Goal: Task Accomplishment & Management: Manage account settings

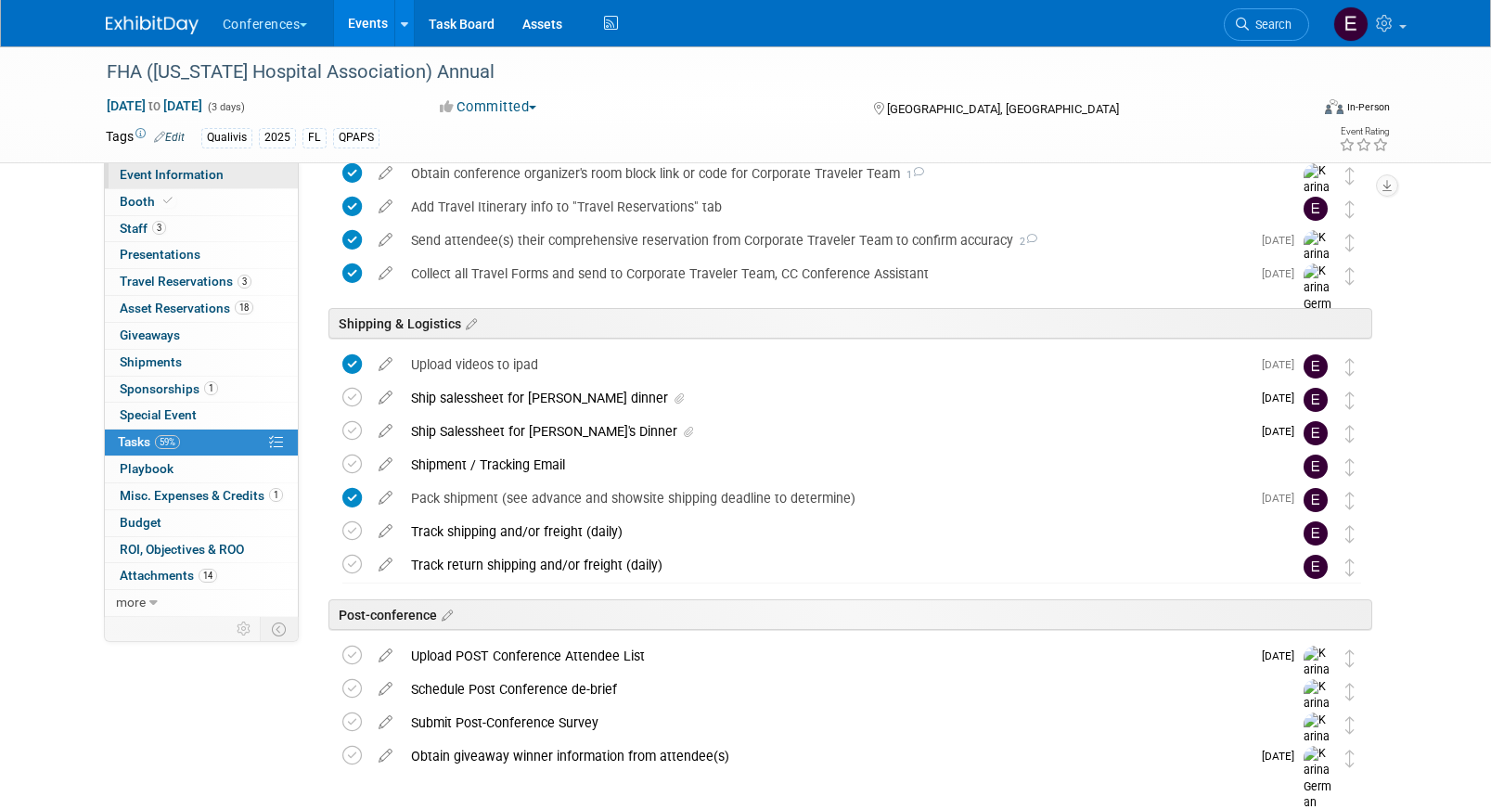
click at [173, 175] on span "Event Information" at bounding box center [172, 174] width 104 height 15
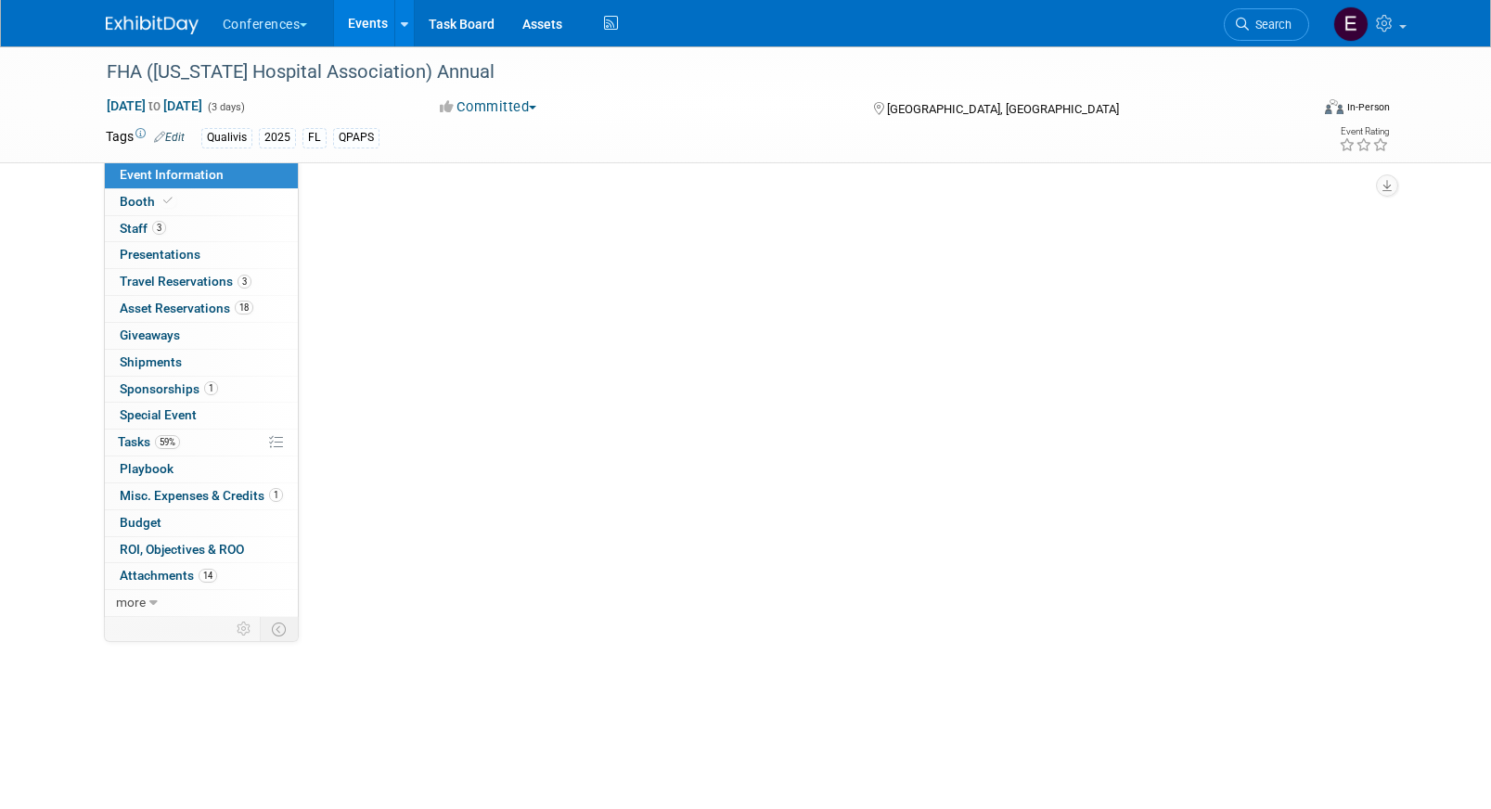
select select "Qualivis"
select select "Client-facing"
select select "Karina"
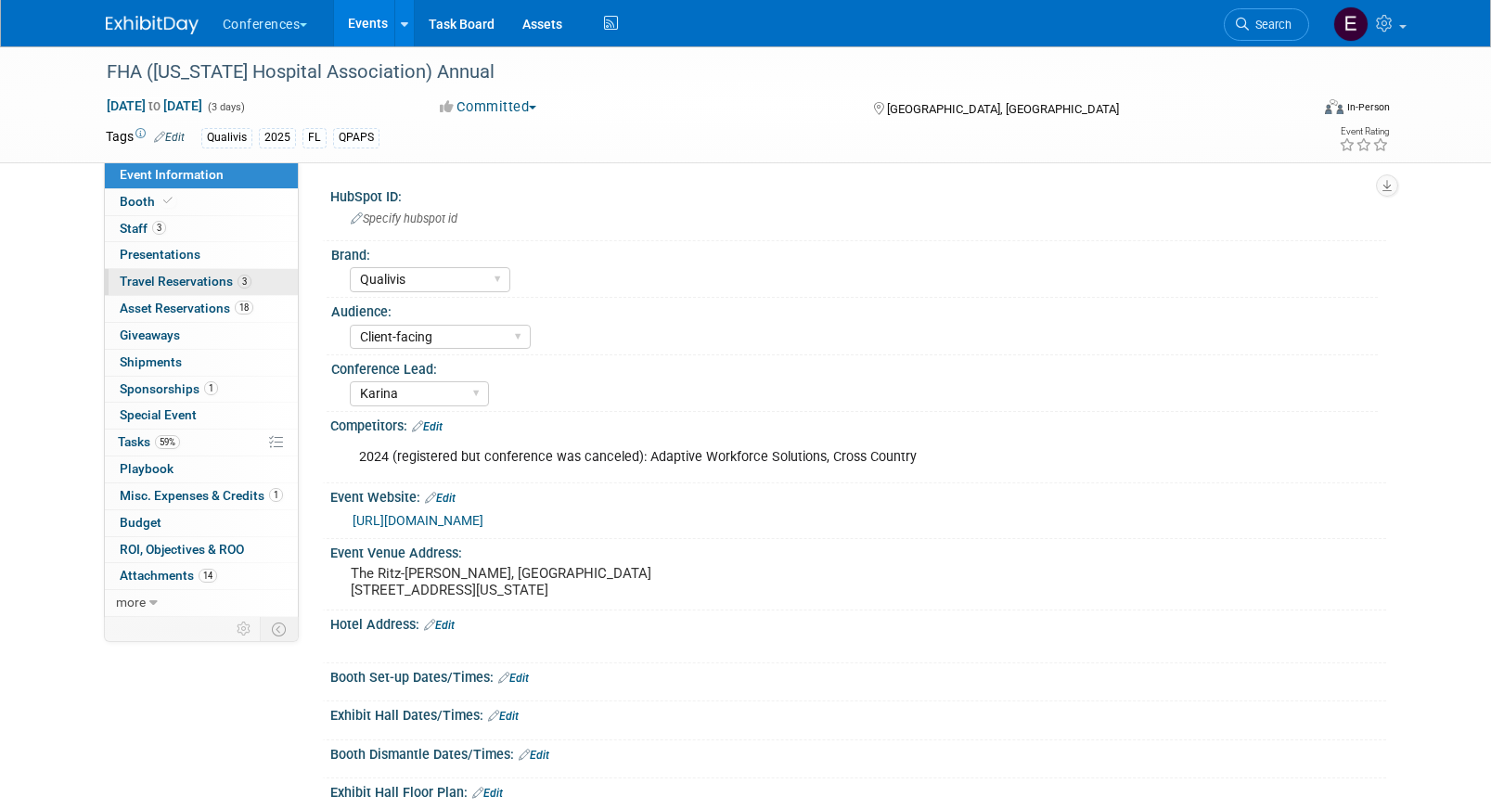
click at [222, 287] on span "Travel Reservations 3" at bounding box center [186, 281] width 132 height 15
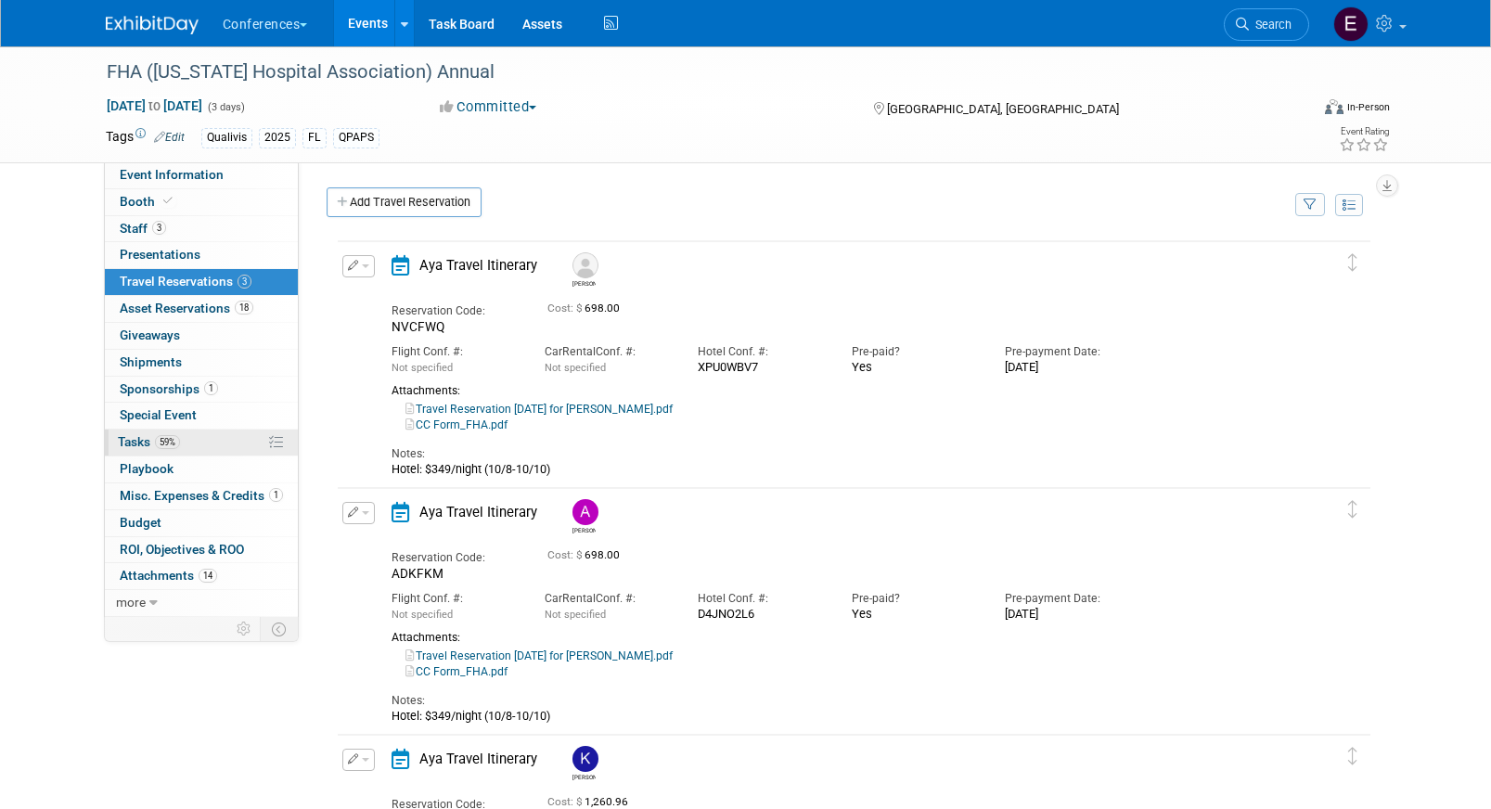
click at [202, 446] on link "59% Tasks 59%" at bounding box center [201, 443] width 193 height 26
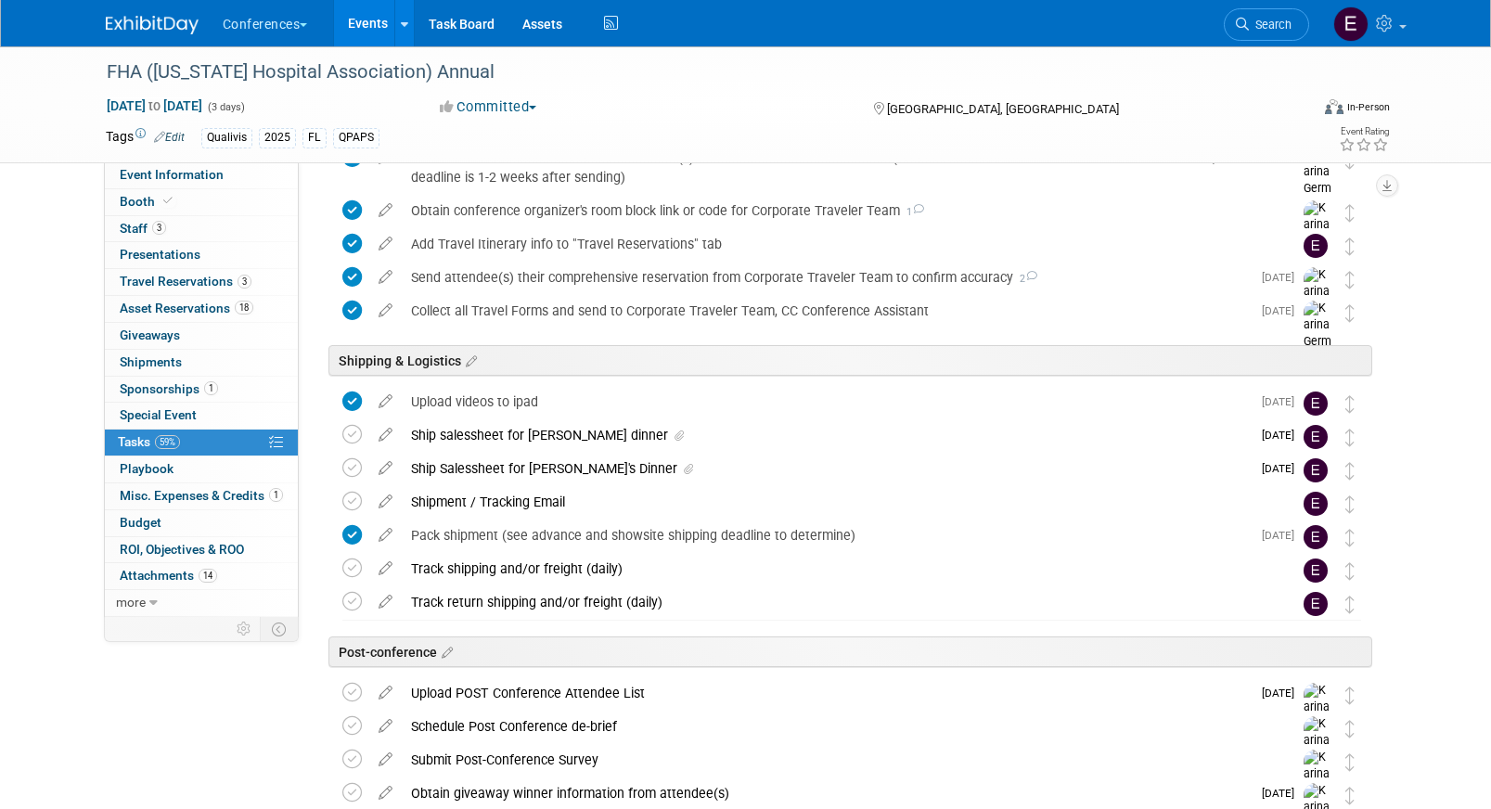
scroll to position [803, 0]
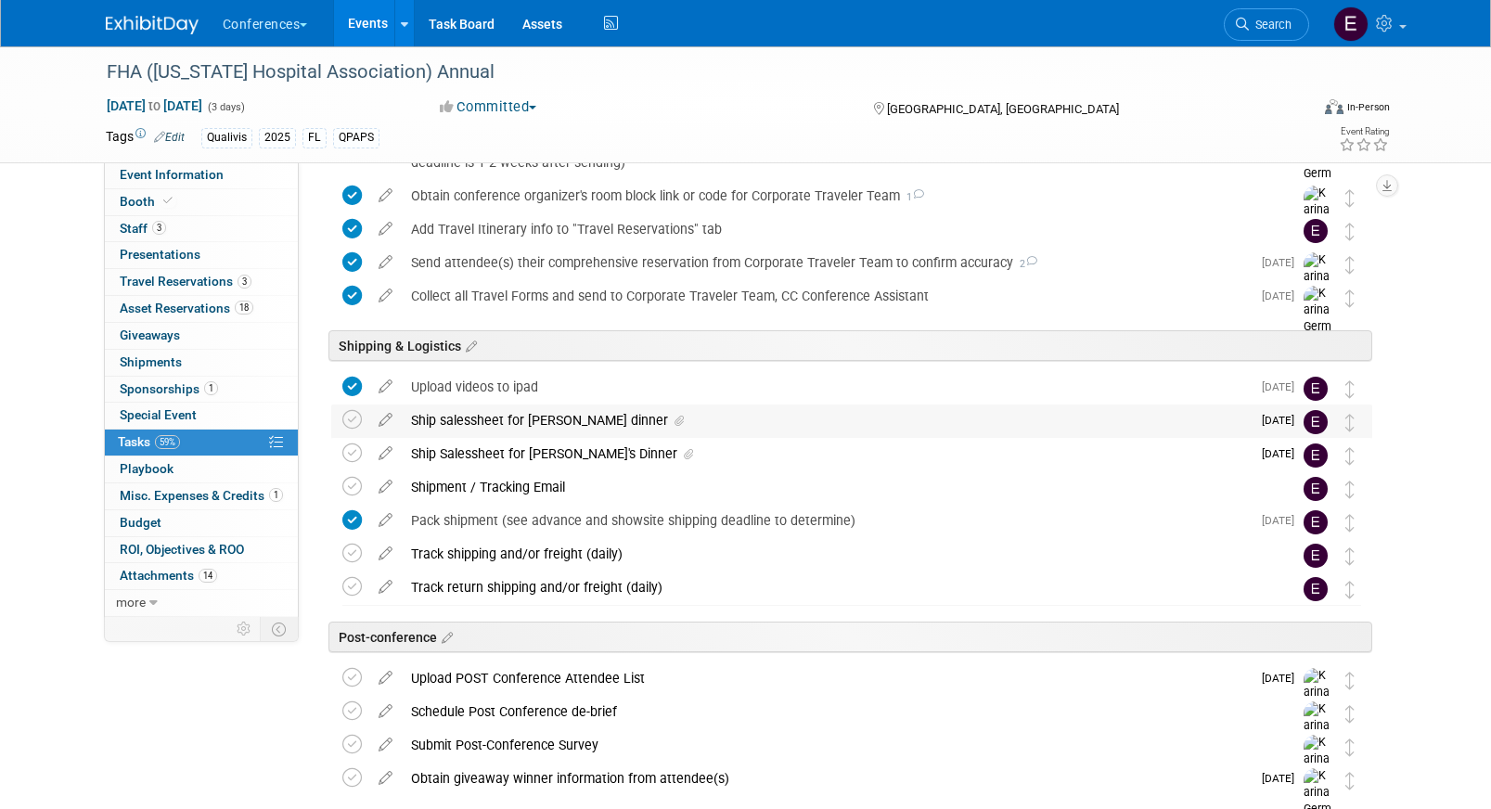
click at [571, 425] on div "Ship salessheet for [PERSON_NAME] dinner" at bounding box center [826, 421] width 849 height 32
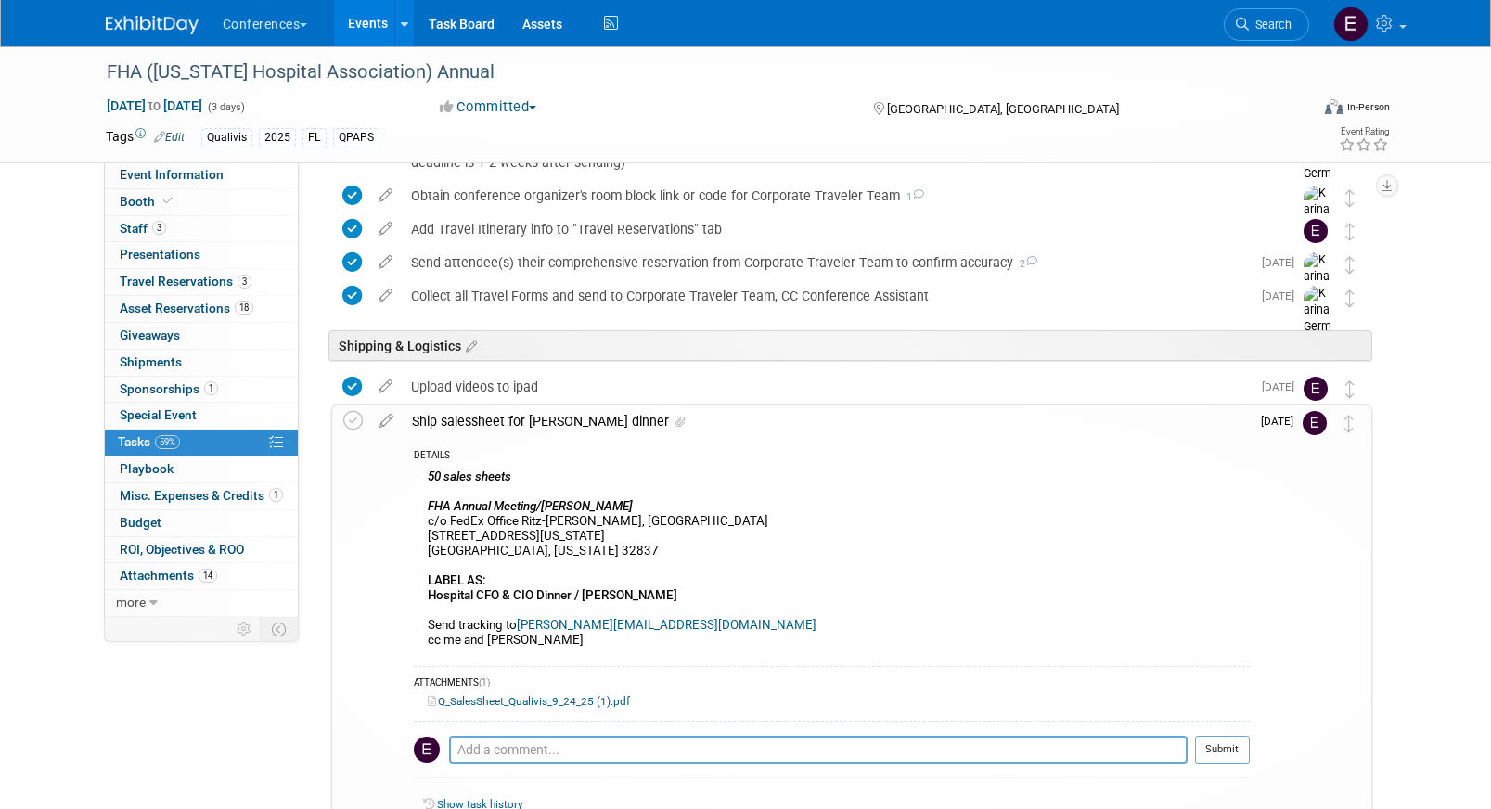
click at [521, 700] on link "Q_SalesSheet_Qualivis_9_24_25 (1).pdf" at bounding box center [529, 701] width 202 height 13
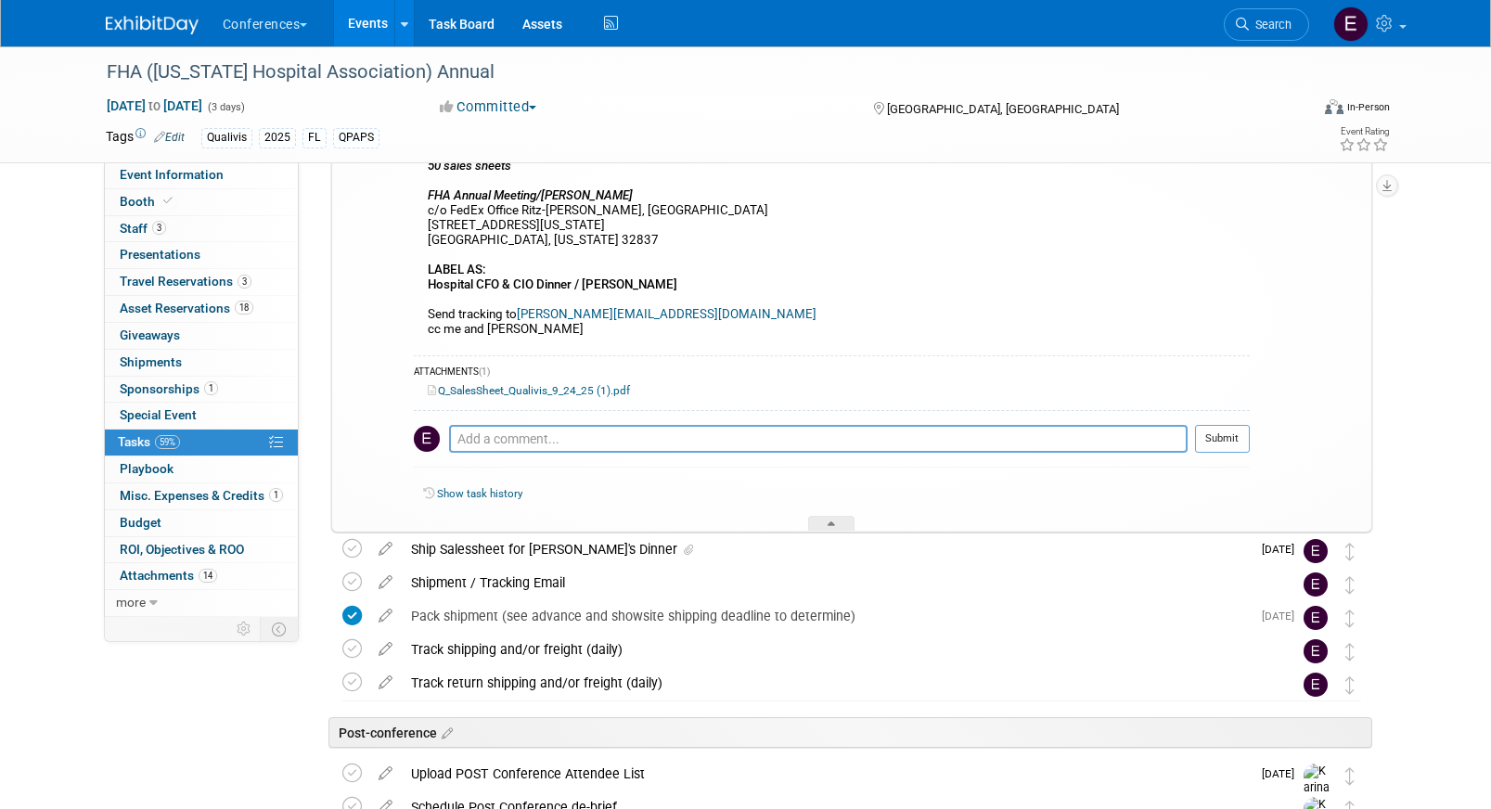
scroll to position [1115, 0]
click at [209, 173] on span "Event Information" at bounding box center [172, 174] width 104 height 15
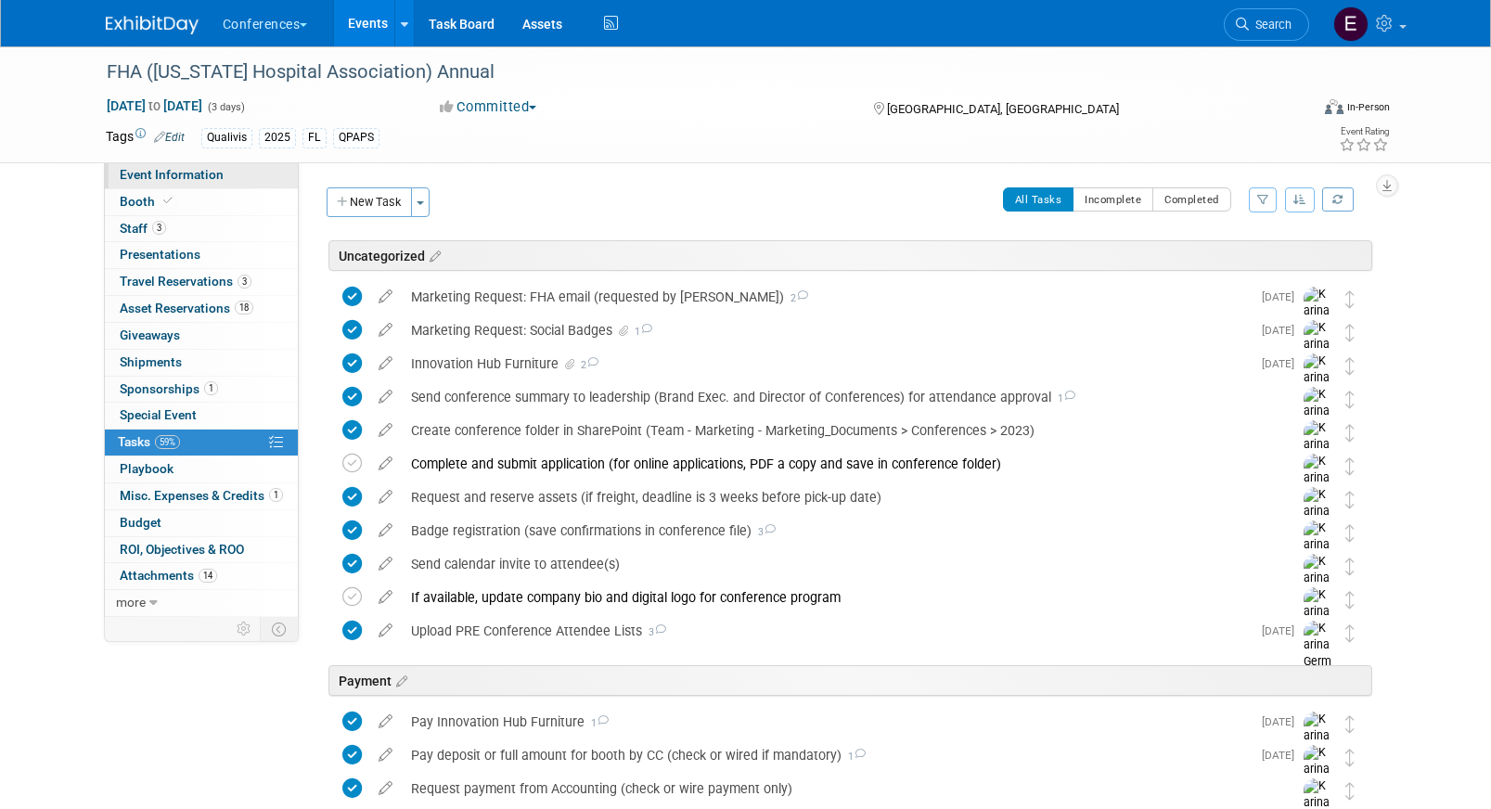
select select "Qualivis"
select select "Client-facing"
select select "Karina"
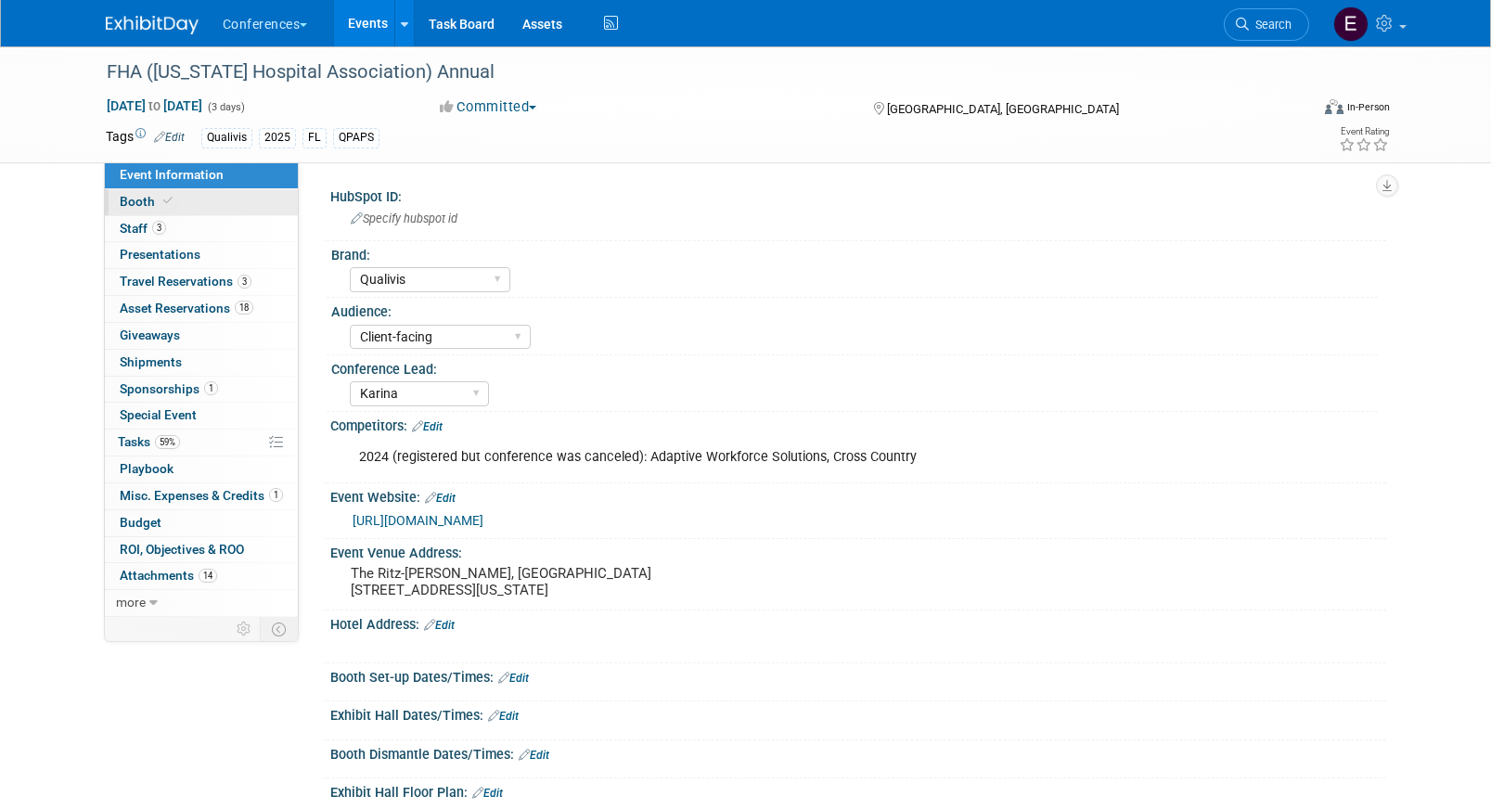
click at [237, 196] on link "Booth" at bounding box center [201, 202] width 193 height 26
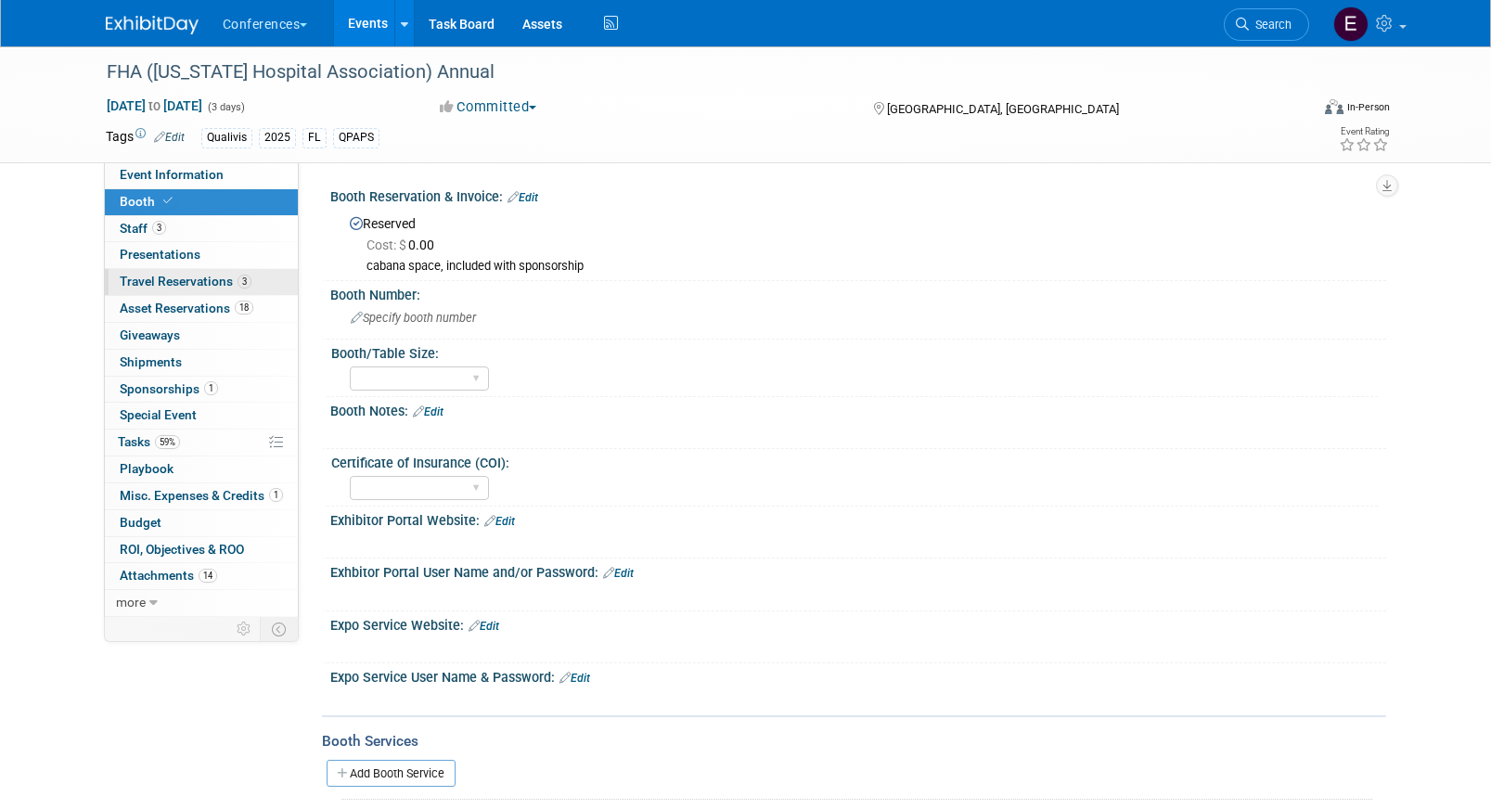
click at [224, 287] on span "Travel Reservations 3" at bounding box center [186, 281] width 132 height 15
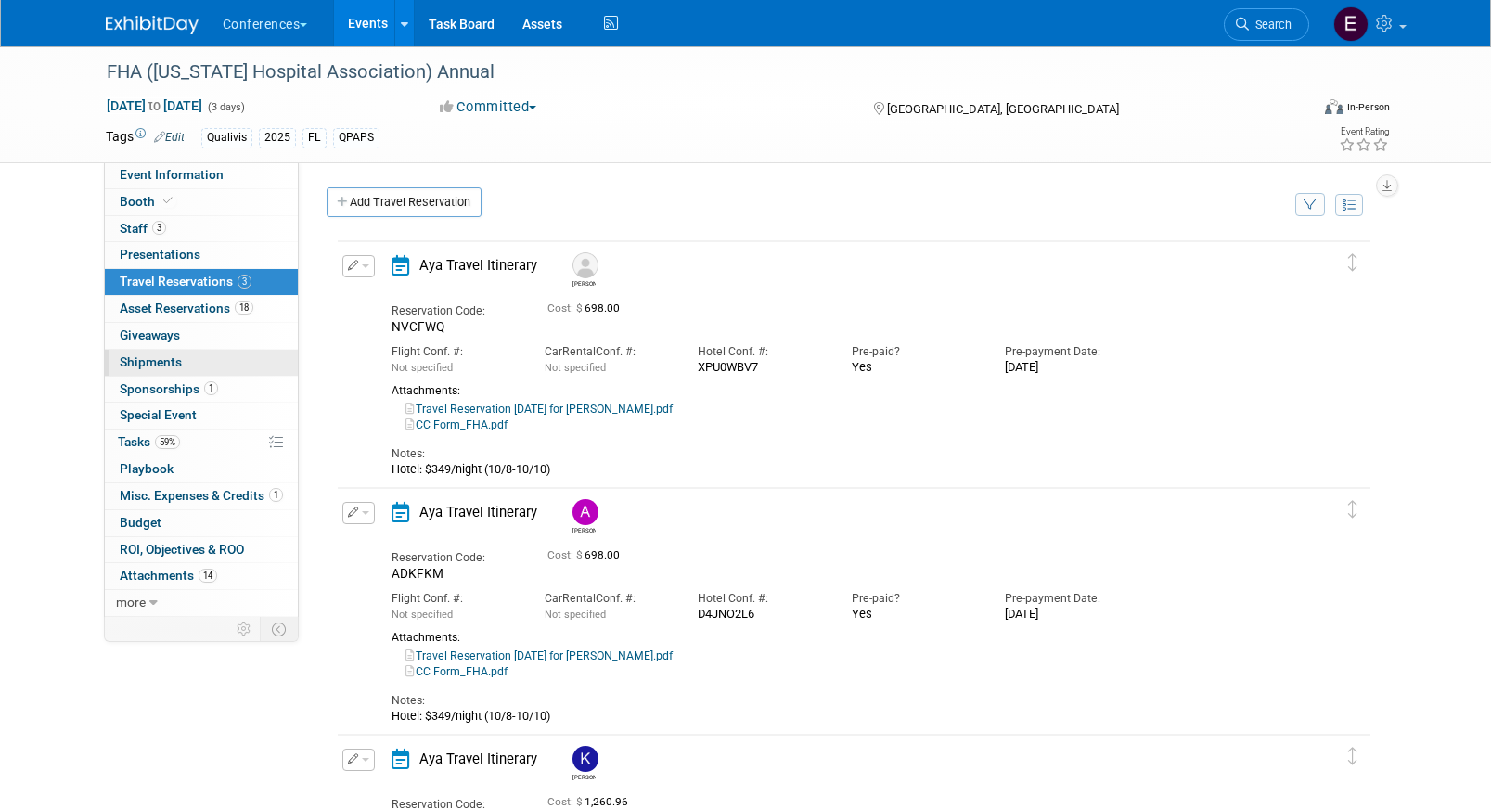
click at [206, 366] on link "0 Shipments 0" at bounding box center [201, 363] width 193 height 26
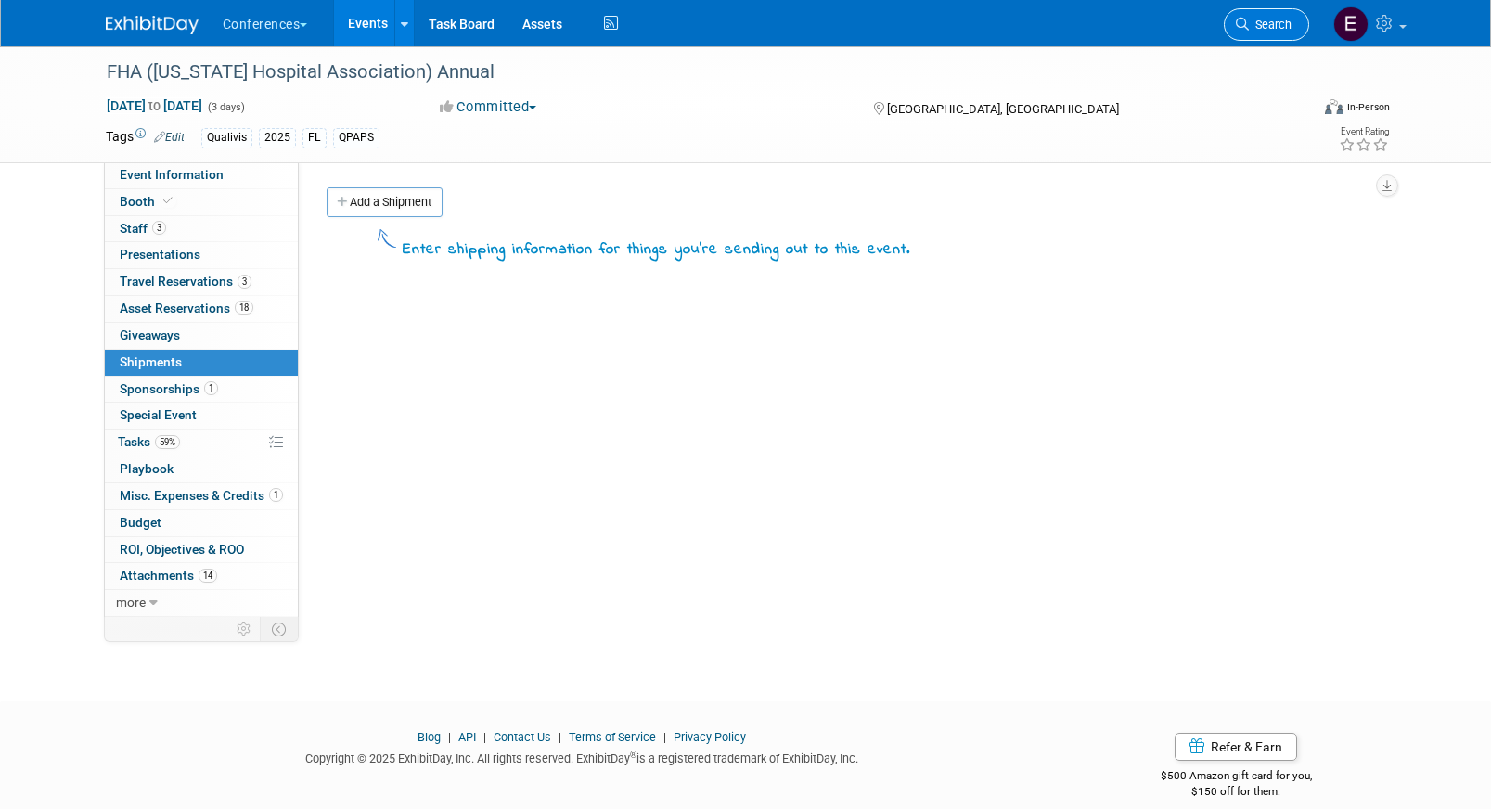
click at [1276, 27] on span "Search" at bounding box center [1270, 25] width 43 height 14
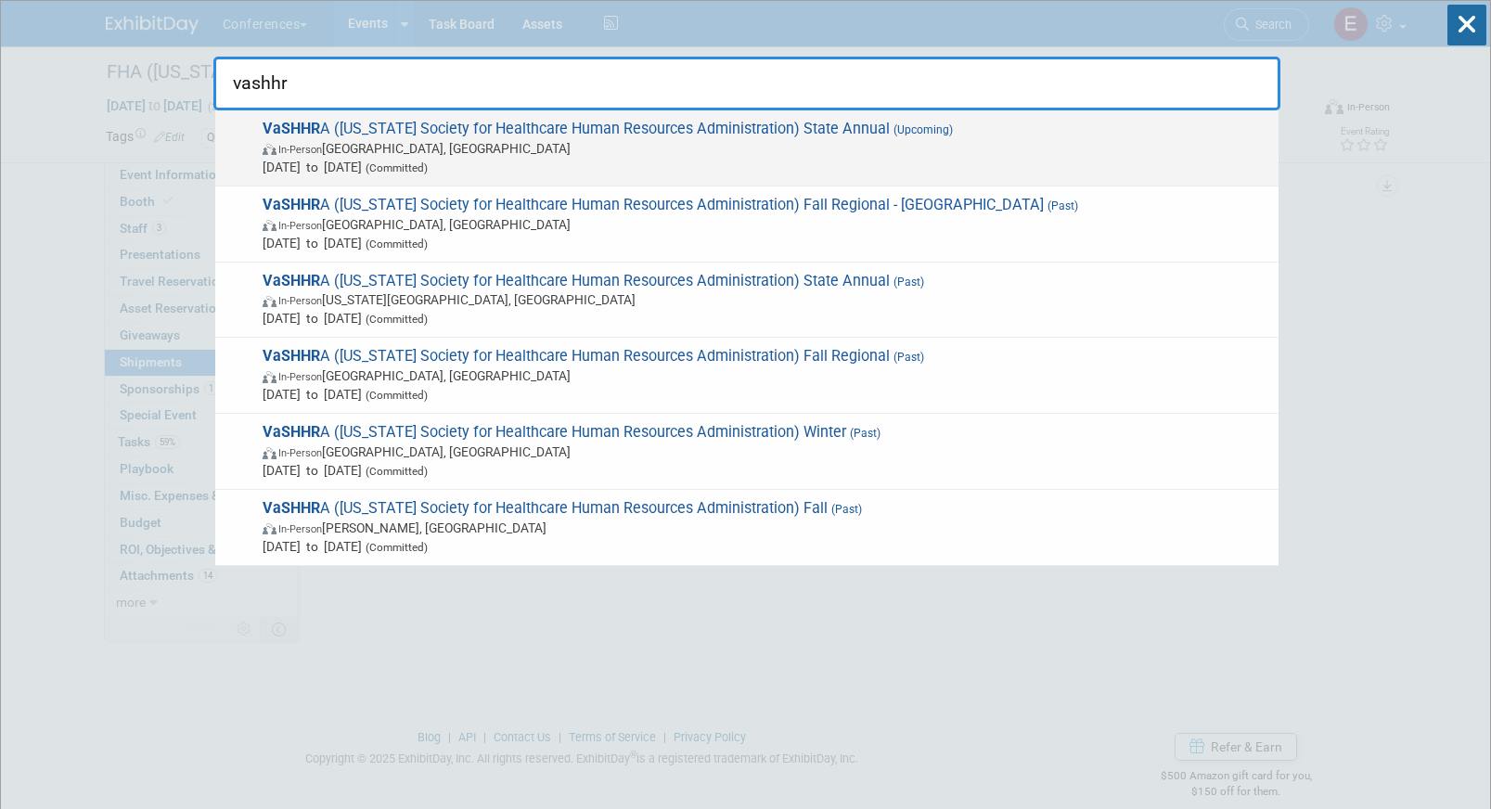
type input "vashhr"
click at [647, 124] on span "VaSHHR A (Virginia Society for Healthcare Human Resources Administration) State…" at bounding box center [763, 148] width 1012 height 57
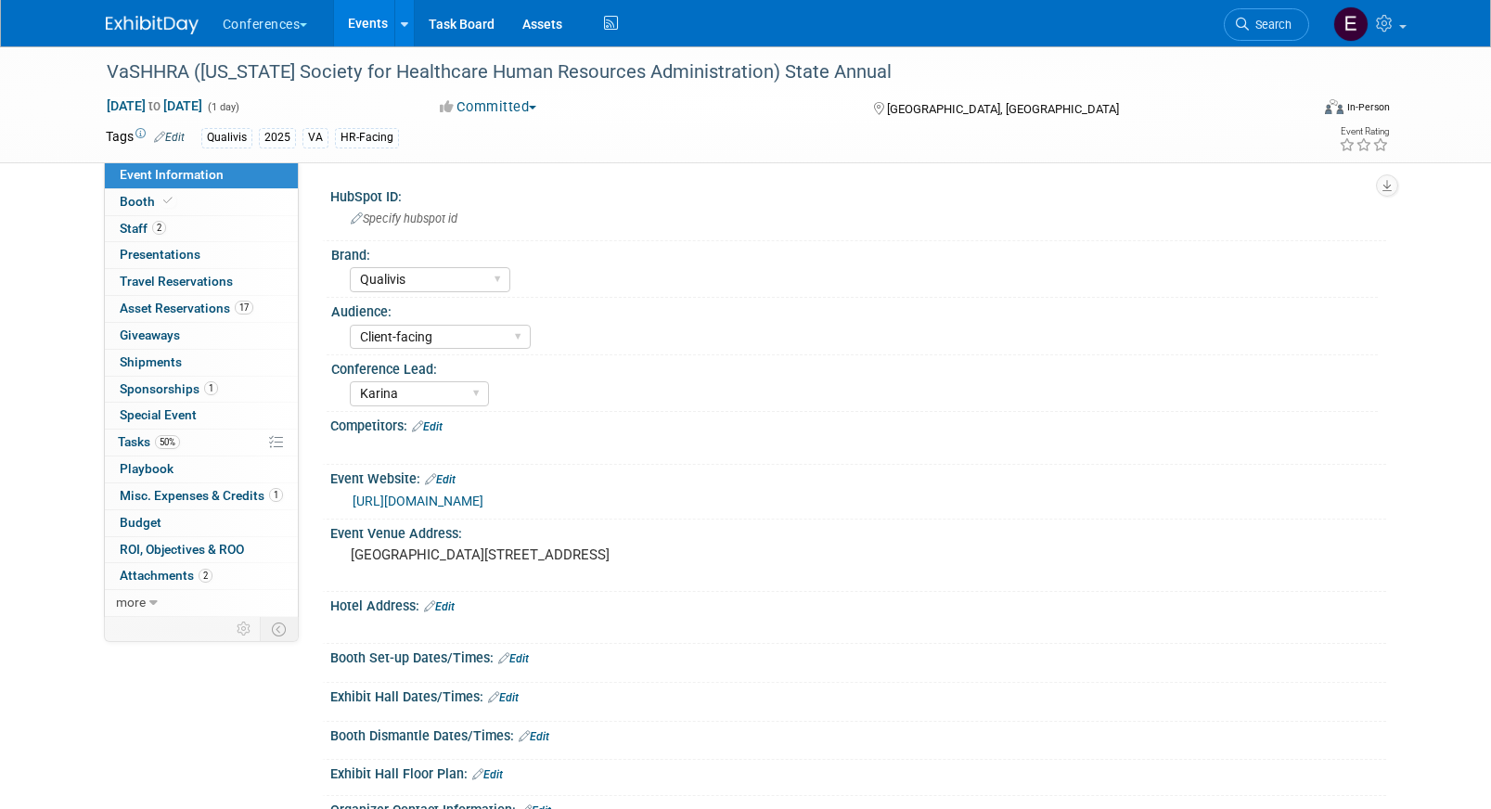
select select "Qualivis"
select select "Client-facing"
select select "Karina"
click at [202, 438] on link "50% Tasks 50%" at bounding box center [201, 443] width 193 height 26
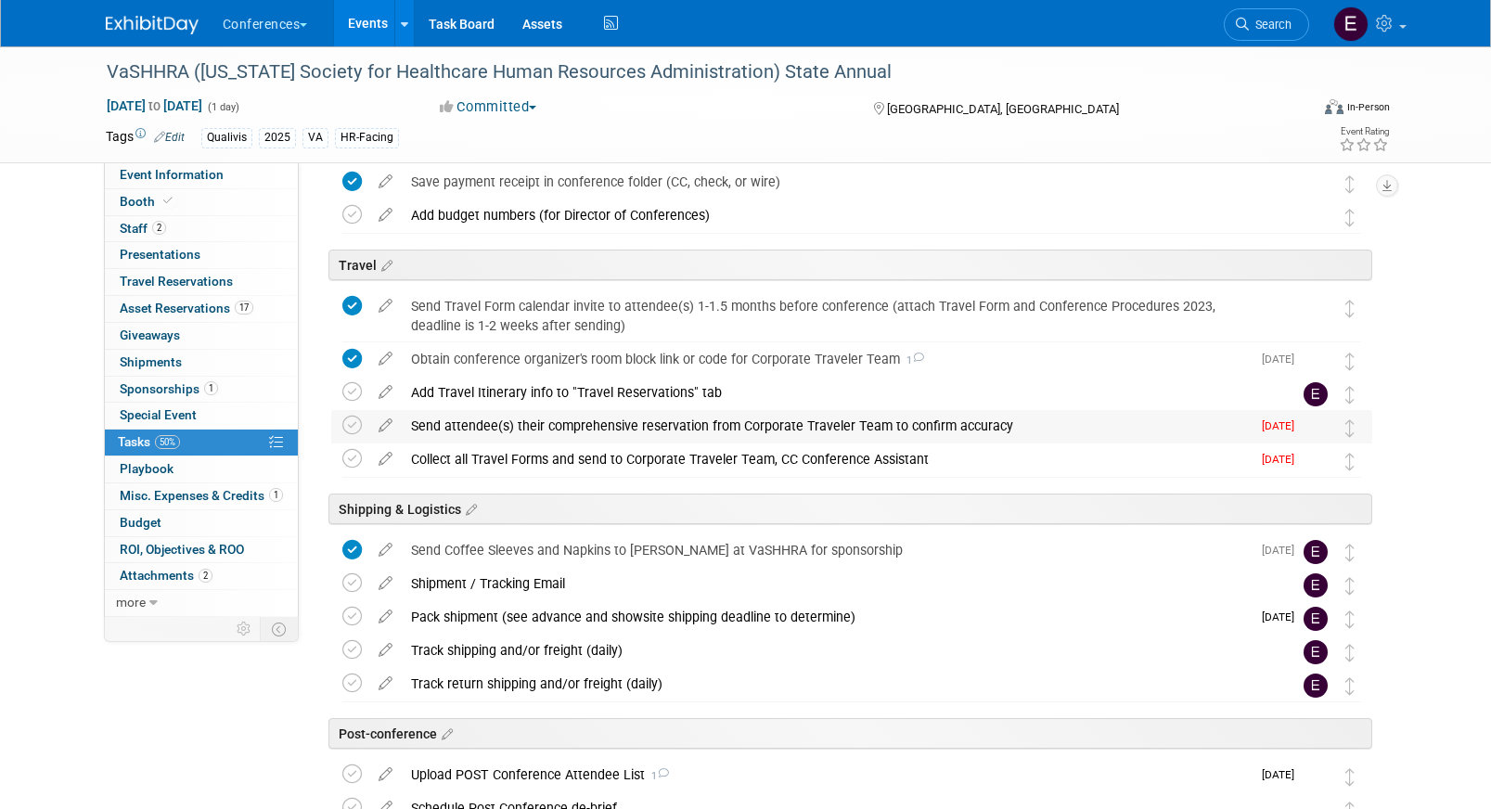
scroll to position [580, 0]
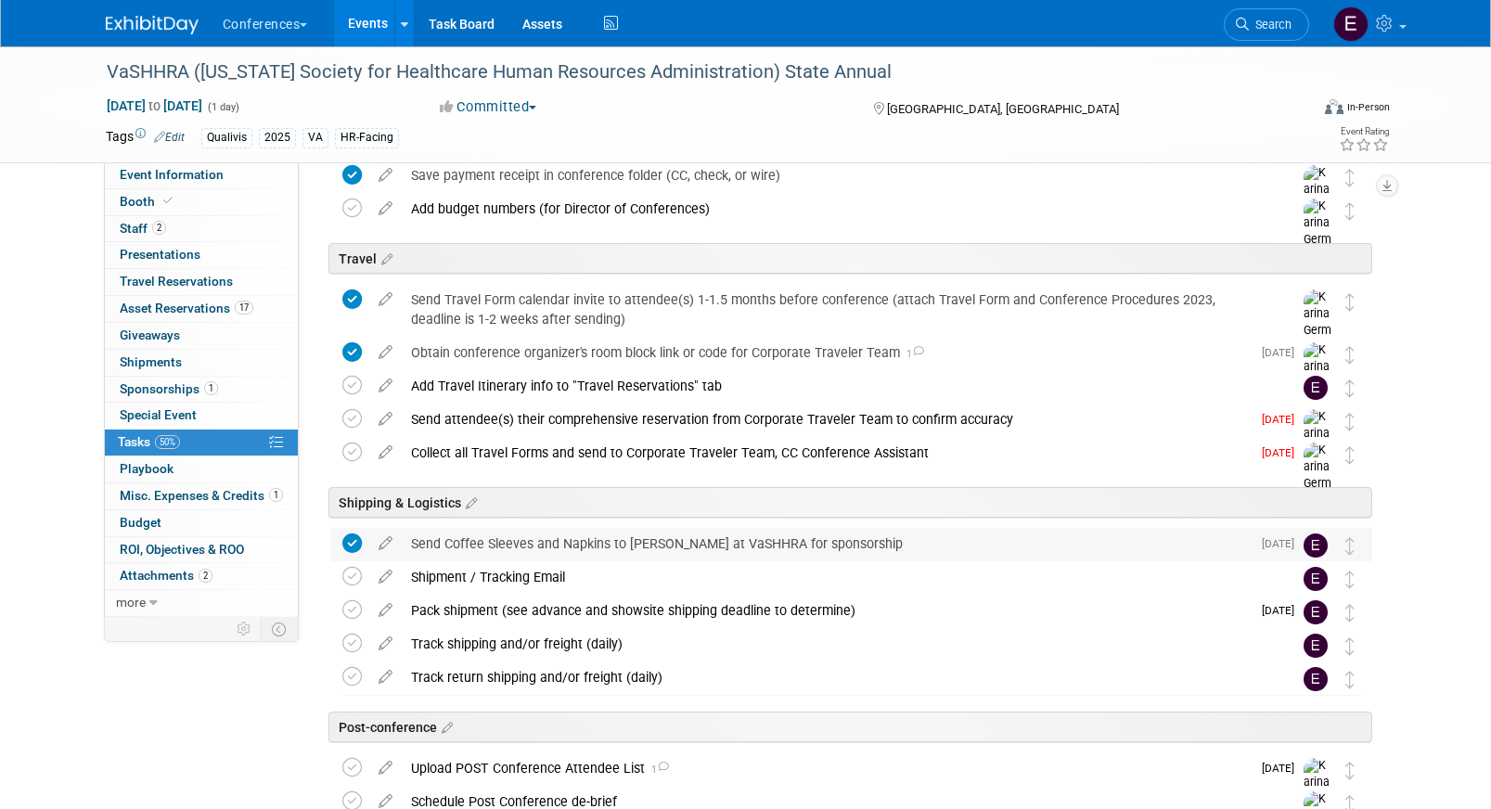
click at [587, 545] on div "Send Coffee Sleeves and Napkins to Robin at VaSHHRA for sponsorship" at bounding box center [826, 544] width 849 height 32
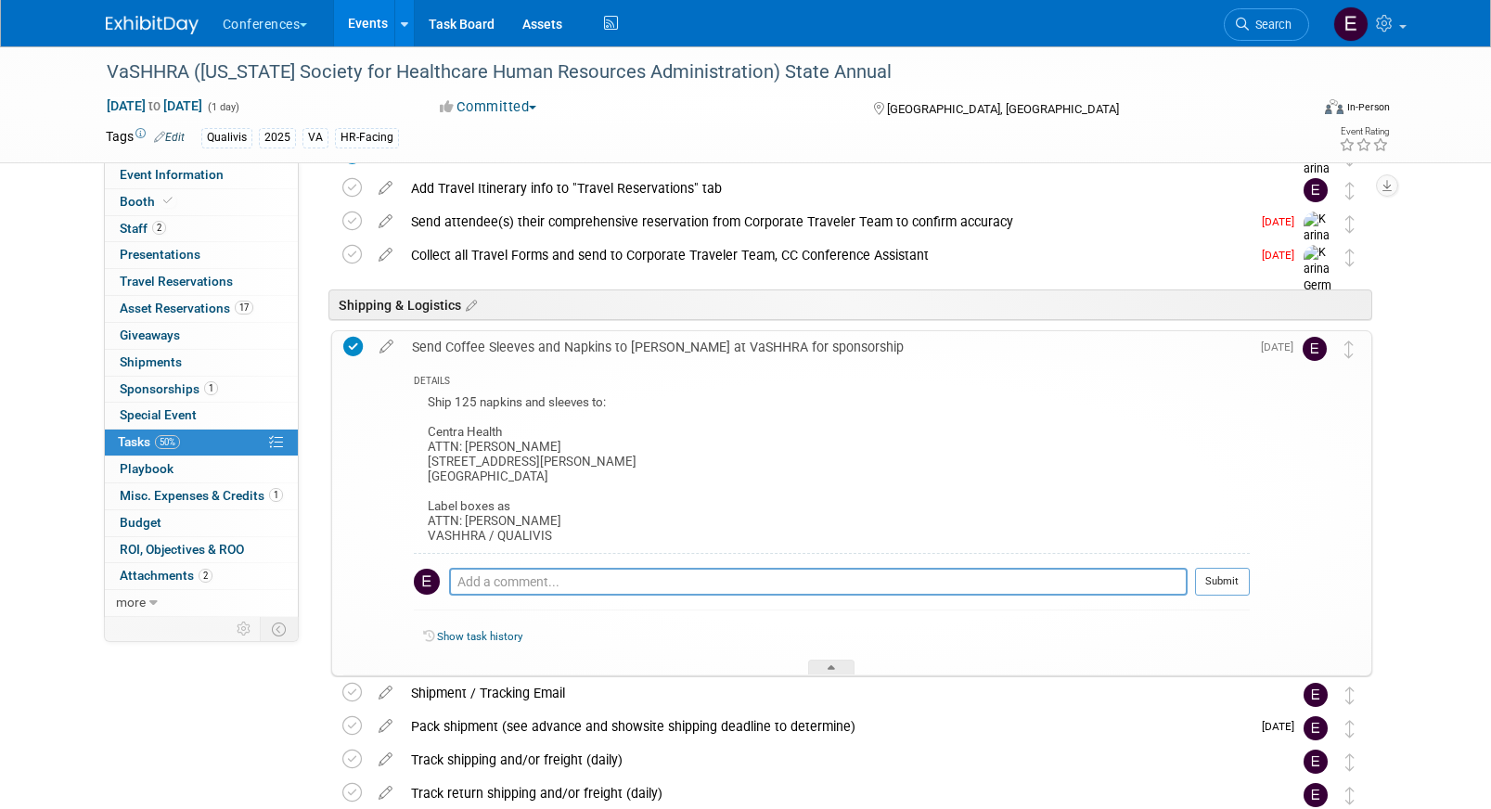
scroll to position [806, 0]
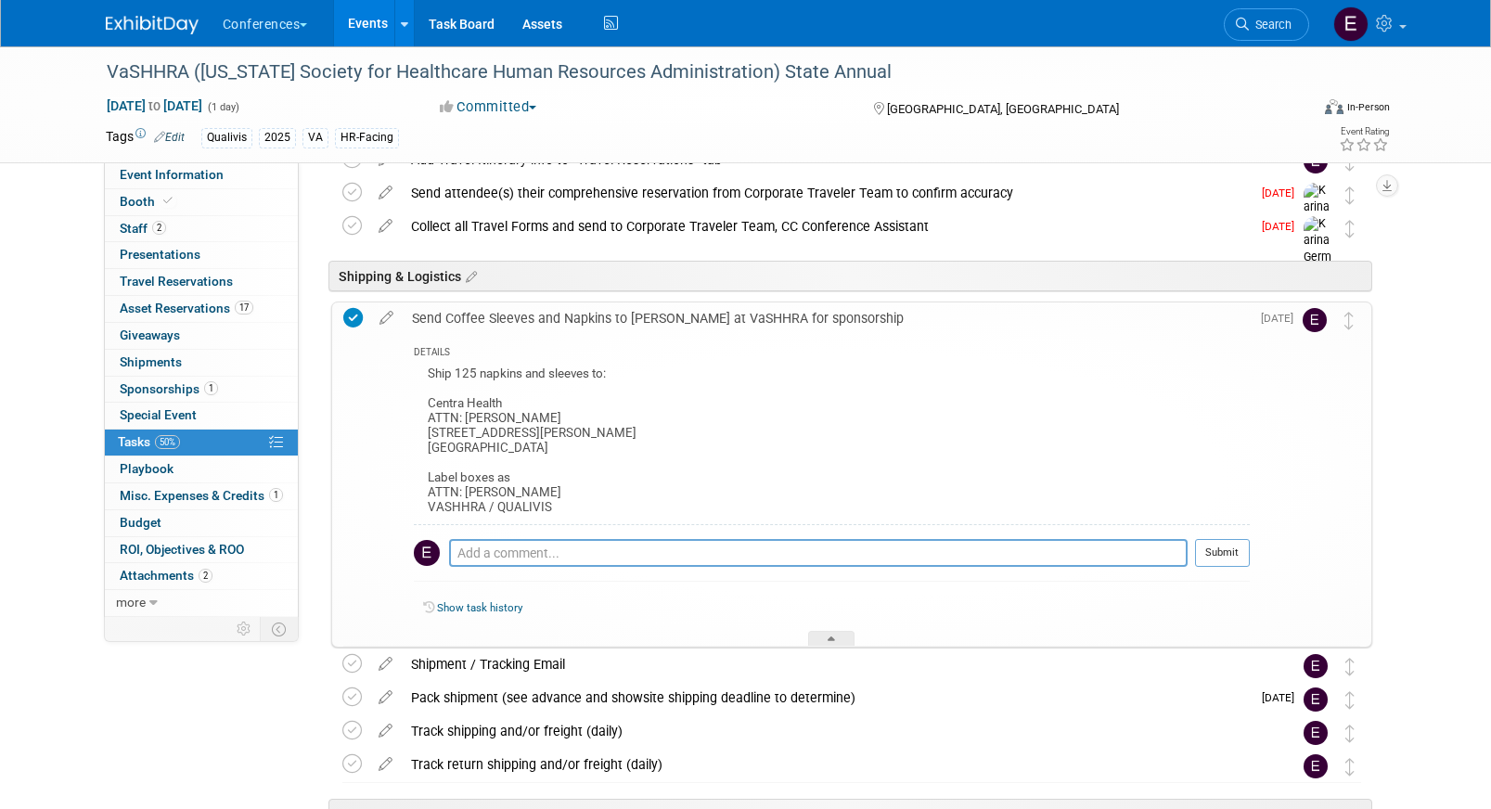
click at [557, 702] on div "Pack shipment (see advance and showsite shipping deadline to determine)" at bounding box center [826, 698] width 849 height 32
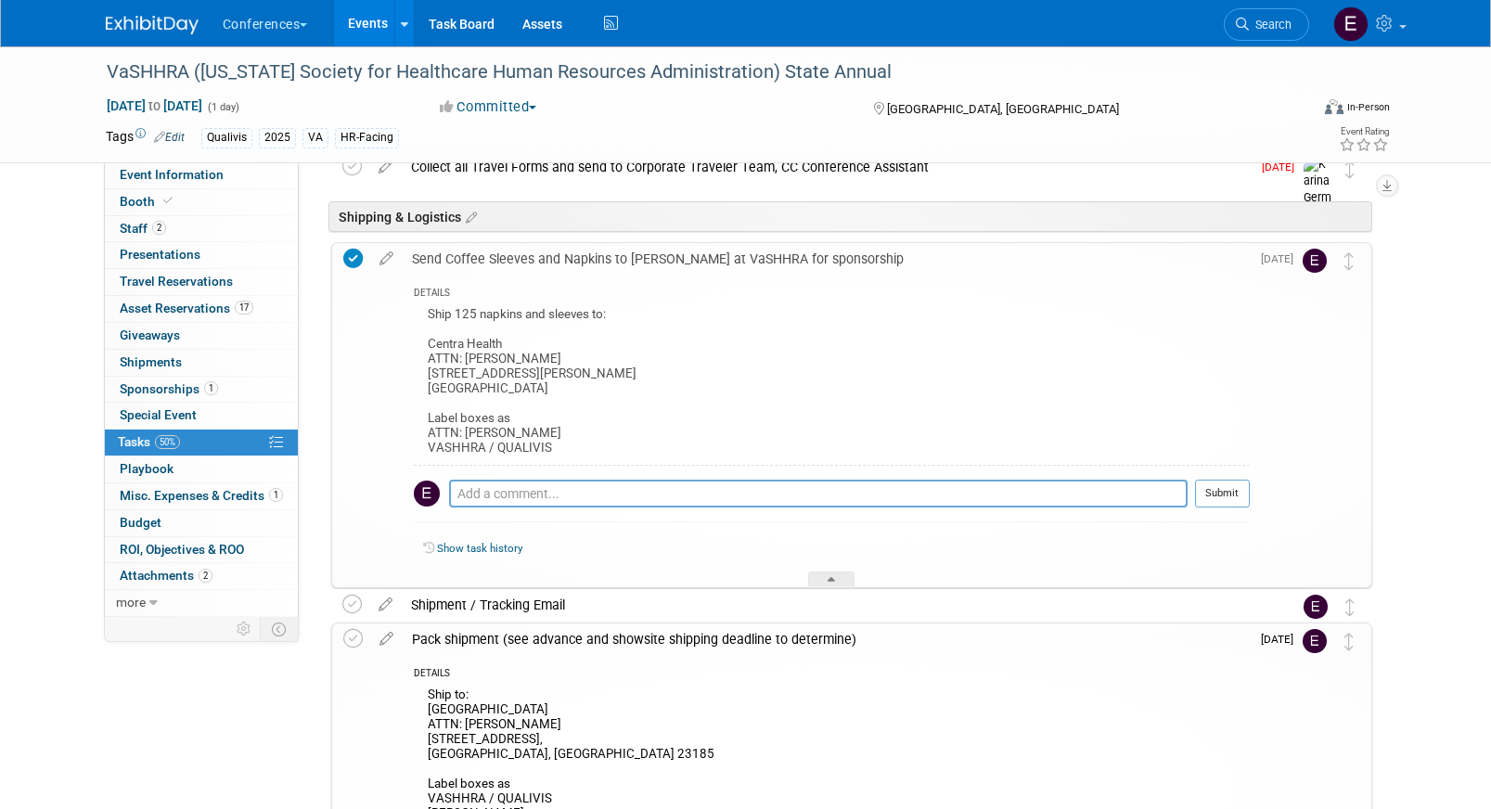
scroll to position [877, 0]
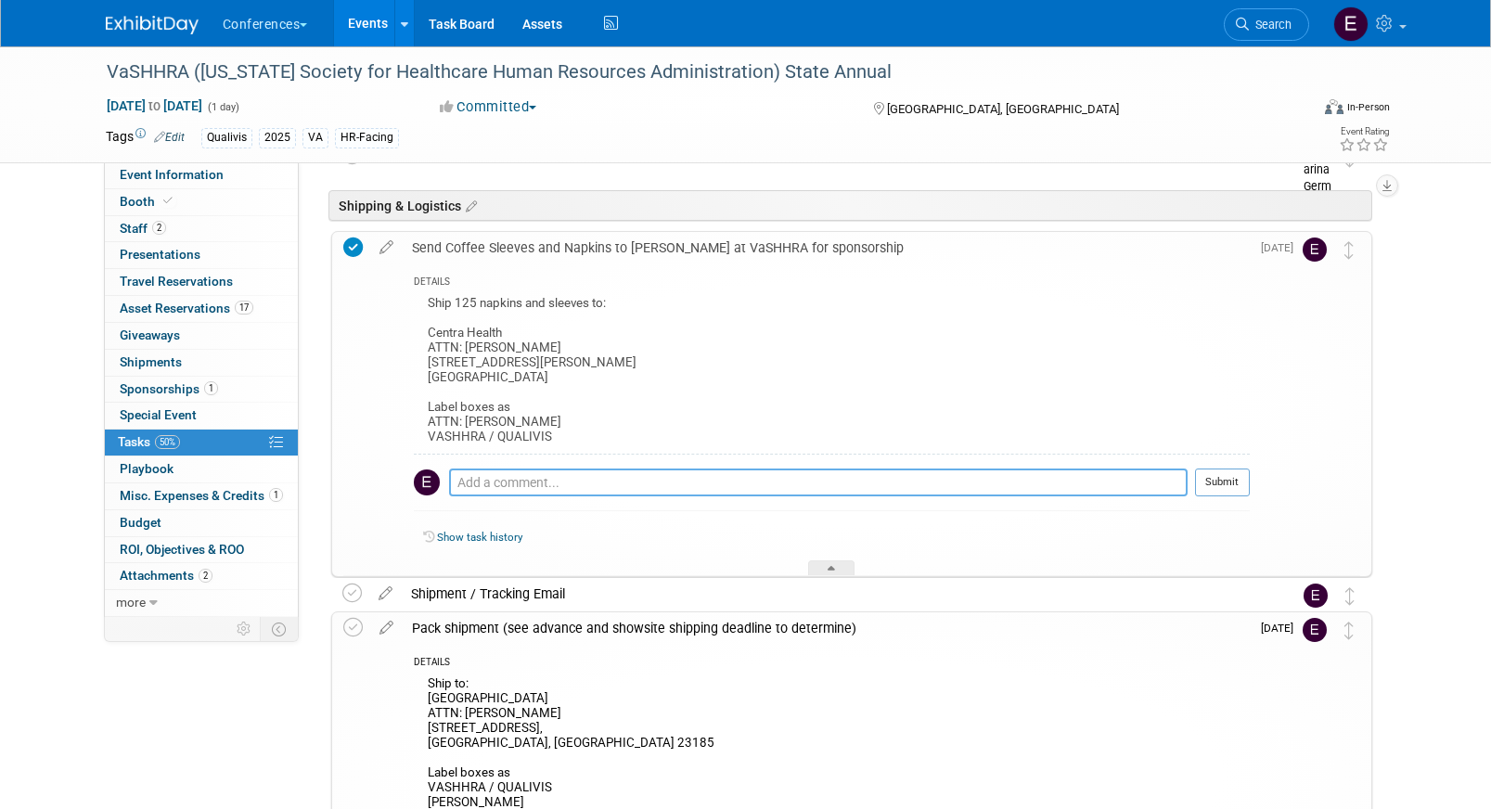
click at [547, 481] on textarea at bounding box center [818, 483] width 738 height 28
click at [182, 340] on link "0 Giveaways 0" at bounding box center [201, 336] width 193 height 26
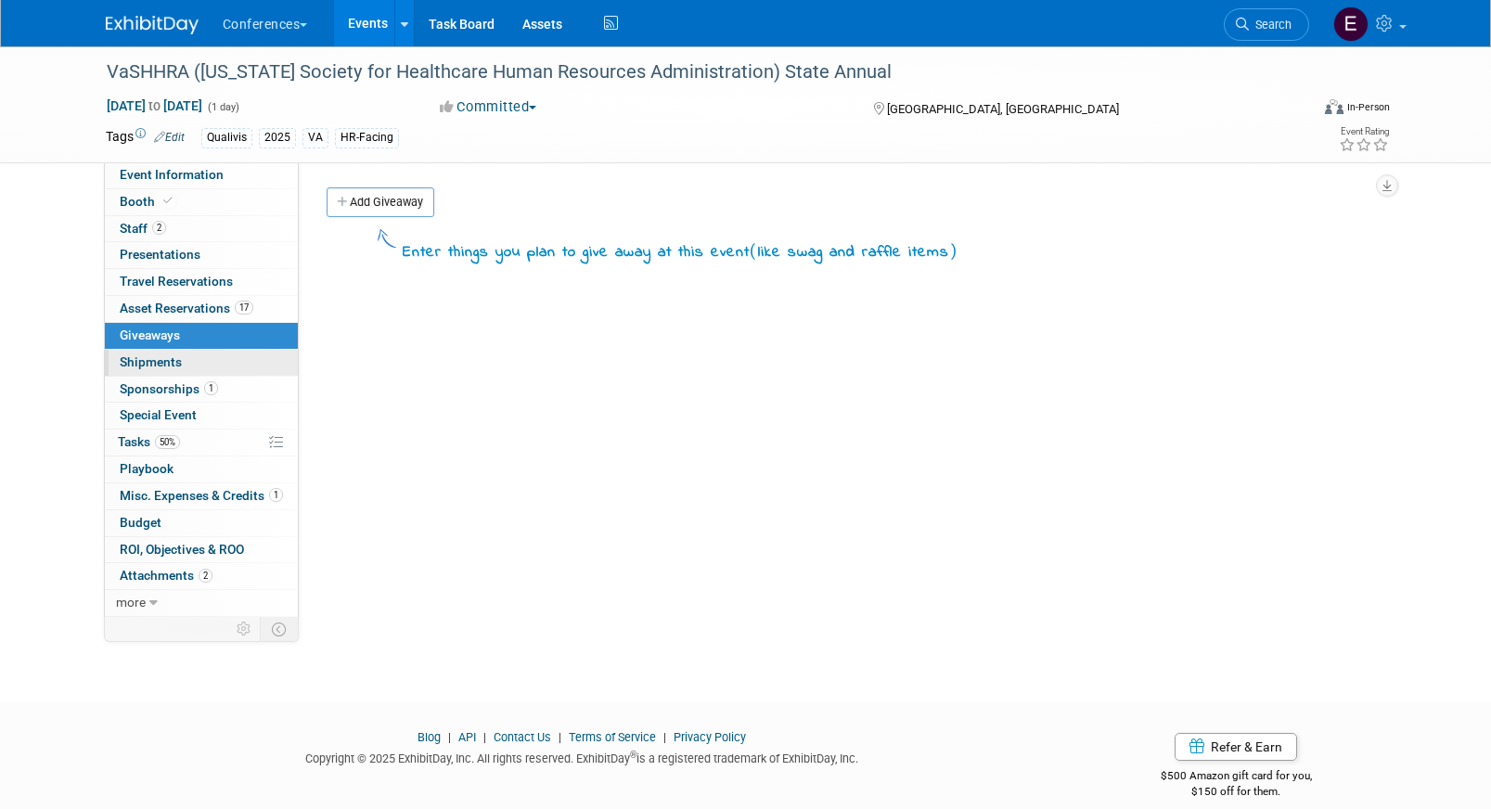
click at [180, 364] on link "0 Shipments 0" at bounding box center [201, 363] width 193 height 26
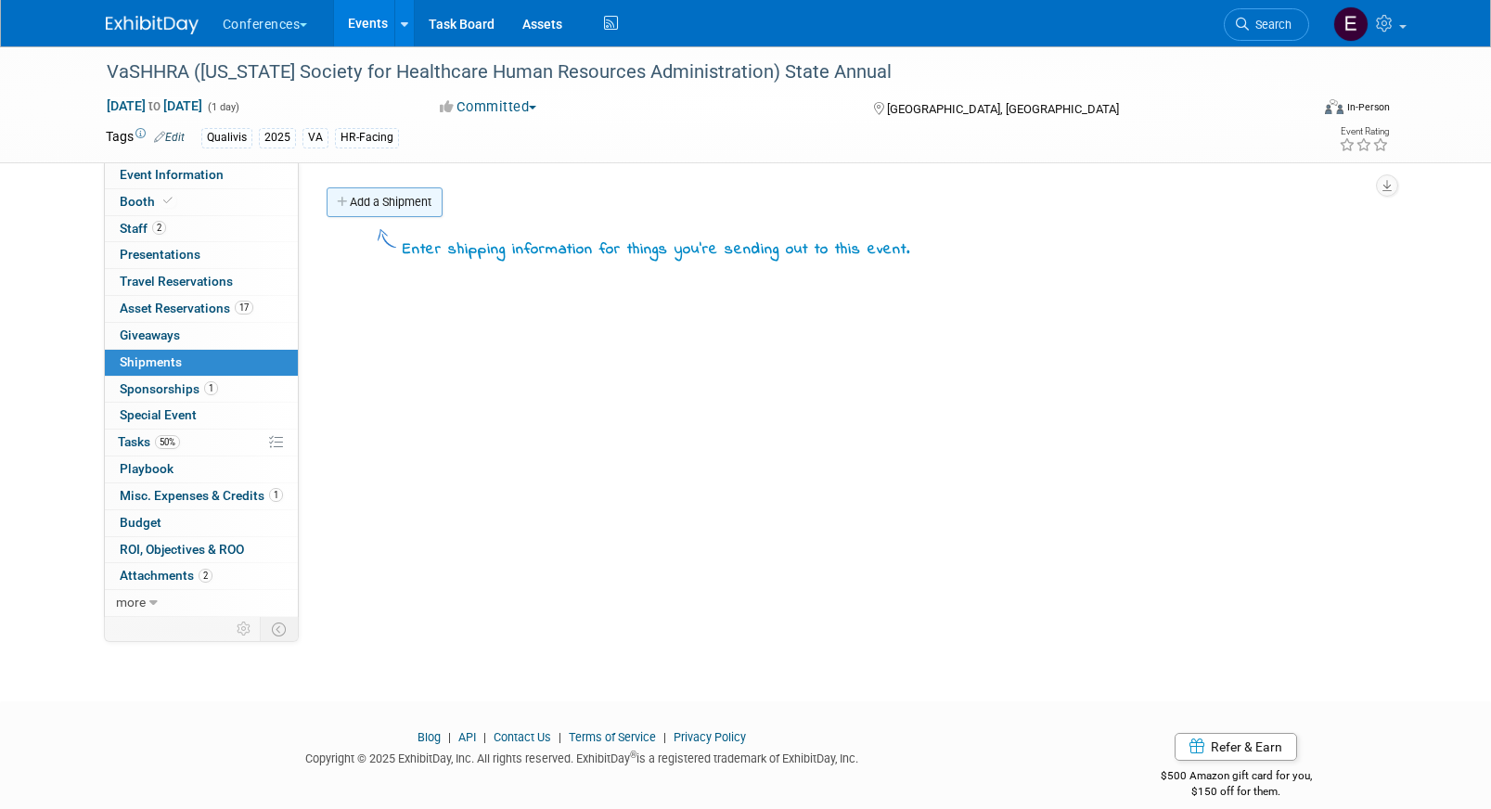
click at [369, 199] on link "Add a Shipment" at bounding box center [385, 202] width 116 height 30
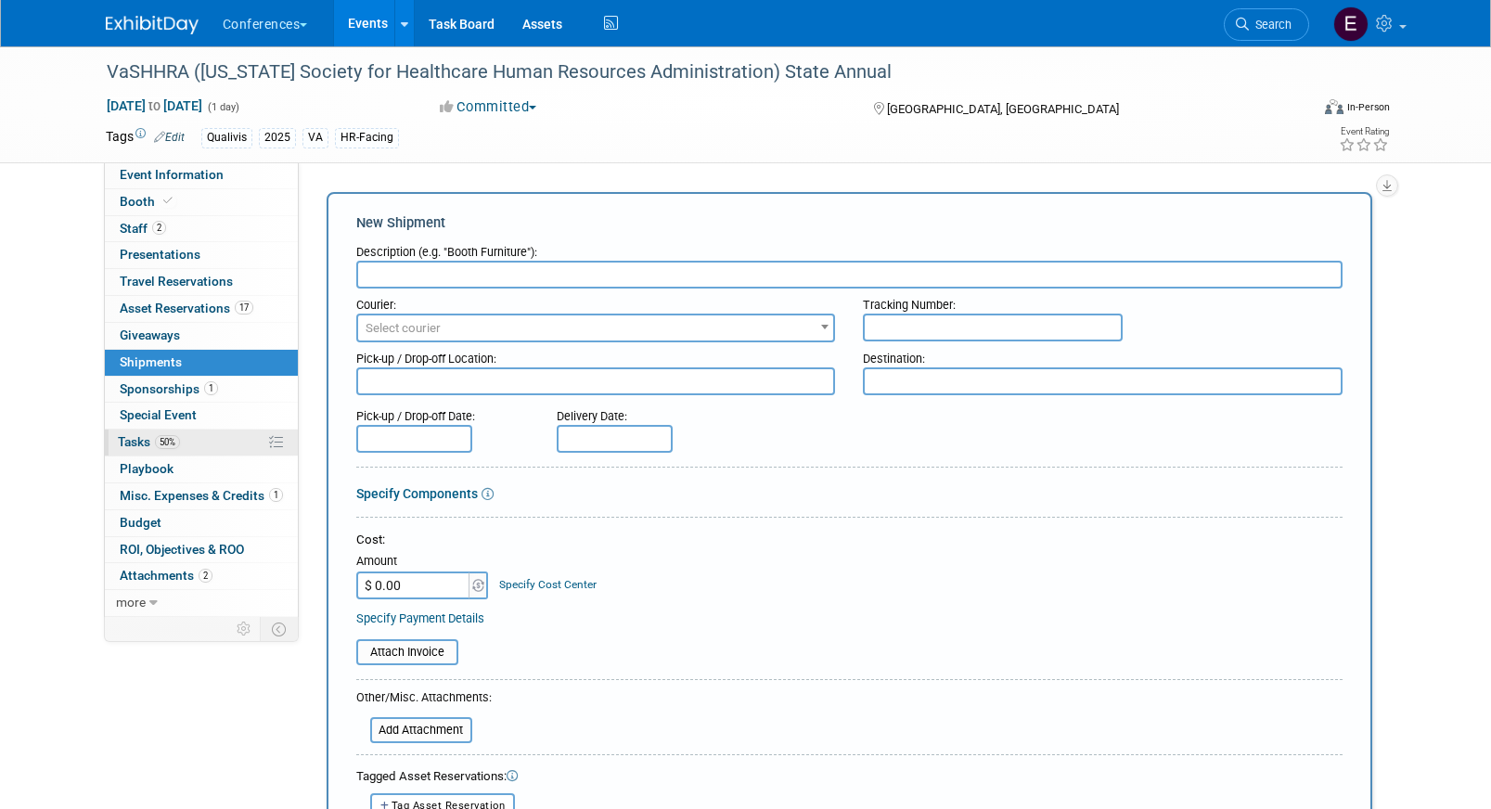
click at [190, 443] on link "50% Tasks 50%" at bounding box center [201, 443] width 193 height 26
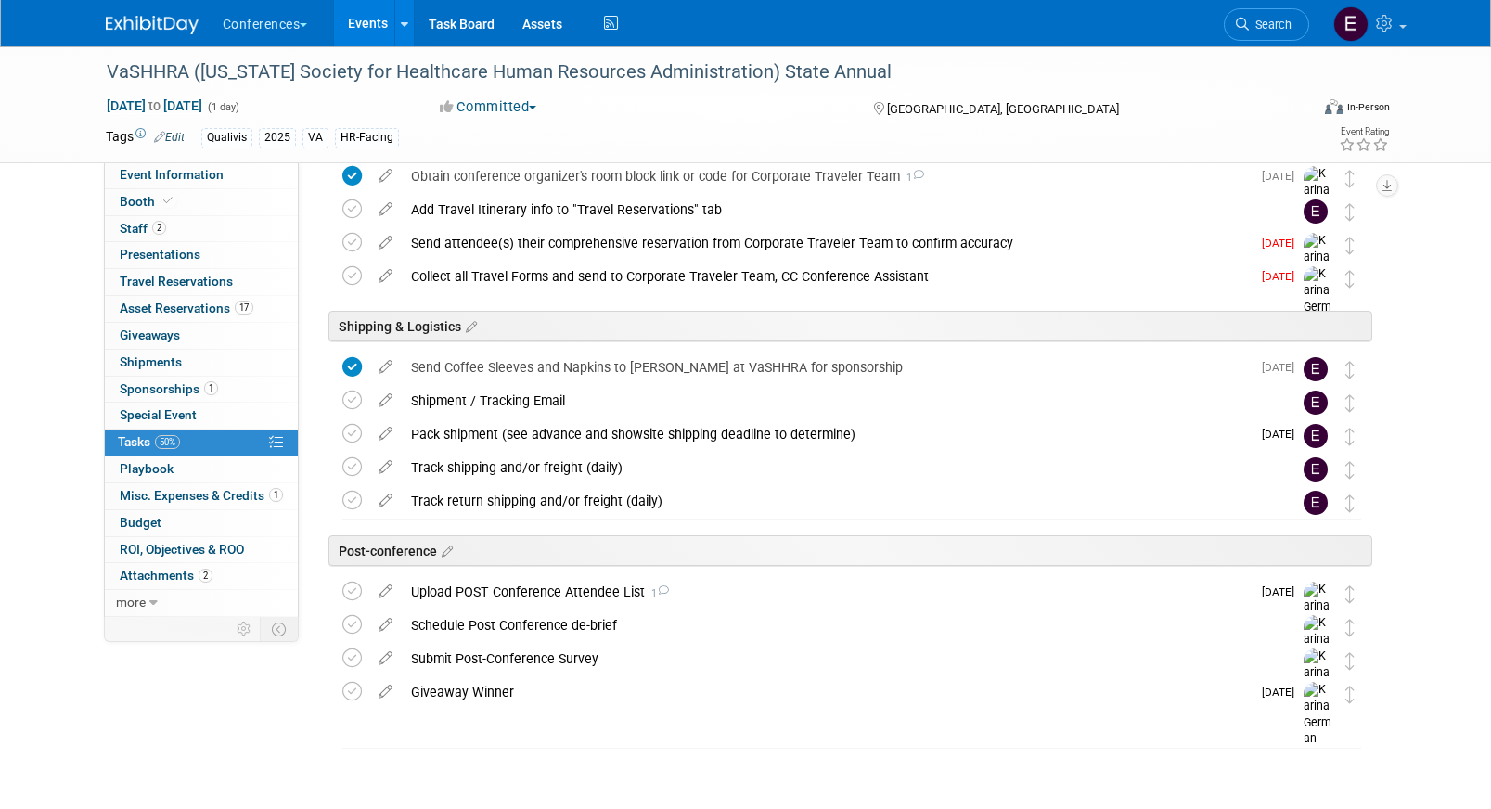
scroll to position [757, 0]
click at [186, 358] on link "0 Shipments 0" at bounding box center [201, 363] width 193 height 26
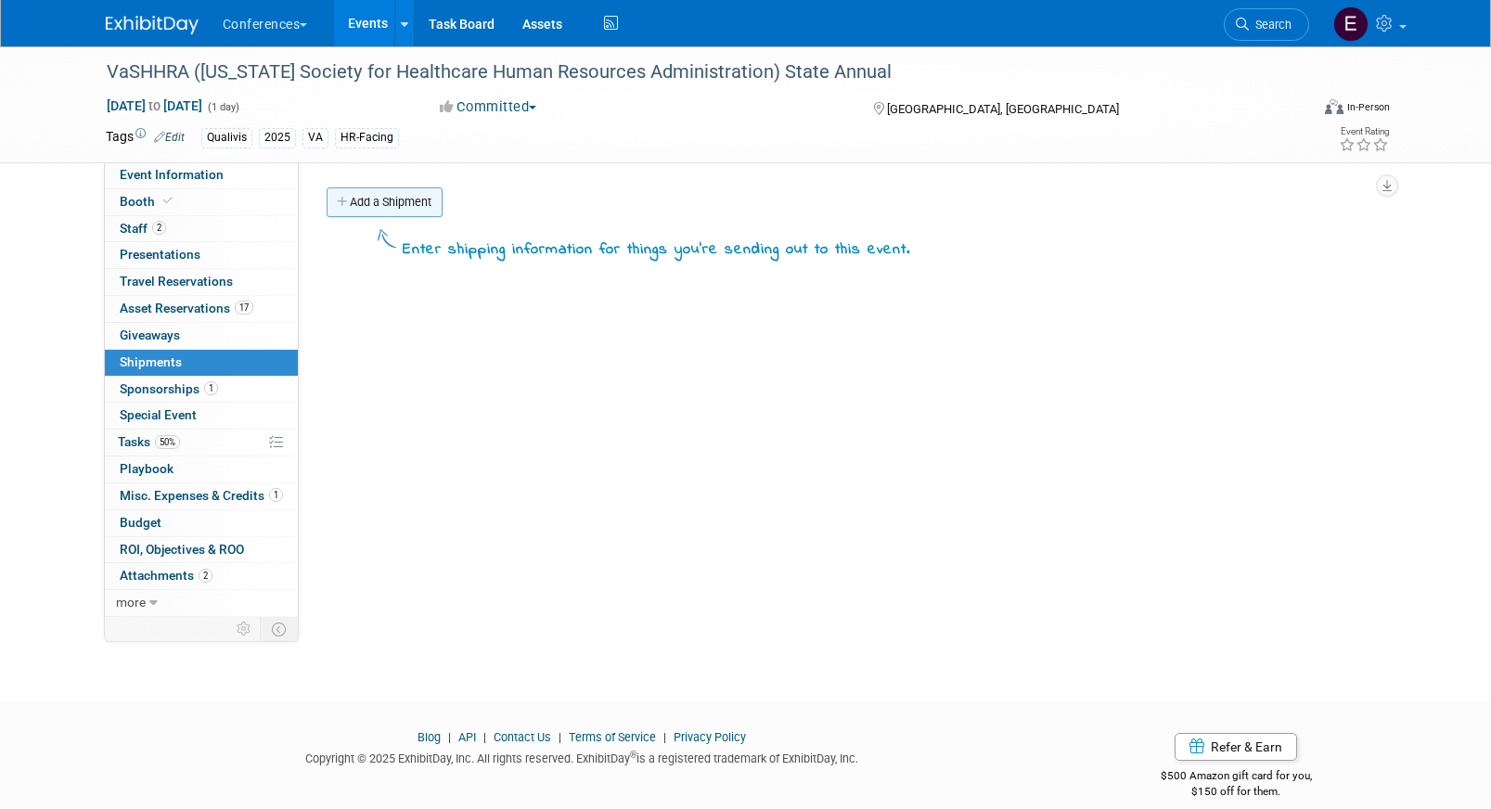
click at [367, 187] on link "Add a Shipment" at bounding box center [385, 202] width 116 height 30
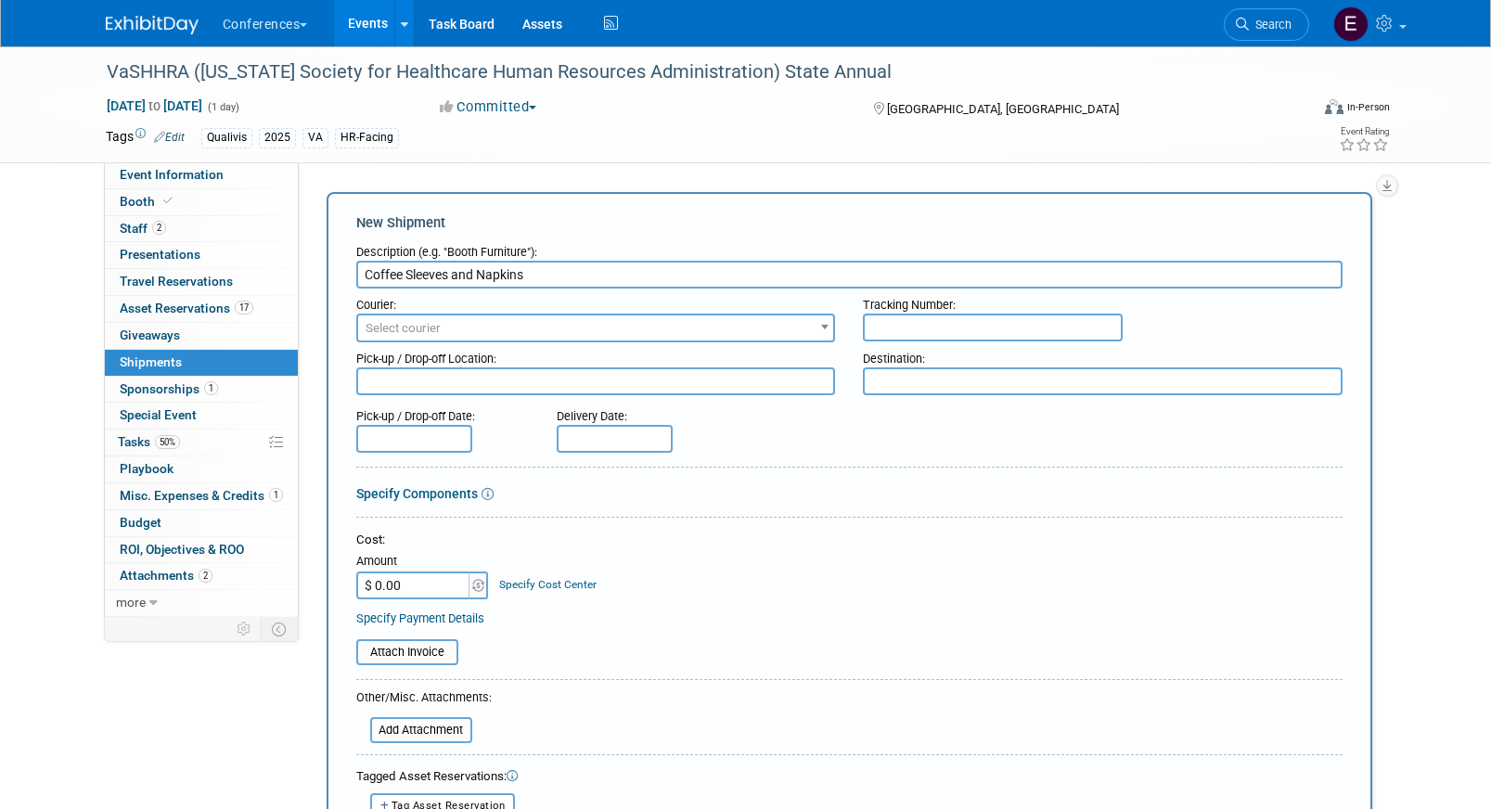
type input "Coffee Sleeves and Napkins"
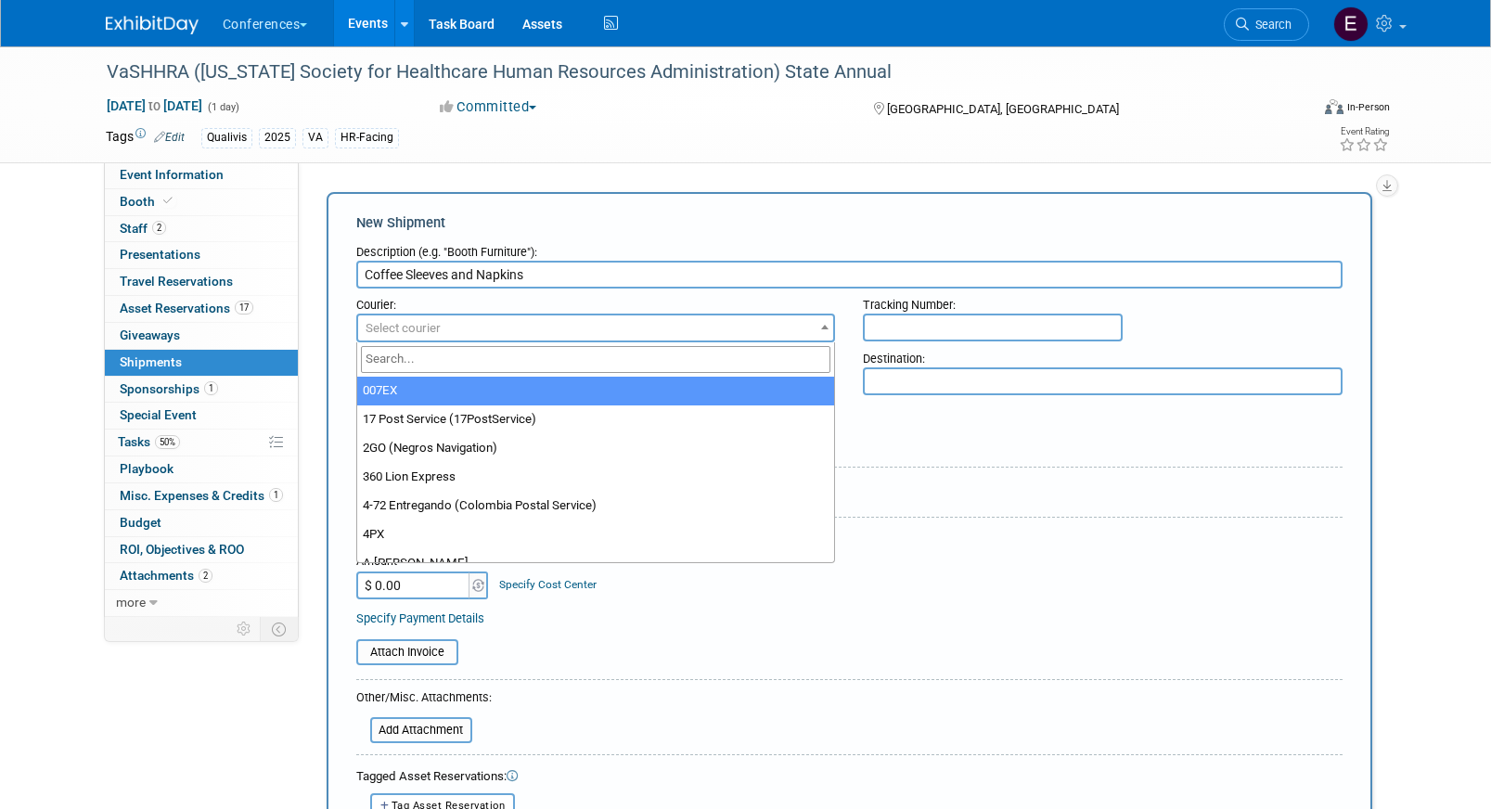
click at [466, 330] on span "Select courier" at bounding box center [596, 328] width 476 height 26
type input "fede"
select select "206"
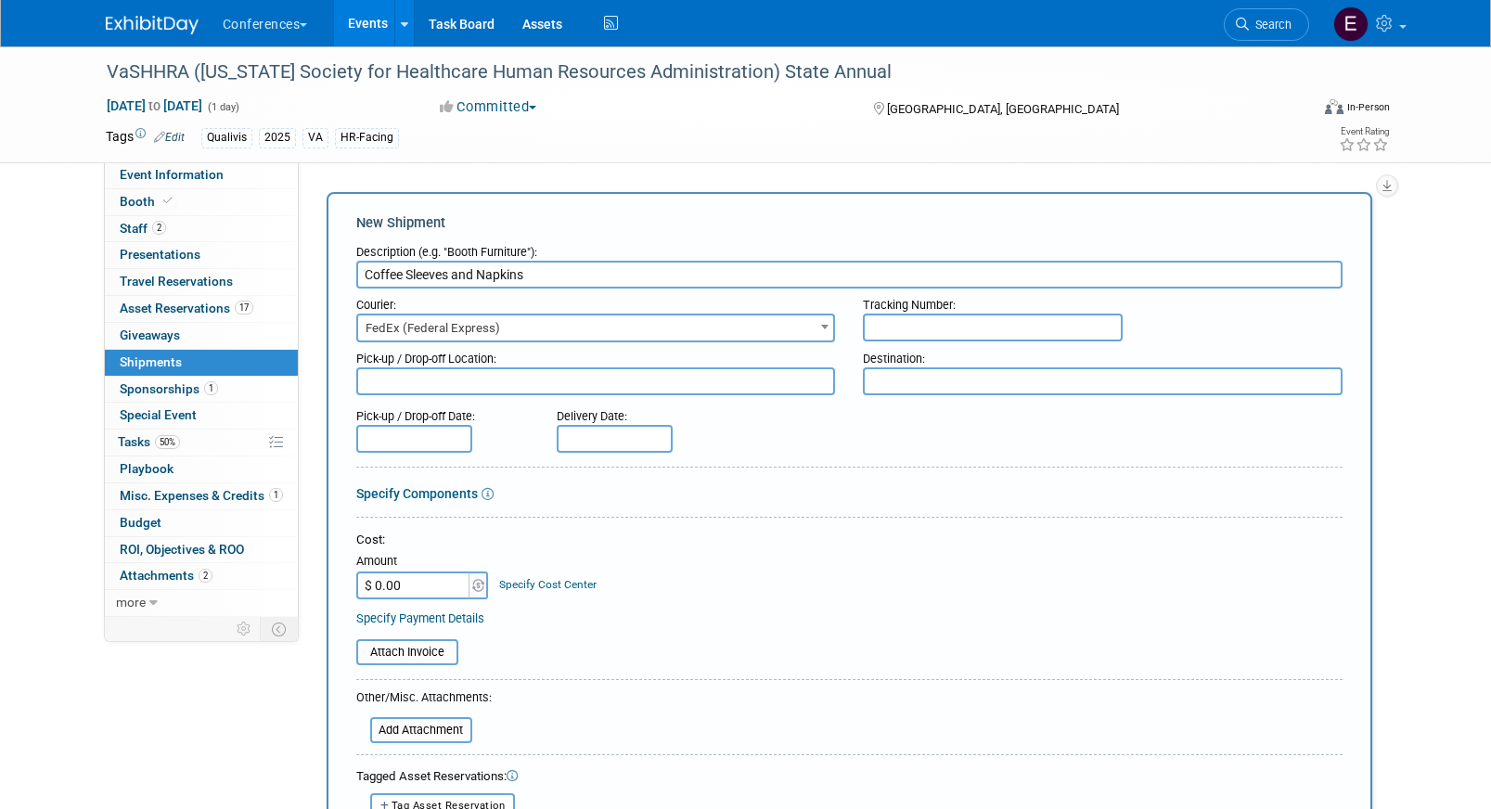
click at [1072, 330] on input "text" at bounding box center [993, 328] width 260 height 28
paste input "884866481840"
type input "884866481840"
click at [424, 589] on input "$ 0.00" at bounding box center [414, 585] width 116 height 28
type input "$ 39.21"
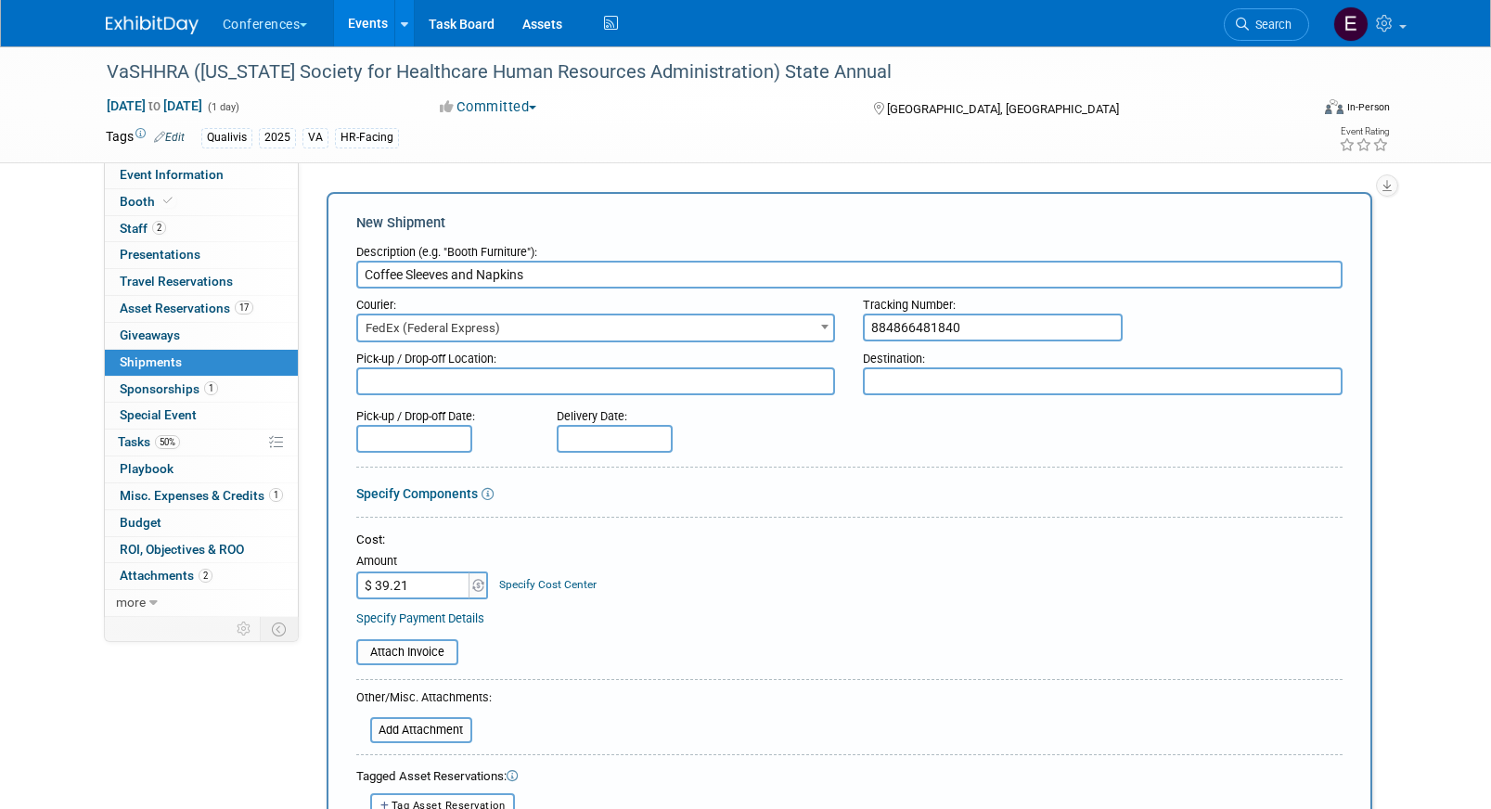
click at [521, 581] on link "Specify Cost Center" at bounding box center [547, 584] width 97 height 13
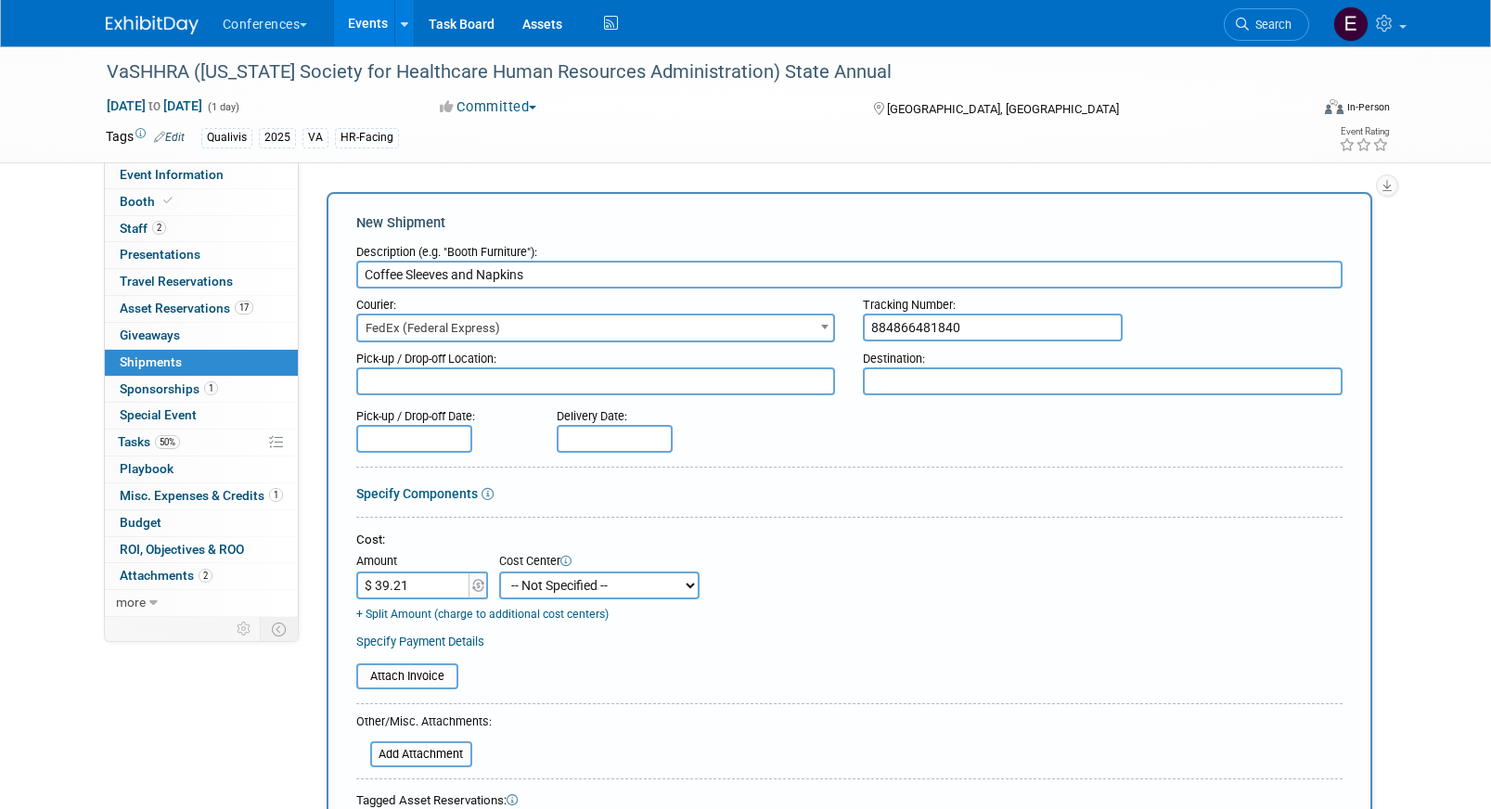
click at [521, 582] on select "-- Not Specified -- Aya Education Aya Healthcare Aya Locums Bespoke Corporate D…" at bounding box center [599, 585] width 200 height 28
select select "18965874"
click at [499, 571] on select "-- Not Specified -- Aya Education Aya Healthcare Aya Locums Bespoke Corporate D…" at bounding box center [599, 585] width 200 height 28
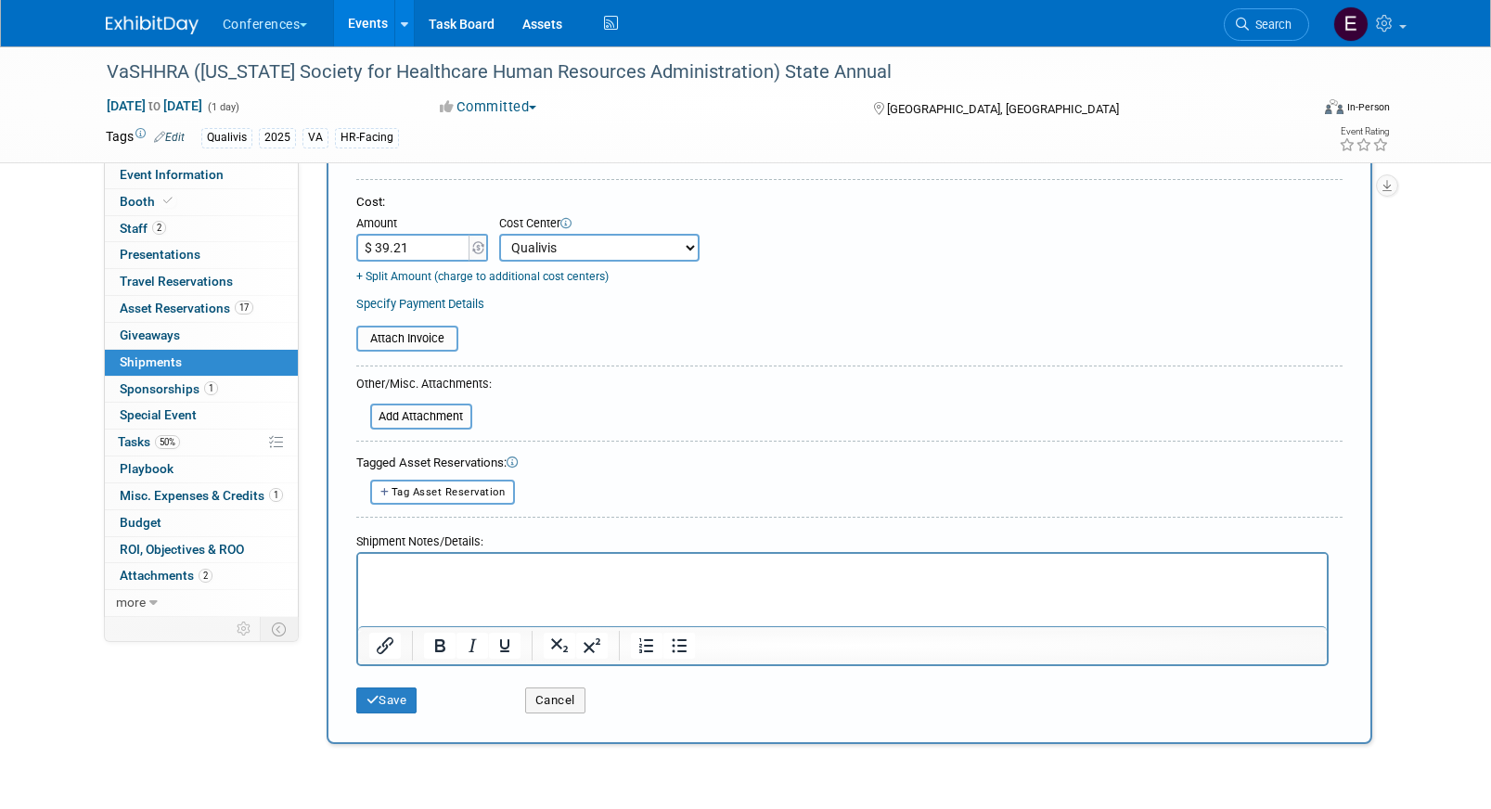
scroll to position [351, 0]
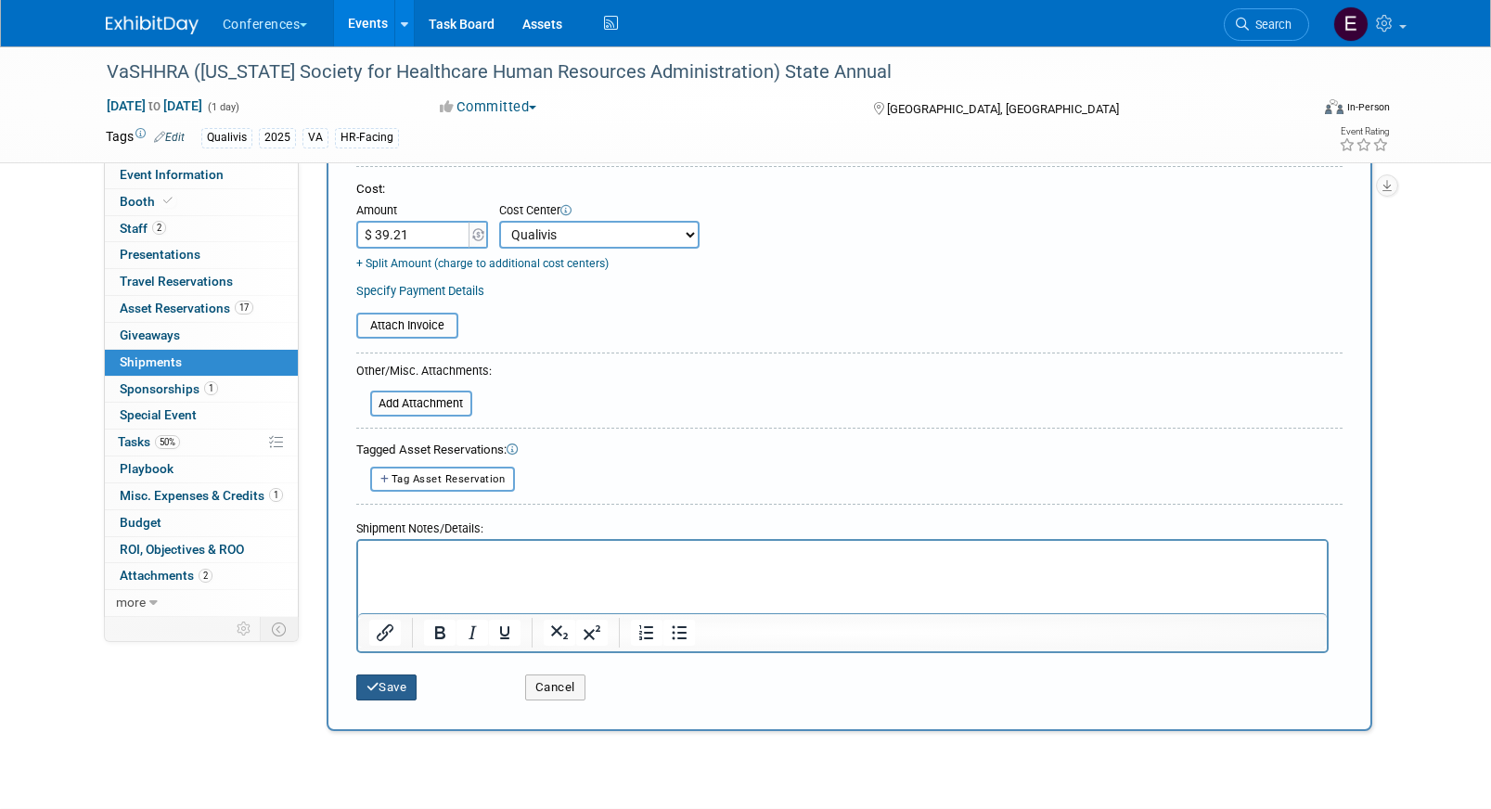
click at [397, 693] on button "Save" at bounding box center [386, 687] width 61 height 26
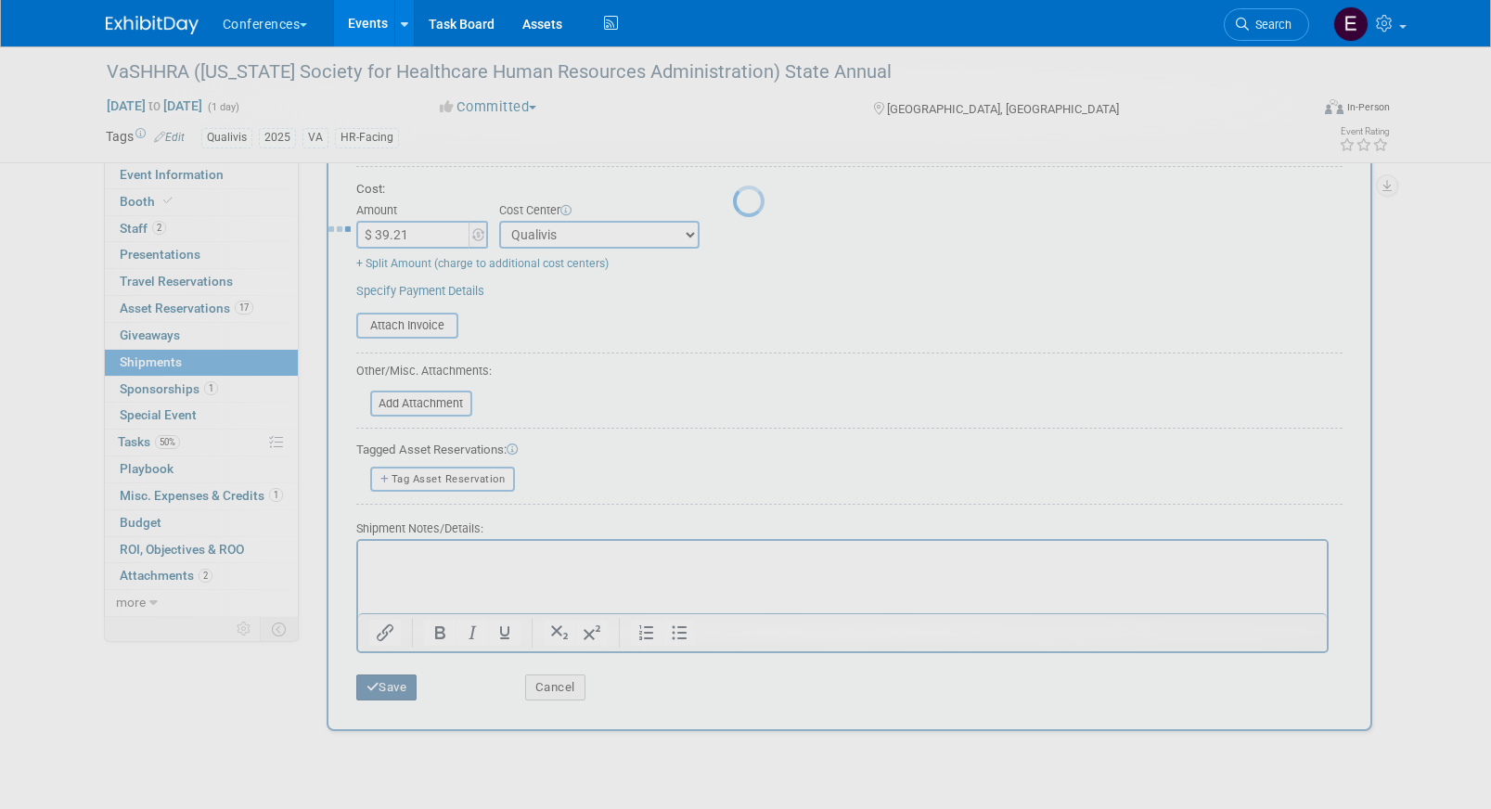
scroll to position [21, 0]
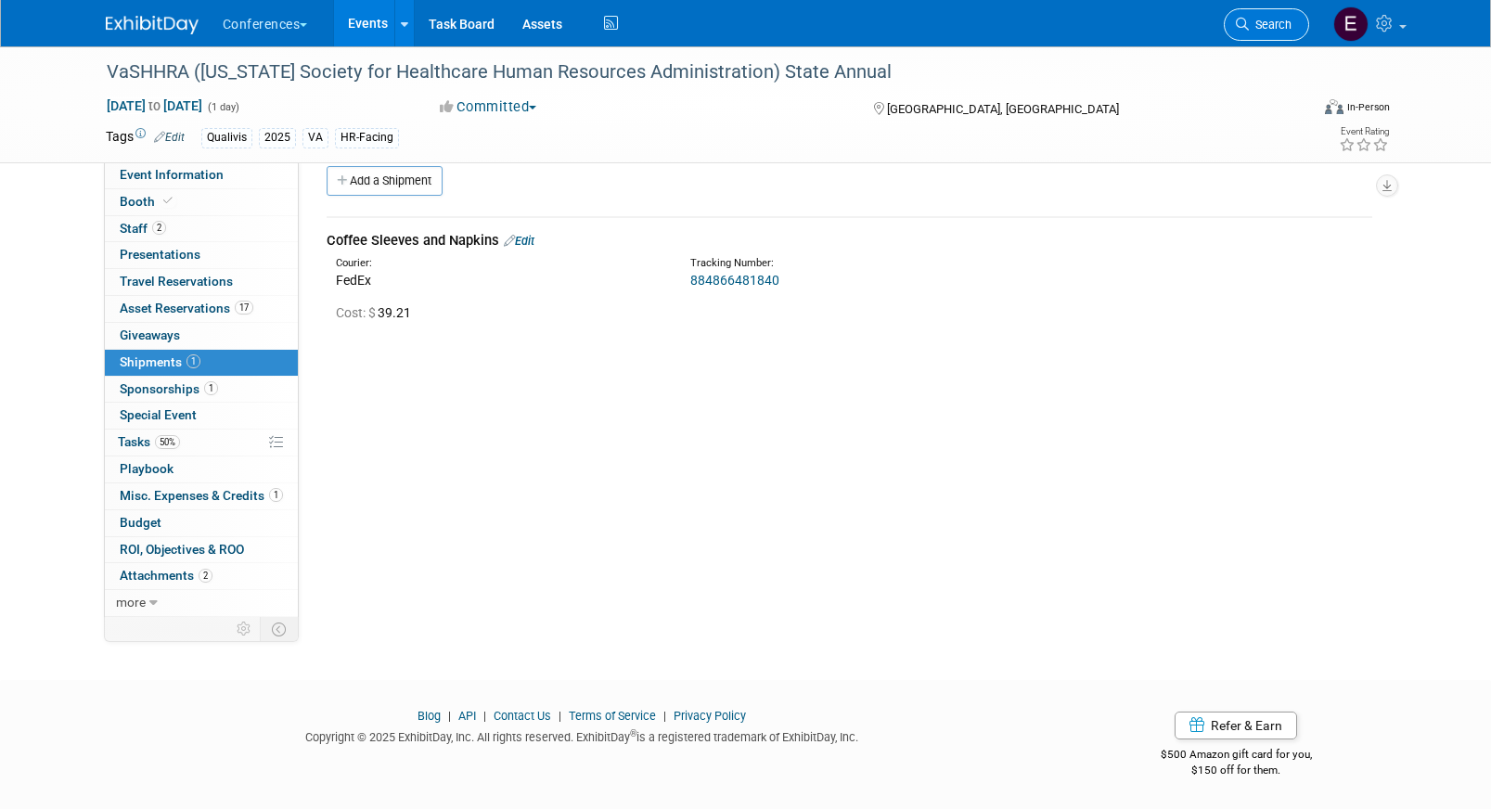
click at [1245, 31] on link "Search" at bounding box center [1266, 24] width 85 height 32
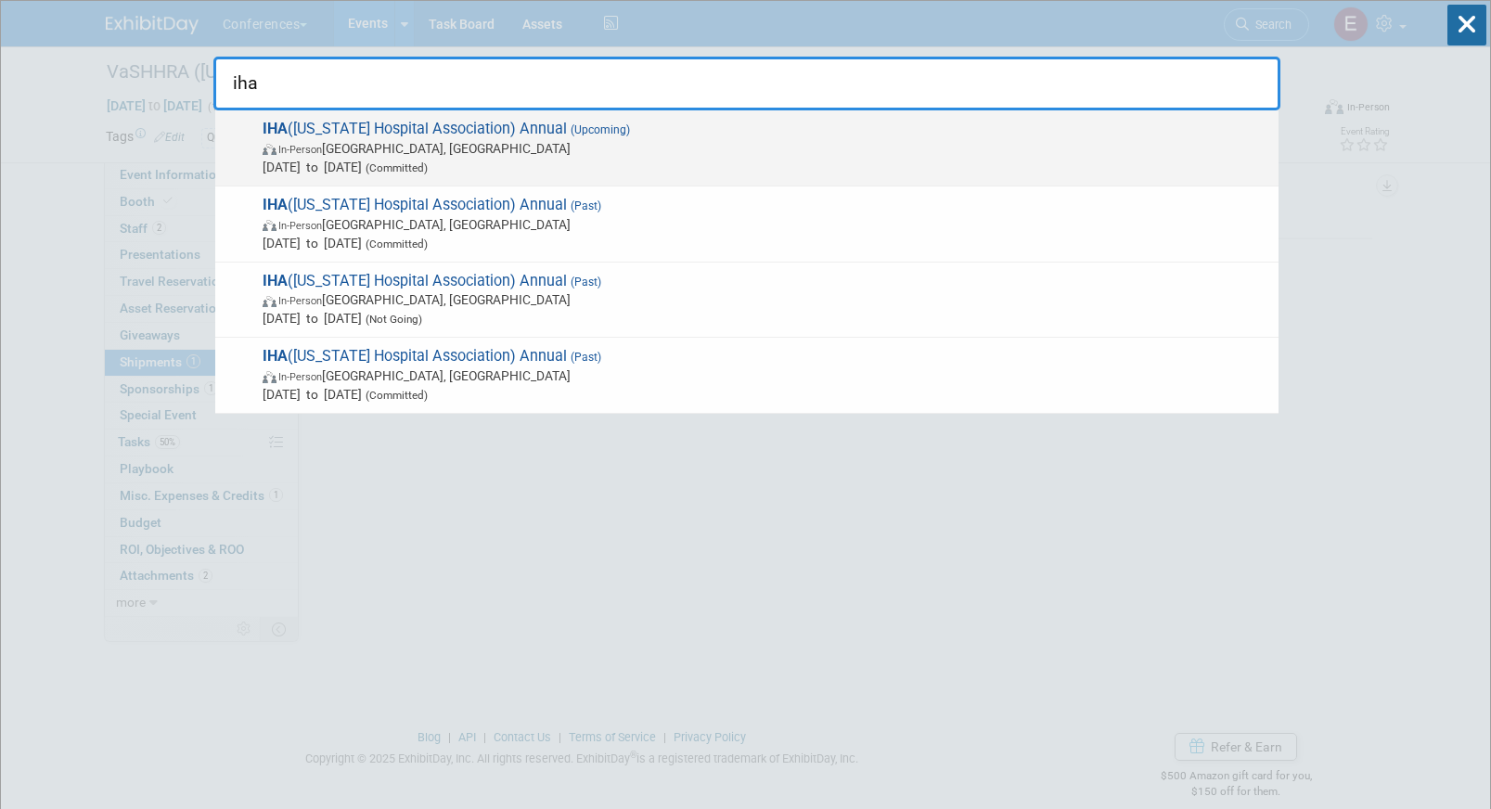
type input "iha"
click at [398, 154] on span "In-Person Sun Valley, ID" at bounding box center [766, 148] width 1007 height 19
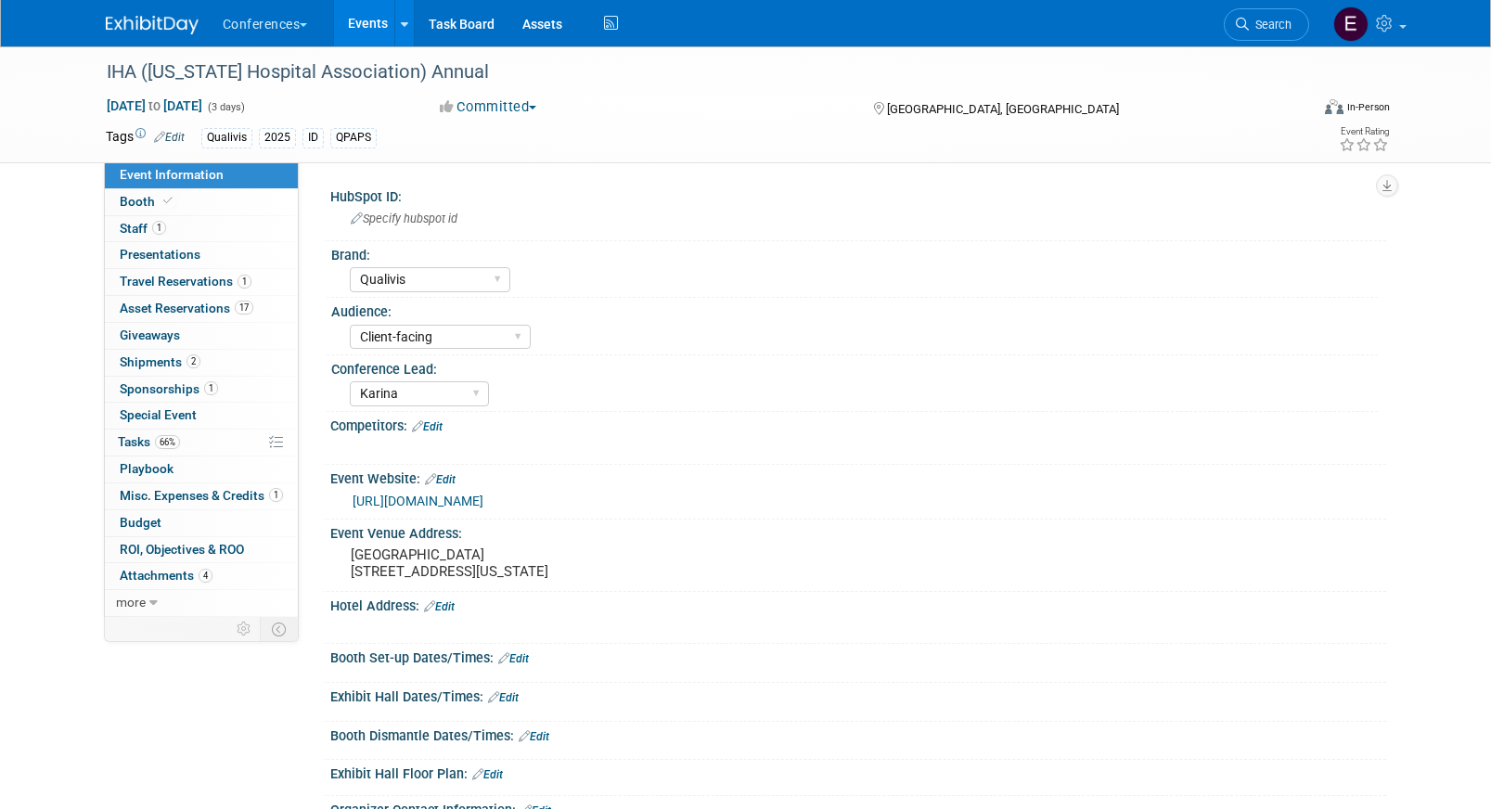
select select "Qualivis"
select select "Client-facing"
select select "Karina"
click at [174, 441] on span "66%" at bounding box center [167, 442] width 25 height 14
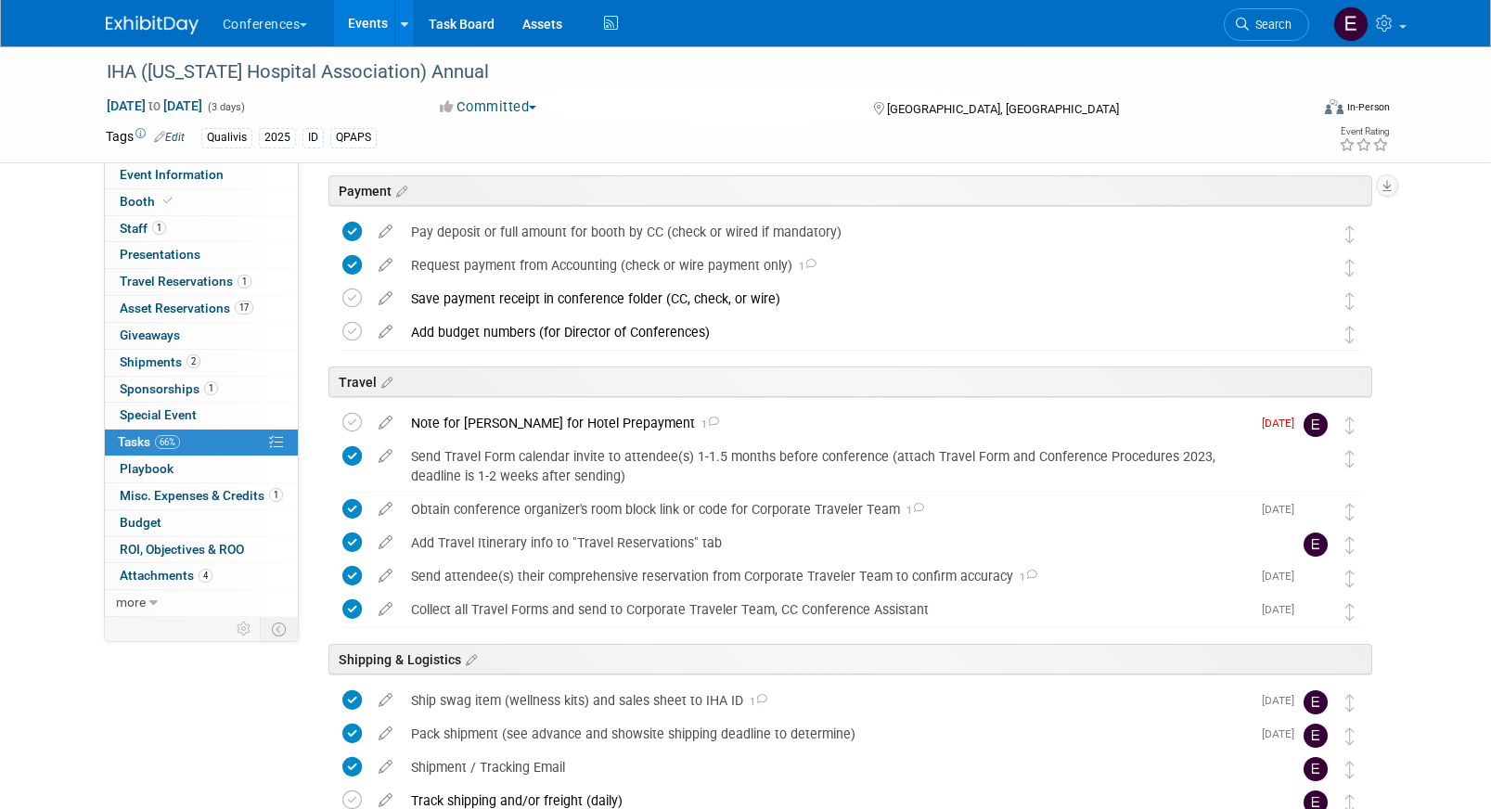
scroll to position [577, 0]
click at [486, 417] on div "Note for Erin for Hotel Prepayment 1" at bounding box center [826, 422] width 849 height 32
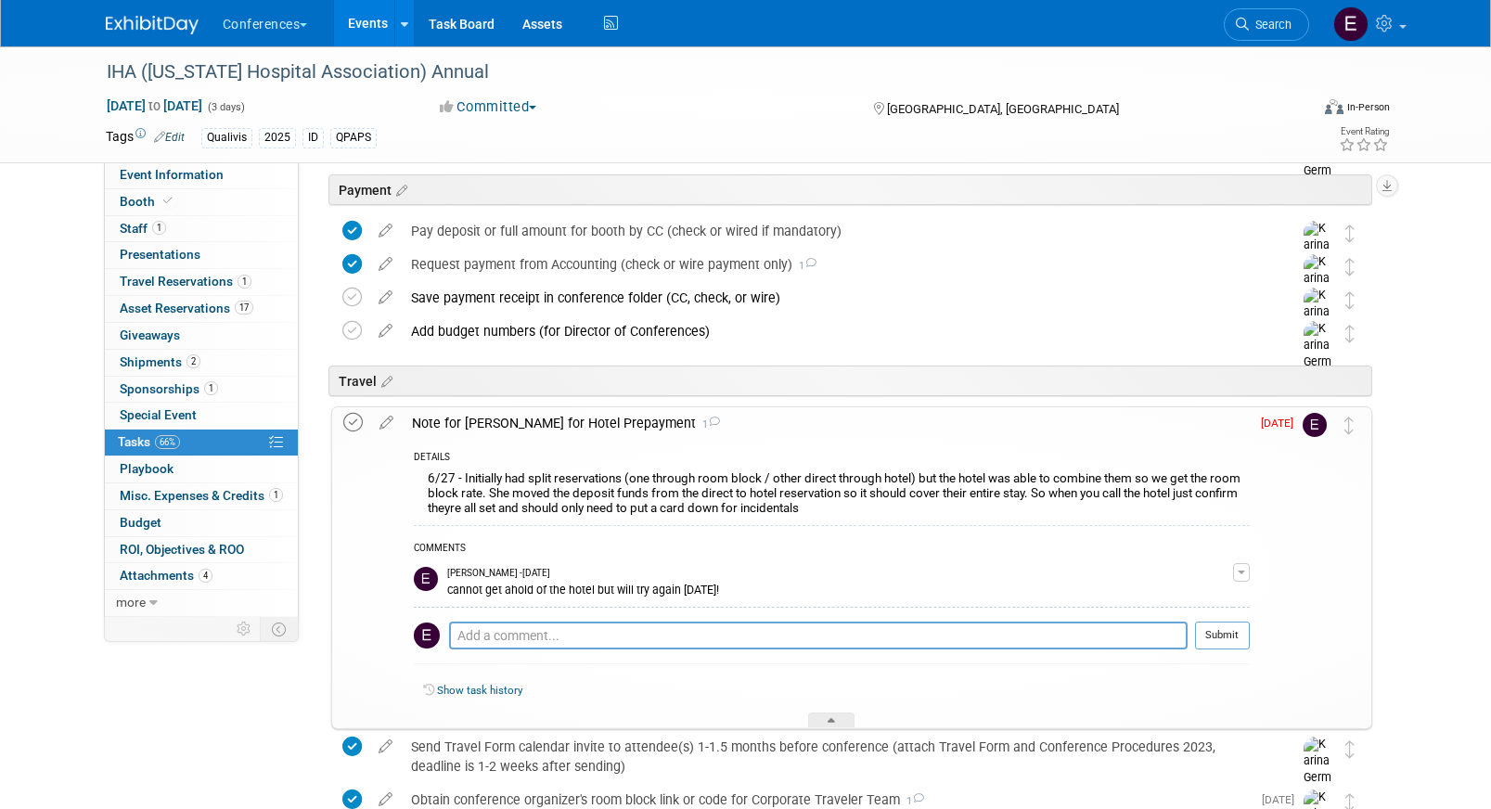
click at [344, 420] on icon at bounding box center [352, 422] width 19 height 19
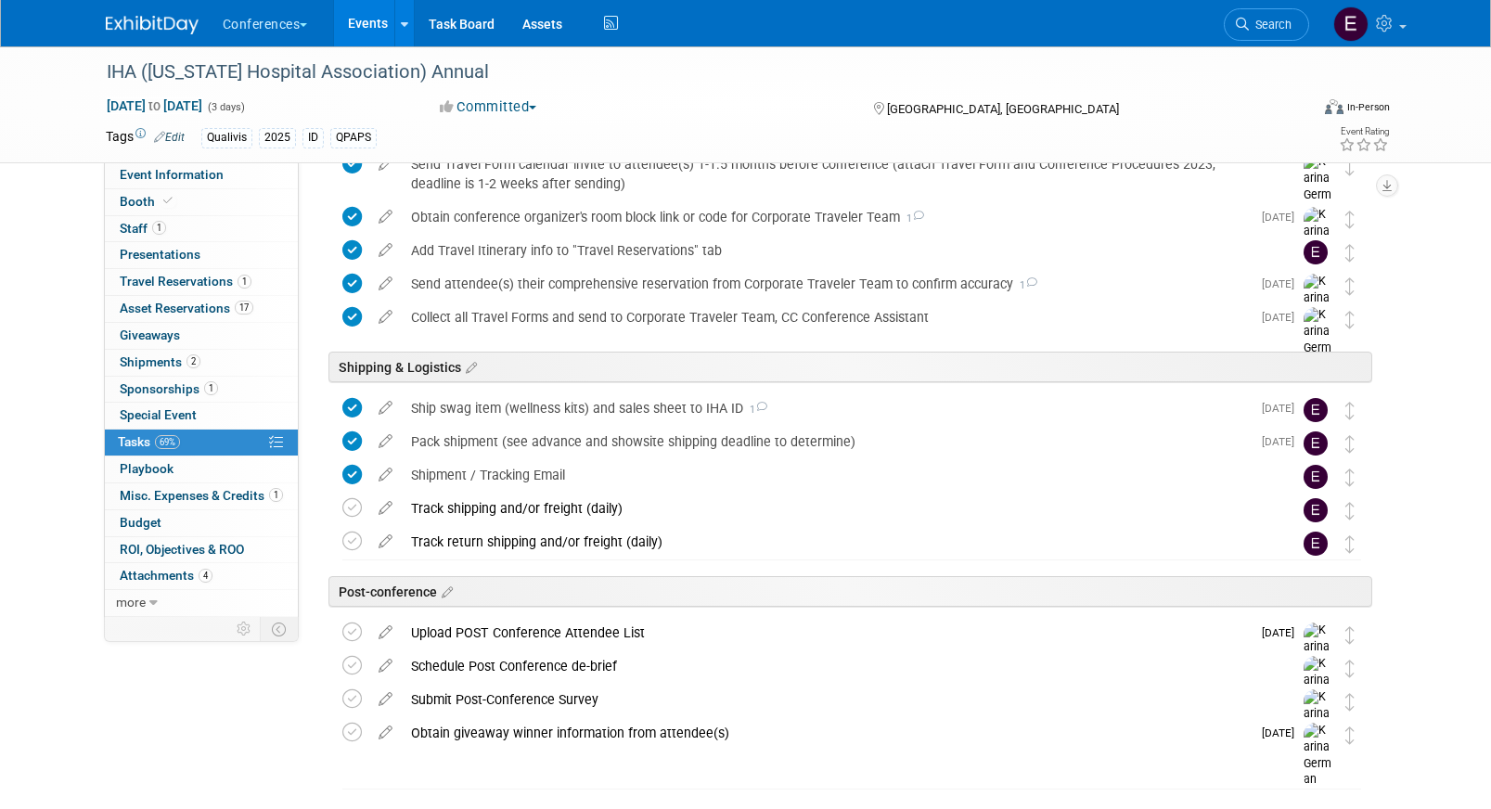
scroll to position [1214, 0]
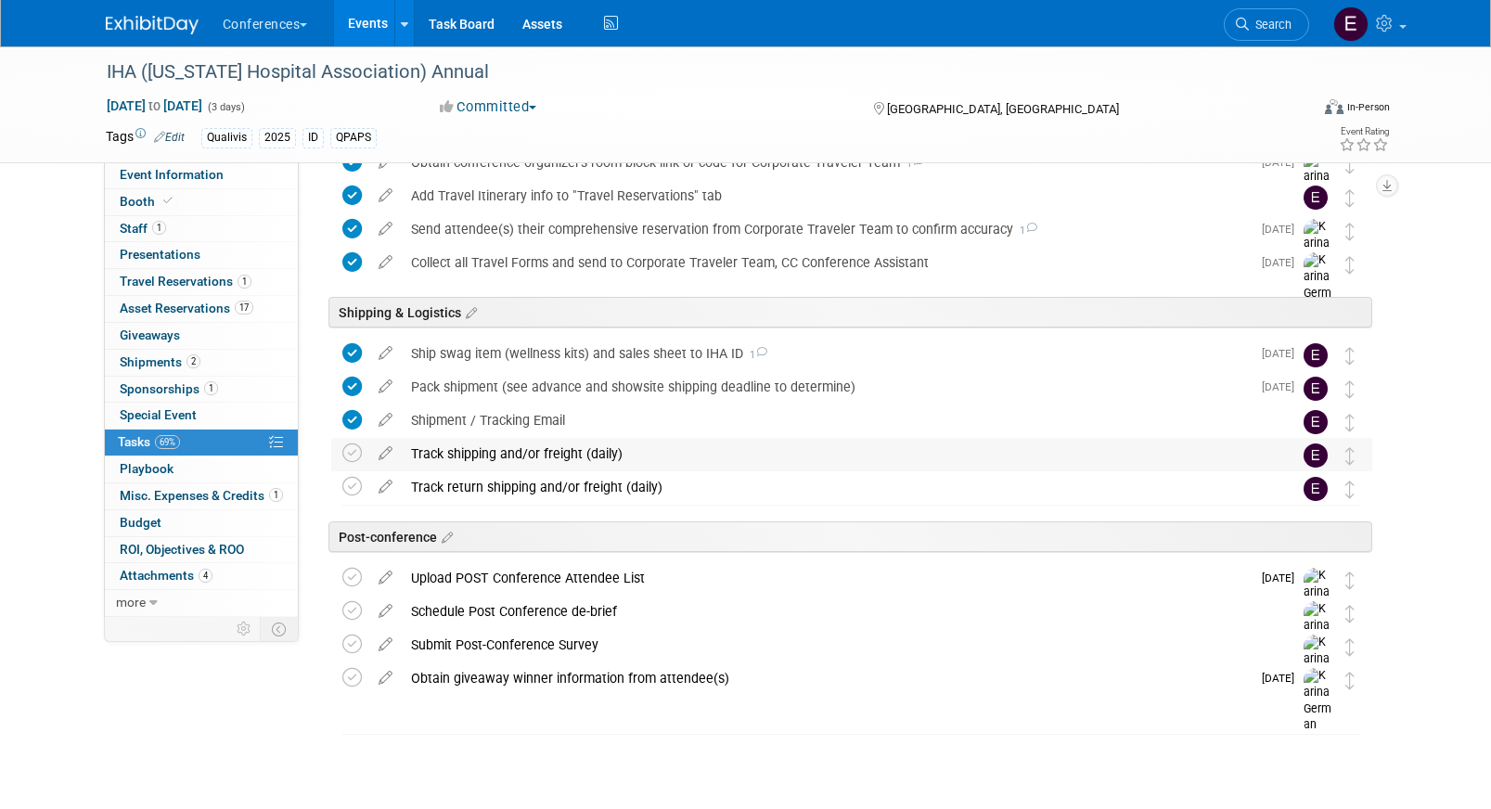
click at [511, 464] on div "Track shipping and/or freight (daily)" at bounding box center [834, 454] width 865 height 32
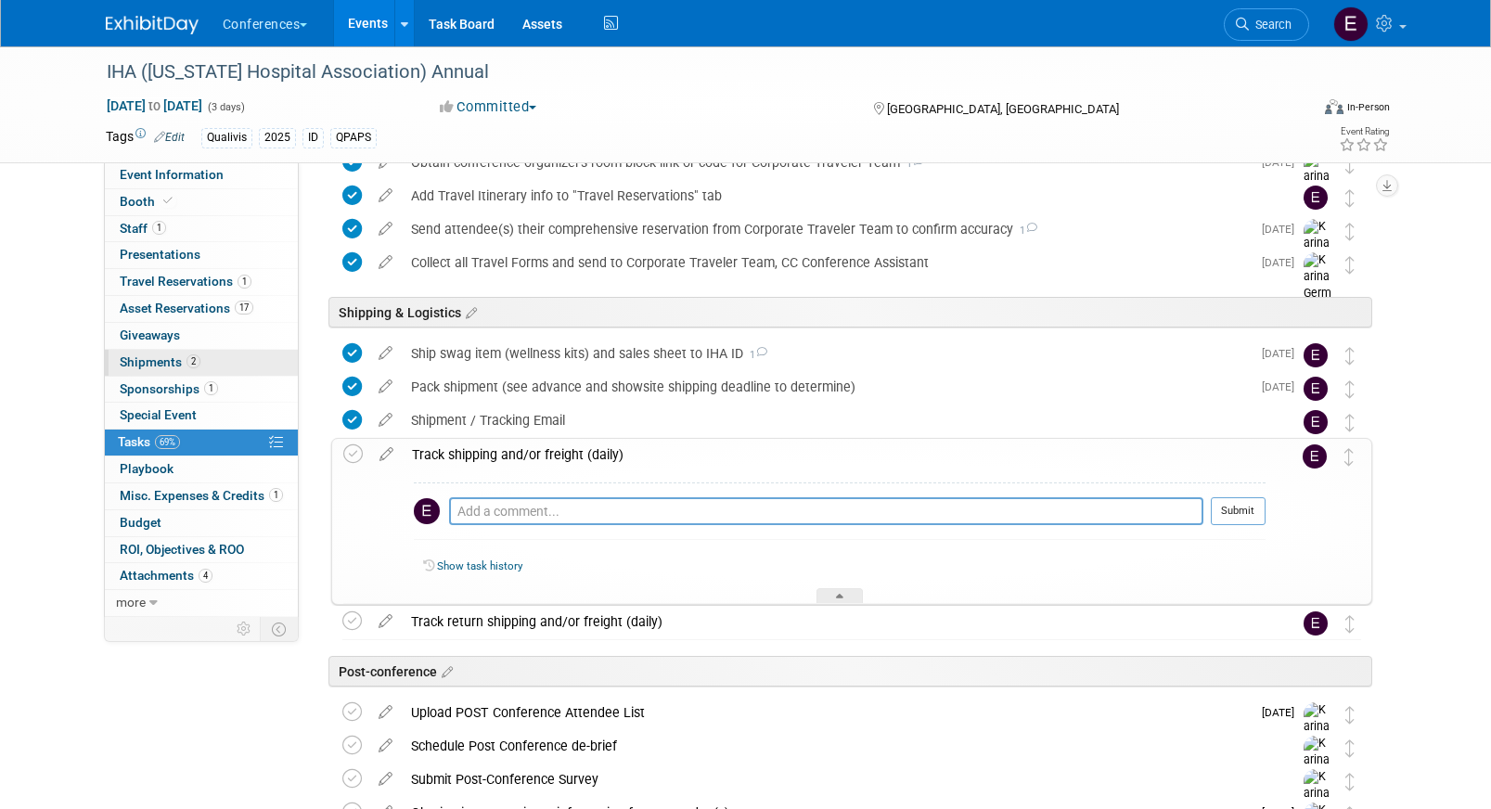
click at [141, 350] on link "2 Shipments 2" at bounding box center [201, 363] width 193 height 26
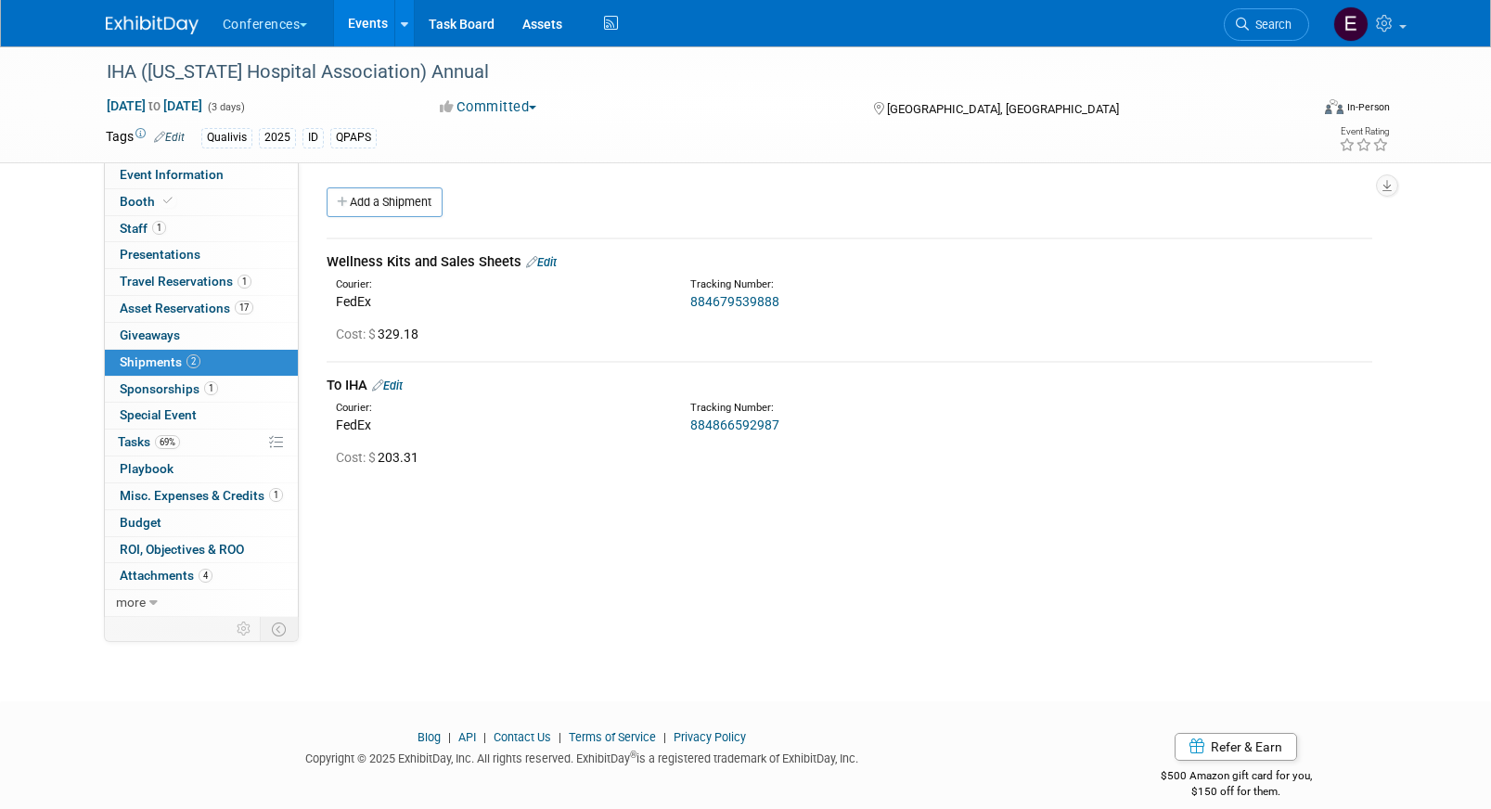
click at [734, 420] on link "884866592987" at bounding box center [734, 424] width 89 height 15
click at [194, 438] on link "69% Tasks 69%" at bounding box center [201, 443] width 193 height 26
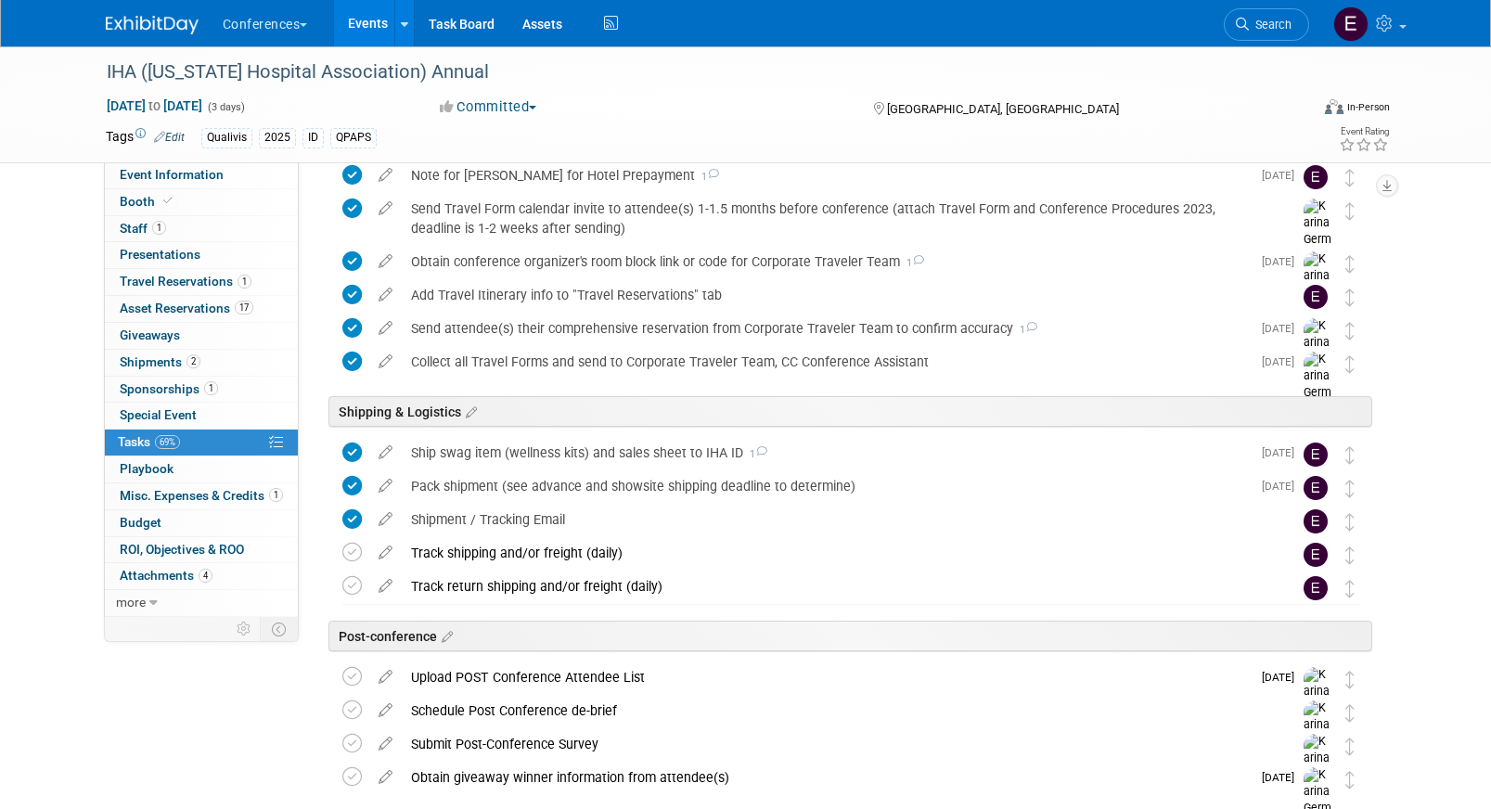
scroll to position [851, 0]
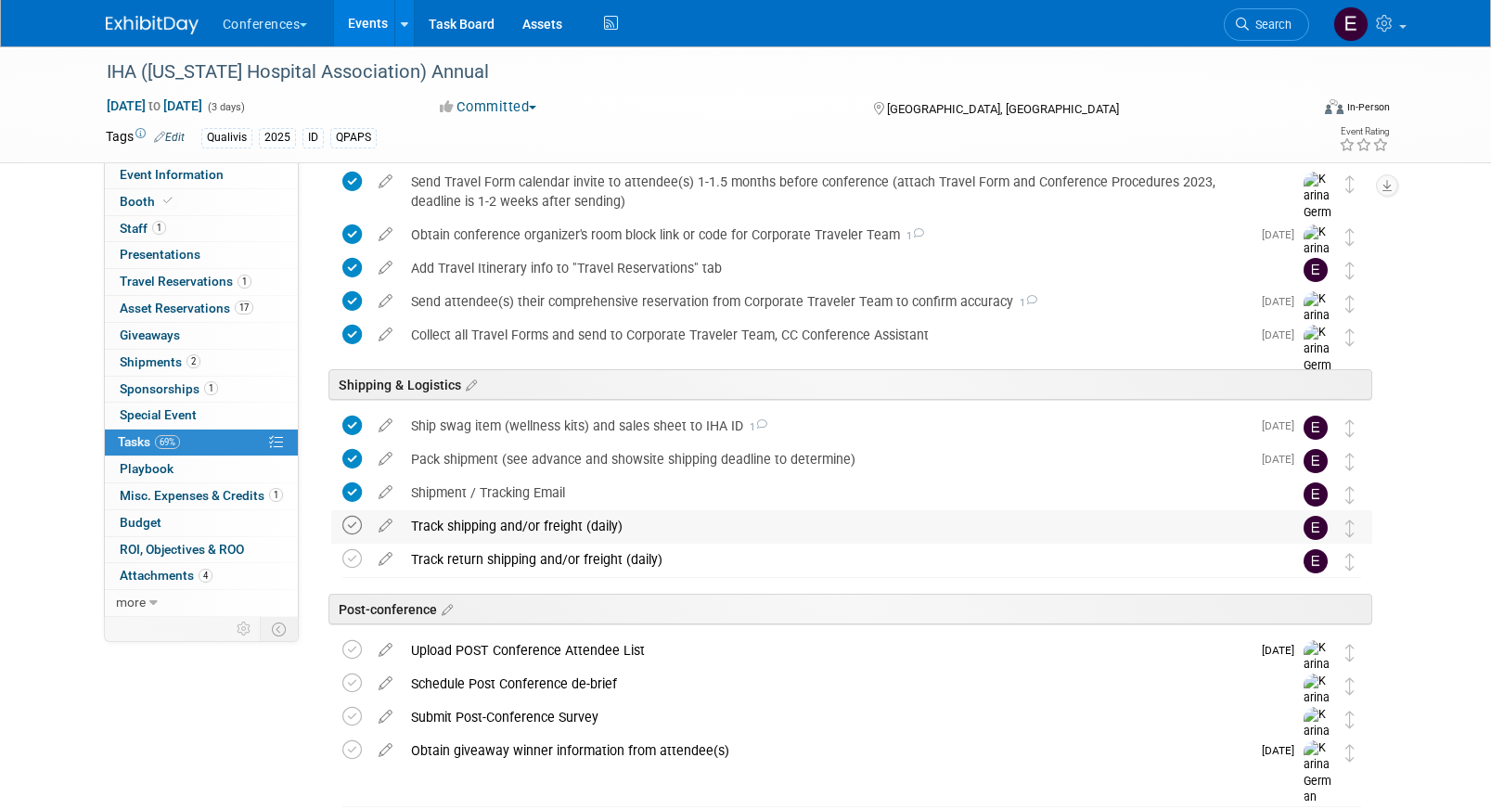
click at [353, 524] on icon at bounding box center [351, 525] width 19 height 19
click at [223, 167] on link "Event Information" at bounding box center [201, 175] width 193 height 26
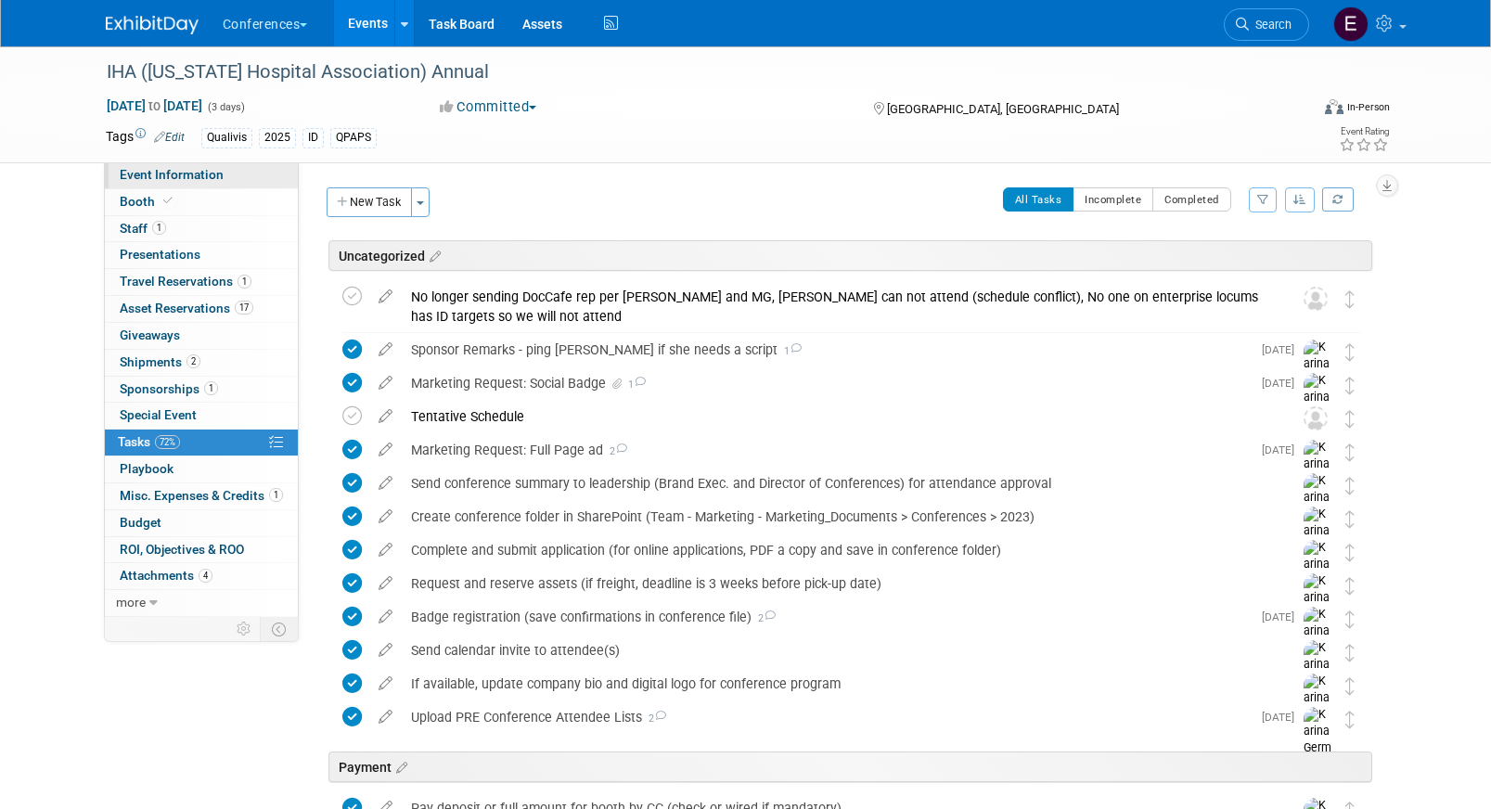
select select "Qualivis"
select select "Client-facing"
select select "Karina"
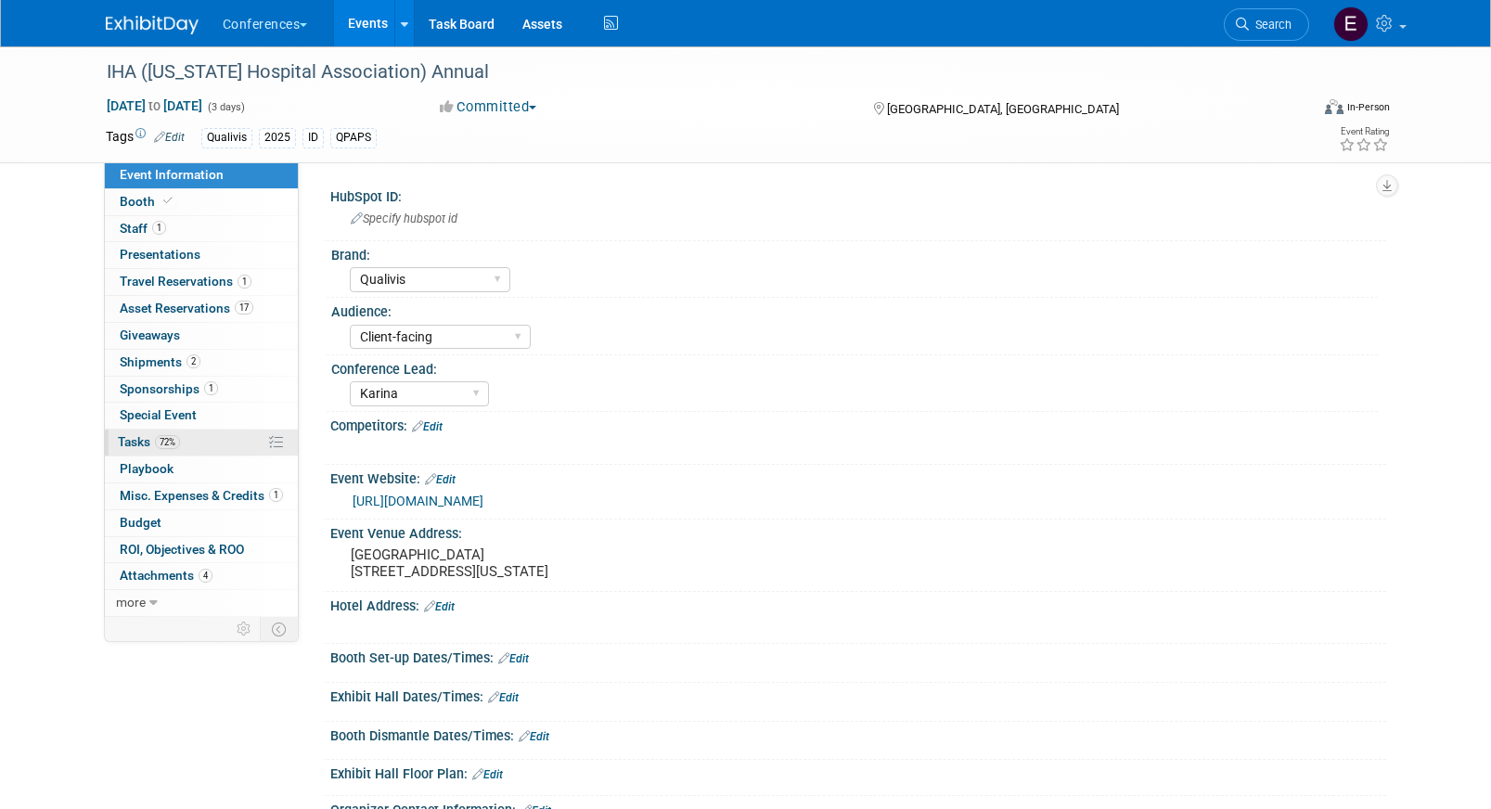
click at [159, 445] on span "72%" at bounding box center [167, 442] width 25 height 14
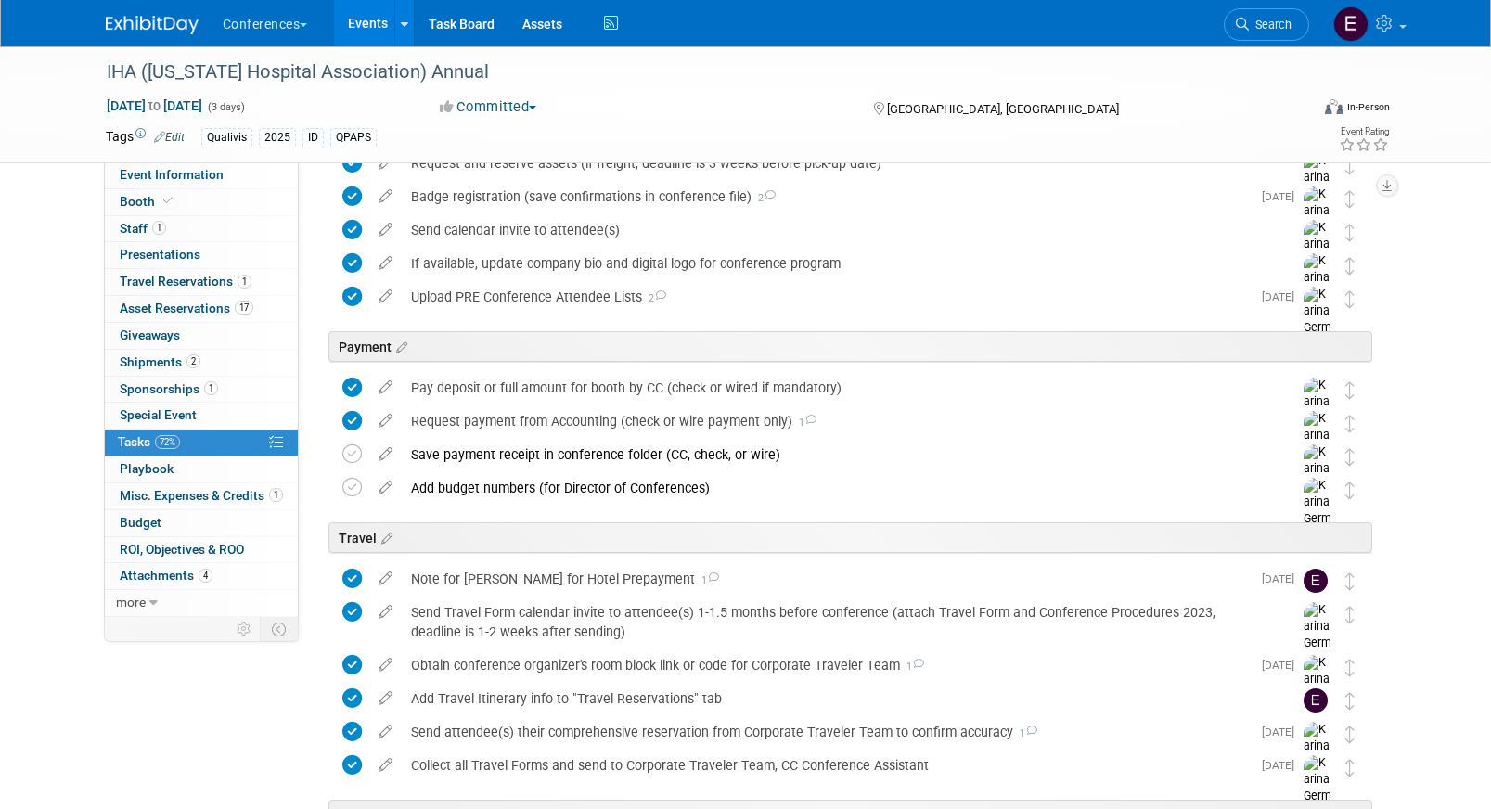
scroll to position [446, 0]
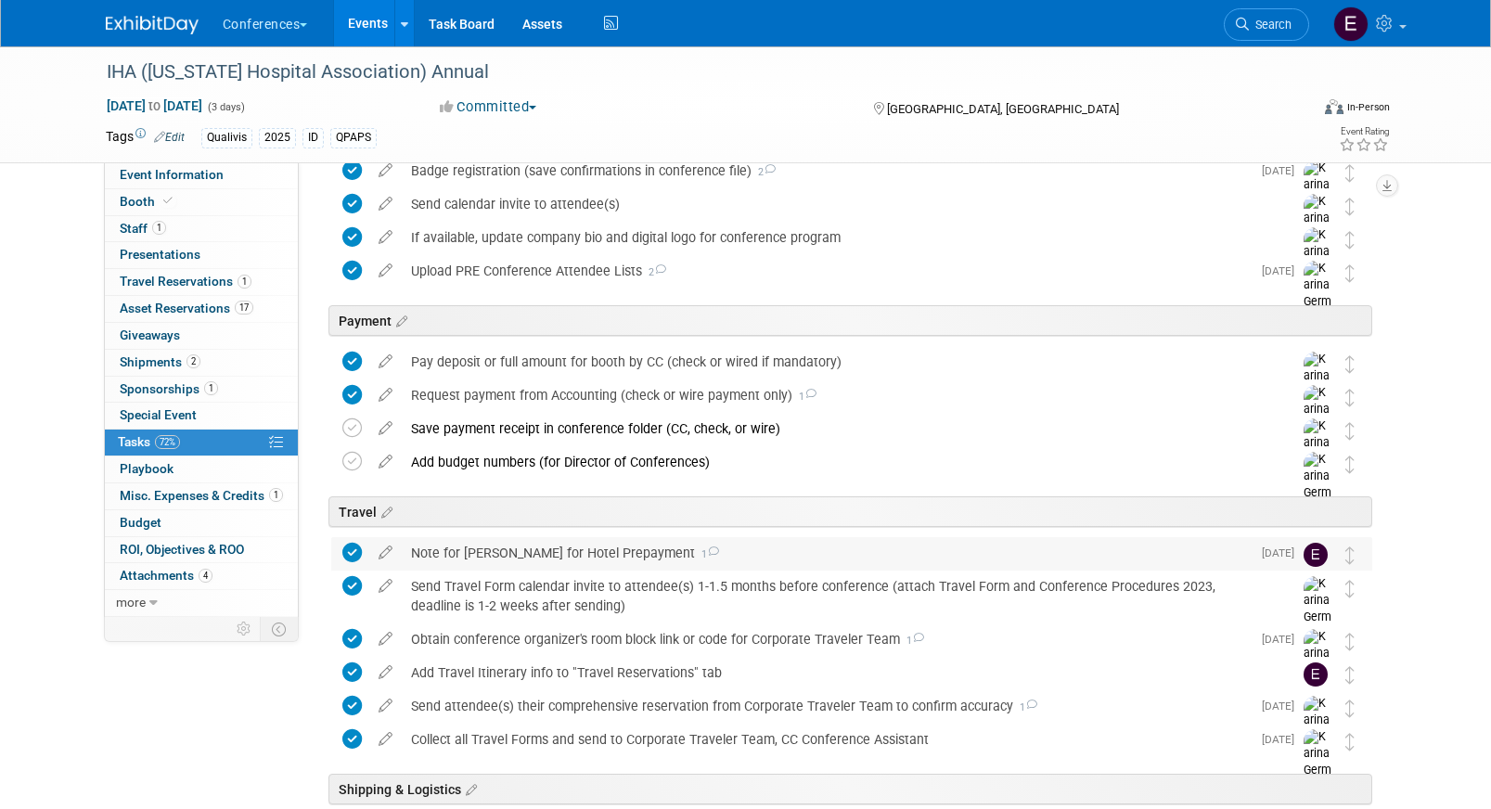
click at [526, 543] on div "Note for Erin for Hotel Prepayment 1" at bounding box center [826, 553] width 849 height 32
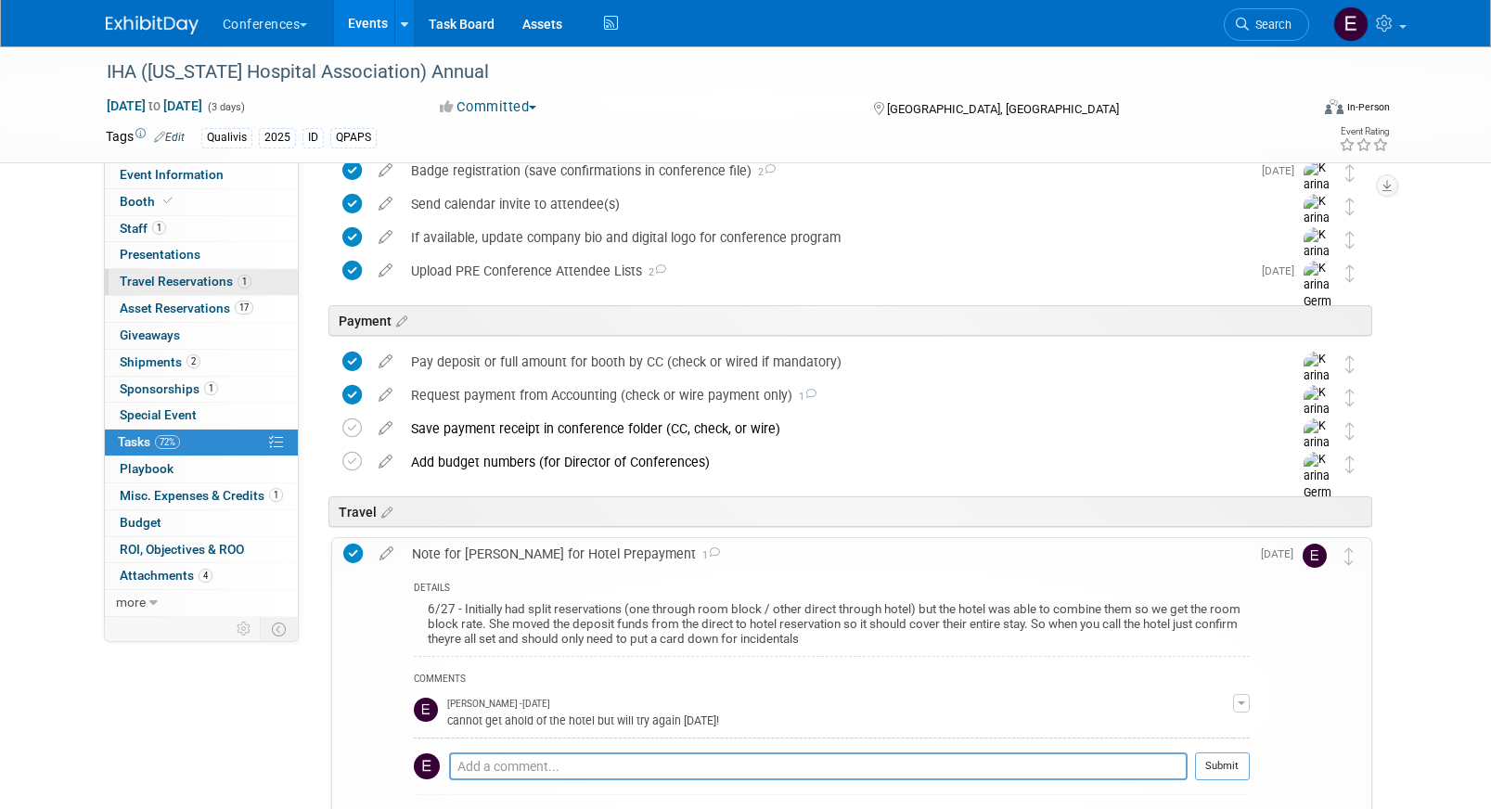
click at [234, 289] on span "Travel Reservations 1" at bounding box center [186, 281] width 132 height 15
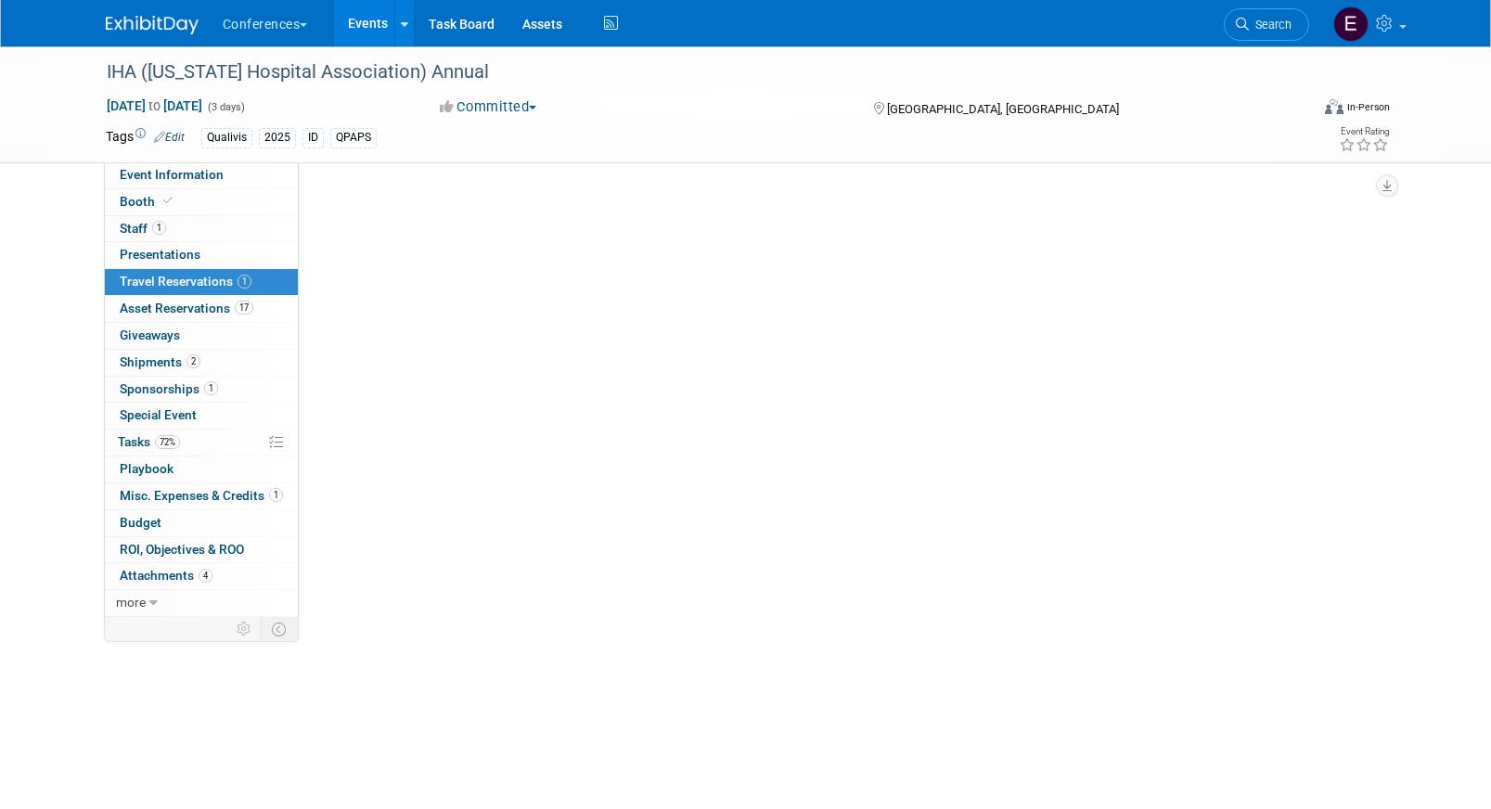
scroll to position [0, 0]
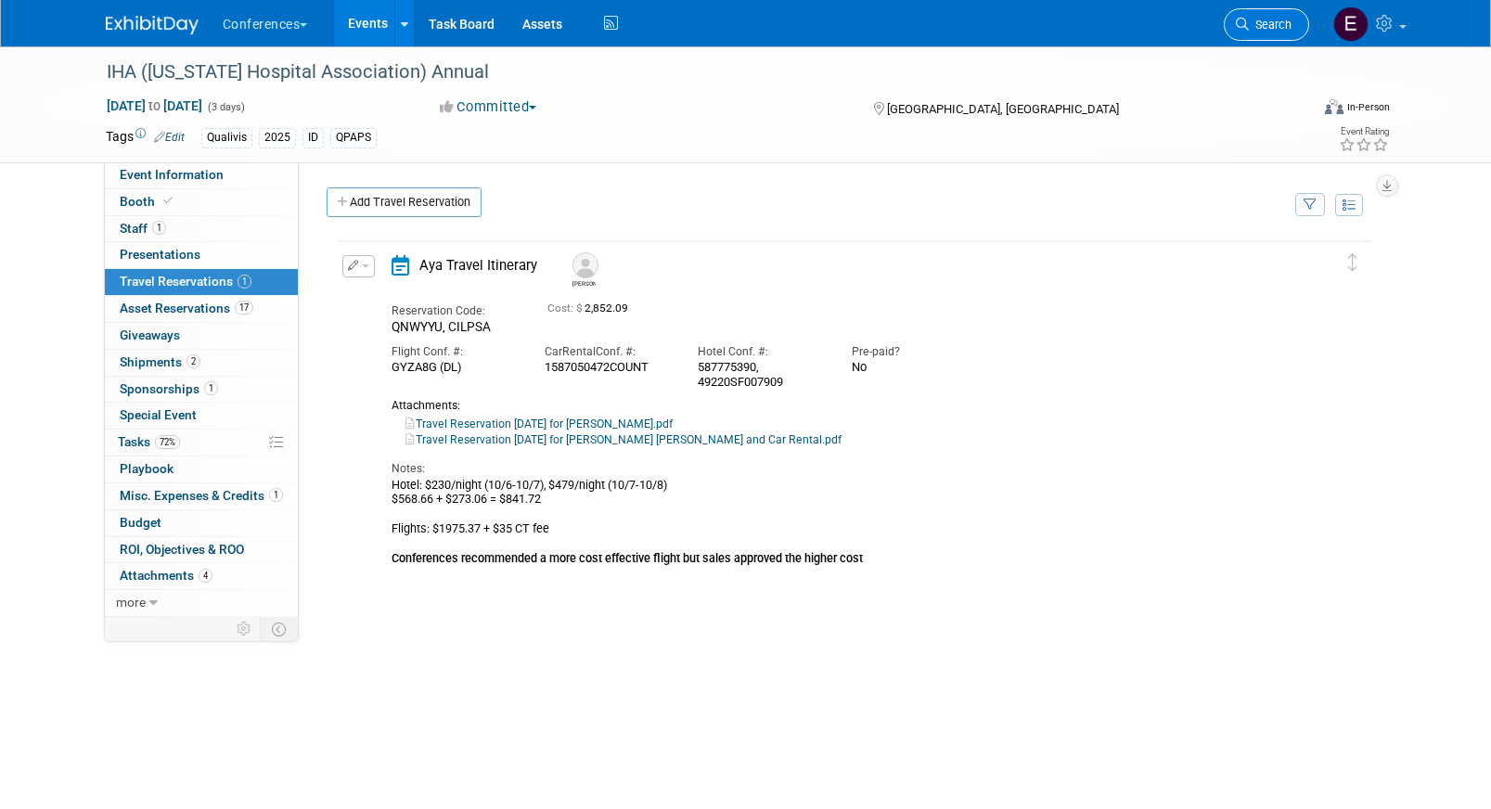
click at [1270, 23] on span "Search" at bounding box center [1270, 25] width 43 height 14
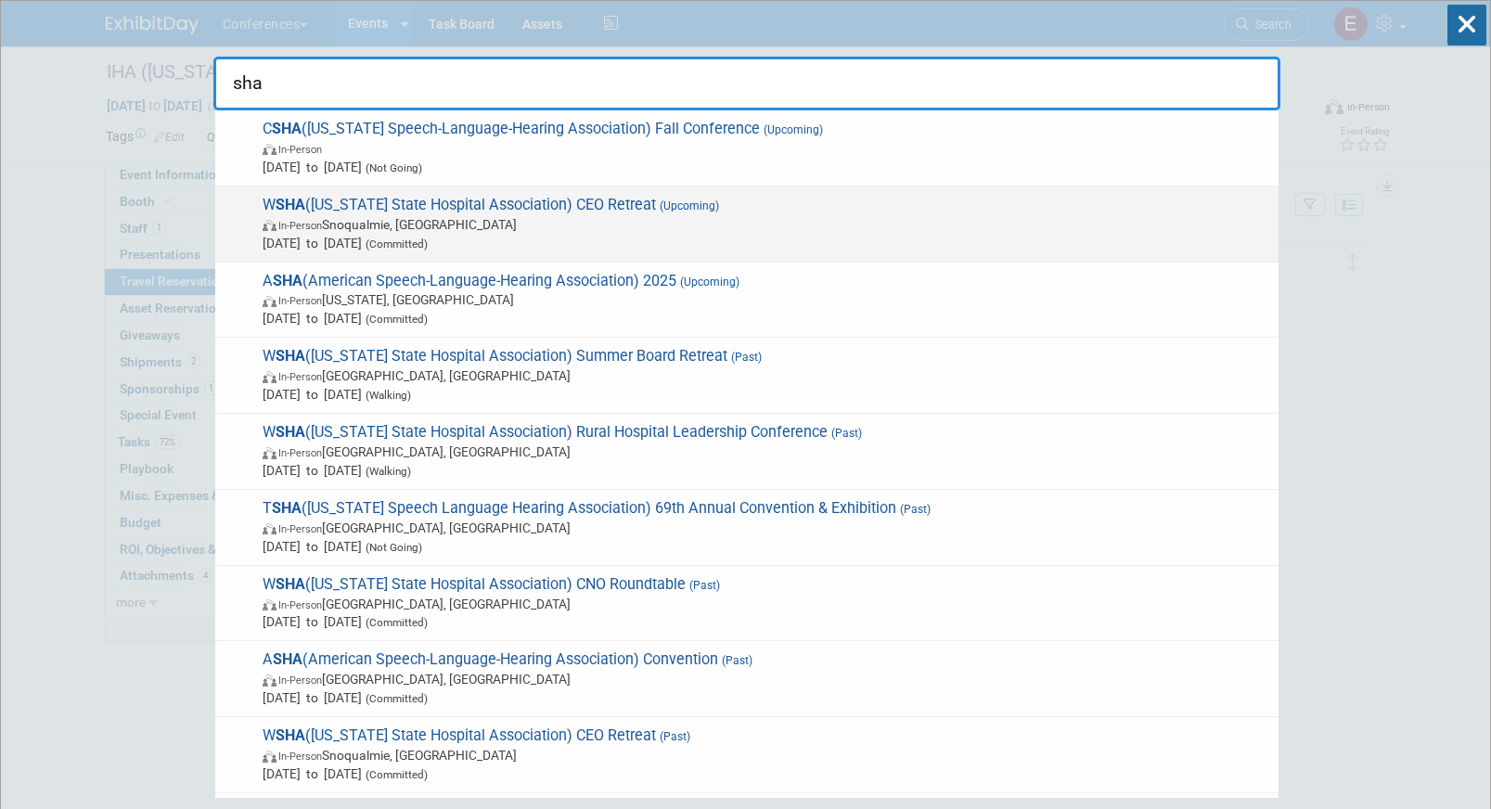
type input "sha"
click at [469, 235] on span "Oct 6, 2025 to Oct 8, 2025 (Committed)" at bounding box center [766, 243] width 1007 height 19
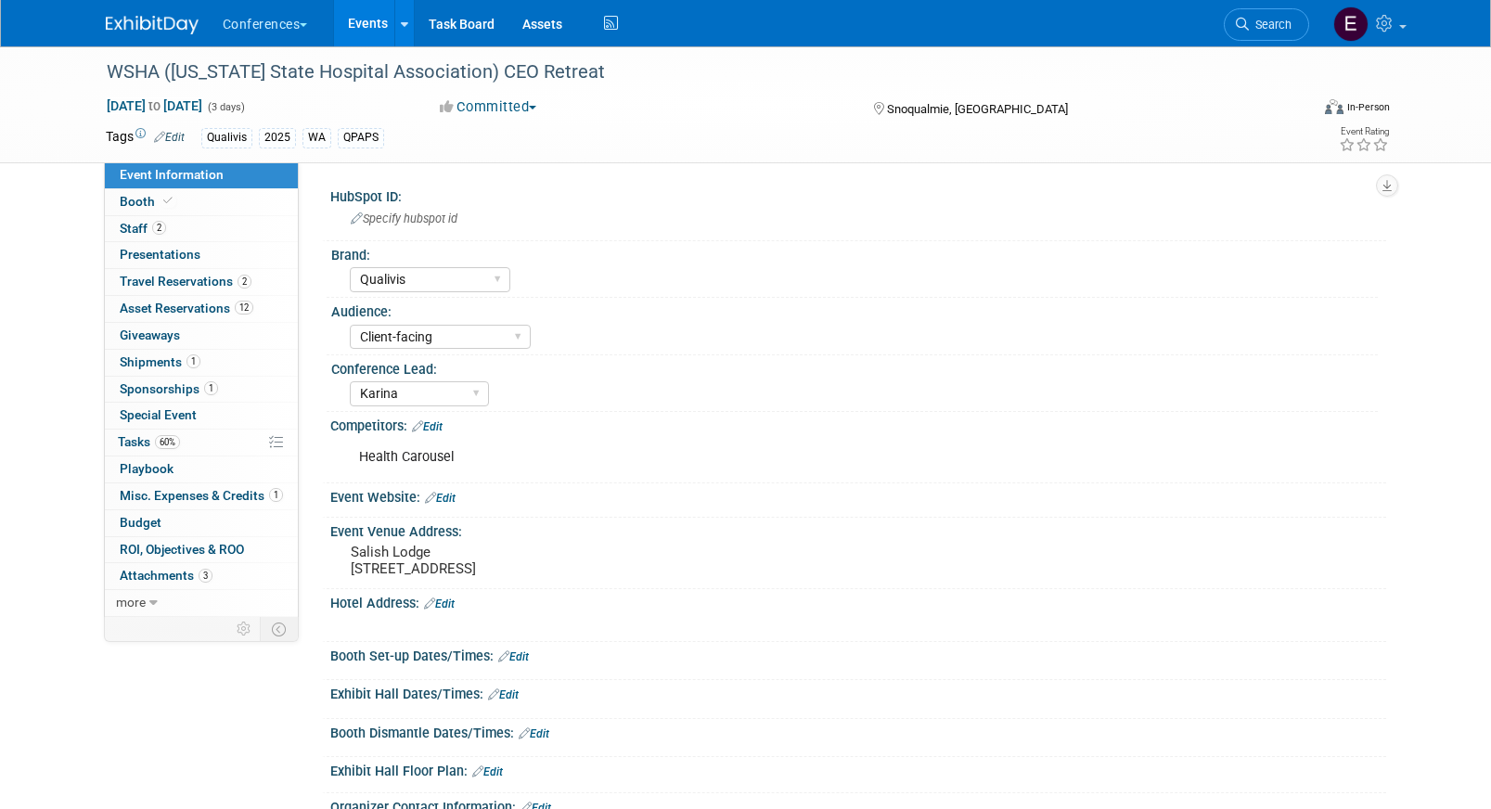
select select "Qualivis"
select select "Client-facing"
select select "Karina"
click at [221, 282] on span "Travel Reservations 2" at bounding box center [186, 281] width 132 height 15
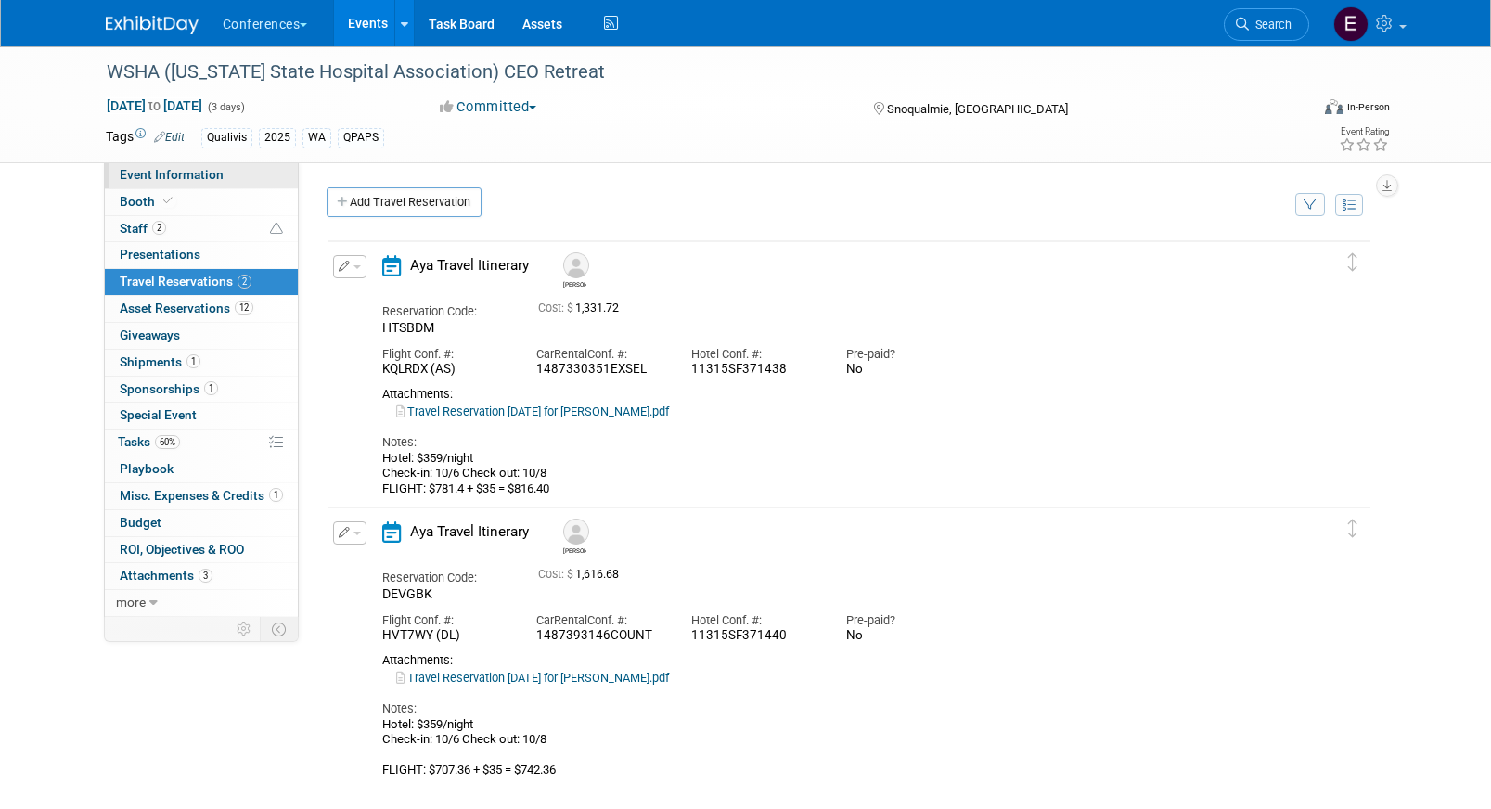
click at [237, 170] on link "Event Information" at bounding box center [201, 175] width 193 height 26
select select "Qualivis"
select select "Client-facing"
select select "Karina"
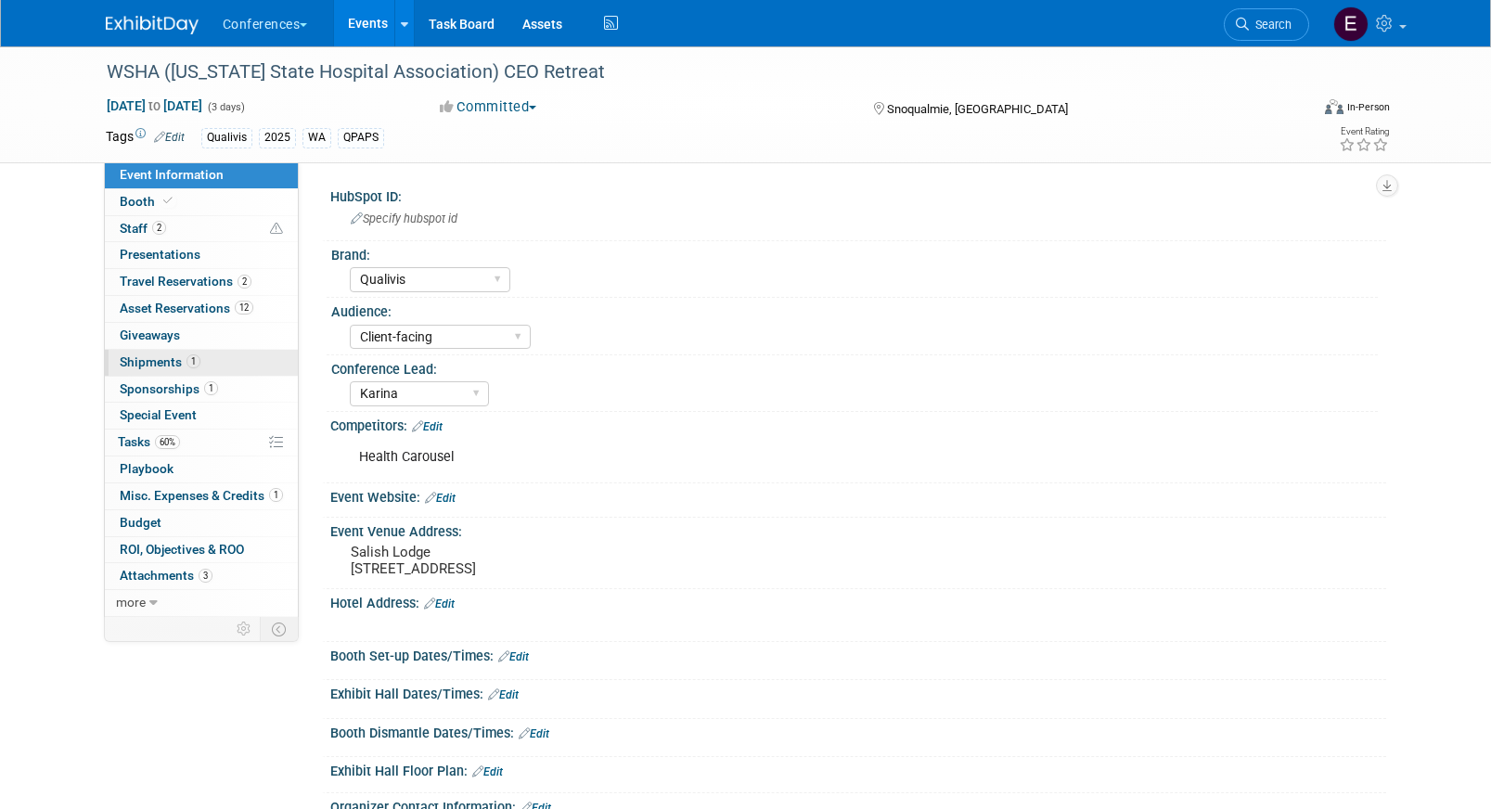
click at [208, 359] on link "1 Shipments 1" at bounding box center [201, 363] width 193 height 26
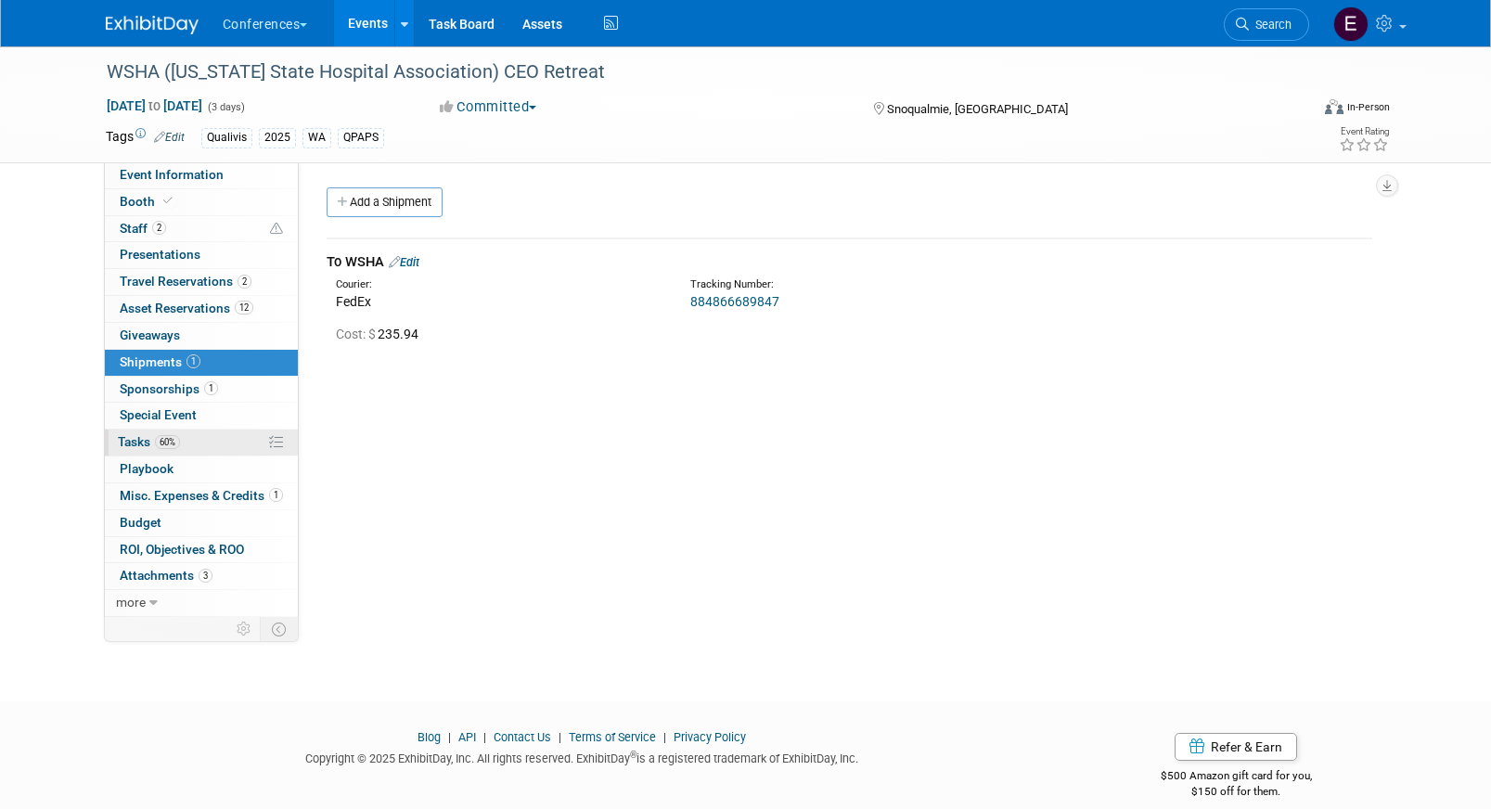
click at [202, 450] on link "60% Tasks 60%" at bounding box center [201, 443] width 193 height 26
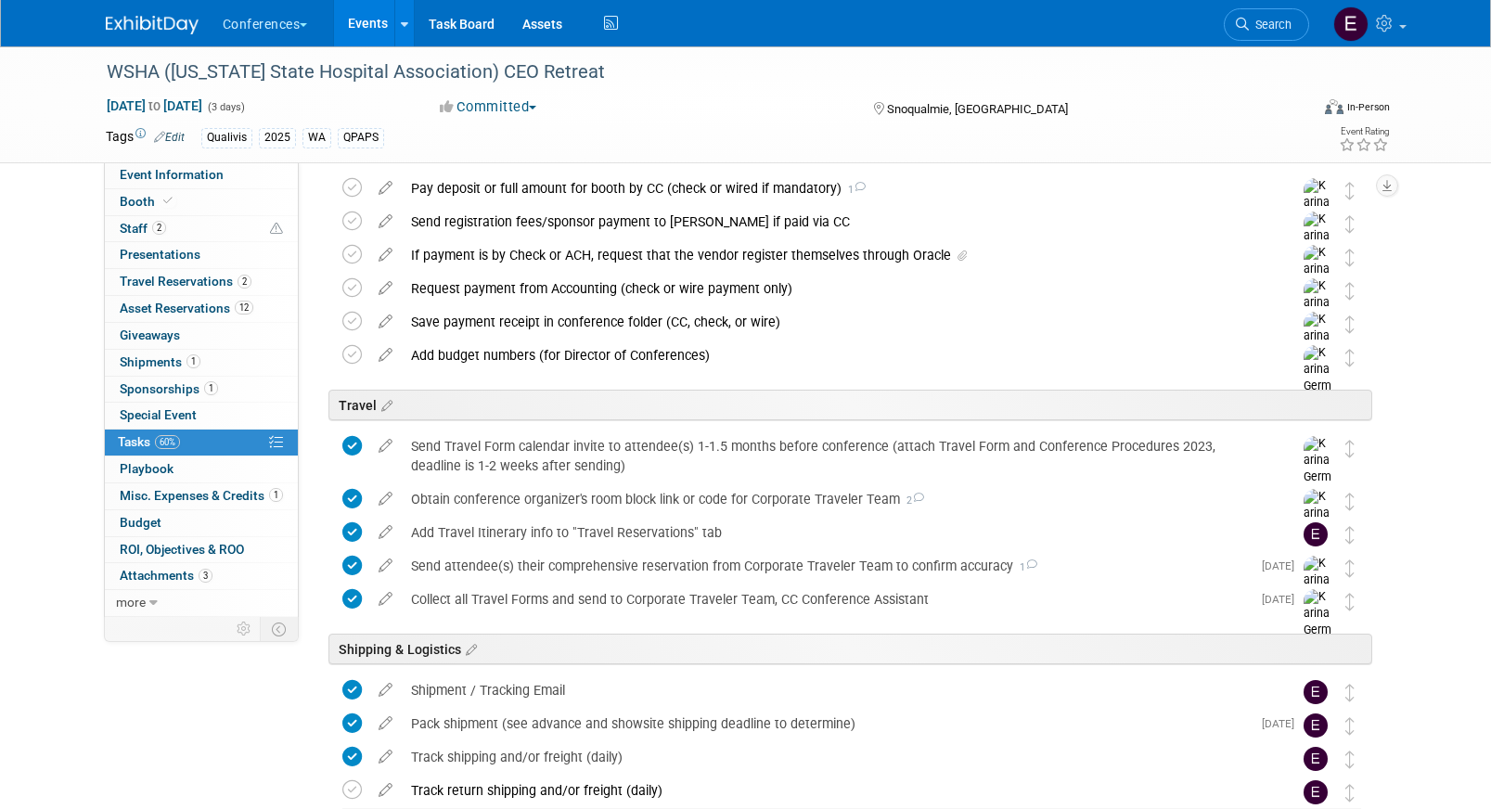
scroll to position [837, 0]
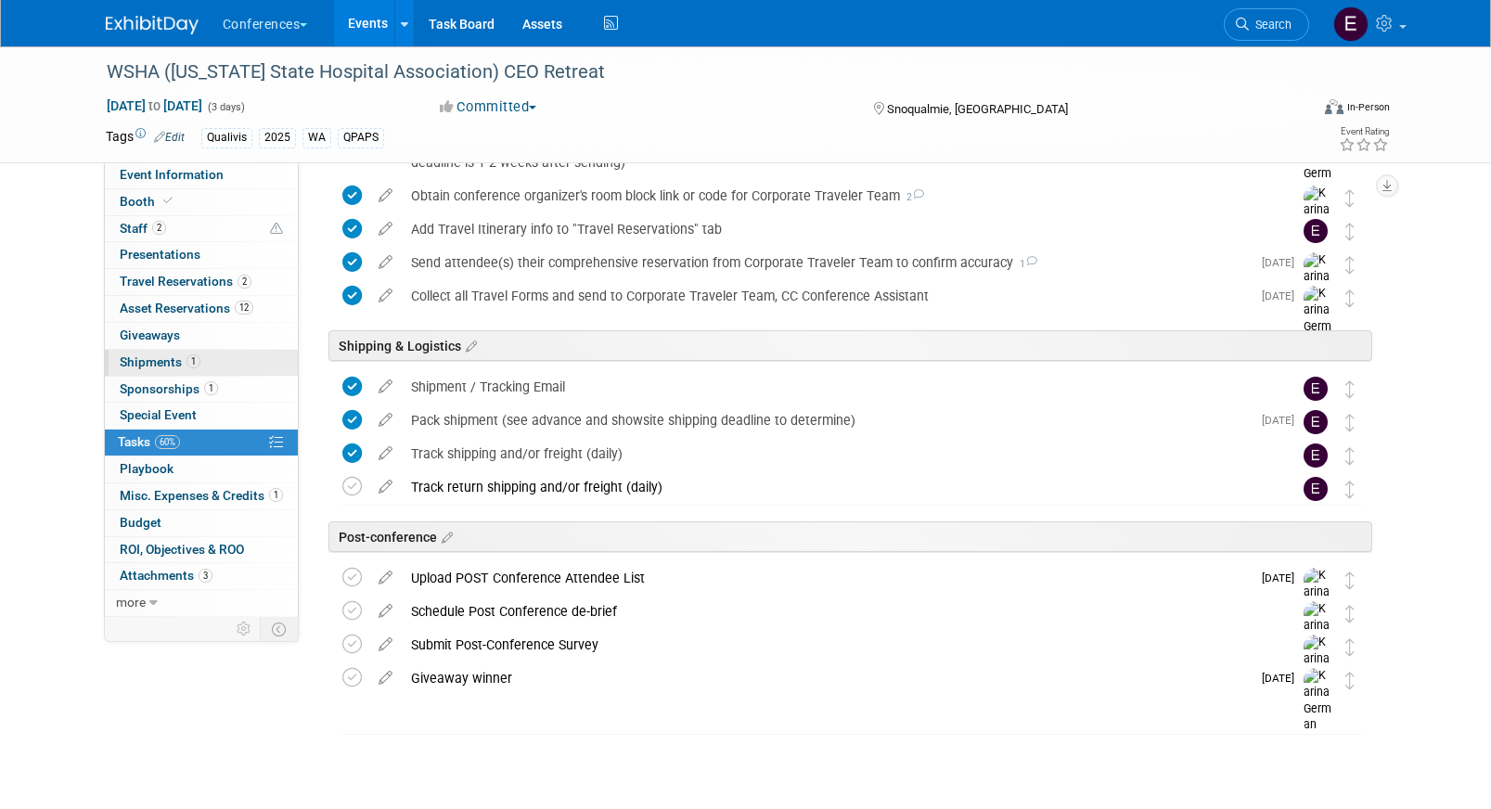
click at [154, 366] on span "Shipments 1" at bounding box center [160, 361] width 81 height 15
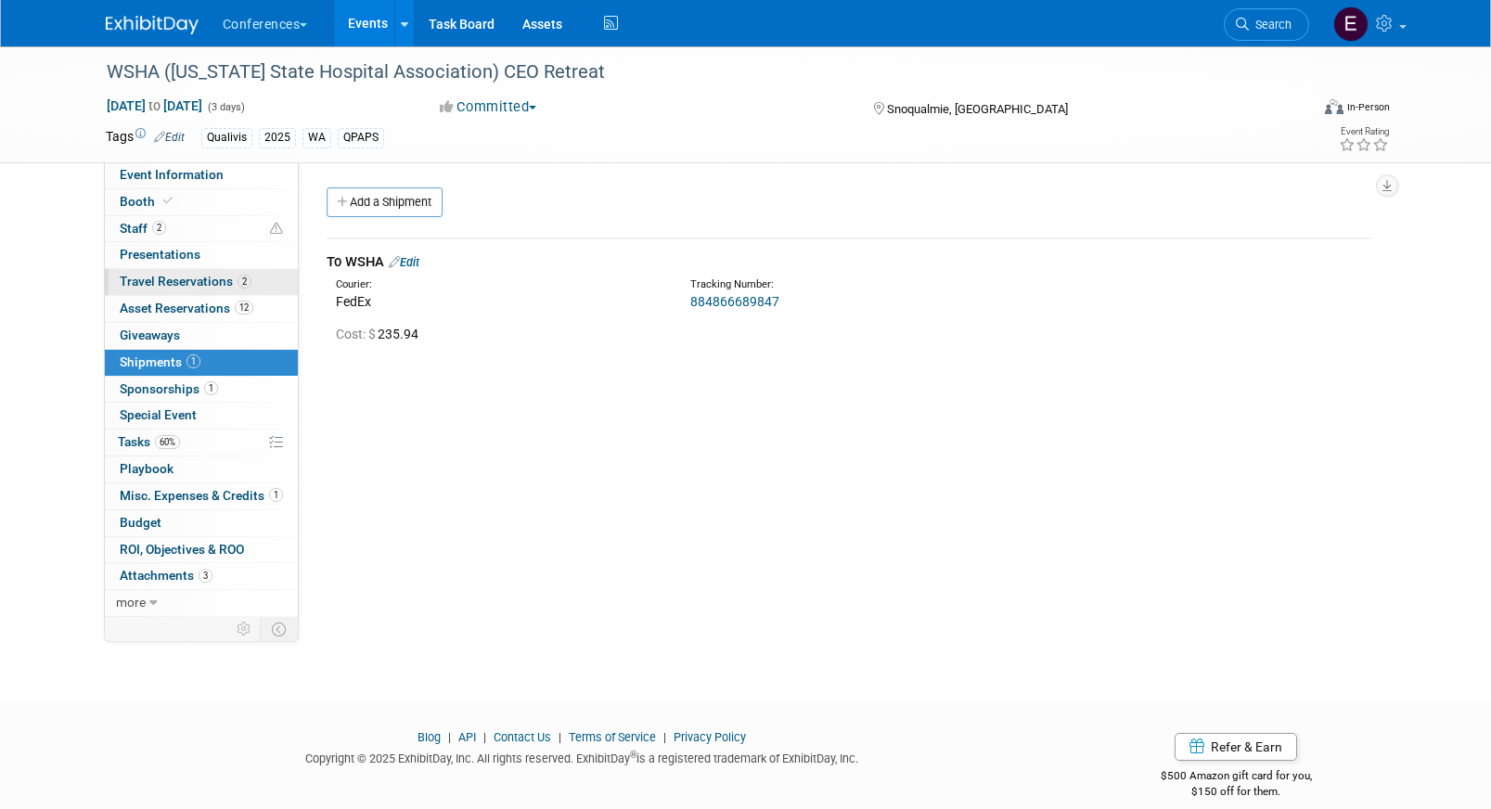
click at [199, 280] on span "Travel Reservations 2" at bounding box center [186, 281] width 132 height 15
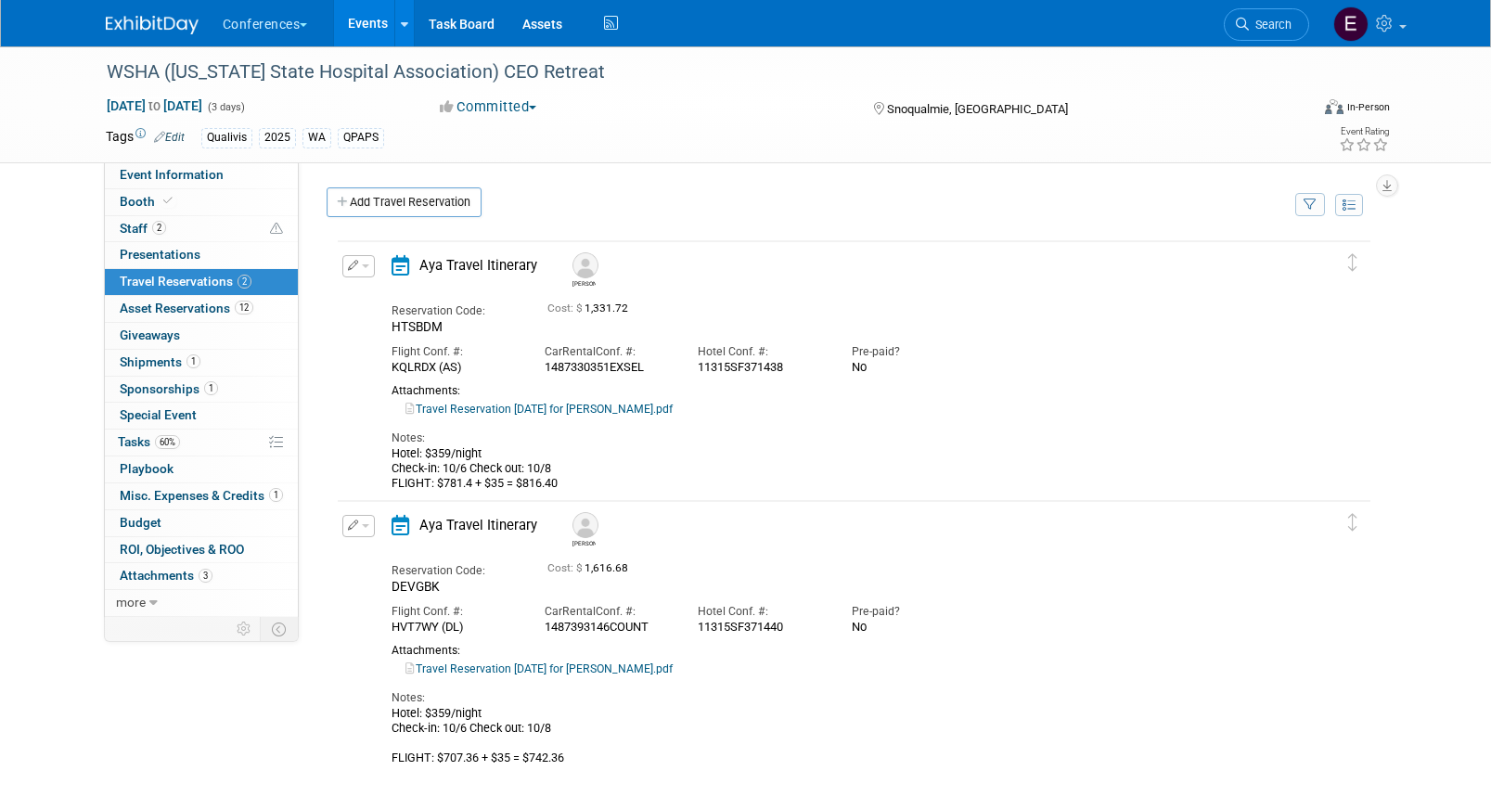
click at [356, 264] on icon "button" at bounding box center [353, 265] width 11 height 10
click at [405, 293] on button "Edit Reservation" at bounding box center [421, 298] width 157 height 27
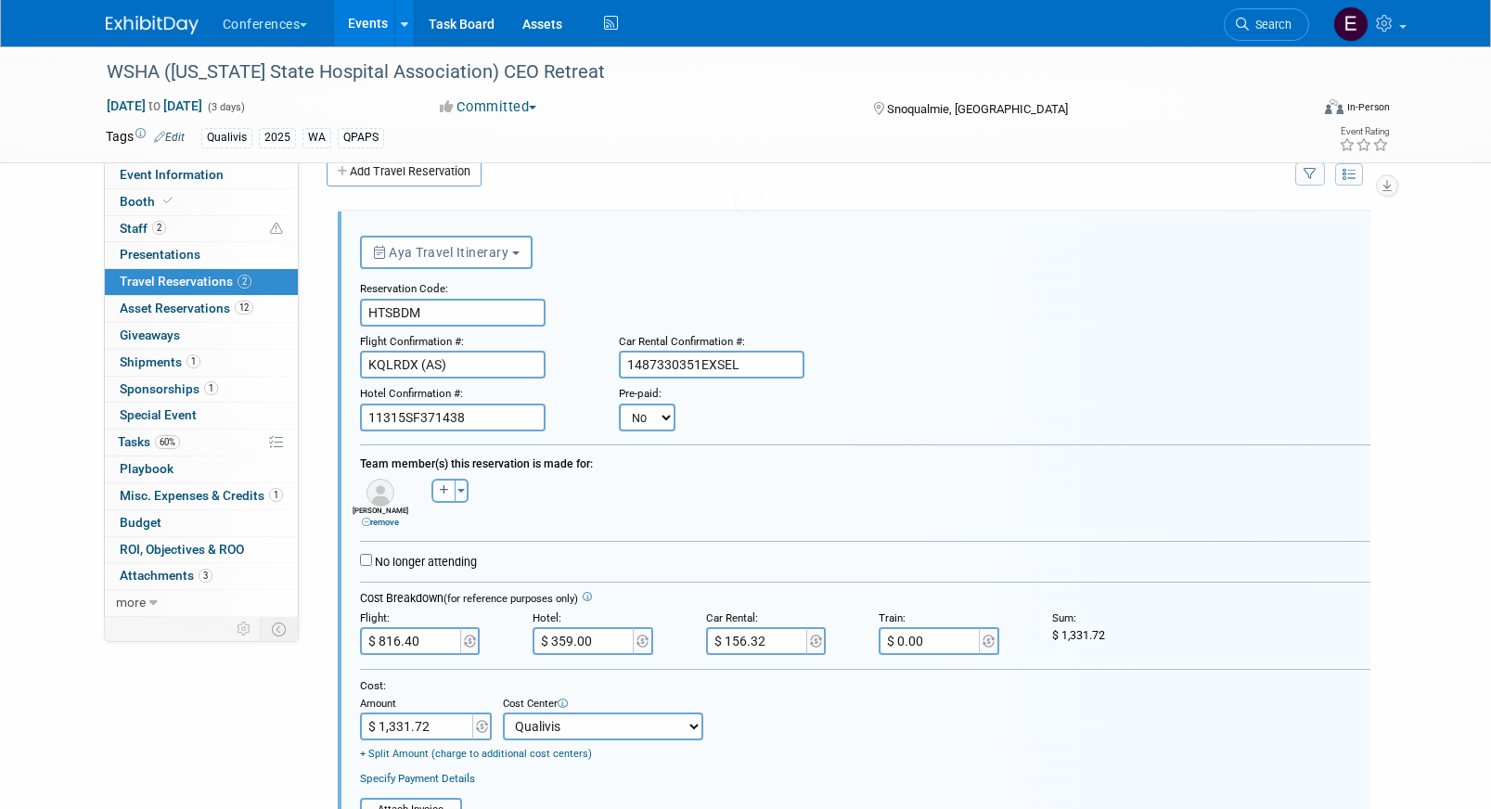
scroll to position [32, 0]
click at [648, 415] on select "No Yes" at bounding box center [647, 417] width 57 height 28
select select "1"
click at [619, 403] on select "No Yes" at bounding box center [647, 417] width 57 height 28
click at [758, 418] on input "text" at bounding box center [761, 417] width 111 height 28
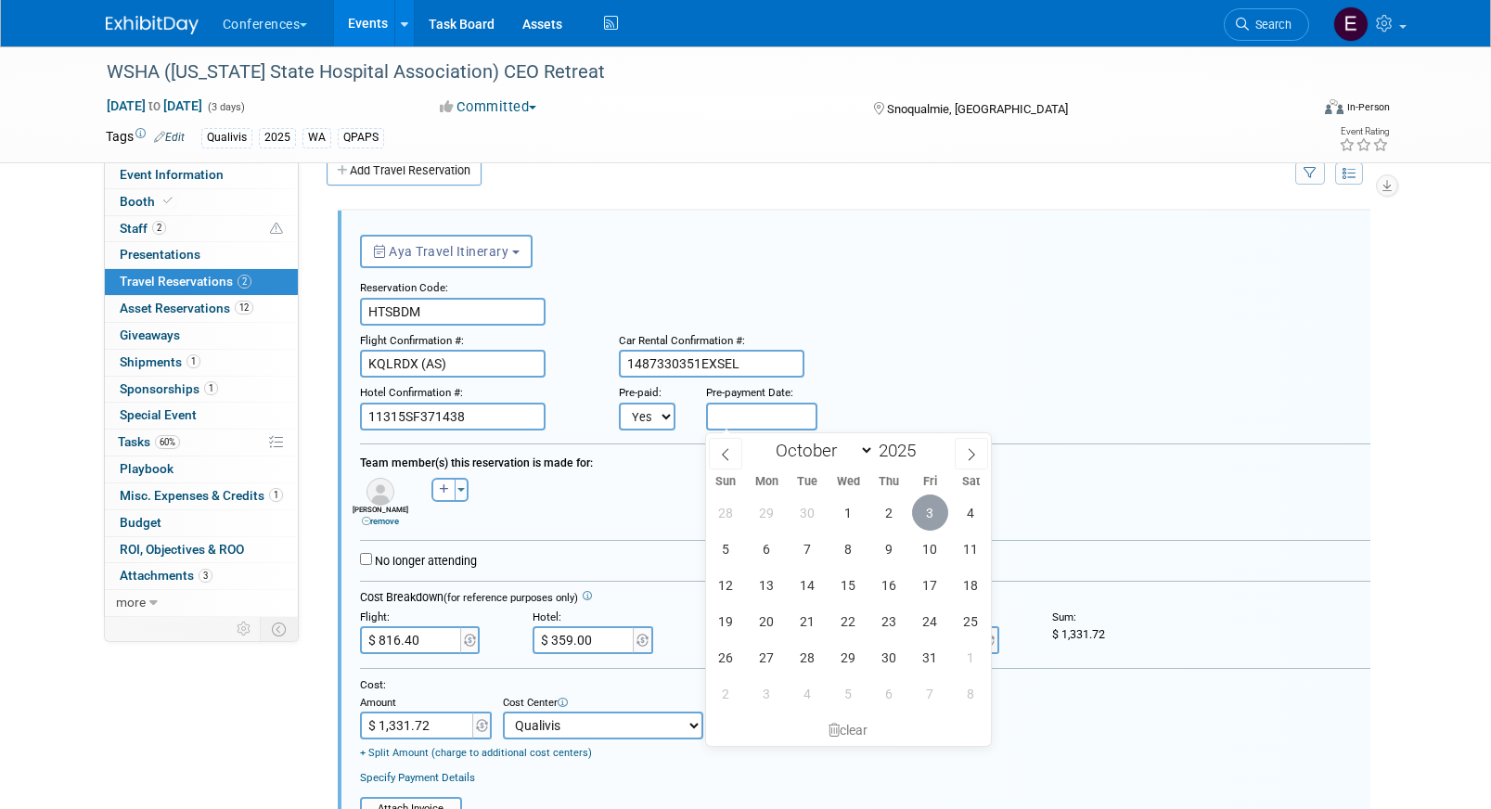
click at [933, 503] on span "3" at bounding box center [930, 512] width 36 height 36
type input "Oct 3, 2025"
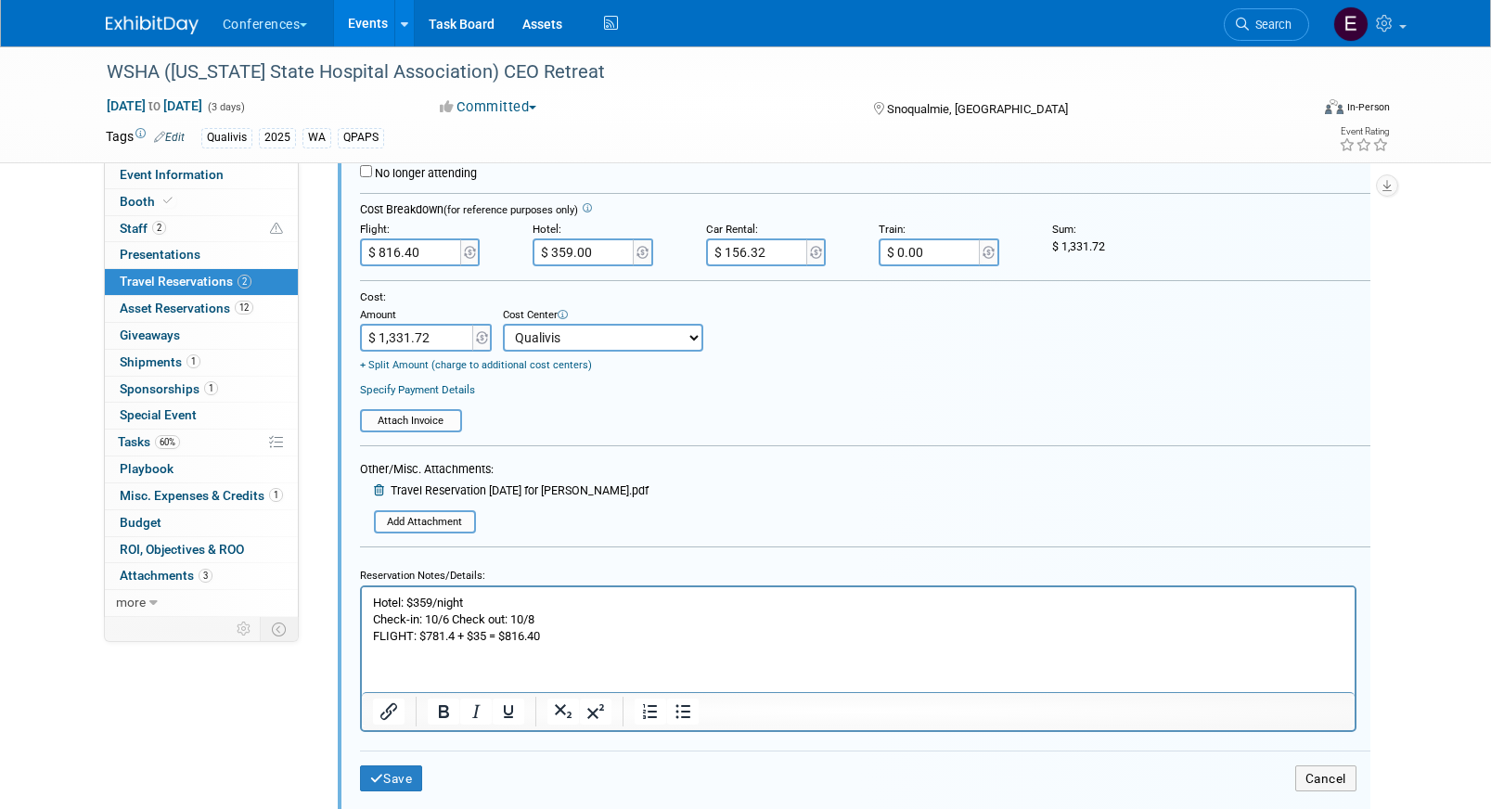
scroll to position [444, 0]
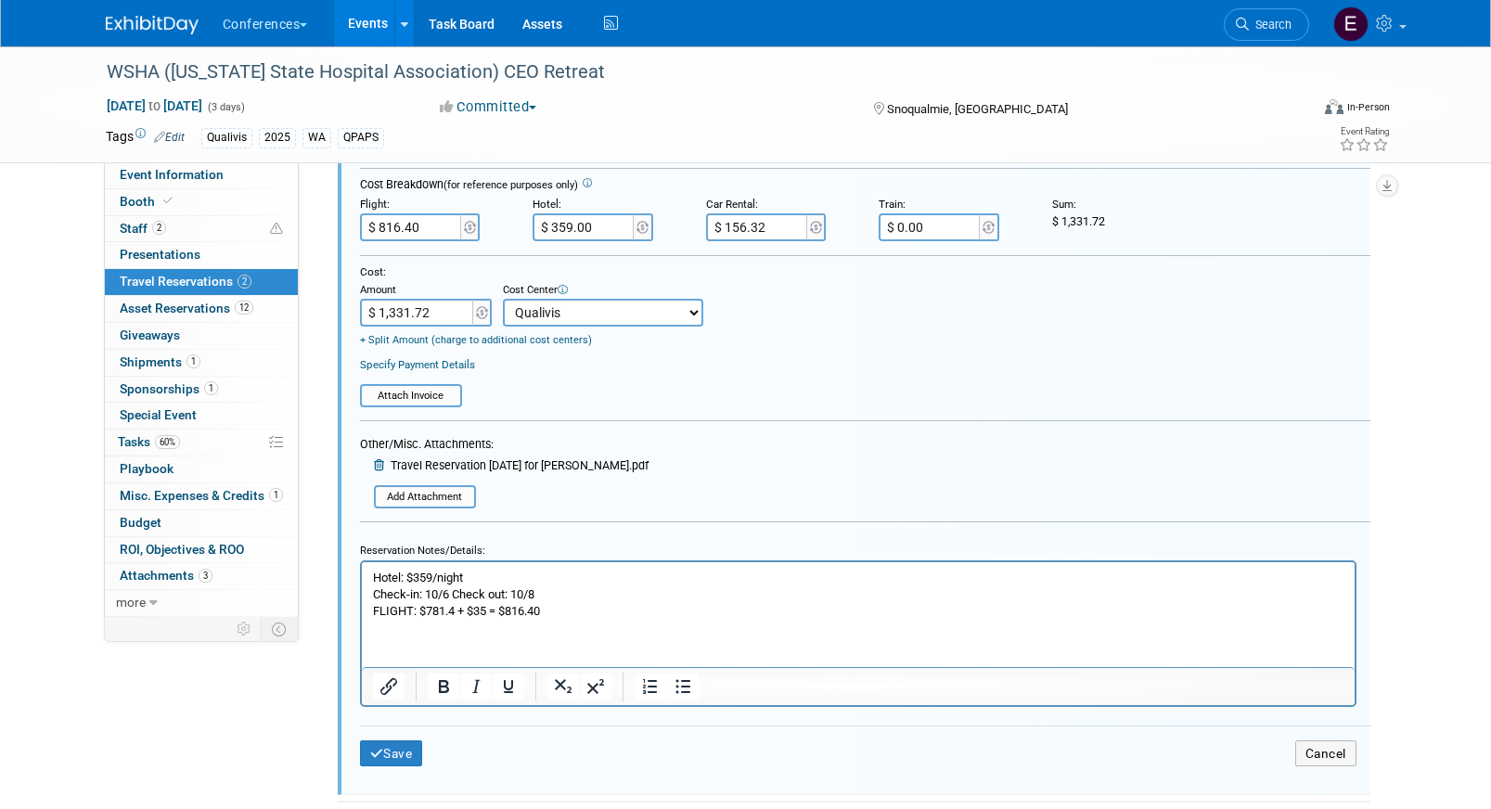
click at [607, 620] on html "Hotel: $359/night Check-in: 10/6 Check out: 10/8 FLIGHT: $781.4 + $35 = $816.40" at bounding box center [857, 590] width 993 height 58
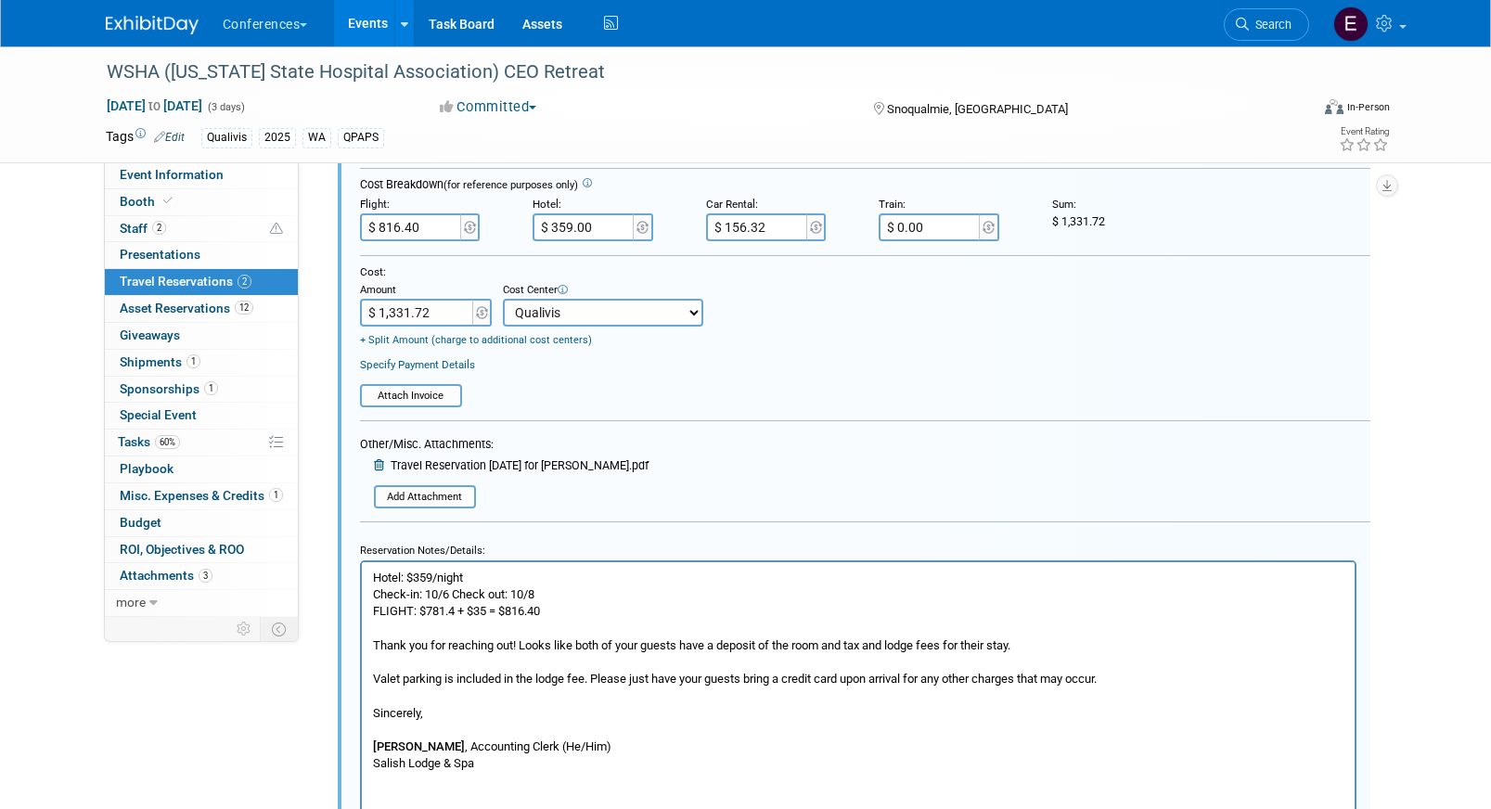
click at [373, 646] on p "Thank you for reaching out! Looks like both of your guests have a deposit of th…" at bounding box center [857, 644] width 971 height 17
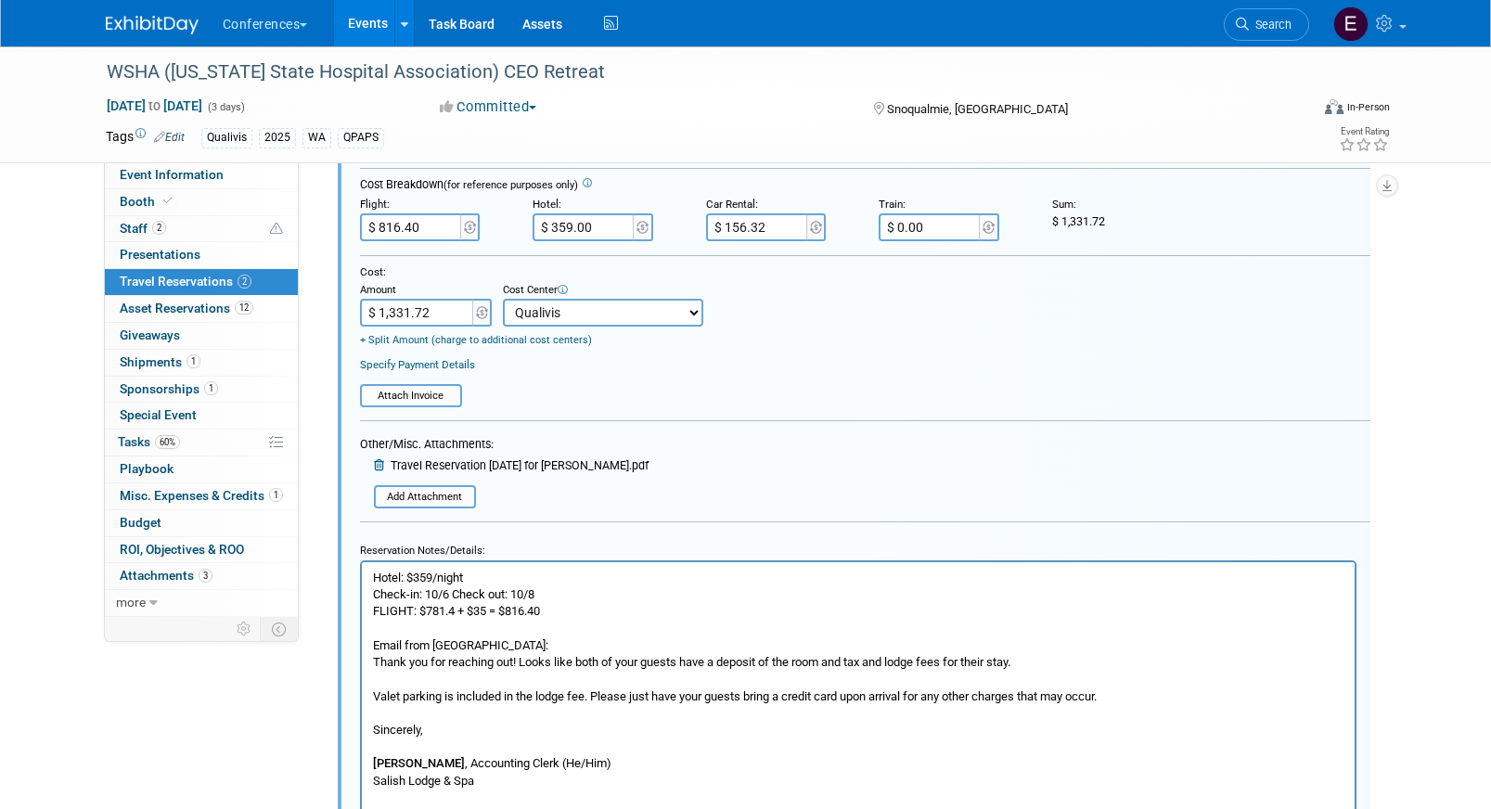
click at [488, 676] on p "Rich Text Area. Press ALT-0 for help." at bounding box center [857, 678] width 971 height 17
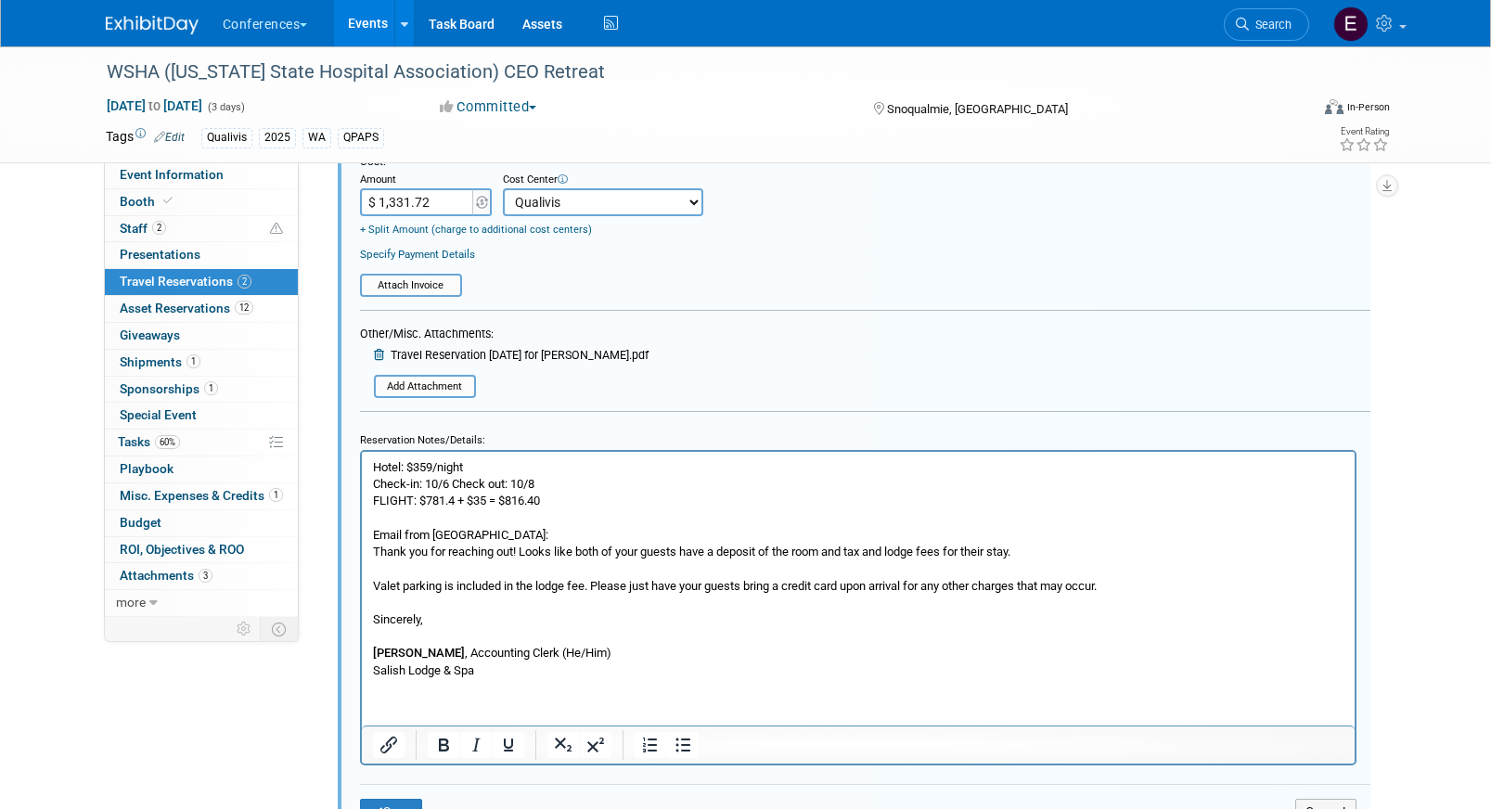
scroll to position [557, 0]
click at [540, 665] on p "Salish Lodge & Spa" at bounding box center [857, 668] width 971 height 17
click at [373, 583] on p "Valet parking is included in the lodge fee. Please just have your guests bring …" at bounding box center [857, 583] width 971 height 17
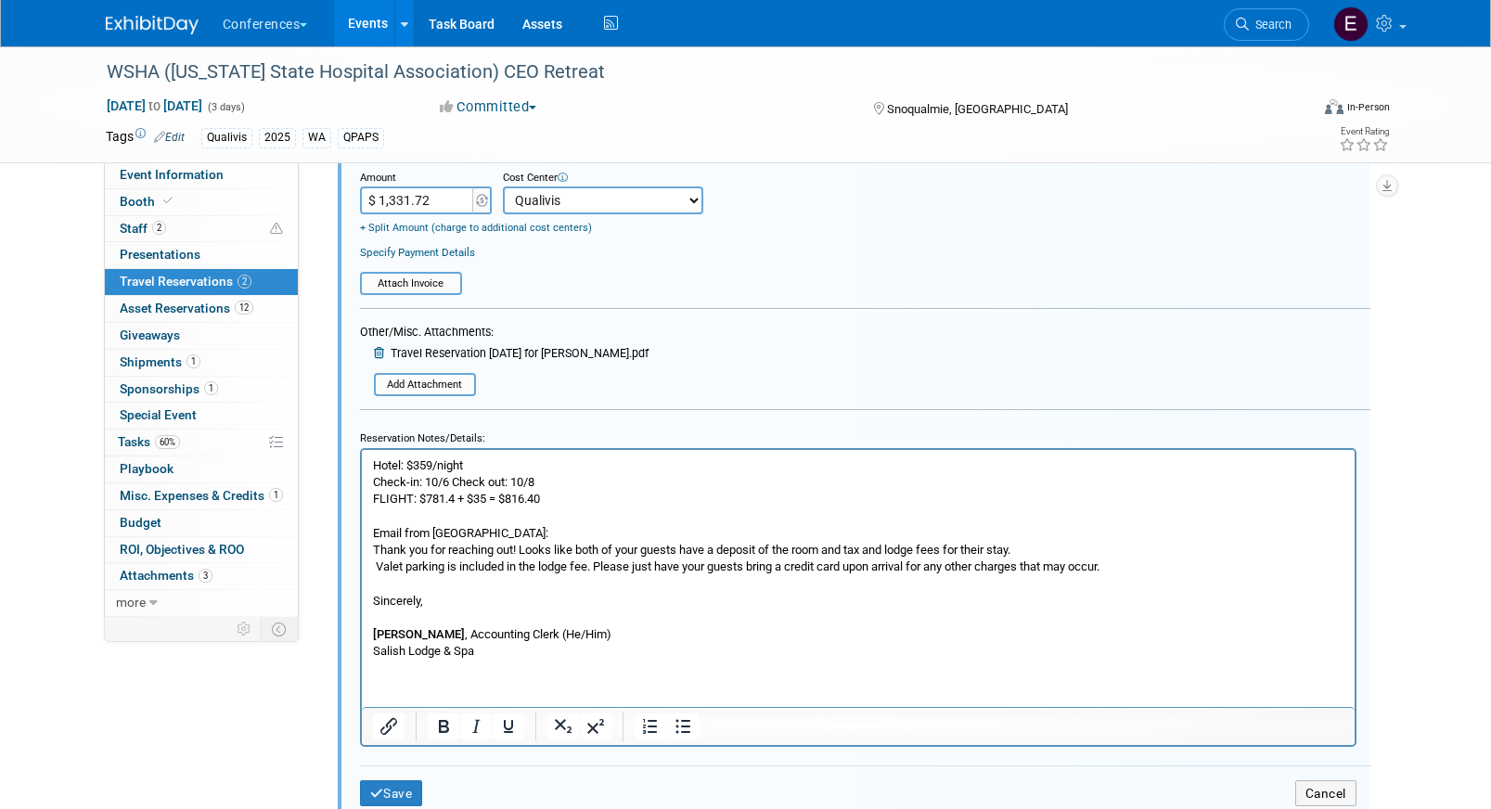
click at [427, 581] on p "Rich Text Area. Press ALT-0 for help." at bounding box center [857, 583] width 971 height 17
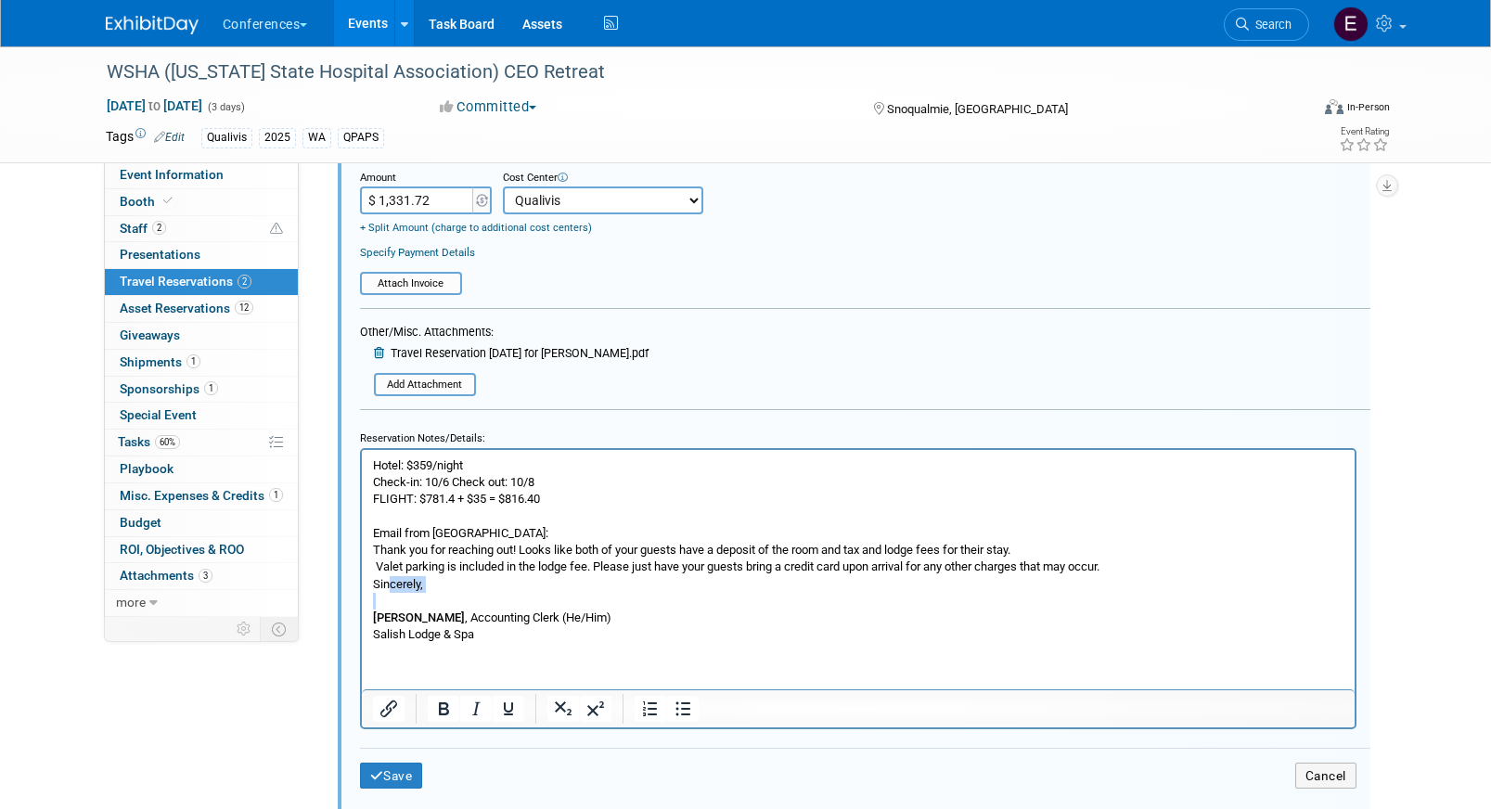
click at [389, 591] on body "Hotel: $359/night Check-in: 10/6 Check out: 10/8 FLIGHT: $781.4 + $35 = $816.40…" at bounding box center [857, 549] width 973 height 186
click at [389, 604] on p "Rich Text Area. Press ALT-0 for help." at bounding box center [857, 600] width 971 height 17
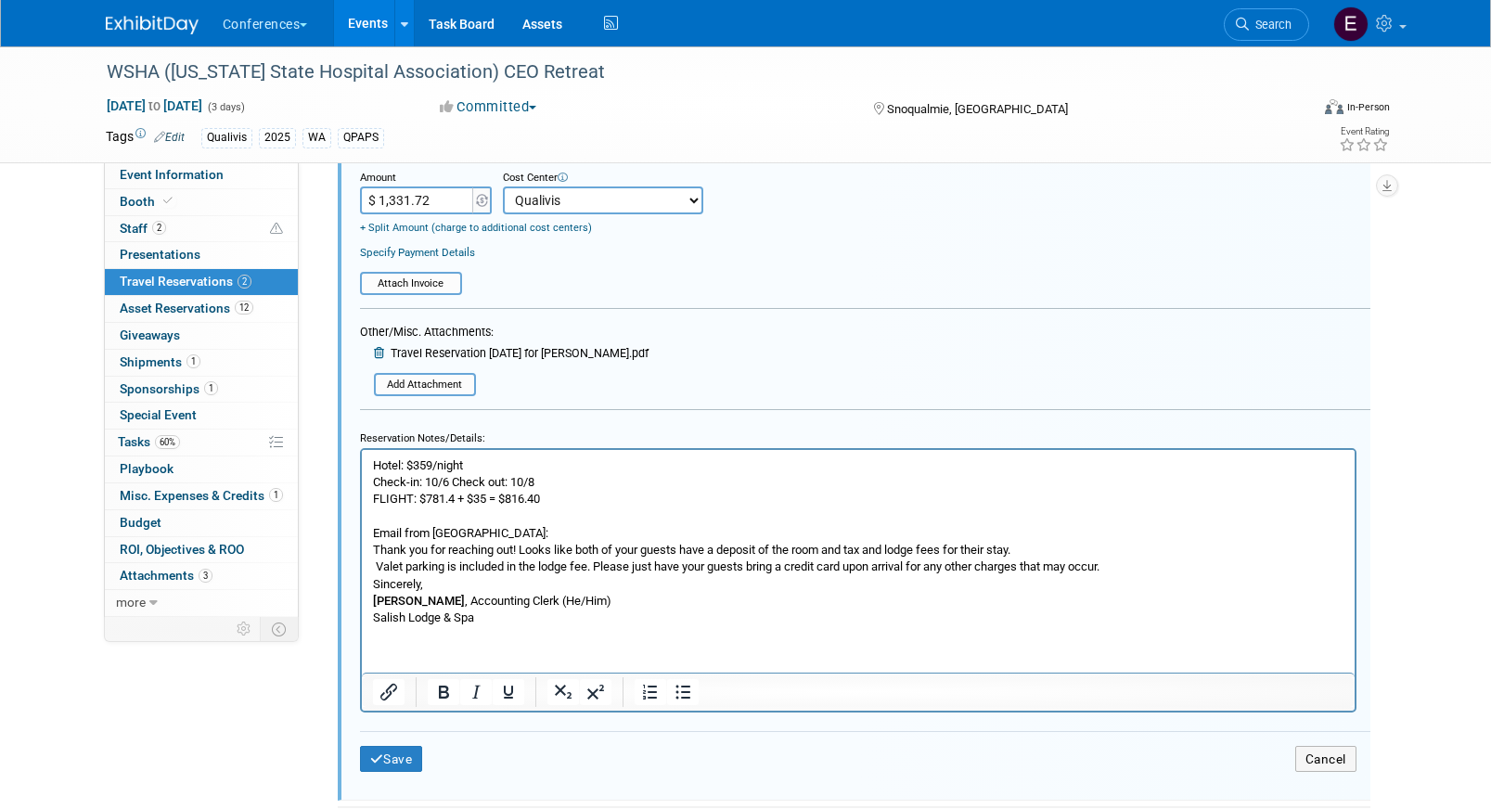
click at [378, 566] on p "Valet parking is included in the lodge fee. Please just have your guests bring …" at bounding box center [857, 566] width 971 height 17
drag, startPoint x: 534, startPoint y: 625, endPoint x: 345, endPoint y: 545, distance: 205.8
click at [361, 545] on html "Hotel: $359/night Check-in: 10/6 Check out: 10/8 FLIGHT: $781.4 + $35 = $816.40…" at bounding box center [857, 537] width 993 height 176
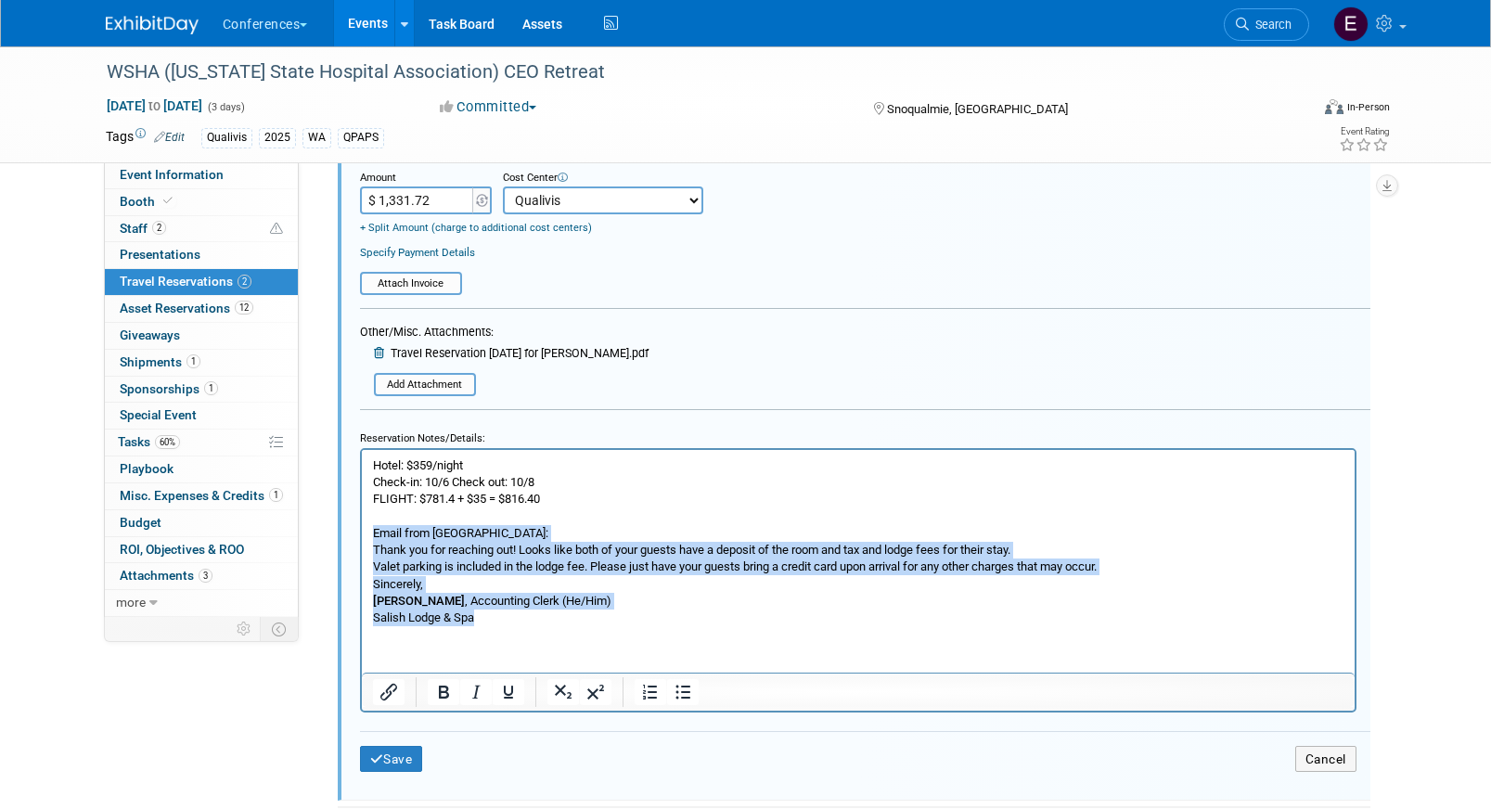
drag, startPoint x: 373, startPoint y: 532, endPoint x: 504, endPoint y: 632, distance: 164.8
click at [504, 625] on html "Hotel: $359/night Check-in: 10/6 Check out: 10/8 FLIGHT: $781.4 + $35 = $816.40…" at bounding box center [857, 537] width 993 height 176
copy body "Email from WSHA Hotel: Thank you for reaching out! Looks like both of your gues…"
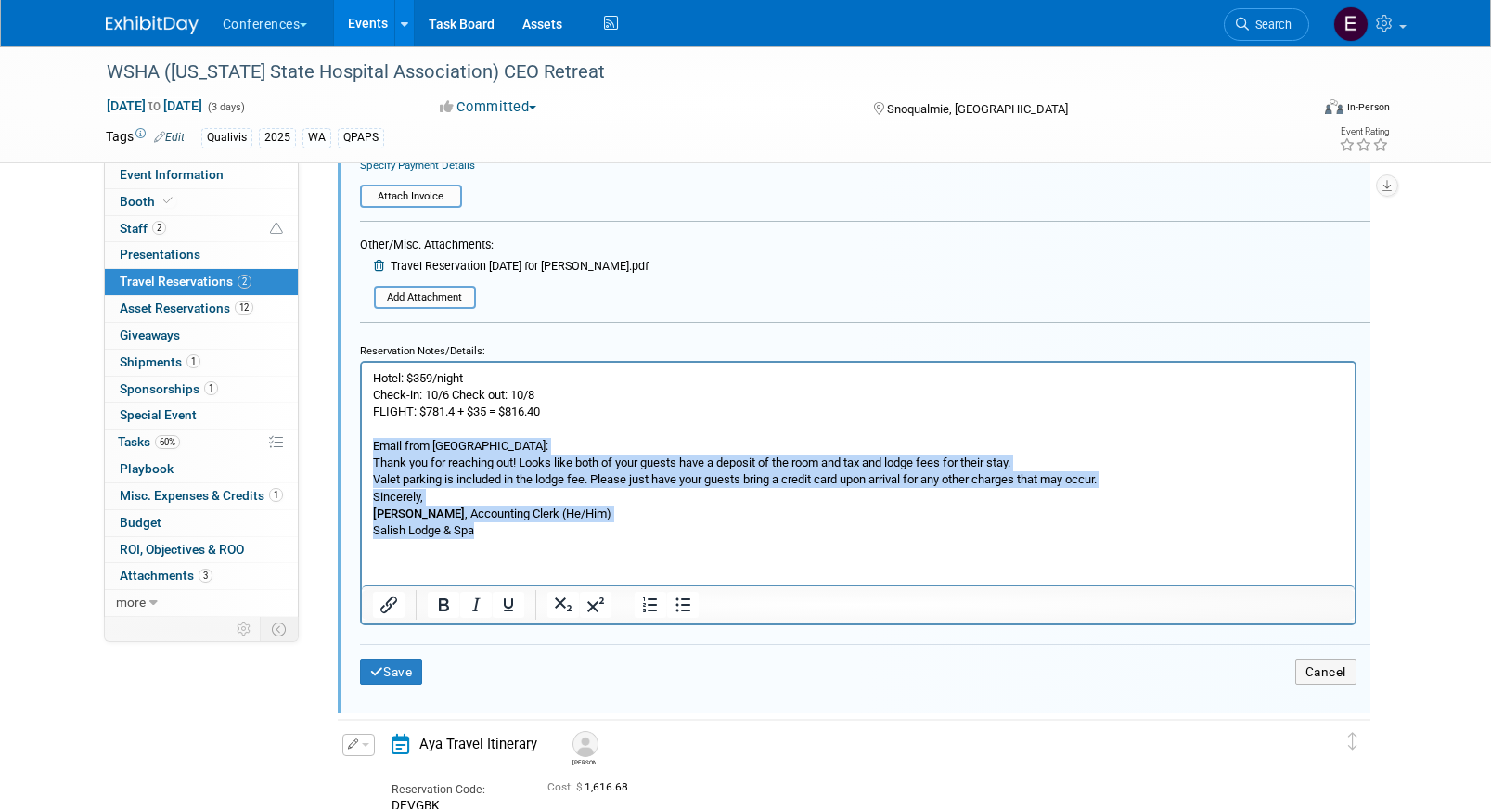
scroll to position [652, 0]
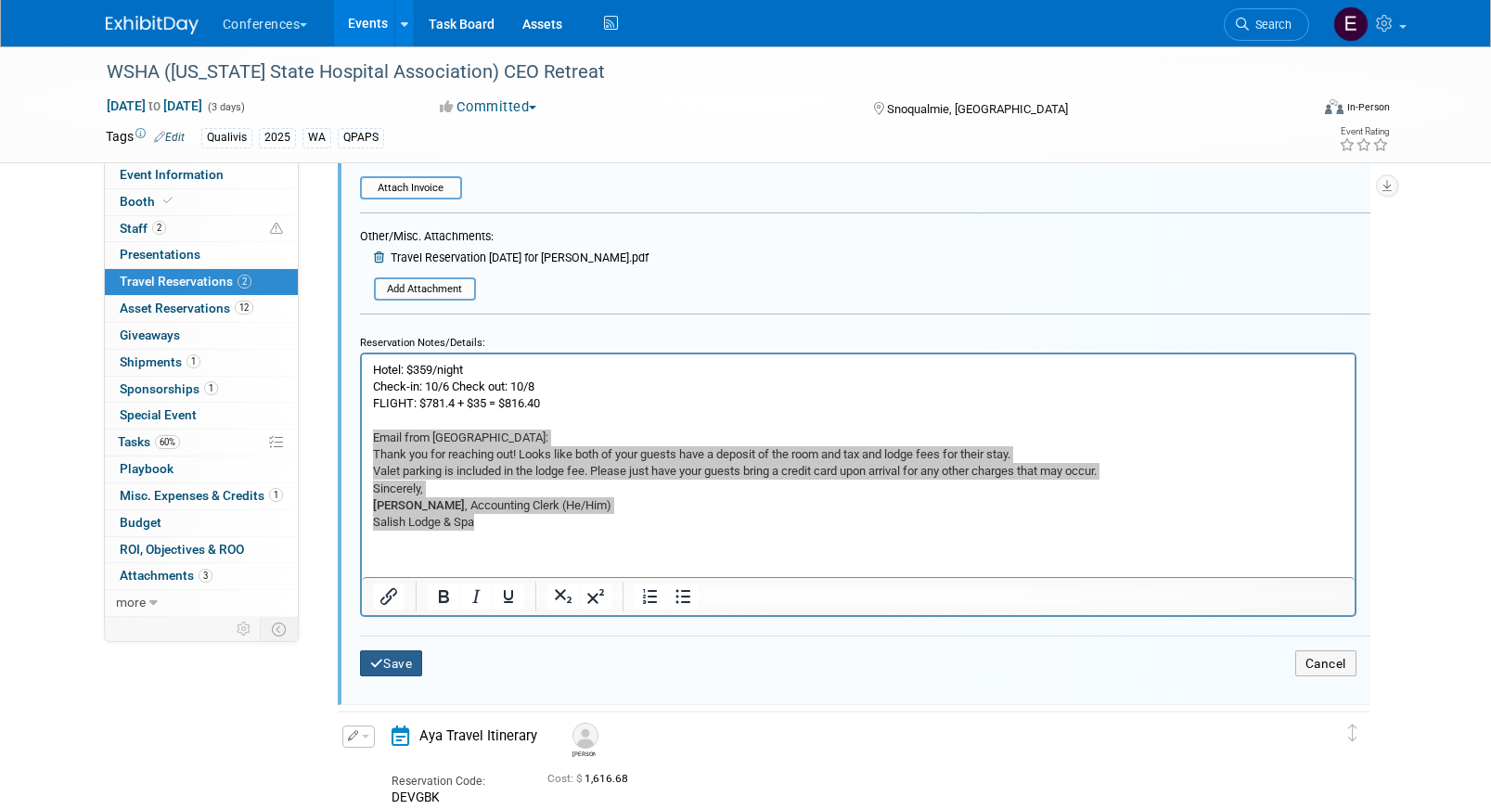
click at [401, 677] on button "Save" at bounding box center [391, 663] width 63 height 27
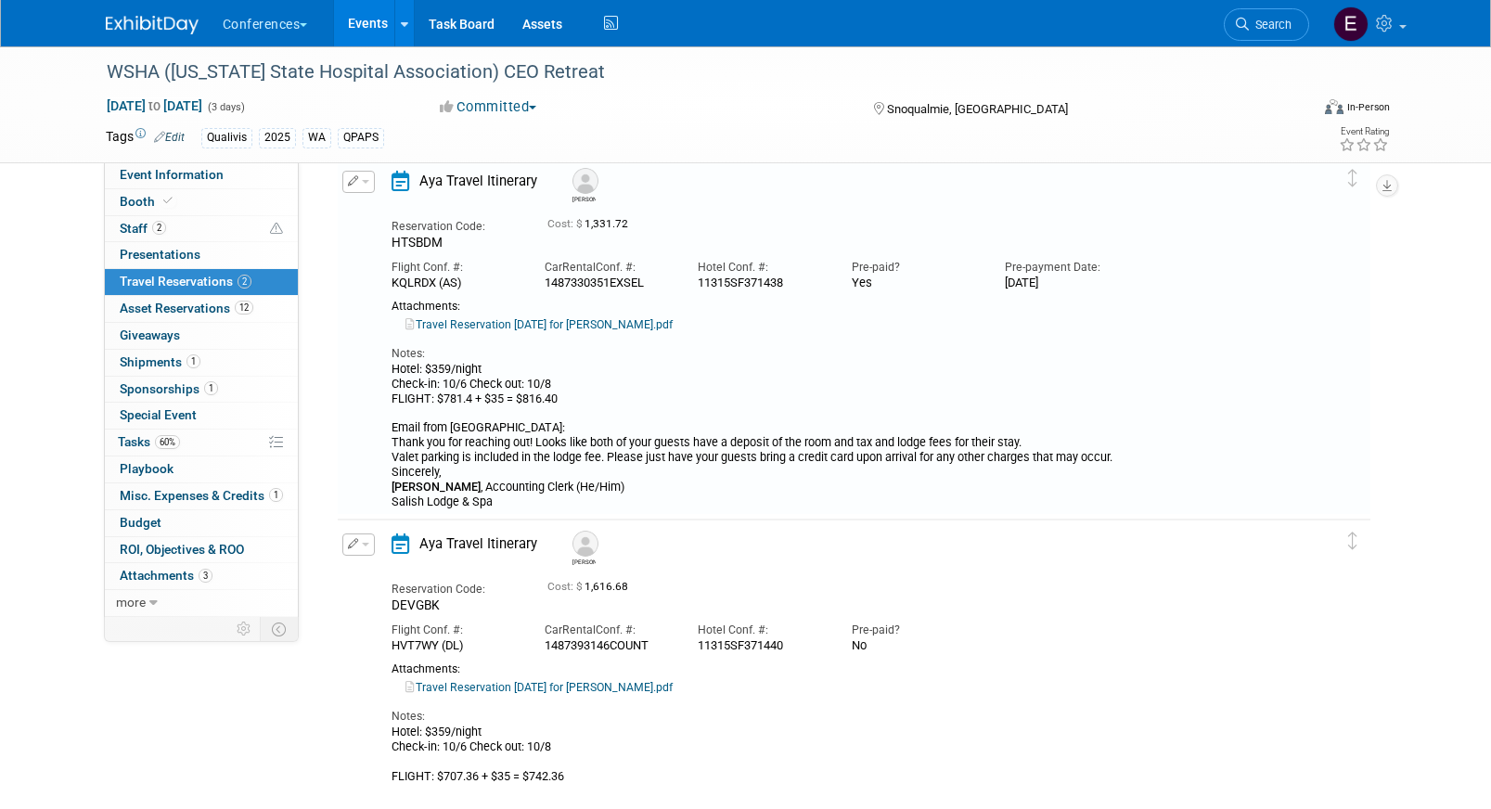
scroll to position [32, 0]
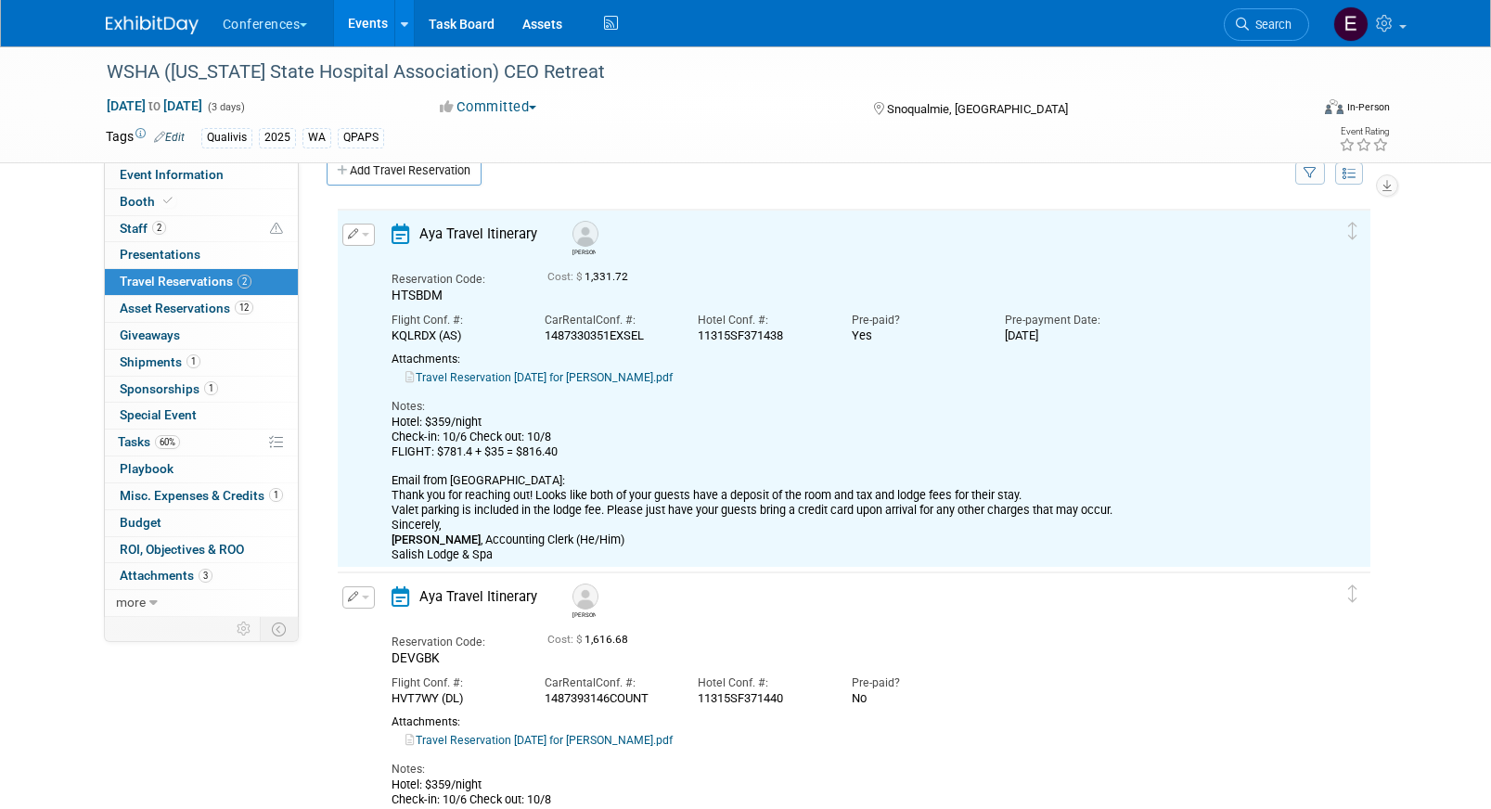
click at [354, 596] on icon "button" at bounding box center [353, 596] width 11 height 10
click at [386, 636] on button "Edit Reservation" at bounding box center [421, 629] width 157 height 27
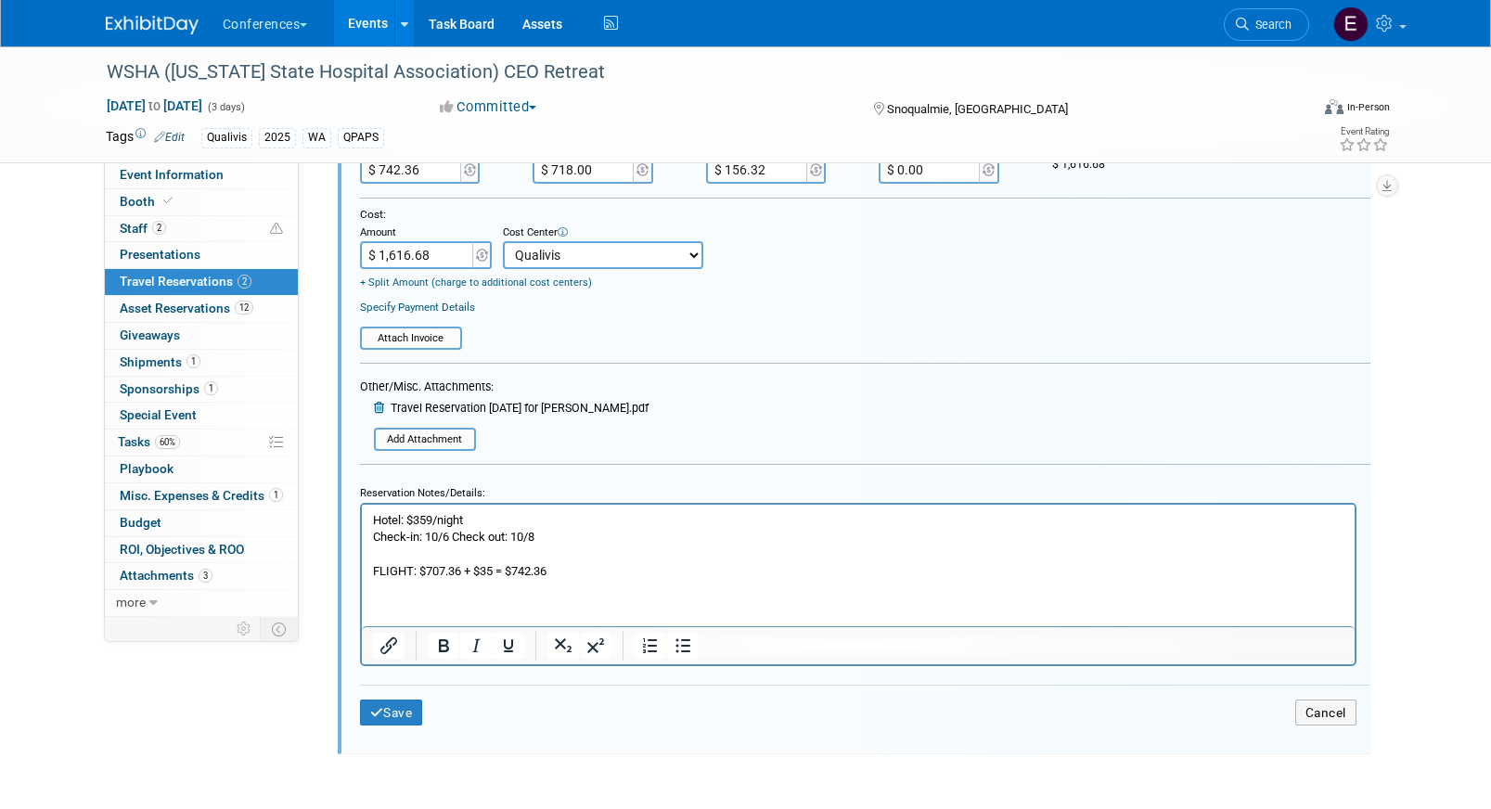
scroll to position [861, 0]
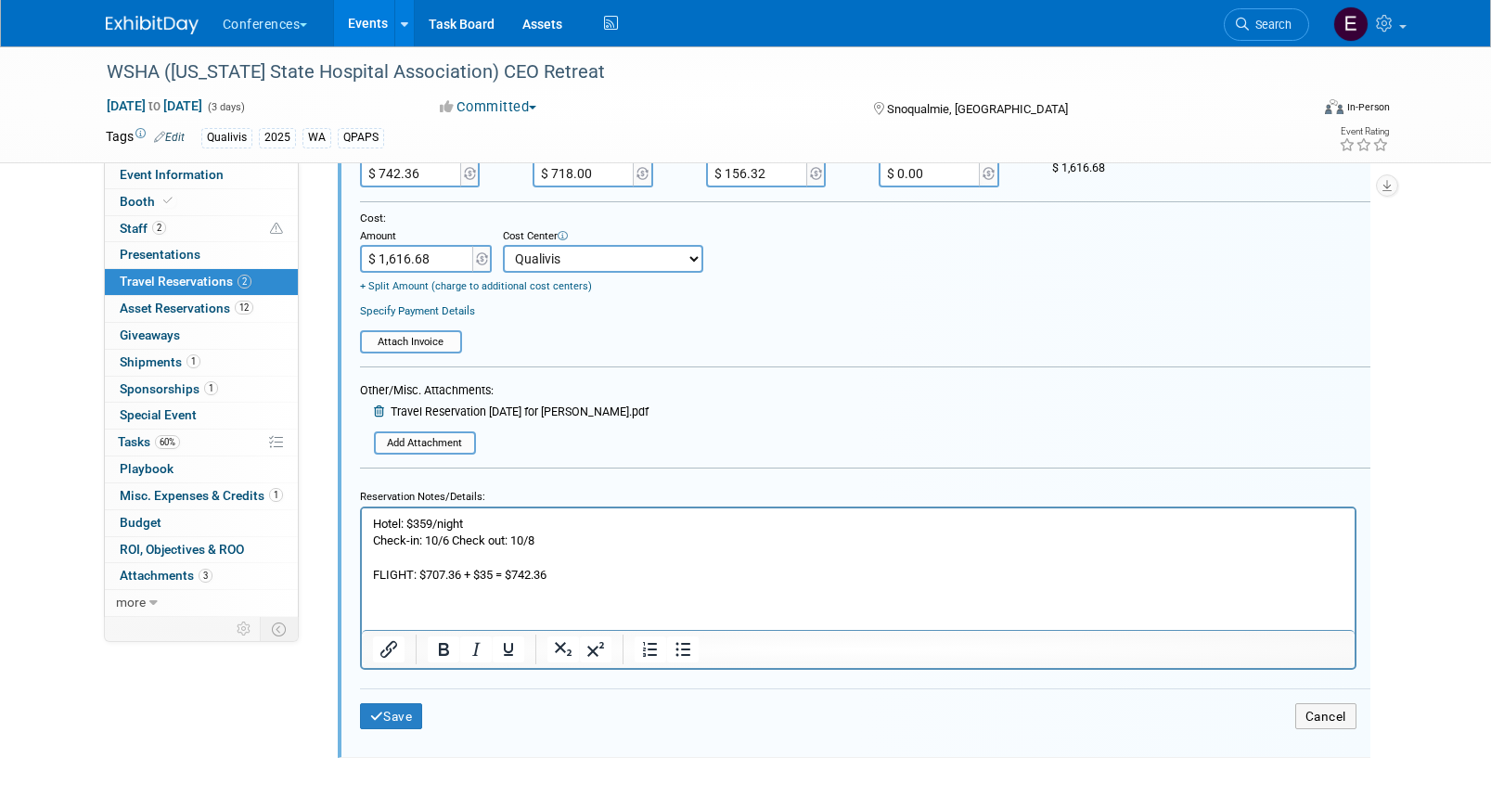
click at [572, 543] on p "Hotel: $359/night Check-in: 10/6 Check out: 10/8 FLIGHT: $707.36 + $35 = $742.36" at bounding box center [857, 549] width 971 height 68
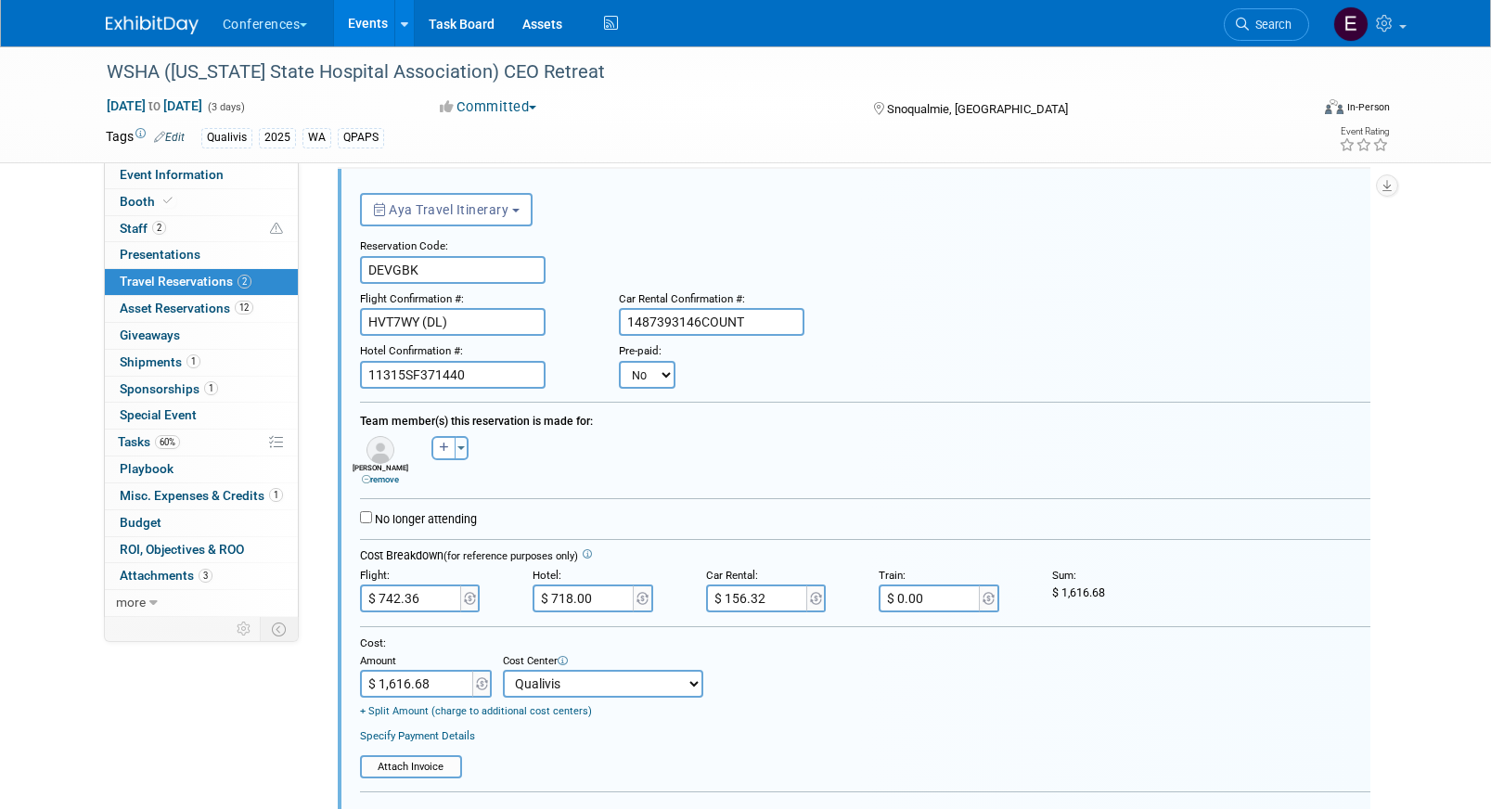
scroll to position [425, 0]
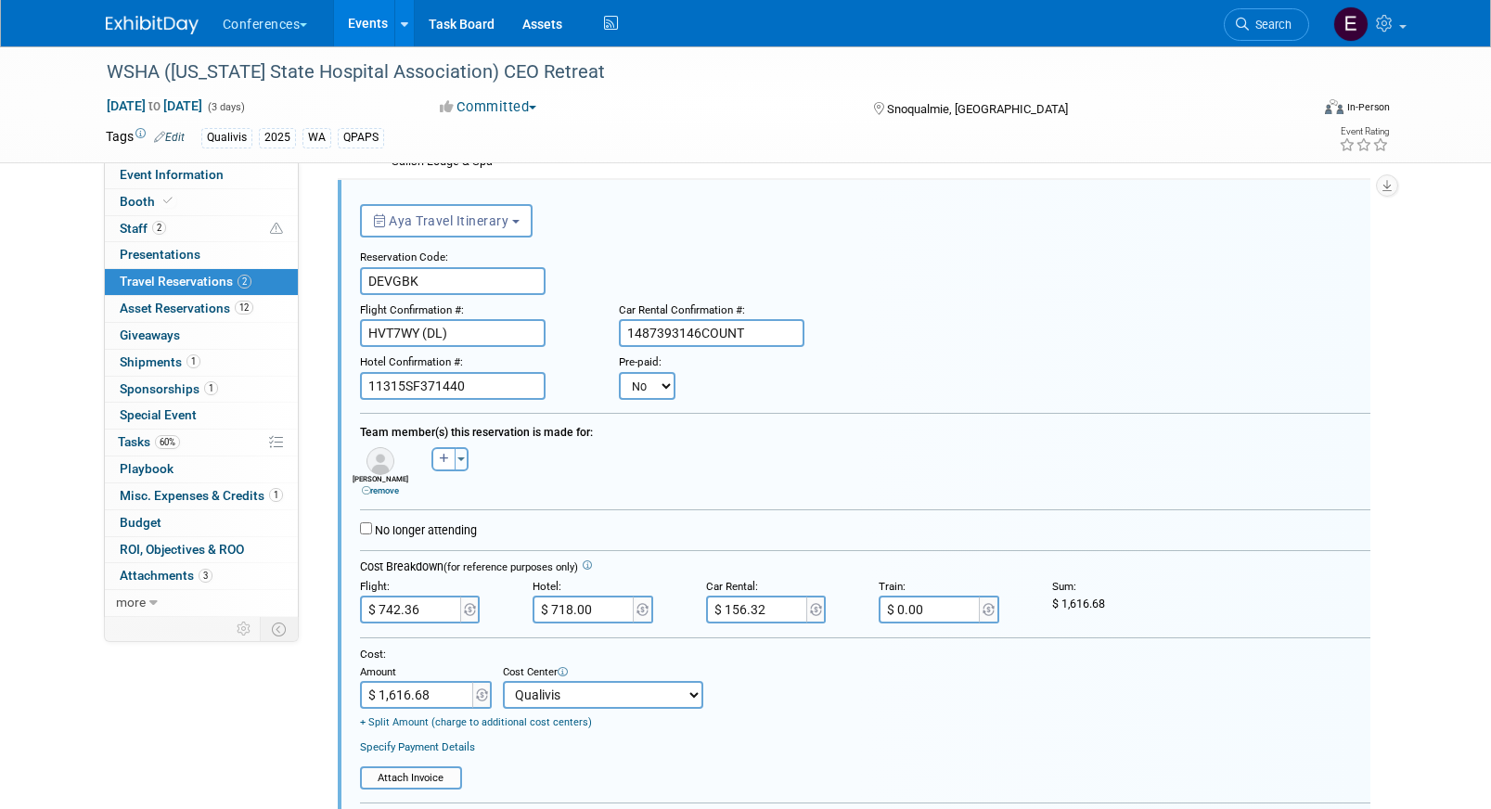
click at [658, 387] on select "No Yes" at bounding box center [647, 386] width 57 height 28
select select "1"
click at [619, 372] on select "No Yes" at bounding box center [647, 386] width 57 height 28
click at [713, 378] on input "text" at bounding box center [761, 386] width 111 height 28
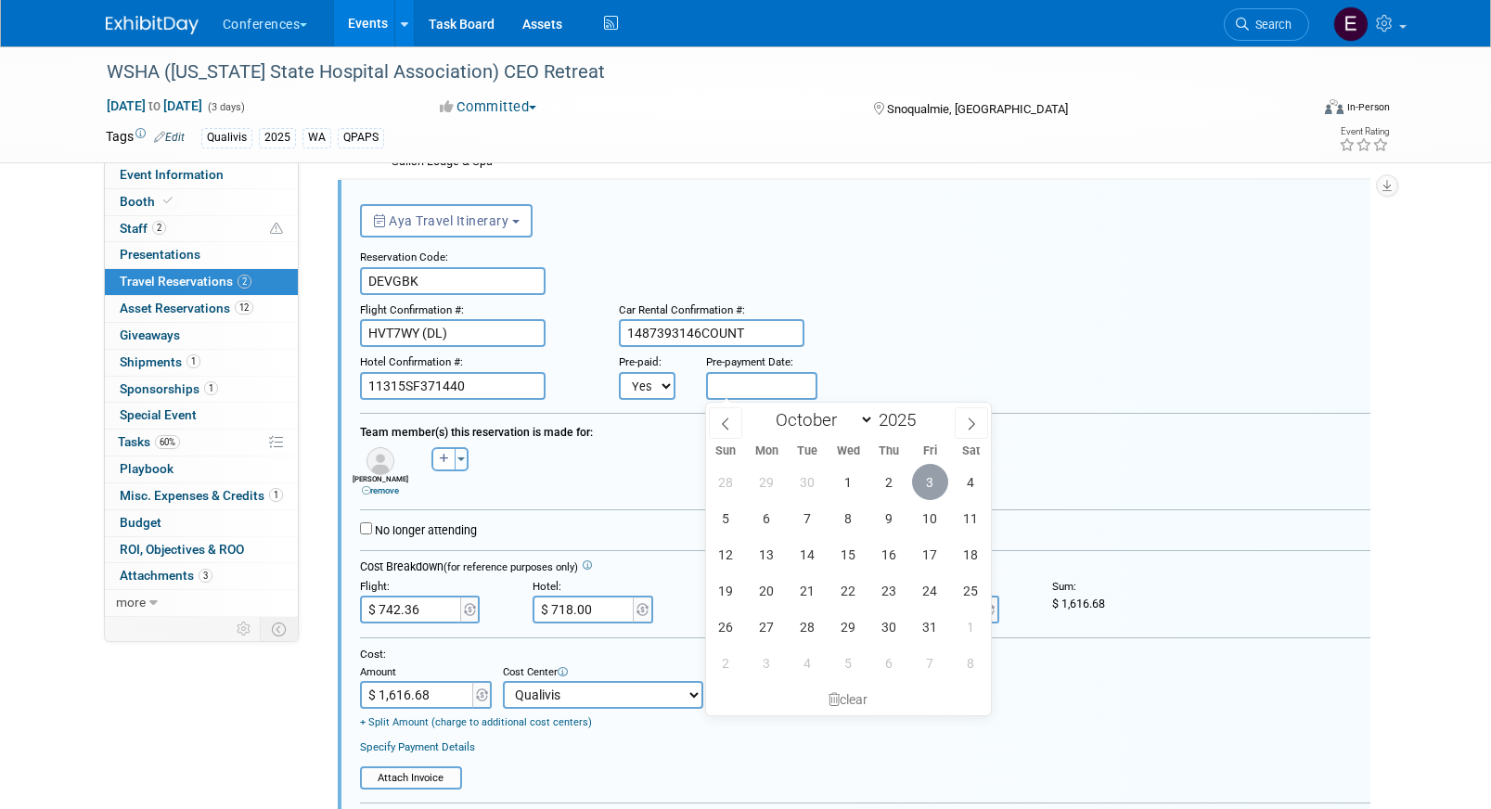
click at [936, 475] on span "3" at bounding box center [930, 482] width 36 height 36
type input "Oct 3, 2025"
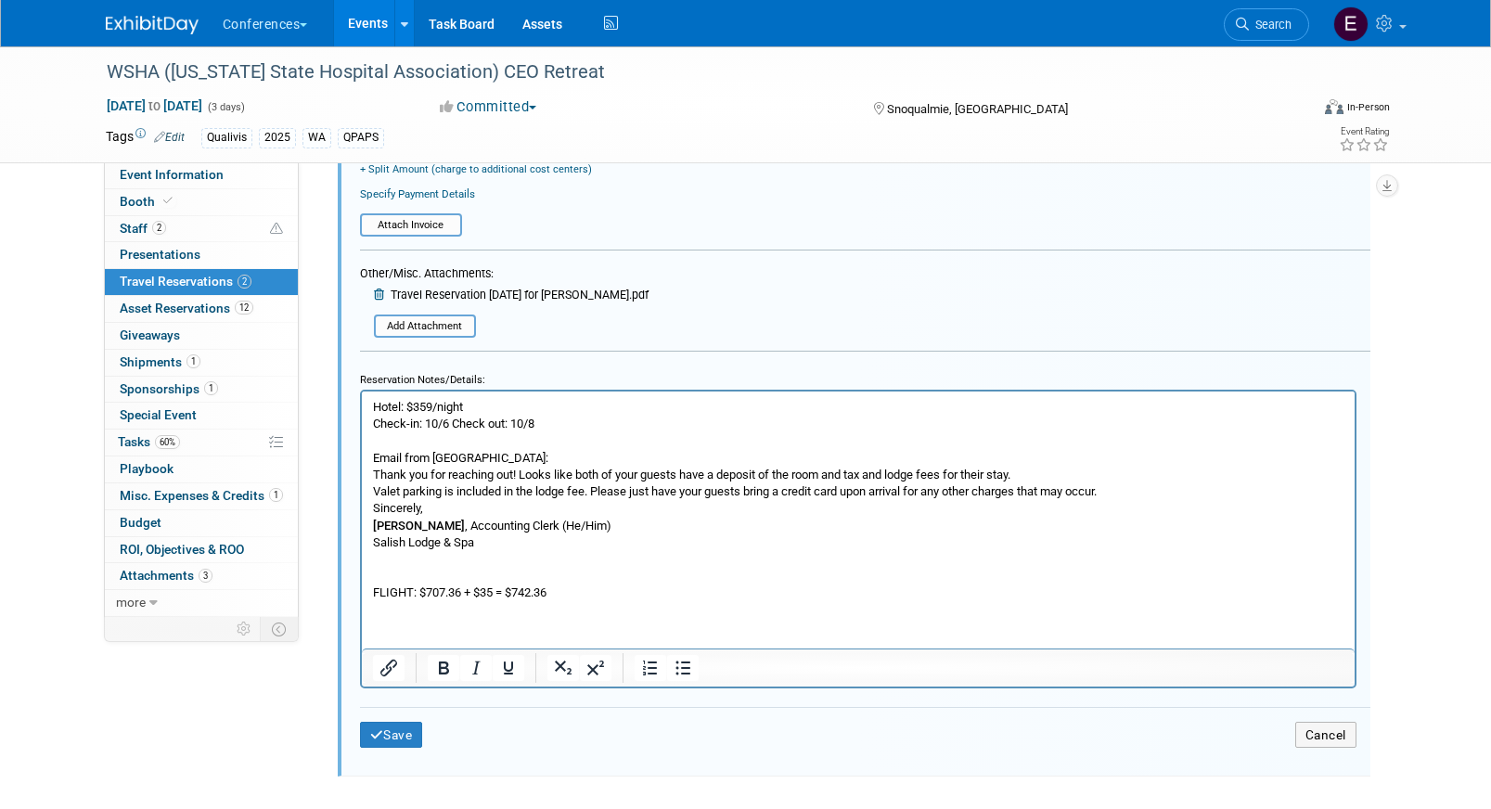
scroll to position [1014, 0]
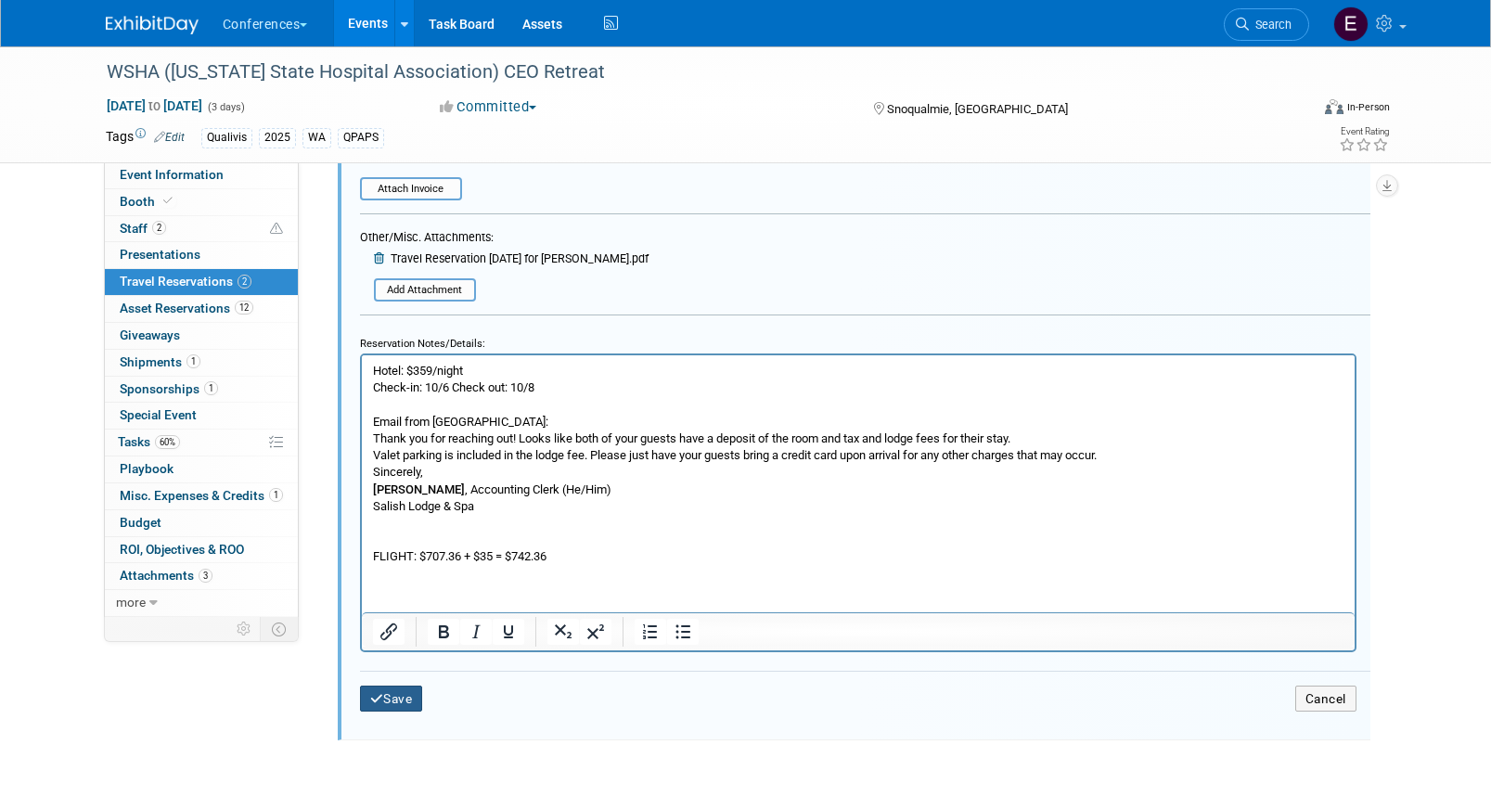
click at [377, 695] on icon "submit" at bounding box center [377, 699] width 14 height 13
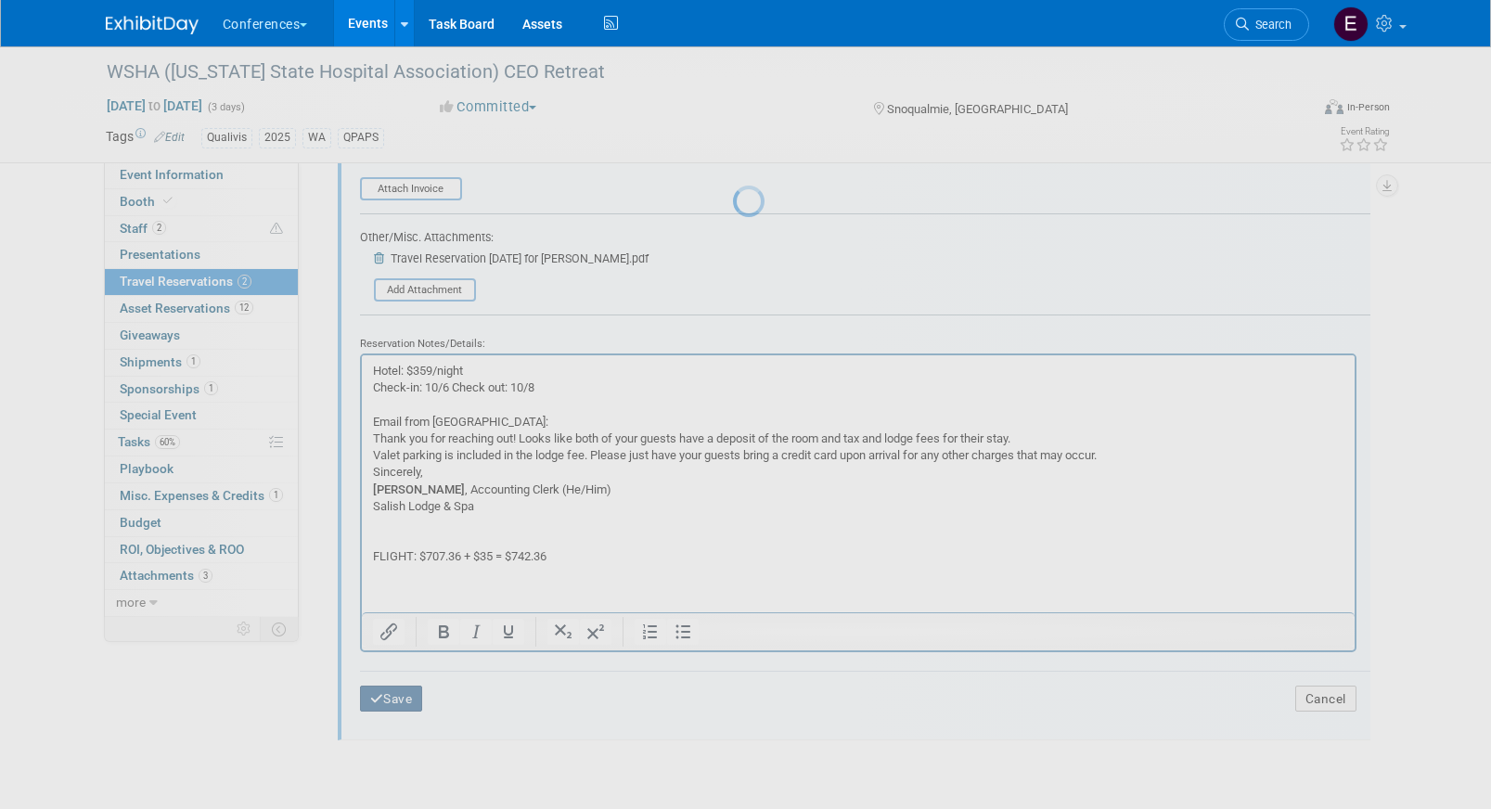
scroll to position [388, 0]
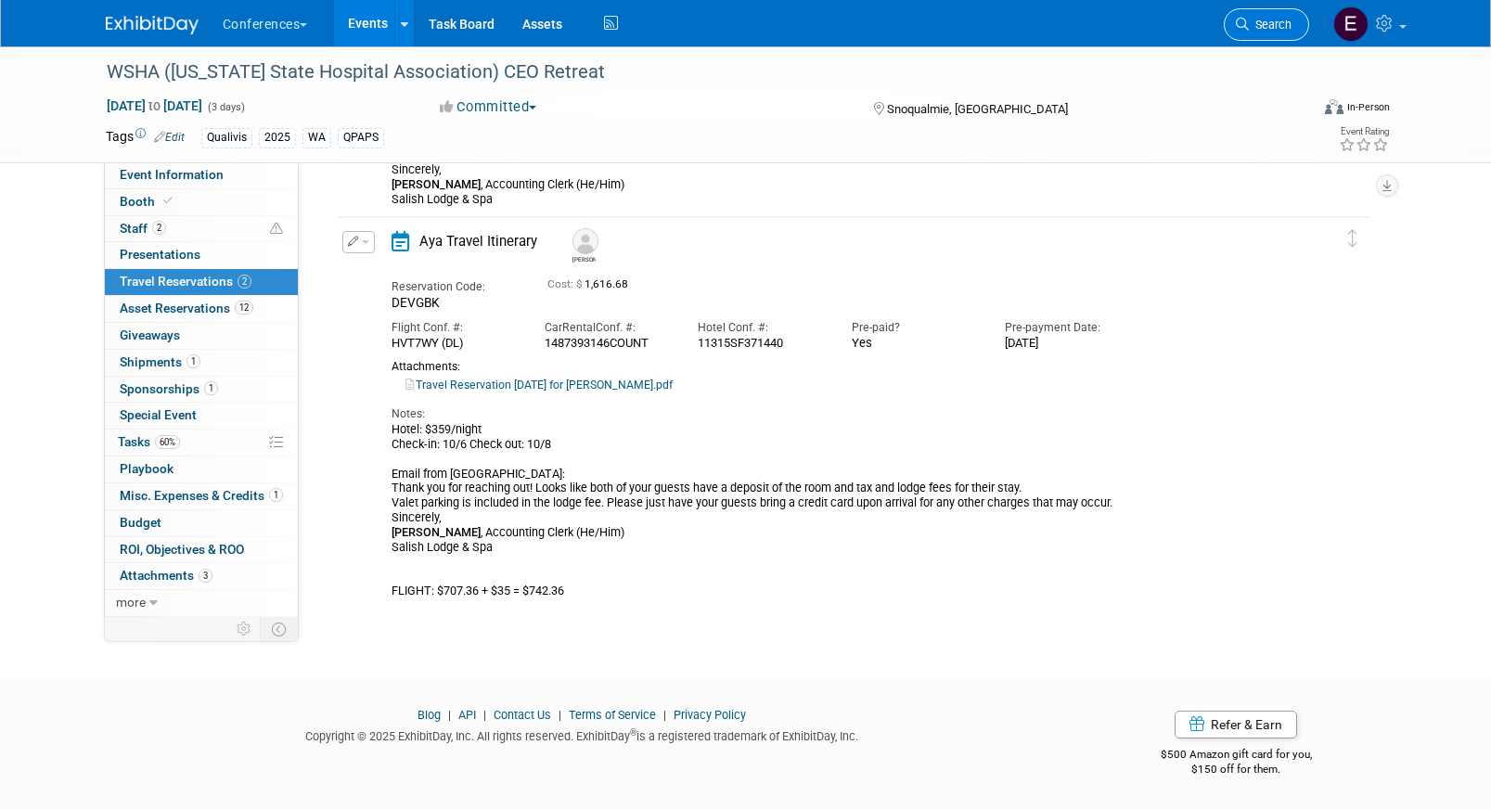
click at [1271, 19] on span "Search" at bounding box center [1270, 25] width 43 height 14
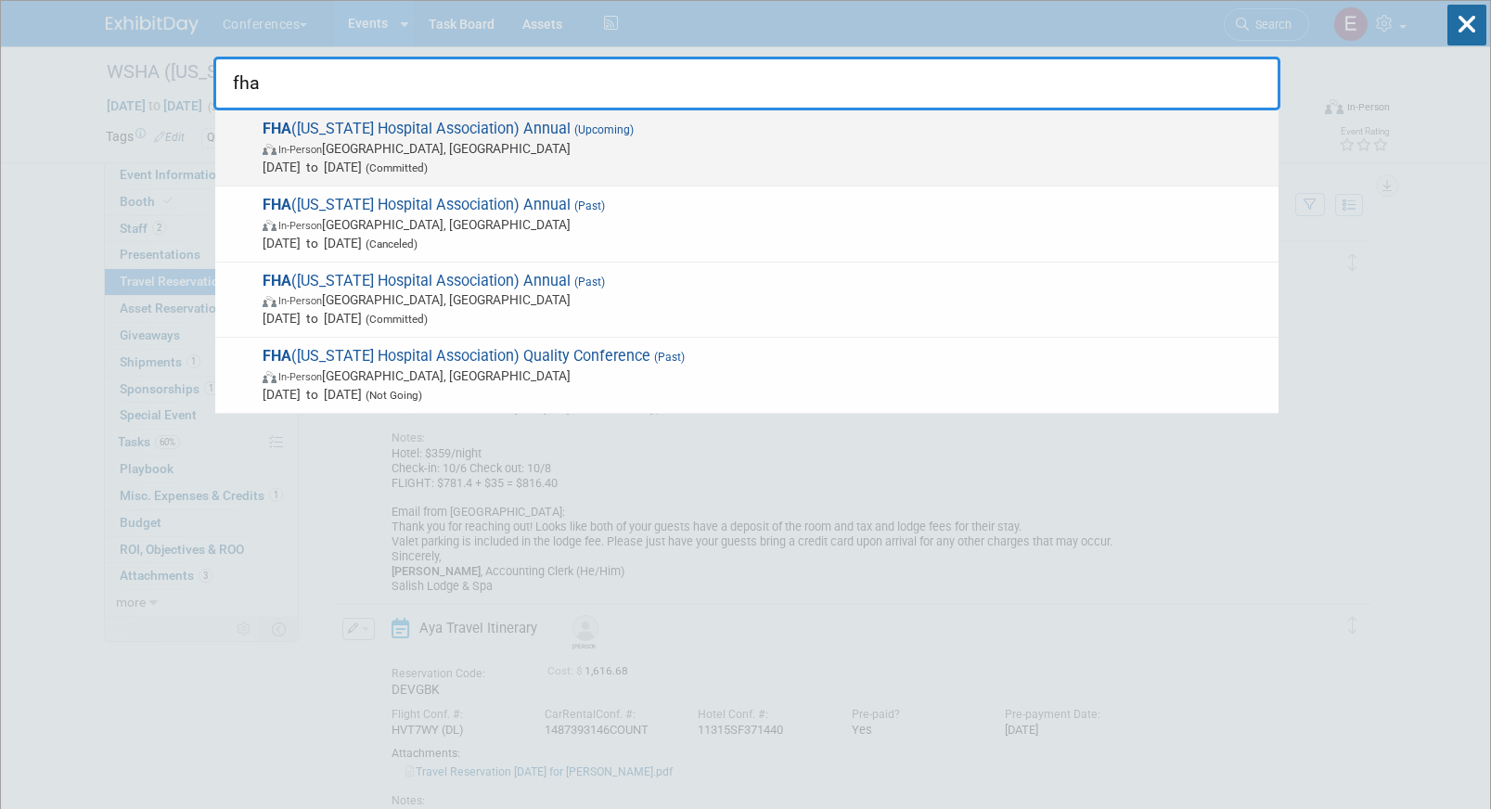
type input "fha"
click at [615, 153] on span "In-Person Orlando, FL" at bounding box center [766, 148] width 1007 height 19
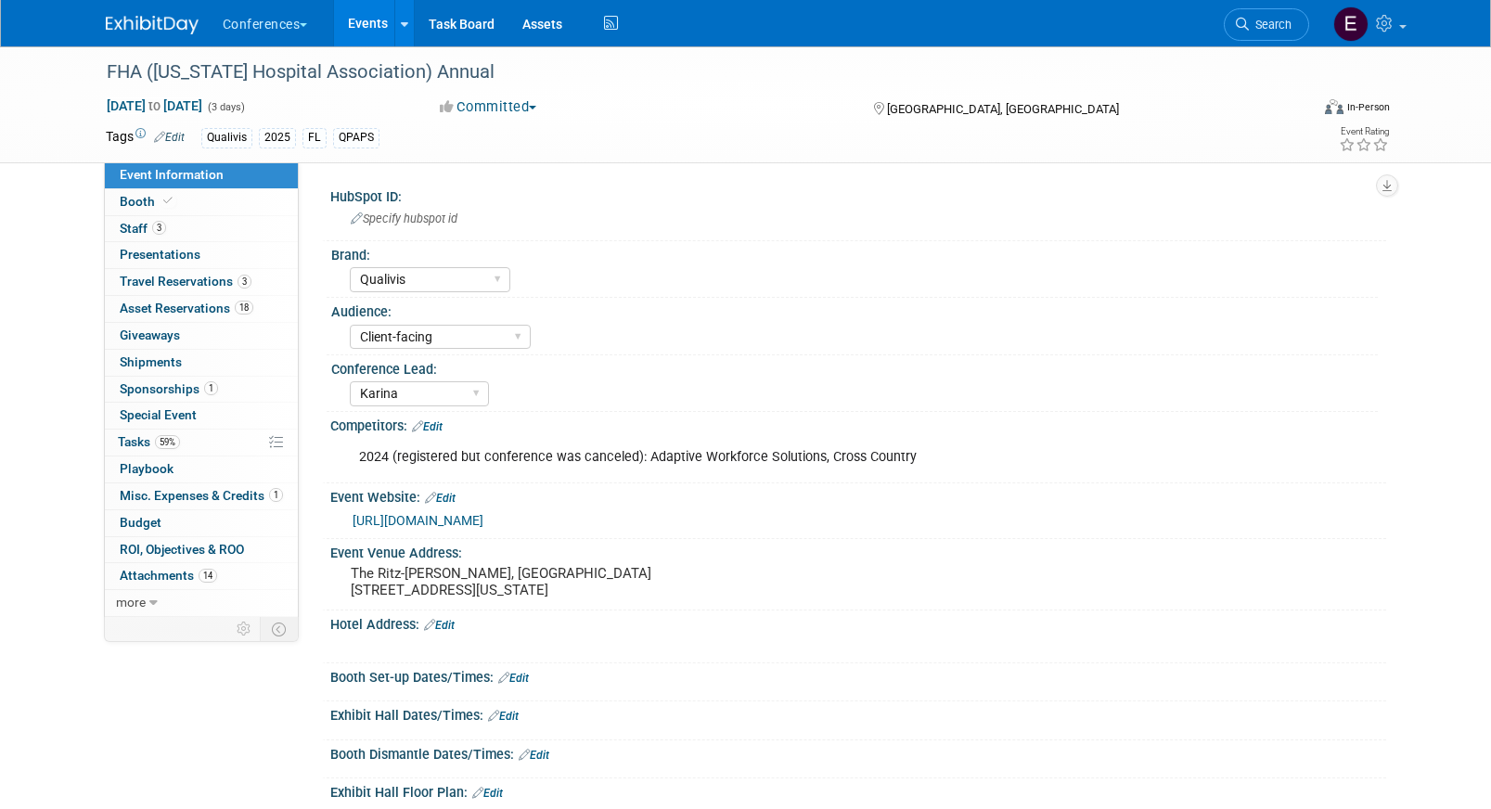
select select "Qualivis"
select select "Client-facing"
select select "Karina"
click at [156, 355] on span "Shipments 0" at bounding box center [151, 361] width 62 height 15
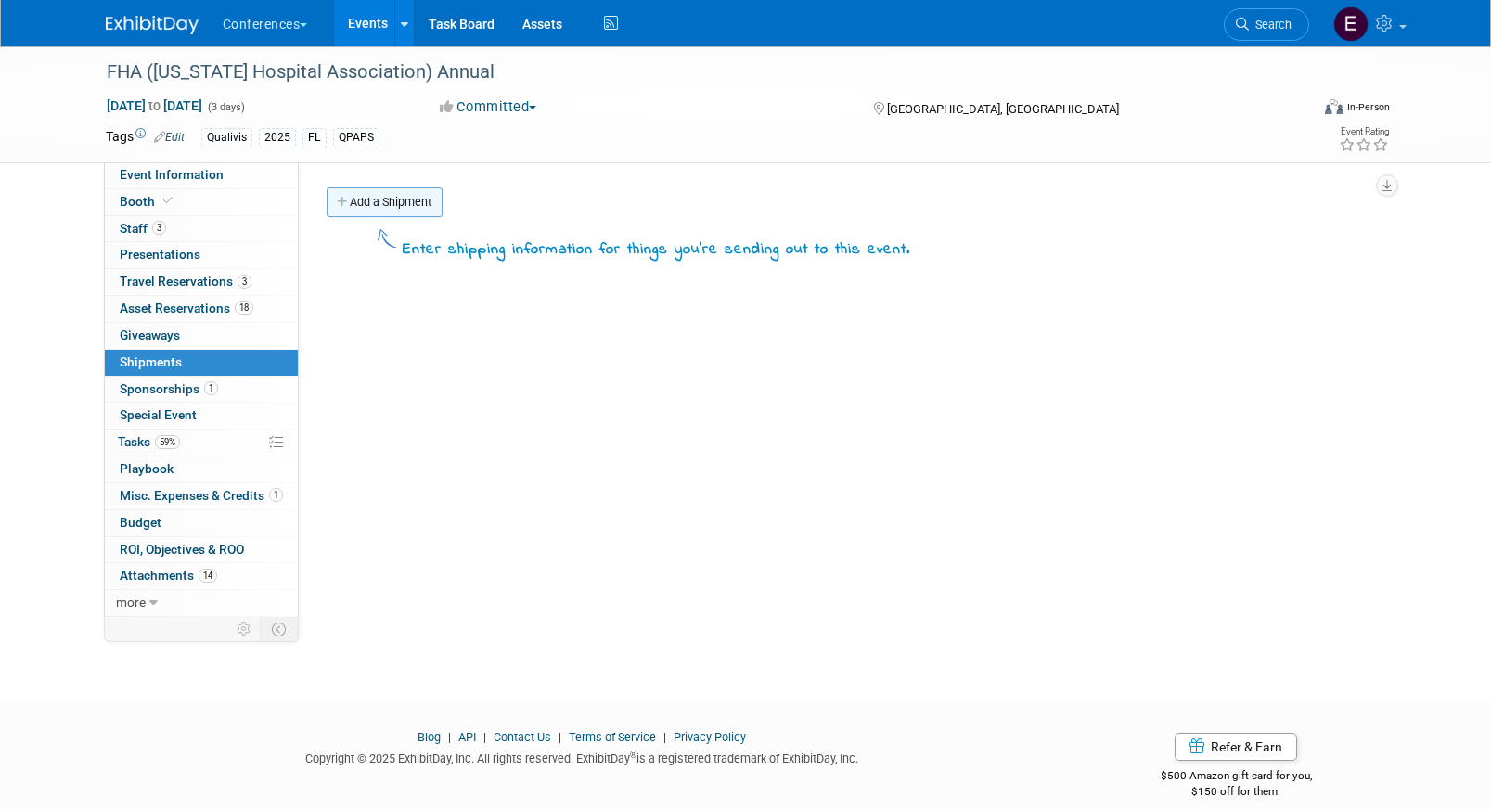
click at [409, 193] on link "Add a Shipment" at bounding box center [385, 202] width 116 height 30
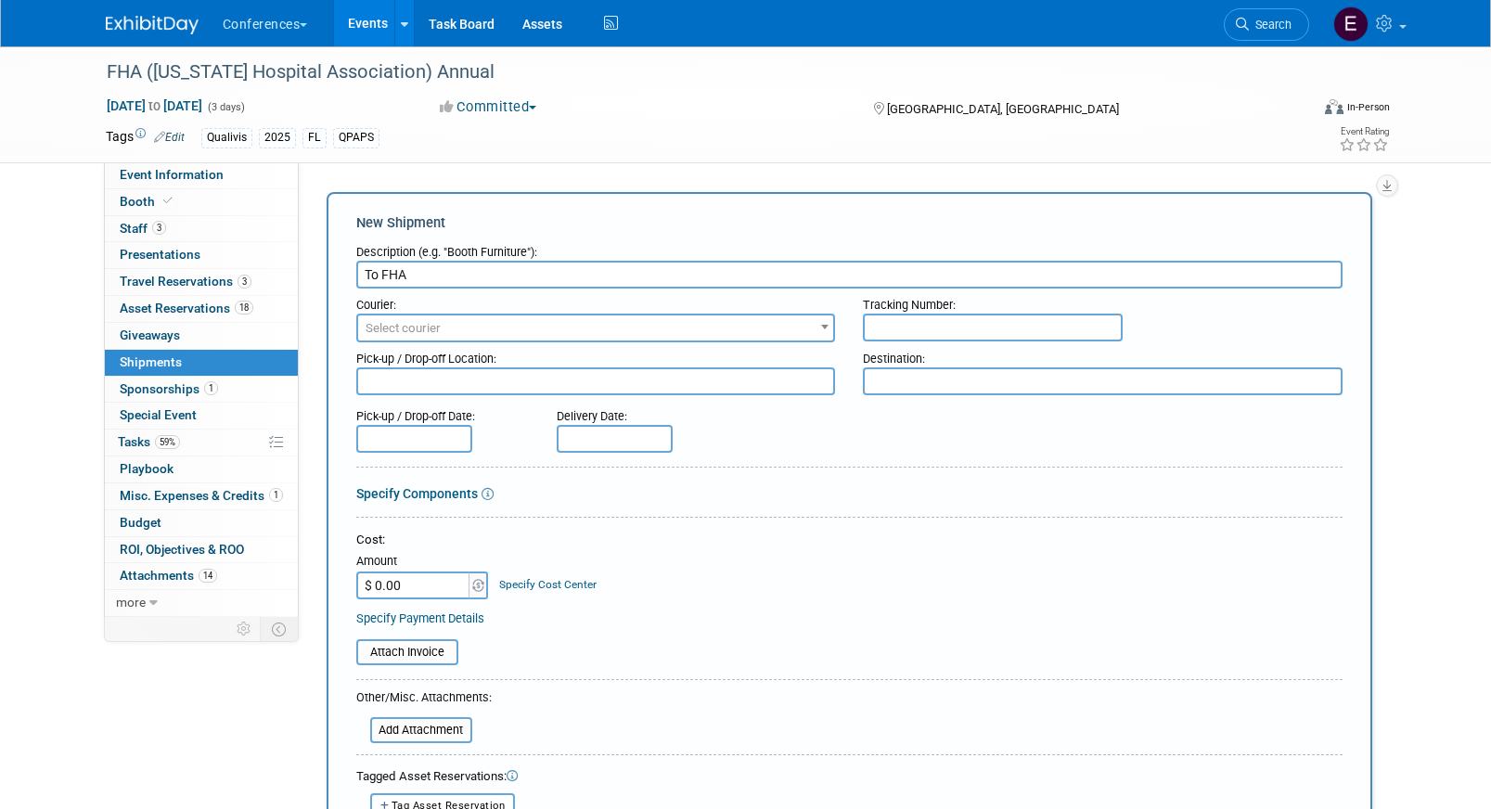
type input "To FHA"
click at [380, 333] on span "Select courier" at bounding box center [403, 328] width 75 height 14
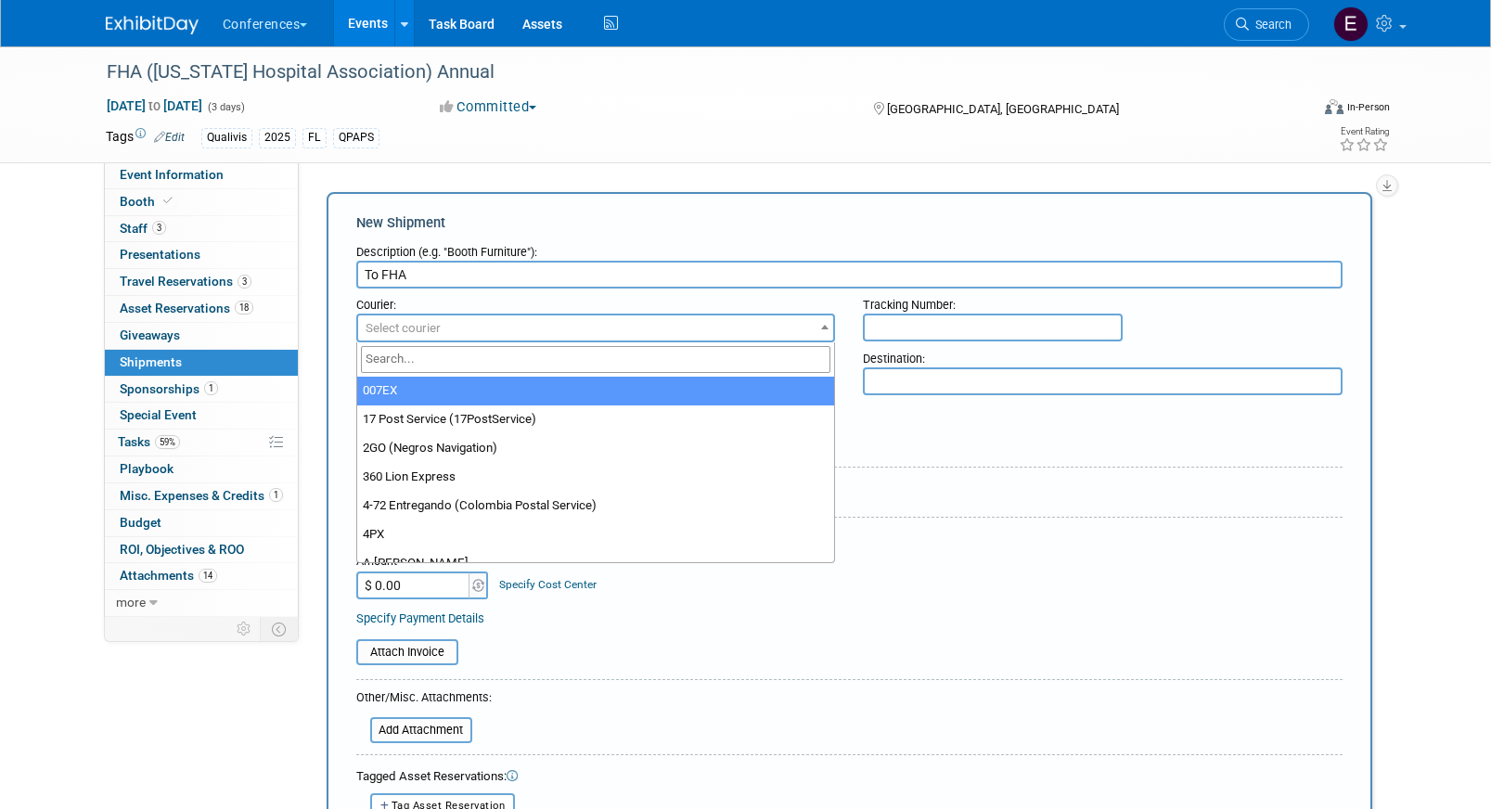
type input "d"
type input "fede"
select select "206"
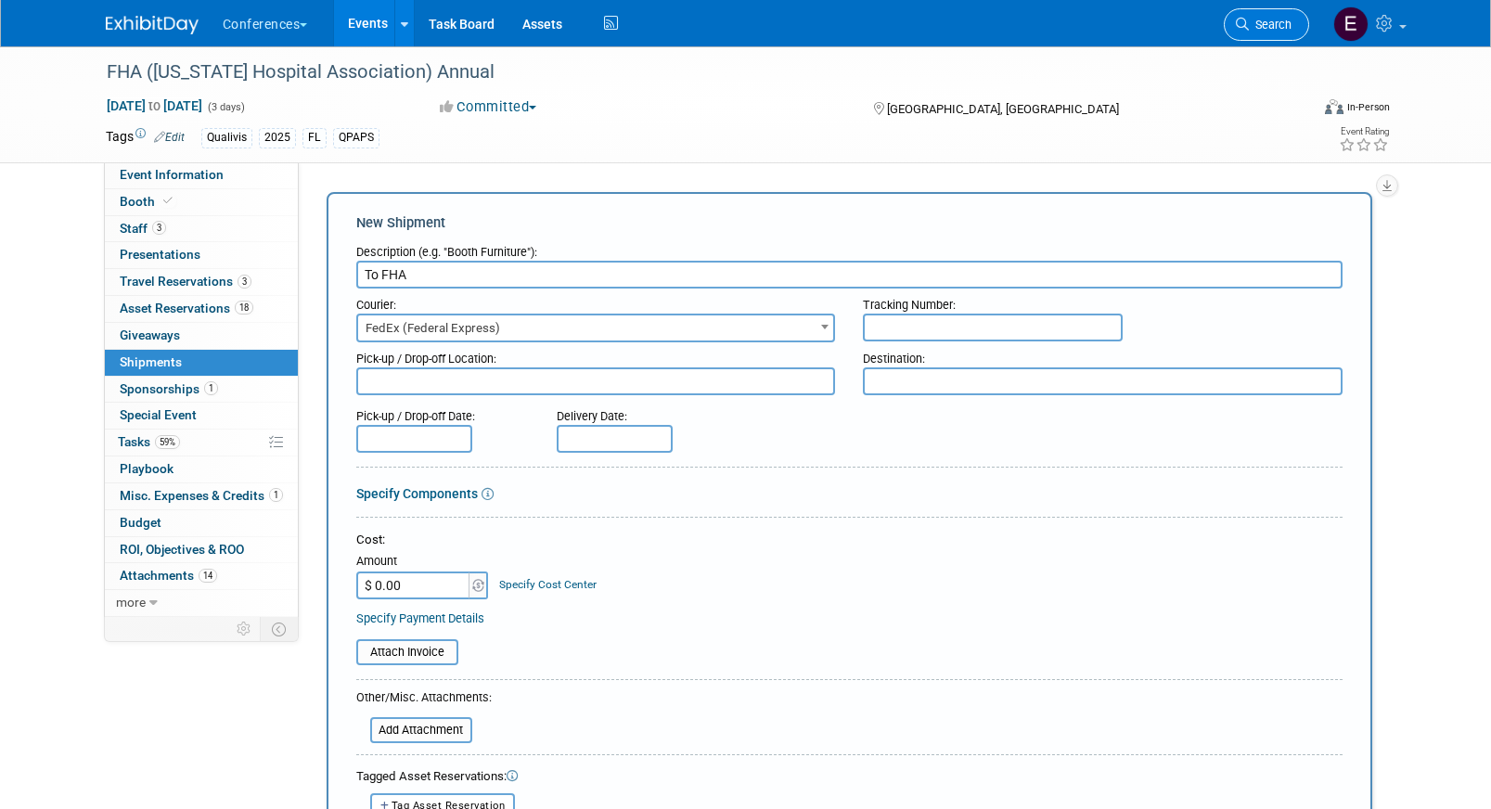
click at [1268, 25] on span "Search" at bounding box center [1270, 25] width 43 height 14
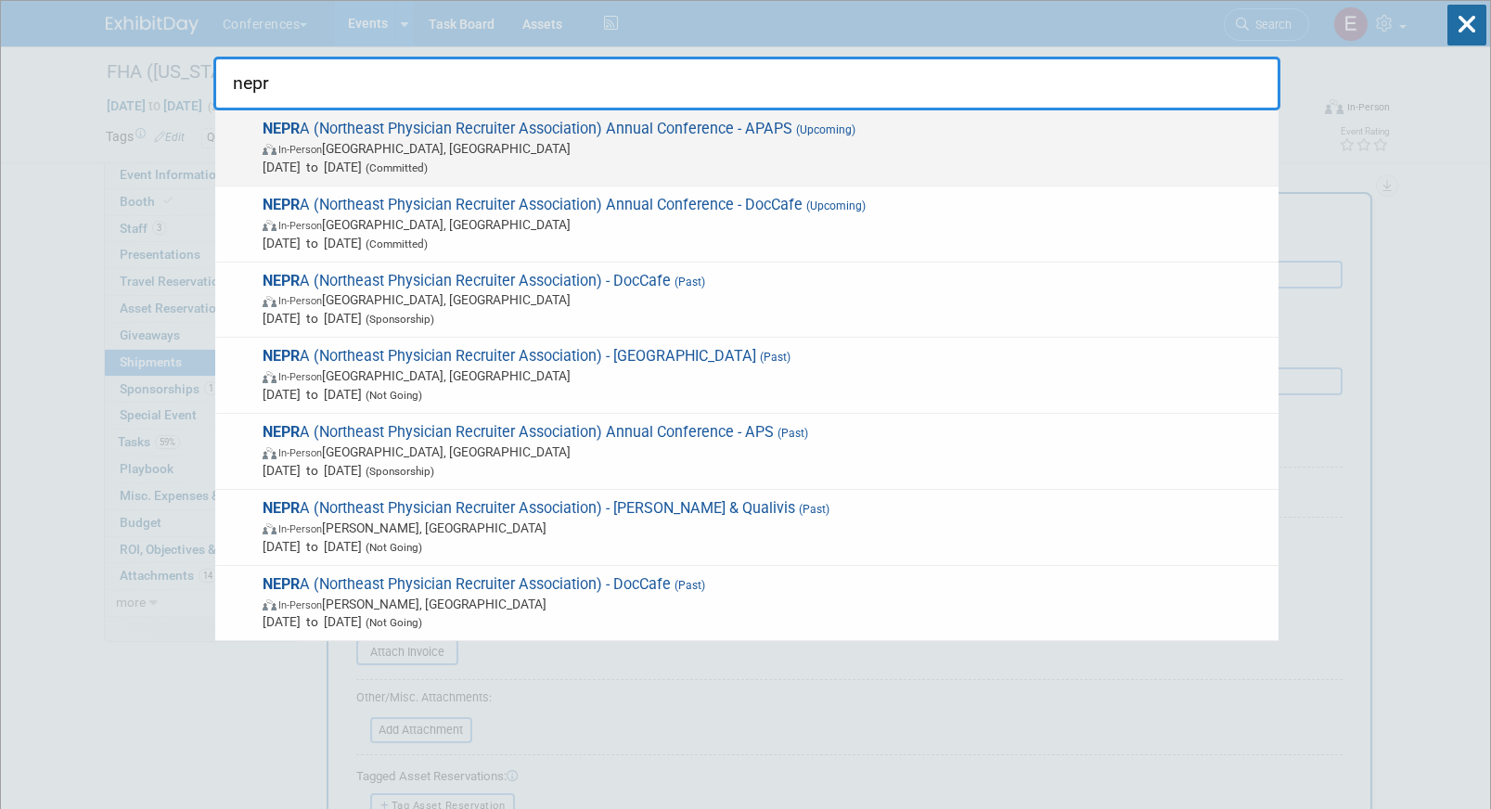
type input "nepr"
click at [688, 160] on span "Oct 8, 2025 to Oct 10, 2025 (Committed)" at bounding box center [766, 167] width 1007 height 19
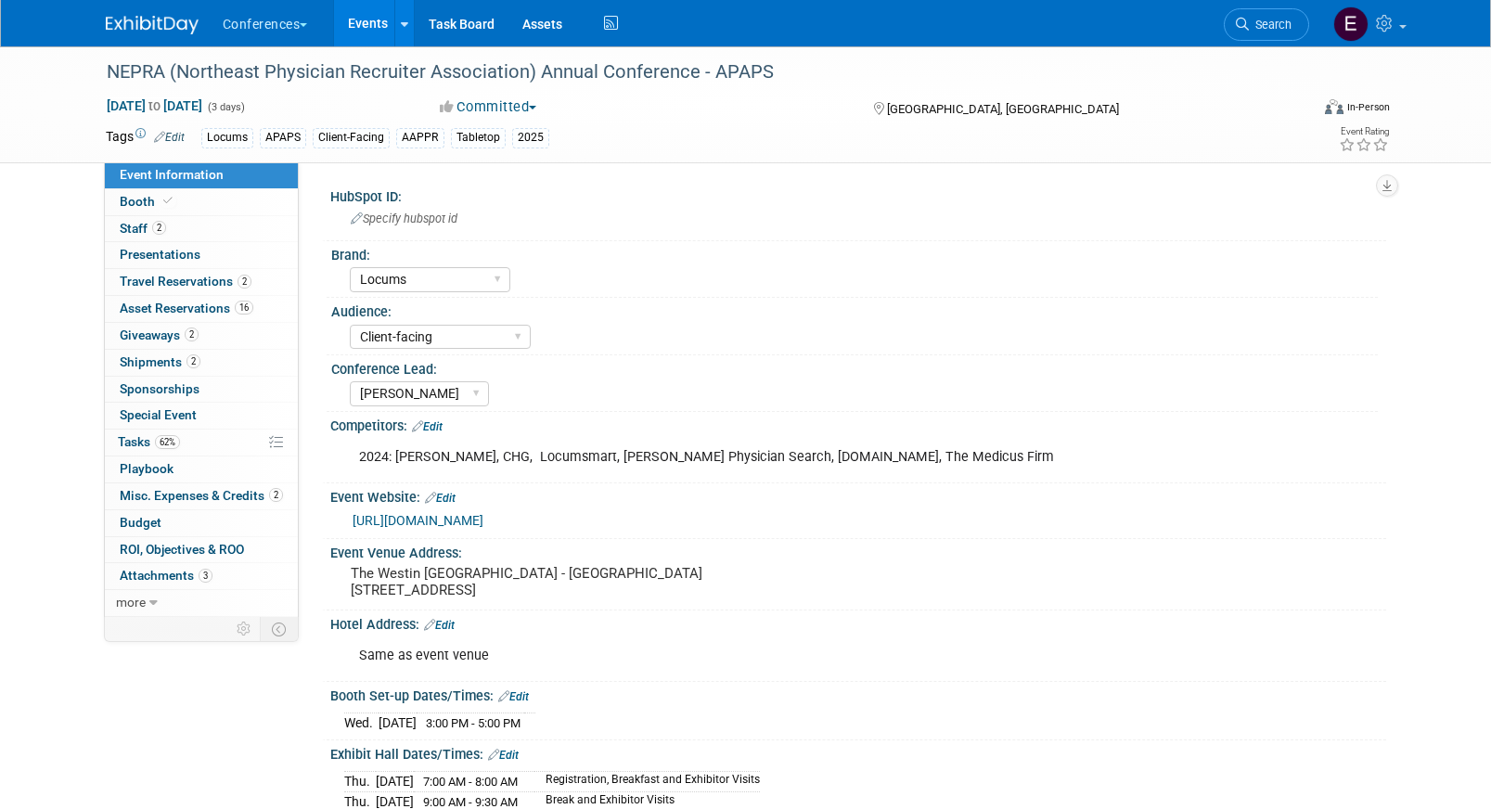
select select "Locums"
select select "Client-facing"
select select "[PERSON_NAME]"
click at [205, 360] on link "2 Shipments 2" at bounding box center [201, 363] width 193 height 26
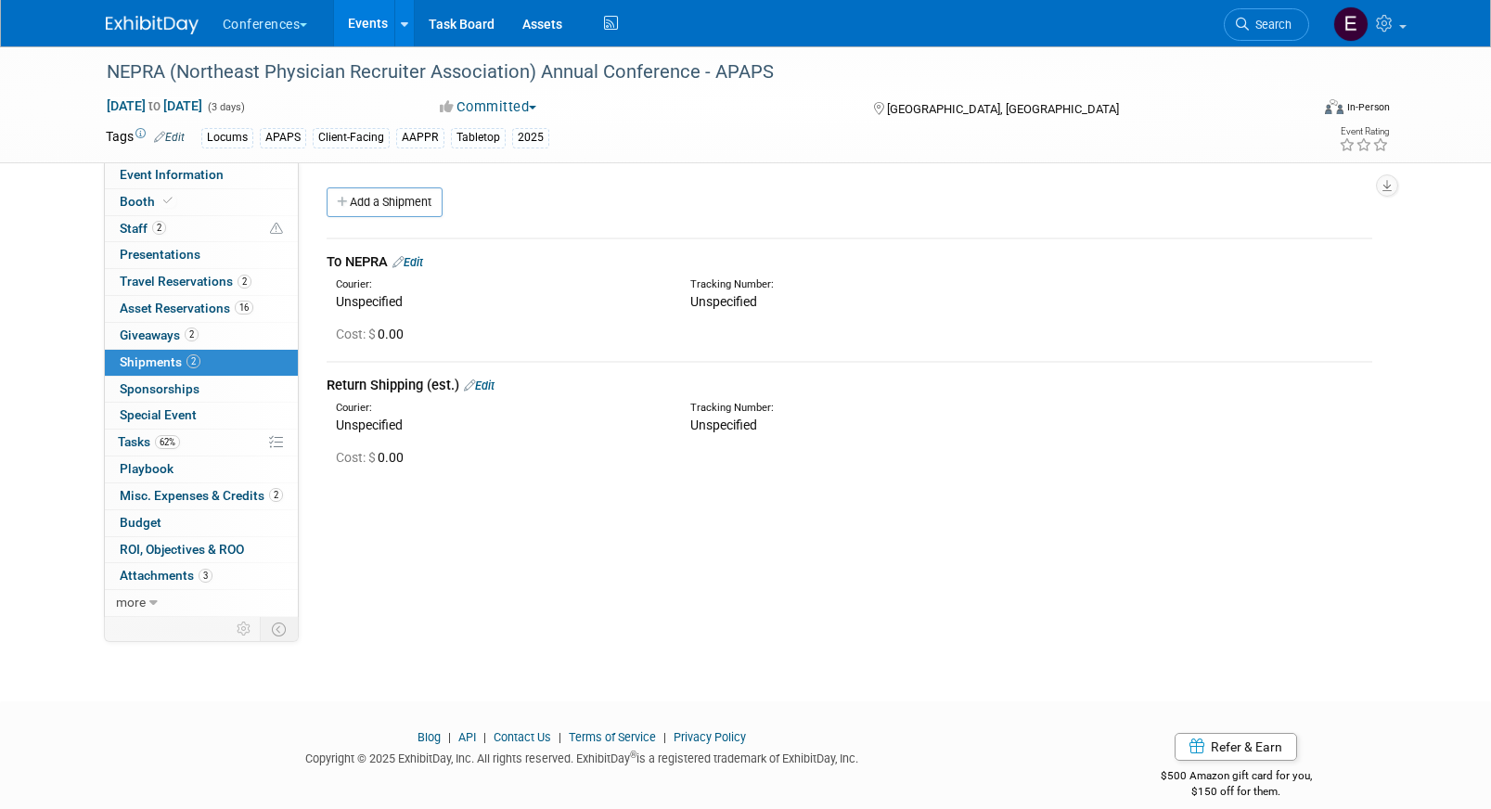
click at [412, 263] on link "Edit" at bounding box center [407, 262] width 31 height 14
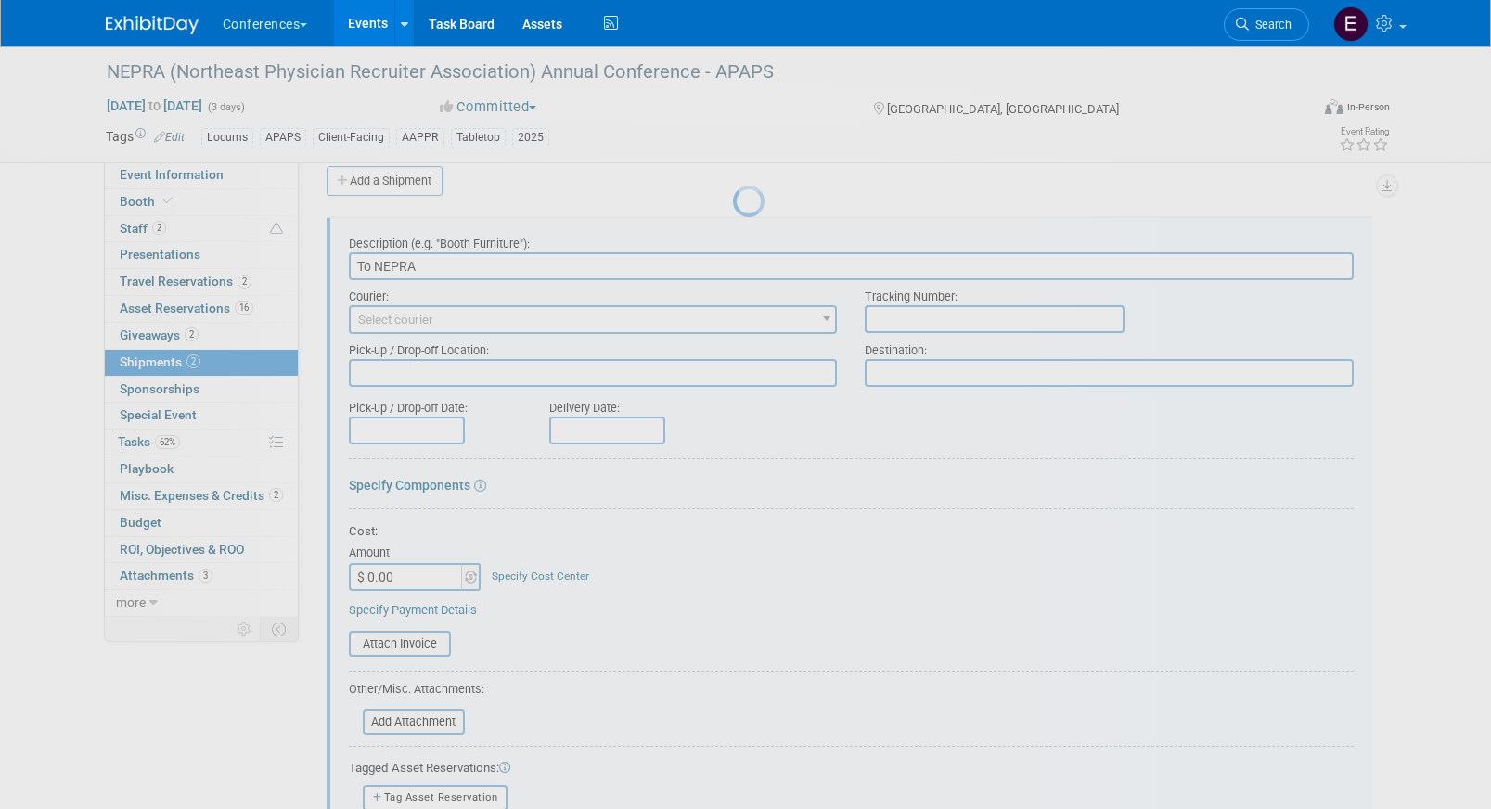
scroll to position [28, 0]
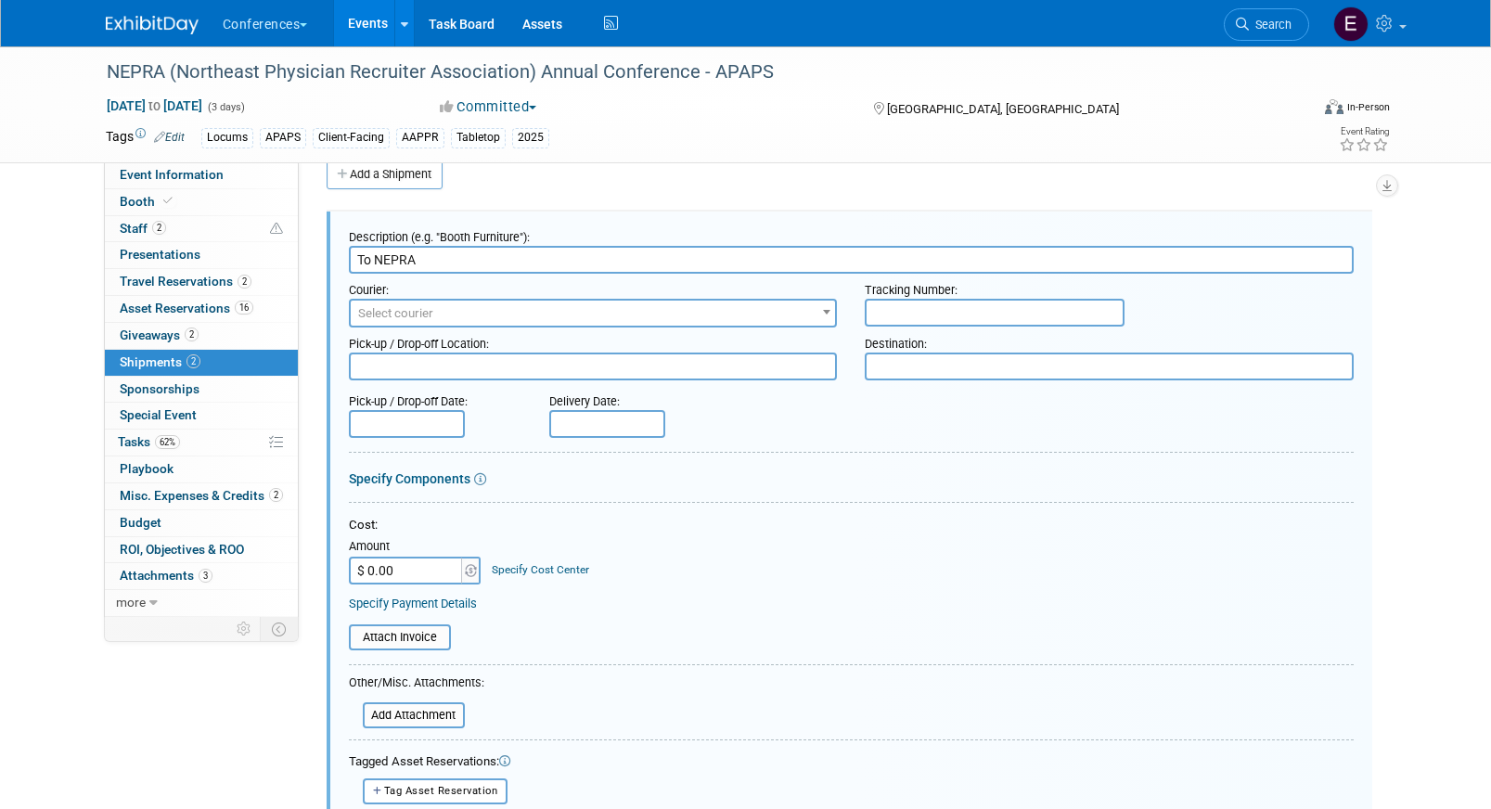
click at [502, 306] on span "Select courier" at bounding box center [593, 314] width 485 height 26
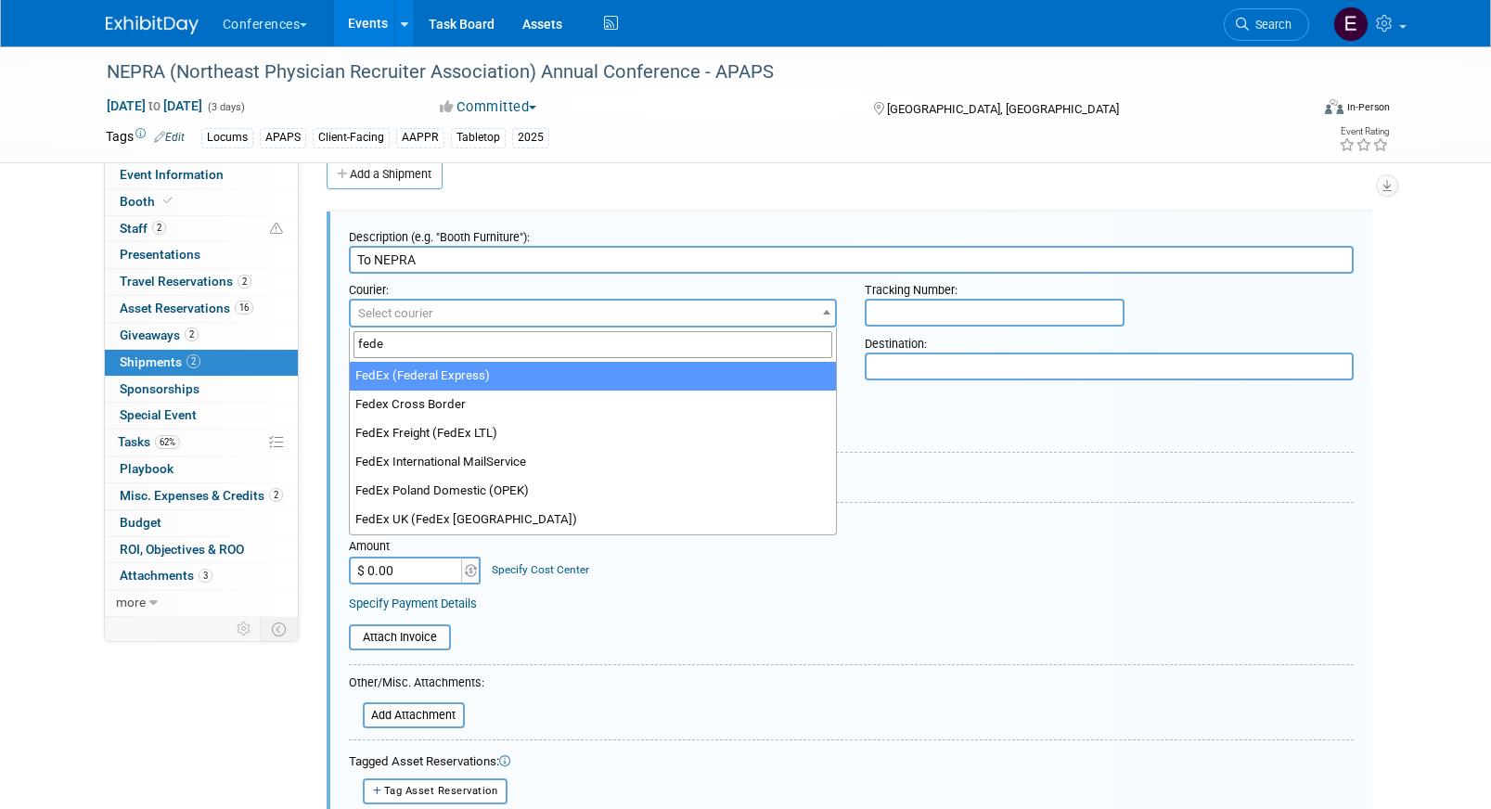
type input "fede"
select select "206"
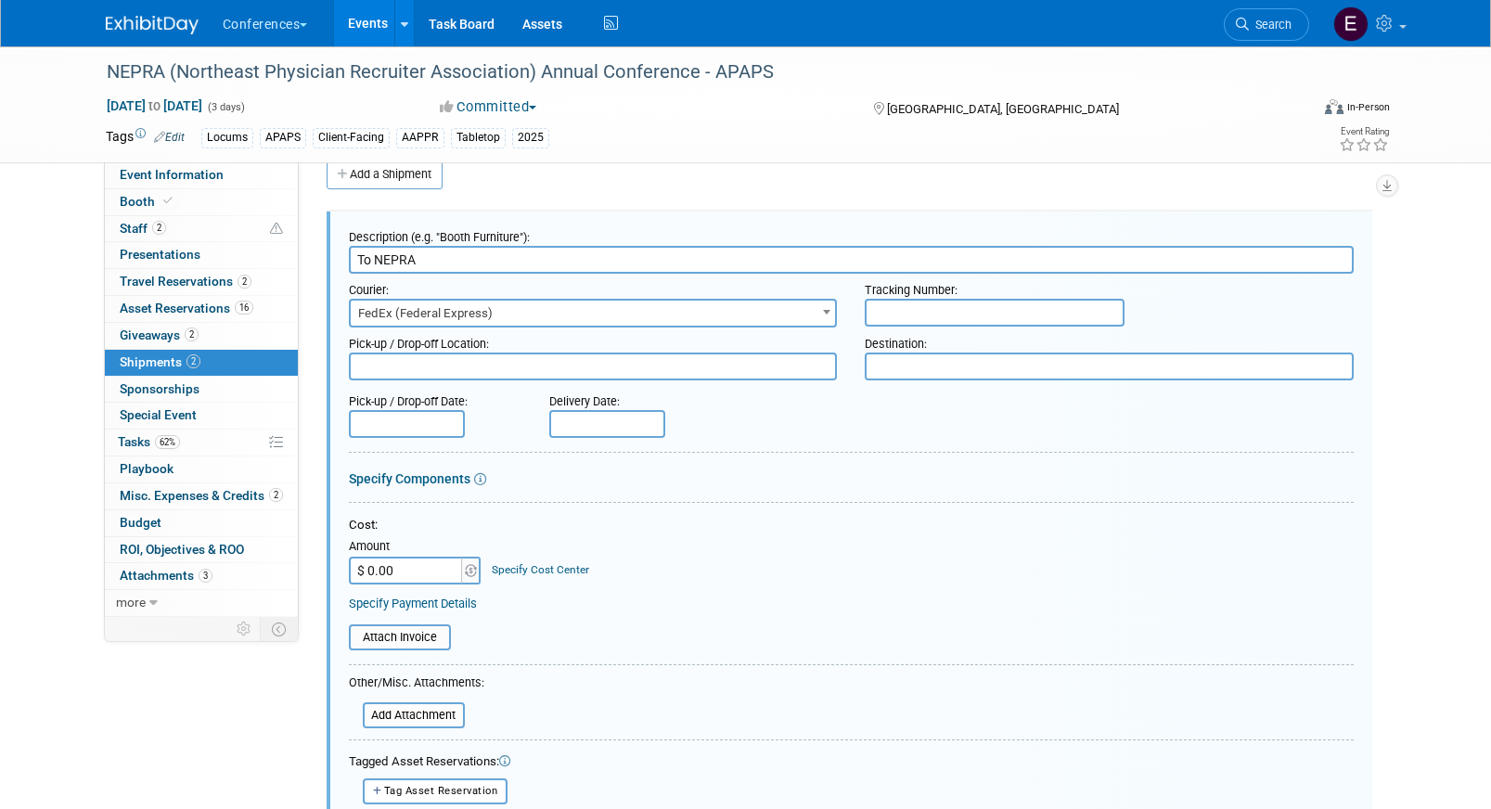
click at [990, 302] on input "text" at bounding box center [995, 313] width 260 height 28
paste input "884866885961"
type input "884866885961"
click at [403, 566] on input "$ 0.00" at bounding box center [407, 571] width 116 height 28
type input "$ 313.16"
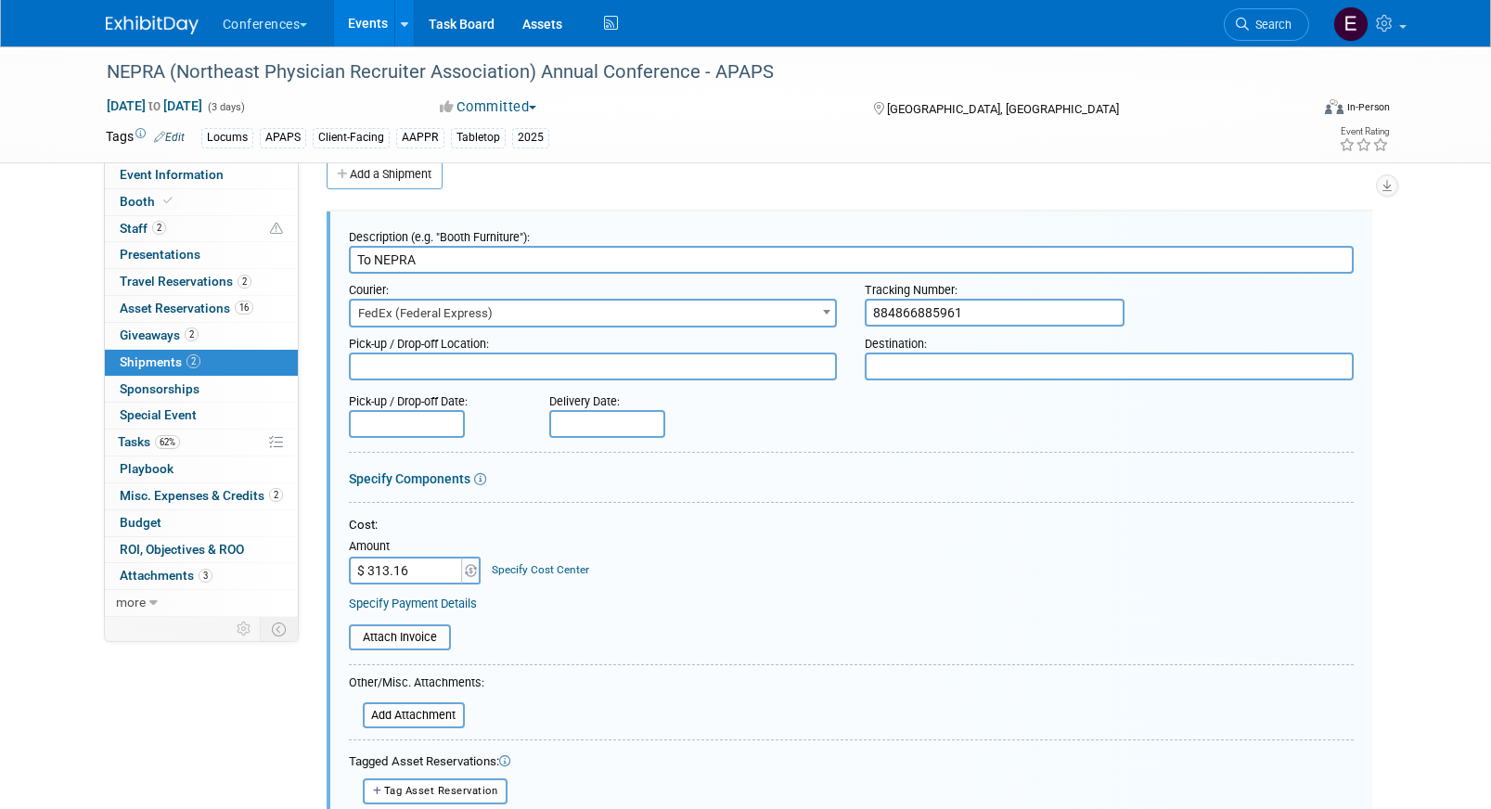
click at [528, 572] on link "Specify Cost Center" at bounding box center [540, 569] width 97 height 13
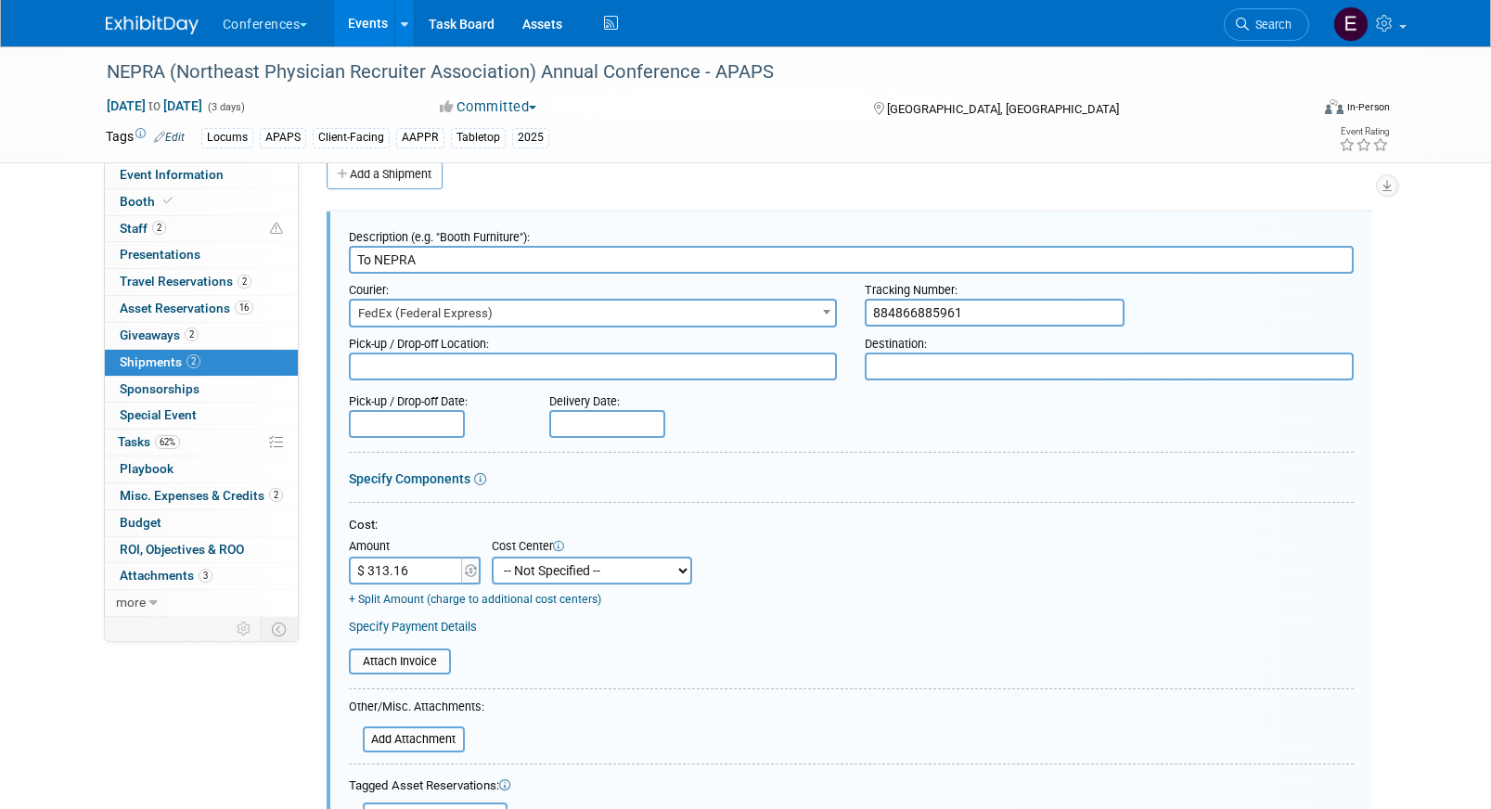
click at [543, 567] on select "-- Not Specified -- Aya Education Aya Healthcare Aya Locums Bespoke Corporate […" at bounding box center [592, 571] width 200 height 28
select select "18965873"
click at [492, 557] on select "-- Not Specified -- Aya Education Aya Healthcare Aya Locums Bespoke Corporate […" at bounding box center [592, 571] width 200 height 28
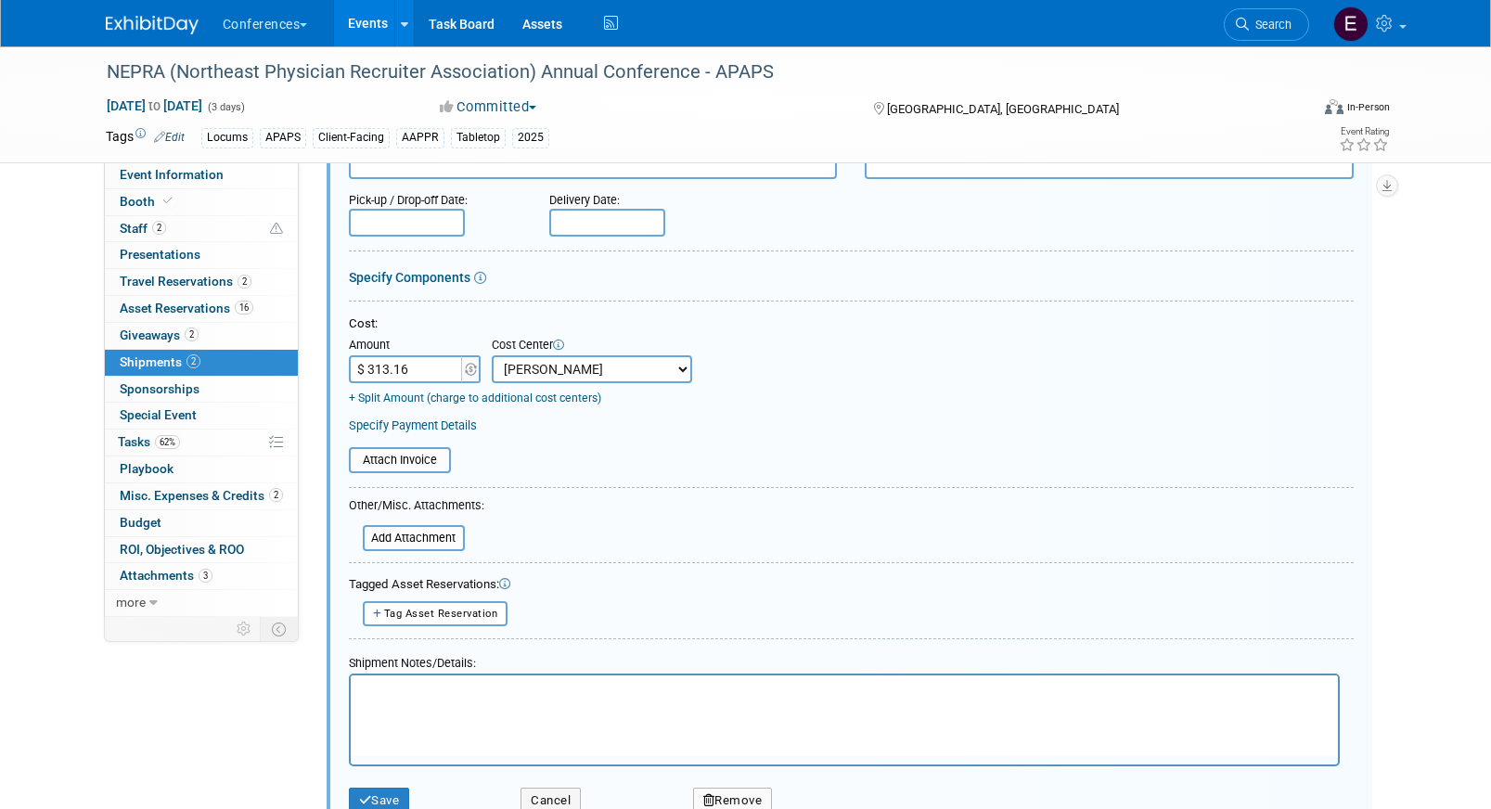
scroll to position [371, 0]
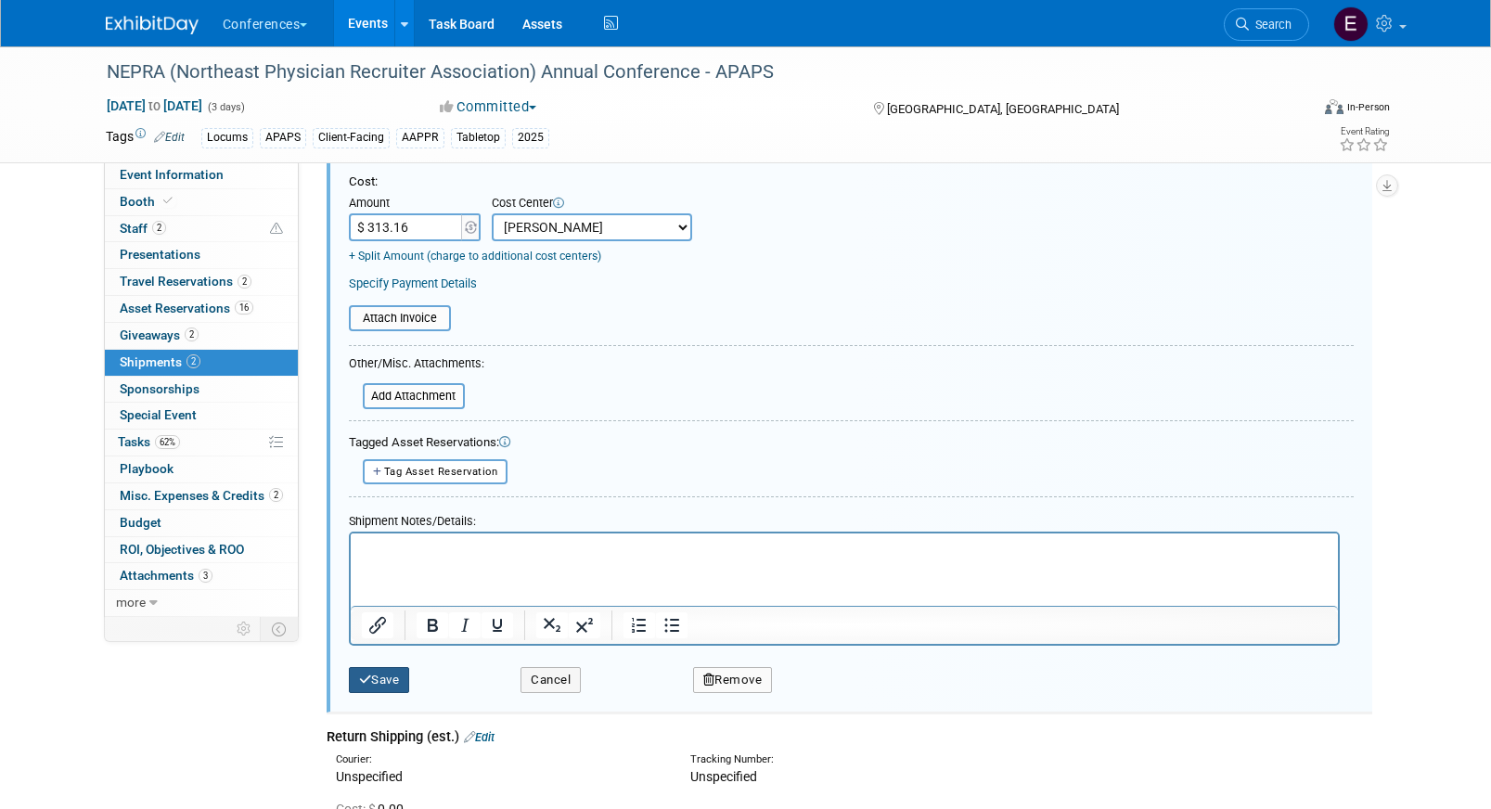
click at [380, 692] on button "Save" at bounding box center [379, 680] width 61 height 26
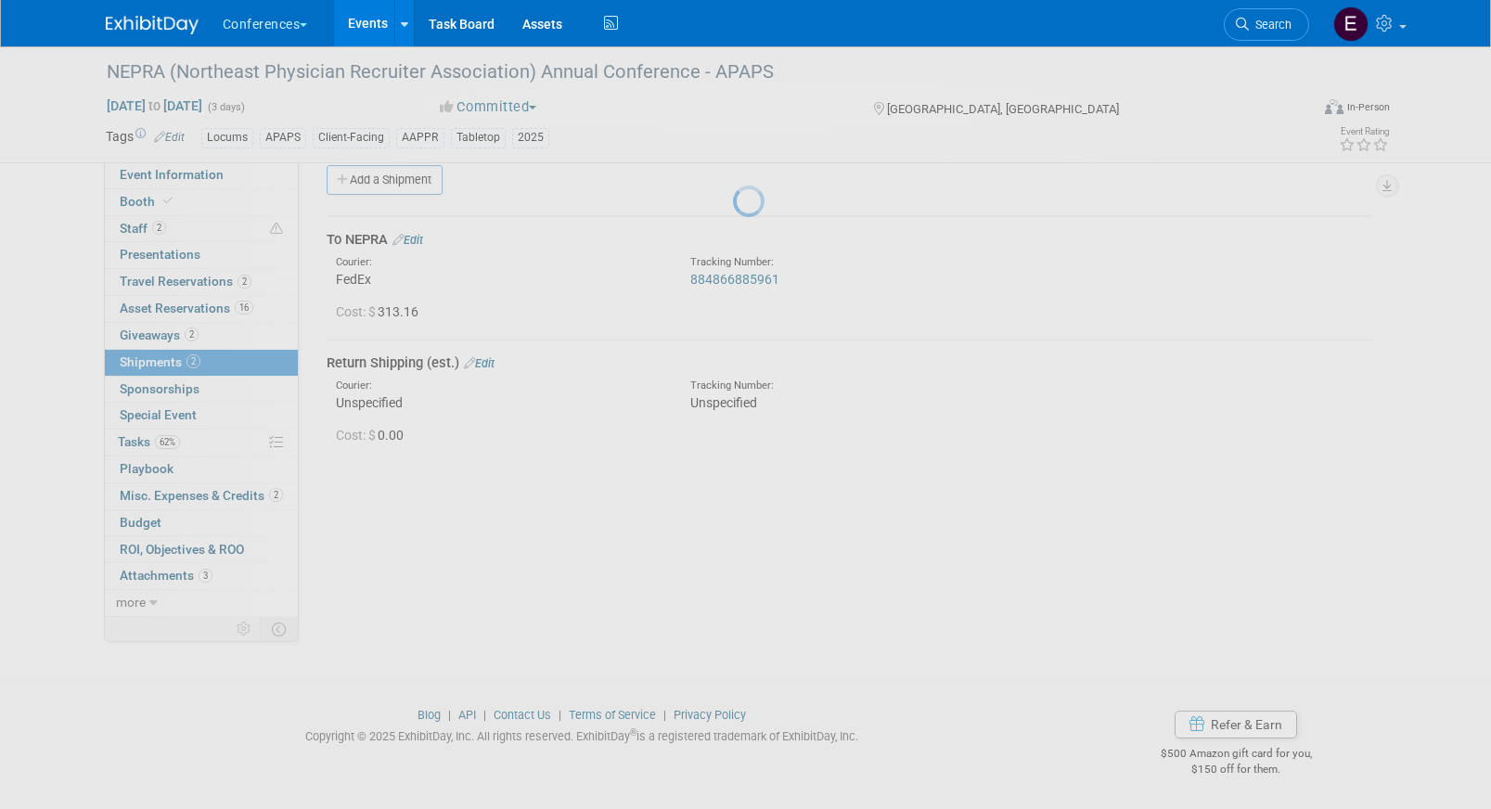
scroll to position [21, 0]
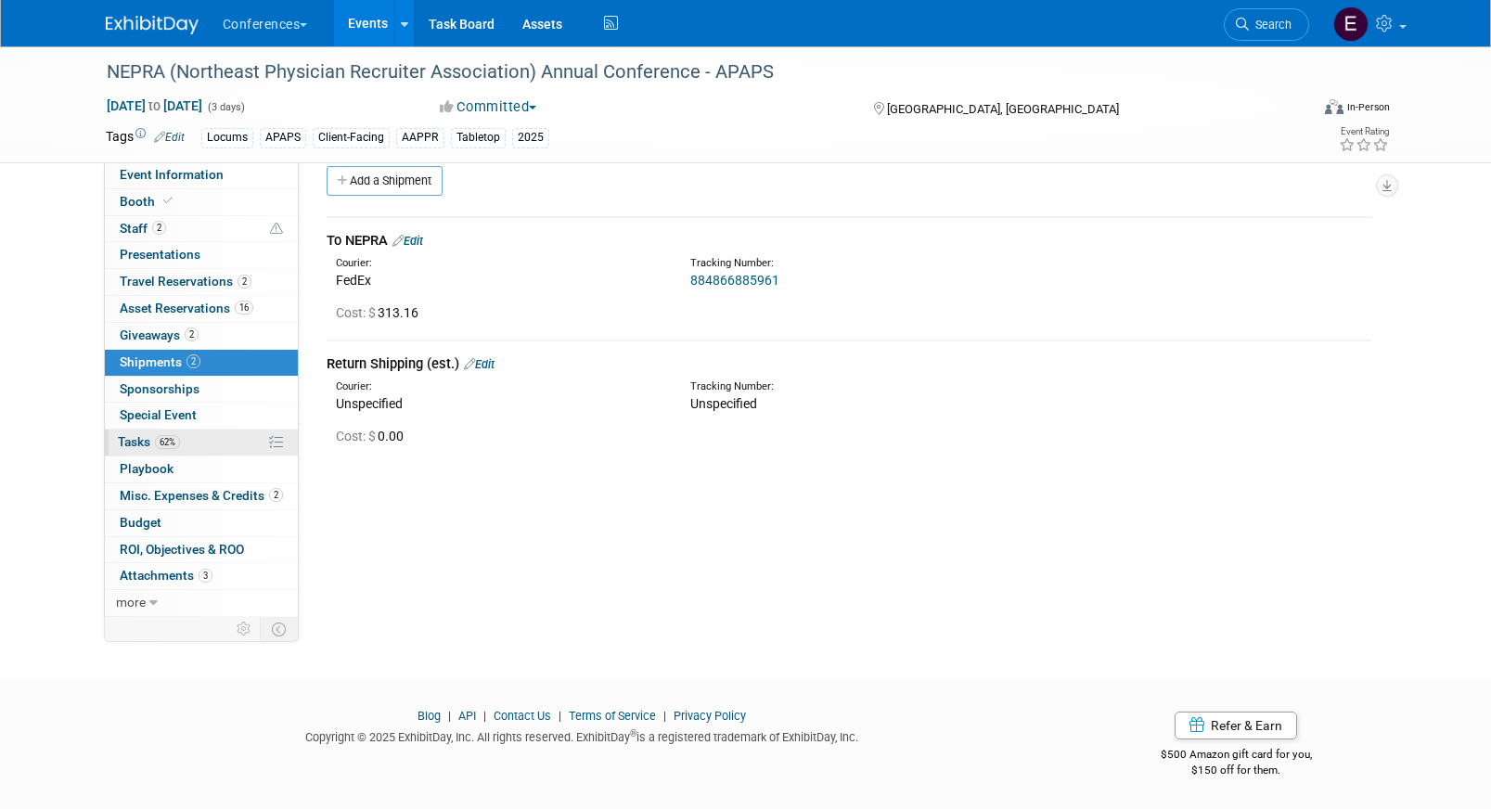
click at [203, 443] on link "62% Tasks 62%" at bounding box center [201, 443] width 193 height 26
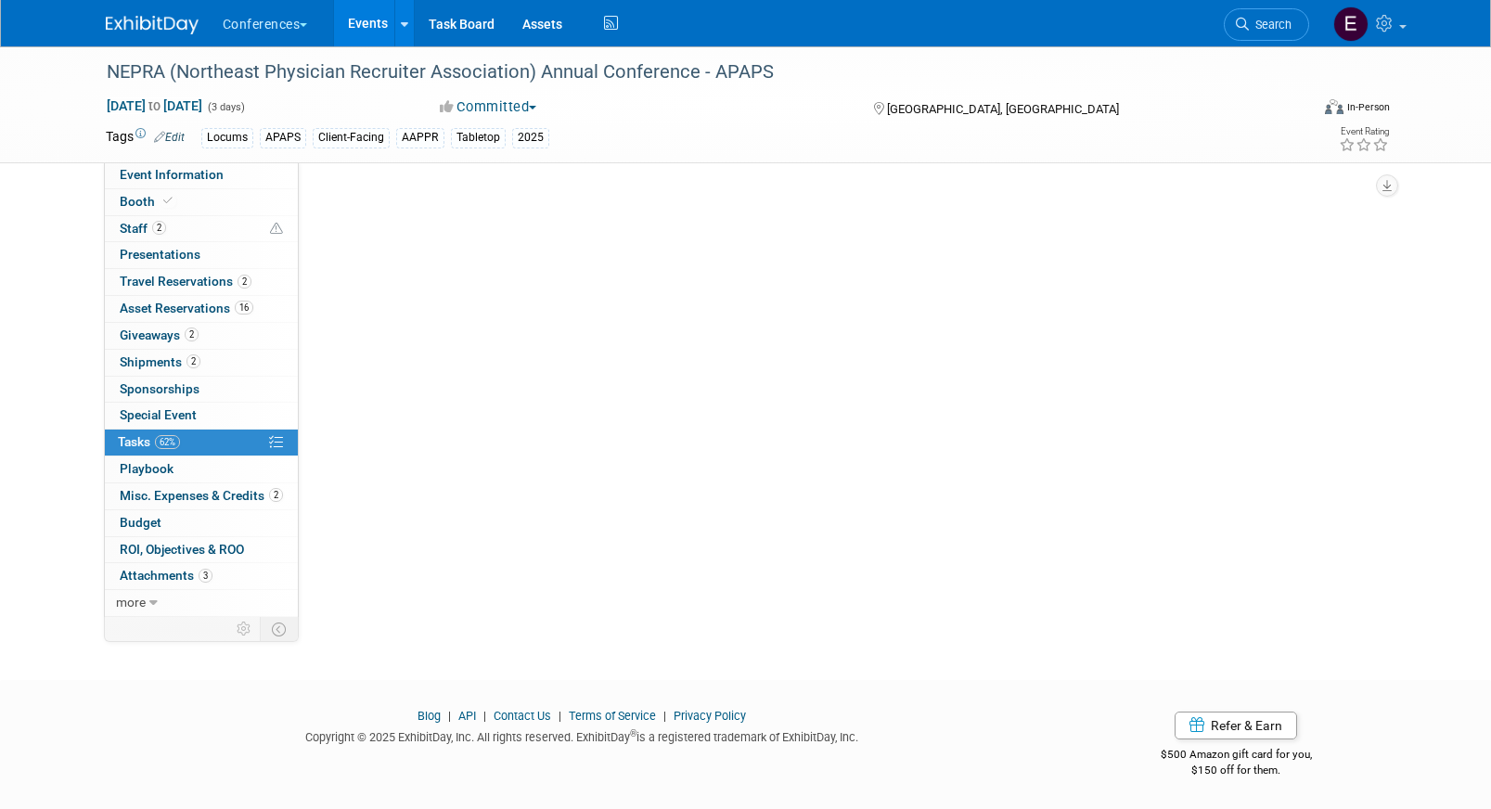
scroll to position [0, 0]
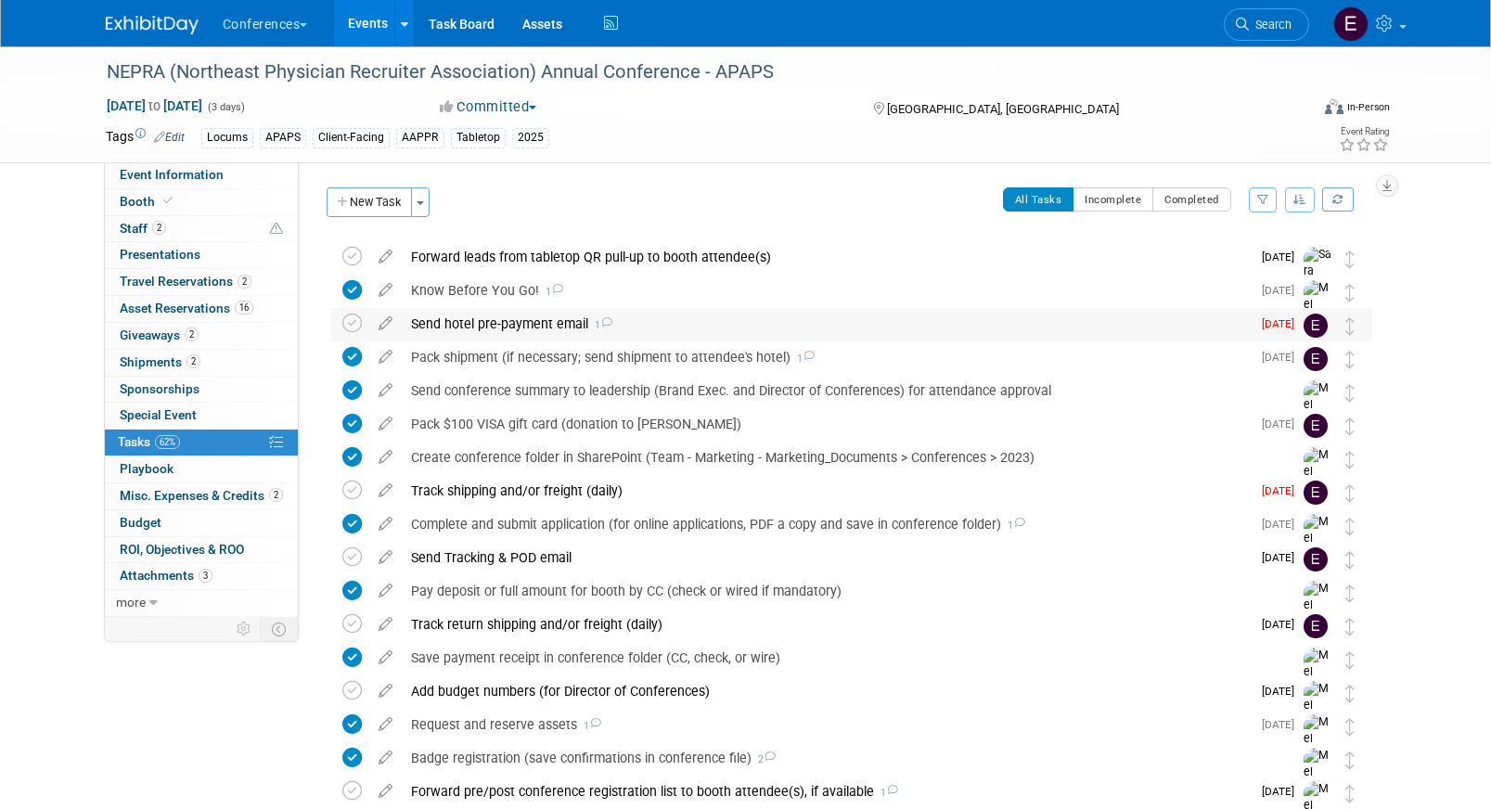
click at [520, 317] on div "Send hotel pre-payment email 1" at bounding box center [826, 324] width 849 height 32
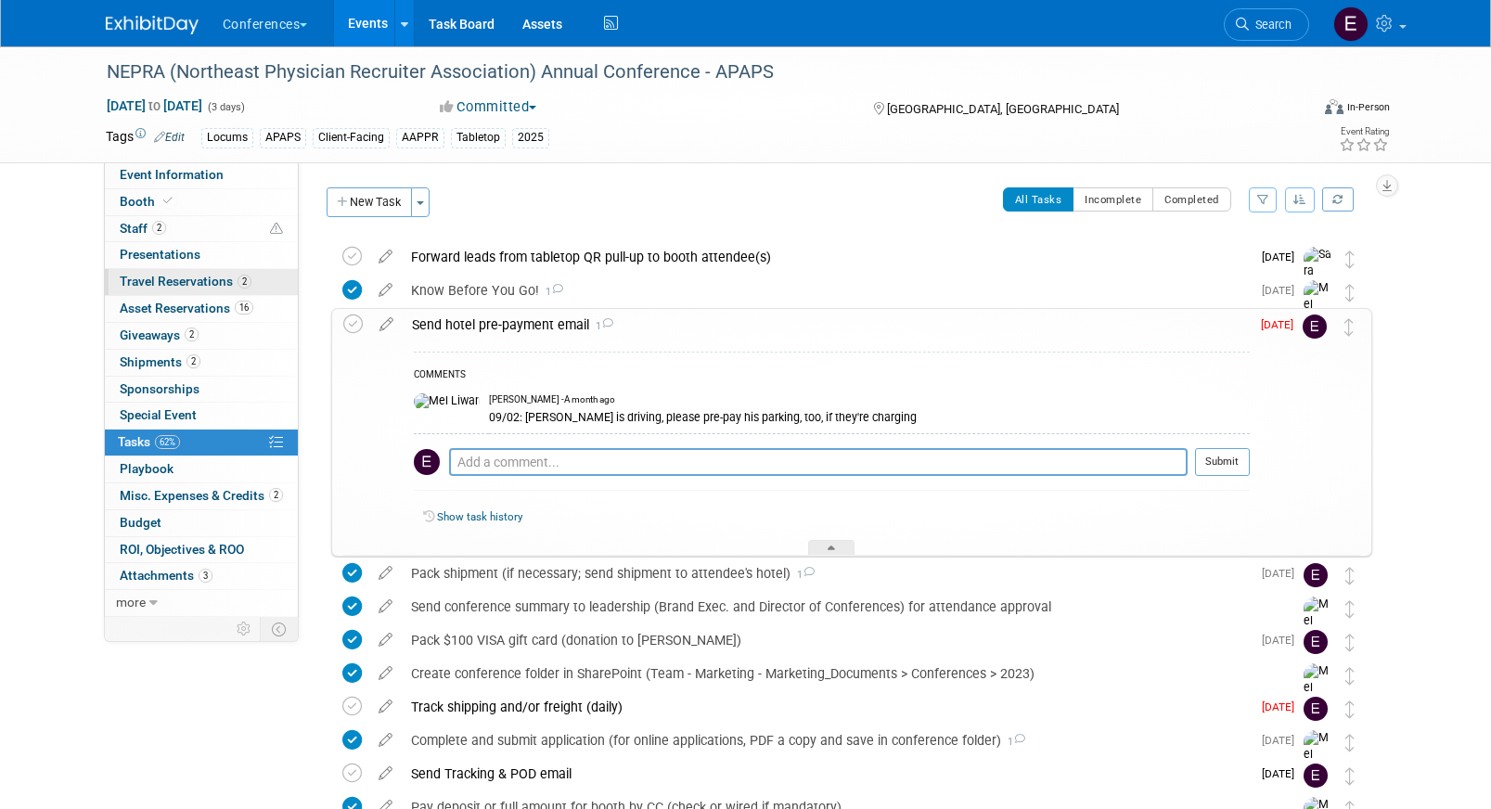
click at [218, 283] on span "Travel Reservations 2" at bounding box center [186, 281] width 132 height 15
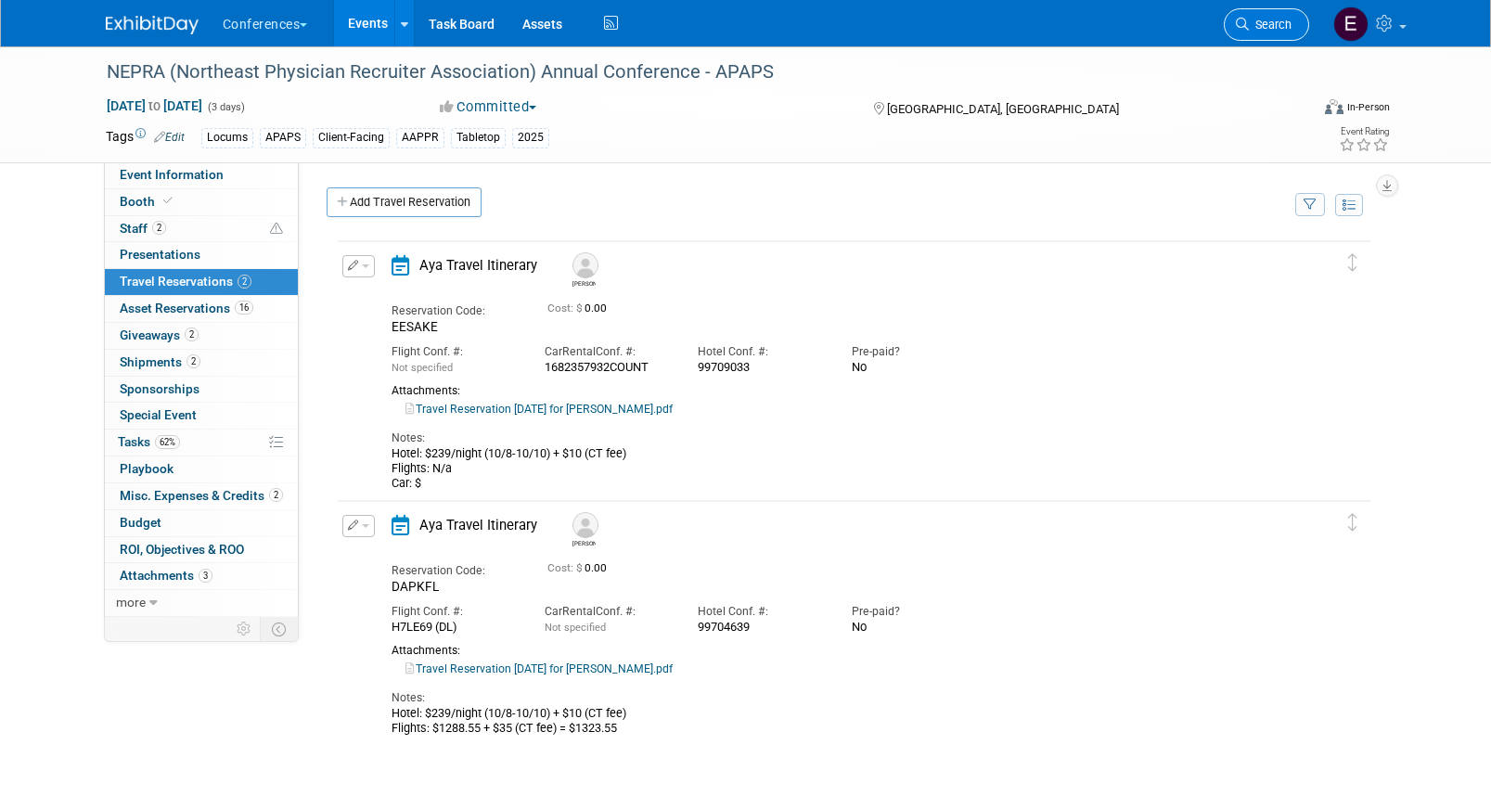
click at [1272, 31] on span "Search" at bounding box center [1270, 25] width 43 height 14
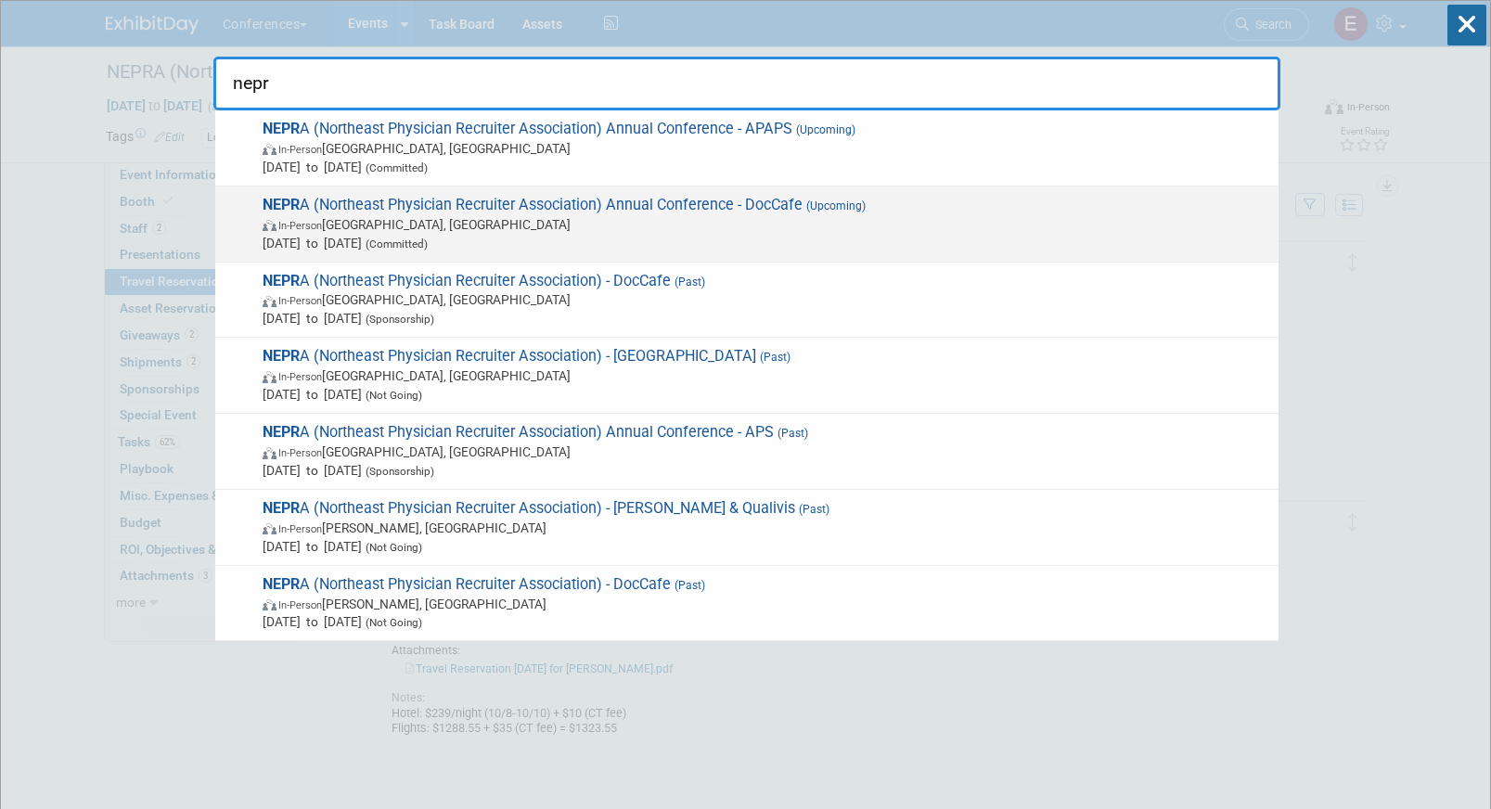
type input "nepr"
click at [826, 207] on span "(Upcoming)" at bounding box center [834, 205] width 63 height 13
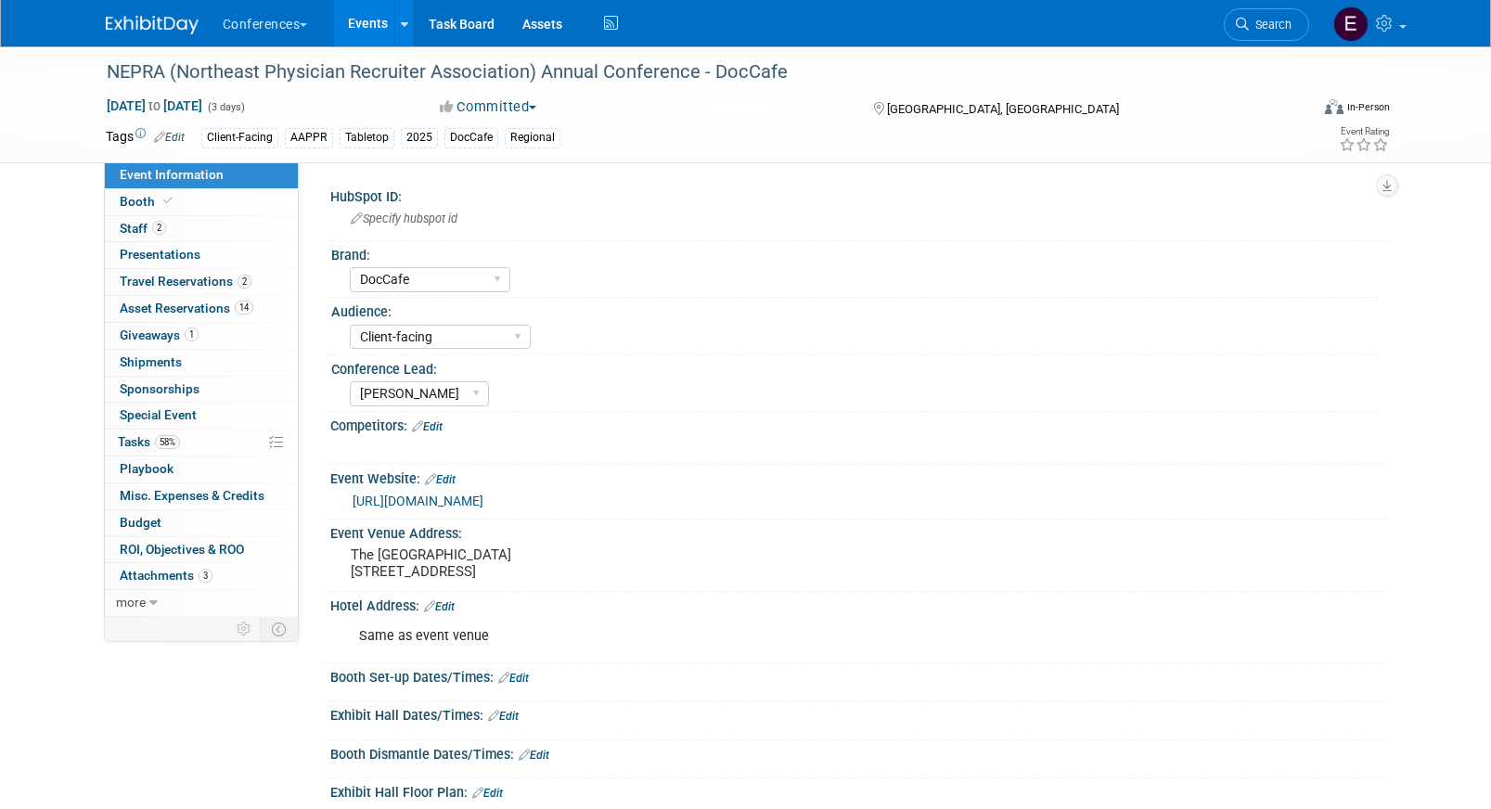
select select "DocCafe"
select select "Client-facing"
select select "[PERSON_NAME]"
click at [173, 436] on span "58%" at bounding box center [167, 442] width 25 height 14
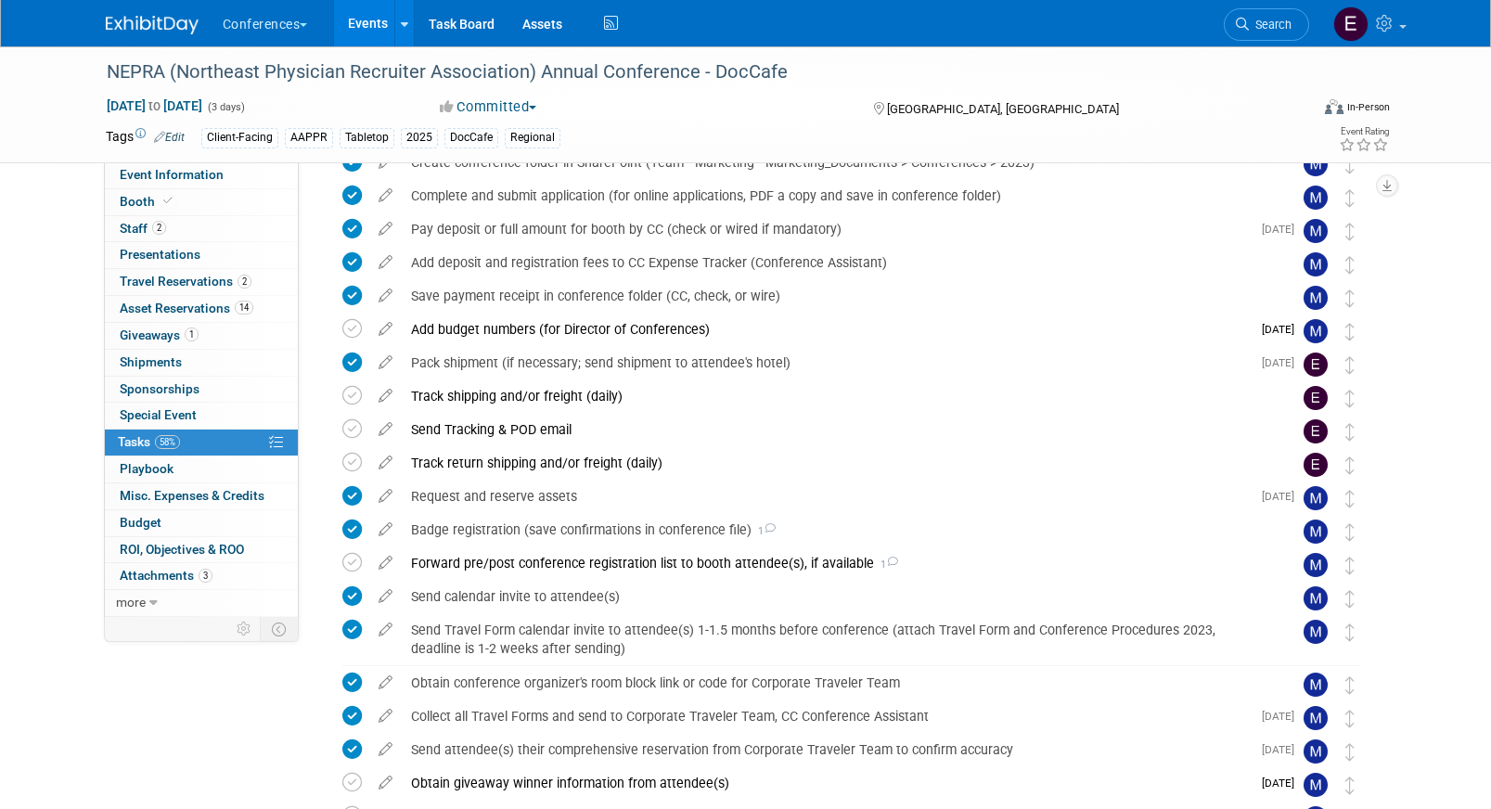
scroll to position [265, 0]
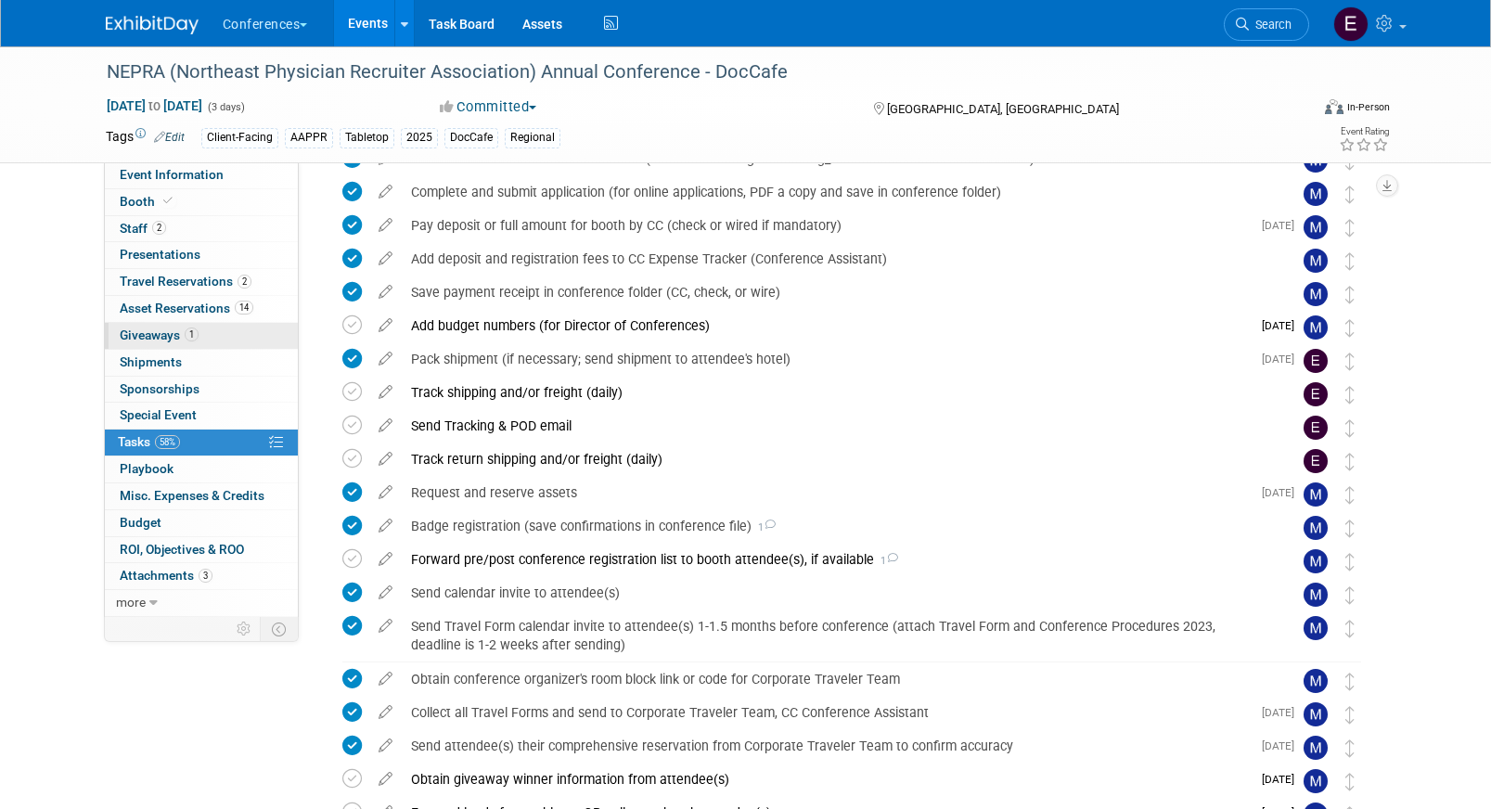
click at [153, 341] on span "Giveaways 1" at bounding box center [159, 334] width 79 height 15
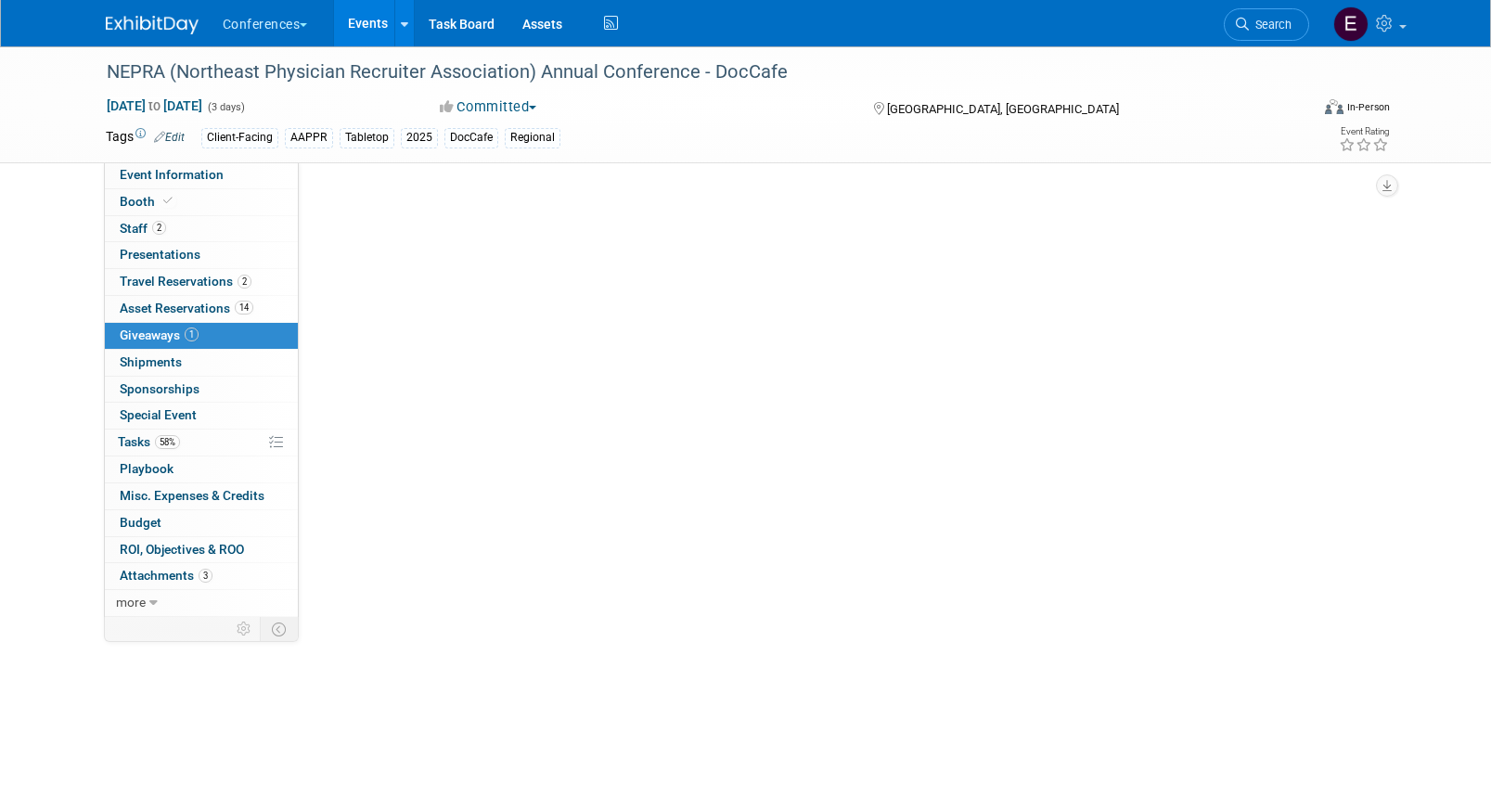
scroll to position [0, 0]
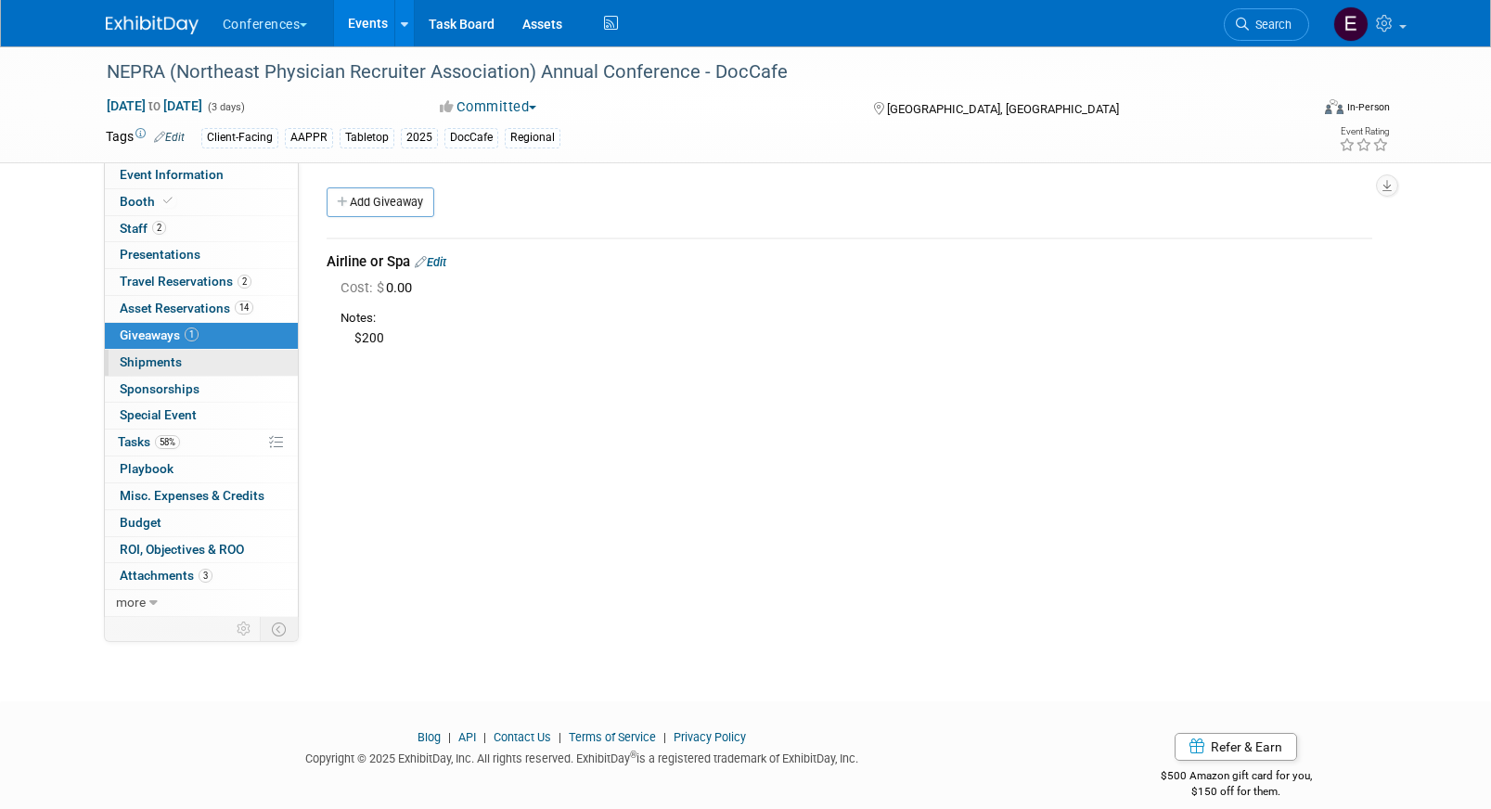
click at [177, 368] on span "Shipments 0" at bounding box center [151, 361] width 62 height 15
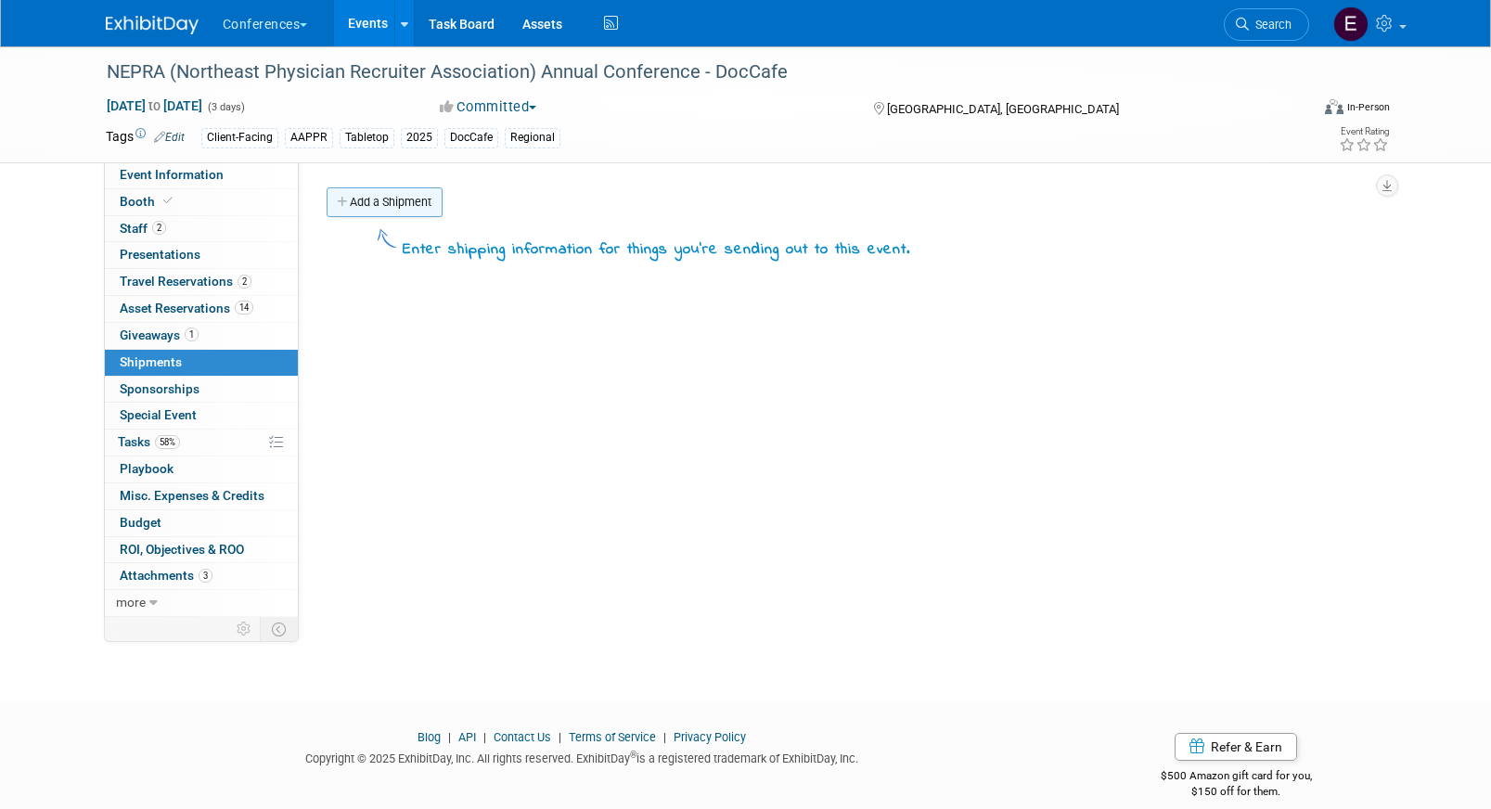
click at [380, 212] on link "Add a Shipment" at bounding box center [385, 202] width 116 height 30
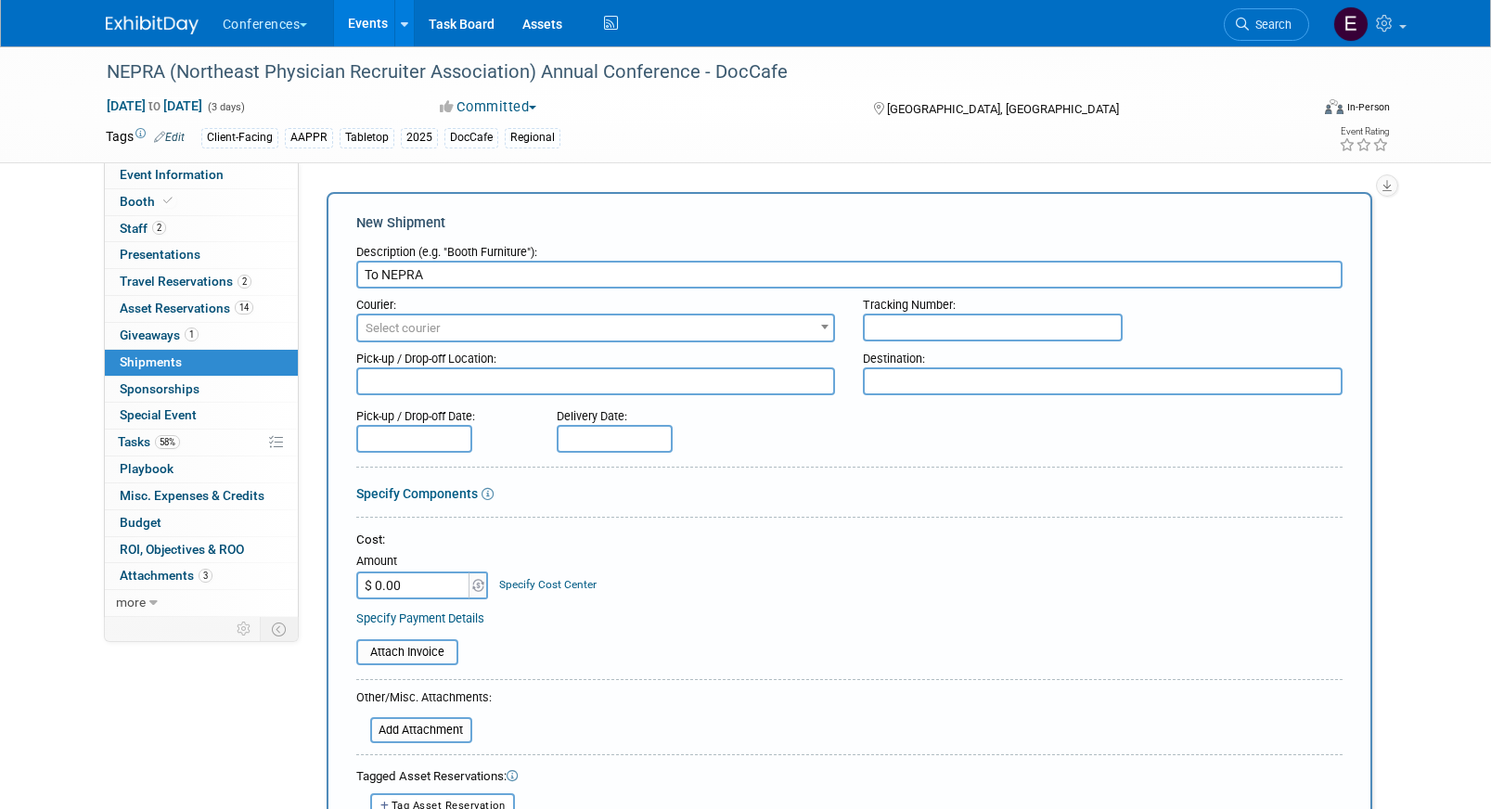
type input "To NEPRA"
click at [424, 330] on span "Select courier" at bounding box center [403, 328] width 75 height 14
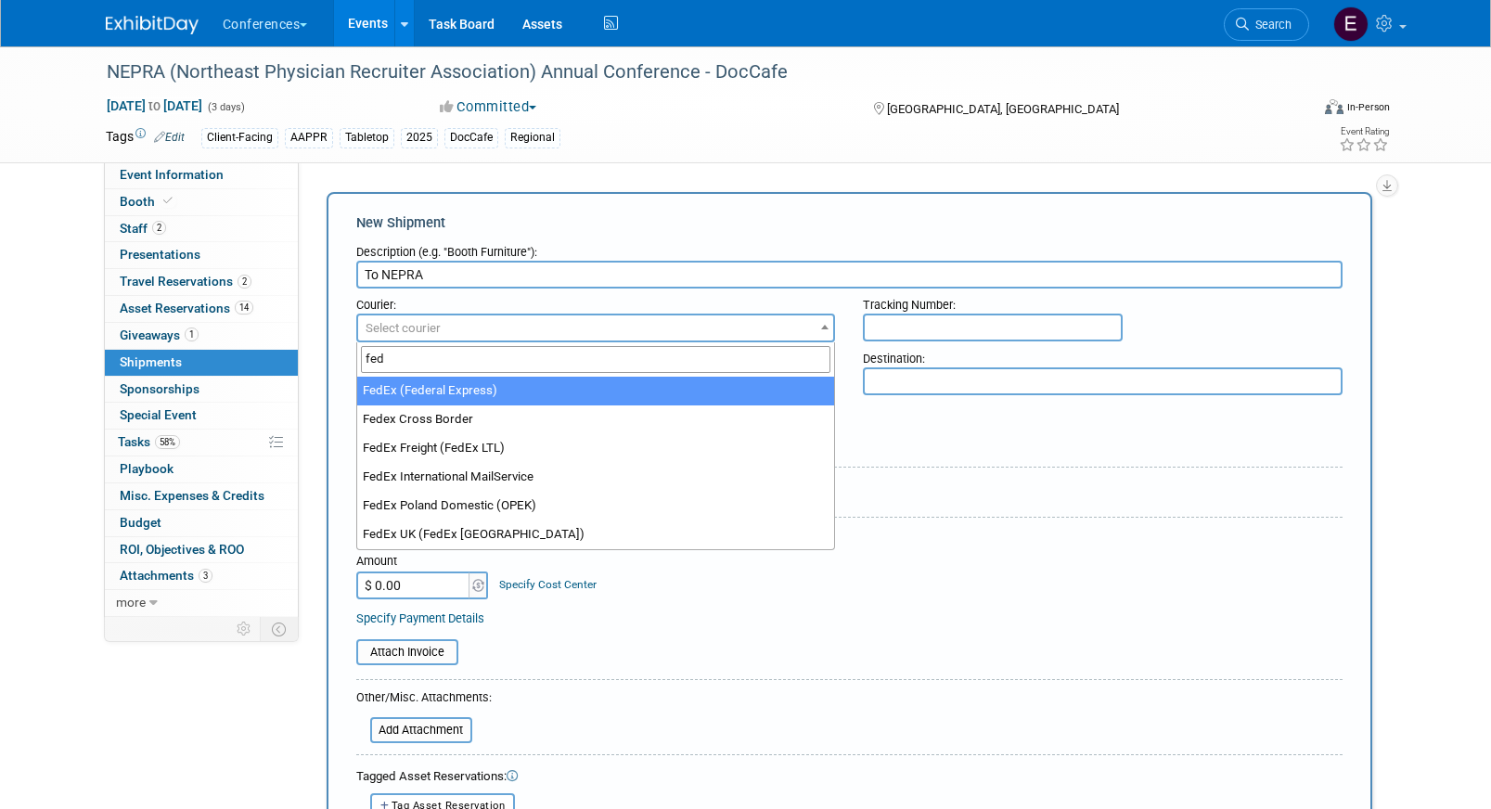
type input "fed"
select select "206"
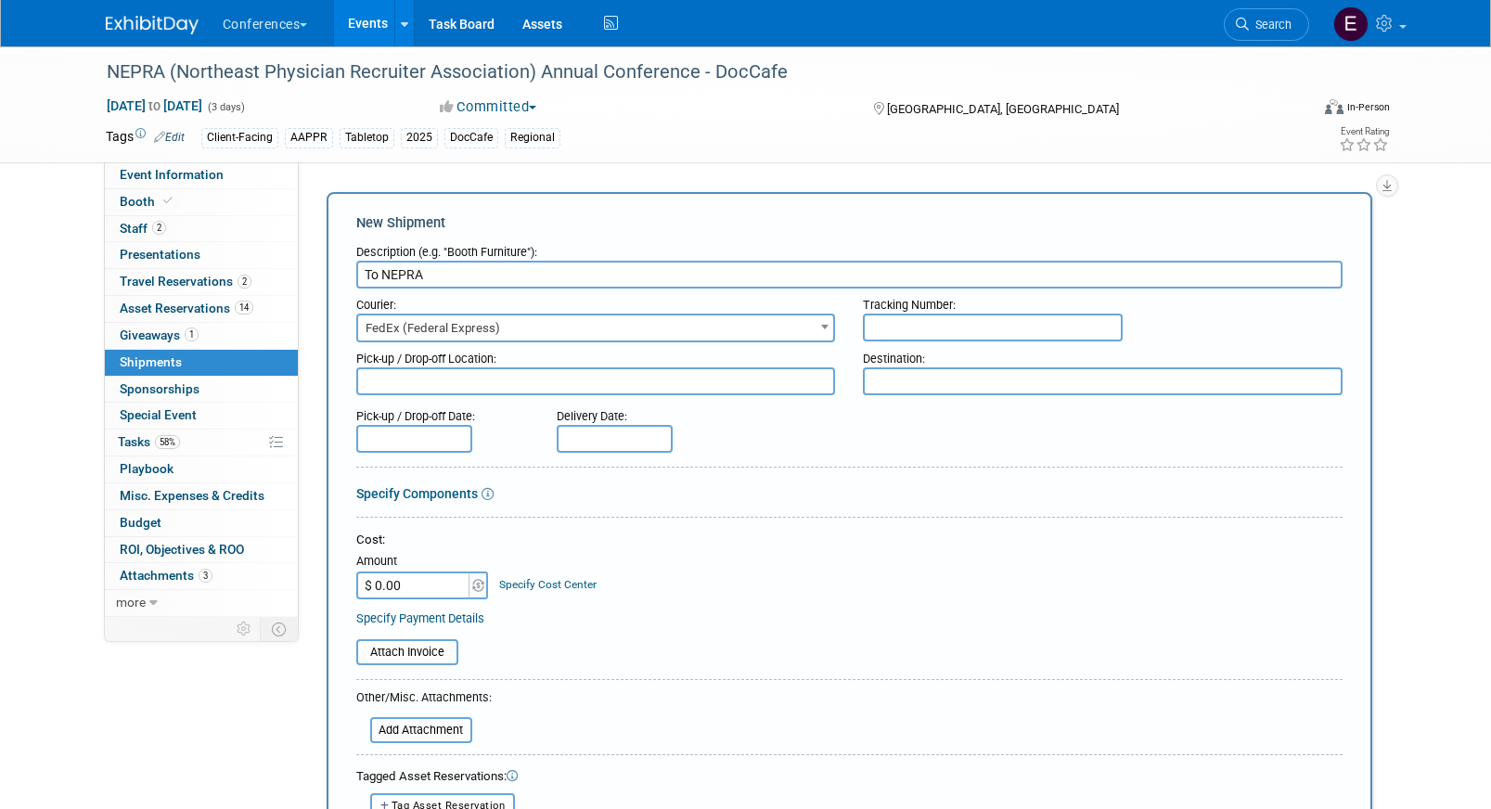
click at [899, 324] on input "text" at bounding box center [993, 328] width 260 height 28
paste input "884866974441"
type input "884866974441"
click at [447, 594] on input "$ 0.00" at bounding box center [414, 585] width 116 height 28
type input "$ 198.86"
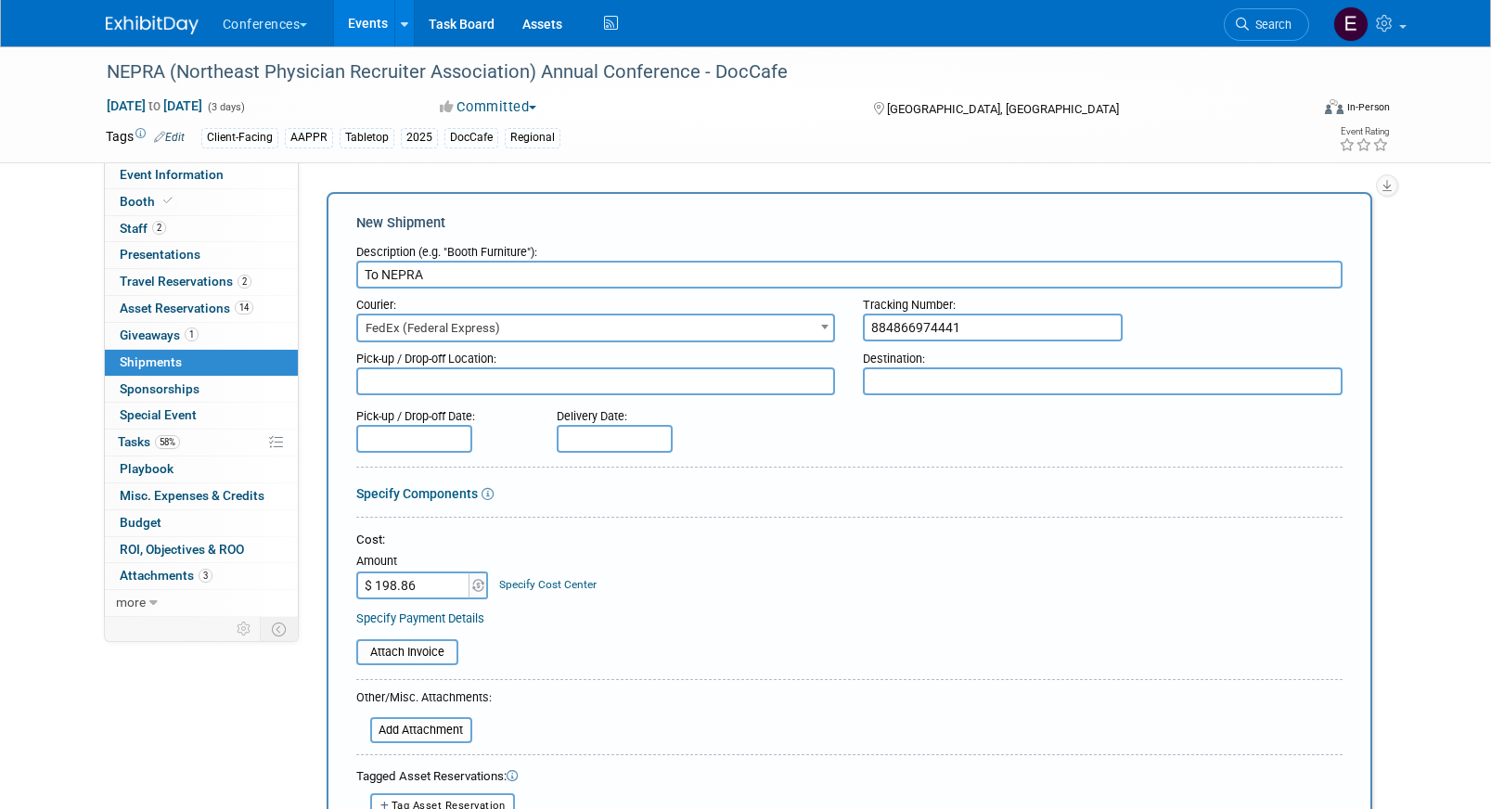
click at [550, 584] on link "Specify Cost Center" at bounding box center [547, 584] width 97 height 13
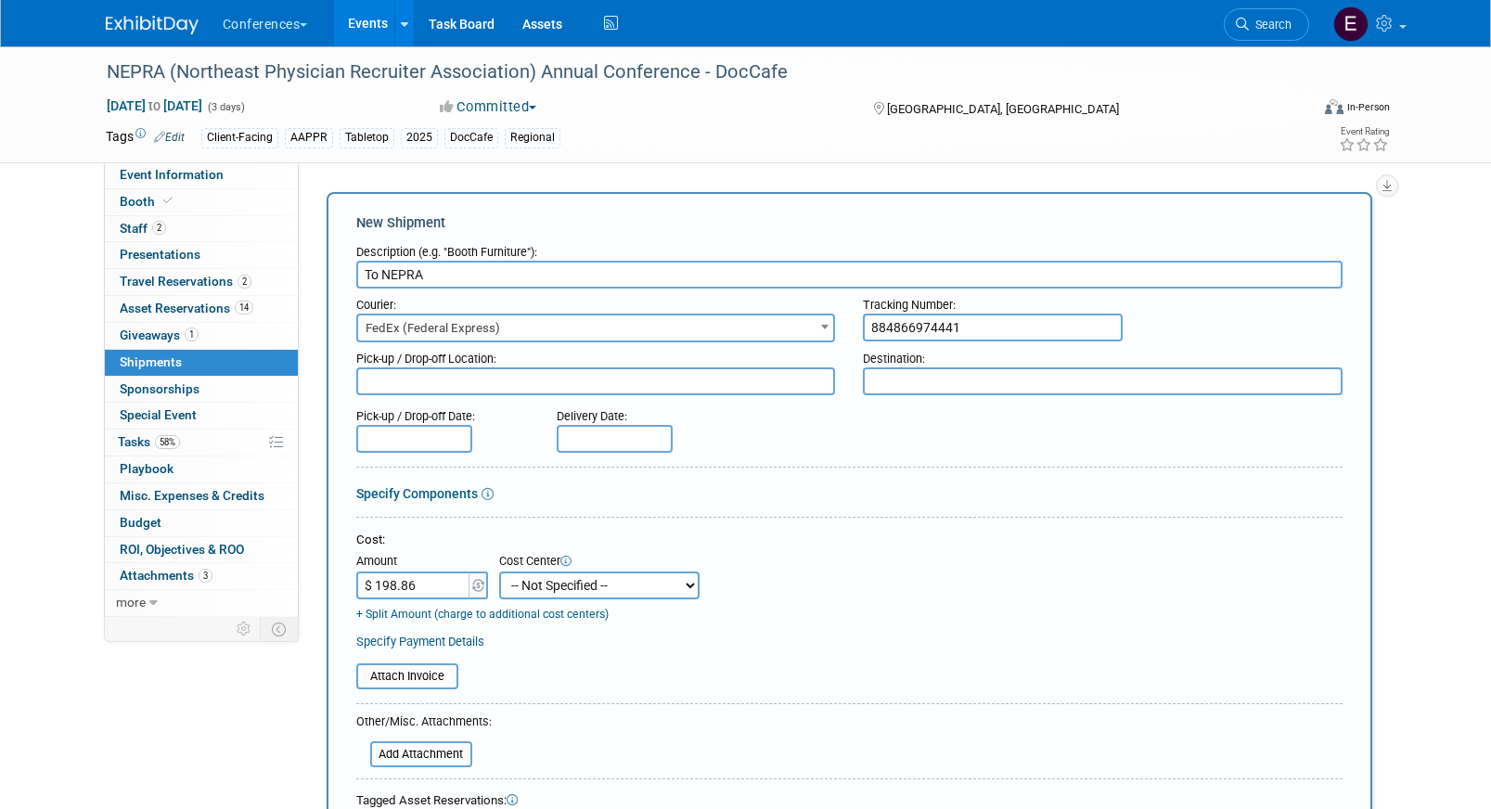
click at [550, 588] on select "-- Not Specified -- Aya Education Aya Healthcare Aya Locums Bespoke Corporate […" at bounding box center [599, 585] width 200 height 28
select select "18965878"
click at [499, 571] on select "-- Not Specified -- Aya Education Aya Healthcare Aya Locums Bespoke Corporate […" at bounding box center [599, 585] width 200 height 28
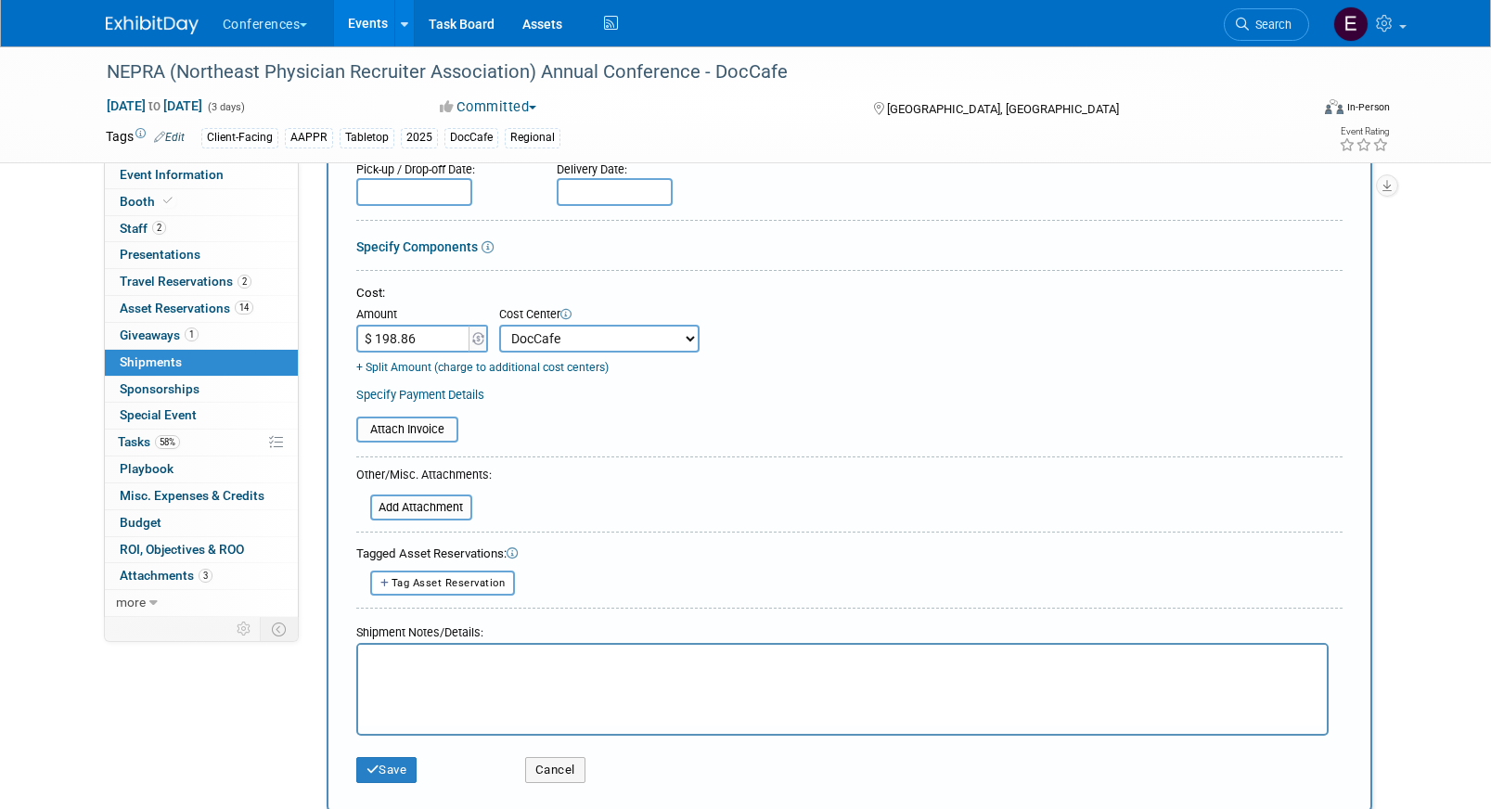
scroll to position [270, 0]
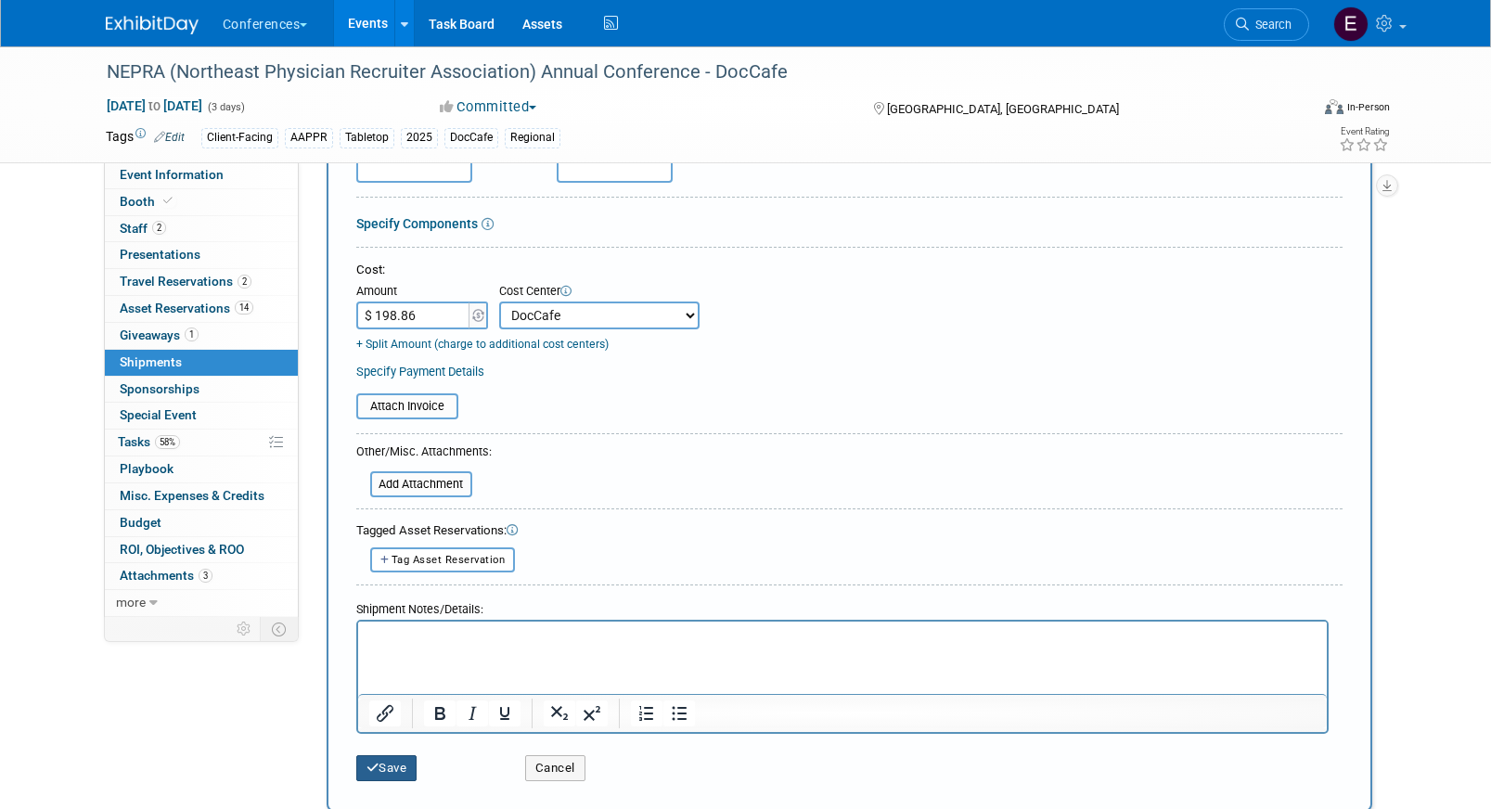
click at [358, 771] on button "Save" at bounding box center [386, 768] width 61 height 26
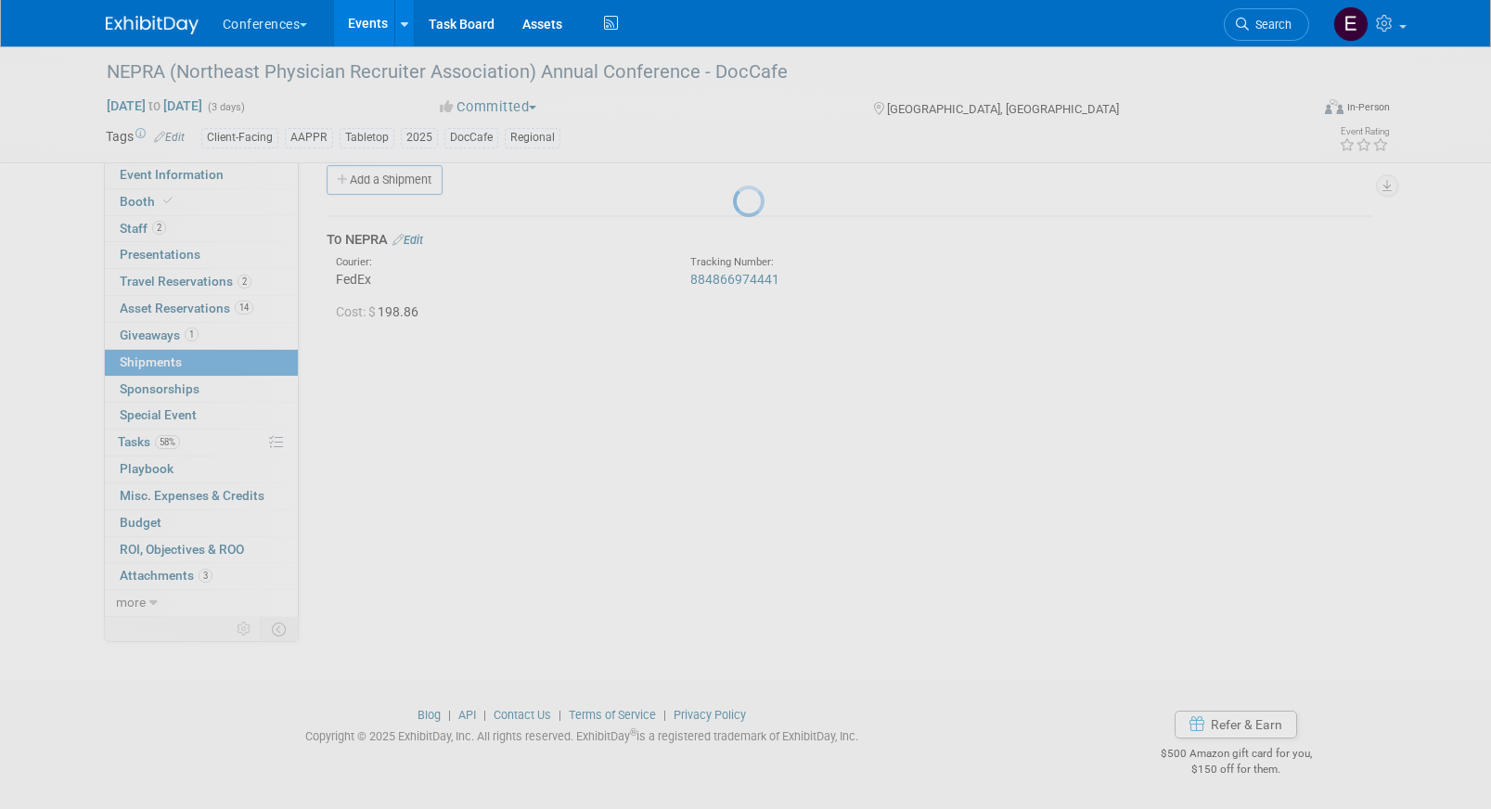
scroll to position [21, 0]
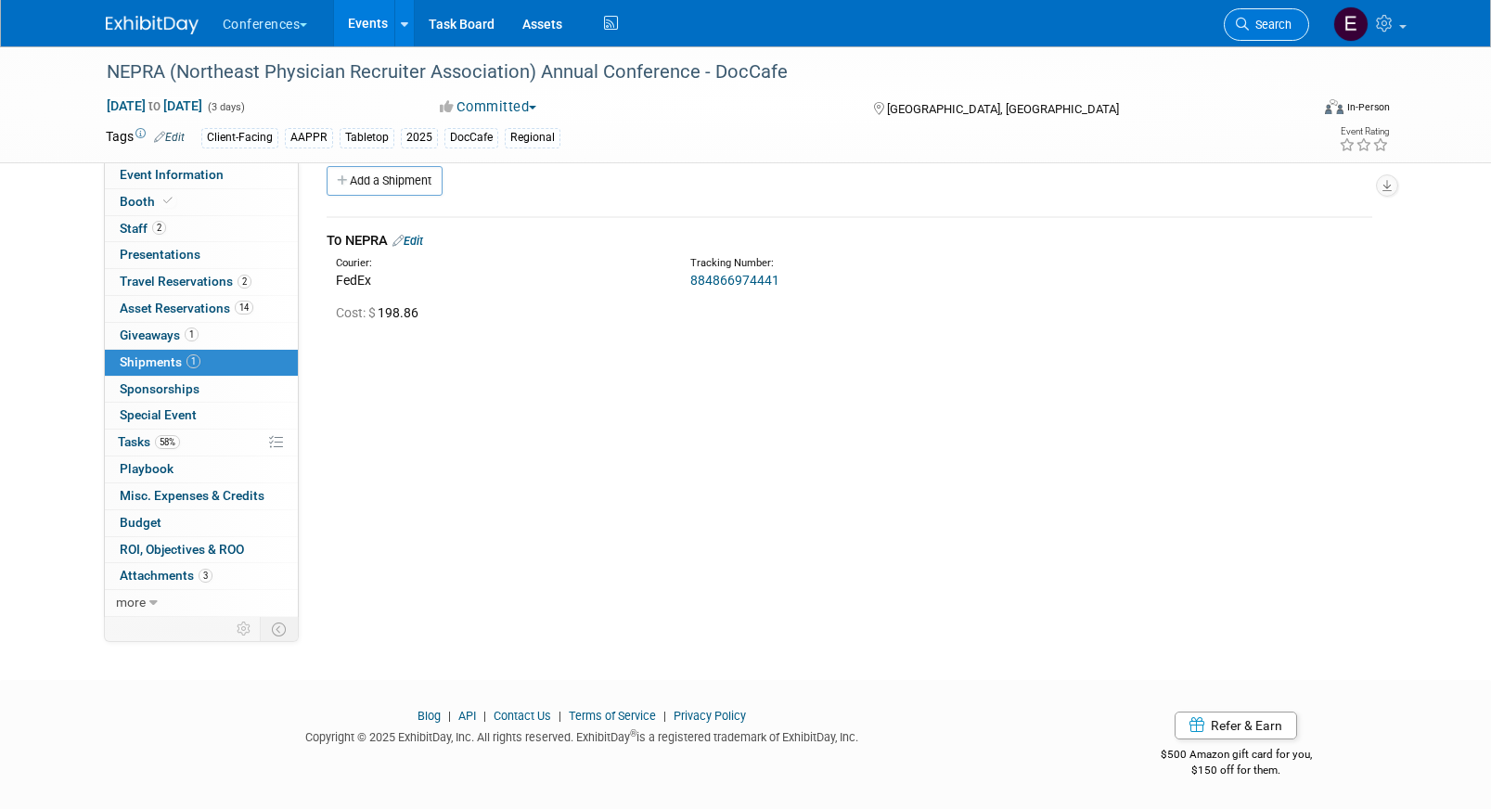
click at [1256, 19] on span "Search" at bounding box center [1270, 25] width 43 height 14
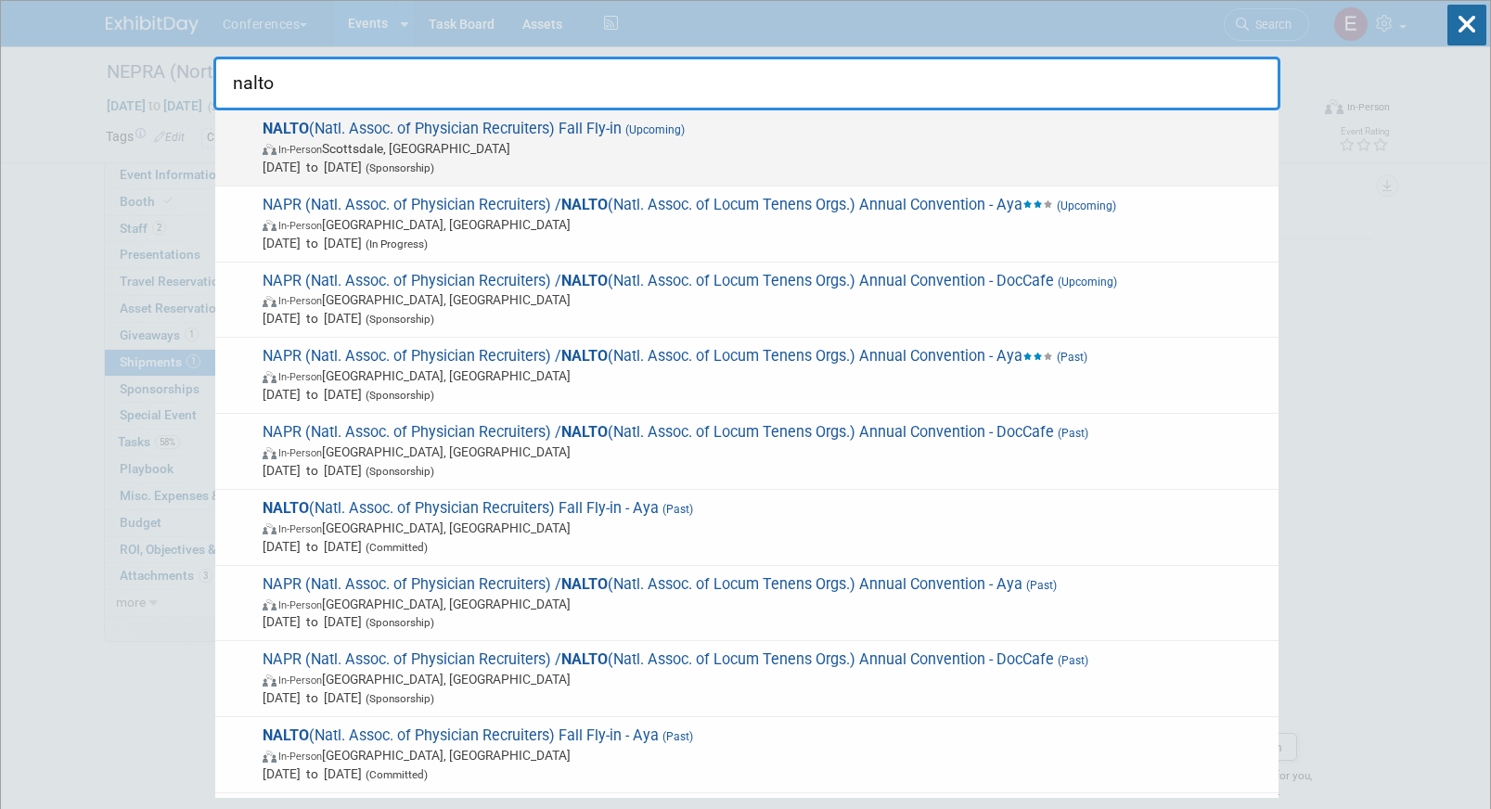
type input "nalto"
click at [928, 166] on span "Oct 8, 2025 to Oct 10, 2025 (Sponsorship)" at bounding box center [766, 167] width 1007 height 19
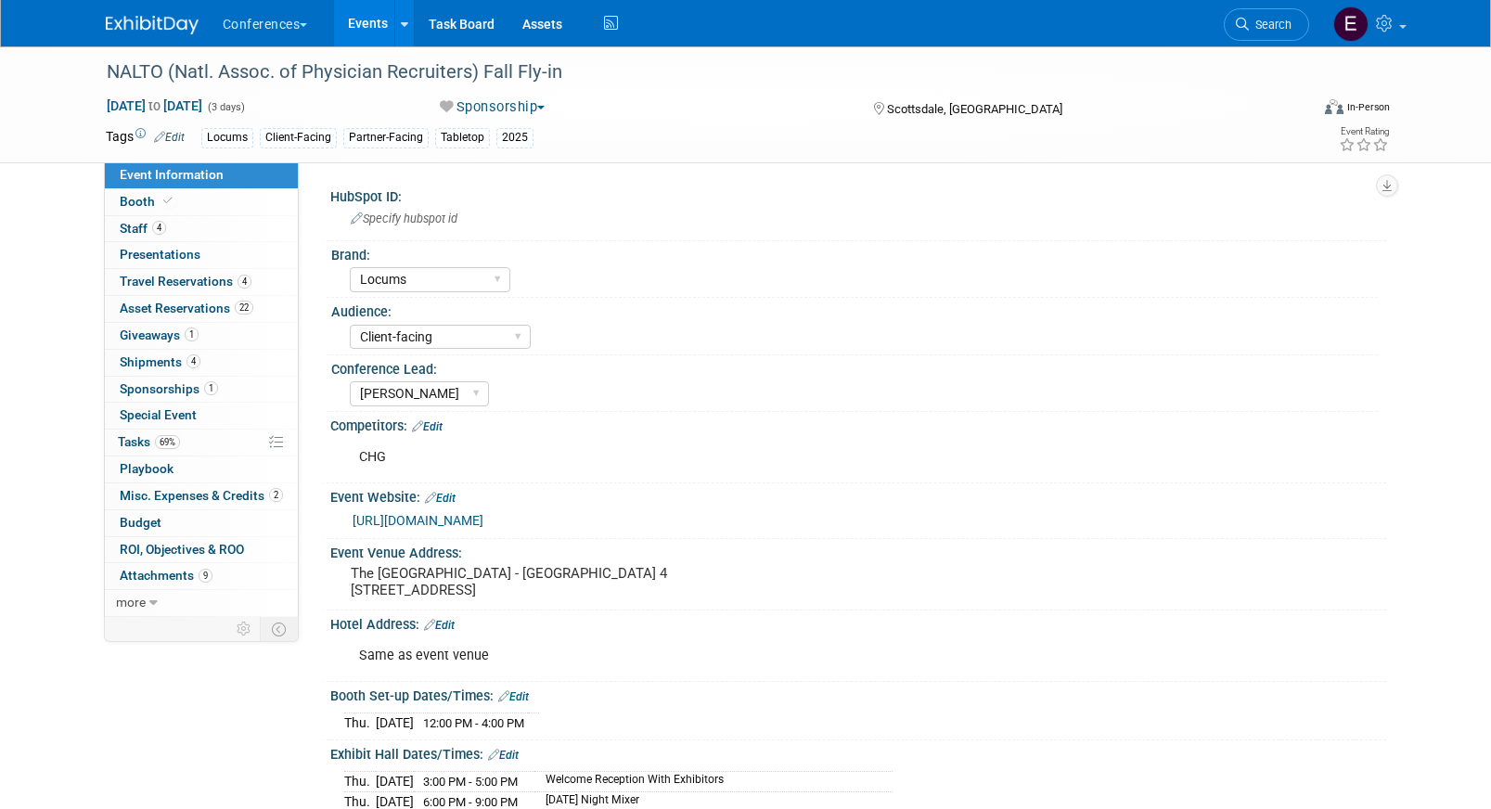
select select "Locums"
select select "Client-facing"
select select "[PERSON_NAME]"
click at [238, 363] on link "4 Shipments 4" at bounding box center [201, 363] width 193 height 26
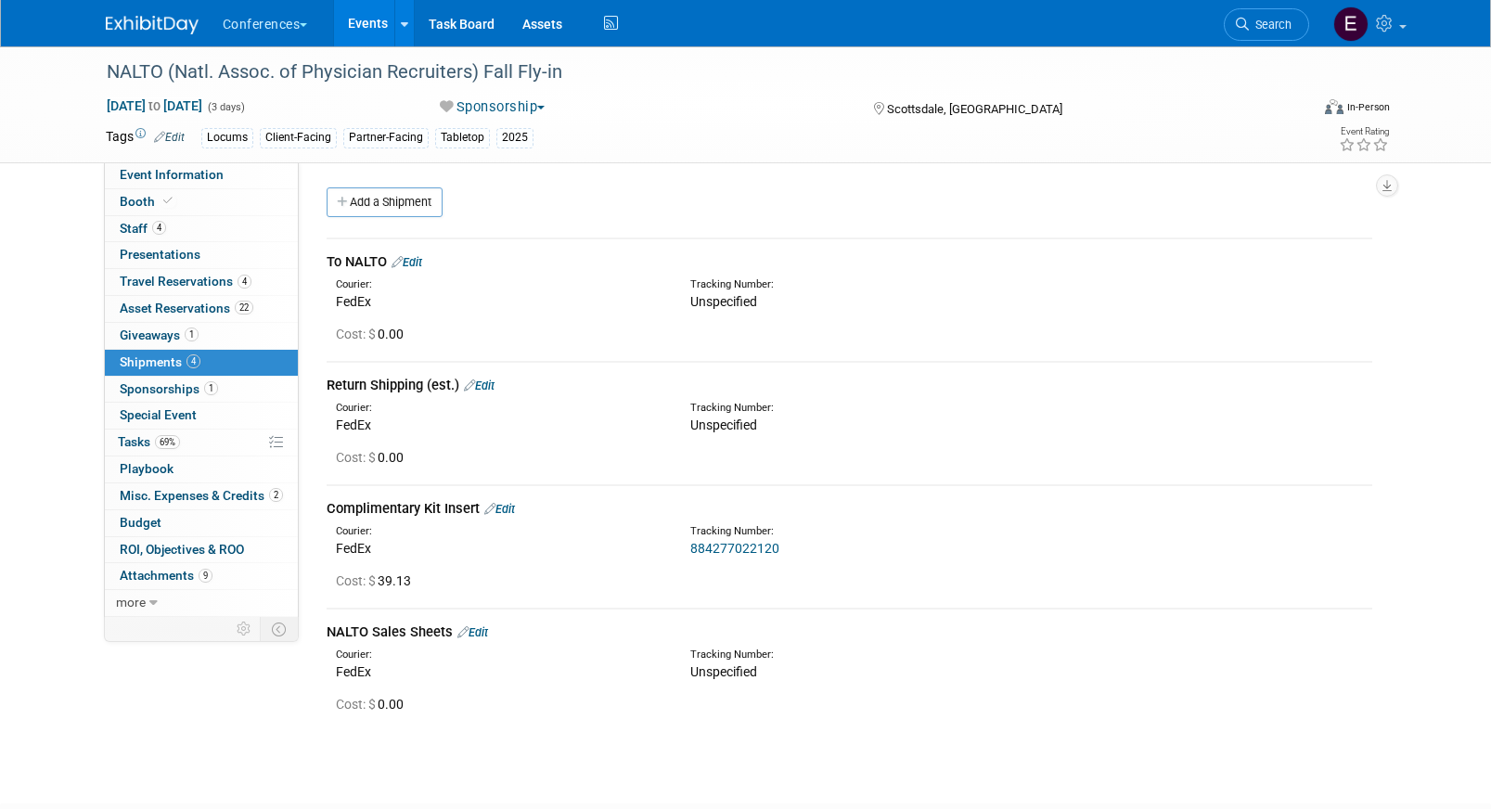
click at [422, 259] on link "Edit" at bounding box center [407, 262] width 31 height 14
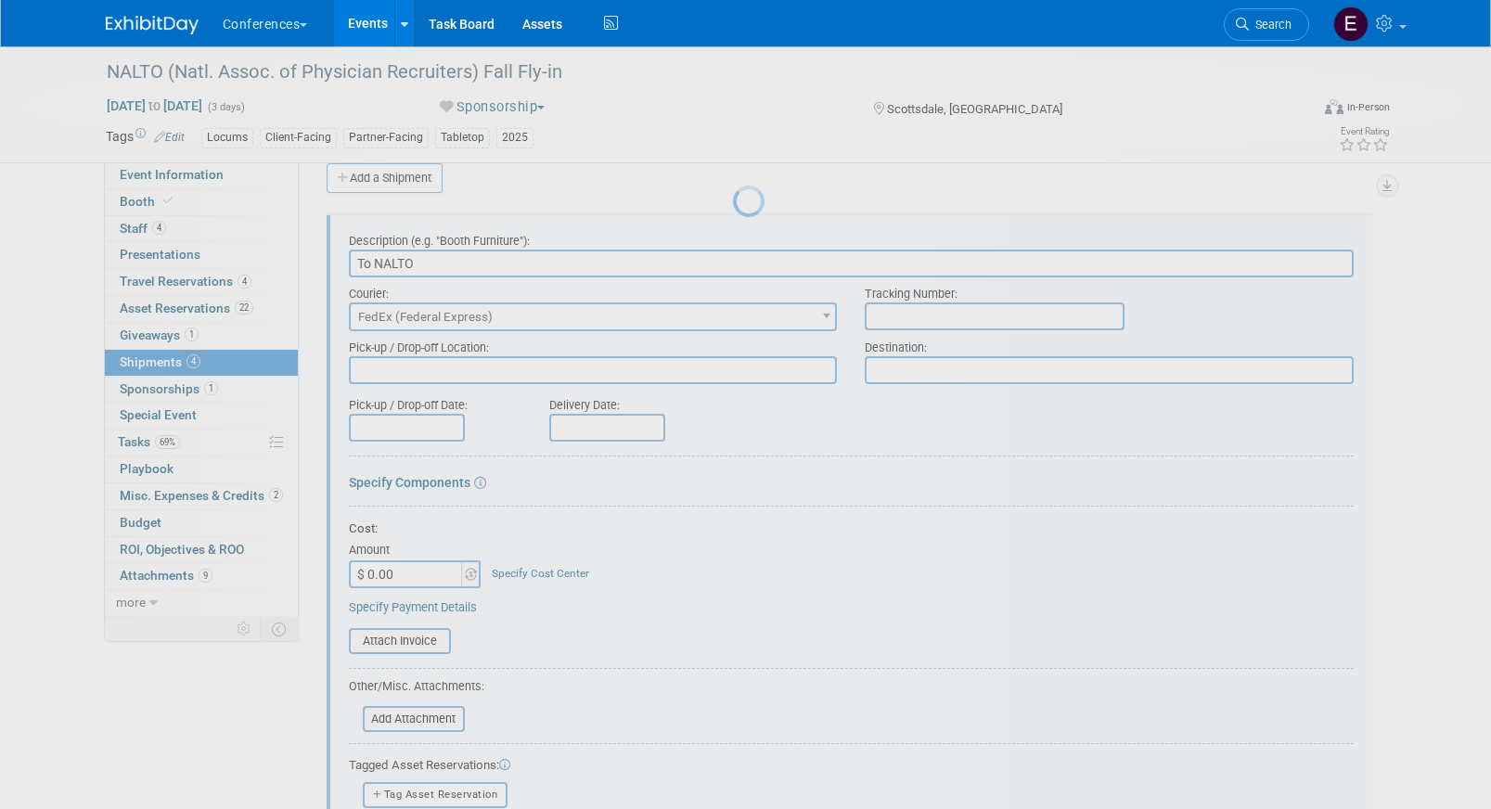
scroll to position [28, 0]
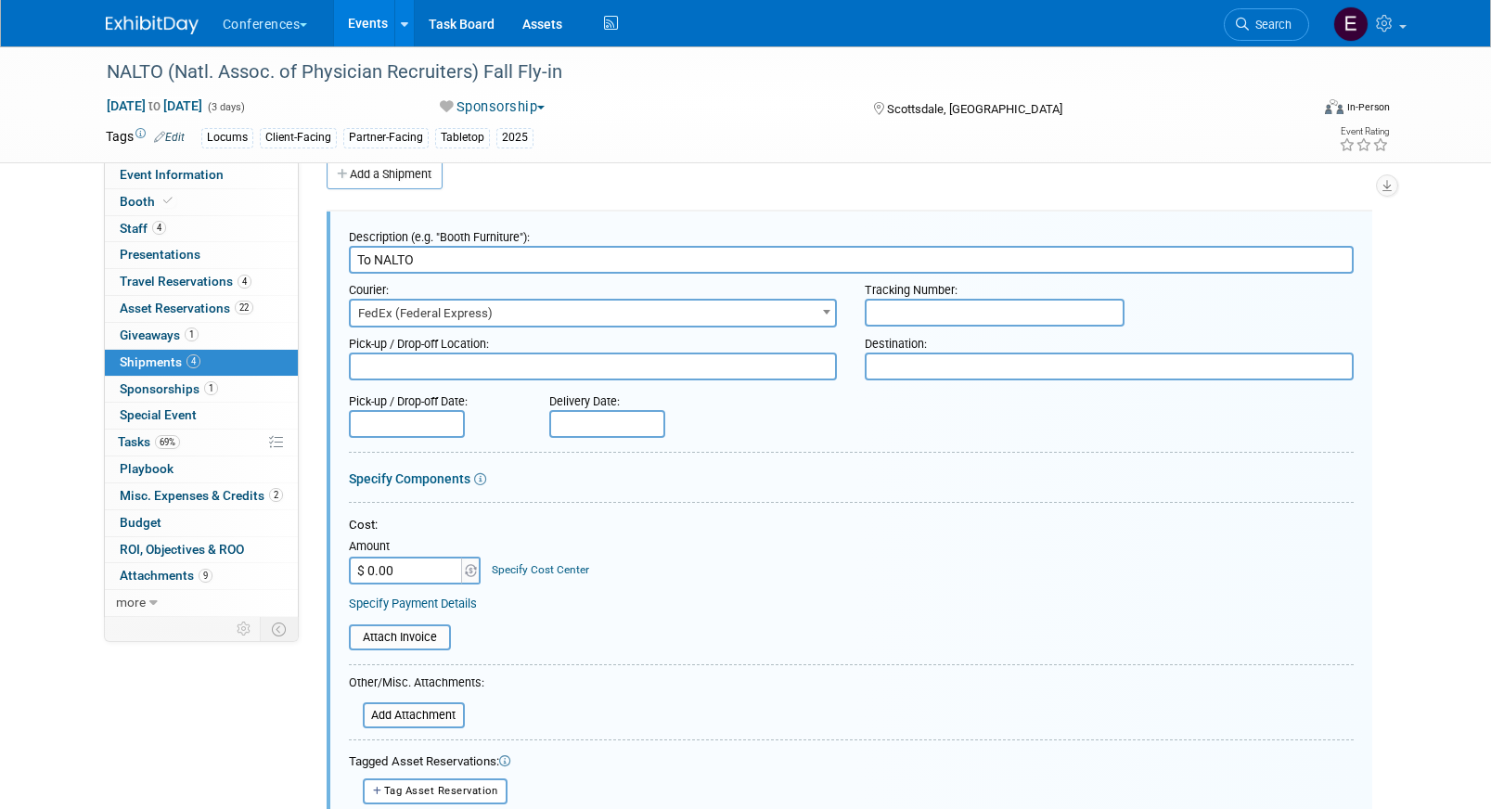
click at [946, 314] on input "text" at bounding box center [995, 313] width 260 height 28
paste input "884867220130"
type input "884867220130"
click at [417, 566] on input "$ 0.00" at bounding box center [407, 571] width 116 height 28
type input "$ 152.97"
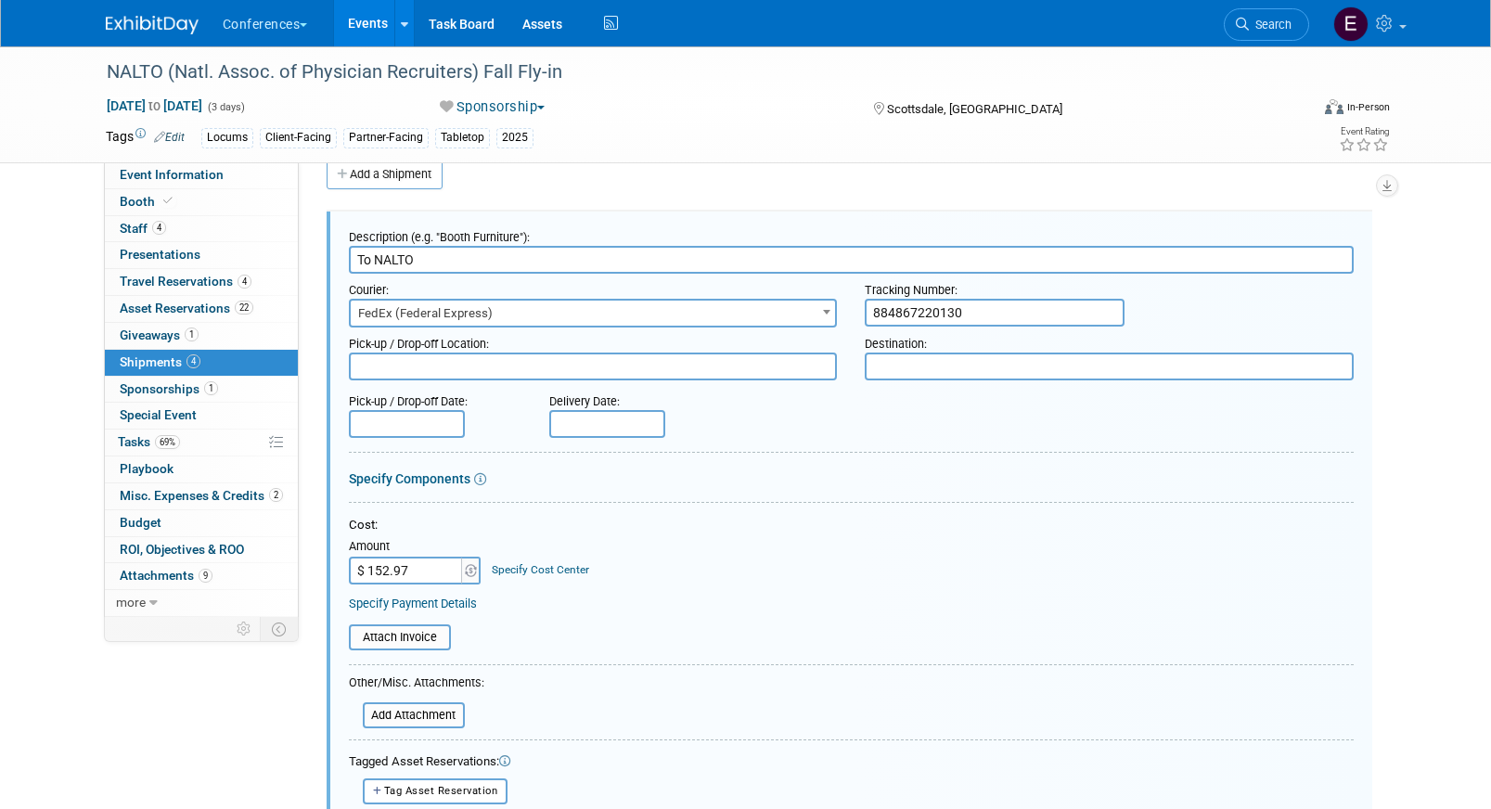
click at [510, 569] on link "Specify Cost Center" at bounding box center [540, 569] width 97 height 13
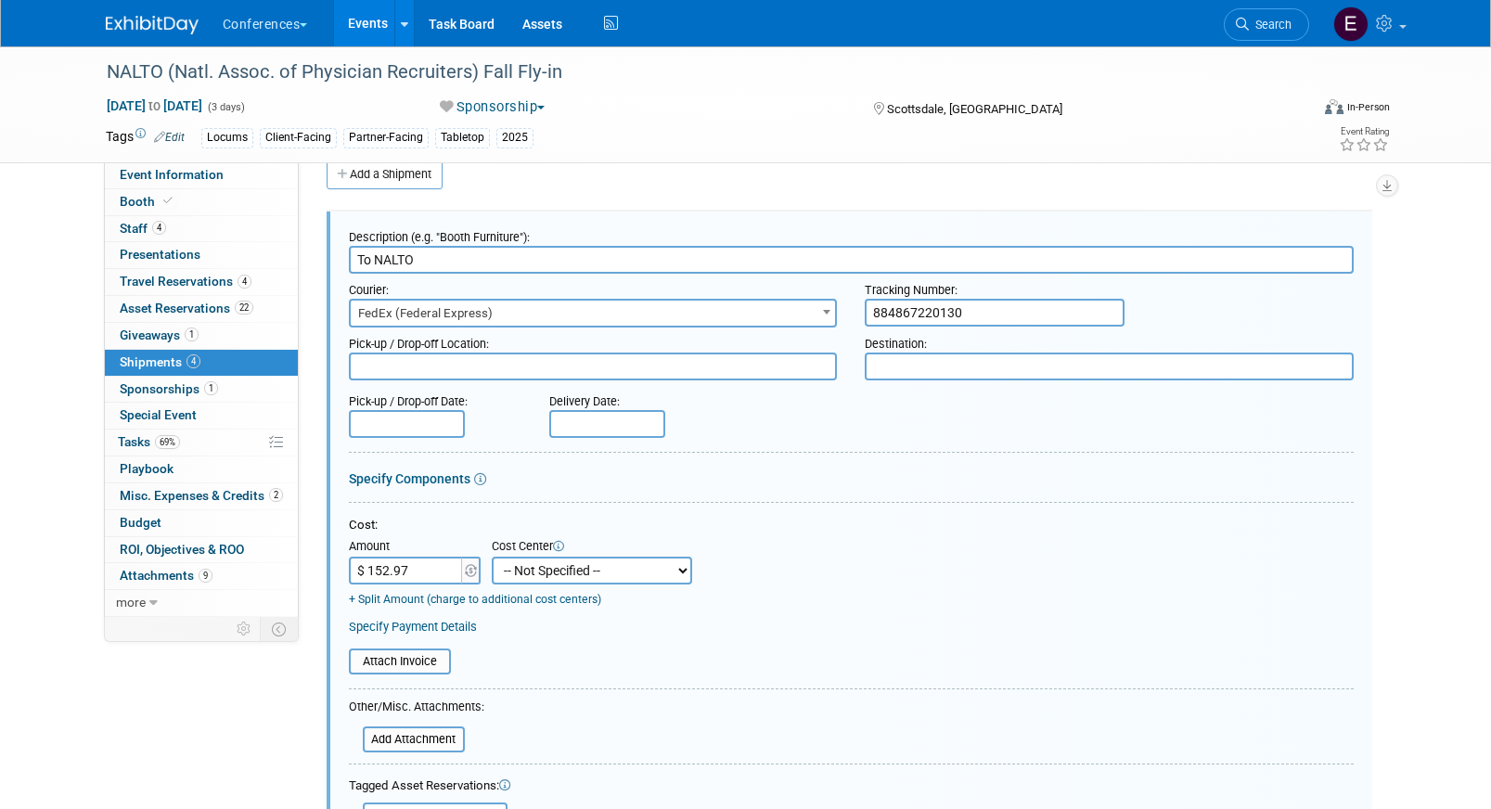
click at [524, 572] on select "-- Not Specified -- Aya Education Aya Healthcare Aya Locums Bespoke Corporate D…" at bounding box center [592, 571] width 200 height 28
select select "18965873"
click at [492, 557] on select "-- Not Specified -- Aya Education Aya Healthcare Aya Locums Bespoke Corporate D…" at bounding box center [592, 571] width 200 height 28
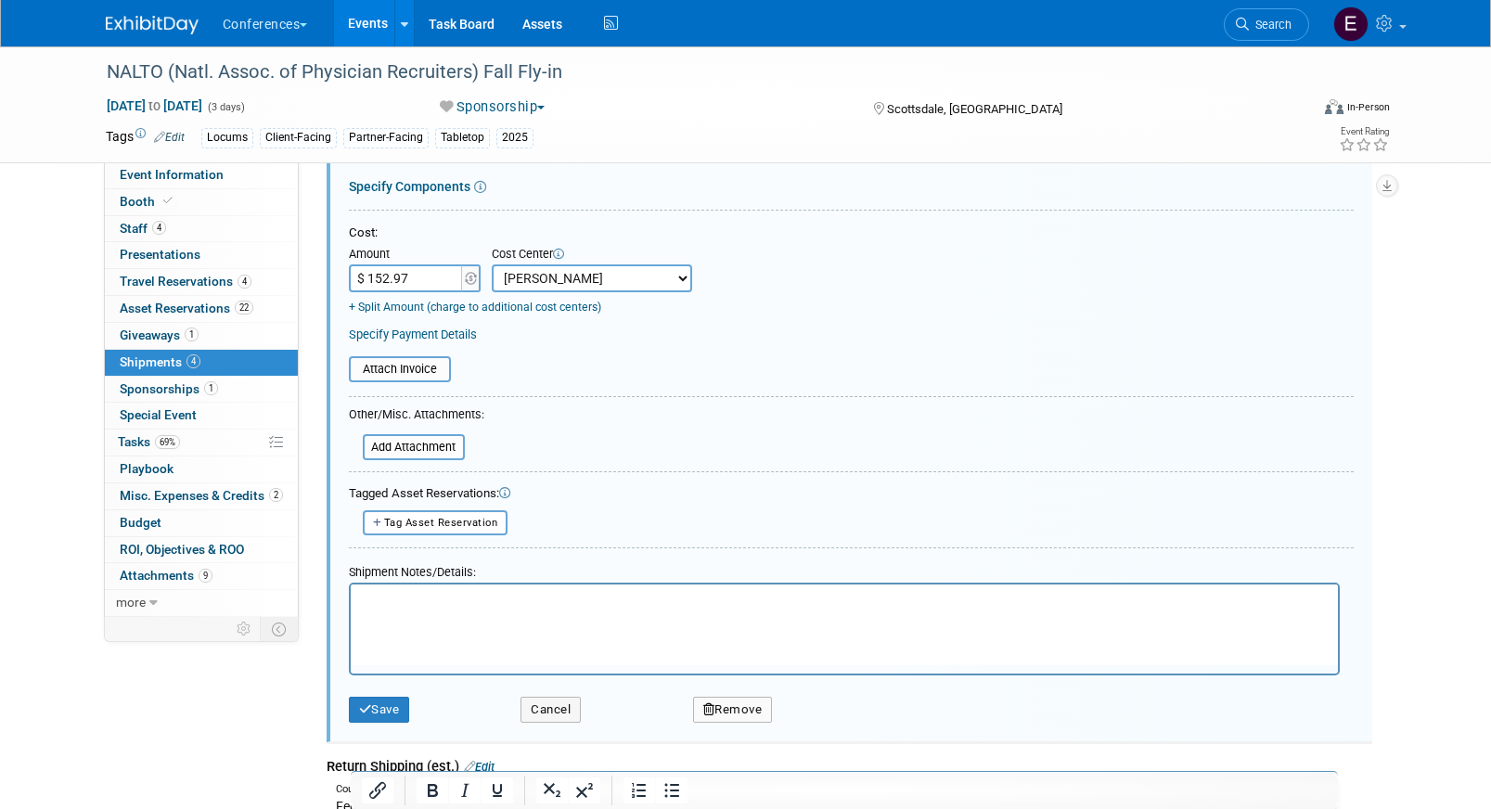
scroll to position [366, 0]
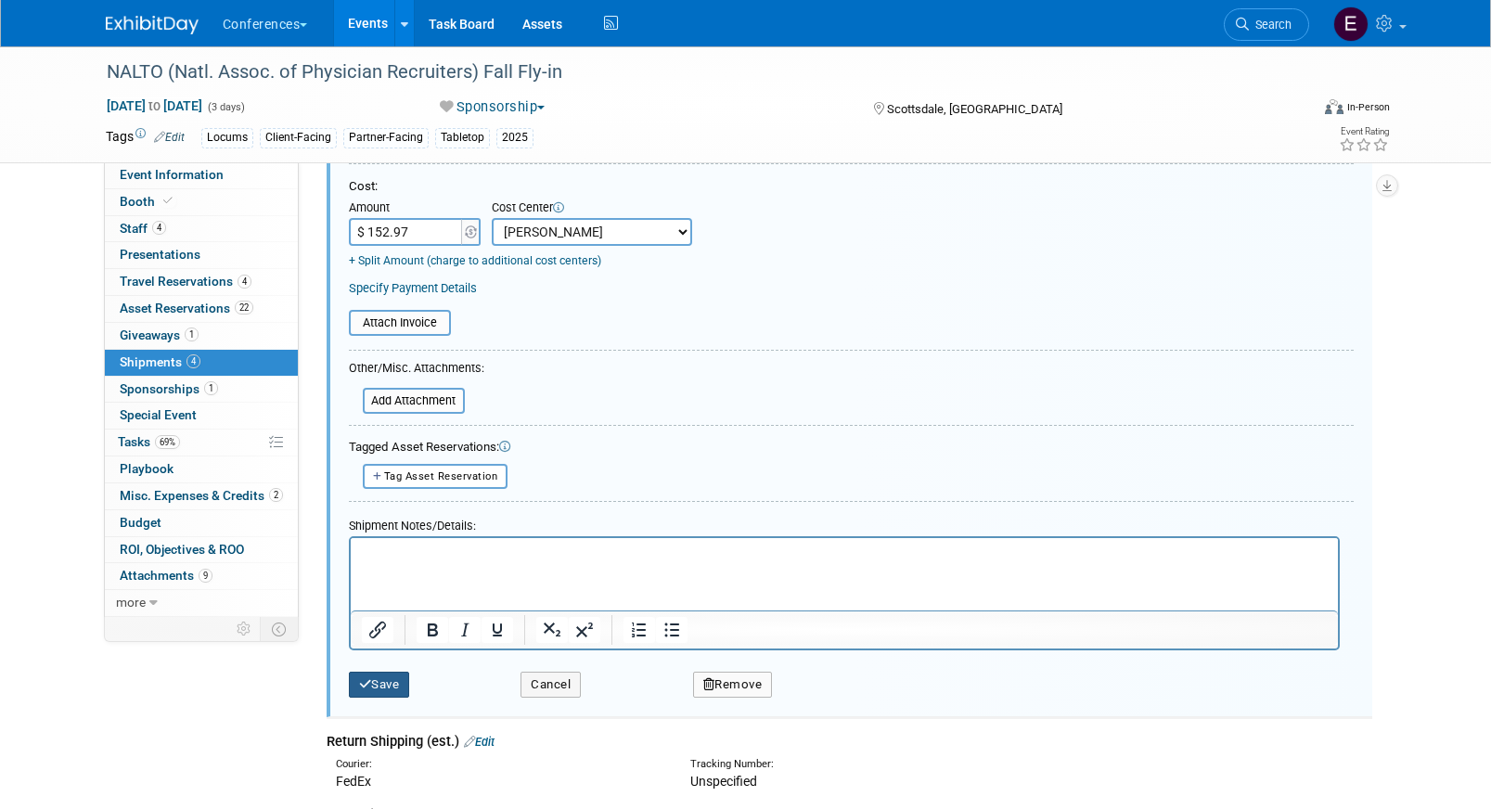
click at [391, 687] on button "Save" at bounding box center [379, 685] width 61 height 26
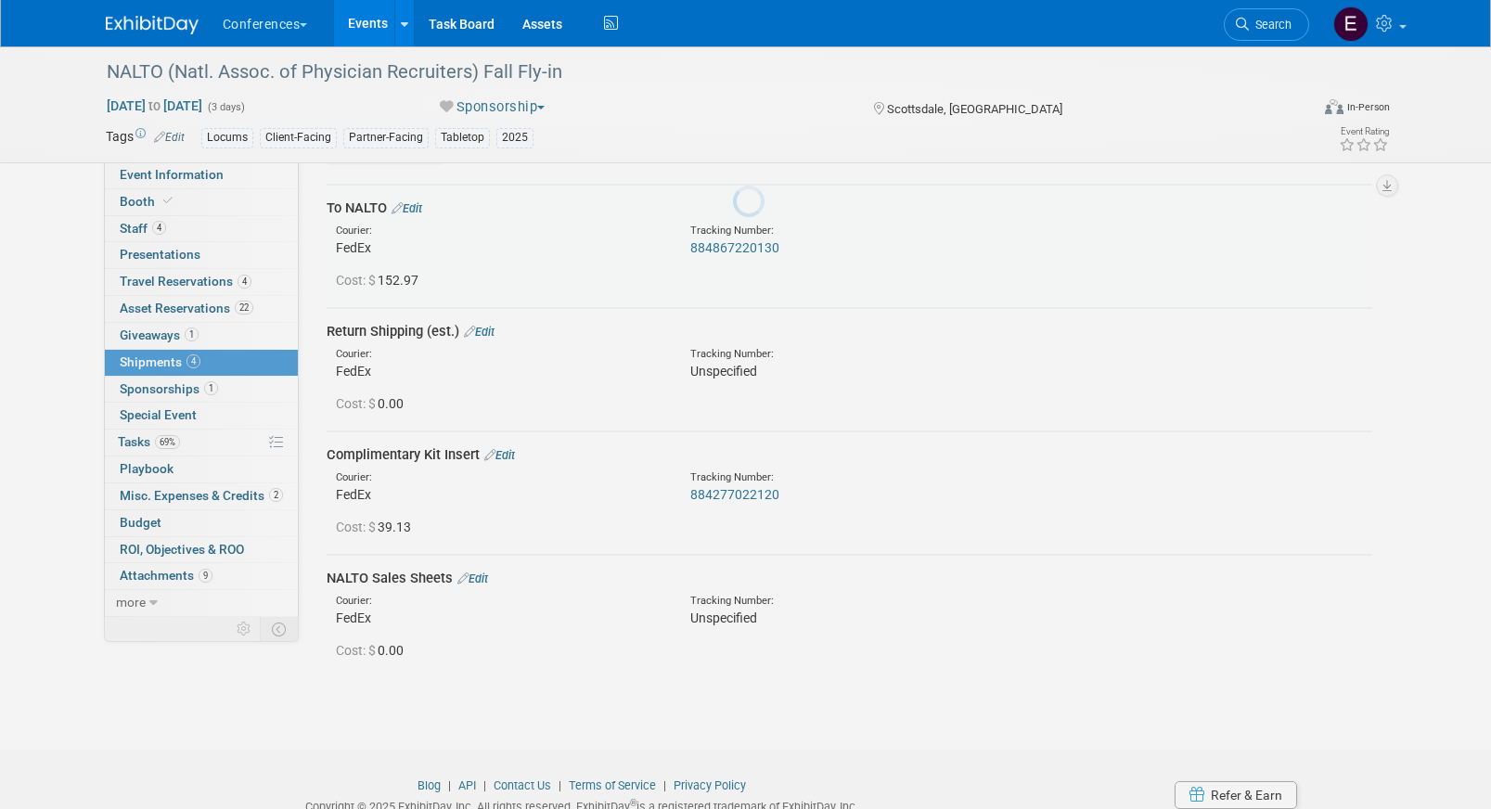
scroll to position [28, 0]
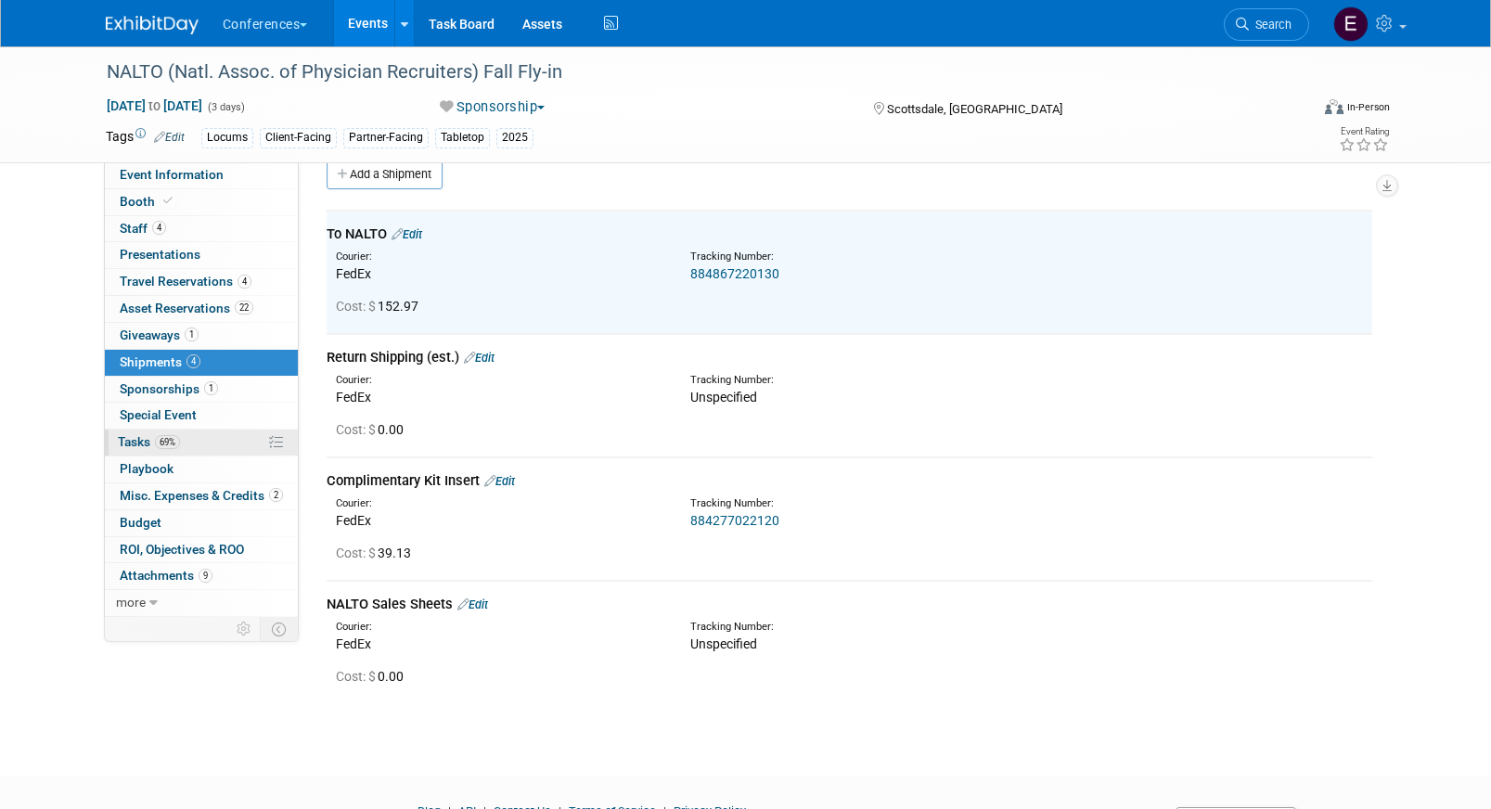
click at [198, 431] on link "69% Tasks 69%" at bounding box center [201, 443] width 193 height 26
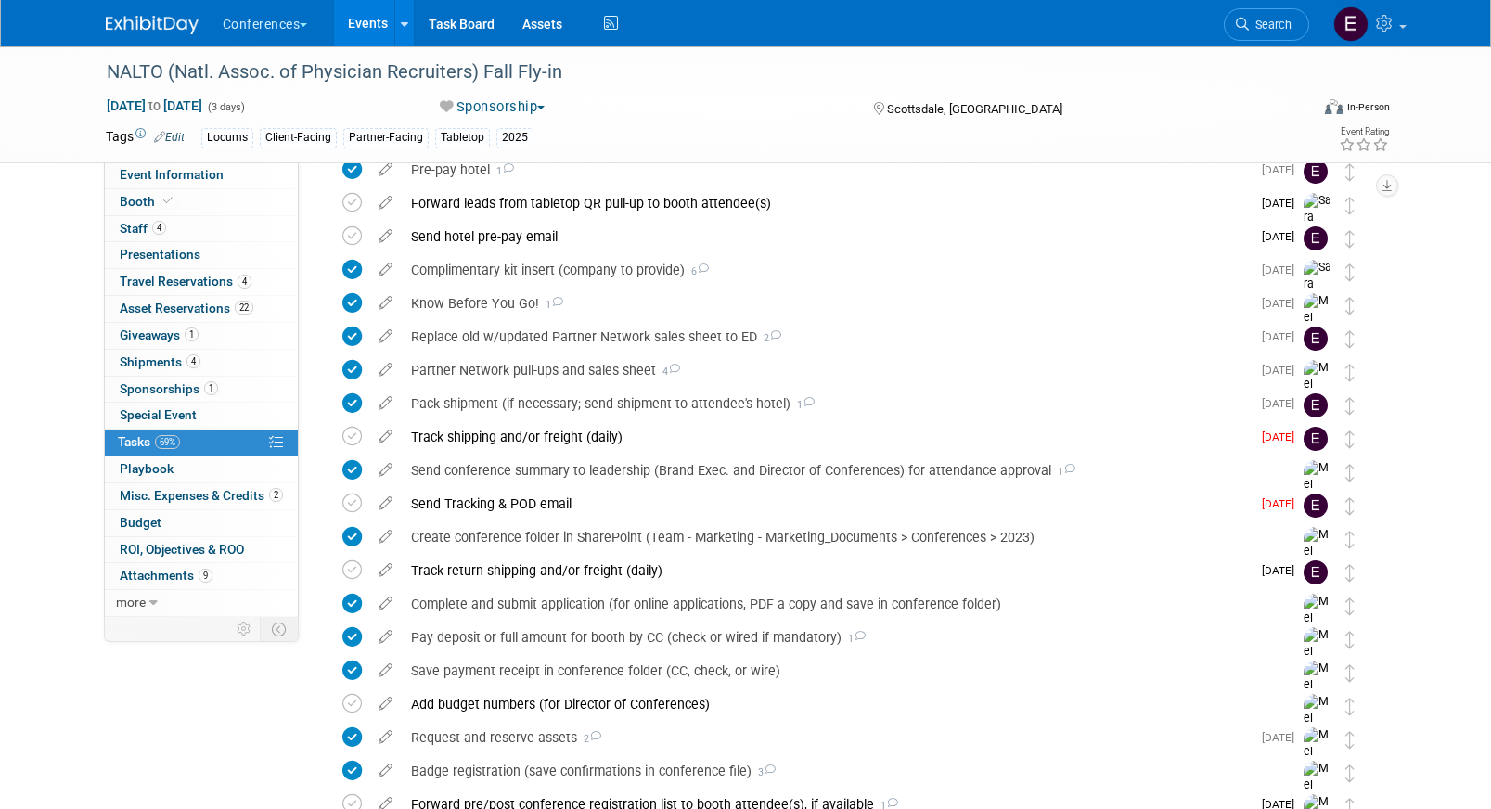
scroll to position [135, 0]
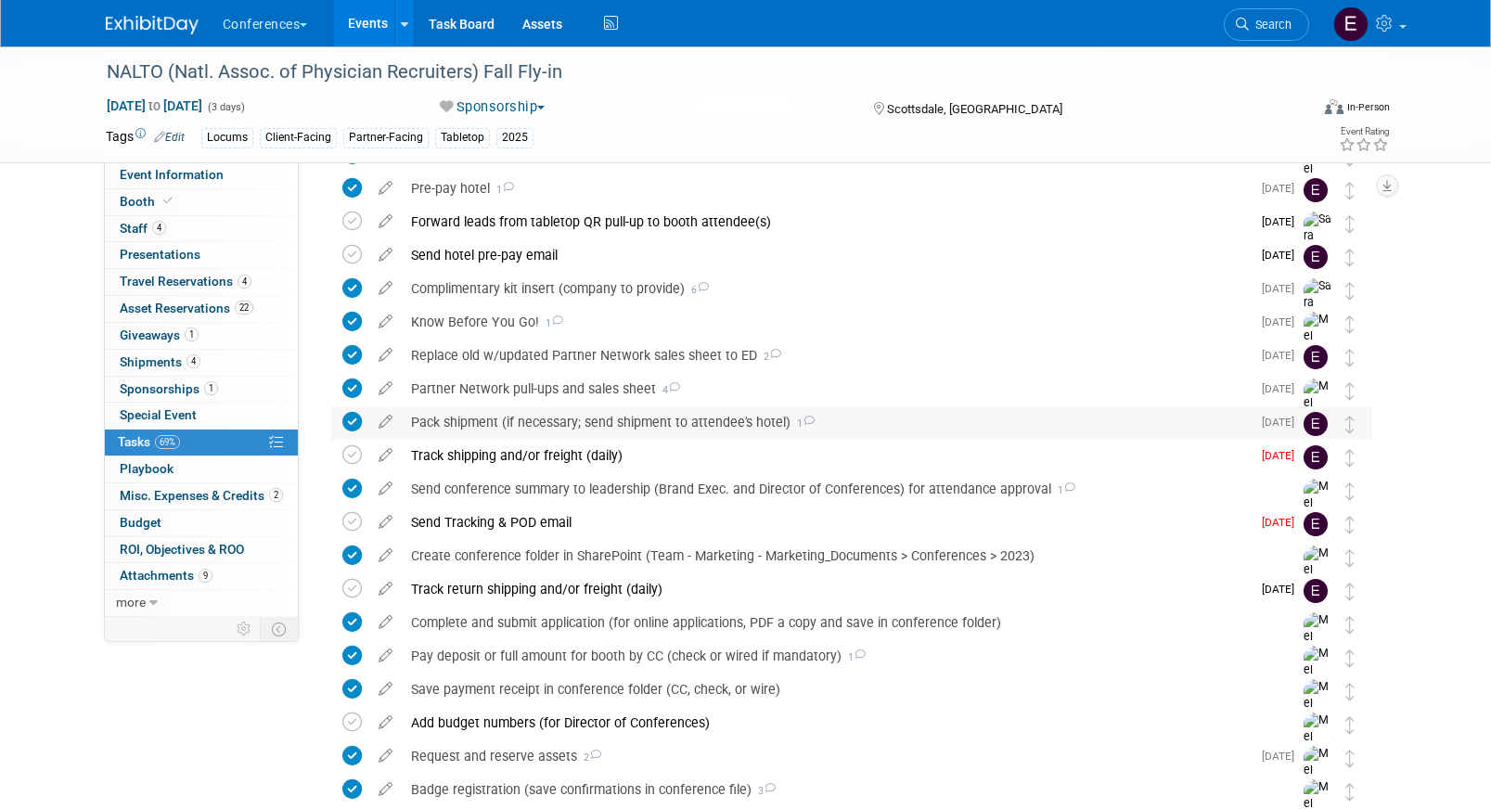
click at [565, 420] on div "Pack shipment (if necessary; send shipment to attendee's hotel) 1" at bounding box center [826, 422] width 849 height 32
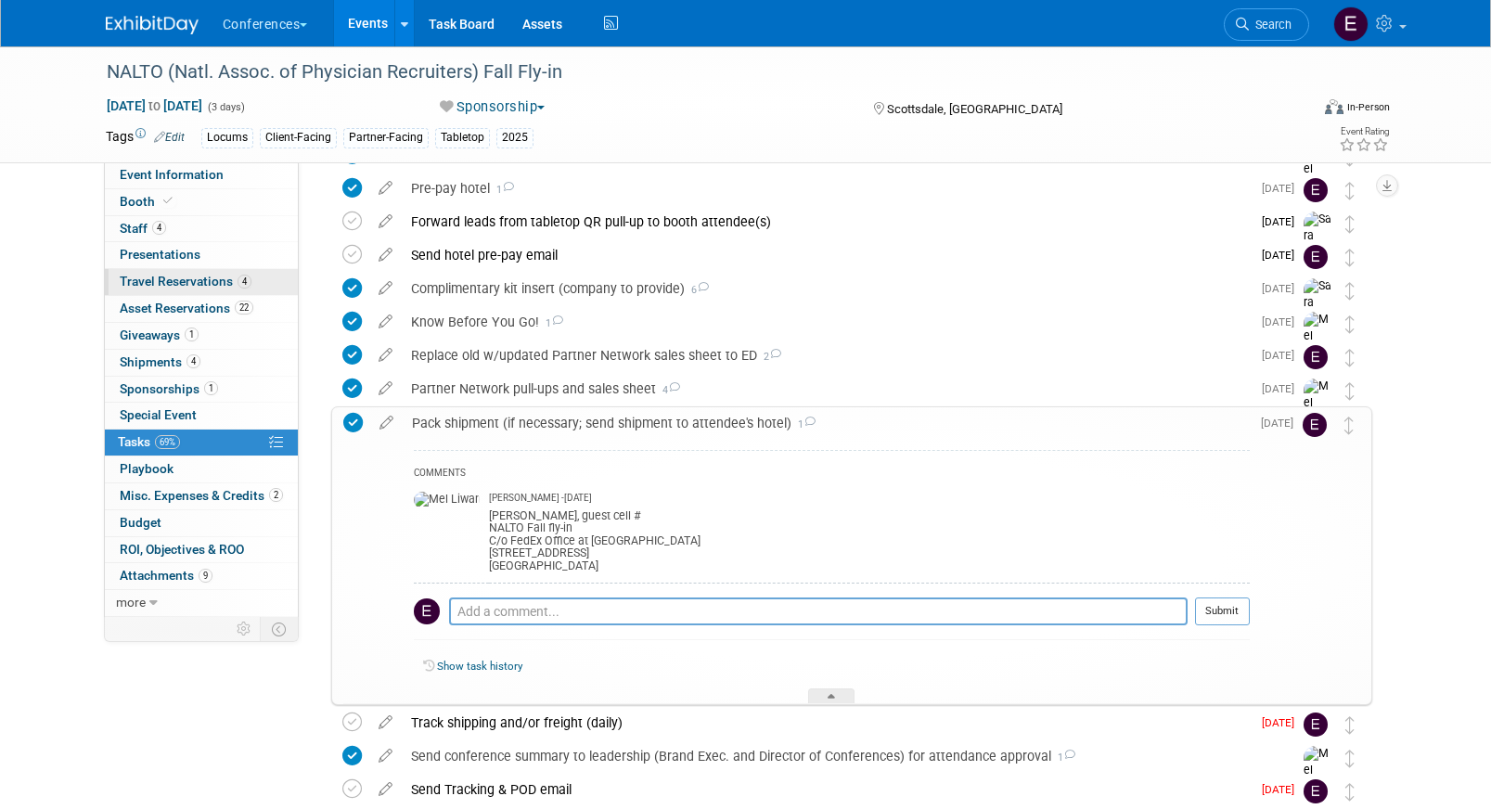
click at [186, 279] on span "Travel Reservations 4" at bounding box center [186, 281] width 132 height 15
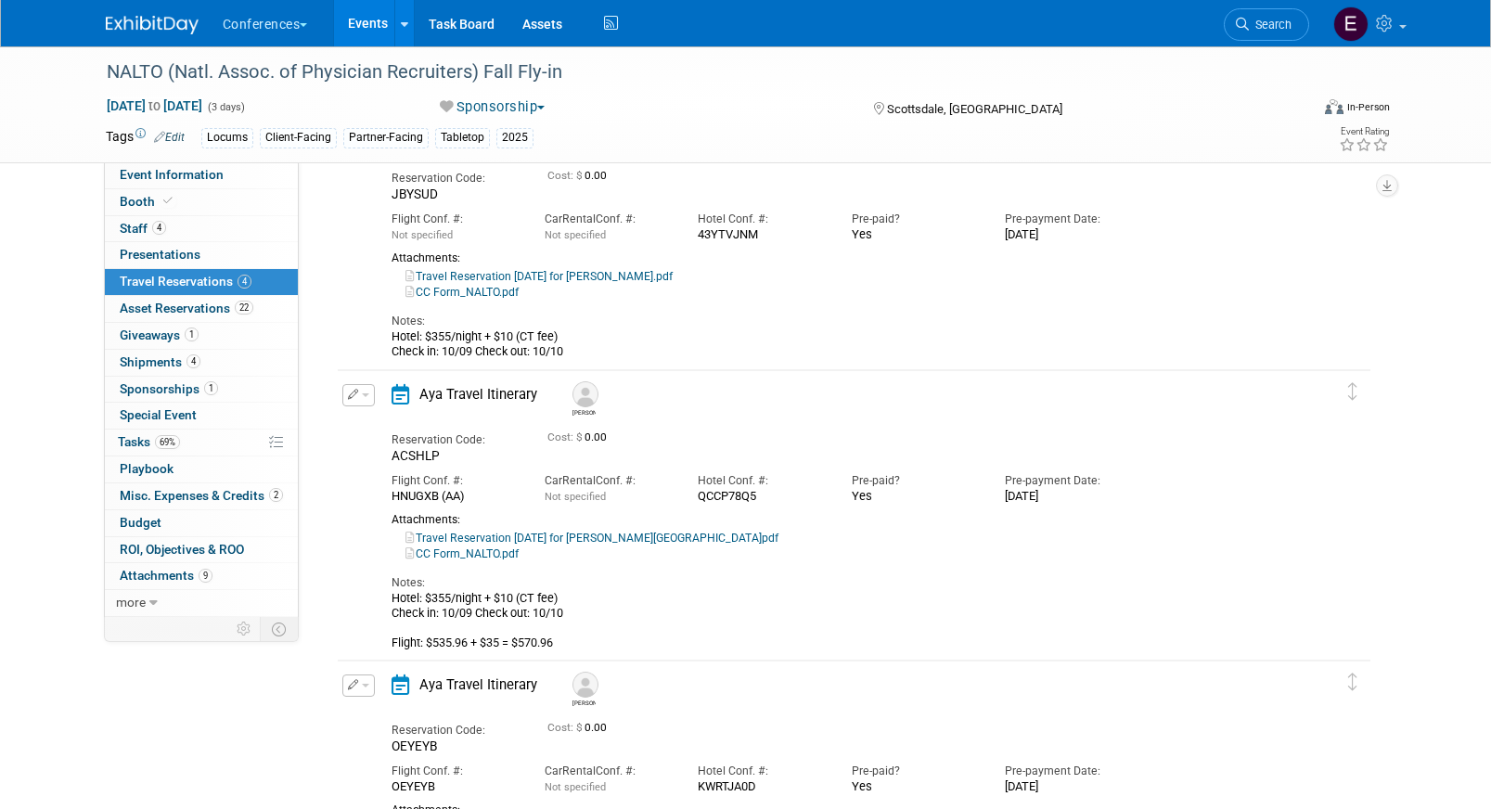
scroll to position [0, 0]
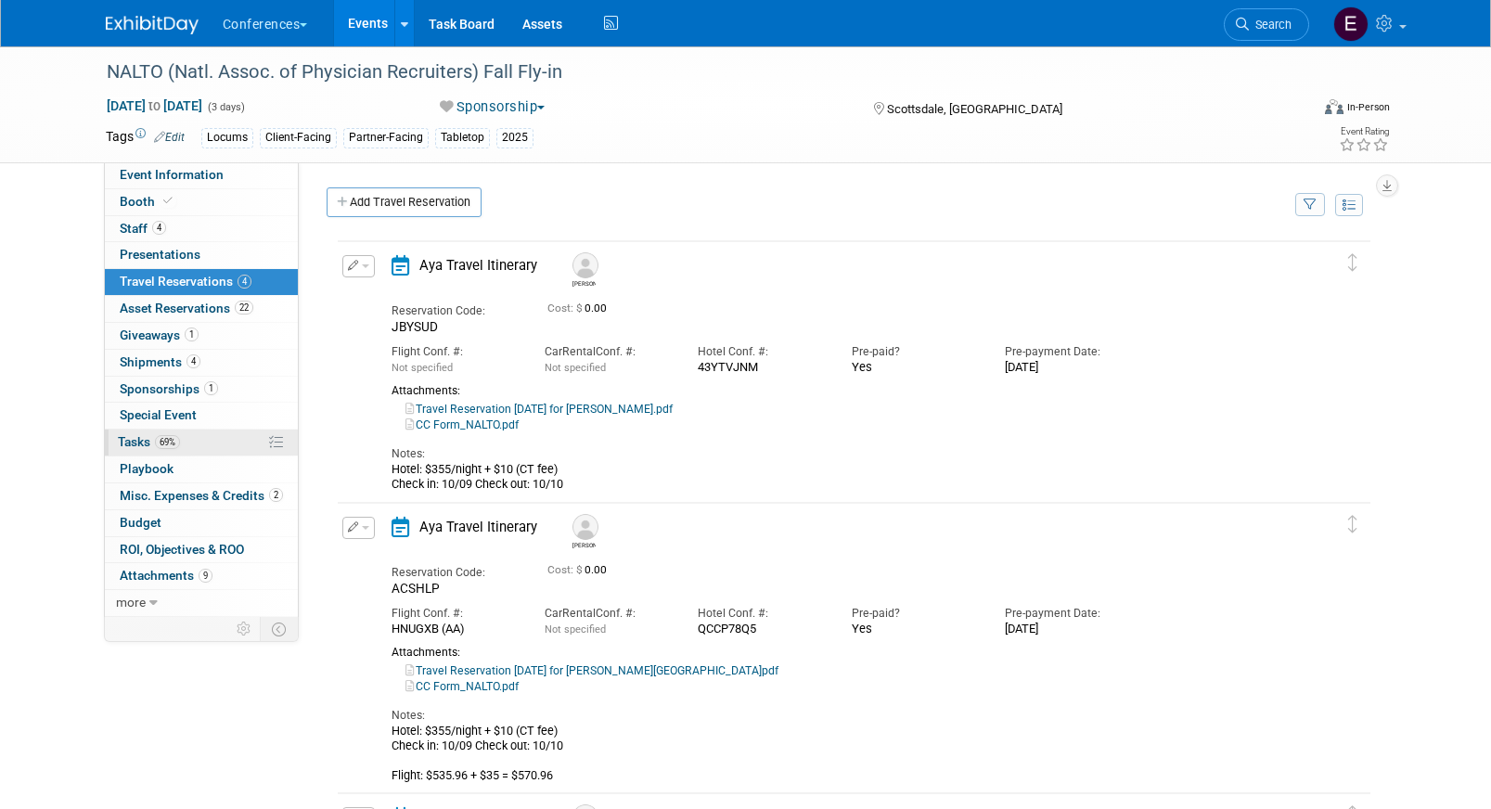
click at [196, 434] on link "69% Tasks 69%" at bounding box center [201, 443] width 193 height 26
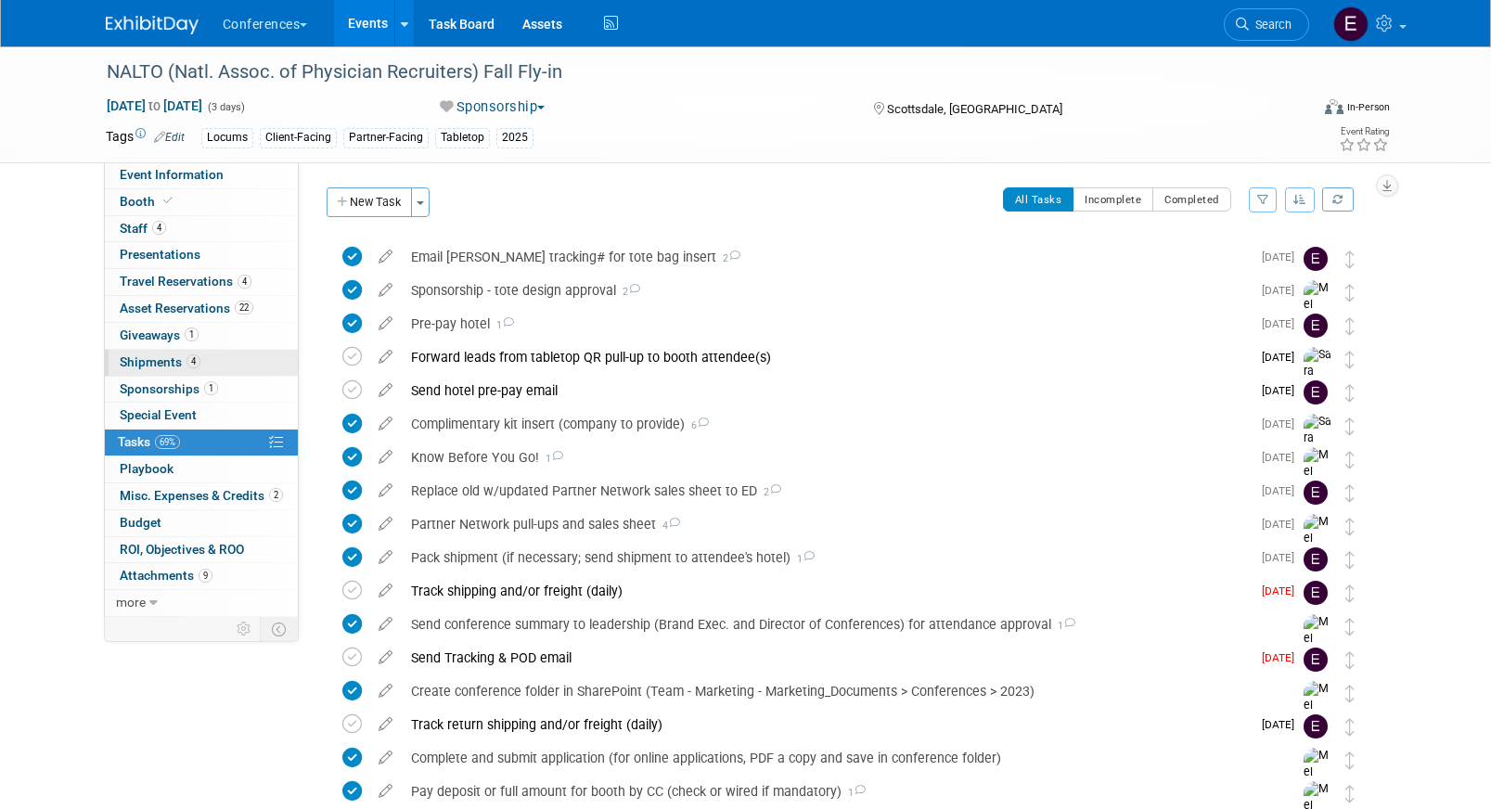
click at [177, 357] on span "Shipments 4" at bounding box center [160, 361] width 81 height 15
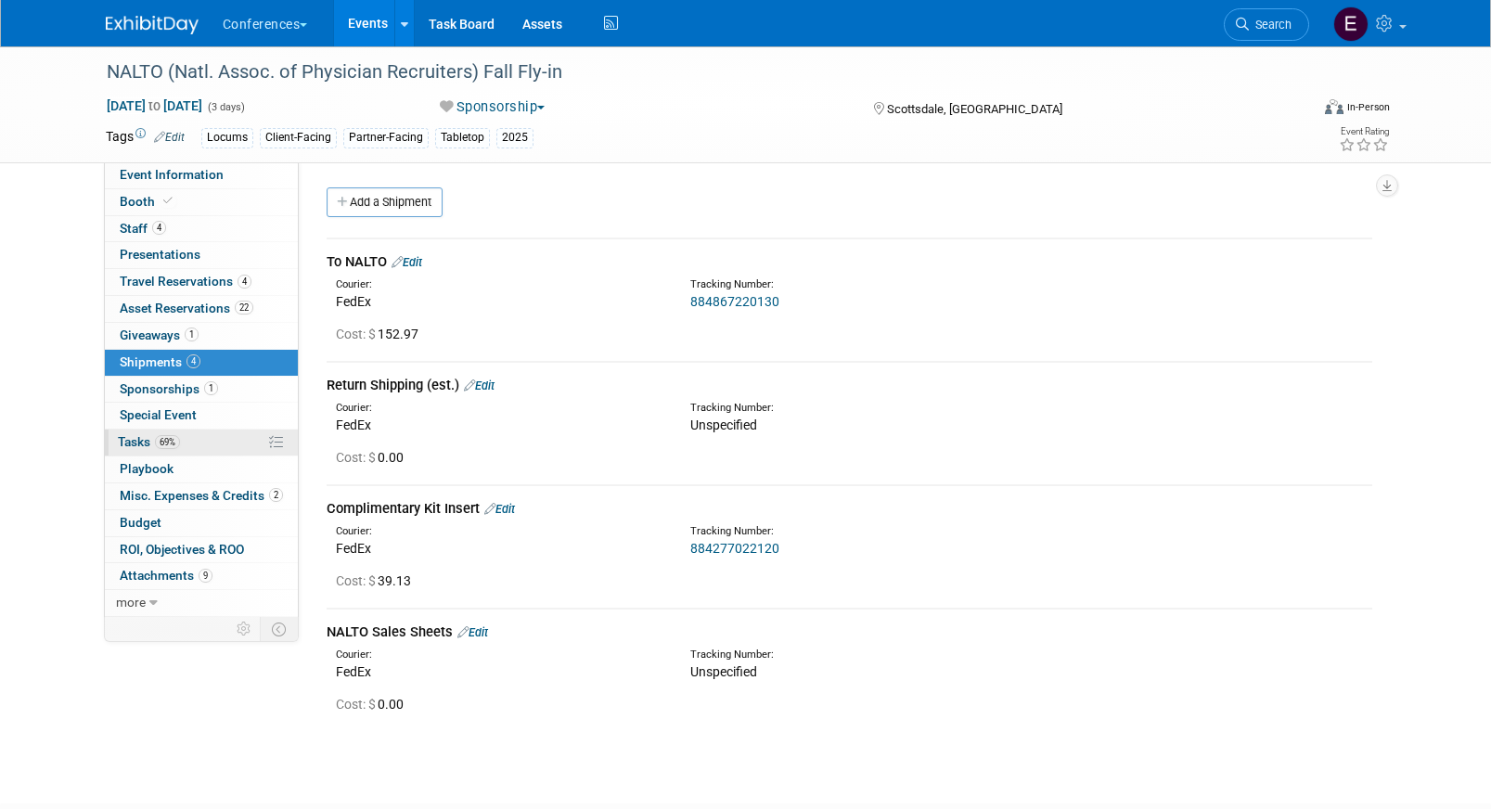
click at [175, 444] on span "69%" at bounding box center [167, 442] width 25 height 14
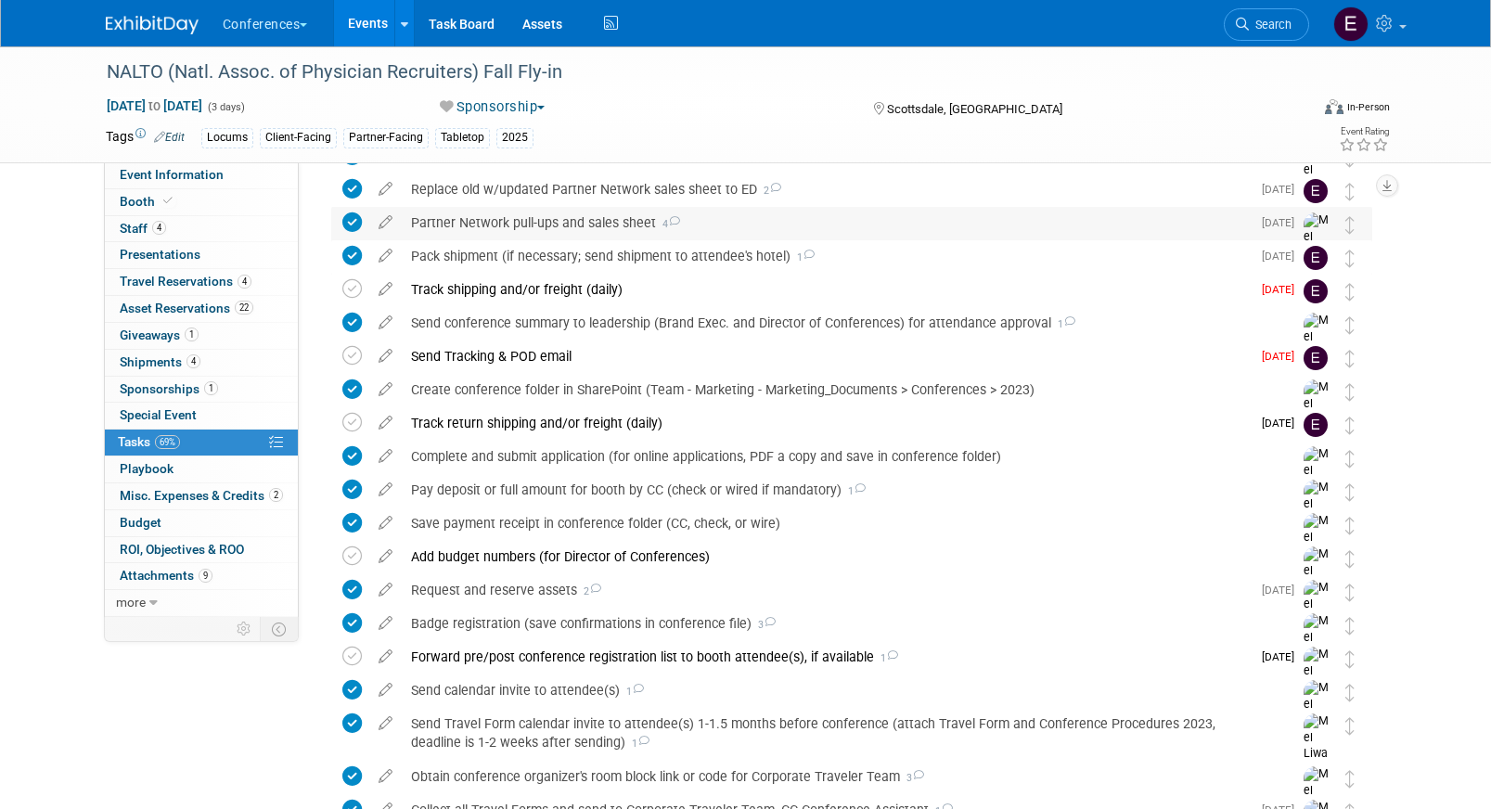
scroll to position [296, 0]
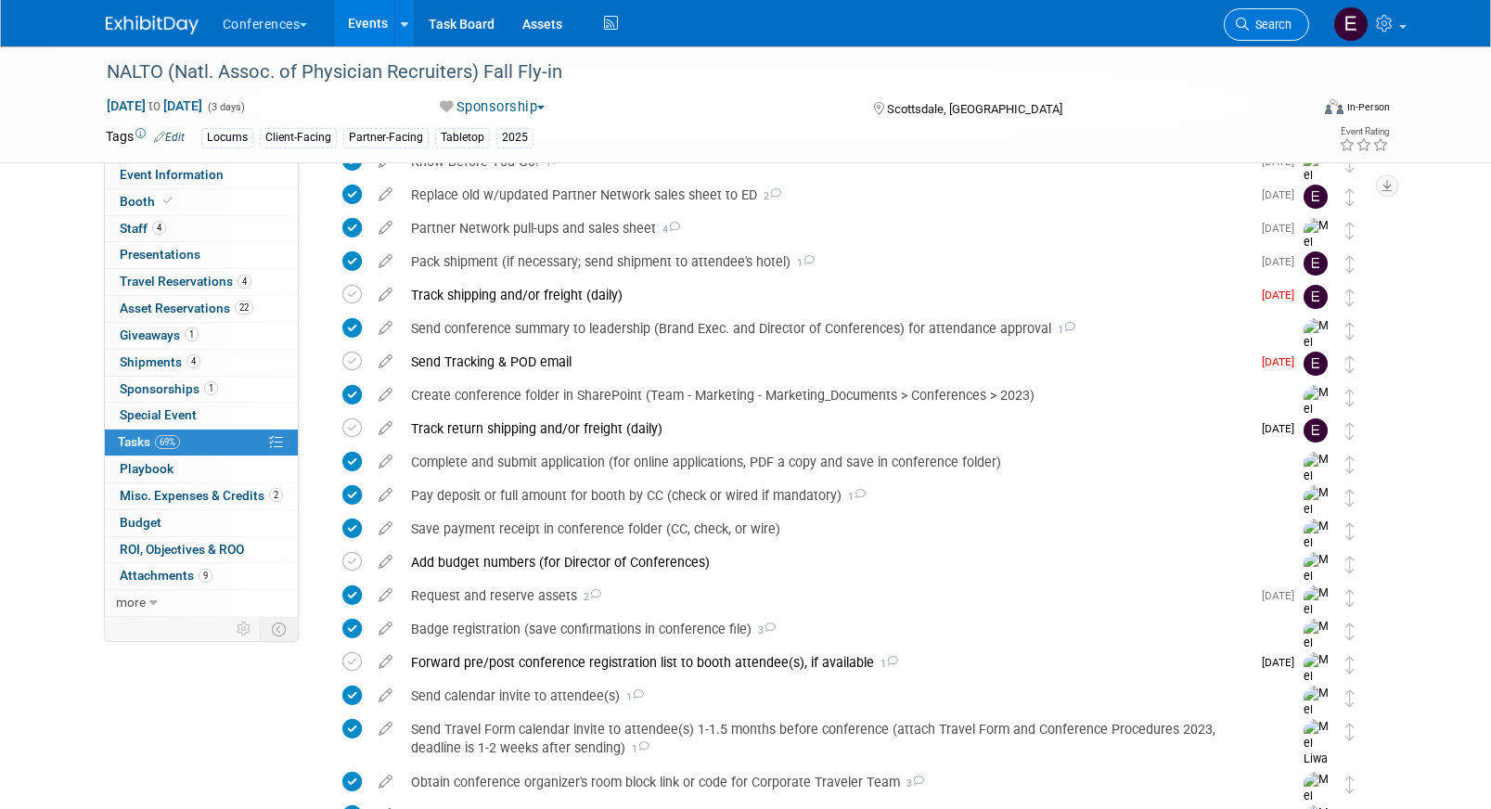
click at [1262, 26] on span "Search" at bounding box center [1270, 25] width 43 height 14
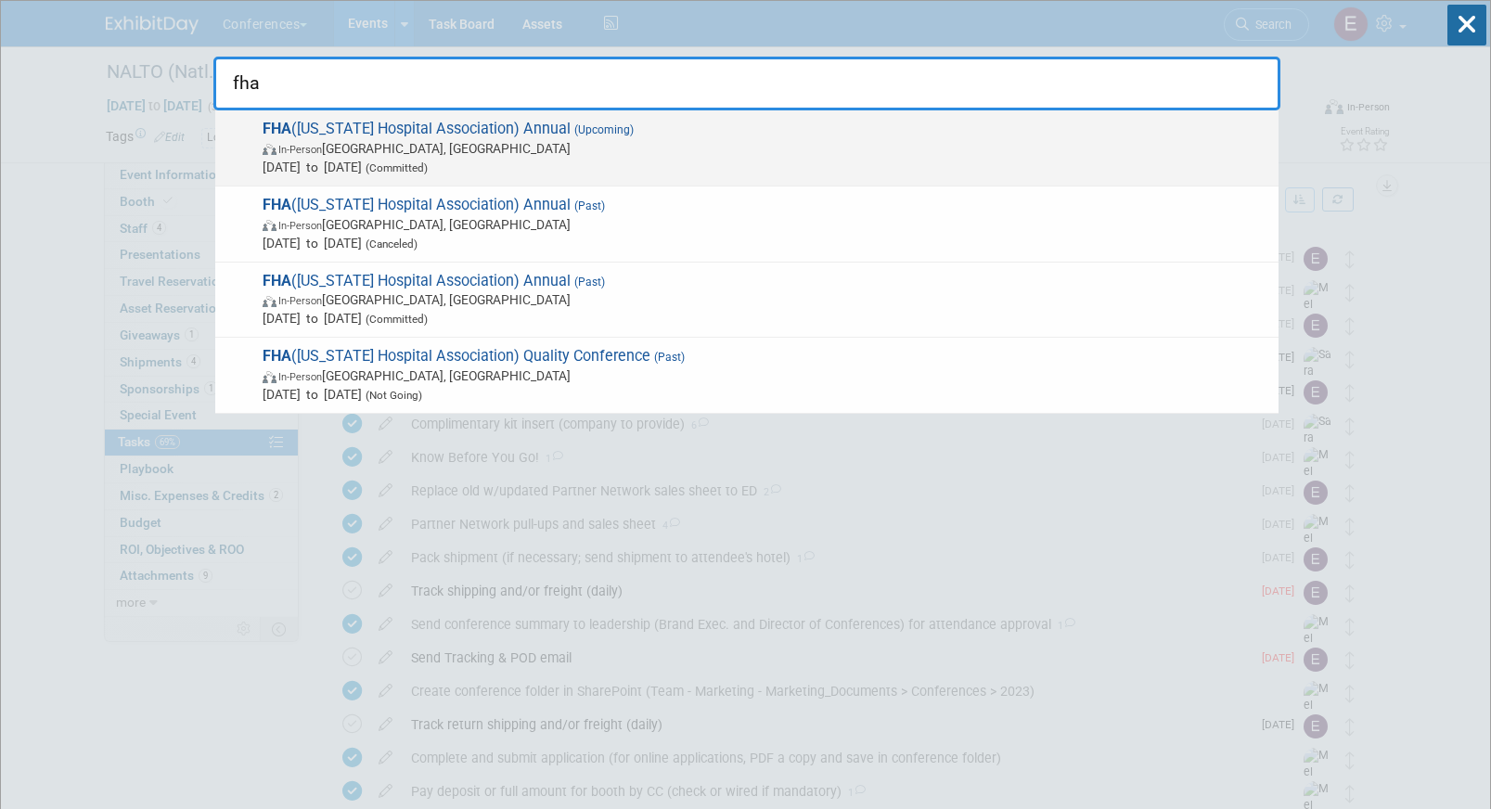
type input "fha"
click at [775, 143] on span "In-Person Orlando, FL" at bounding box center [766, 148] width 1007 height 19
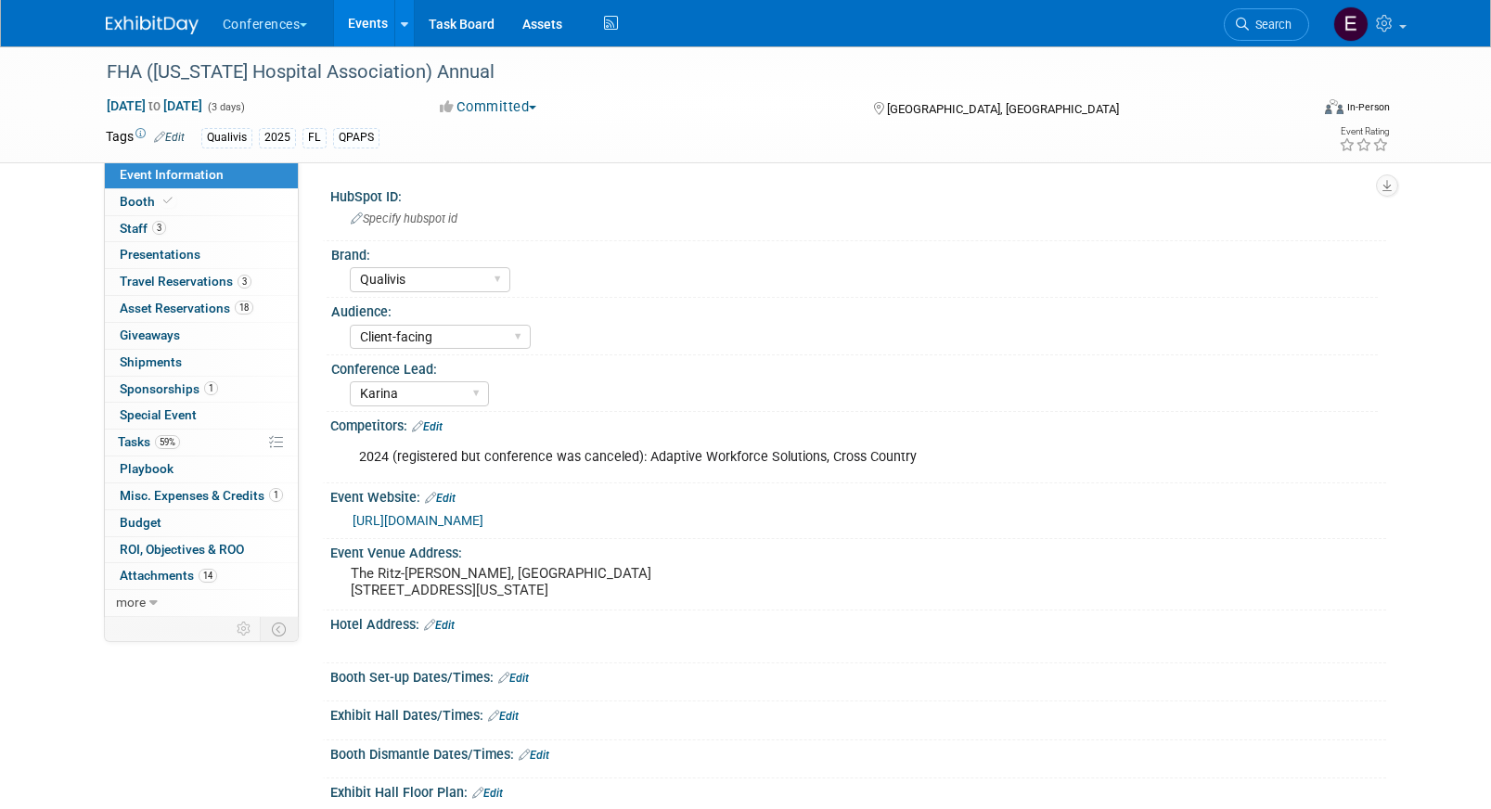
select select "Qualivis"
select select "Client-facing"
select select "Karina"
click at [220, 358] on link "0 Shipments 0" at bounding box center [201, 363] width 193 height 26
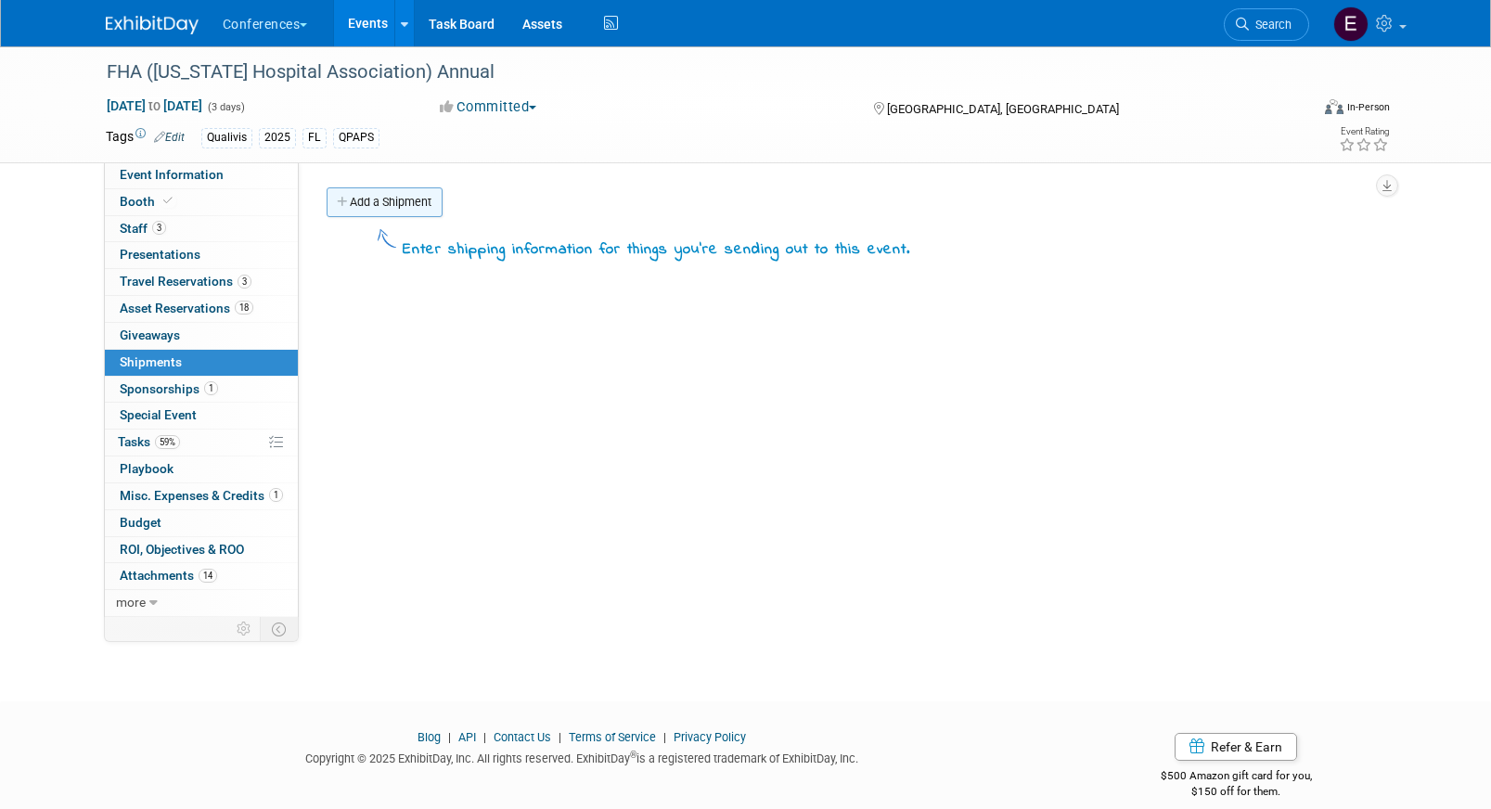
click at [416, 201] on link "Add a Shipment" at bounding box center [385, 202] width 116 height 30
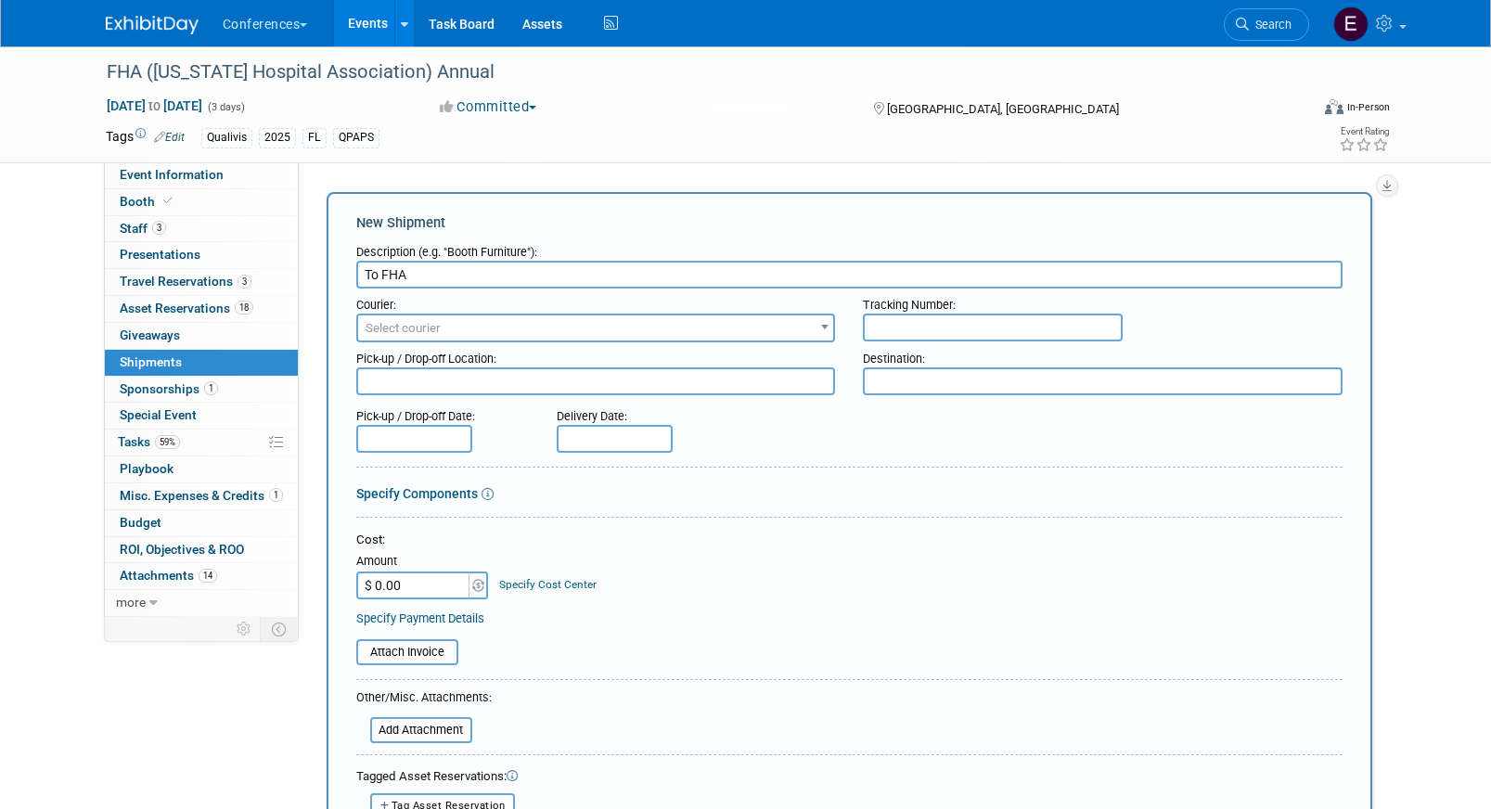
type input "To FHA"
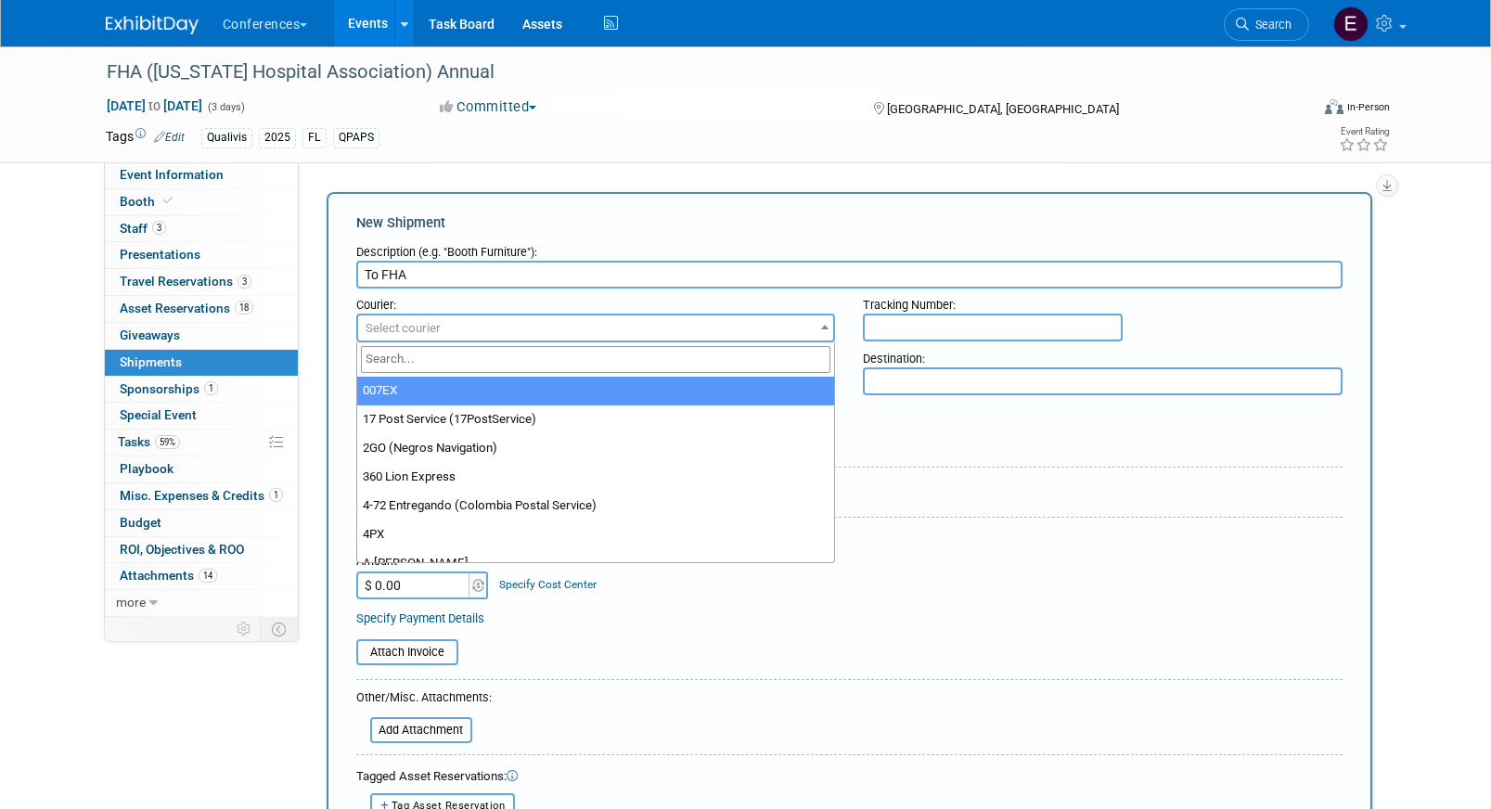
click at [469, 320] on span "Select courier" at bounding box center [596, 328] width 476 height 26
type input "fede"
select select "206"
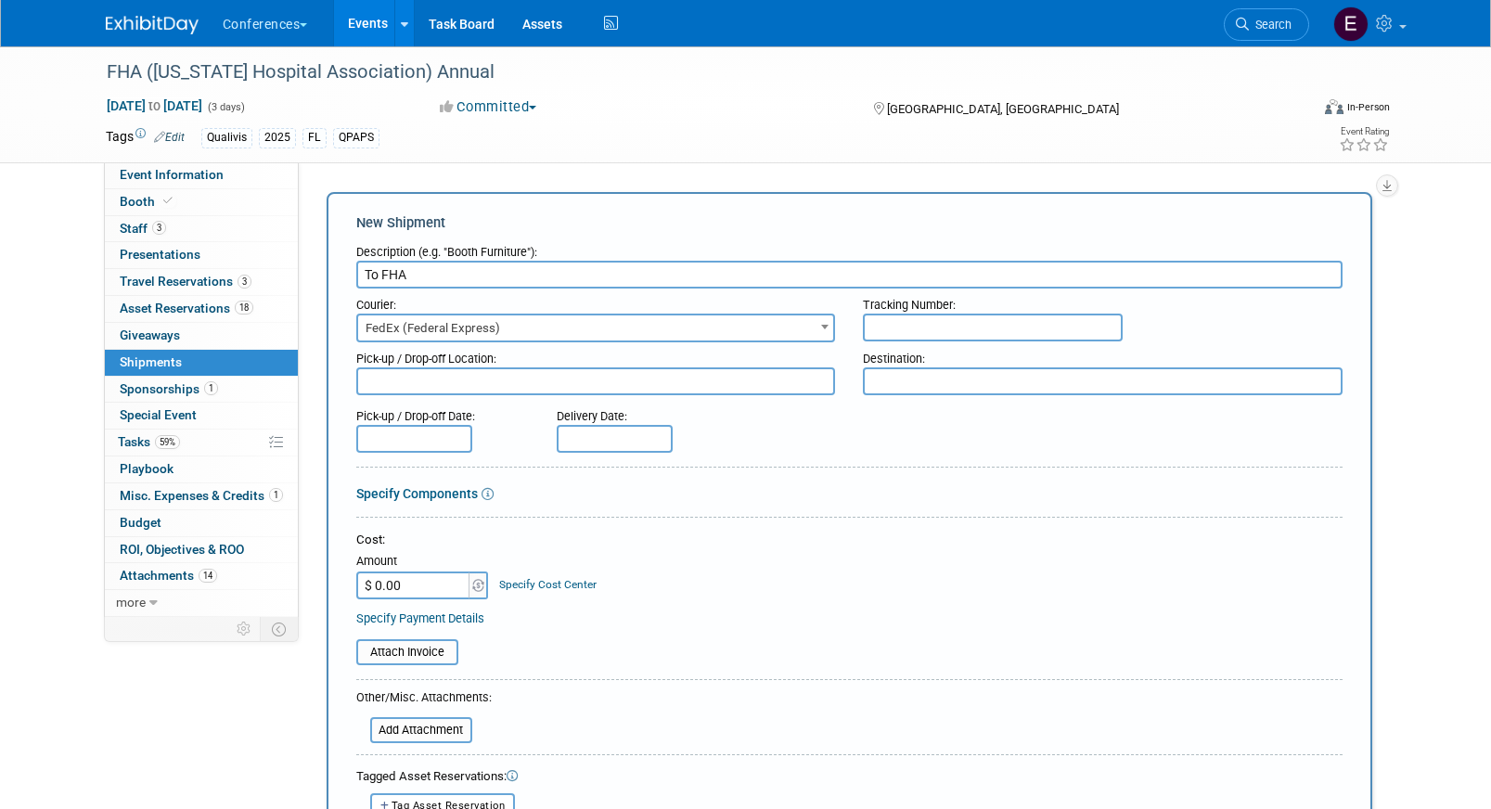
click at [980, 337] on input "text" at bounding box center [993, 328] width 260 height 28
paste input "884869612180"
type input "884869612180"
click at [452, 577] on input "$ 0.00" at bounding box center [414, 585] width 116 height 28
type input "$ 844.66"
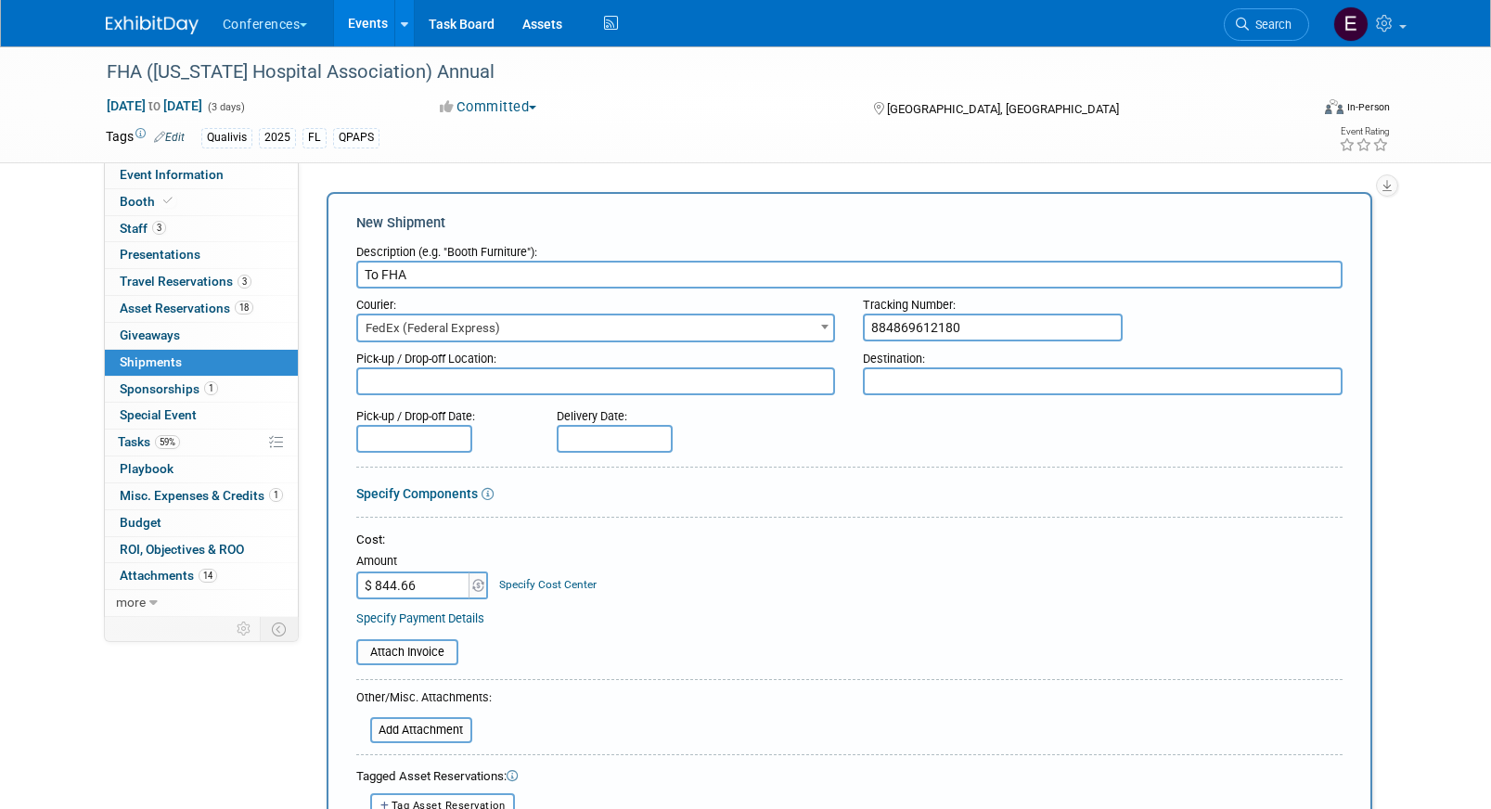
click at [571, 579] on link "Specify Cost Center" at bounding box center [547, 584] width 97 height 13
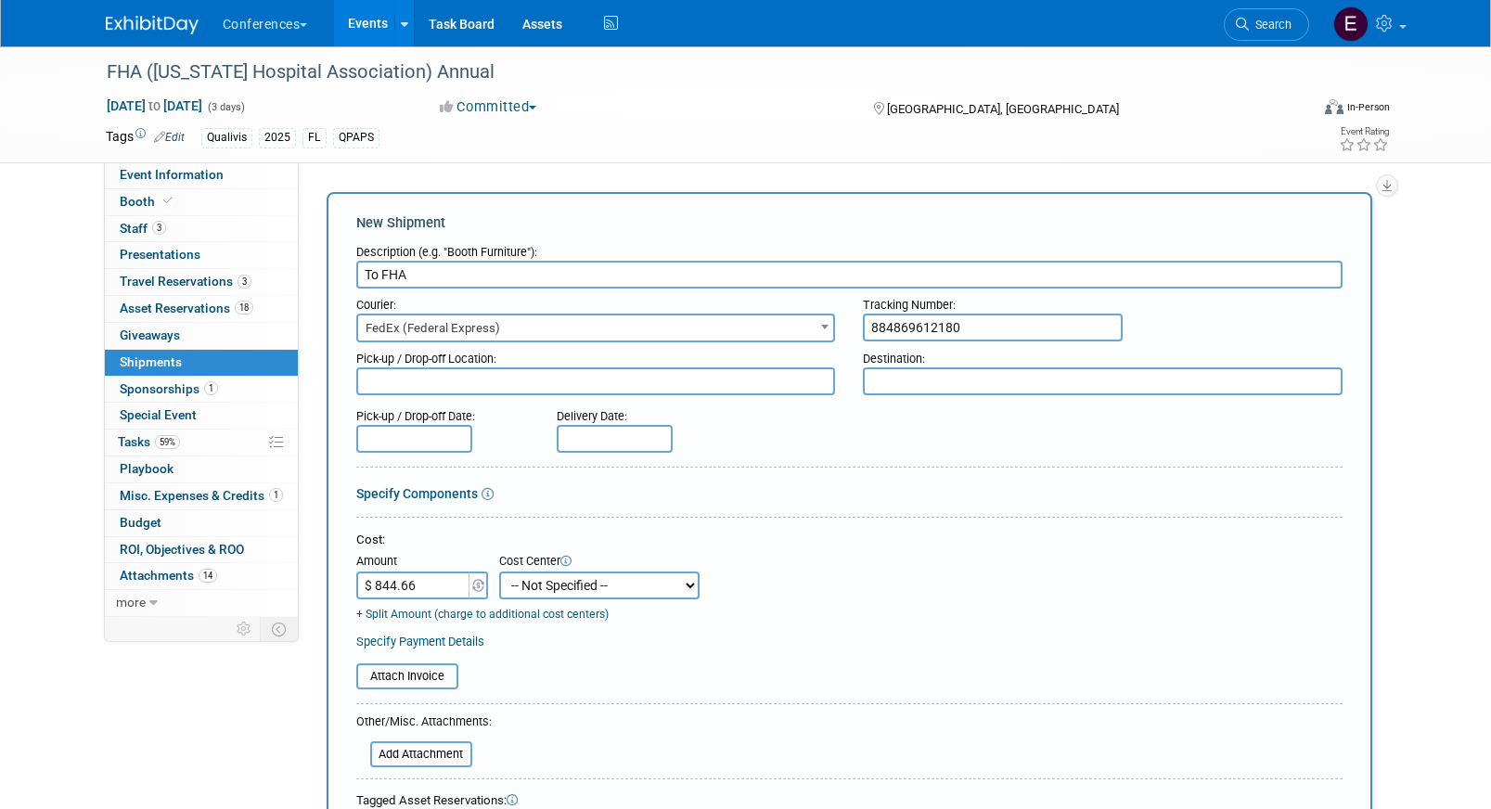
click at [571, 579] on select "-- Not Specified -- Aya Education Aya Healthcare Aya Locums Bespoke Corporate D…" at bounding box center [599, 585] width 200 height 28
click at [556, 588] on select "-- Not Specified -- Aya Education Aya Healthcare Aya Locums Bespoke Corporate D…" at bounding box center [599, 585] width 200 height 28
click at [577, 571] on select "-- Not Specified -- Aya Education Aya Healthcare Aya Locums Bespoke Corporate D…" at bounding box center [599, 585] width 200 height 28
click at [547, 590] on select "-- Not Specified -- Aya Education Aya Healthcare Aya Locums Bespoke Corporate D…" at bounding box center [599, 585] width 200 height 28
select select "18965874"
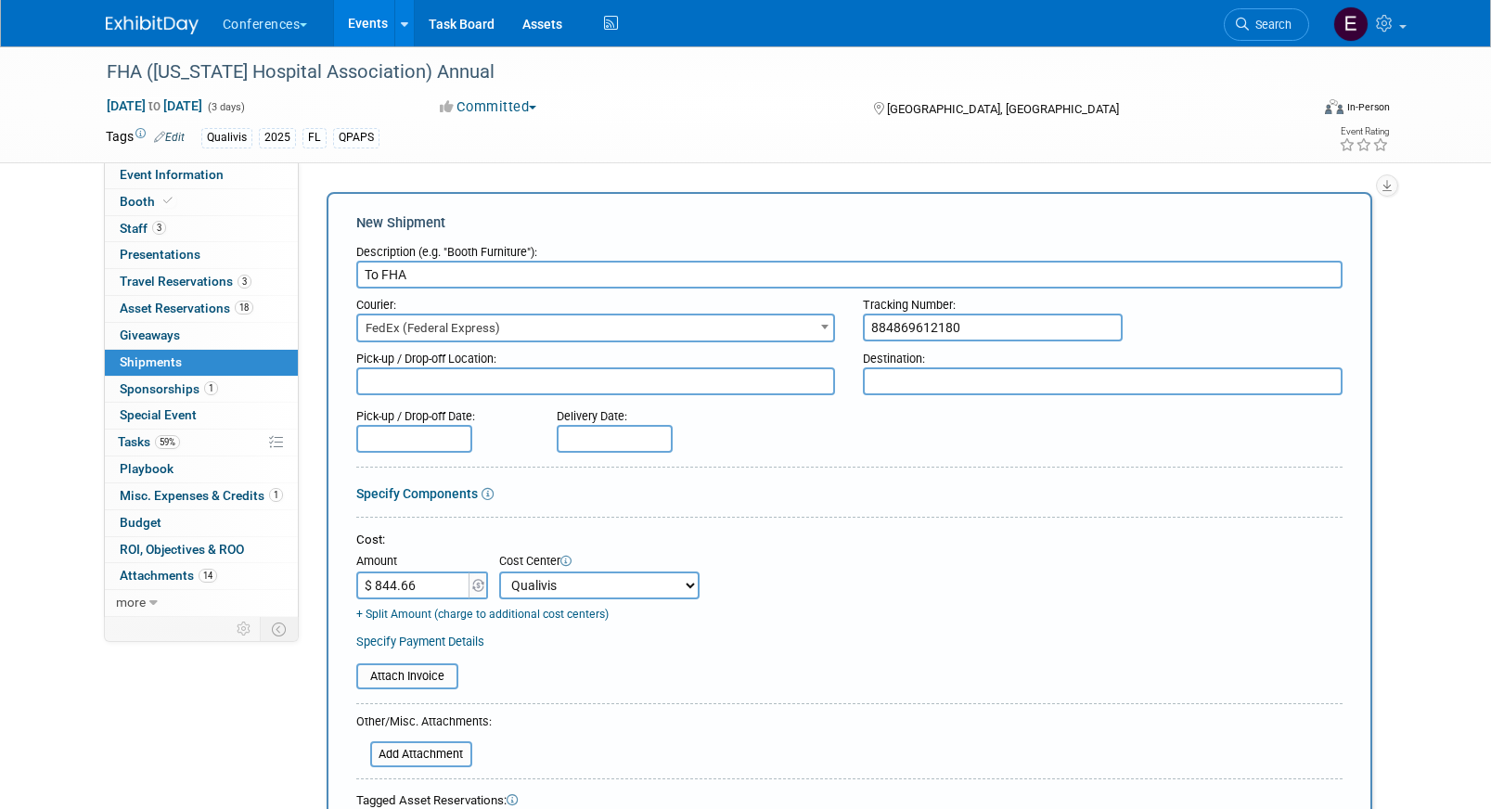
click at [499, 571] on select "-- Not Specified -- Aya Education Aya Healthcare Aya Locums Bespoke Corporate D…" at bounding box center [599, 585] width 200 height 28
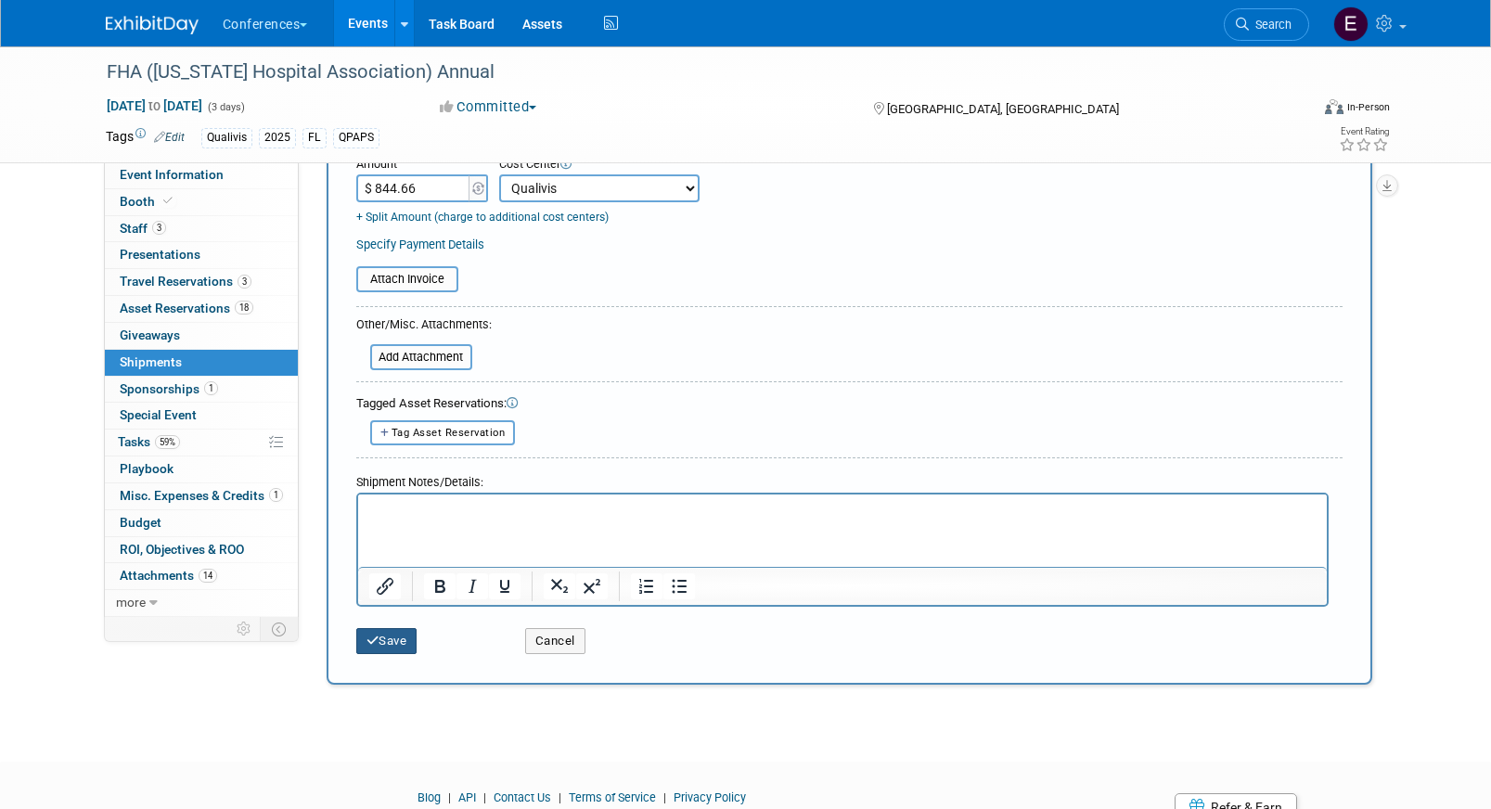
click at [387, 647] on button "Save" at bounding box center [386, 641] width 61 height 26
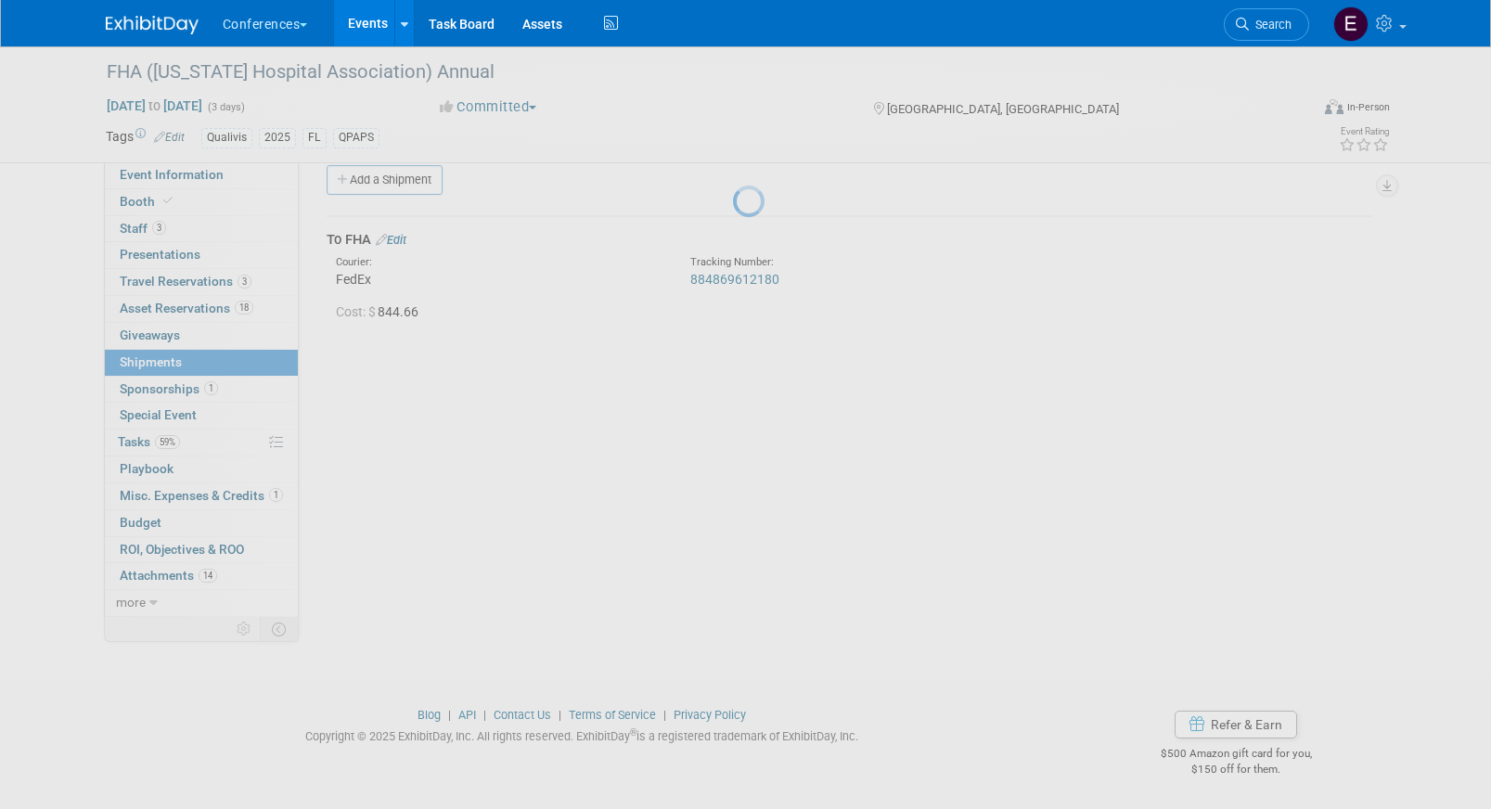
scroll to position [21, 0]
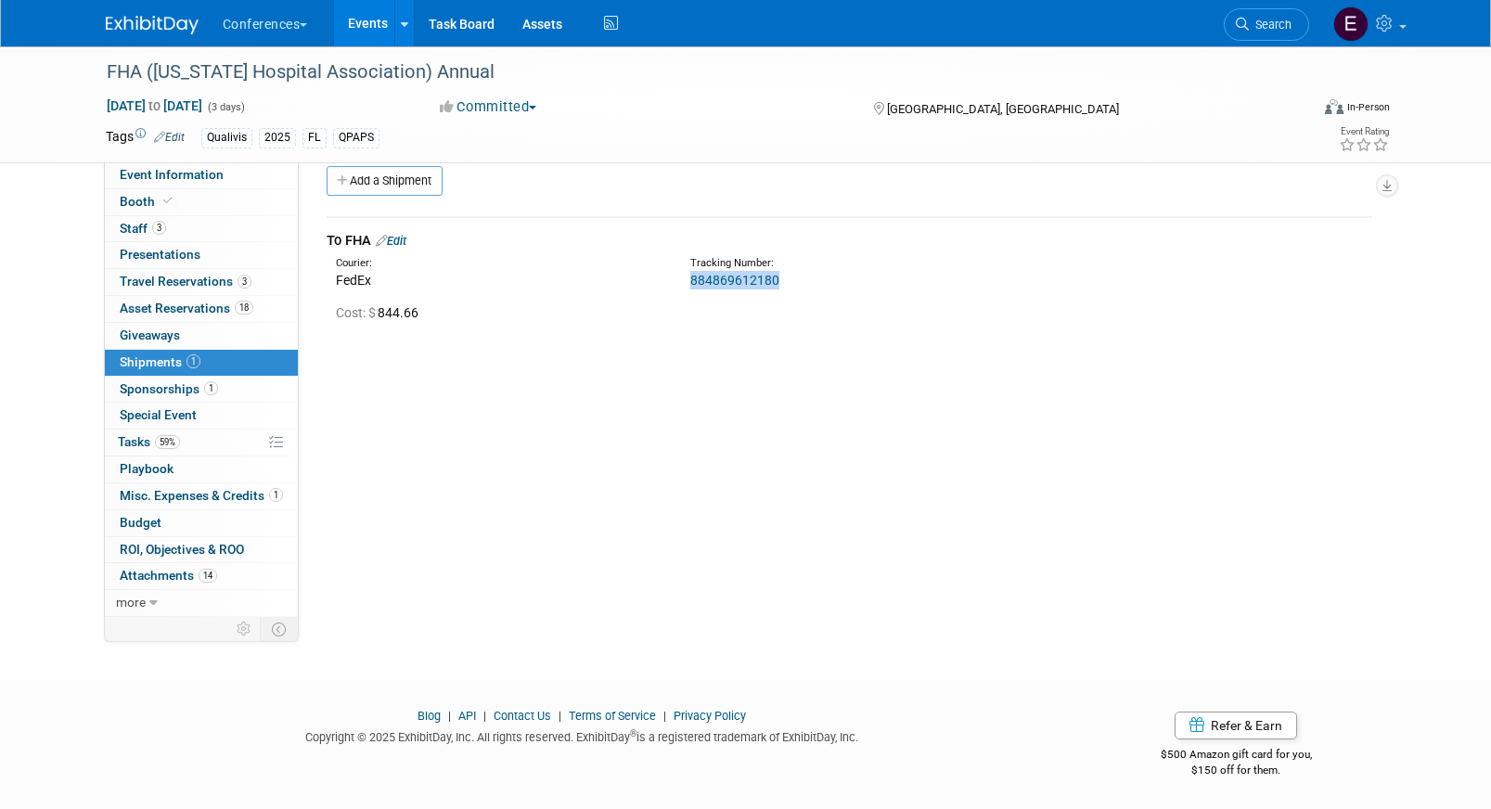
drag, startPoint x: 788, startPoint y: 276, endPoint x: 683, endPoint y: 285, distance: 105.2
click at [683, 285] on div "Tracking Number: 884869612180" at bounding box center [897, 272] width 443 height 33
copy link "884869612180"
click at [720, 285] on link "884869612180" at bounding box center [734, 280] width 89 height 15
click at [176, 310] on span "Asset Reservations 18" at bounding box center [187, 308] width 134 height 15
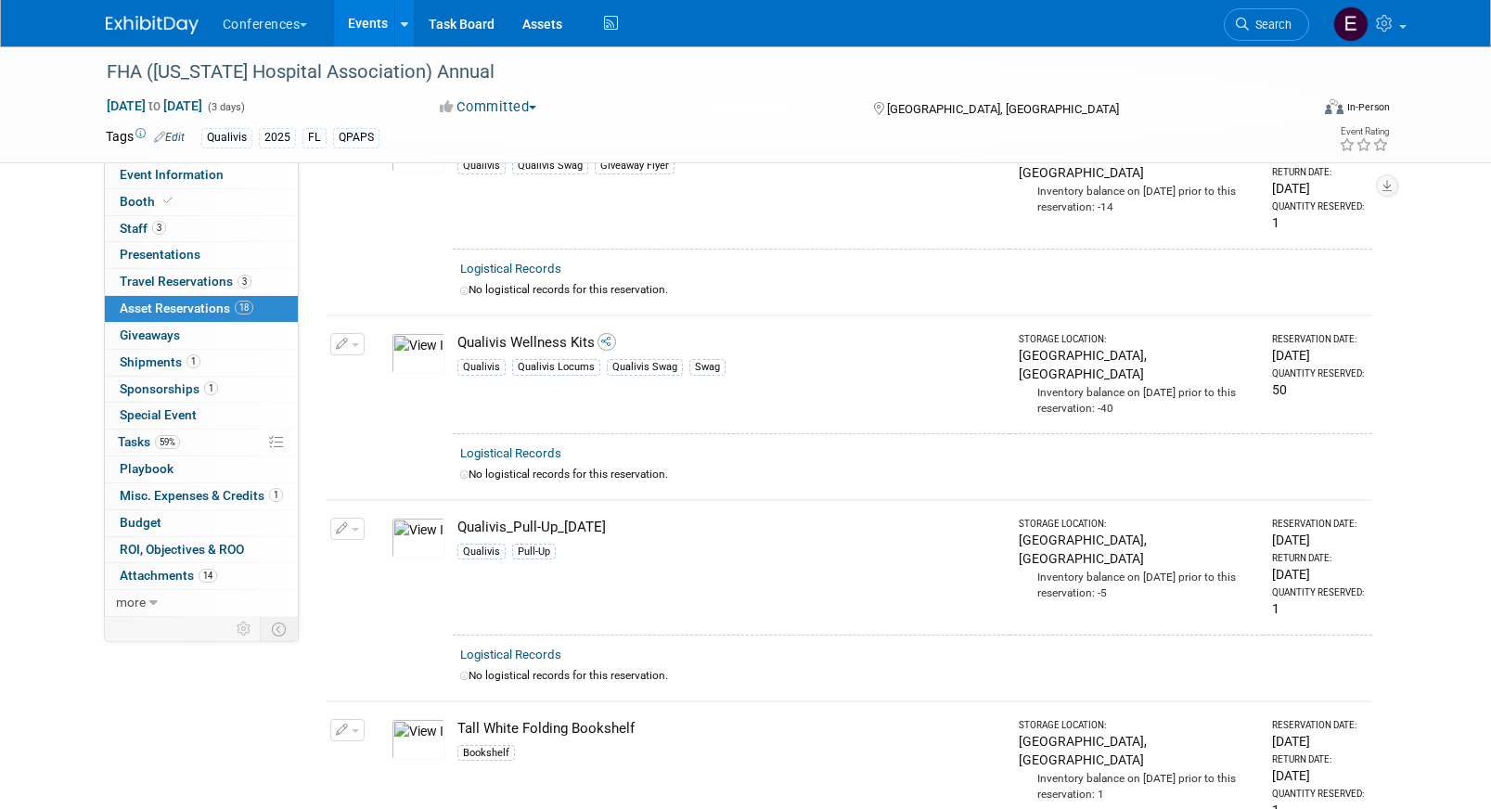
scroll to position [2875, 0]
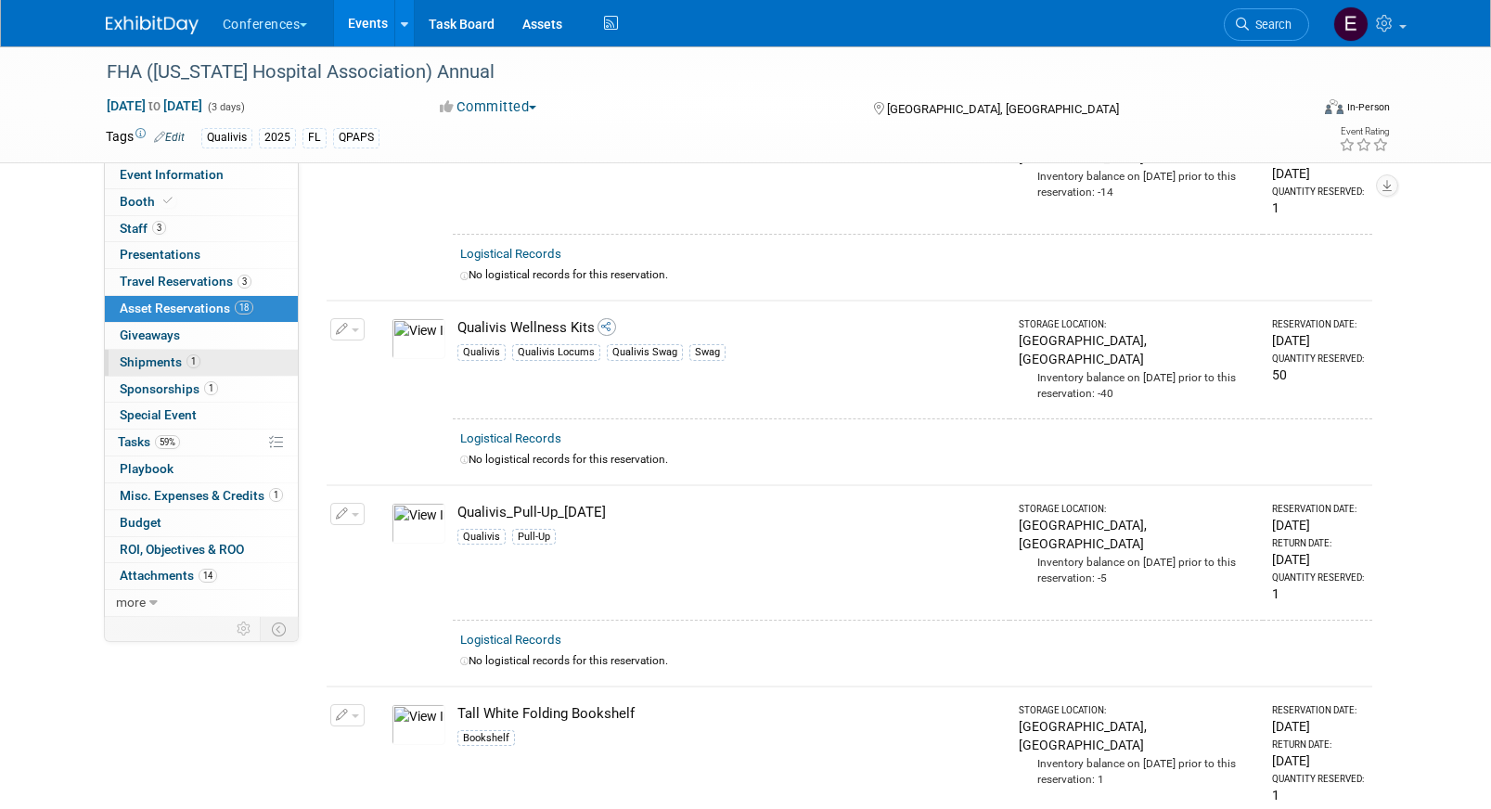
click at [174, 352] on link "1 Shipments 1" at bounding box center [201, 363] width 193 height 26
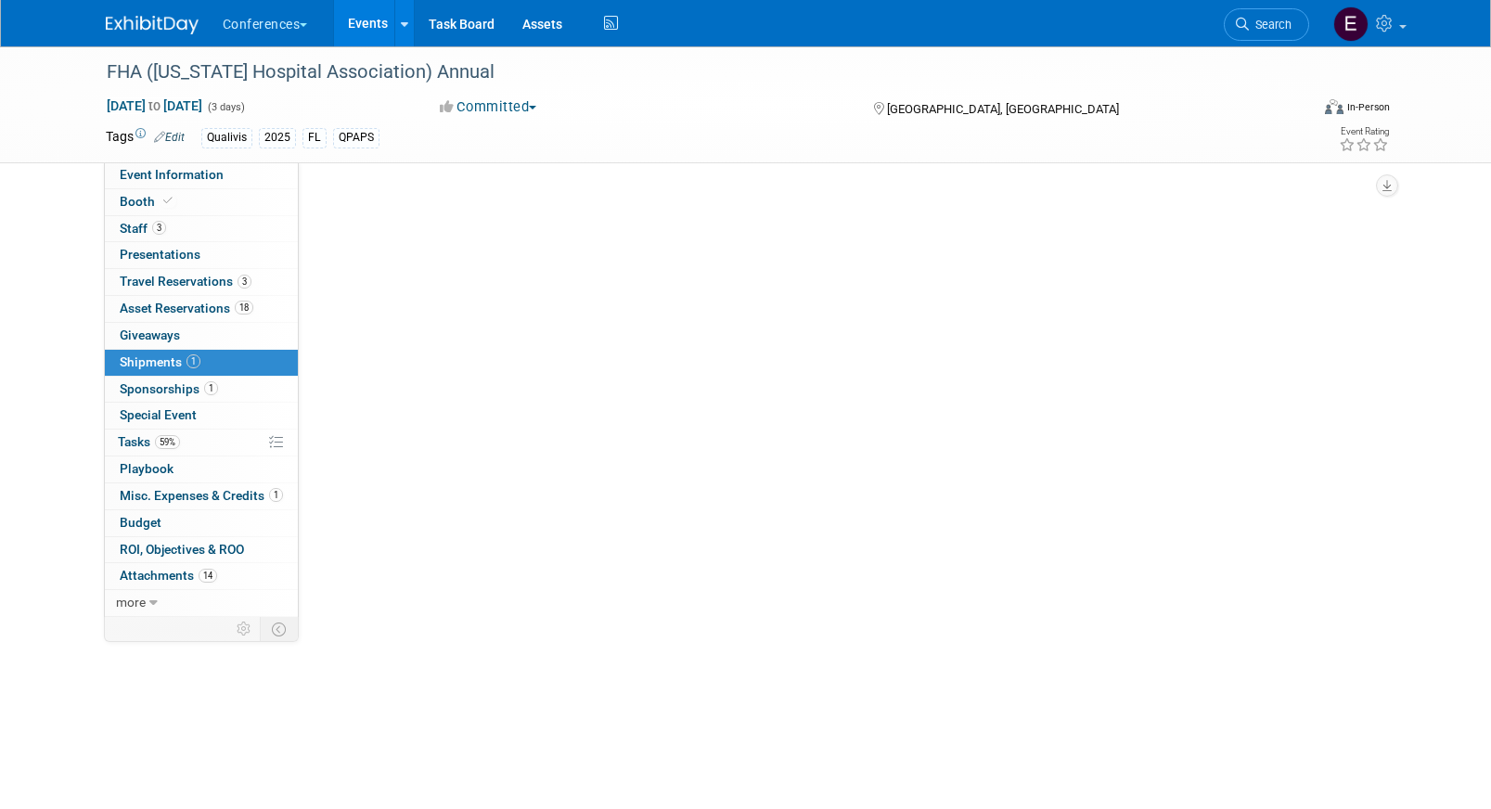
scroll to position [0, 0]
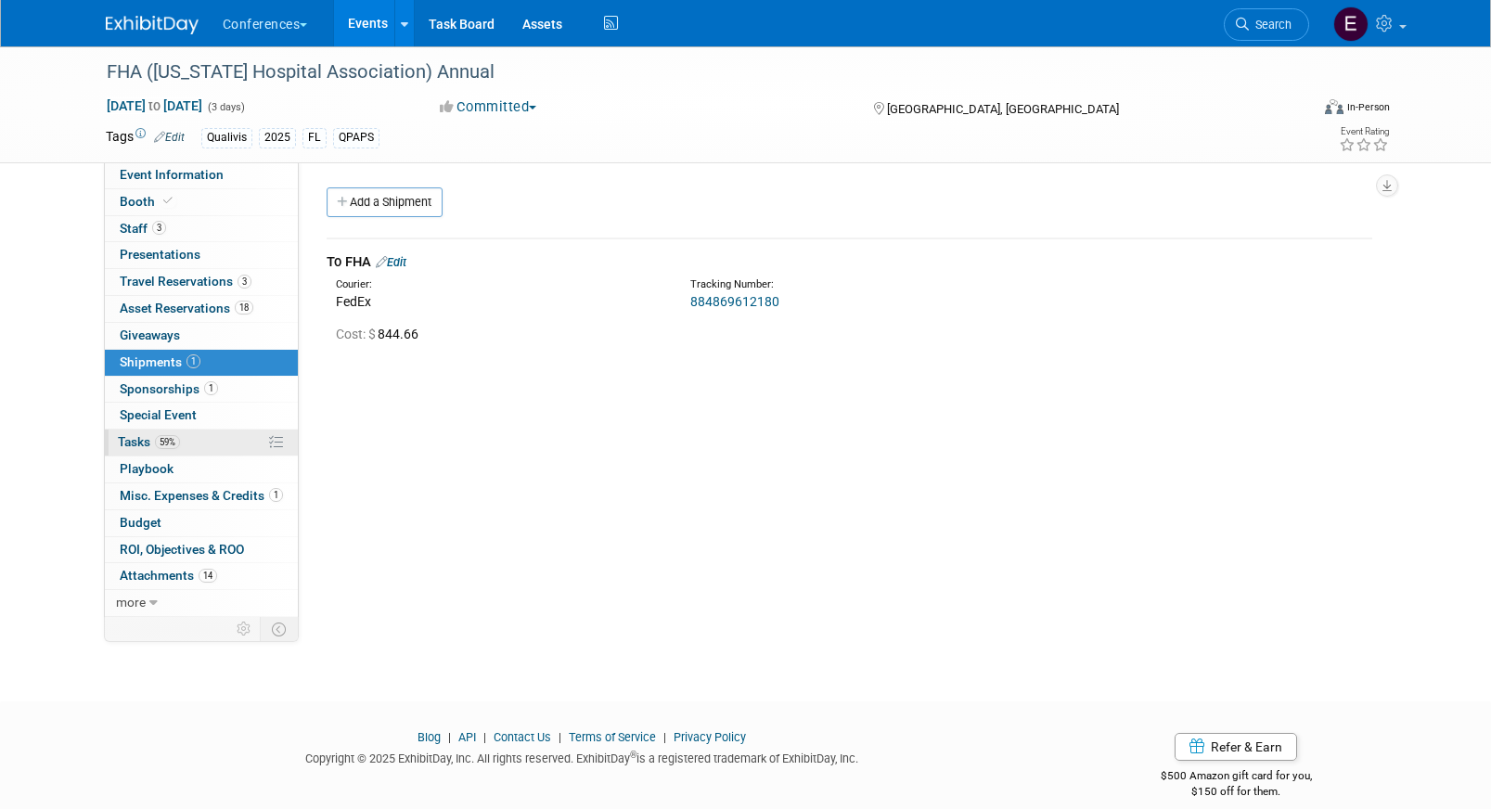
click at [191, 445] on link "59% Tasks 59%" at bounding box center [201, 443] width 193 height 26
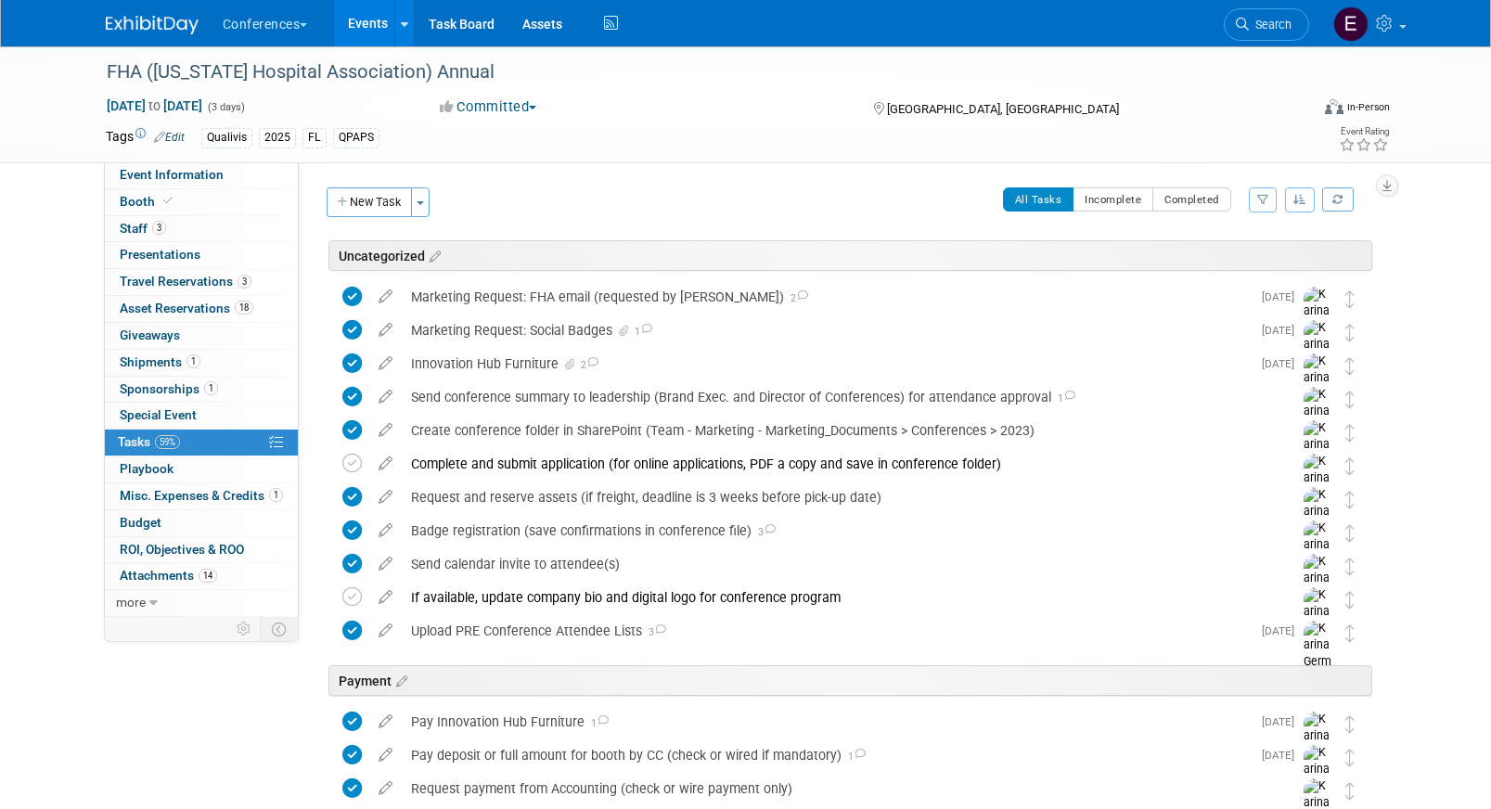
scroll to position [904, 0]
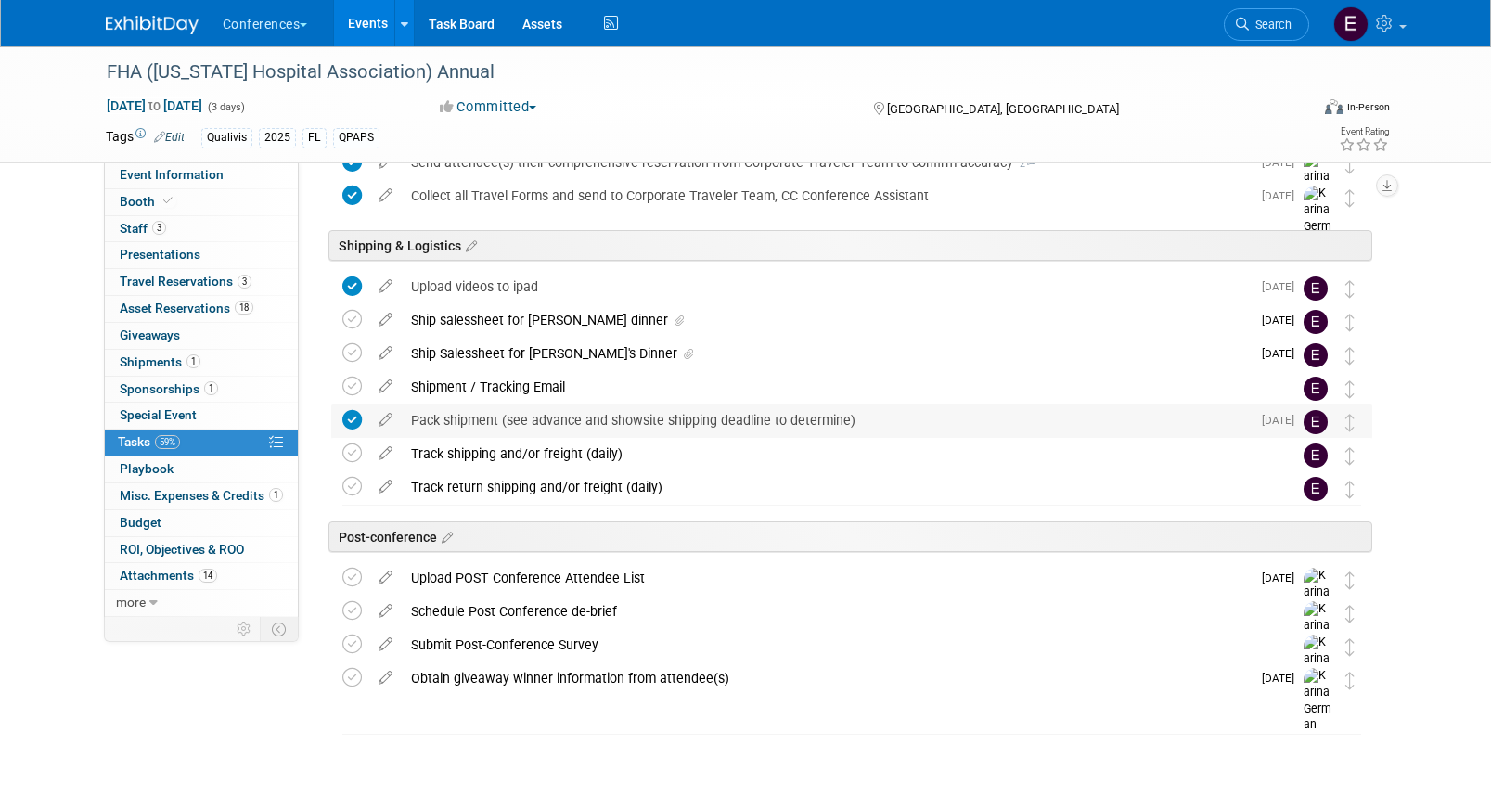
click at [490, 411] on div "Pack shipment (see advance and showsite shipping deadline to determine)" at bounding box center [826, 421] width 849 height 32
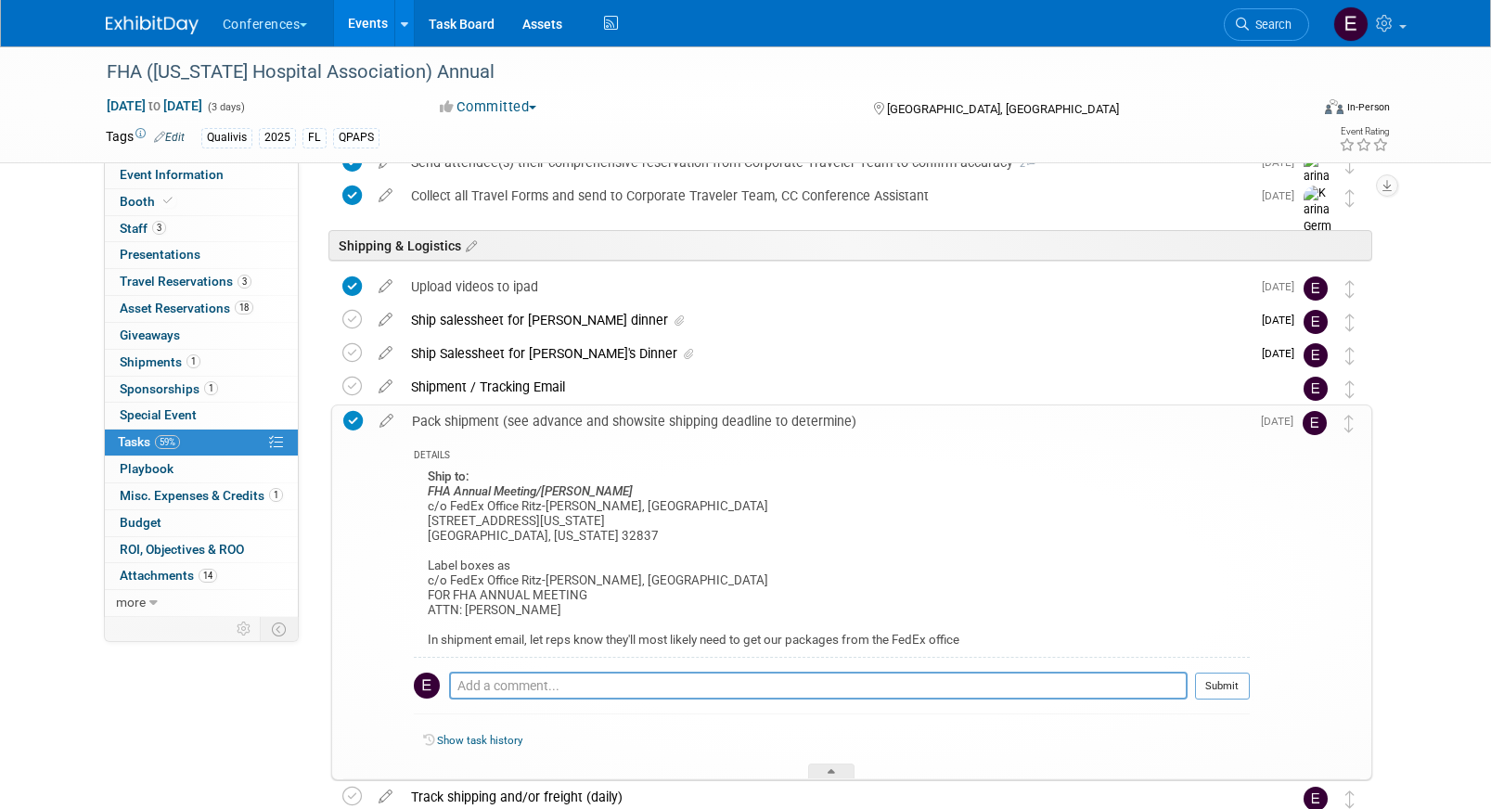
drag, startPoint x: 606, startPoint y: 640, endPoint x: 1002, endPoint y: 646, distance: 396.2
click at [1006, 646] on div "Ship to: FHA Annual Meeting/KELLY PARKER c/o FedEx Office Ritz-Carlton Orlando,…" at bounding box center [832, 561] width 836 height 193
drag, startPoint x: 975, startPoint y: 642, endPoint x: 644, endPoint y: 642, distance: 331.2
click at [644, 642] on div "Ship to: FHA Annual Meeting/KELLY PARKER c/o FedEx Office Ritz-Carlton Orlando,…" at bounding box center [832, 561] width 836 height 193
copy div "most likely need to get our packages from the FedEx office"
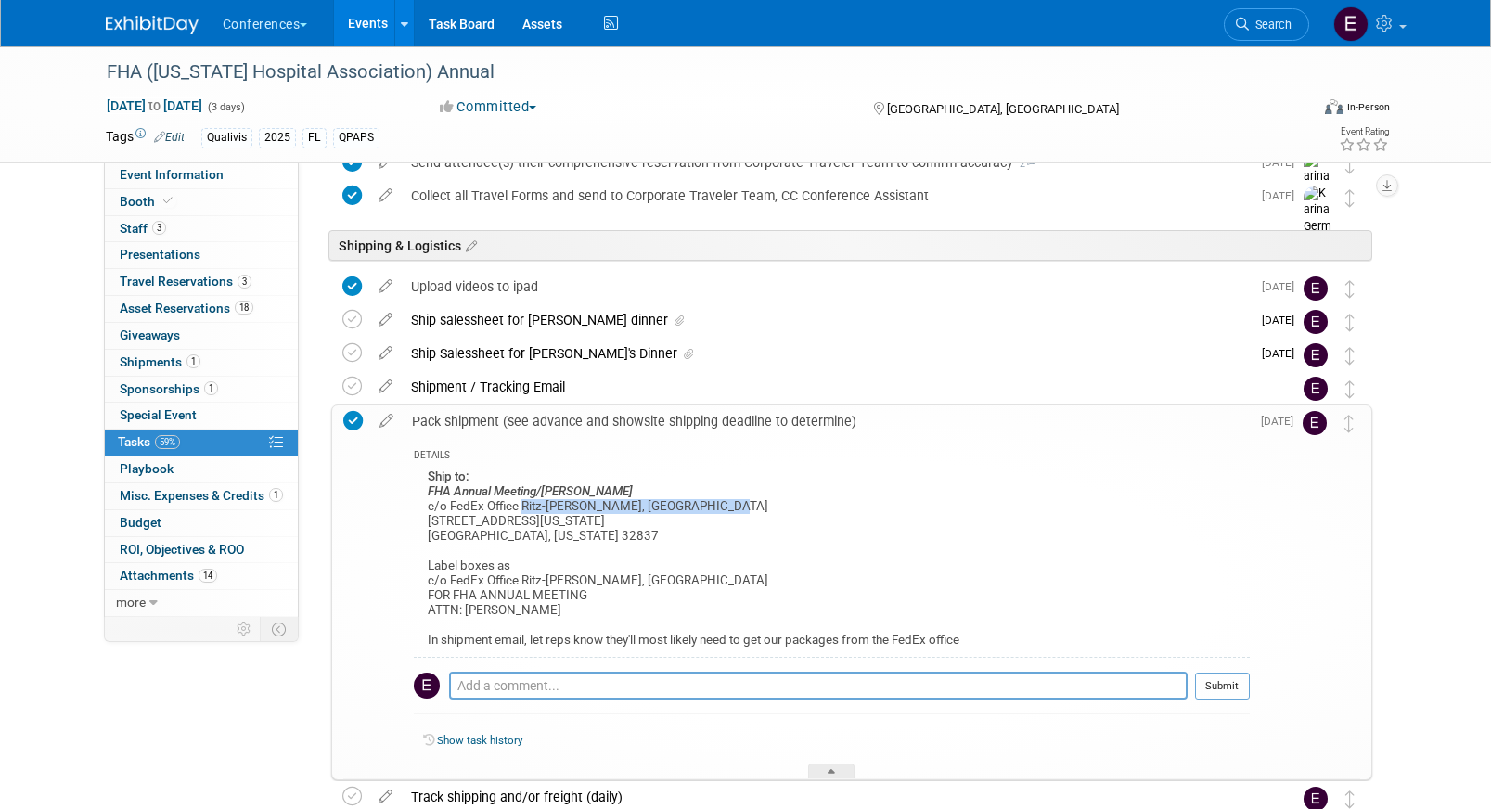
drag, startPoint x: 521, startPoint y: 506, endPoint x: 725, endPoint y: 510, distance: 203.2
click at [725, 510] on div "Ship to: FHA Annual Meeting/KELLY PARKER c/o FedEx Office Ritz-Carlton Orlando,…" at bounding box center [832, 561] width 836 height 193
copy div "Ritz-Carlton Orlando, Grande Lakes"
click at [525, 353] on div "Ship Salessheet for Aaron's Dinner" at bounding box center [826, 354] width 849 height 32
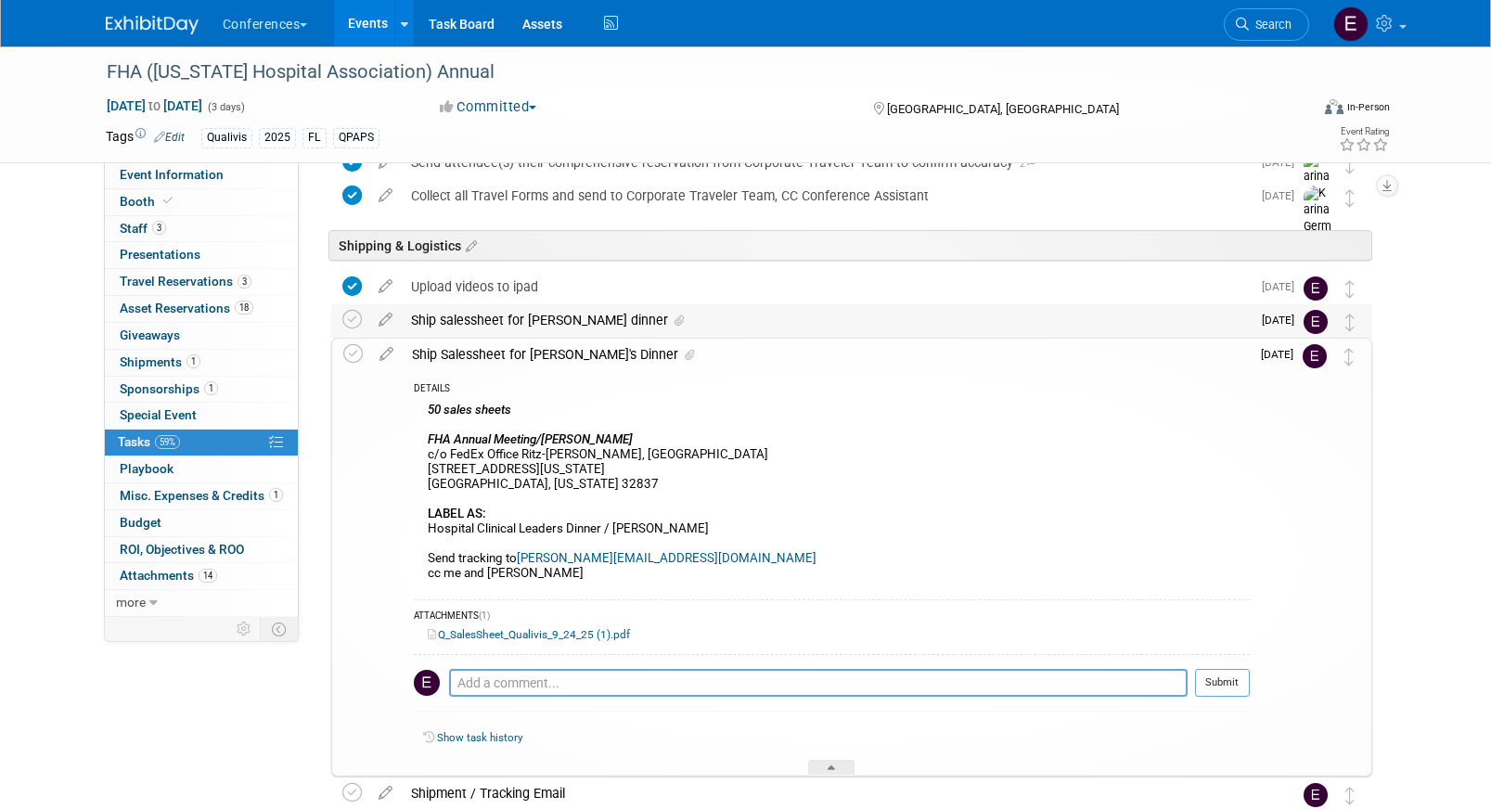
click at [521, 328] on div "Ship salessheet for Kelly's dinner" at bounding box center [826, 320] width 849 height 32
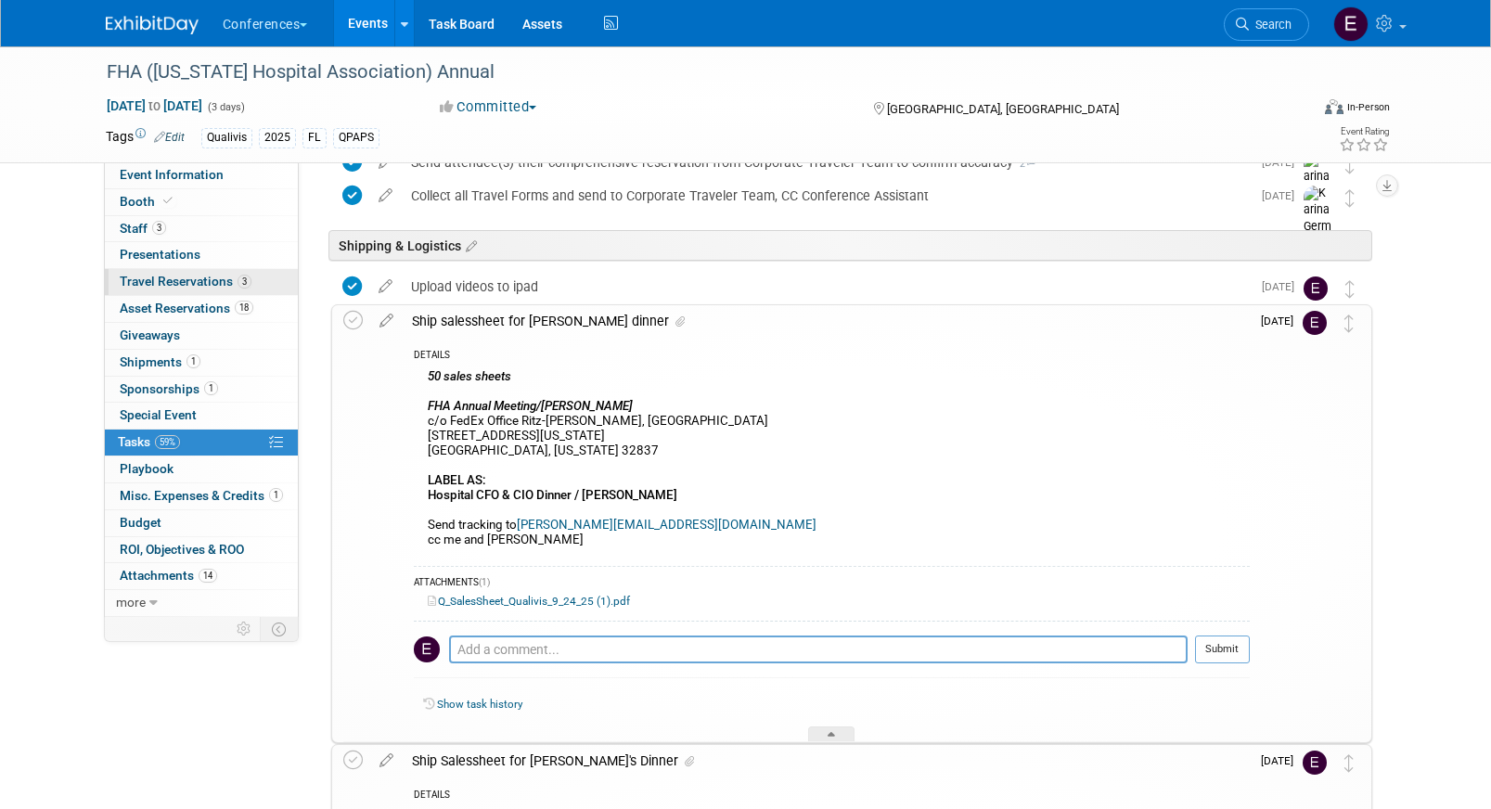
click at [133, 271] on link "3 Travel Reservations 3" at bounding box center [201, 282] width 193 height 26
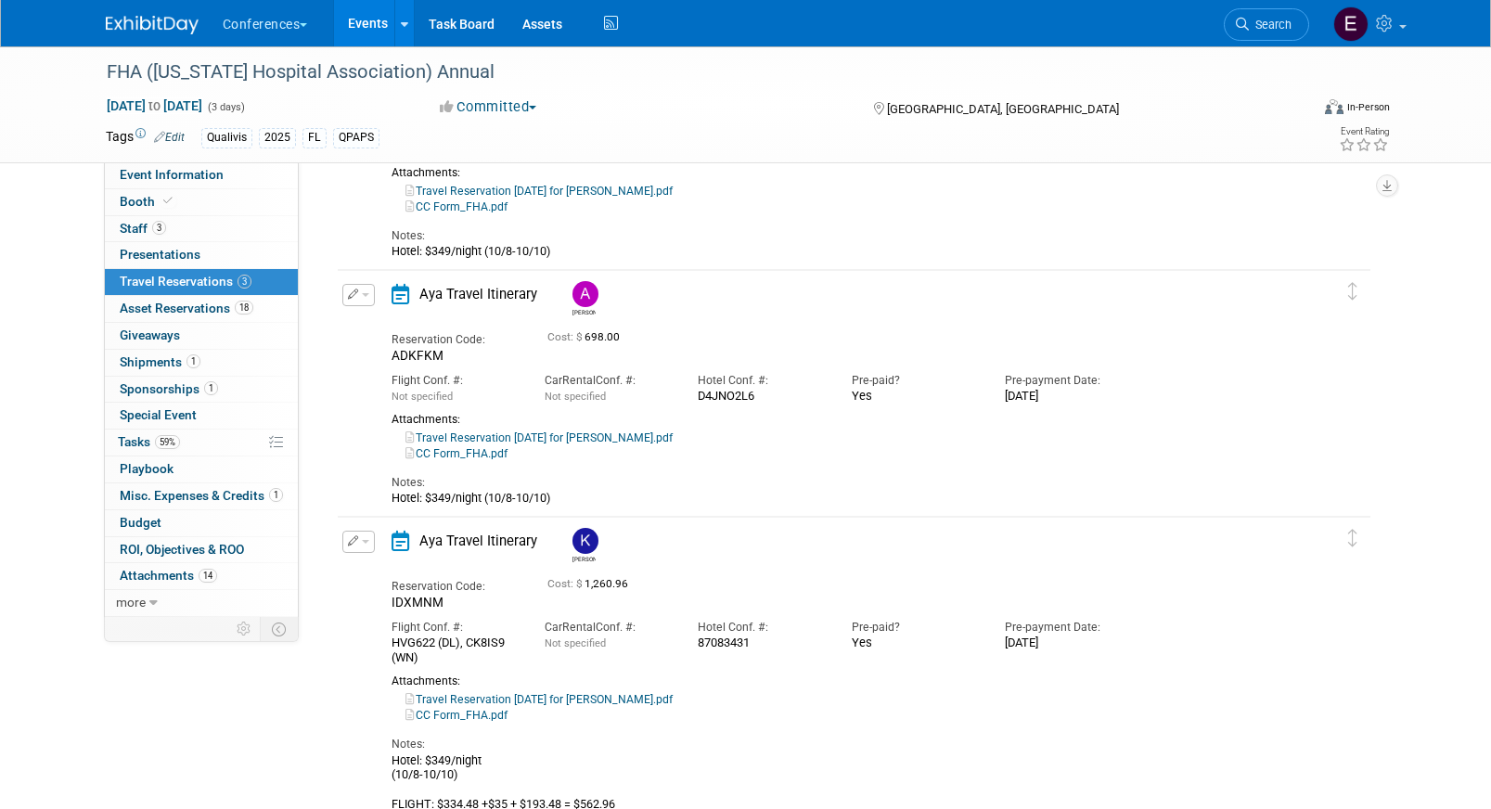
scroll to position [199, 0]
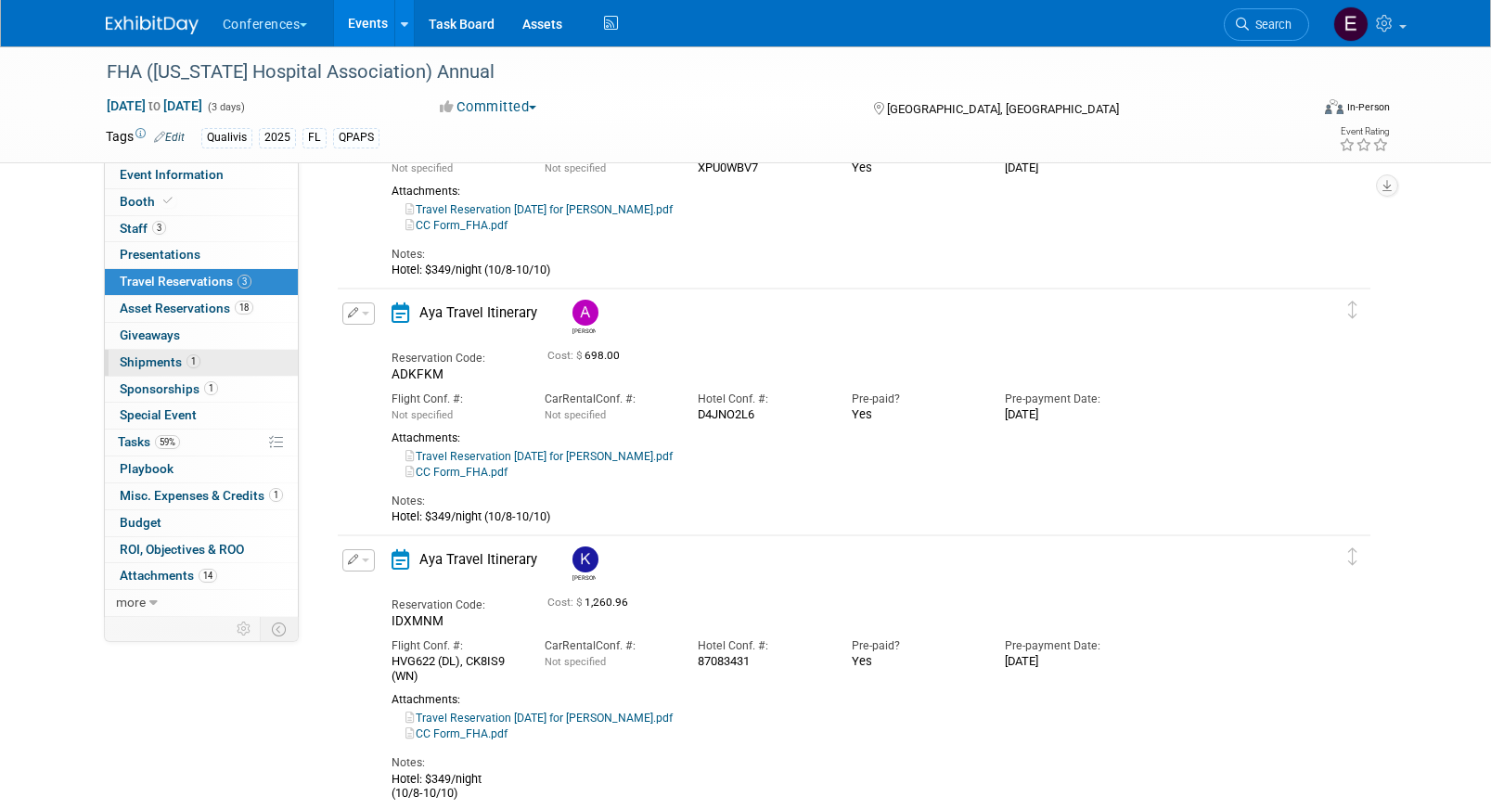
click at [160, 362] on span "Shipments 1" at bounding box center [160, 361] width 81 height 15
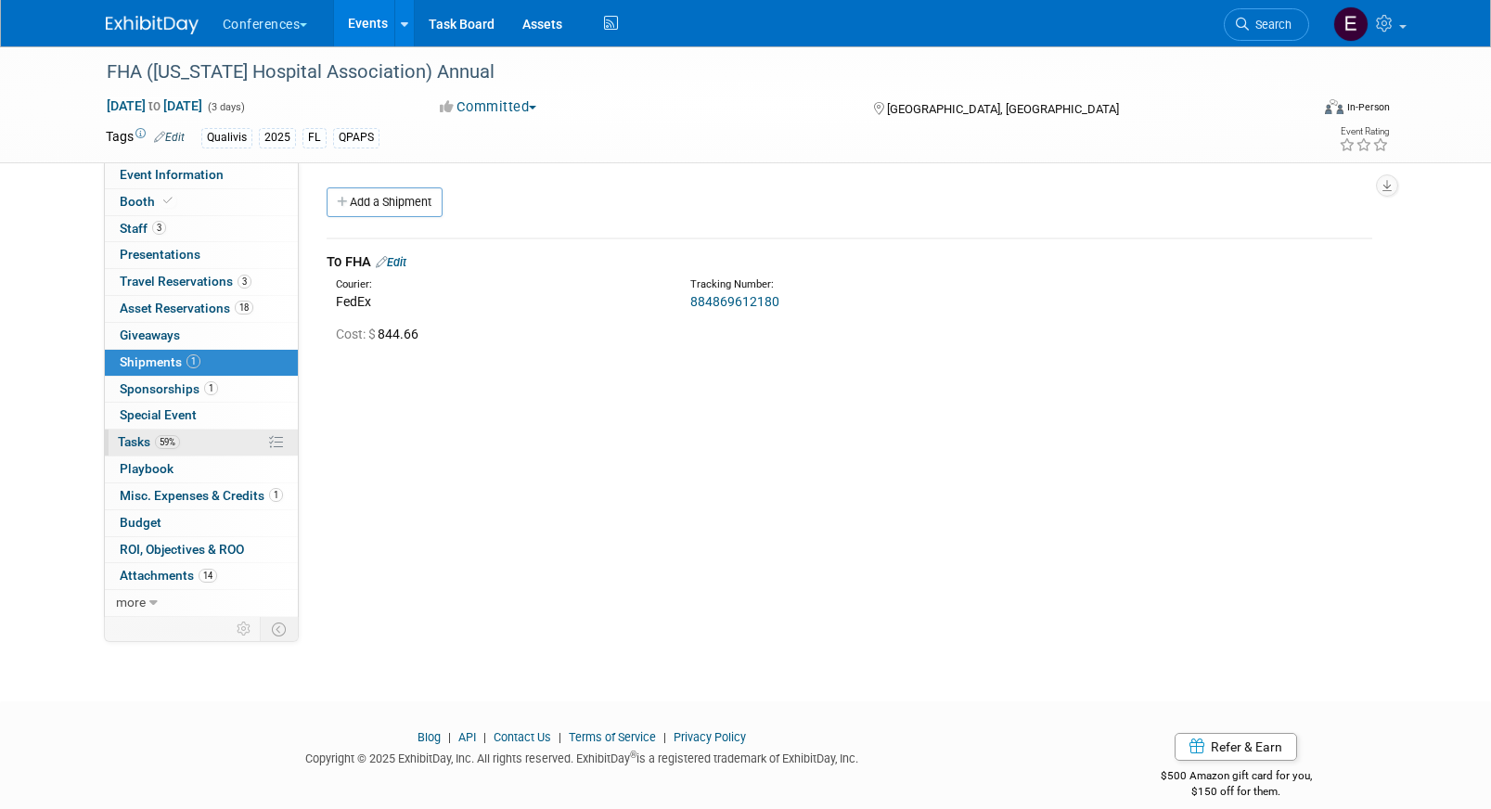
click at [146, 452] on link "59% Tasks 59%" at bounding box center [201, 443] width 193 height 26
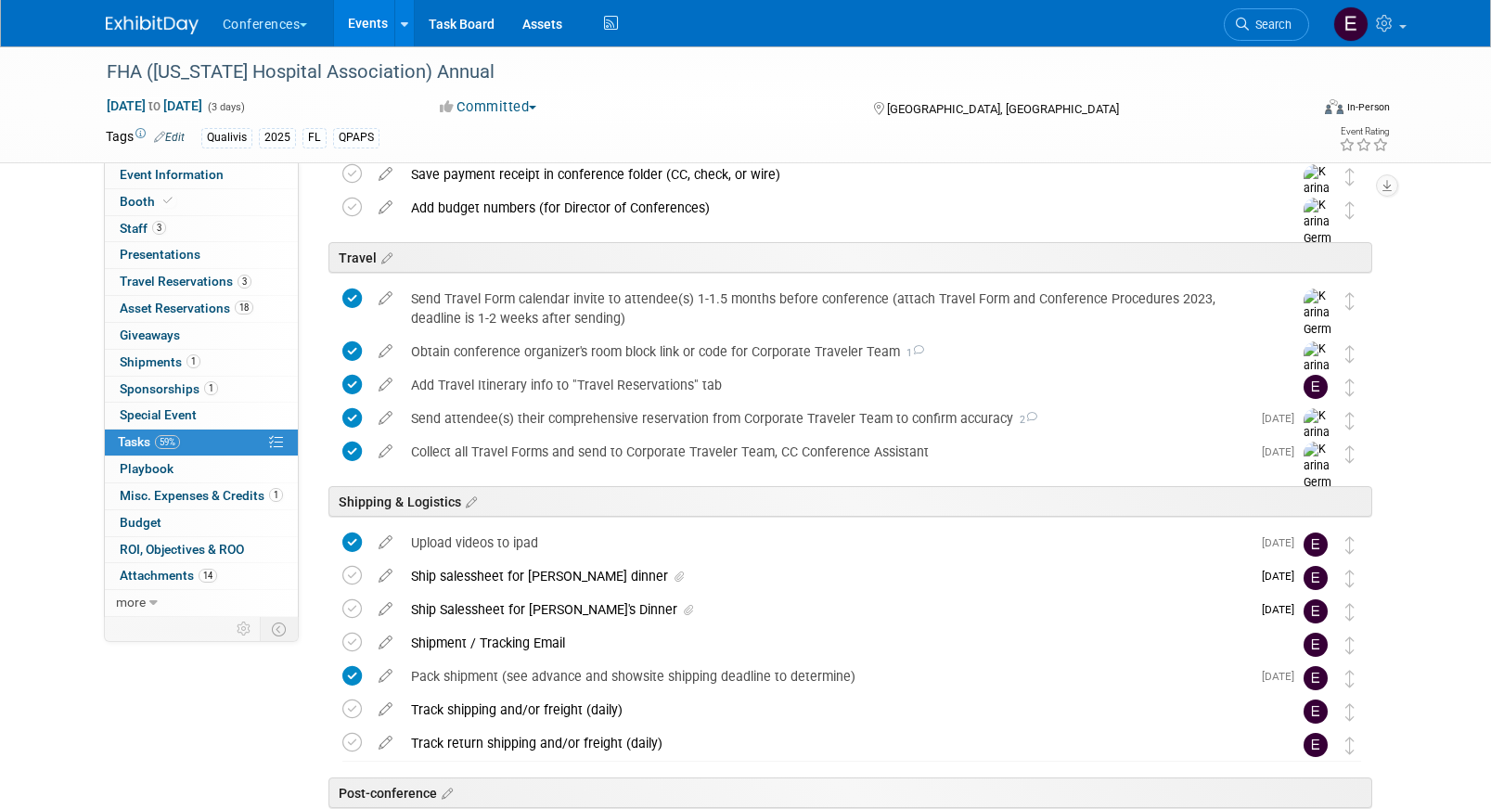
scroll to position [904, 0]
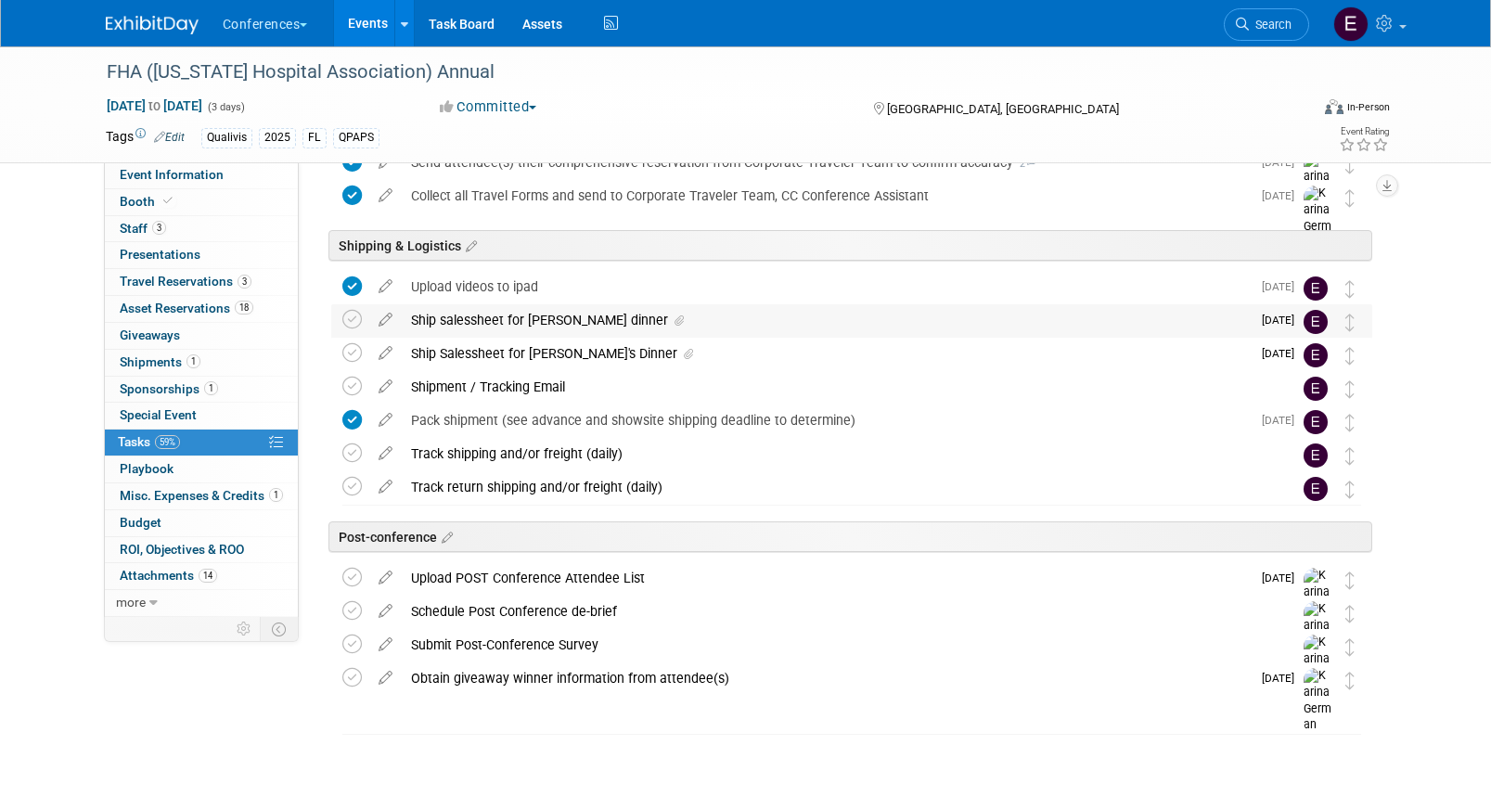
click at [547, 329] on div "Ship salessheet for Kelly's dinner" at bounding box center [826, 320] width 849 height 32
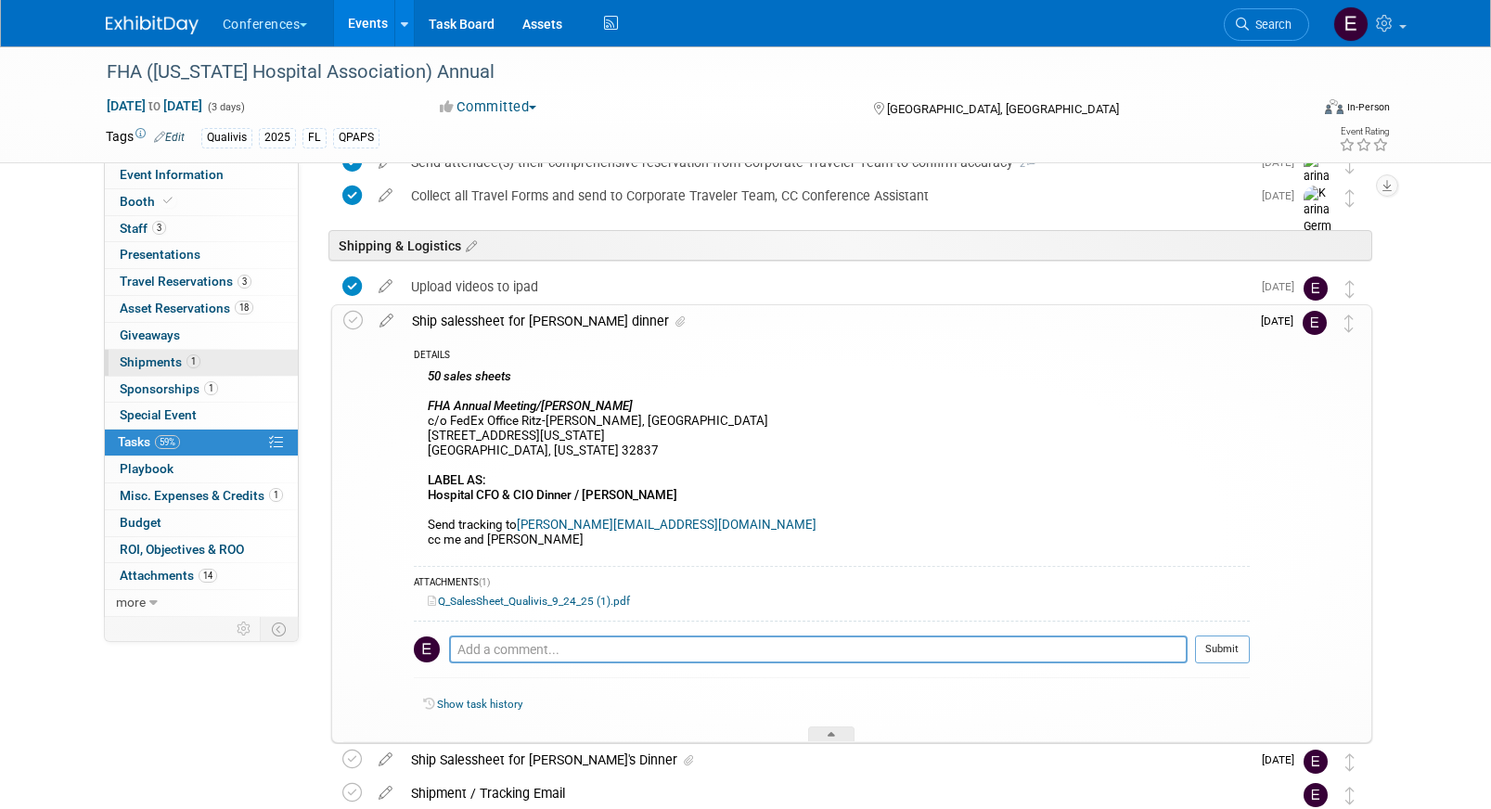
click at [195, 364] on span "1" at bounding box center [193, 361] width 14 height 14
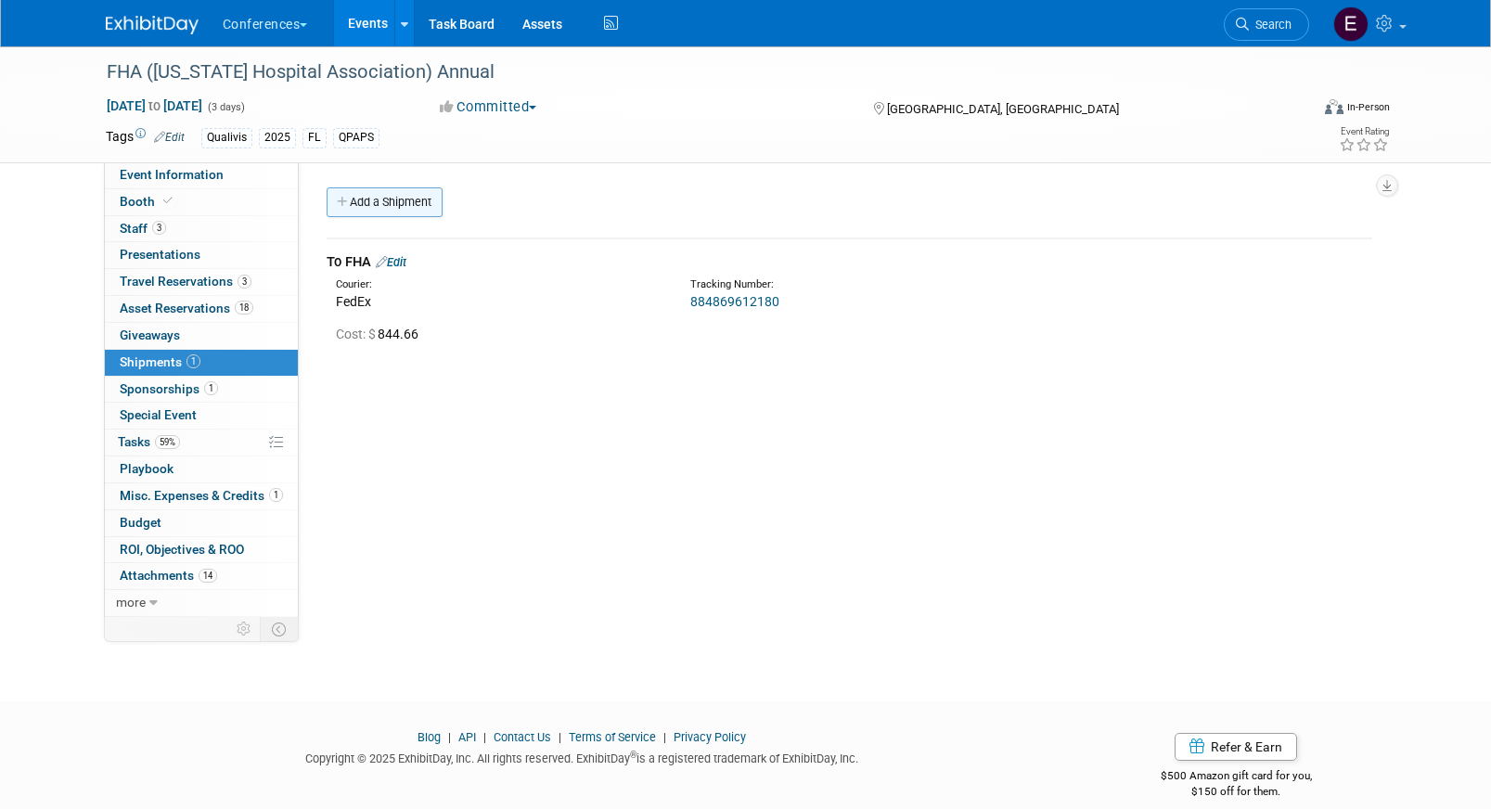
click at [340, 199] on icon at bounding box center [343, 203] width 13 height 12
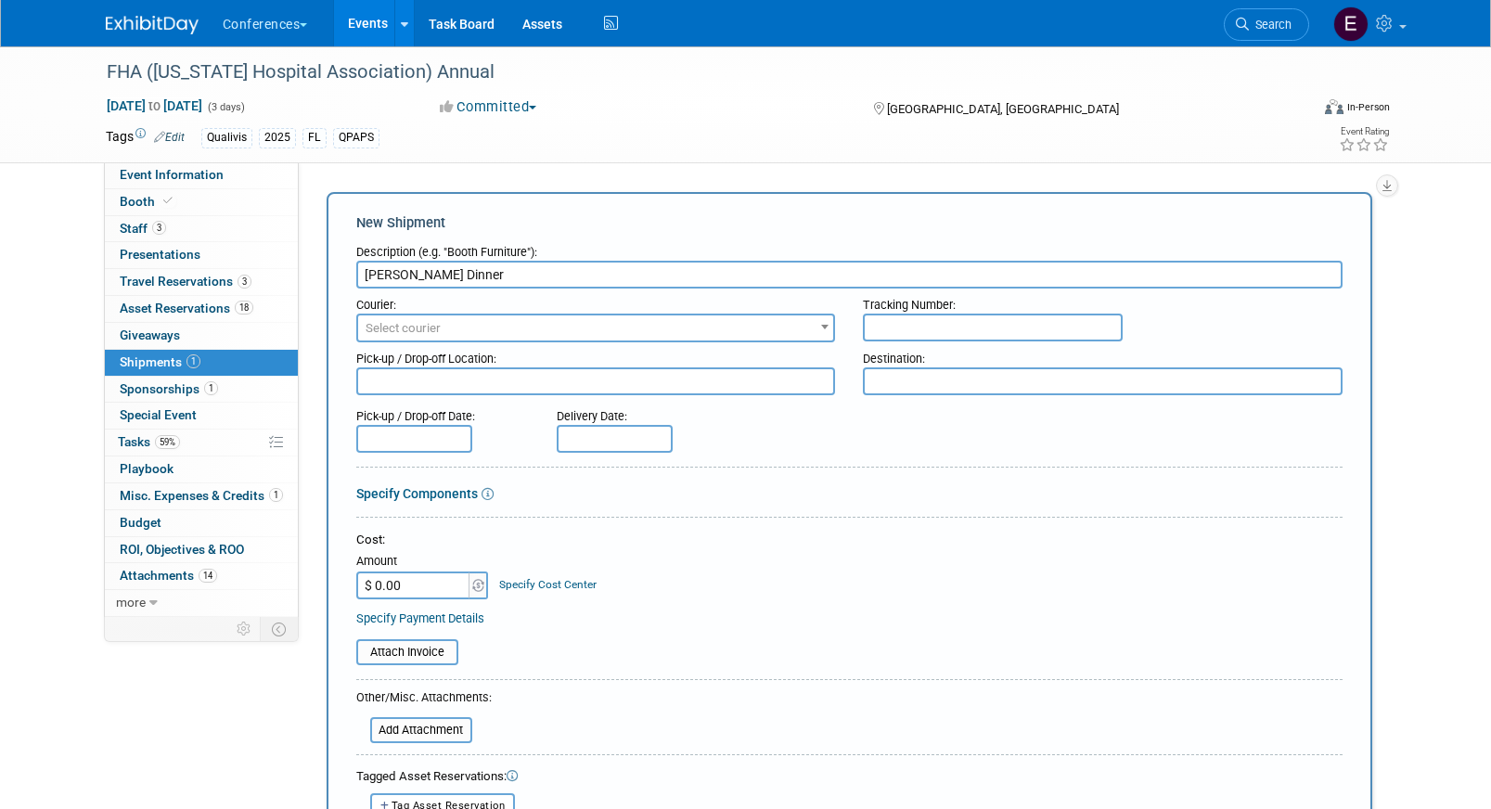
click at [366, 278] on input "Kelly's Dinner" at bounding box center [849, 275] width 986 height 28
type input "Sales Sheets for Kelly's Dinner"
click at [401, 321] on span "Select courier" at bounding box center [403, 328] width 75 height 14
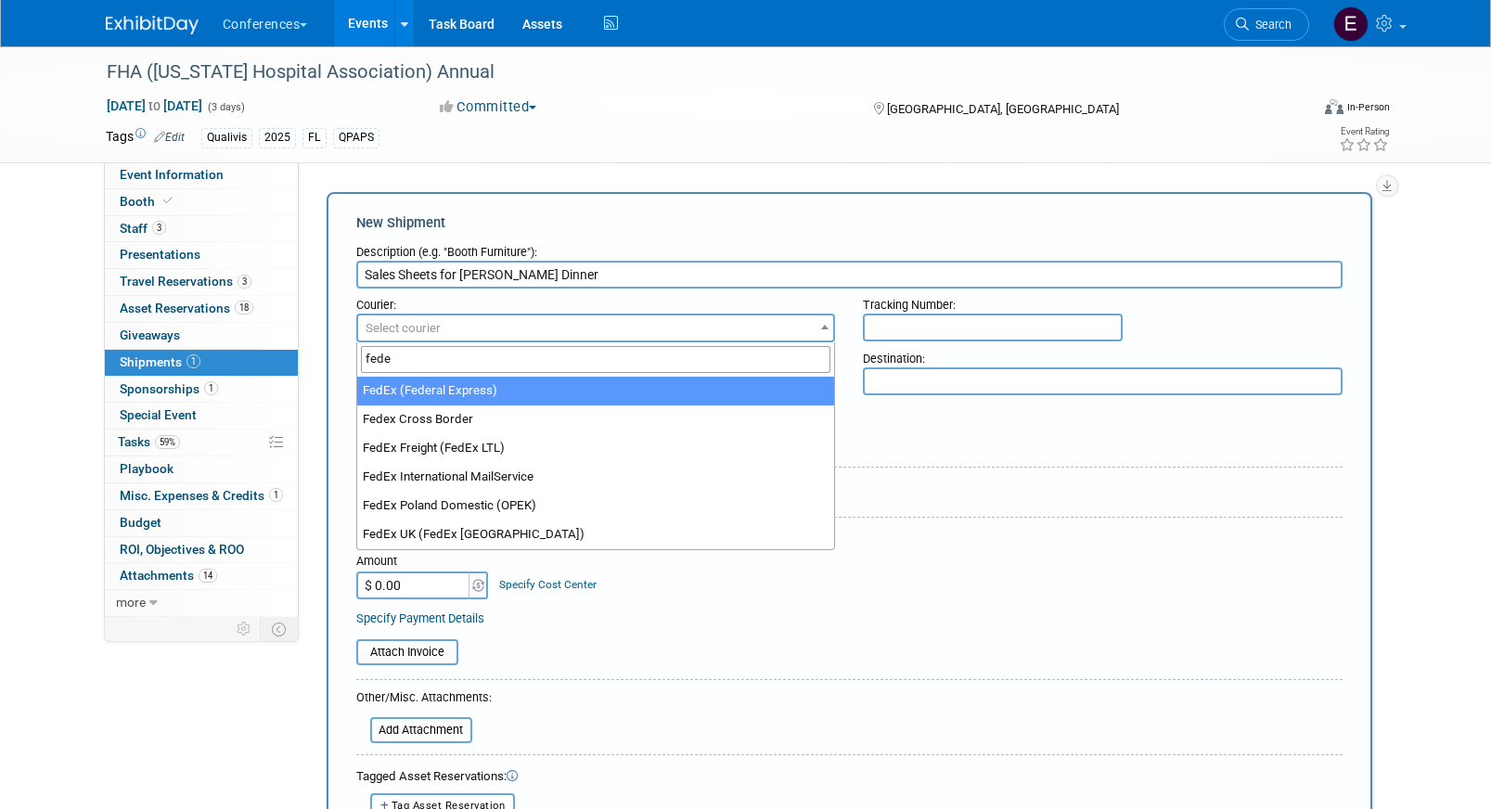
type input "fede"
select select "206"
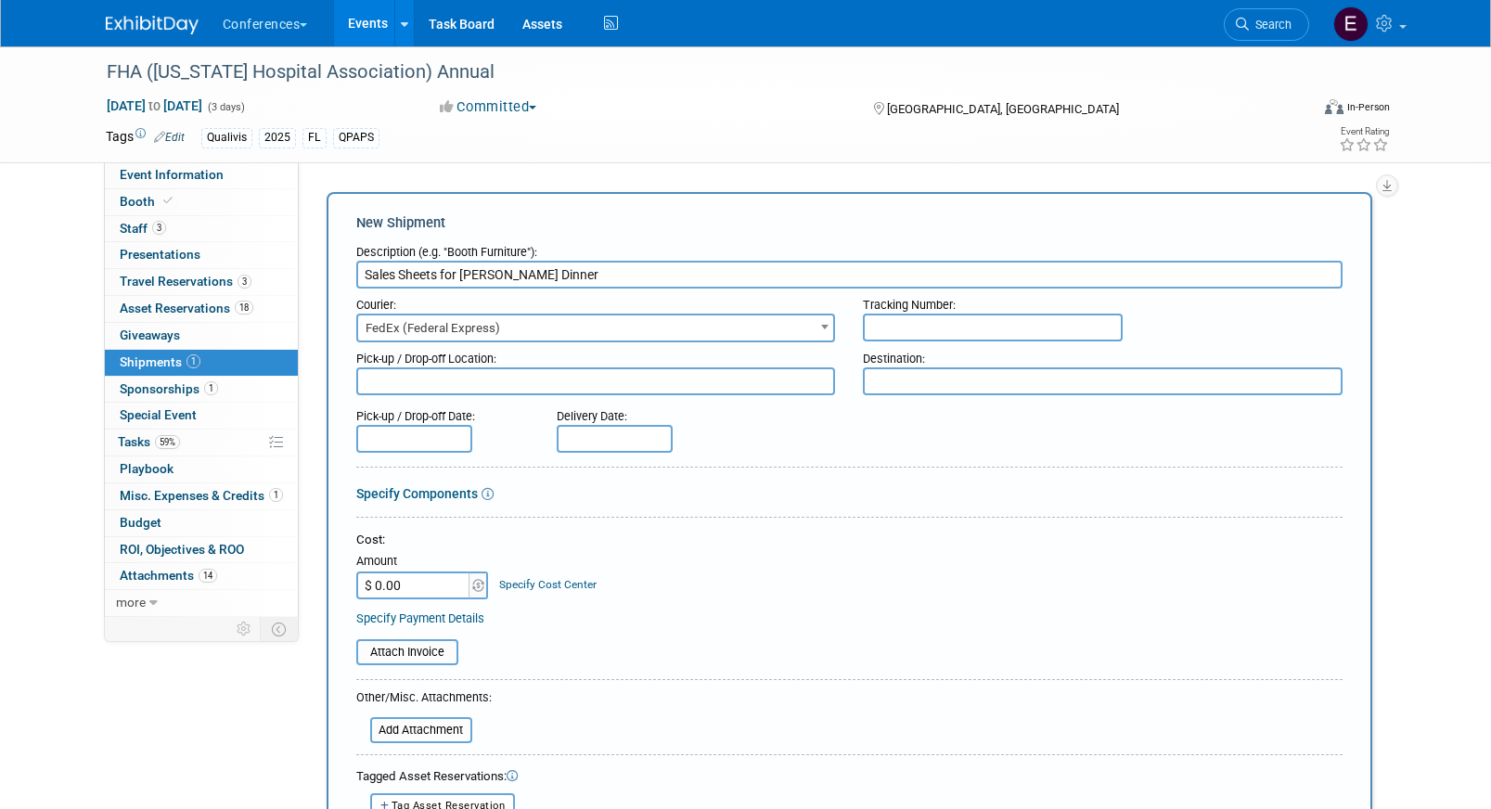
click at [931, 340] on input "text" at bounding box center [993, 328] width 260 height 28
paste input "884898042767"
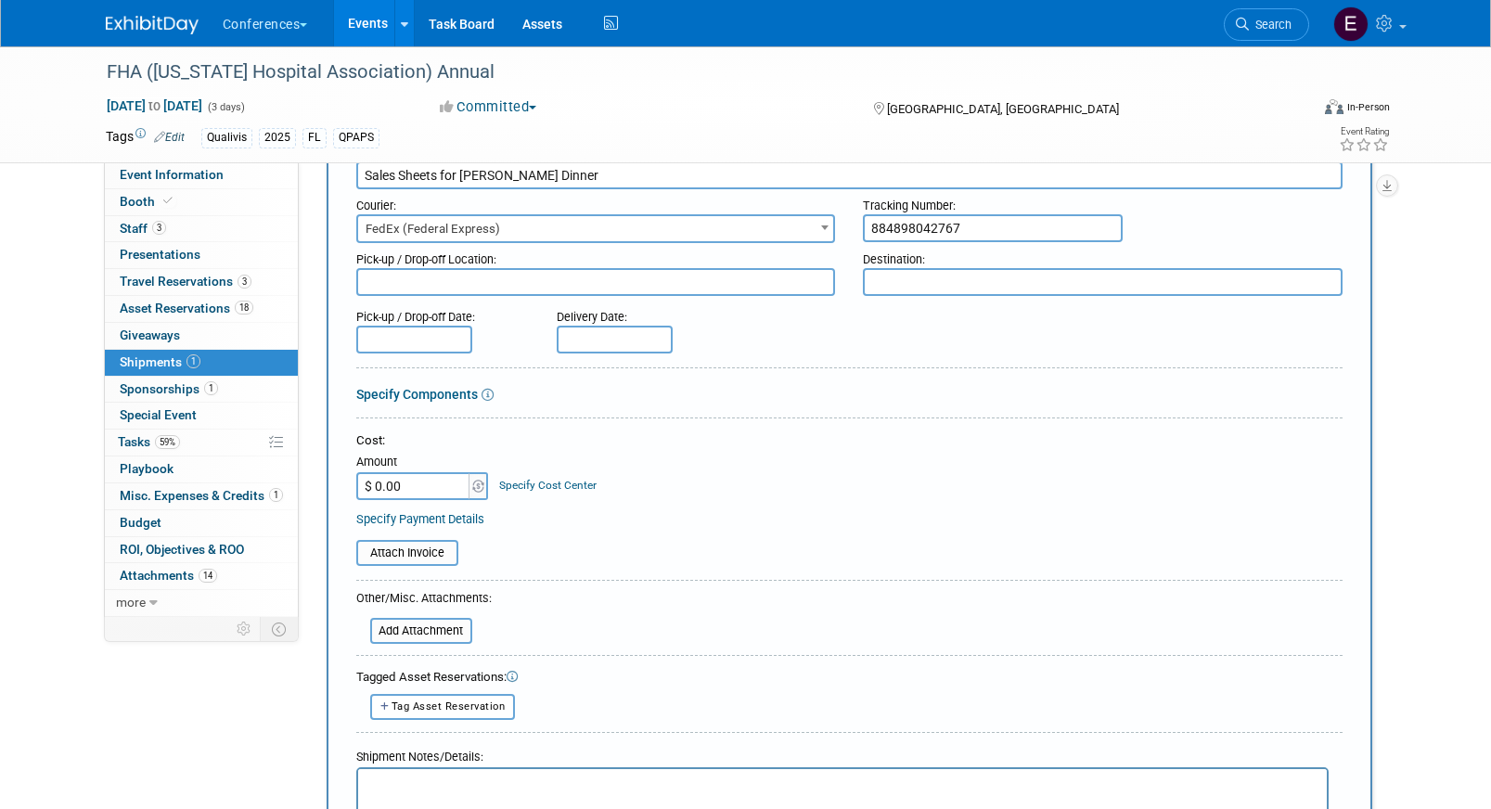
scroll to position [124, 0]
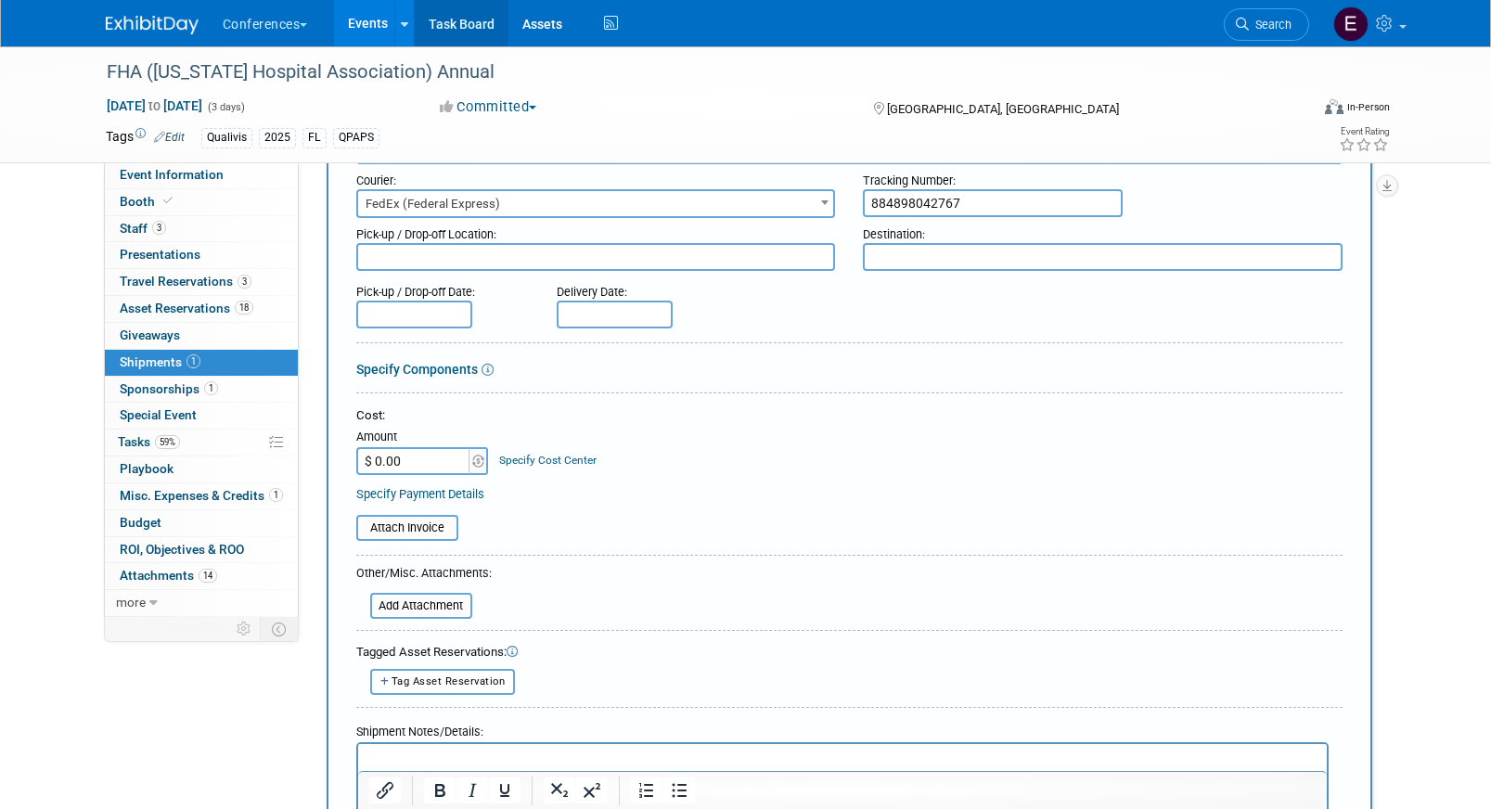
type input "884898042767"
click at [441, 457] on input "$ 0.00" at bounding box center [414, 461] width 116 height 28
type input "$ 31.71"
click at [542, 464] on link "Specify Cost Center" at bounding box center [547, 460] width 97 height 13
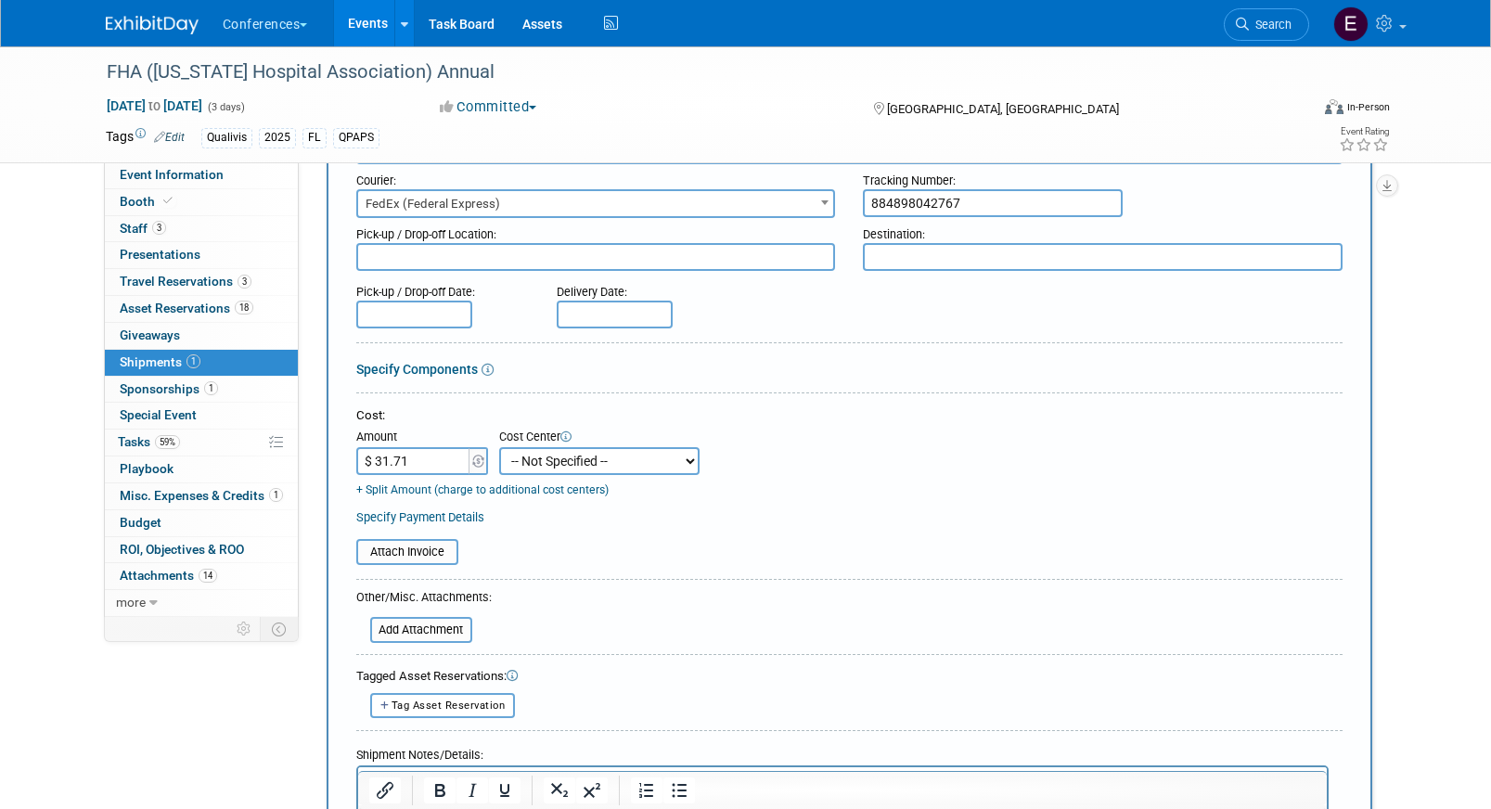
click at [542, 464] on select "-- Not Specified -- Aya Education Aya Healthcare Aya Locums Bespoke Corporate D…" at bounding box center [599, 461] width 200 height 28
select select "18965874"
click at [499, 447] on select "-- Not Specified -- Aya Education Aya Healthcare Aya Locums Bespoke Corporate D…" at bounding box center [599, 461] width 200 height 28
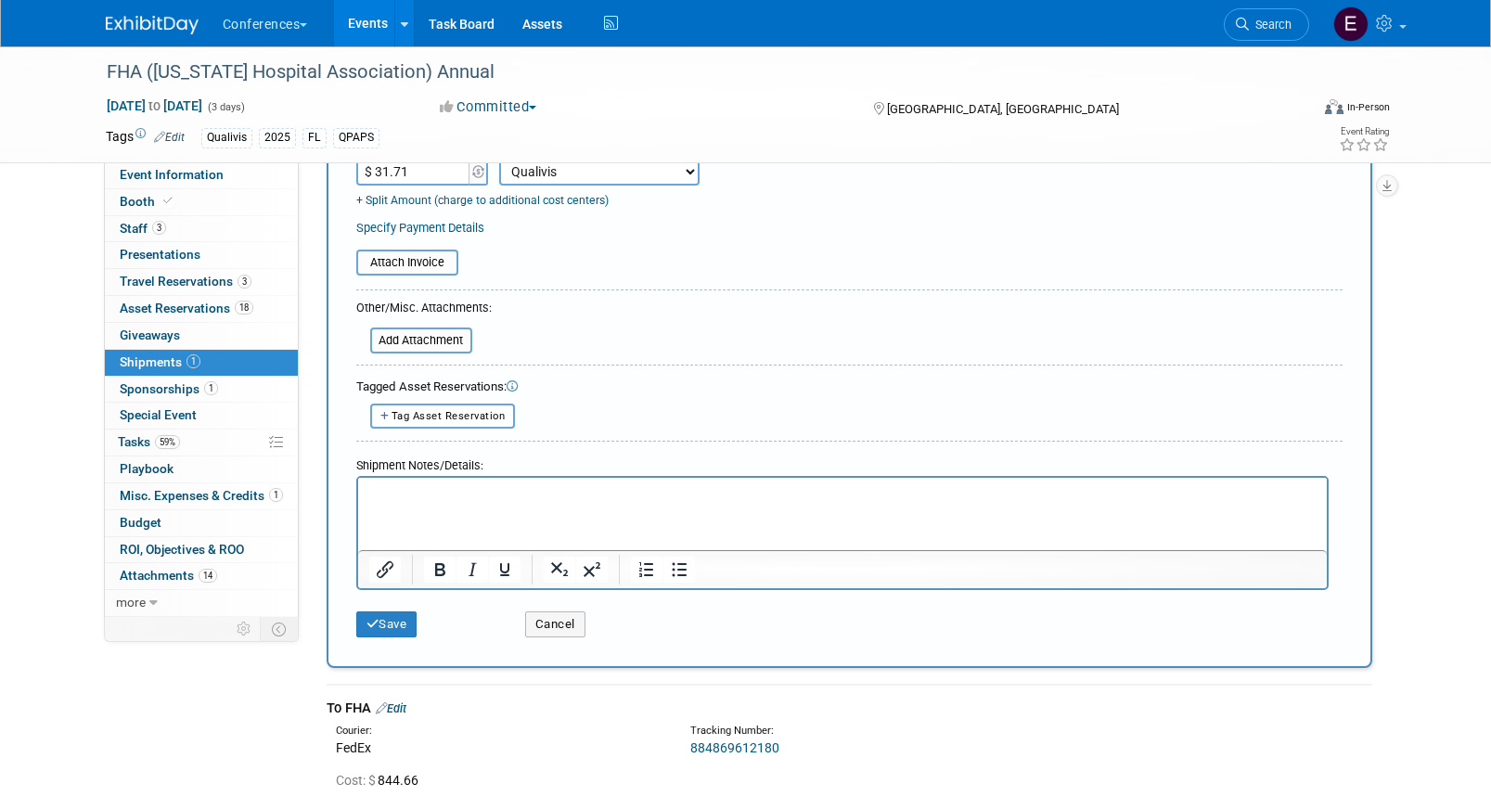
scroll to position [419, 0]
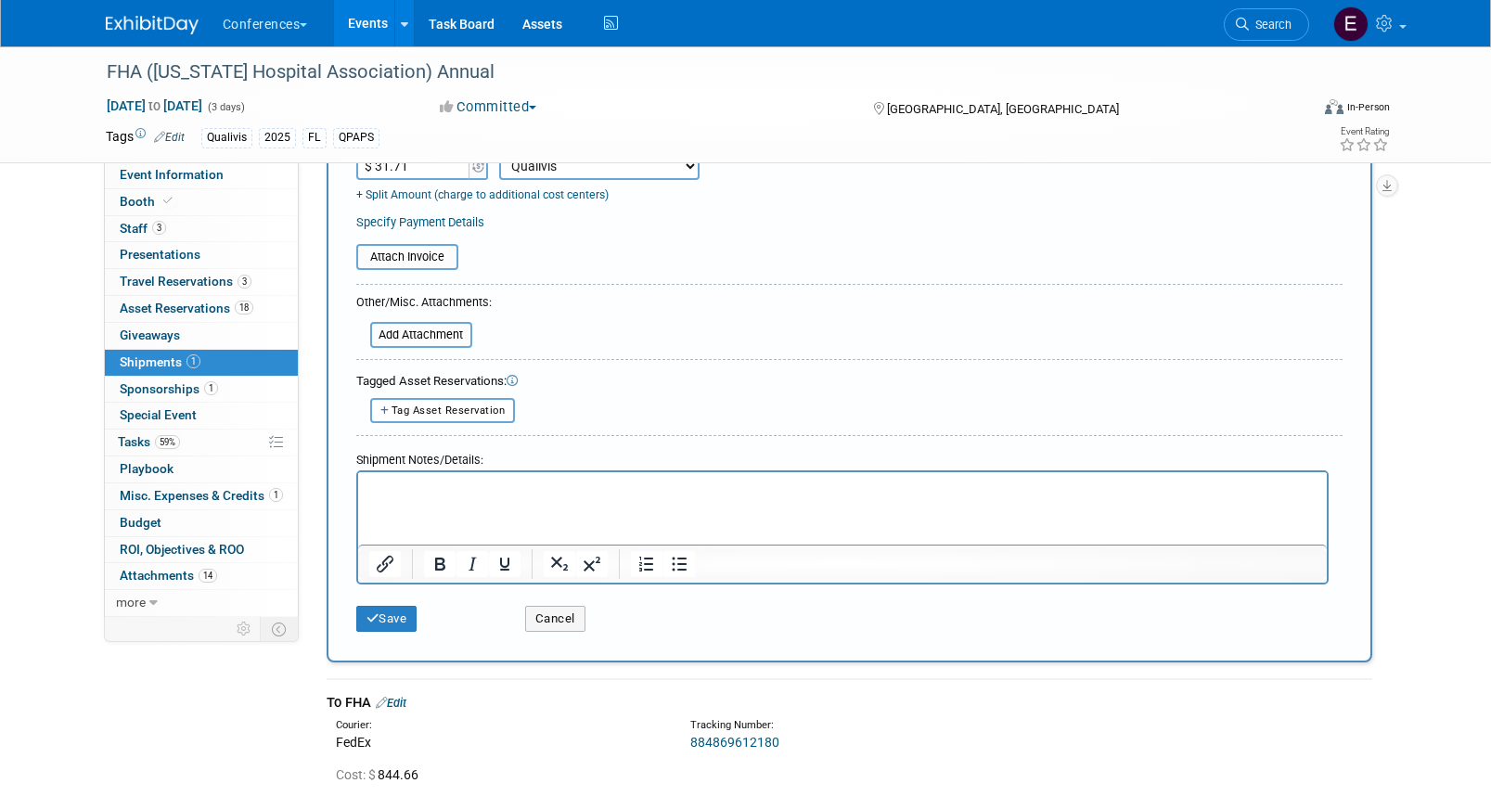
click at [372, 603] on div "Save" at bounding box center [426, 613] width 169 height 38
click at [371, 615] on icon "submit" at bounding box center [372, 618] width 13 height 12
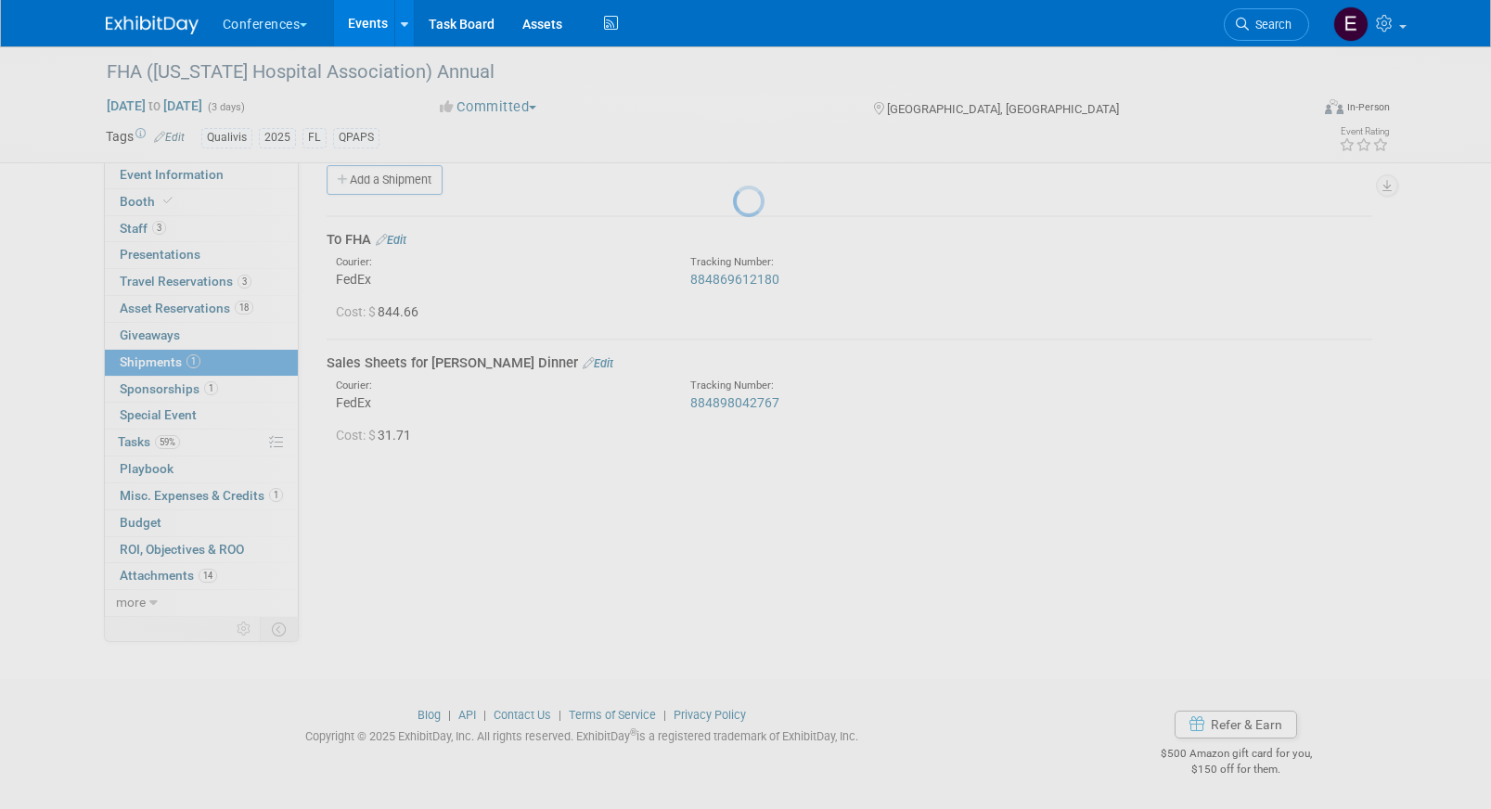
scroll to position [21, 0]
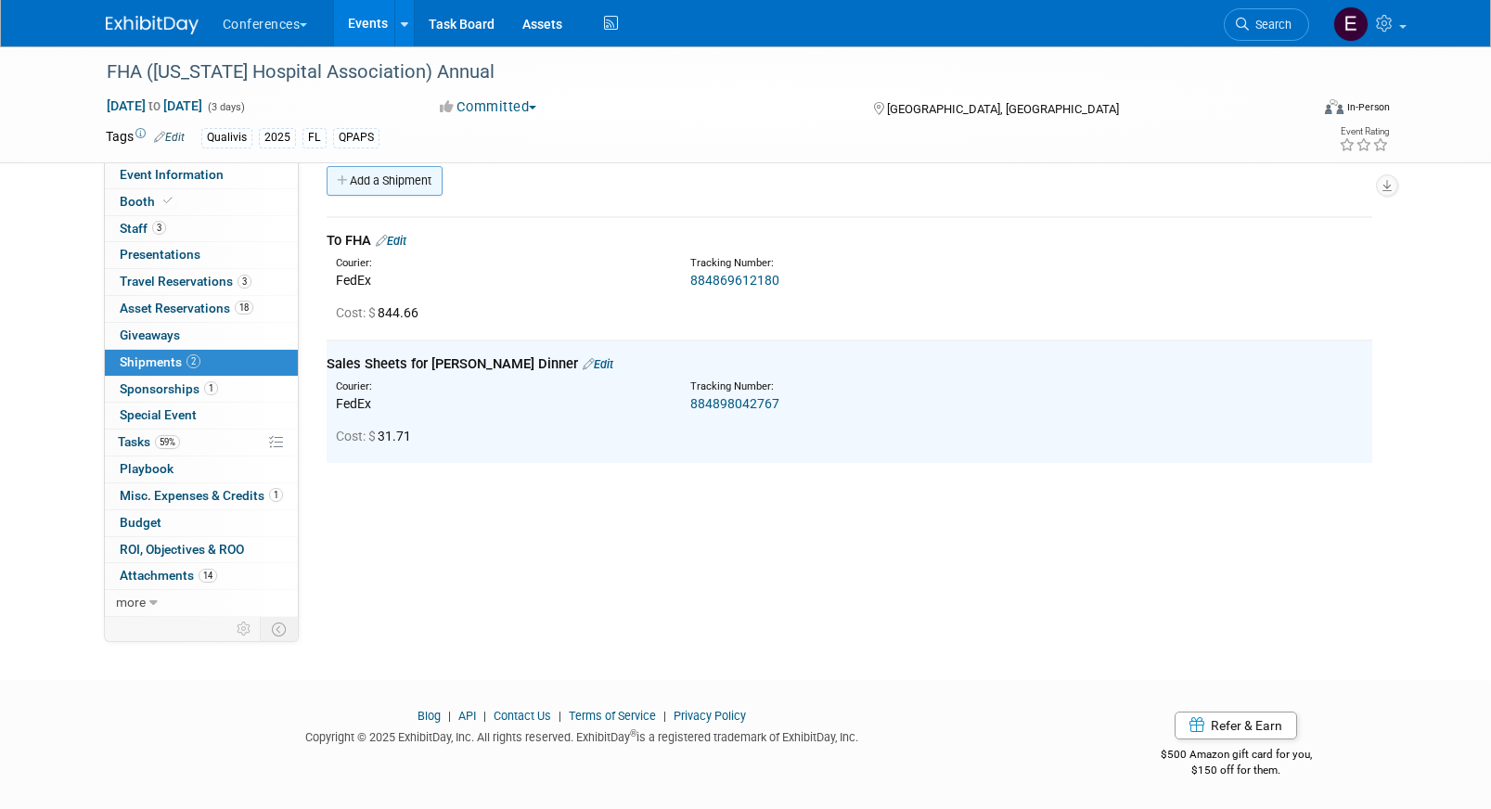
click at [386, 190] on link "Add a Shipment" at bounding box center [385, 181] width 116 height 30
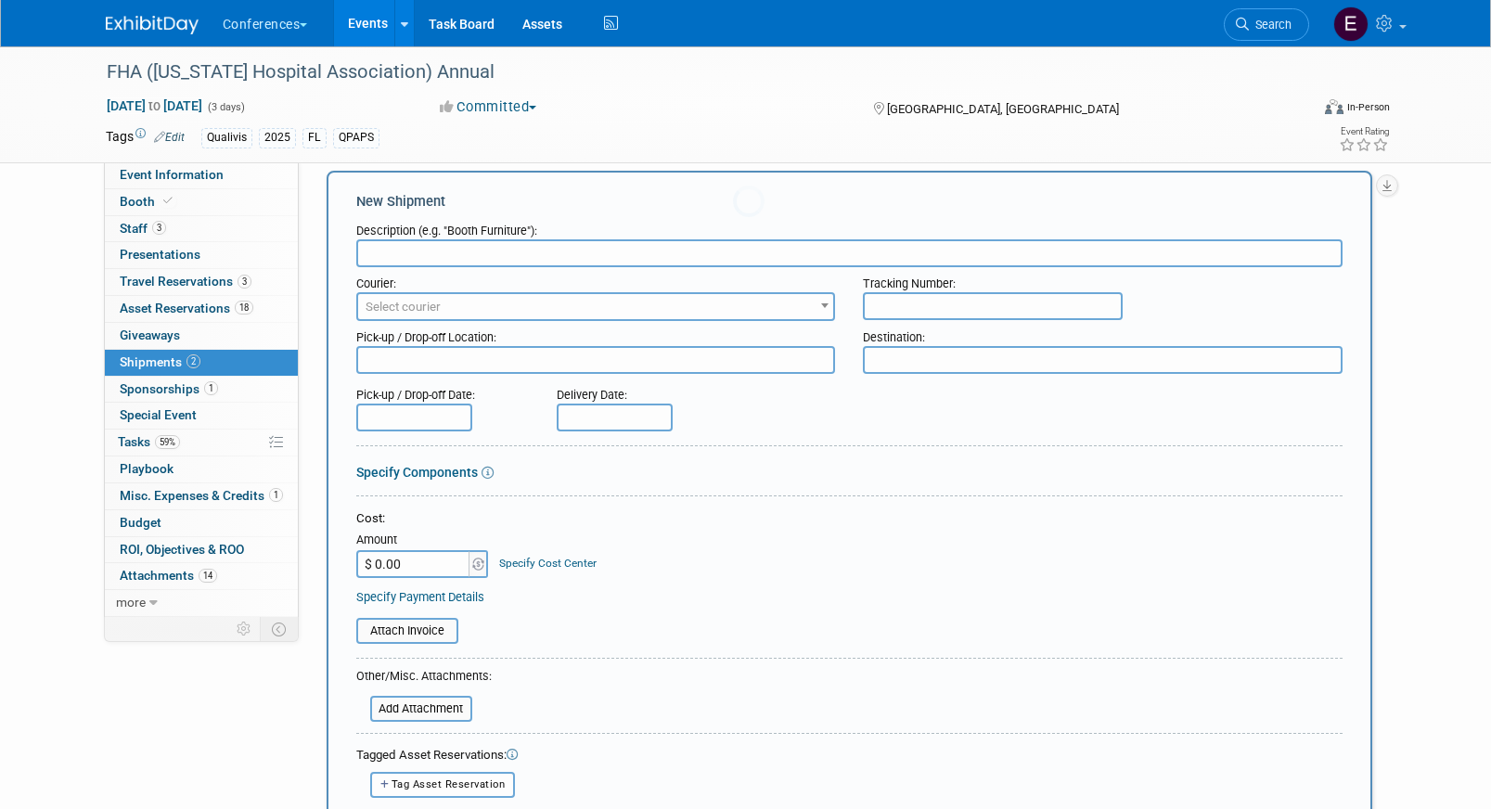
scroll to position [0, 0]
type input "Sales Sheets for Aaron's Dinner"
click at [436, 316] on span "Select courier" at bounding box center [596, 307] width 476 height 26
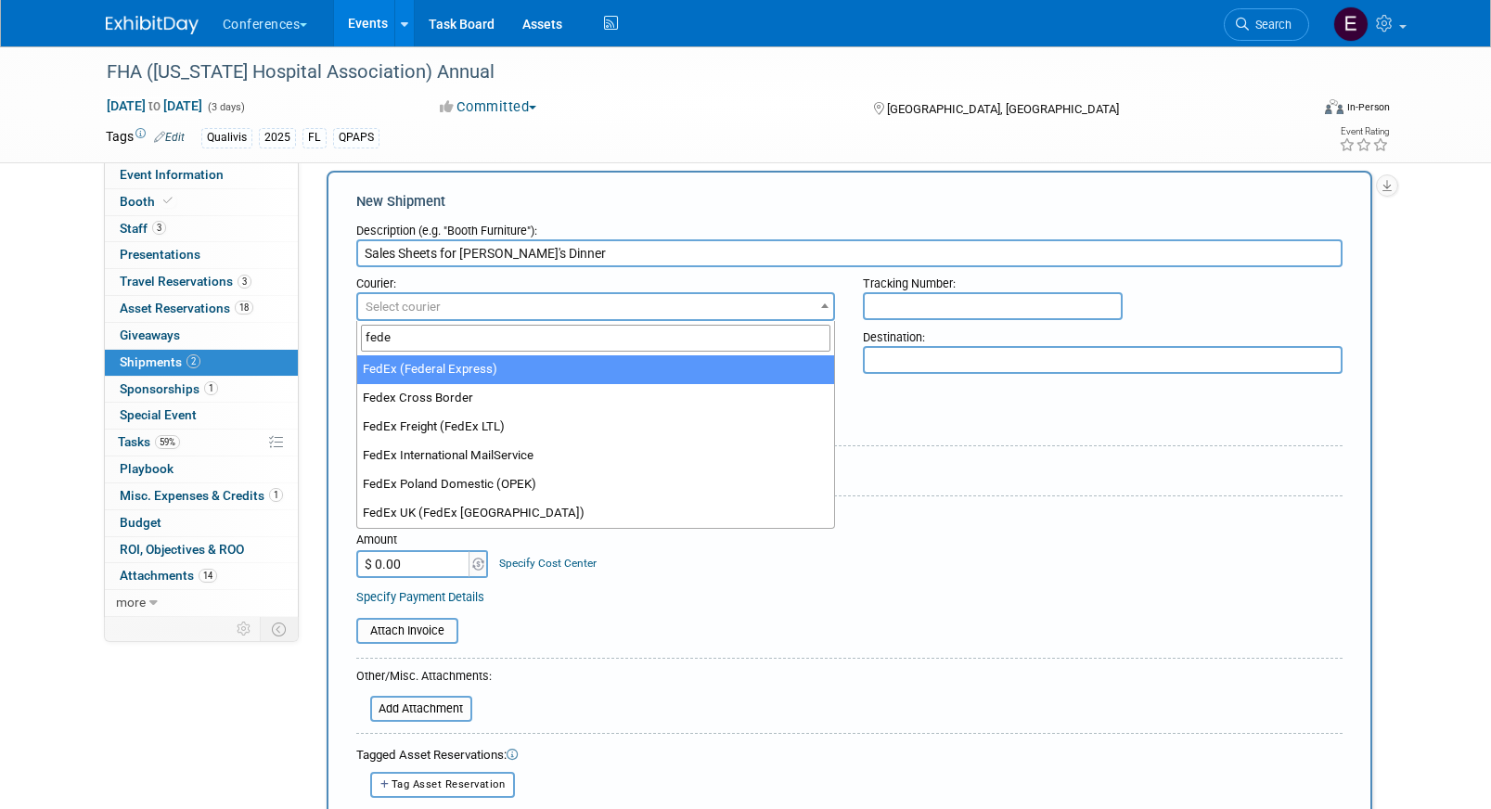
type input "fede"
select select "206"
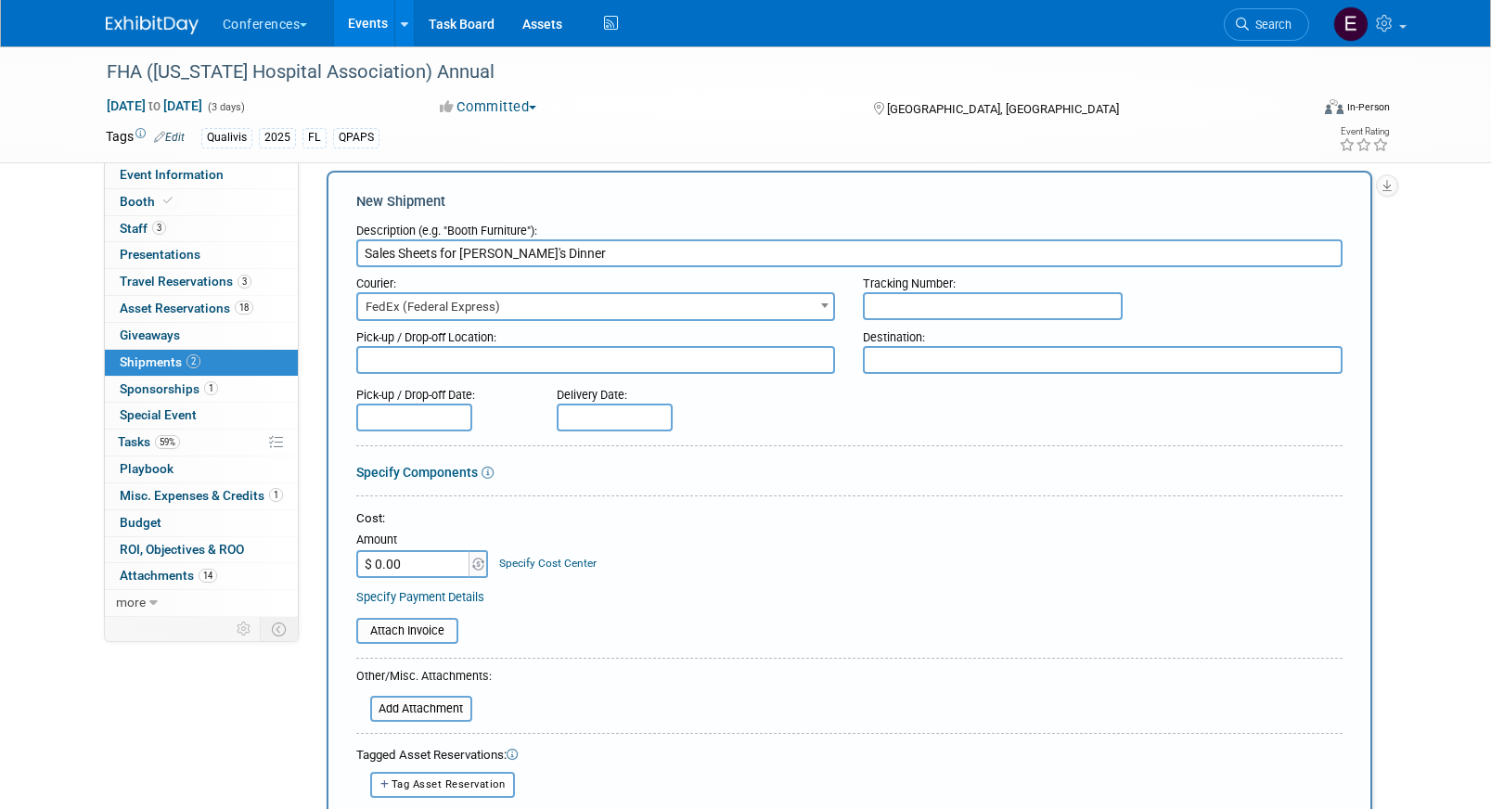
click at [910, 304] on input "text" at bounding box center [993, 306] width 260 height 28
paste input "884898106305"
type input "884898106305"
click at [427, 552] on input "$ 0.00" at bounding box center [414, 564] width 116 height 28
click at [424, 560] on input "$ 0.00" at bounding box center [414, 564] width 116 height 28
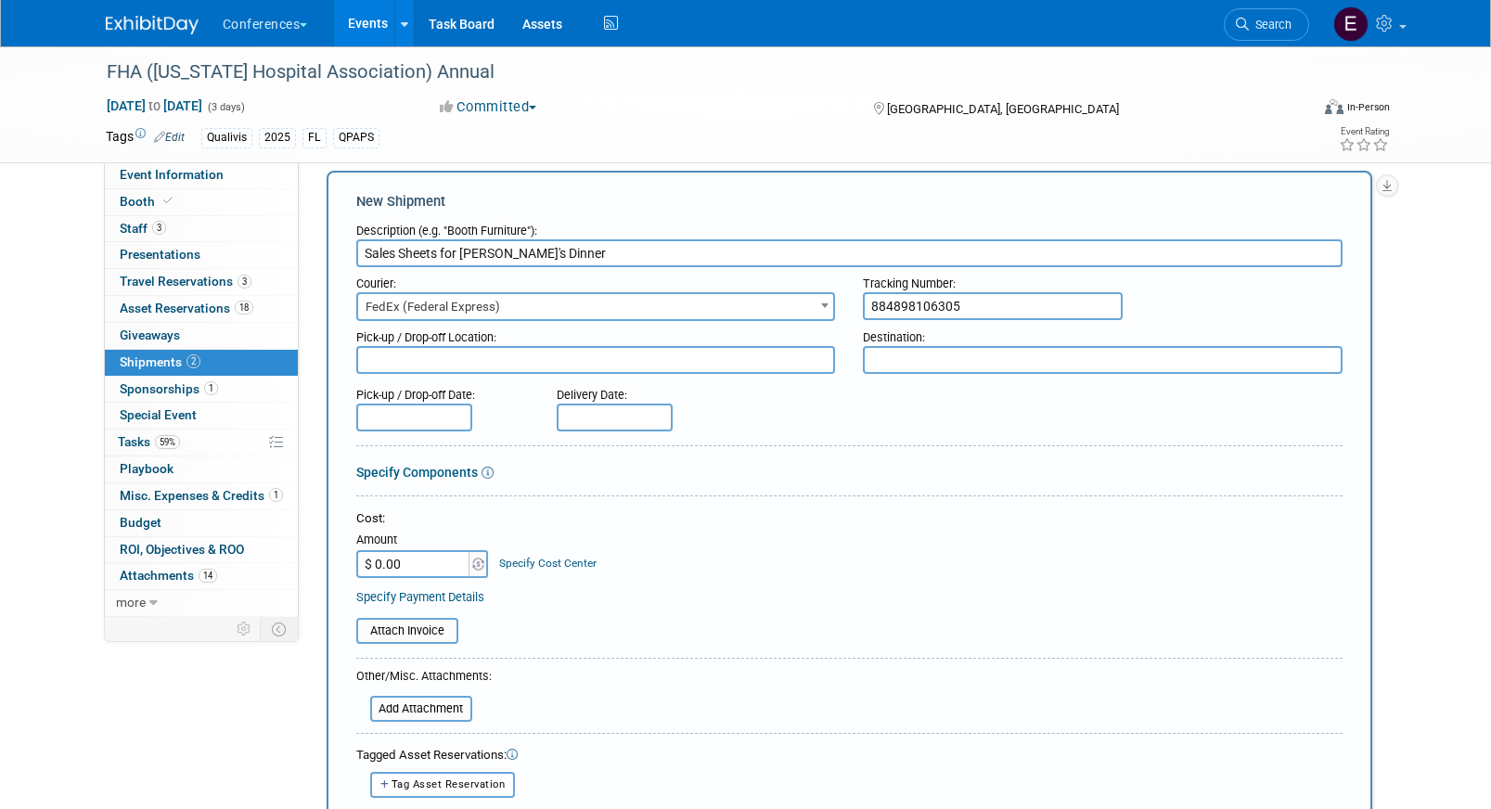
click at [424, 560] on input "$ 0.00" at bounding box center [414, 564] width 116 height 28
type input "$ 31.71"
click at [537, 559] on link "Specify Cost Center" at bounding box center [547, 563] width 97 height 13
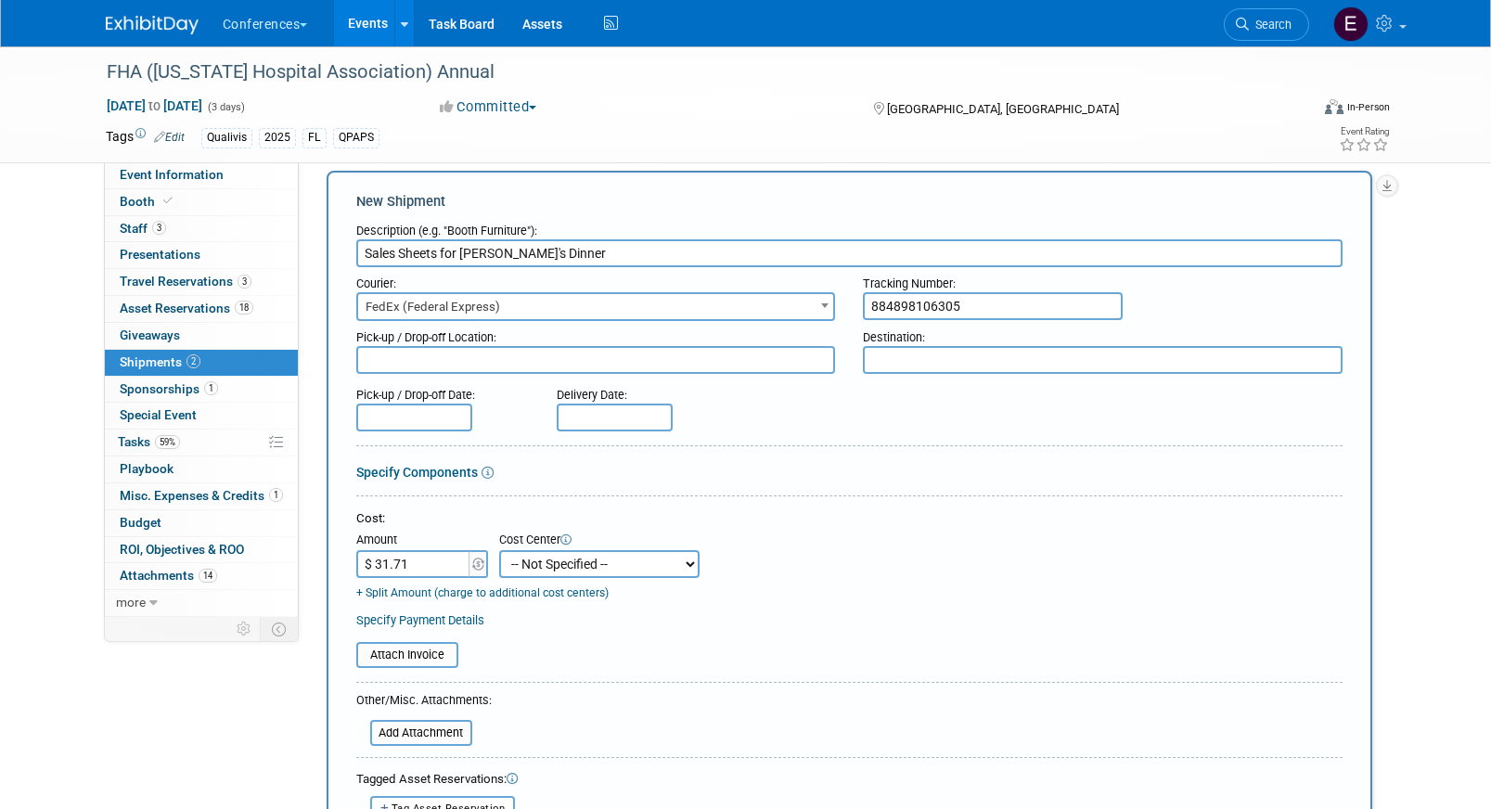
click at [531, 575] on select "-- Not Specified -- Aya Education Aya Healthcare Aya Locums Bespoke Corporate D…" at bounding box center [599, 564] width 200 height 28
select select "18965874"
click at [499, 550] on select "-- Not Specified -- Aya Education Aya Healthcare Aya Locums Bespoke Corporate D…" at bounding box center [599, 564] width 200 height 28
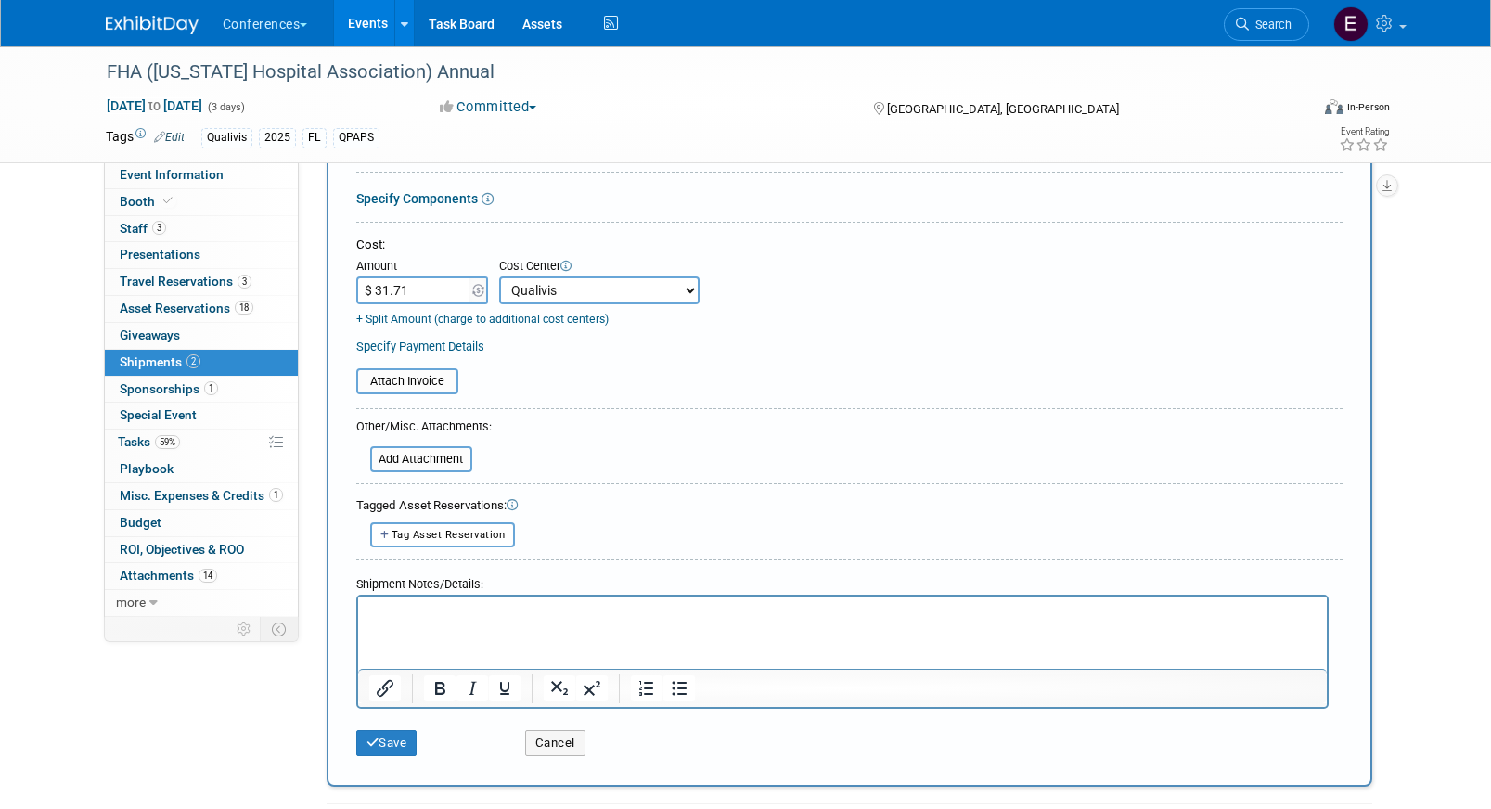
scroll to position [386, 0]
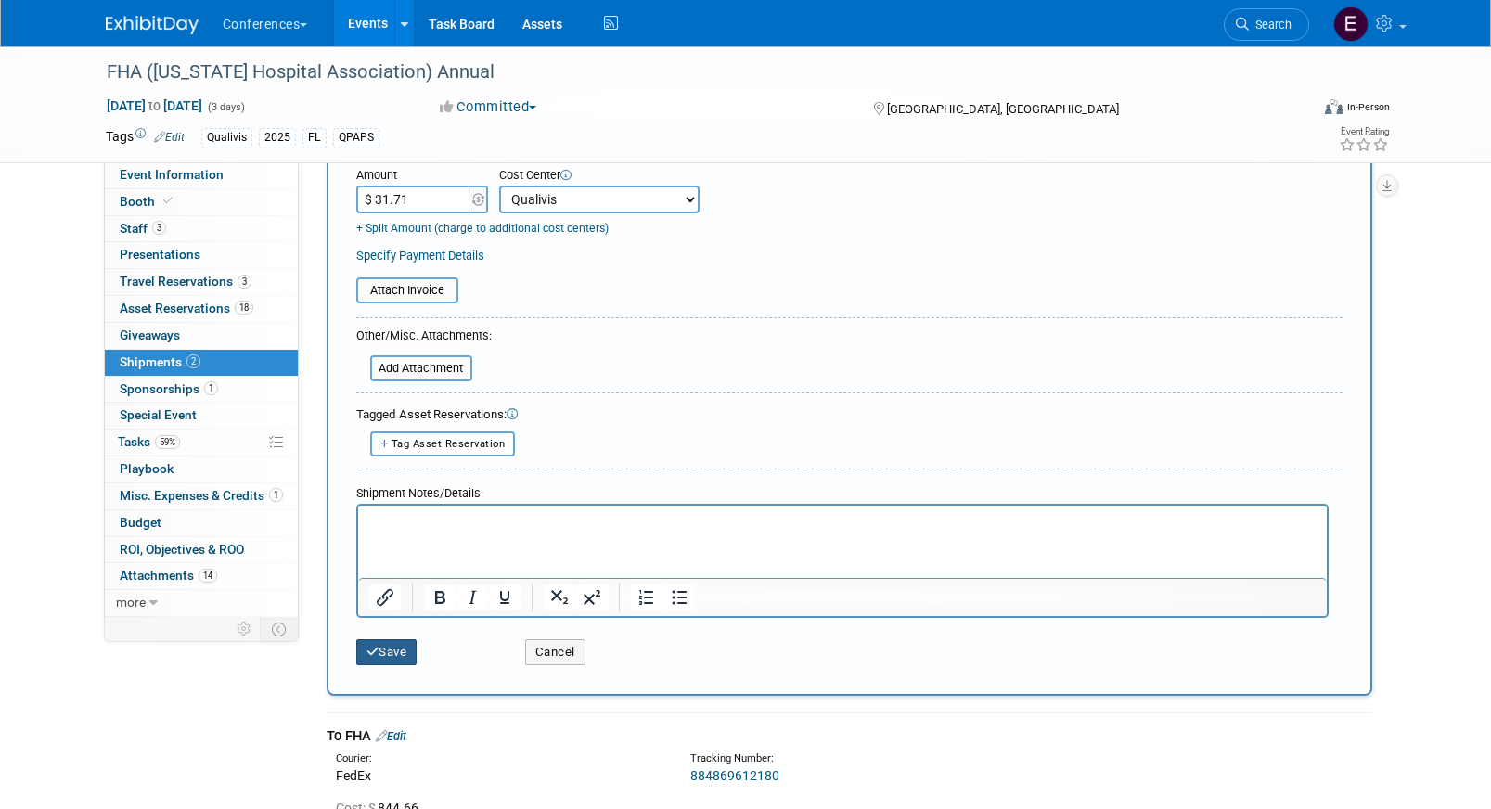
click at [392, 649] on button "Save" at bounding box center [386, 652] width 61 height 26
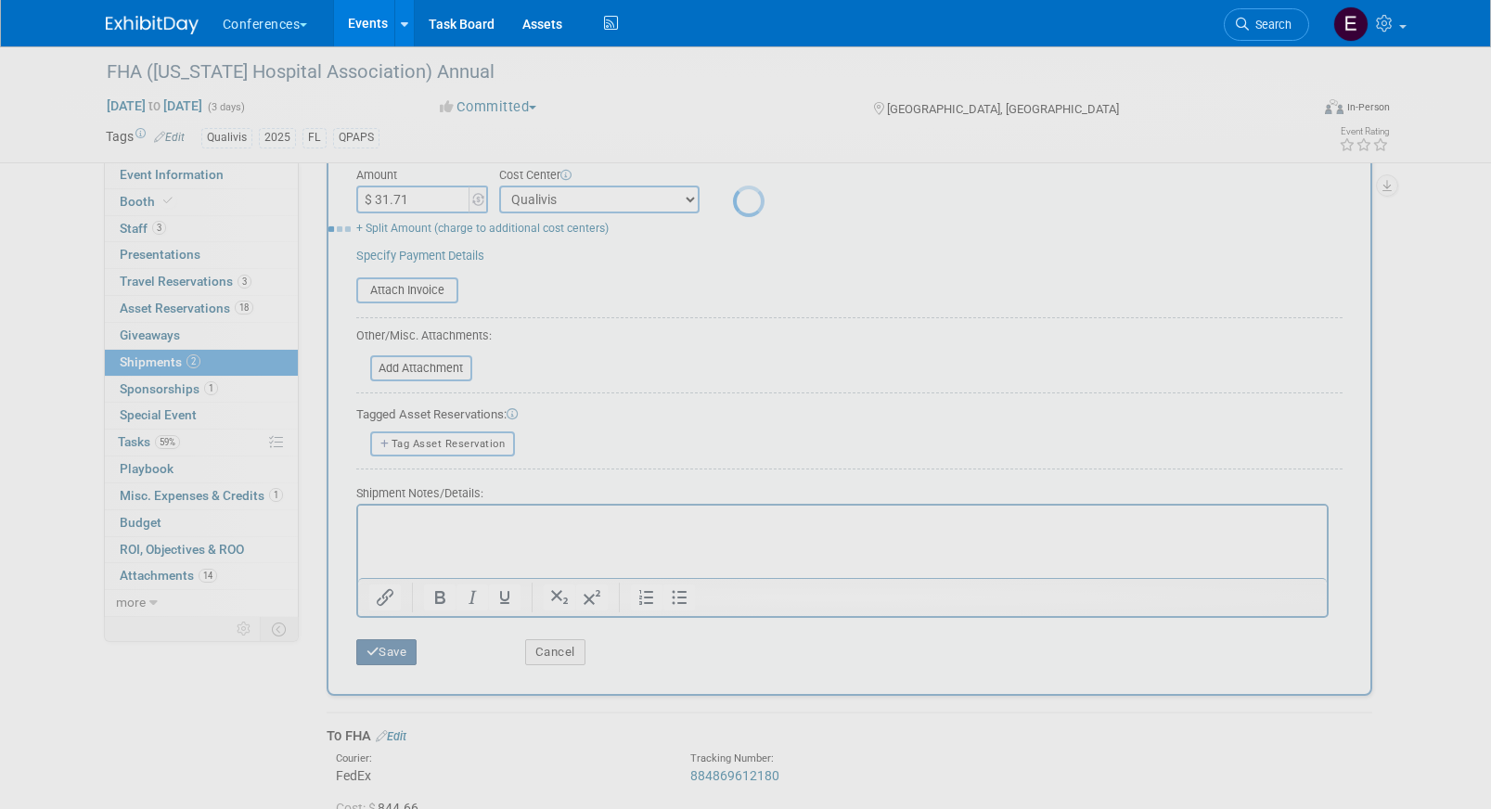
scroll to position [21, 0]
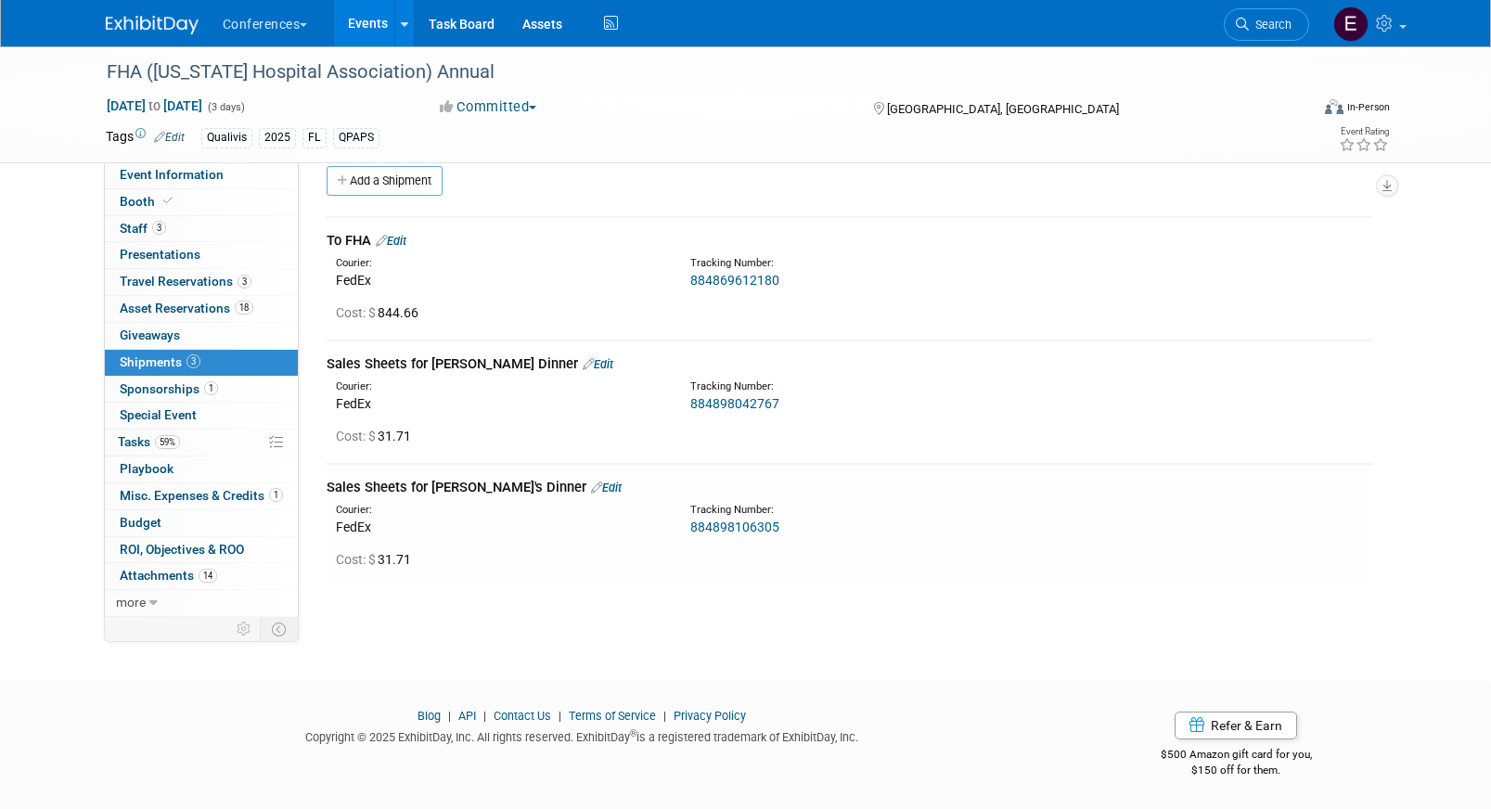
click at [583, 366] on link "Edit" at bounding box center [598, 364] width 31 height 14
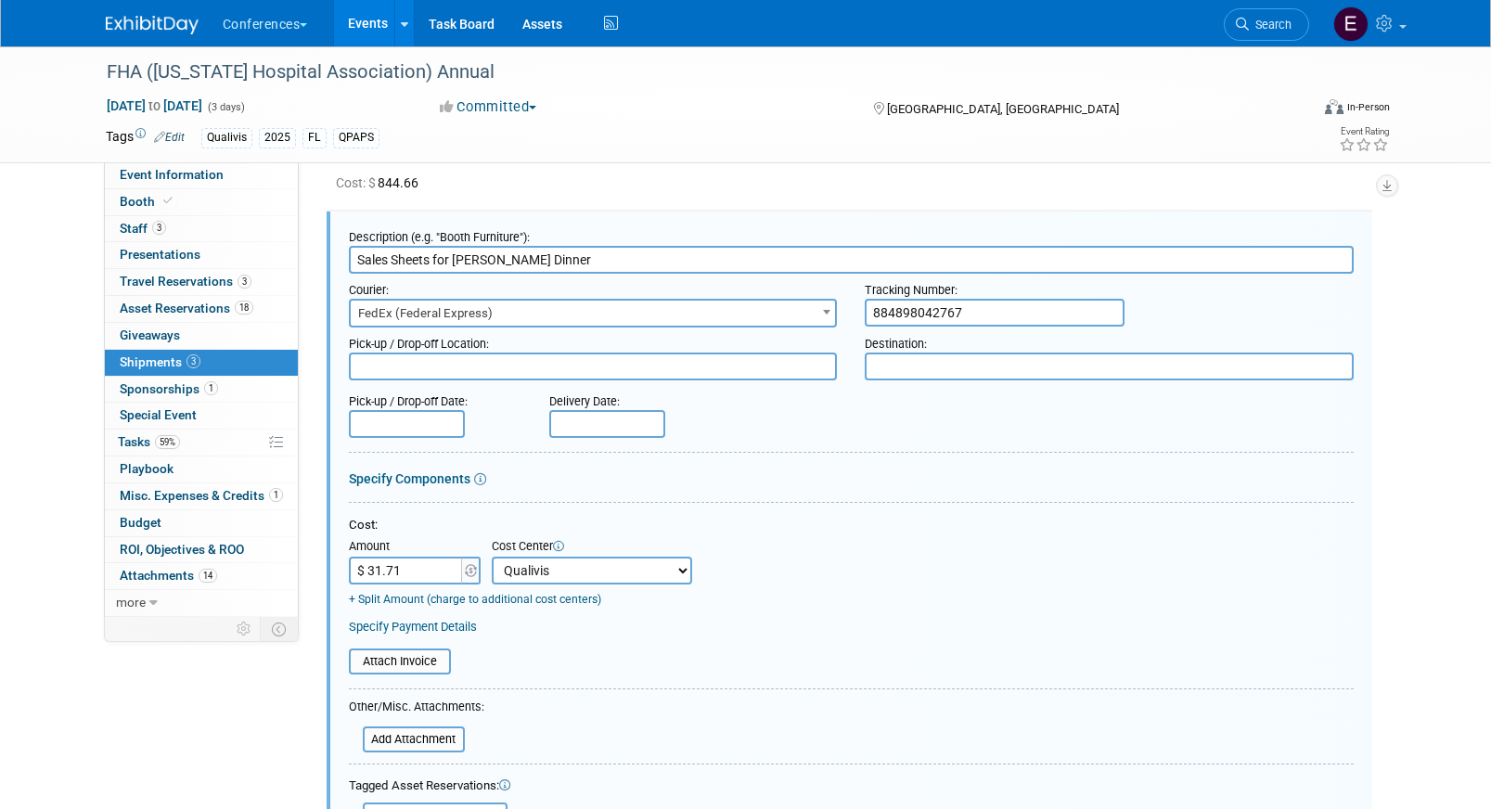
scroll to position [0, 0]
click at [957, 310] on input "884898042767" at bounding box center [995, 313] width 260 height 28
paste input "884898078415"
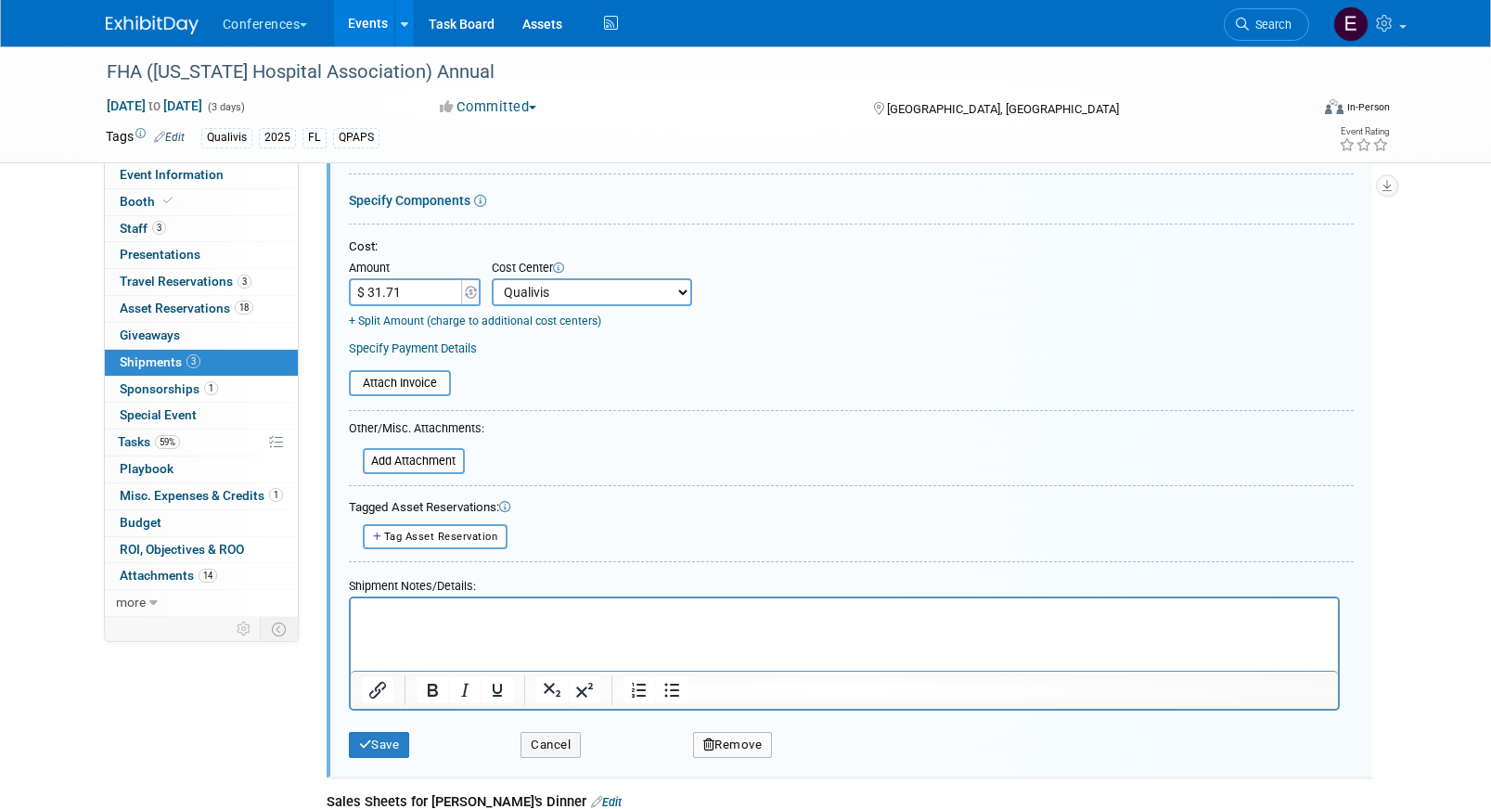
scroll to position [477, 0]
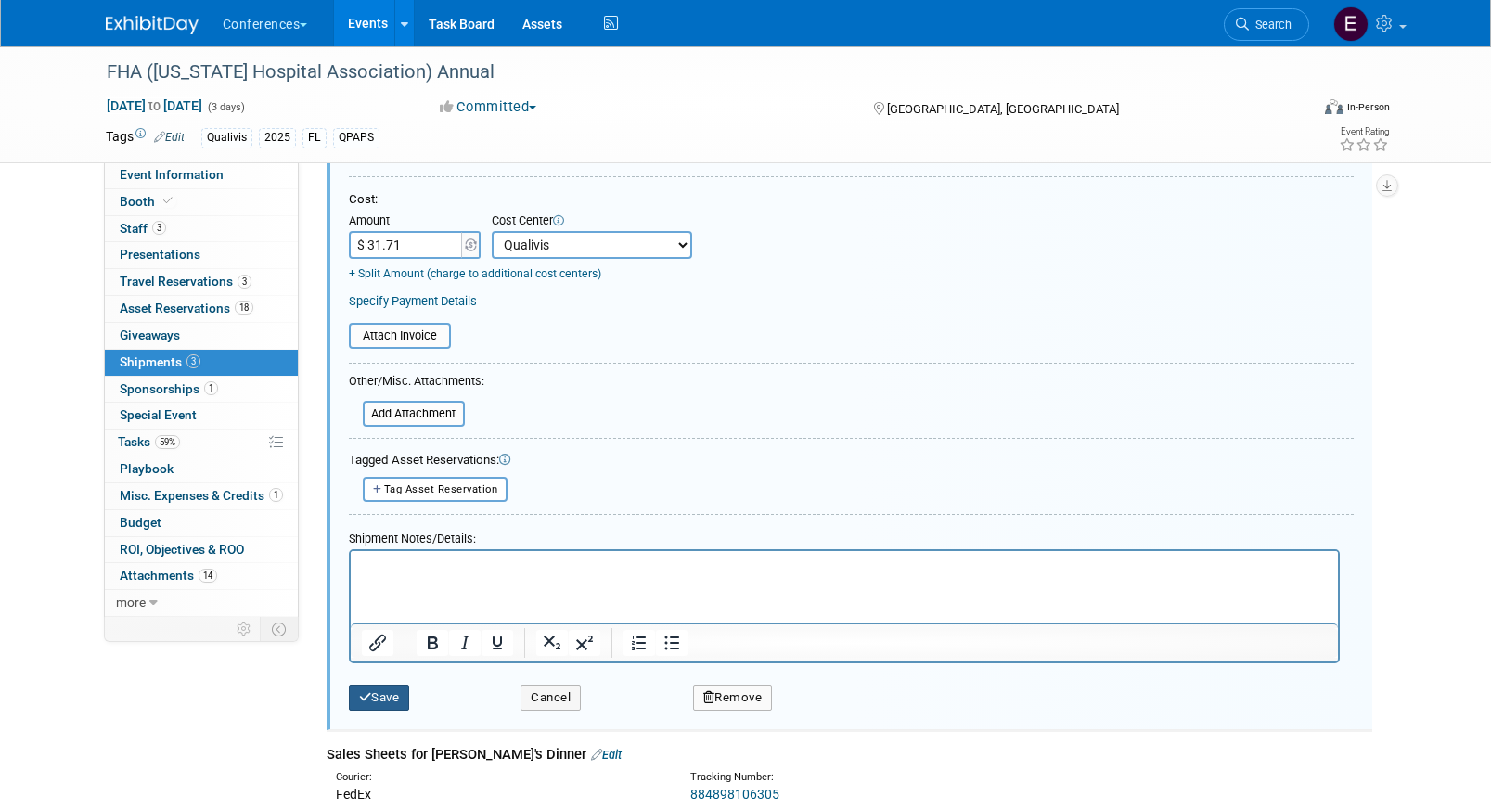
type input "884898078415"
click at [368, 695] on icon "submit" at bounding box center [365, 697] width 13 height 12
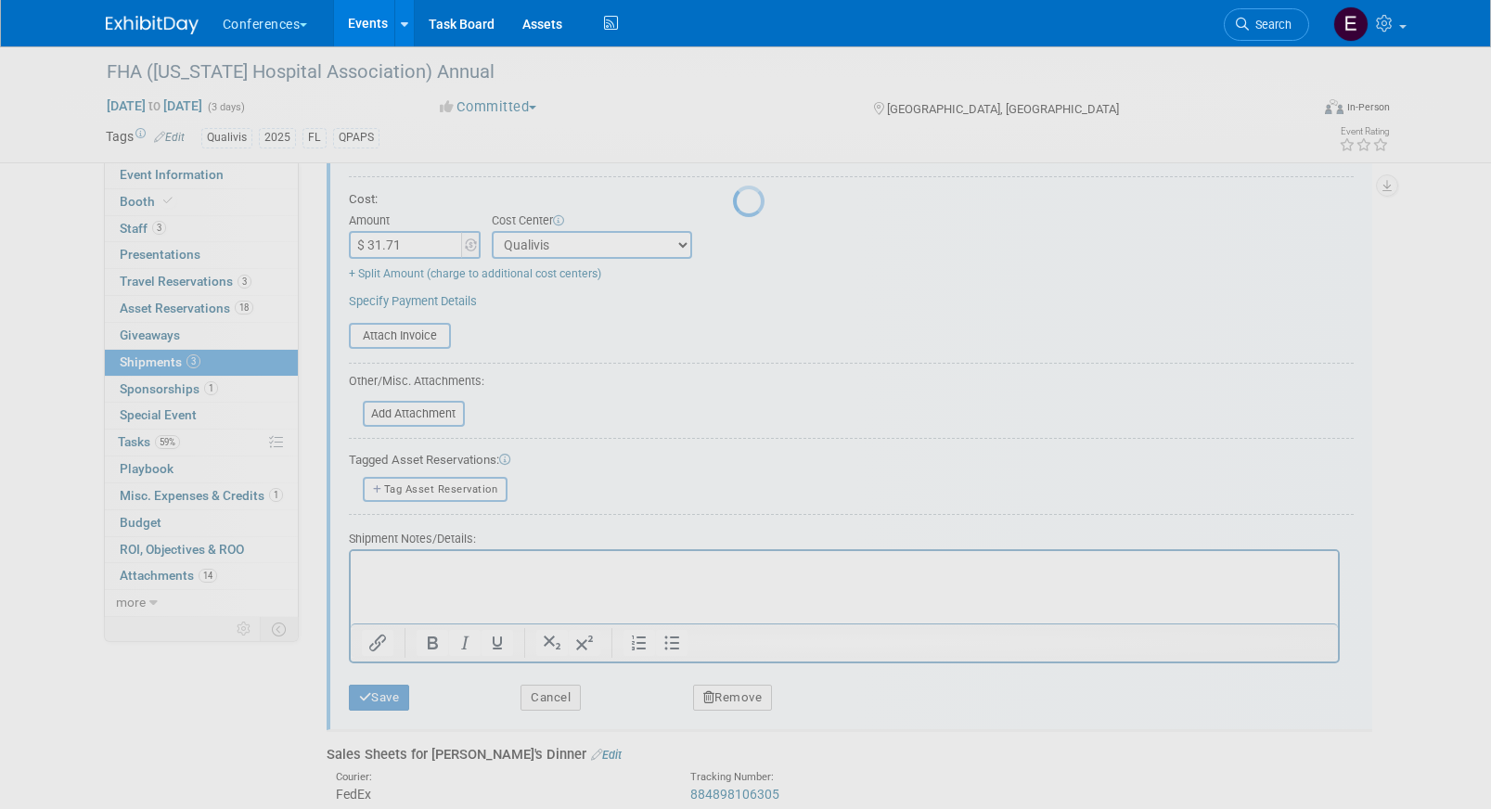
scroll to position [21, 0]
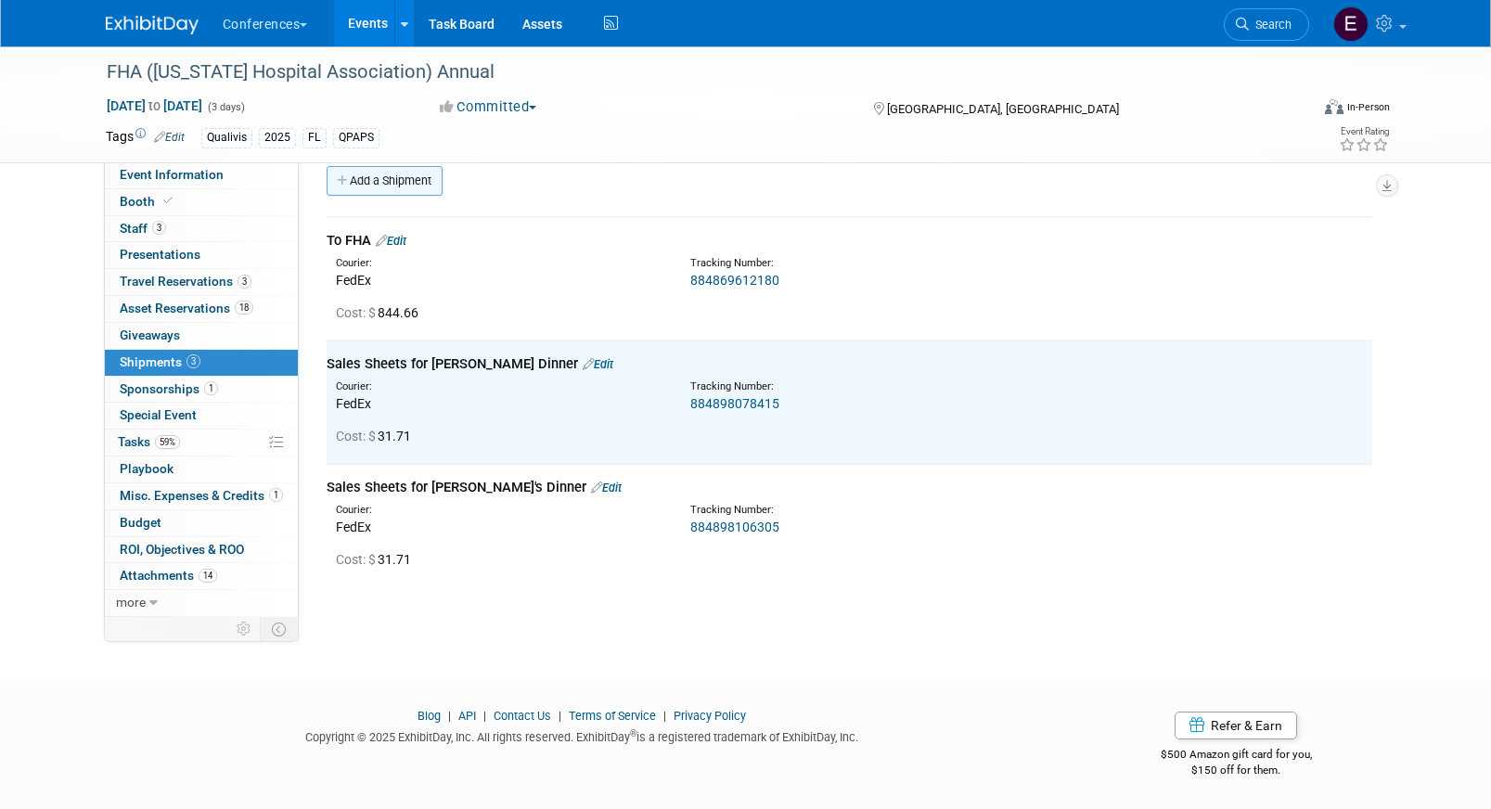
click at [378, 174] on link "Add a Shipment" at bounding box center [385, 181] width 116 height 30
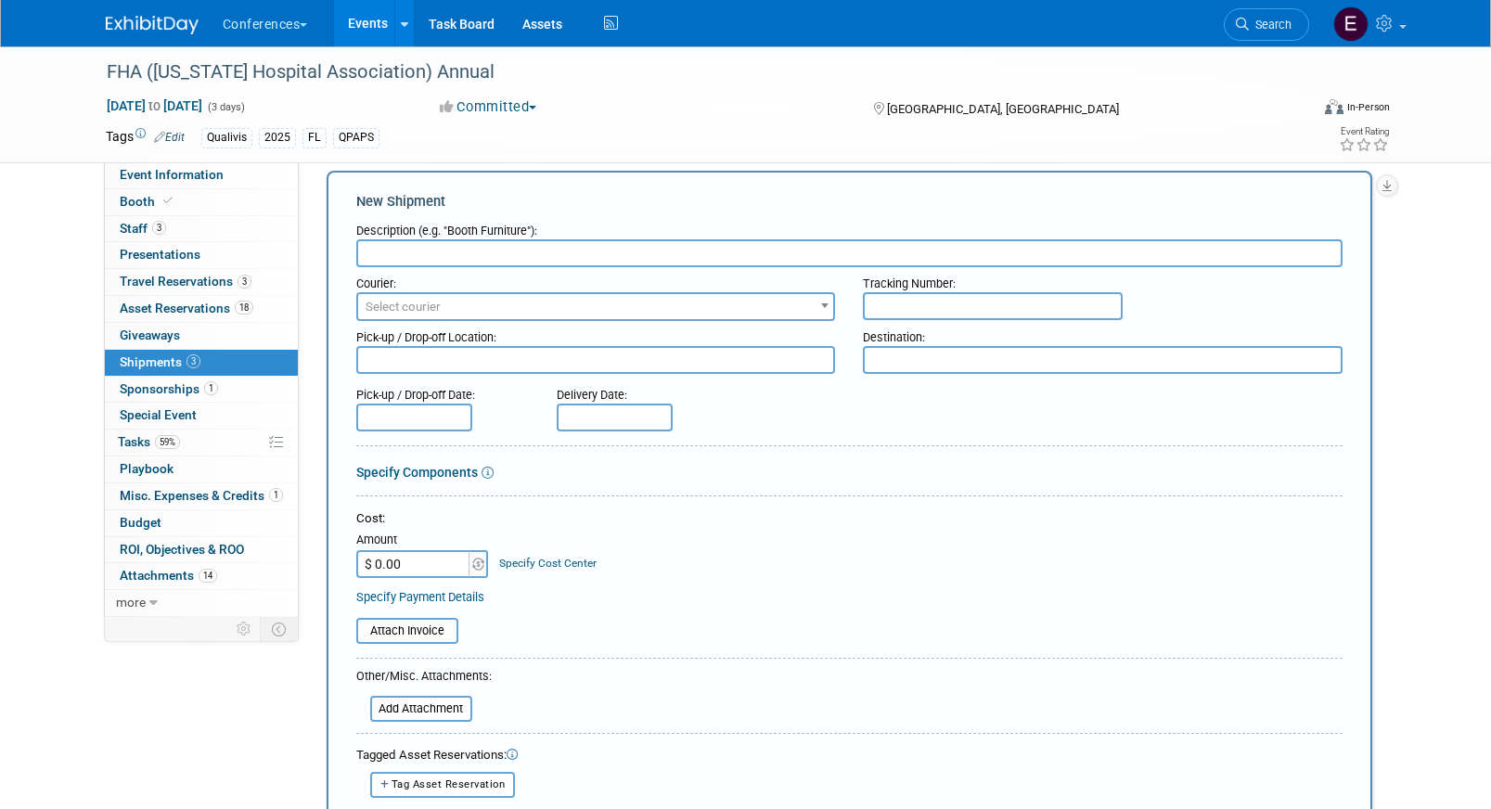
scroll to position [0, 0]
type input "Extra Sales Sheets"
click at [546, 305] on span "Select courier" at bounding box center [596, 307] width 476 height 26
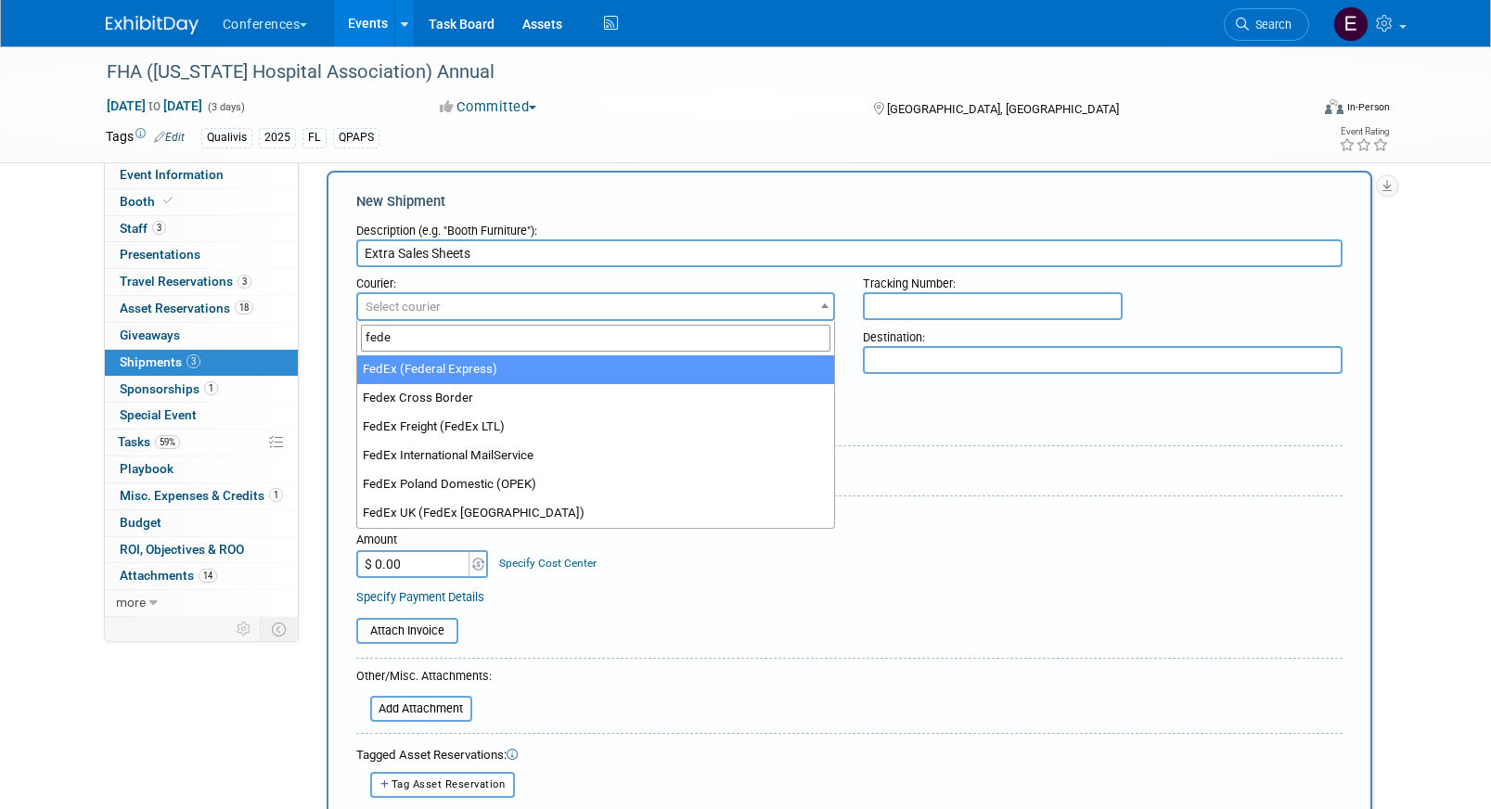
type input "fede"
select select "206"
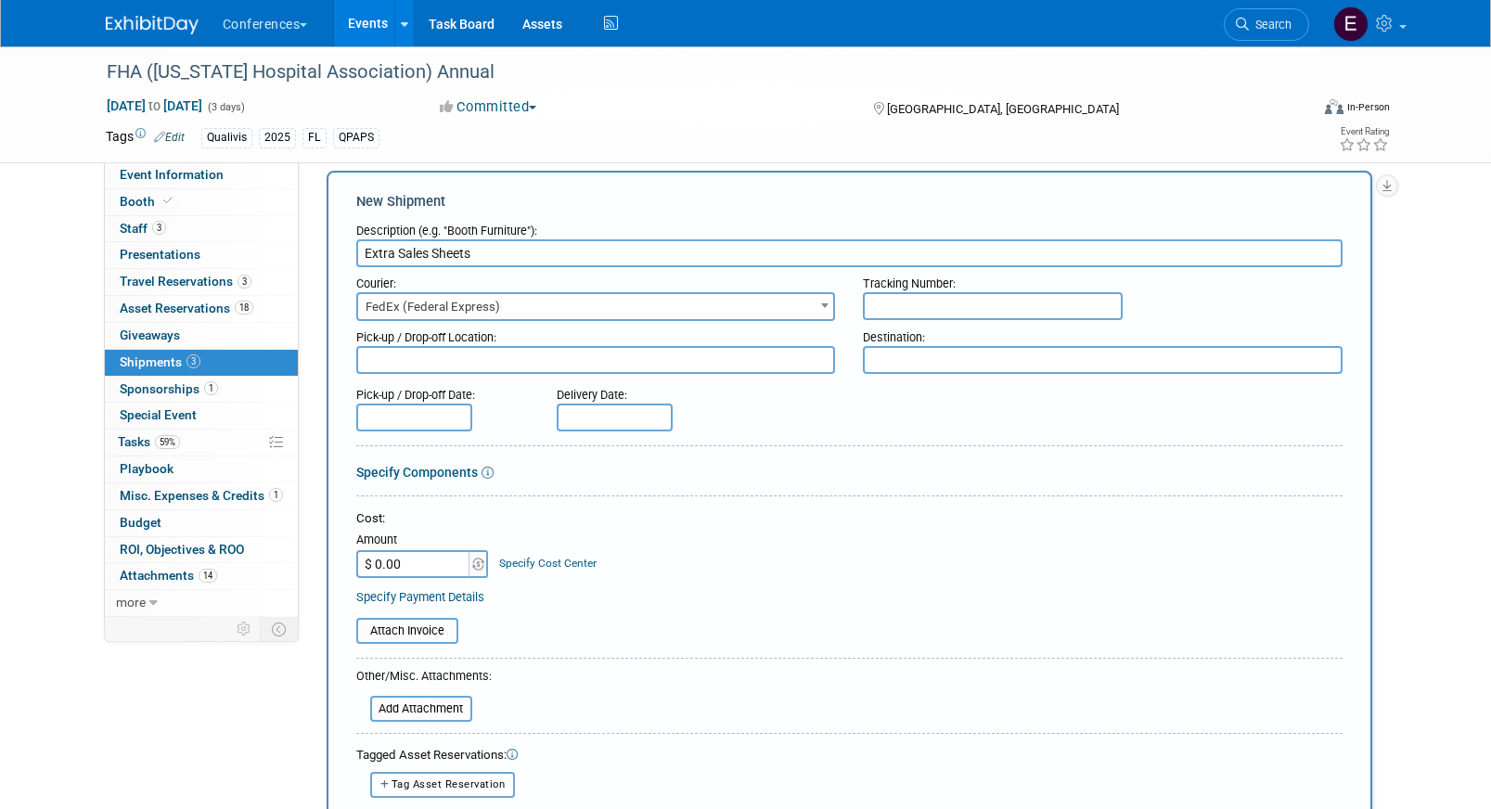
click at [938, 301] on input "text" at bounding box center [993, 306] width 260 height 28
paste input "884898042767"
type input "884898042767"
click at [437, 571] on input "$ 0.00" at bounding box center [414, 564] width 116 height 28
type input "$ 31.71"
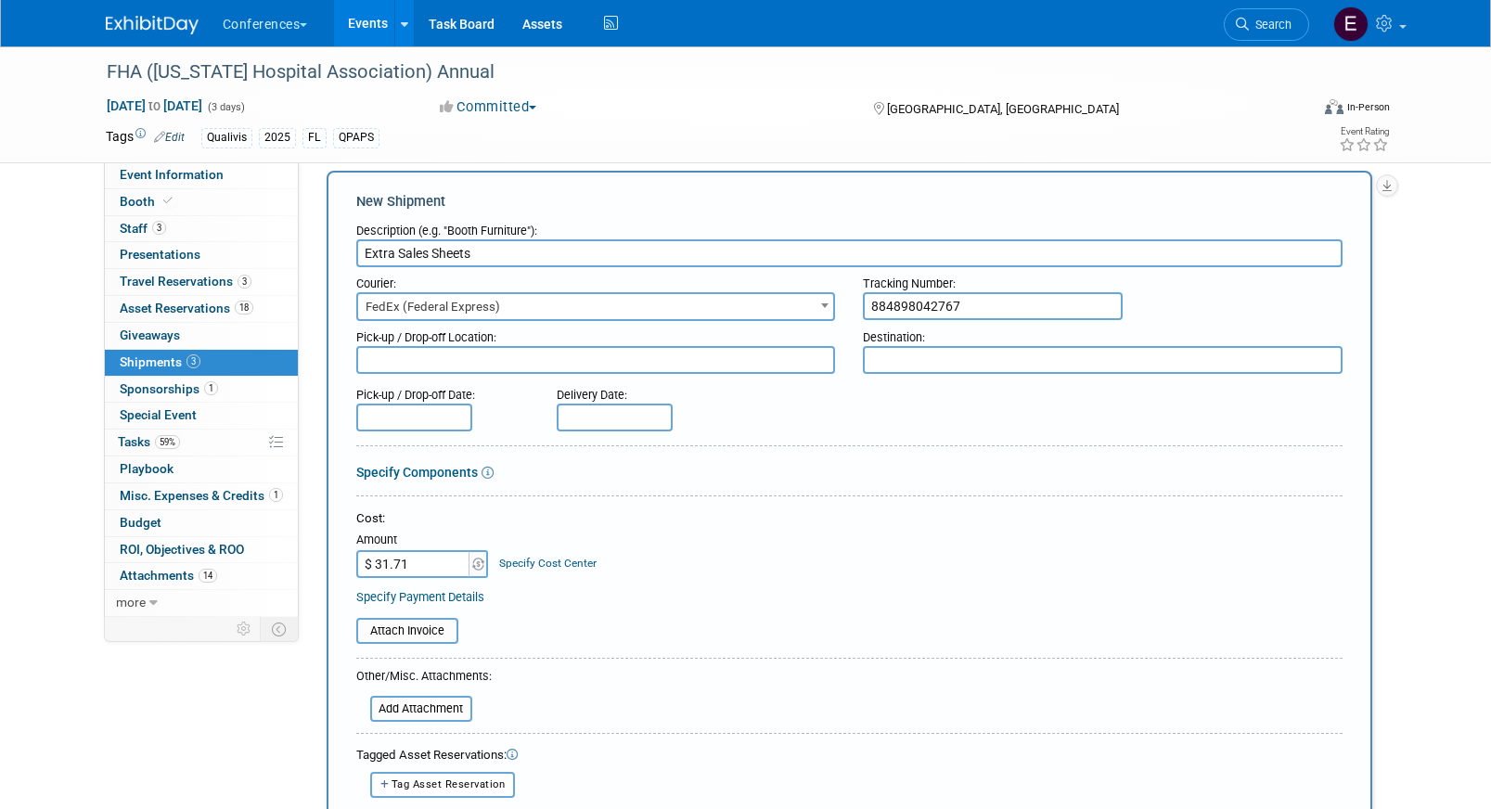
click at [546, 560] on link "Specify Cost Center" at bounding box center [547, 563] width 97 height 13
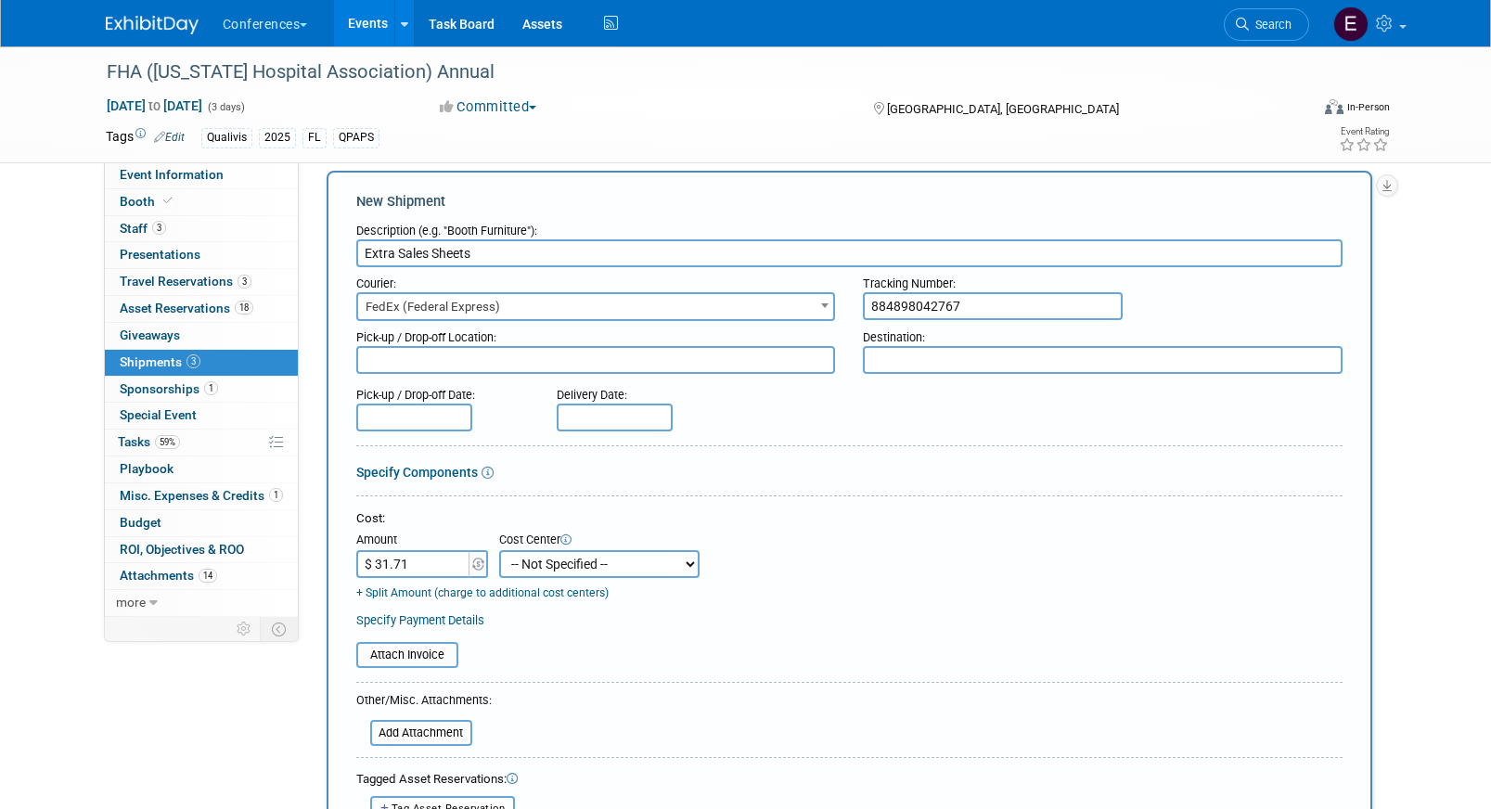
click at [545, 560] on select "-- Not Specified -- Aya Education Aya Healthcare Aya Locums Bespoke Corporate D…" at bounding box center [599, 564] width 200 height 28
select select "18965874"
click at [499, 550] on select "-- Not Specified -- Aya Education Aya Healthcare Aya Locums Bespoke Corporate D…" at bounding box center [599, 564] width 200 height 28
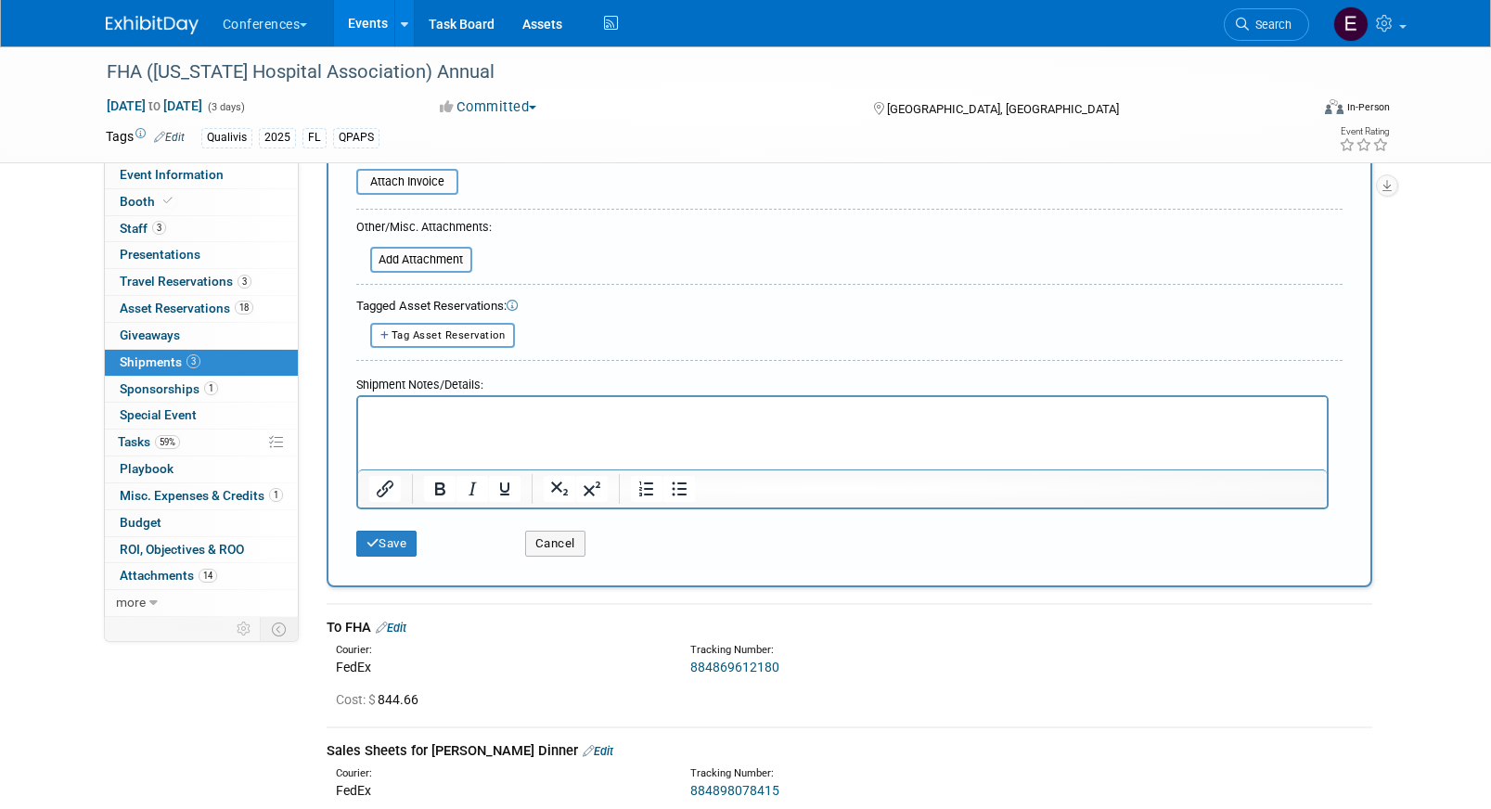
scroll to position [533, 0]
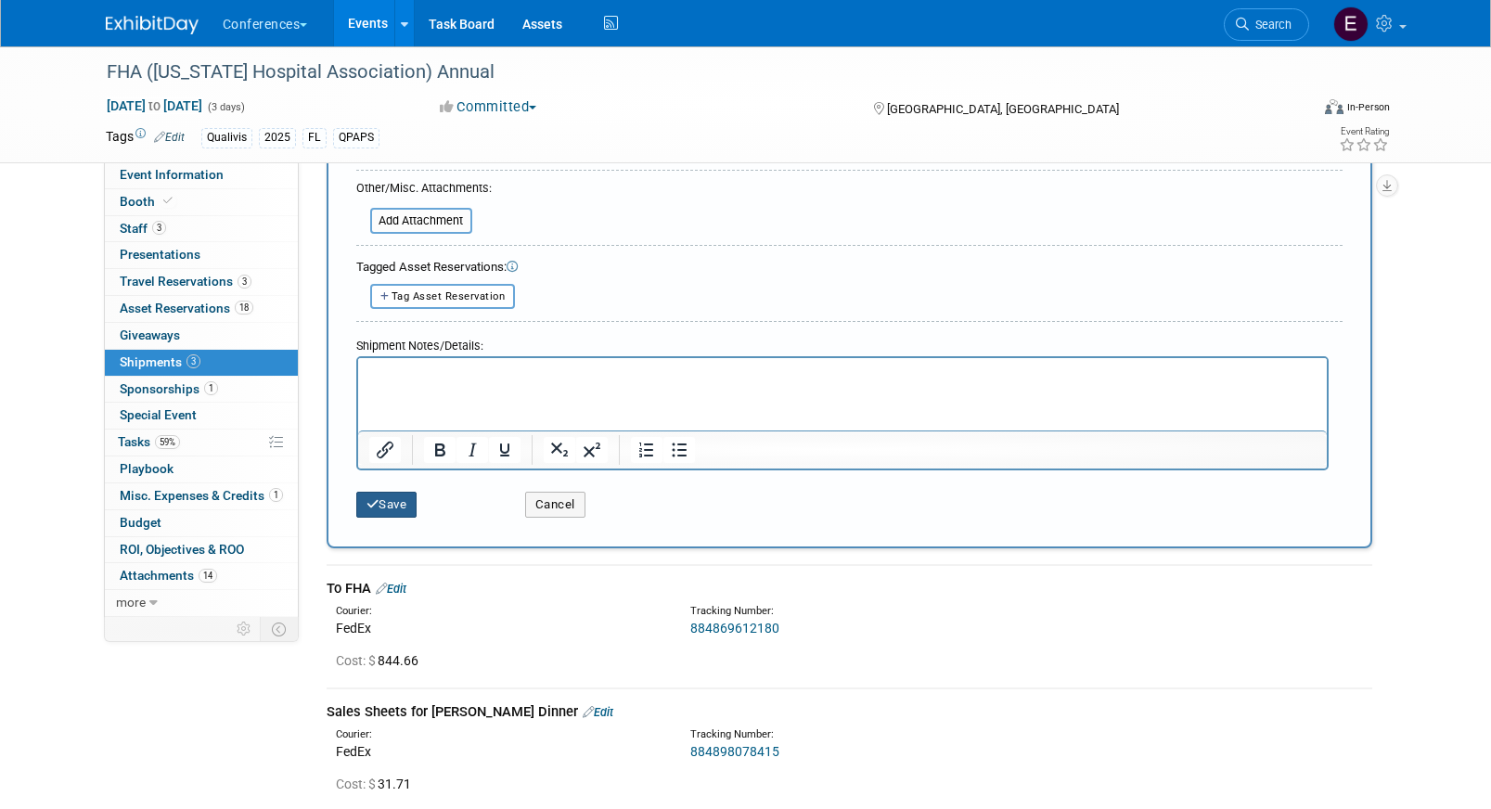
click at [396, 507] on button "Save" at bounding box center [386, 505] width 61 height 26
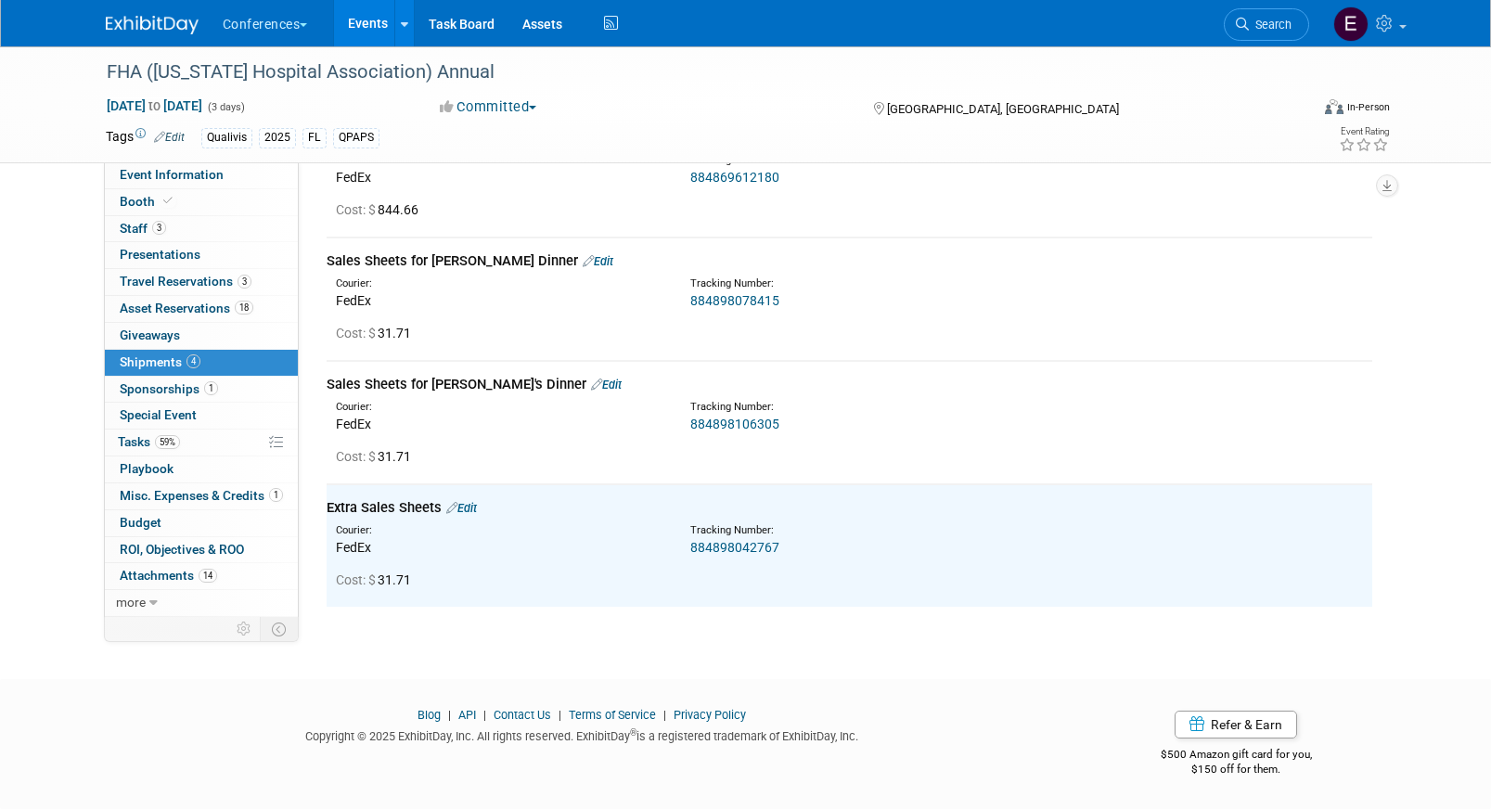
scroll to position [0, 0]
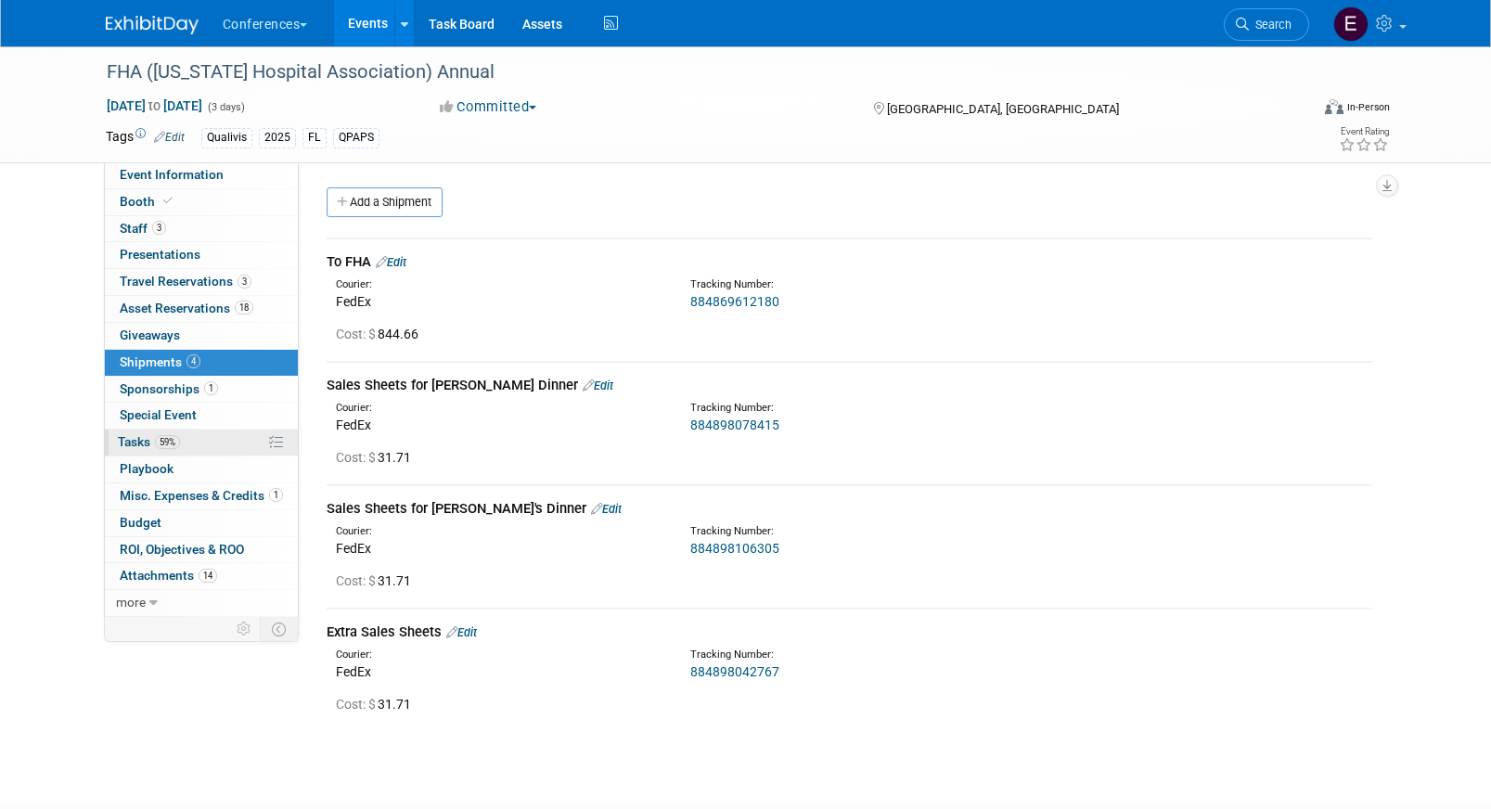
click at [202, 441] on link "59% Tasks 59%" at bounding box center [201, 443] width 193 height 26
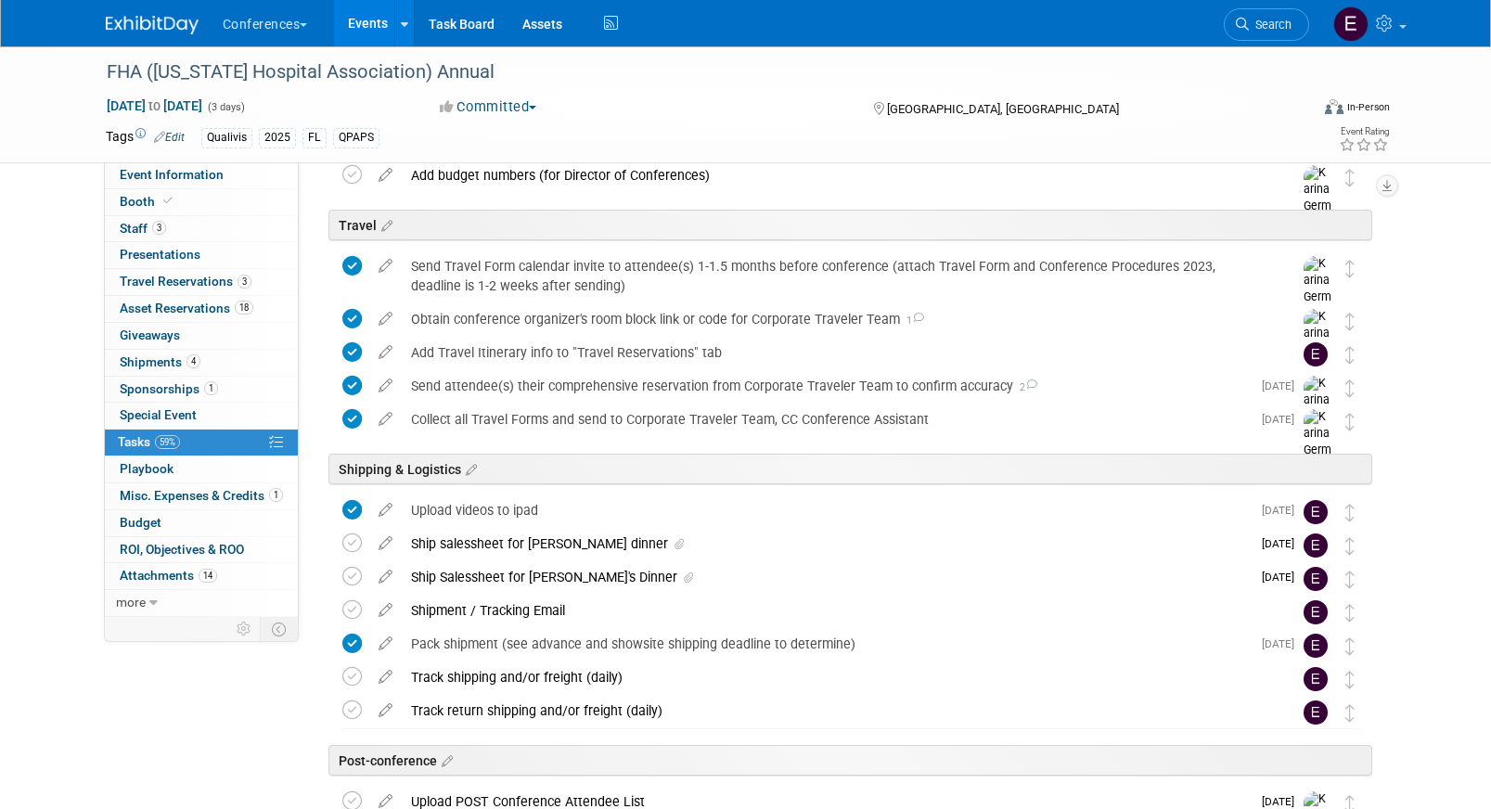
scroll to position [712, 0]
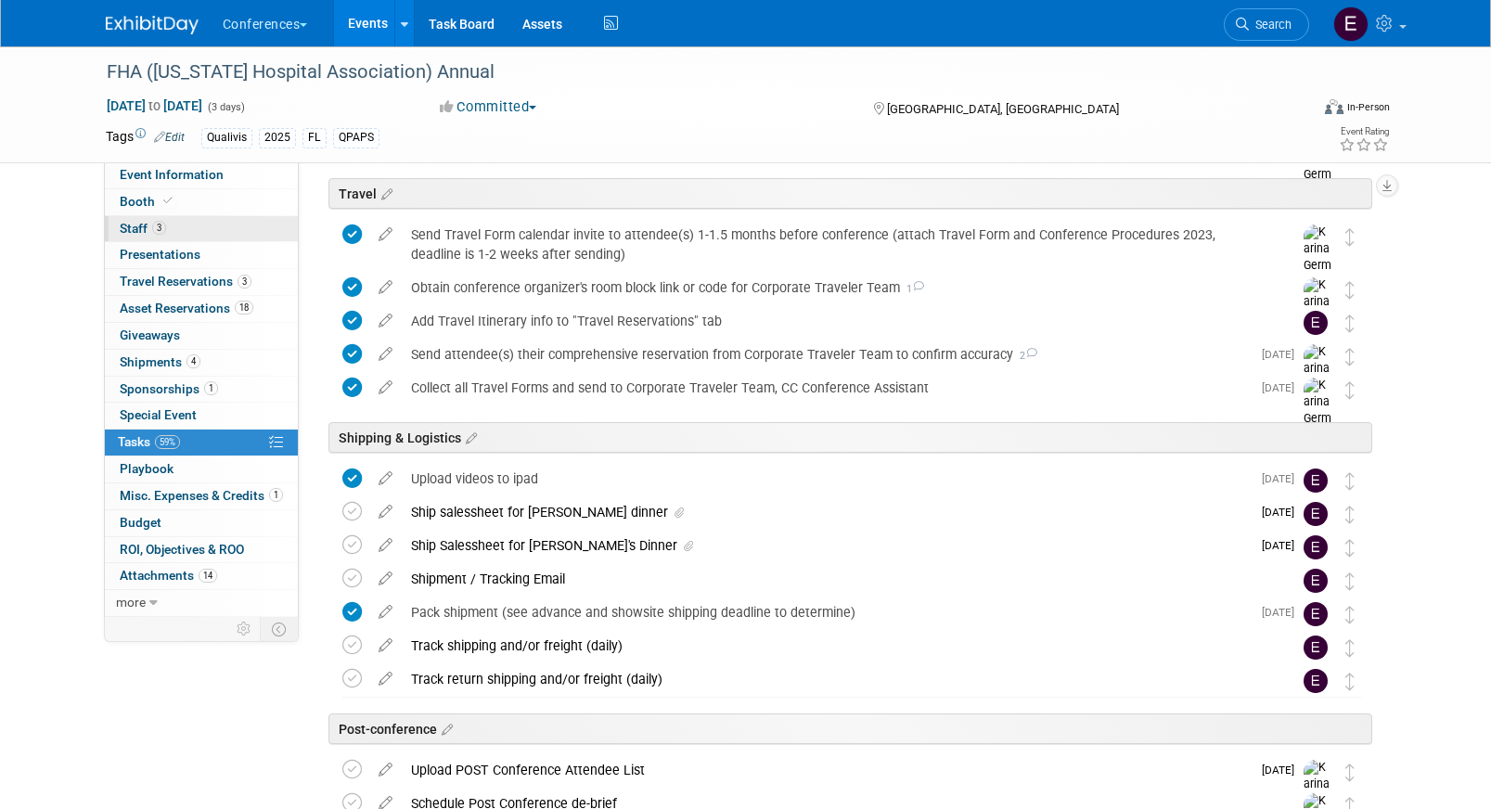
click at [189, 216] on link "3 Staff 3" at bounding box center [201, 229] width 193 height 26
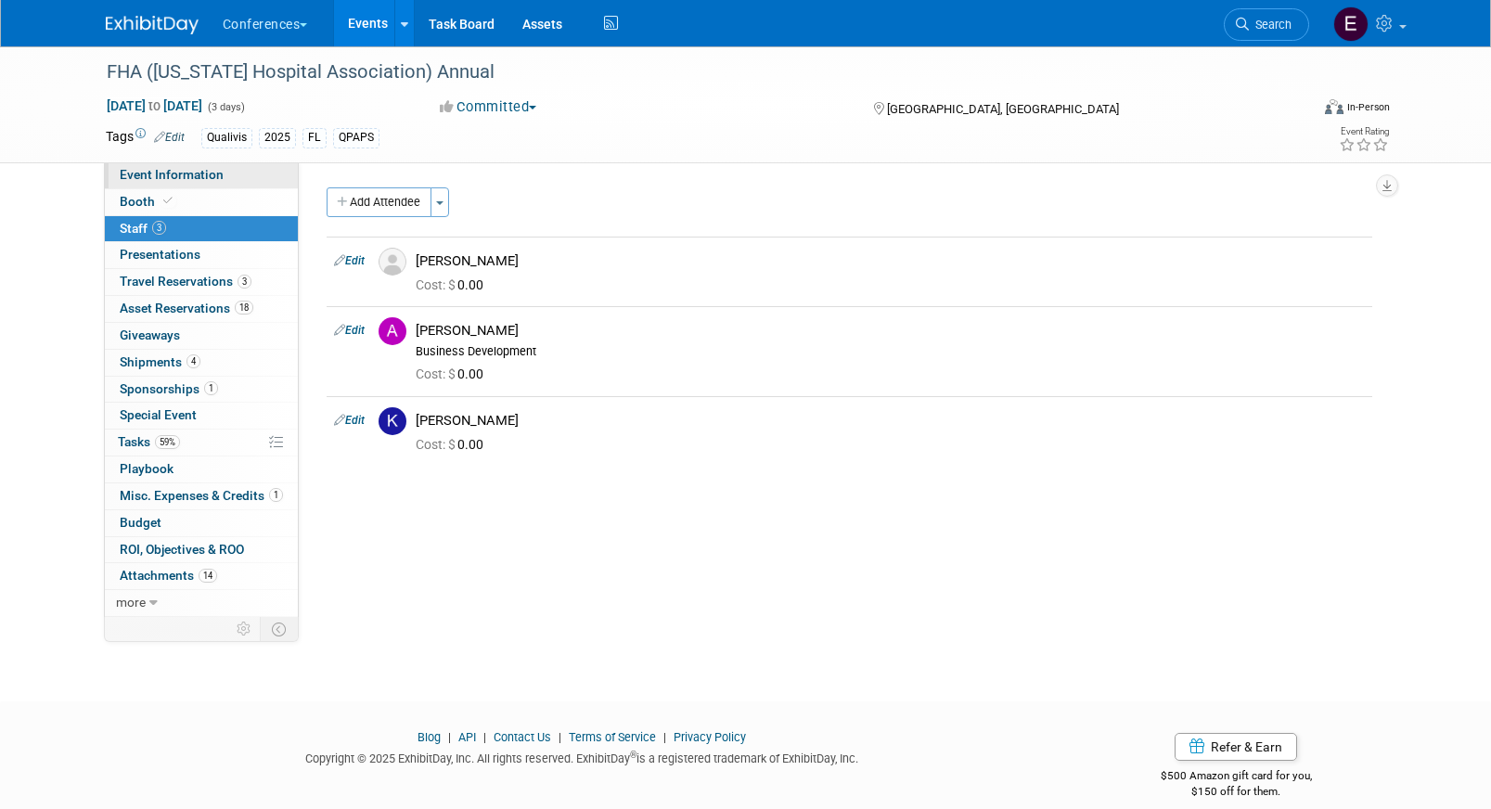
click at [207, 170] on span "Event Information" at bounding box center [172, 174] width 104 height 15
select select "Qualivis"
select select "Client-facing"
select select "Karina"
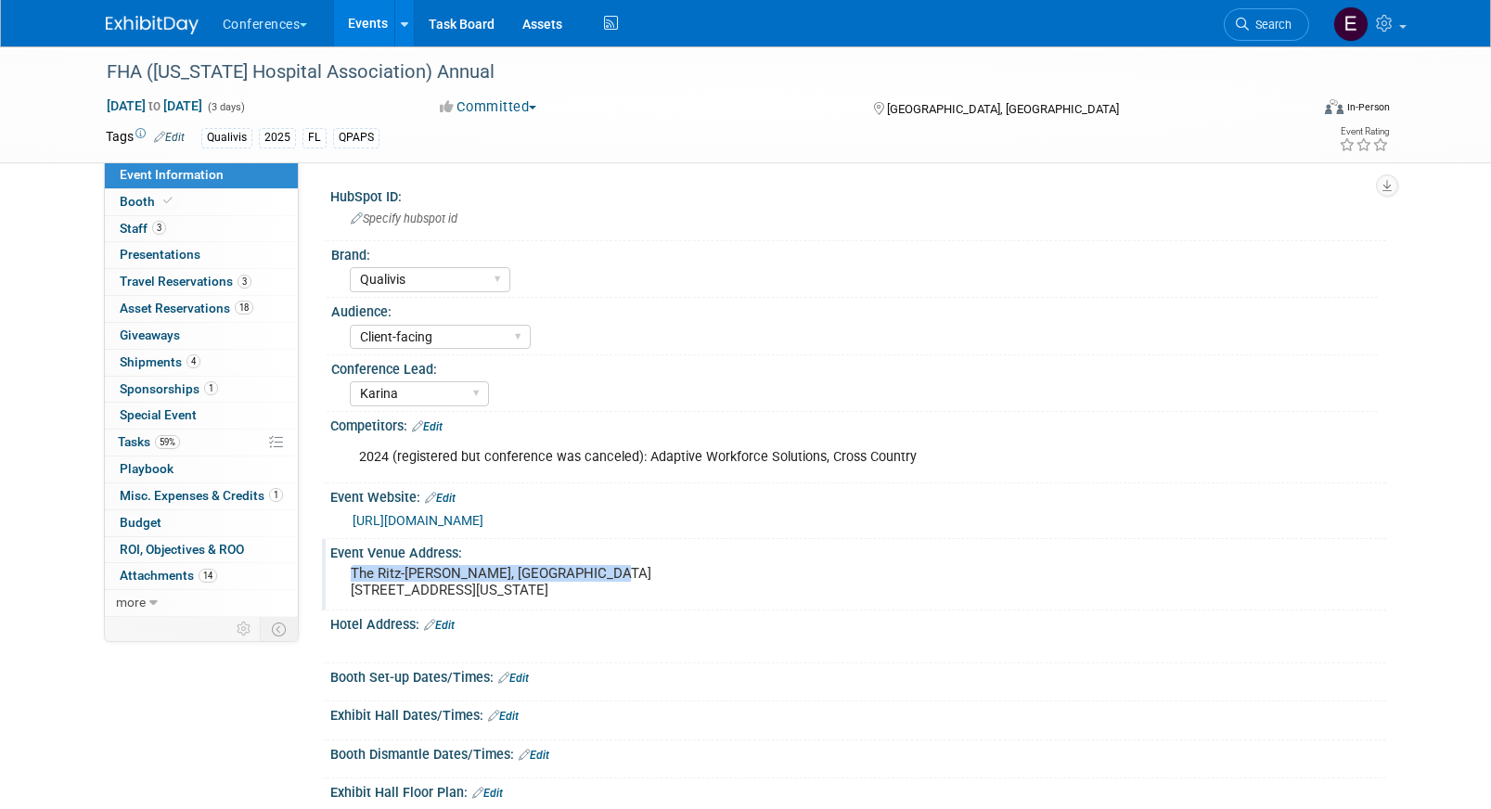
drag, startPoint x: 350, startPoint y: 571, endPoint x: 639, endPoint y: 580, distance: 289.6
click at [639, 580] on pre "The Ritz-Carlton Orlando, Grande Lakes 4012 Central Florida Pkwy, Orlando, FL 3…" at bounding box center [550, 581] width 399 height 33
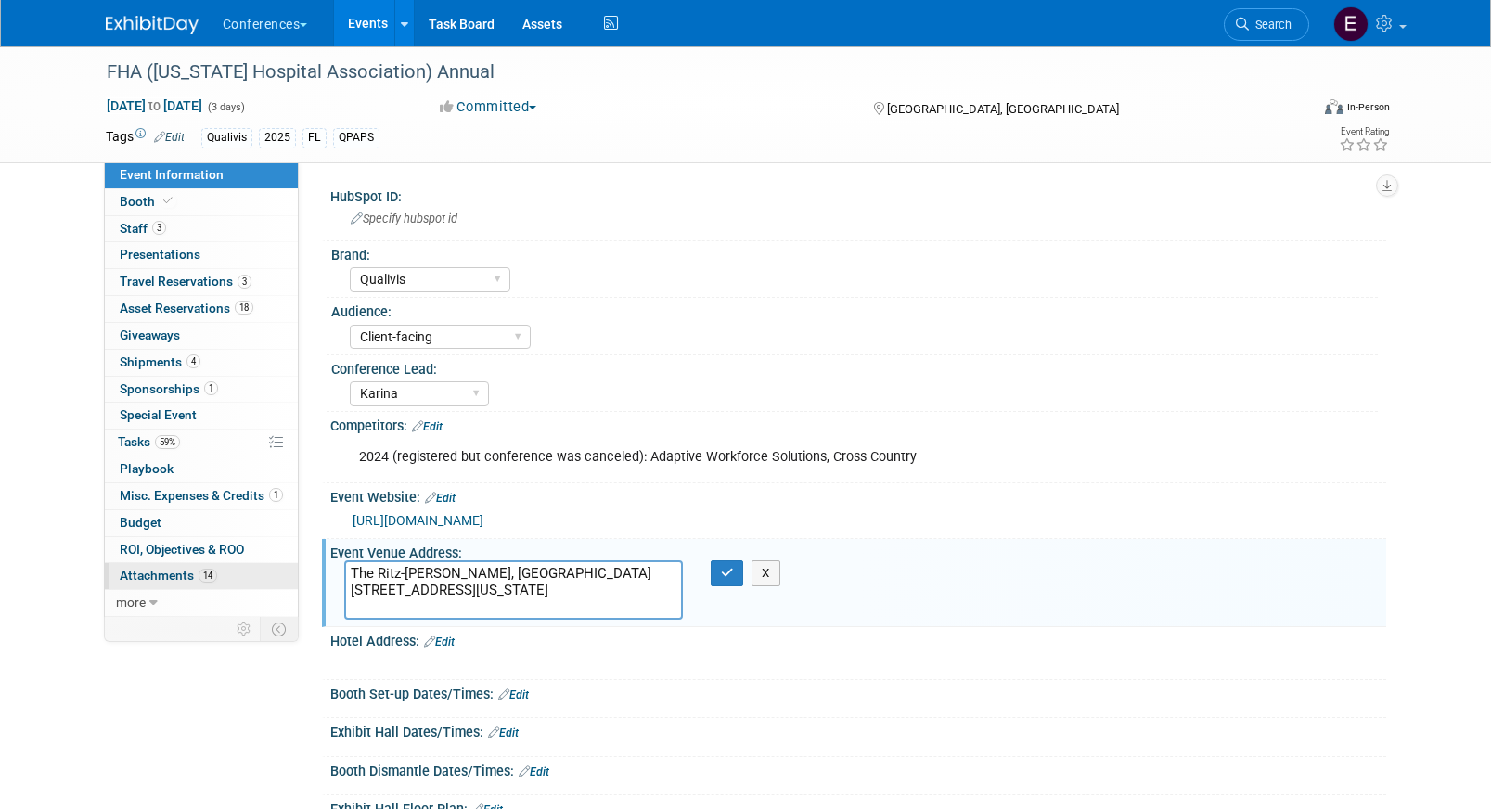
drag, startPoint x: 615, startPoint y: 578, endPoint x: 262, endPoint y: 578, distance: 353.5
click at [262, 578] on div "Event Information Event Info Booth Booth 3 Staff 3 Staff 0 Presentations 0 Pres…" at bounding box center [746, 612] width 1308 height 1132
click at [187, 446] on link "59% Tasks 59%" at bounding box center [201, 443] width 193 height 26
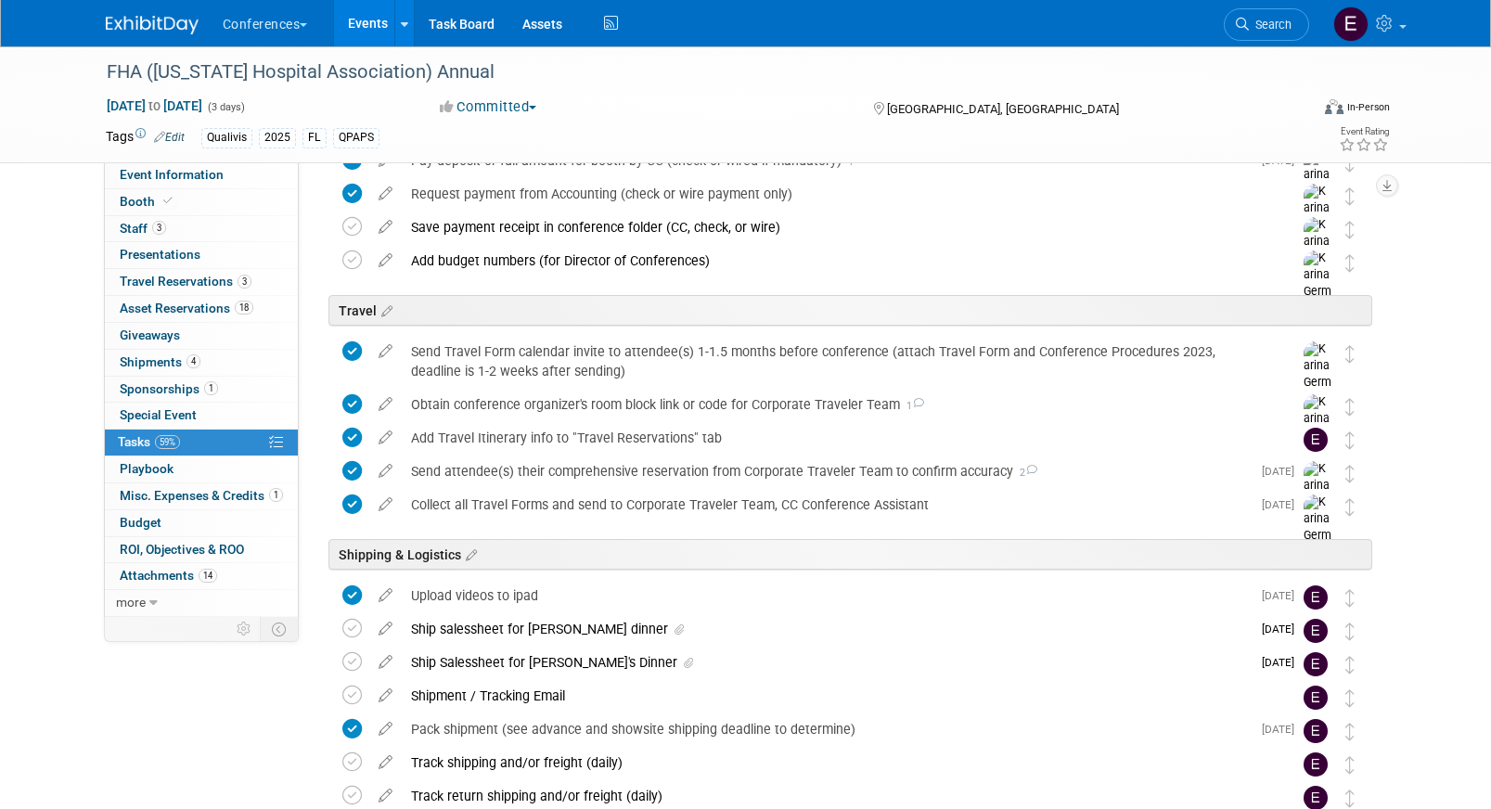
scroll to position [593, 0]
click at [494, 635] on div "Ship salessheet for Kelly's dinner" at bounding box center [826, 631] width 849 height 32
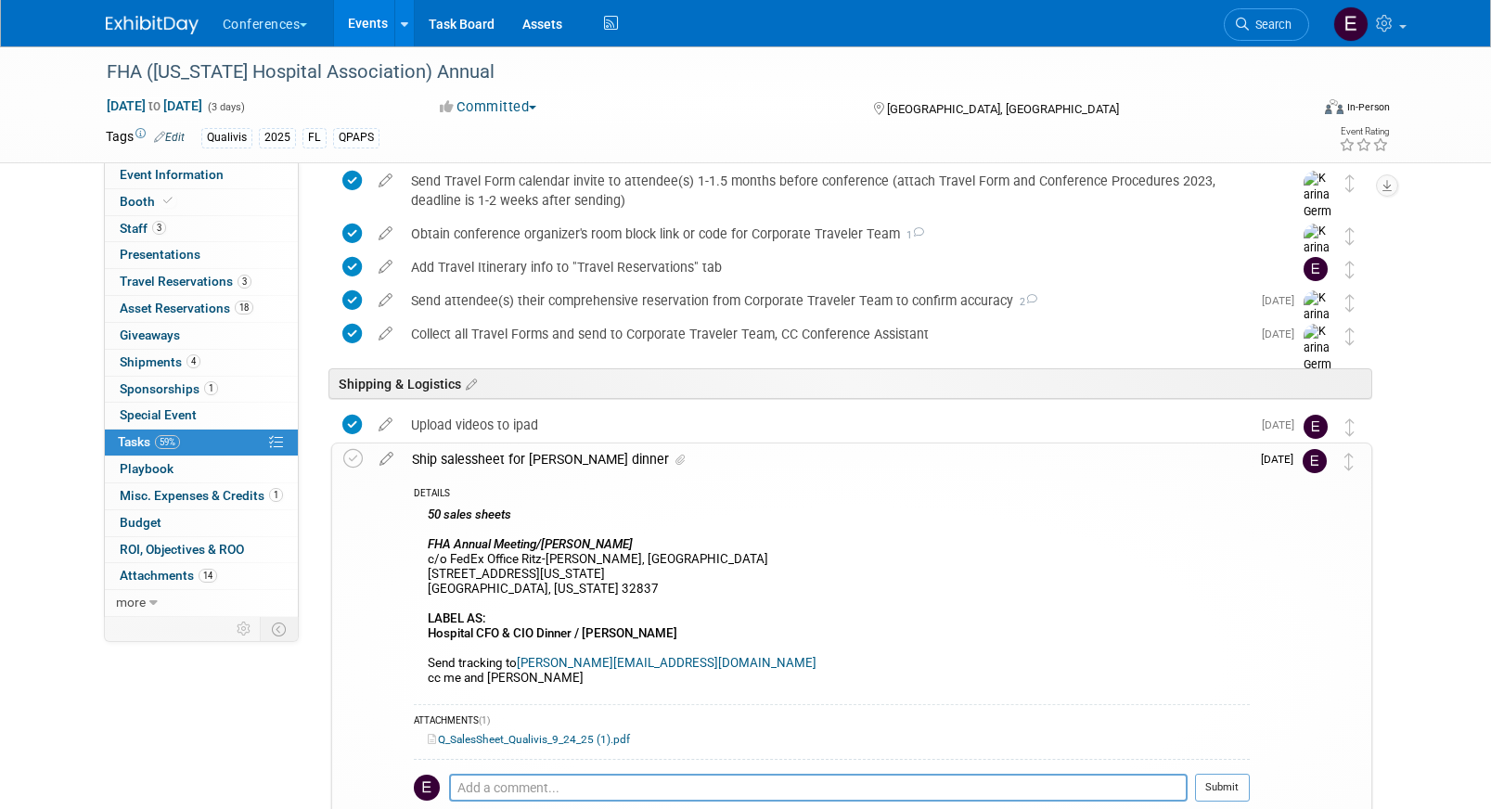
scroll to position [766, 0]
click at [355, 456] on icon at bounding box center [352, 457] width 19 height 19
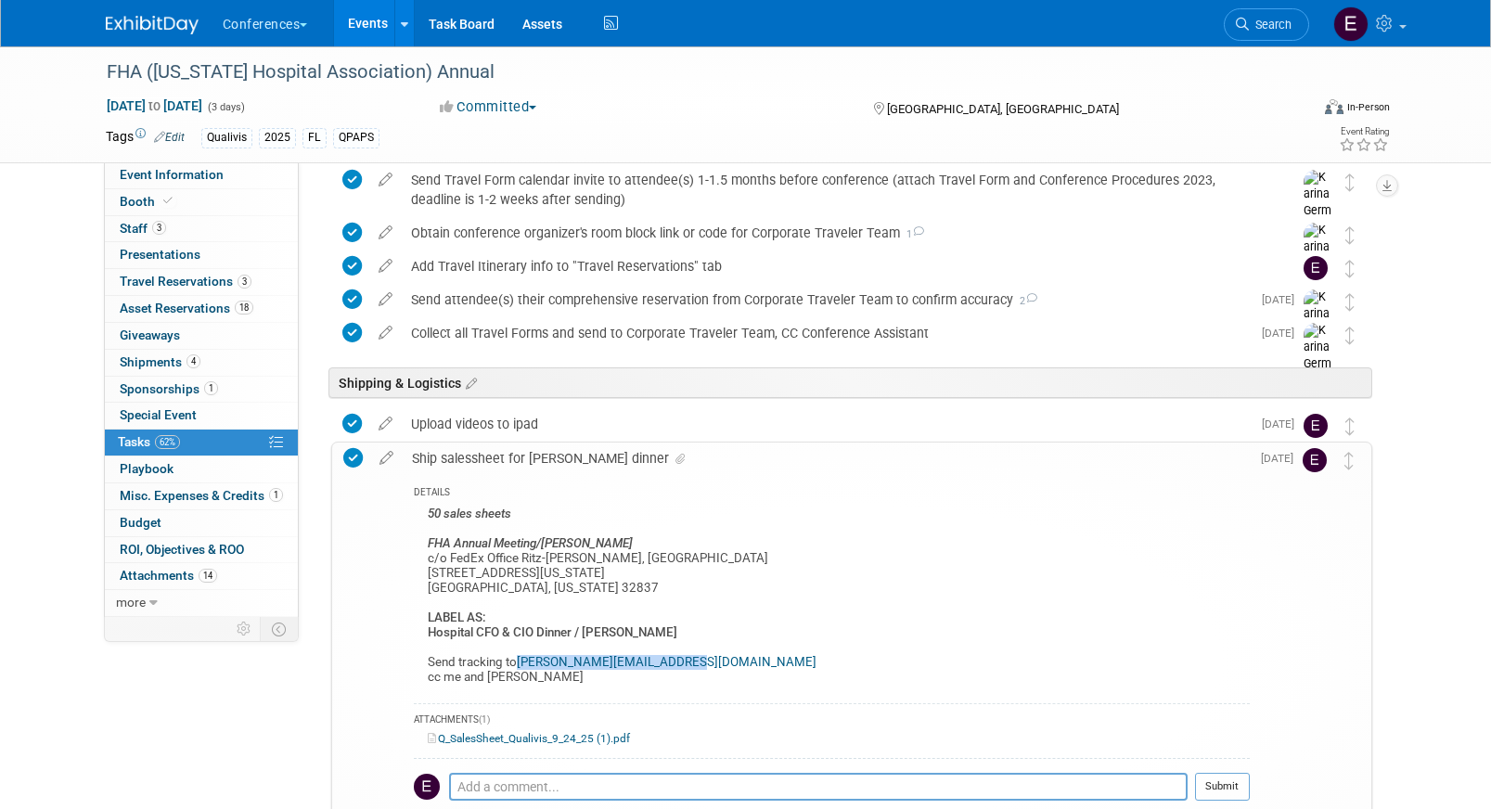
drag, startPoint x: 688, startPoint y: 663, endPoint x: 520, endPoint y: 666, distance: 167.9
click at [520, 666] on div "50 sales sheets FHA Annual Meeting/KELLY PARKER c/o FedEx Office Ritz-Carlton O…" at bounding box center [832, 598] width 836 height 193
copy link "Lana@akconsultinggroup.org"
drag, startPoint x: 427, startPoint y: 636, endPoint x: 573, endPoint y: 633, distance: 146.6
click at [573, 633] on b "Hospital CFO & CIO Dinner / KELLY PARKER" at bounding box center [553, 632] width 250 height 14
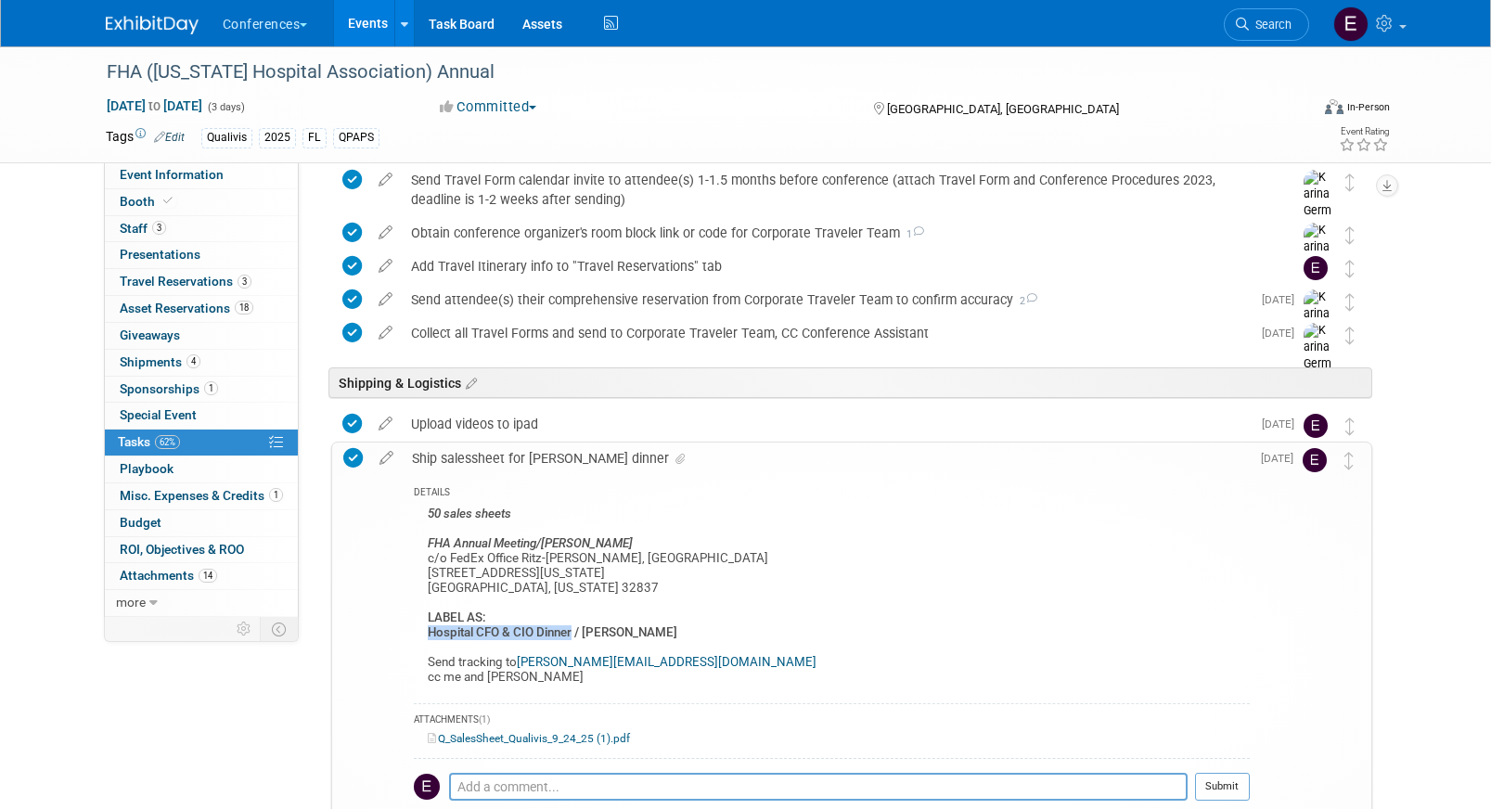
copy b "Hospital CFO & CIO Dinner"
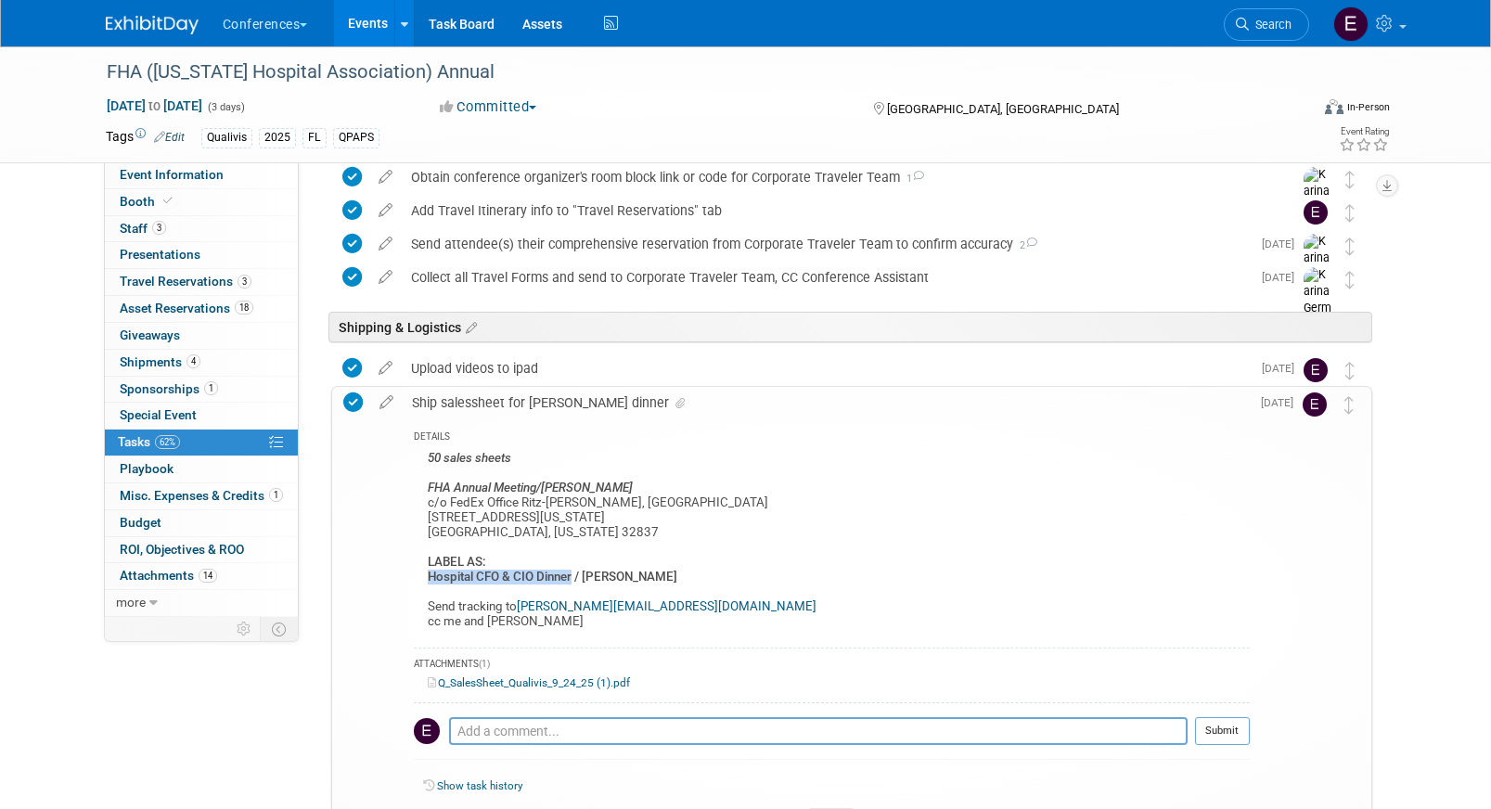
scroll to position [847, 0]
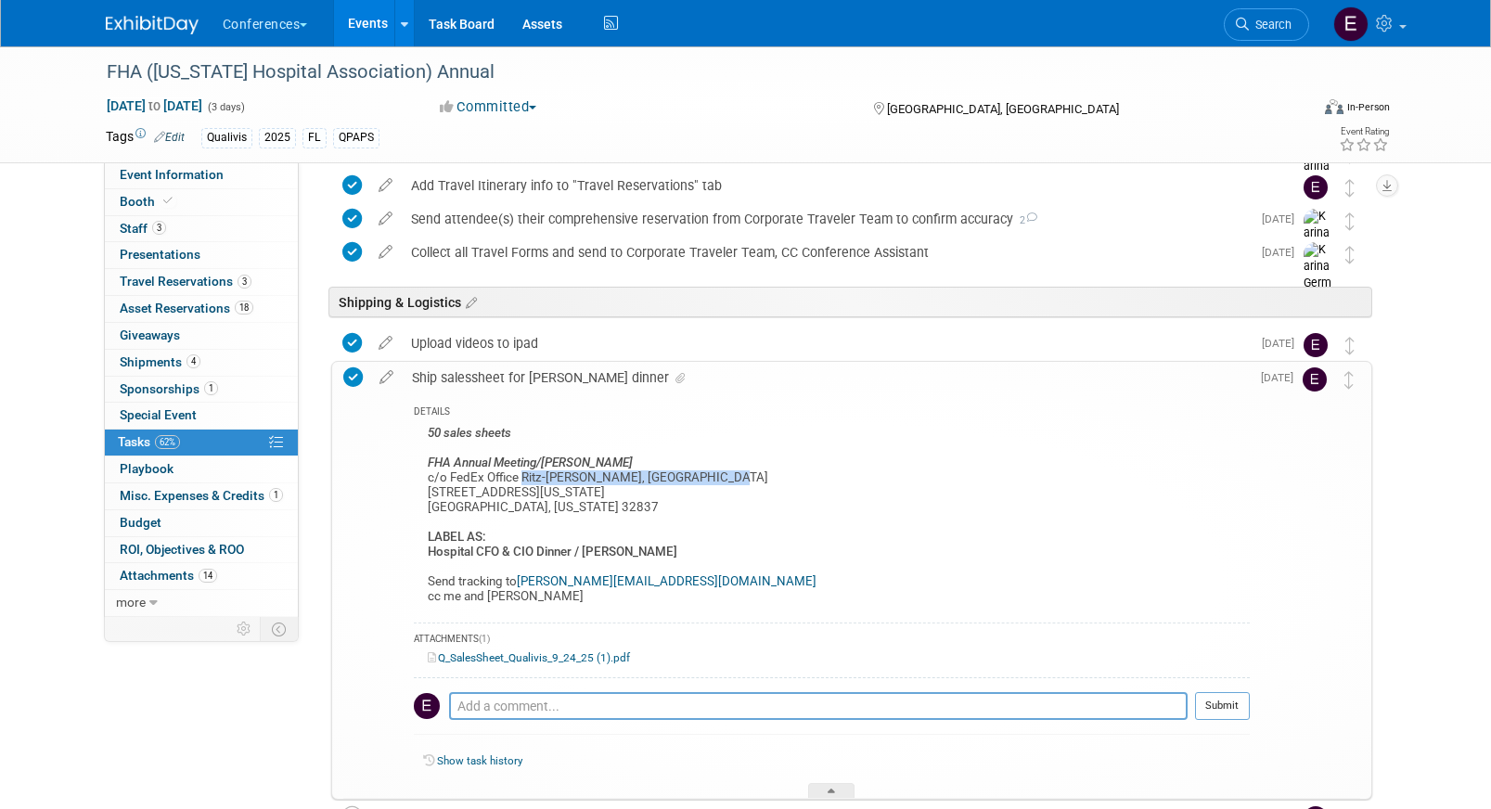
drag, startPoint x: 522, startPoint y: 481, endPoint x: 728, endPoint y: 477, distance: 206.0
click at [728, 477] on div "50 sales sheets FHA Annual Meeting/KELLY PARKER c/o FedEx Office Ritz-Carlton O…" at bounding box center [832, 517] width 836 height 193
copy div "Ritz-Carlton Orlando, Grande Lakes"
drag, startPoint x: 427, startPoint y: 554, endPoint x: 726, endPoint y: 554, distance: 299.7
click at [726, 554] on div "50 sales sheets FHA Annual Meeting/KELLY PARKER c/o FedEx Office Ritz-Carlton O…" at bounding box center [832, 517] width 836 height 193
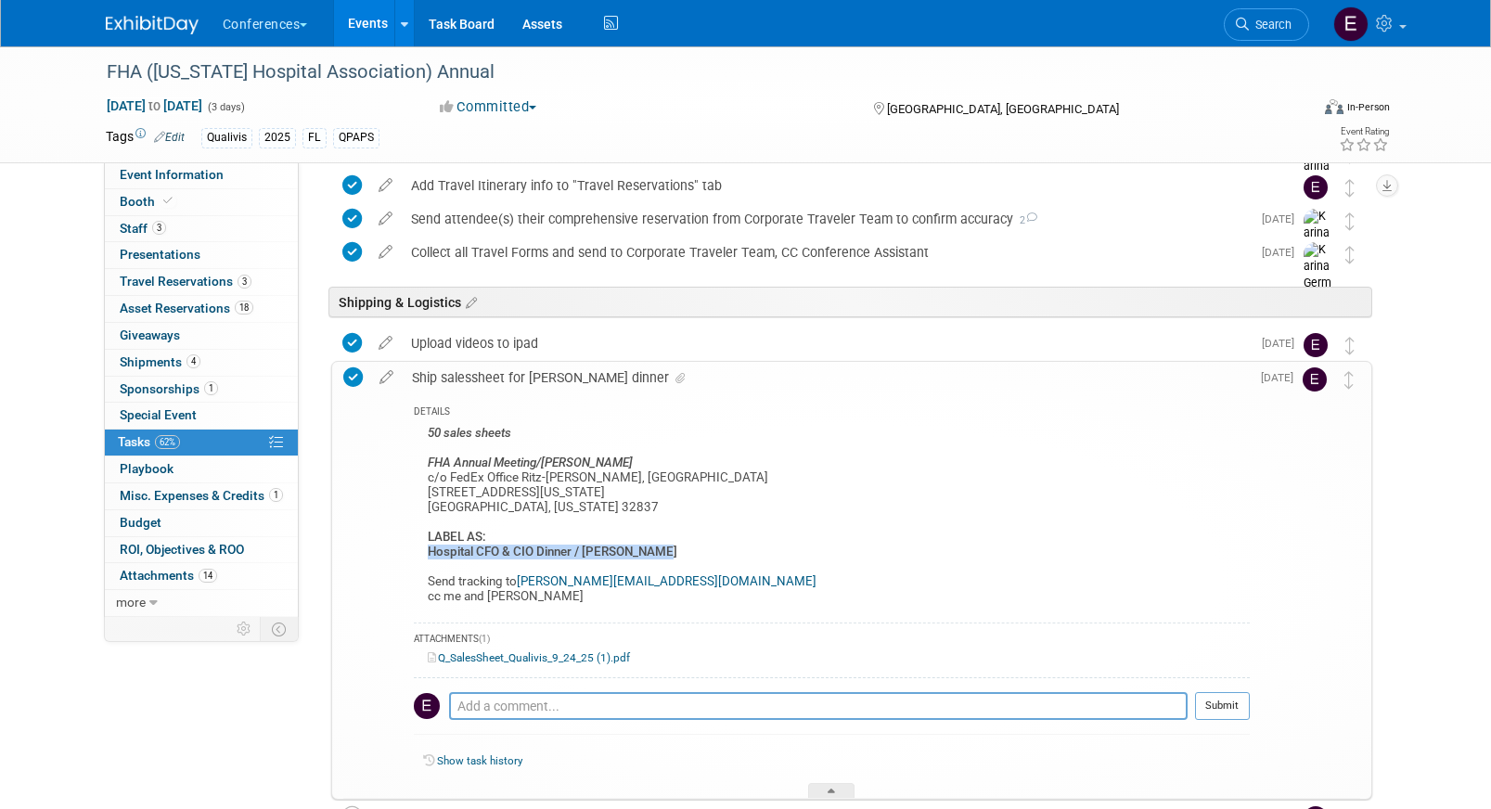
copy b "Hospital CFO & CIO Dinner / KELLY PARKER"
click at [650, 546] on b "Hospital CFO & CIO Dinner / KELLY PARKER" at bounding box center [553, 552] width 250 height 14
drag, startPoint x: 426, startPoint y: 549, endPoint x: 574, endPoint y: 554, distance: 148.5
click at [574, 554] on b "Hospital CFO & CIO Dinner / KELLY PARKER" at bounding box center [553, 552] width 250 height 14
copy b "Hospital CFO & CIO Dinner"
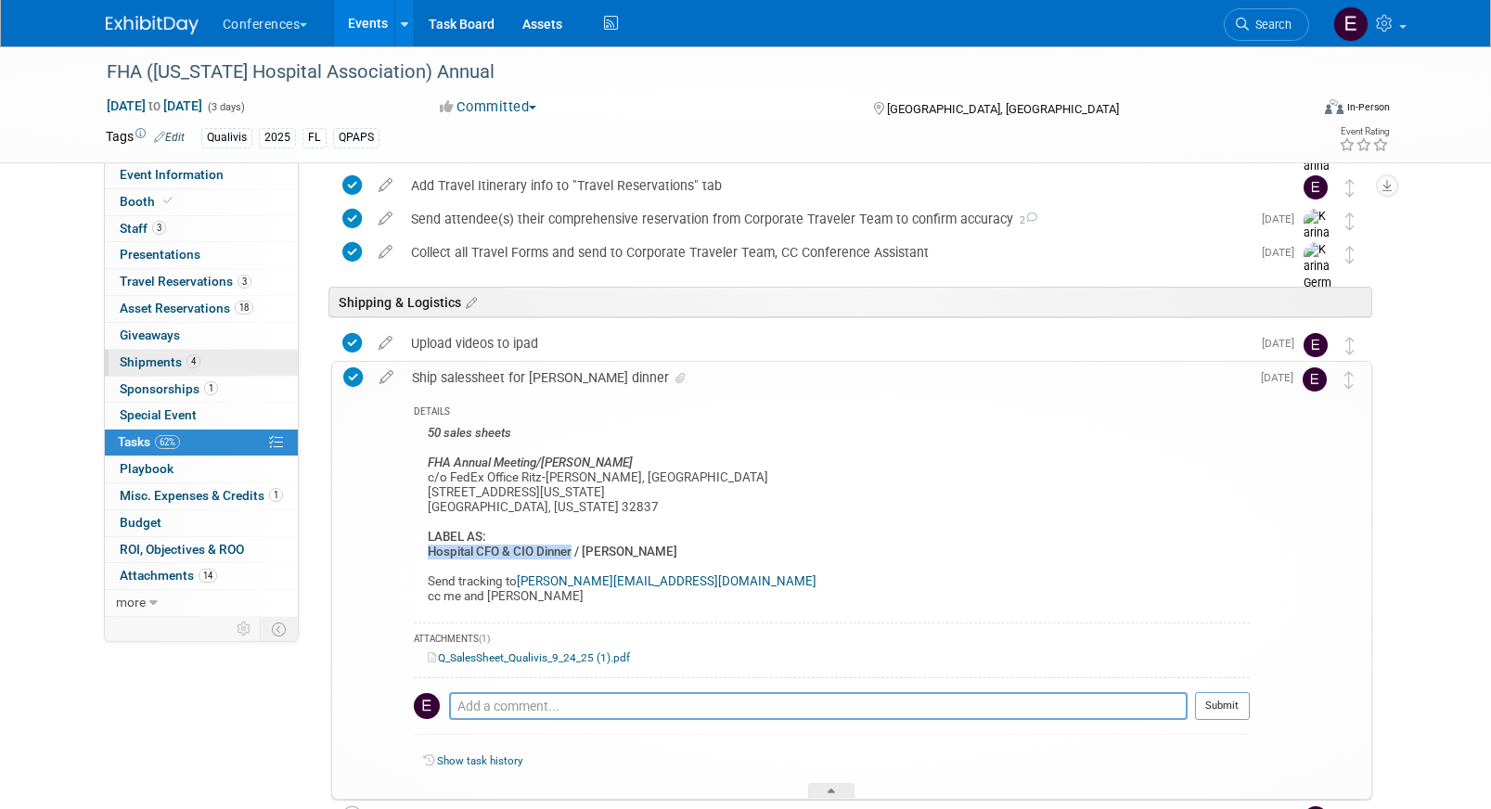
click at [158, 355] on span "Shipments 4" at bounding box center [160, 361] width 81 height 15
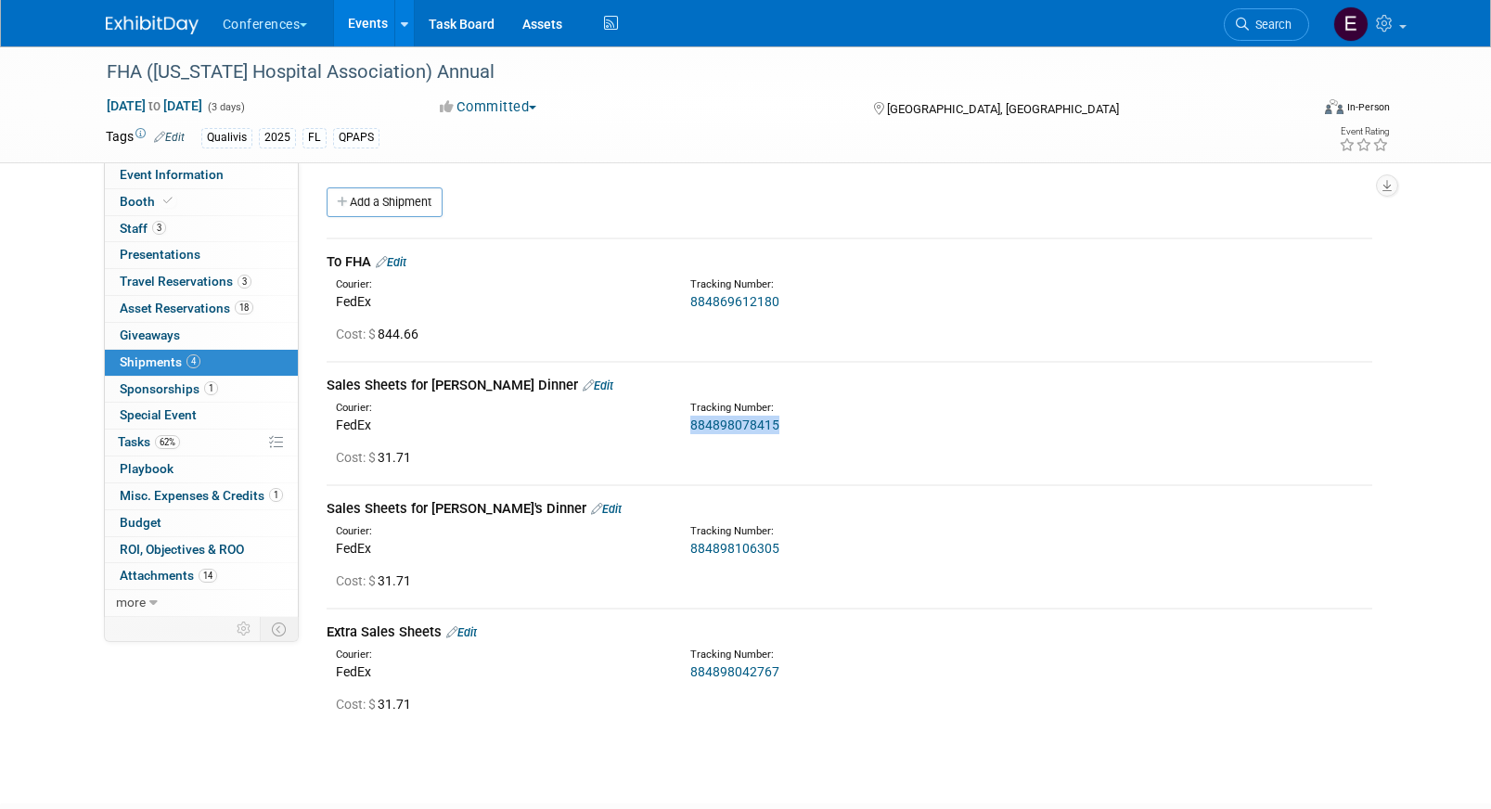
drag, startPoint x: 792, startPoint y: 428, endPoint x: 681, endPoint y: 430, distance: 111.3
click at [681, 429] on div "Tracking Number: 884898078415" at bounding box center [897, 417] width 443 height 33
copy link "884898078415"
click at [172, 437] on span "62%" at bounding box center [167, 442] width 25 height 14
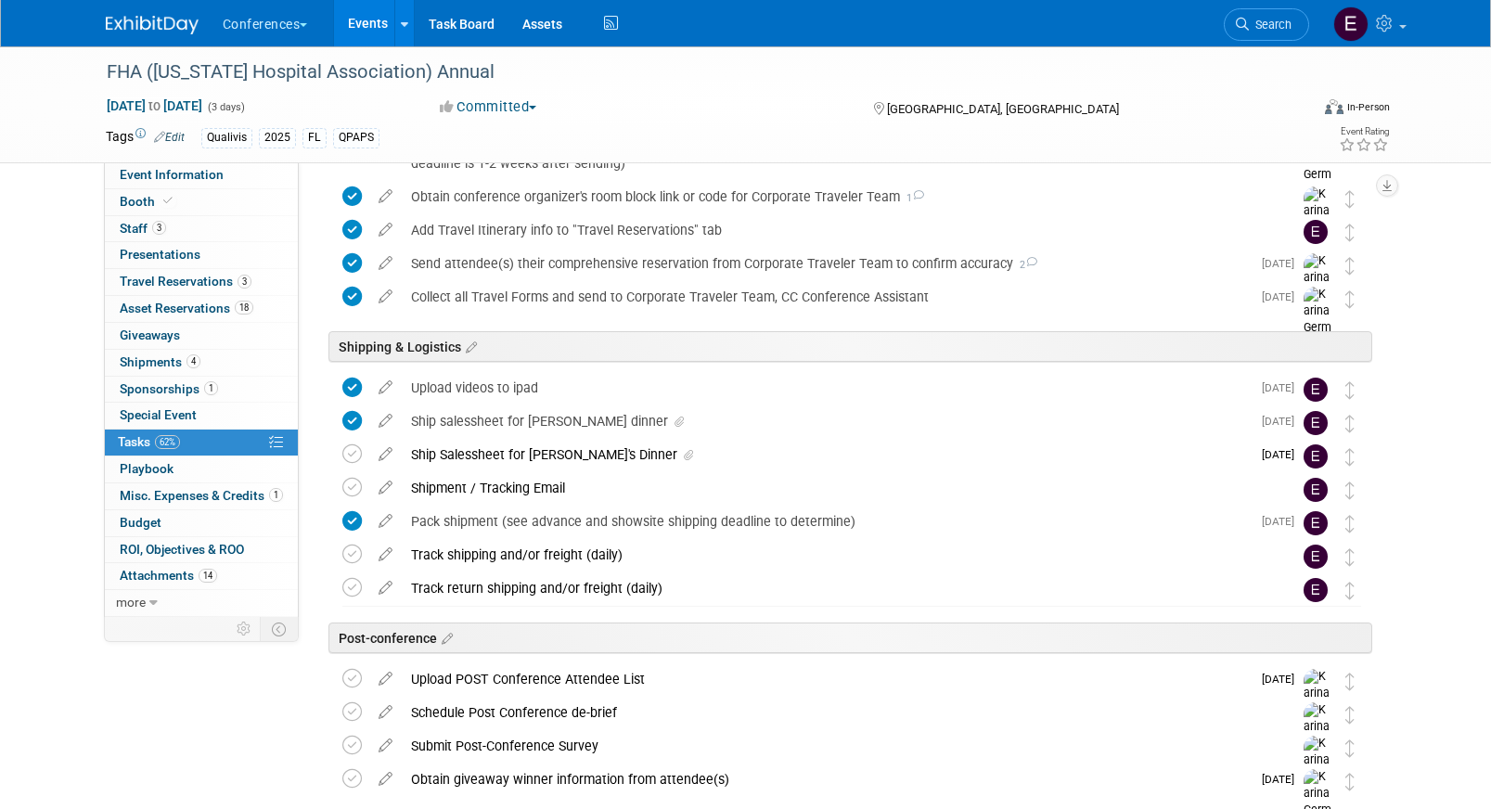
scroll to position [819, 0]
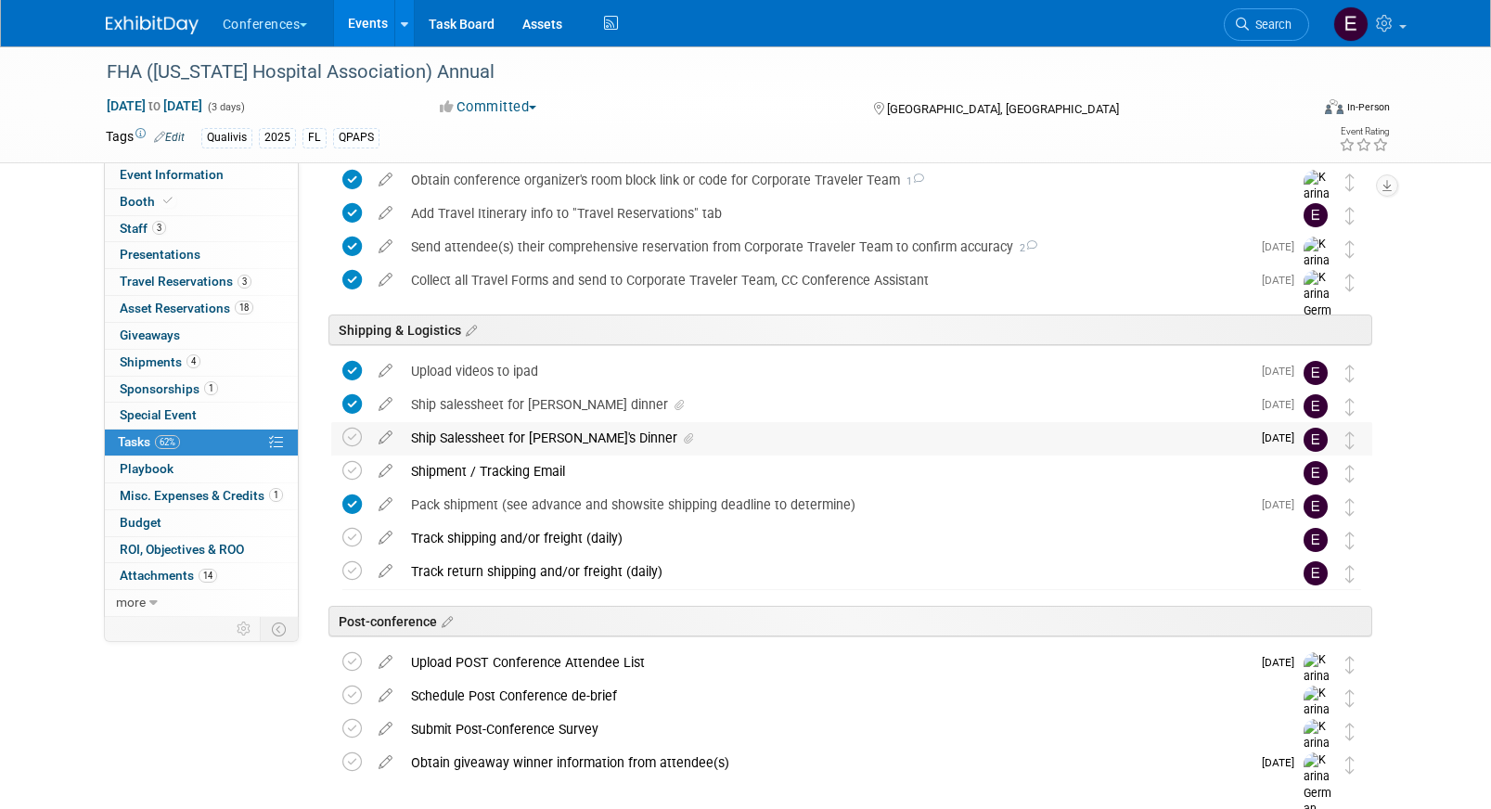
click at [468, 431] on div "Ship Salessheet for Aaron's Dinner" at bounding box center [826, 438] width 849 height 32
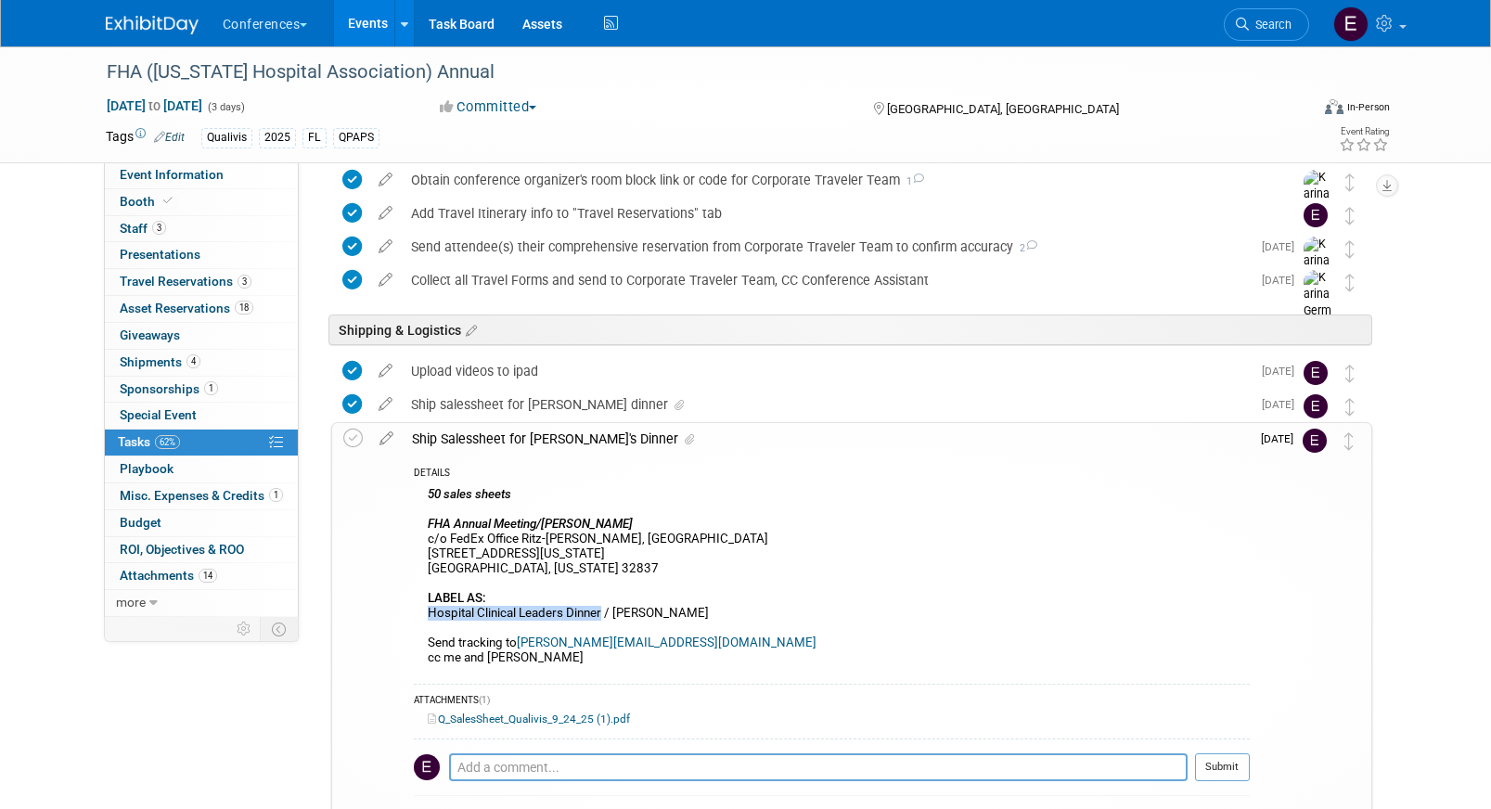
drag, startPoint x: 427, startPoint y: 612, endPoint x: 600, endPoint y: 620, distance: 173.6
click at [600, 620] on div "50 sales sheets FHA Annual Meeting/AARON BARTON c/o FedEx Office Ritz-Carlton O…" at bounding box center [832, 578] width 836 height 193
copy div "Hospital Clinical Leaders Dinner"
click at [144, 364] on span "Shipments 4" at bounding box center [160, 361] width 81 height 15
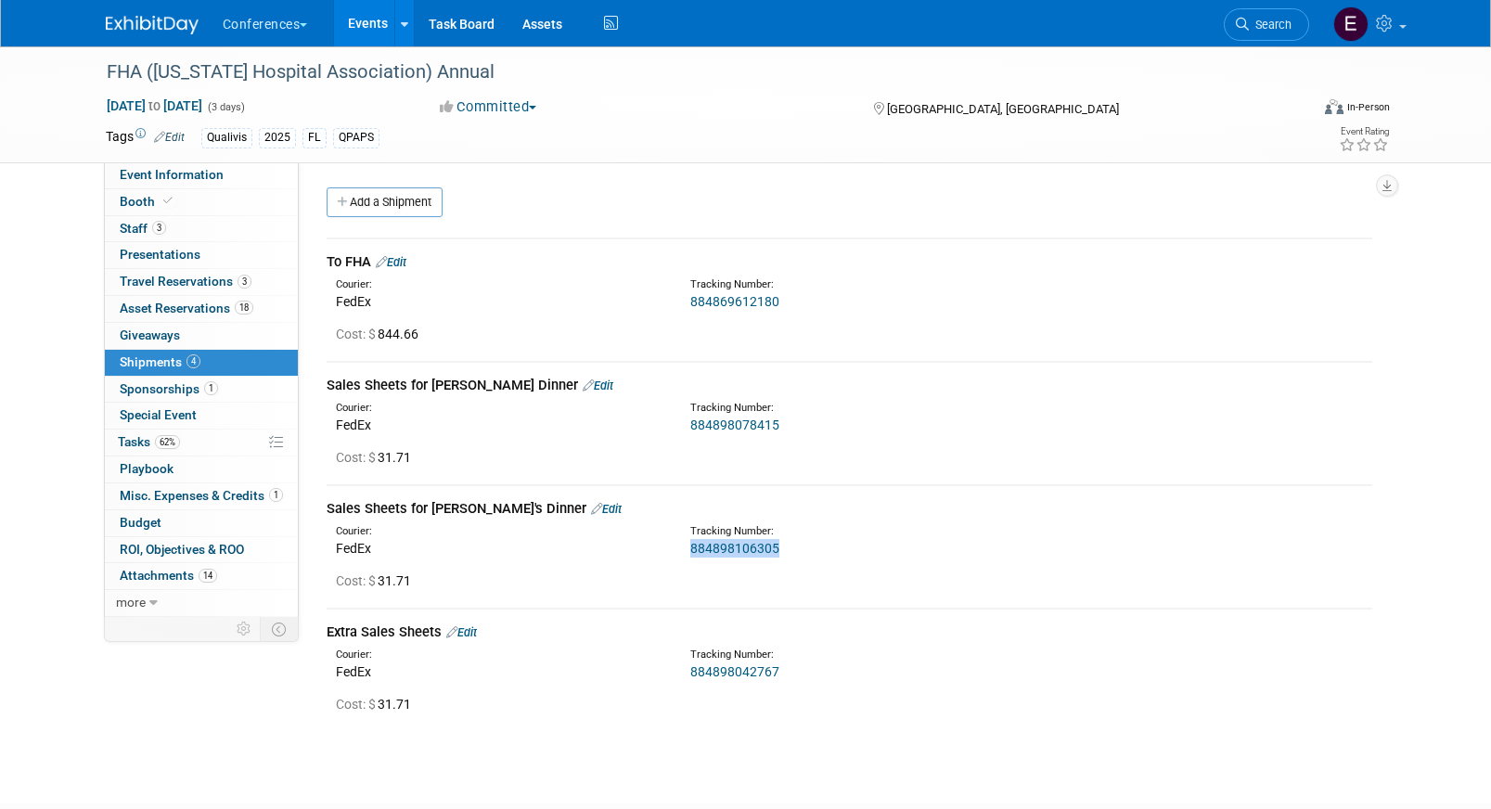
drag, startPoint x: 782, startPoint y: 549, endPoint x: 687, endPoint y: 549, distance: 95.6
click at [687, 549] on div "Tracking Number: 884898106305" at bounding box center [897, 540] width 443 height 33
click at [163, 452] on link "62% Tasks 62%" at bounding box center [201, 443] width 193 height 26
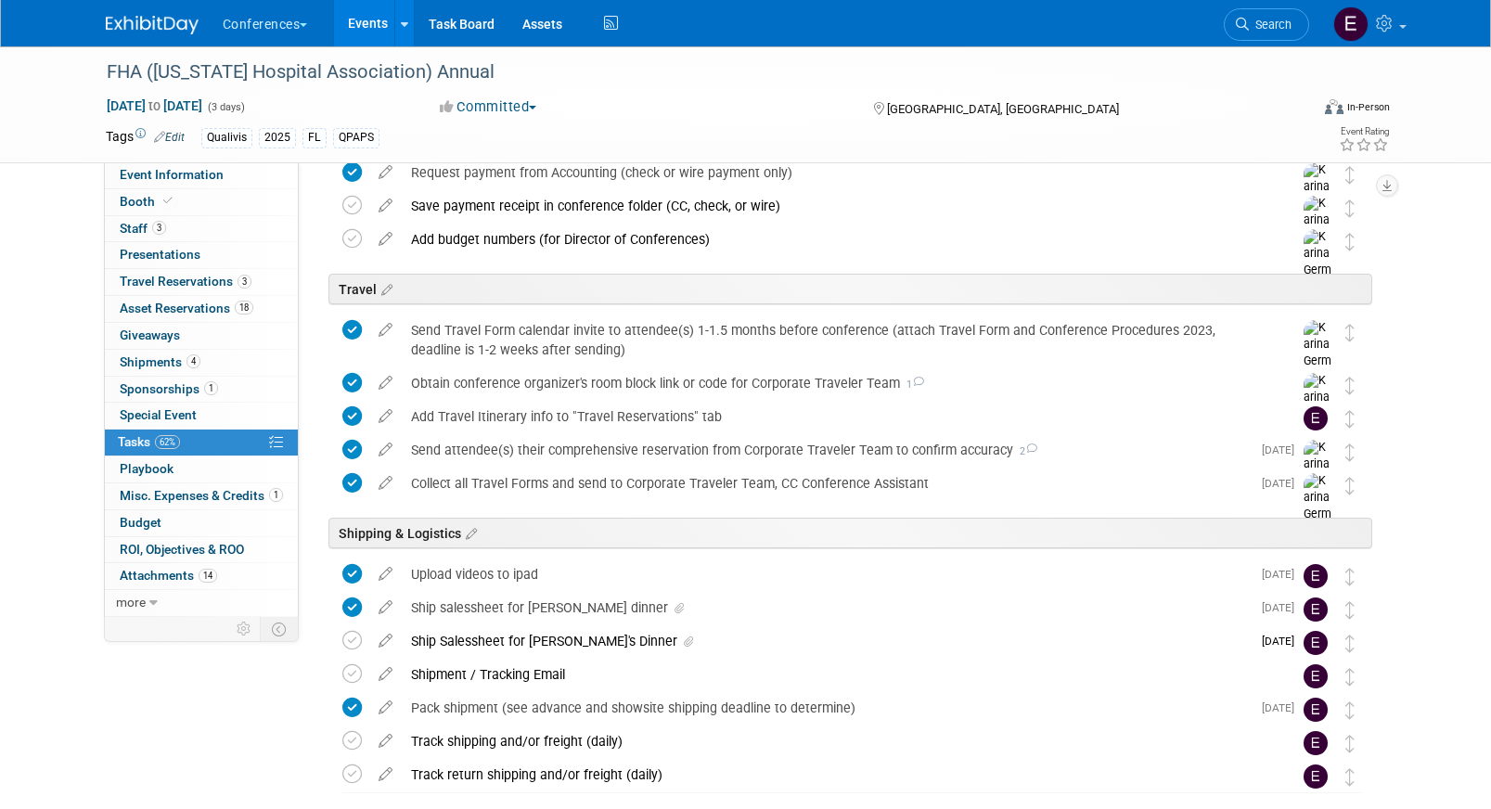
scroll to position [635, 0]
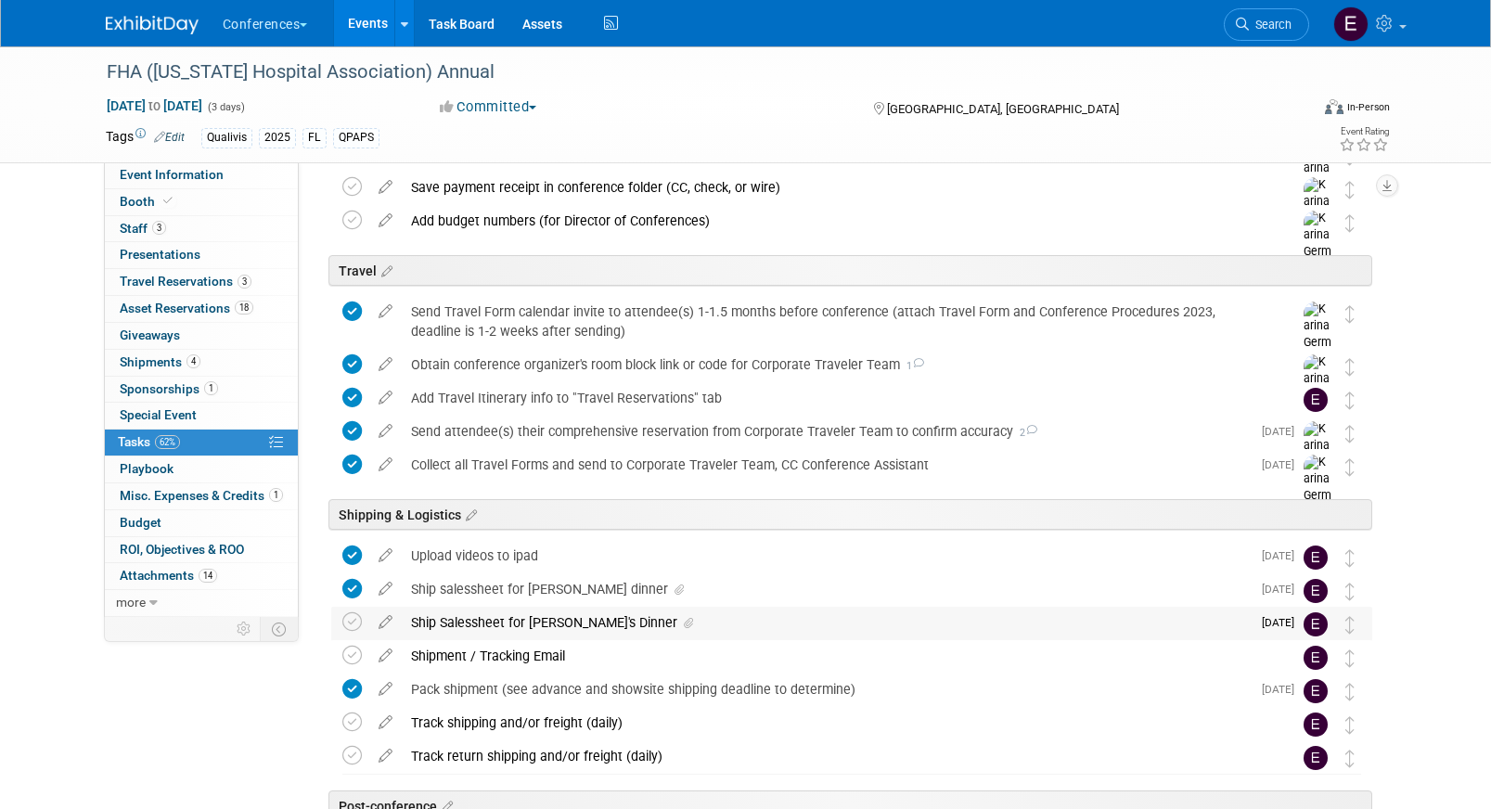
click at [471, 635] on div "Ship Salessheet for Aaron's Dinner" at bounding box center [826, 623] width 849 height 32
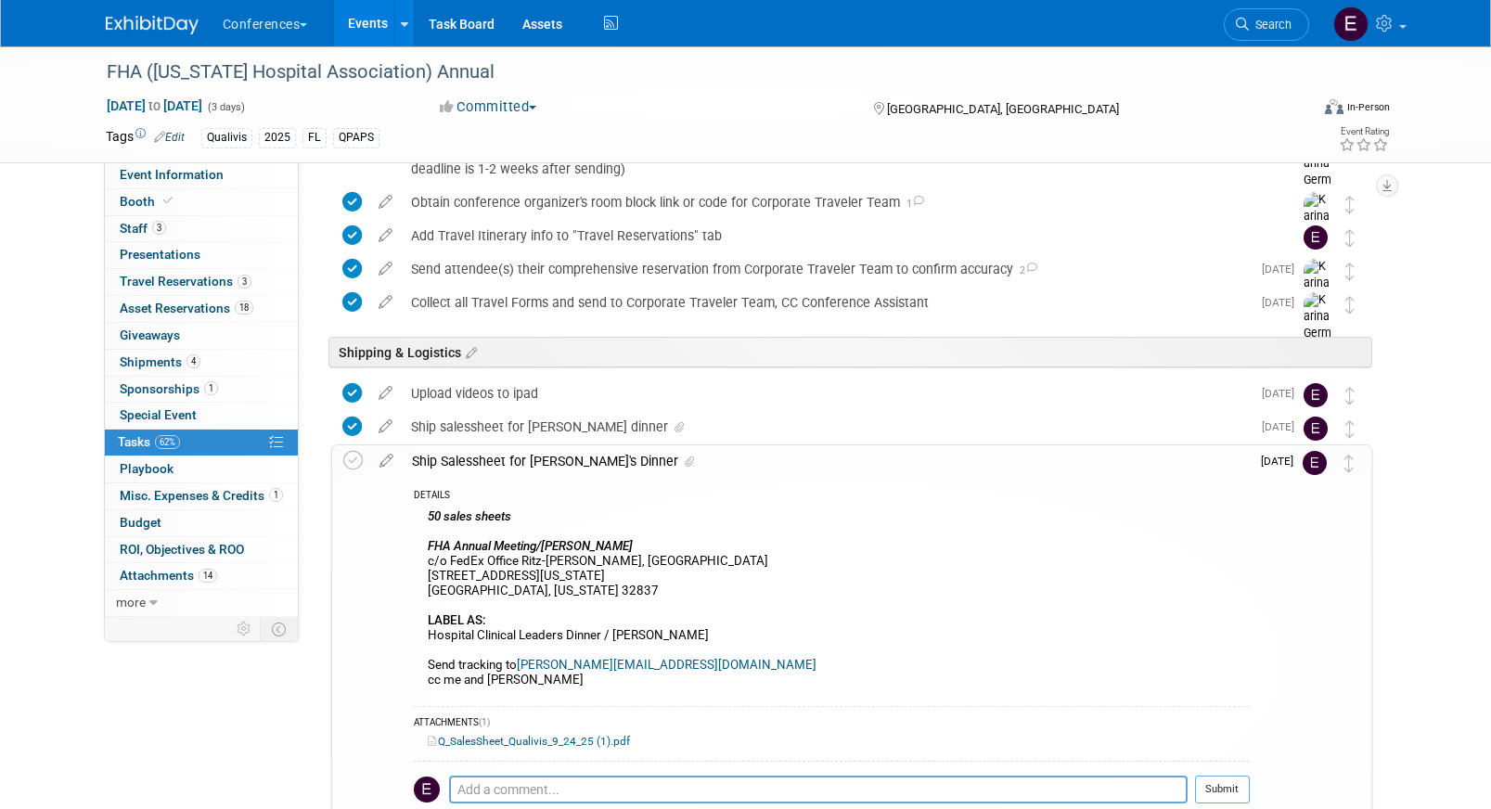
scroll to position [809, 0]
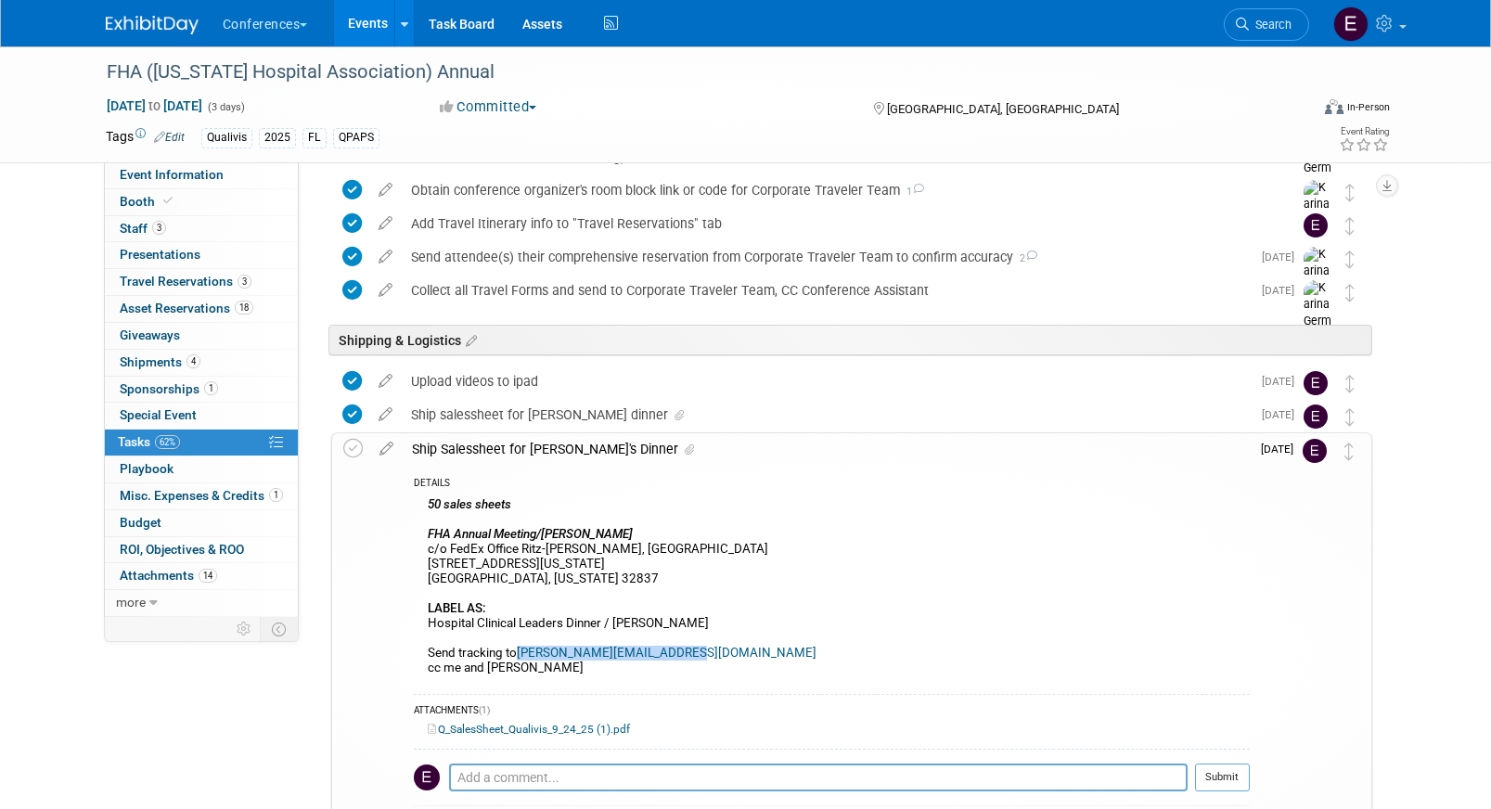
drag, startPoint x: 700, startPoint y: 655, endPoint x: 520, endPoint y: 650, distance: 180.0
click at [520, 650] on div "50 sales sheets FHA Annual Meeting/AARON BARTON c/o FedEx Office Ritz-Carlton O…" at bounding box center [832, 589] width 836 height 193
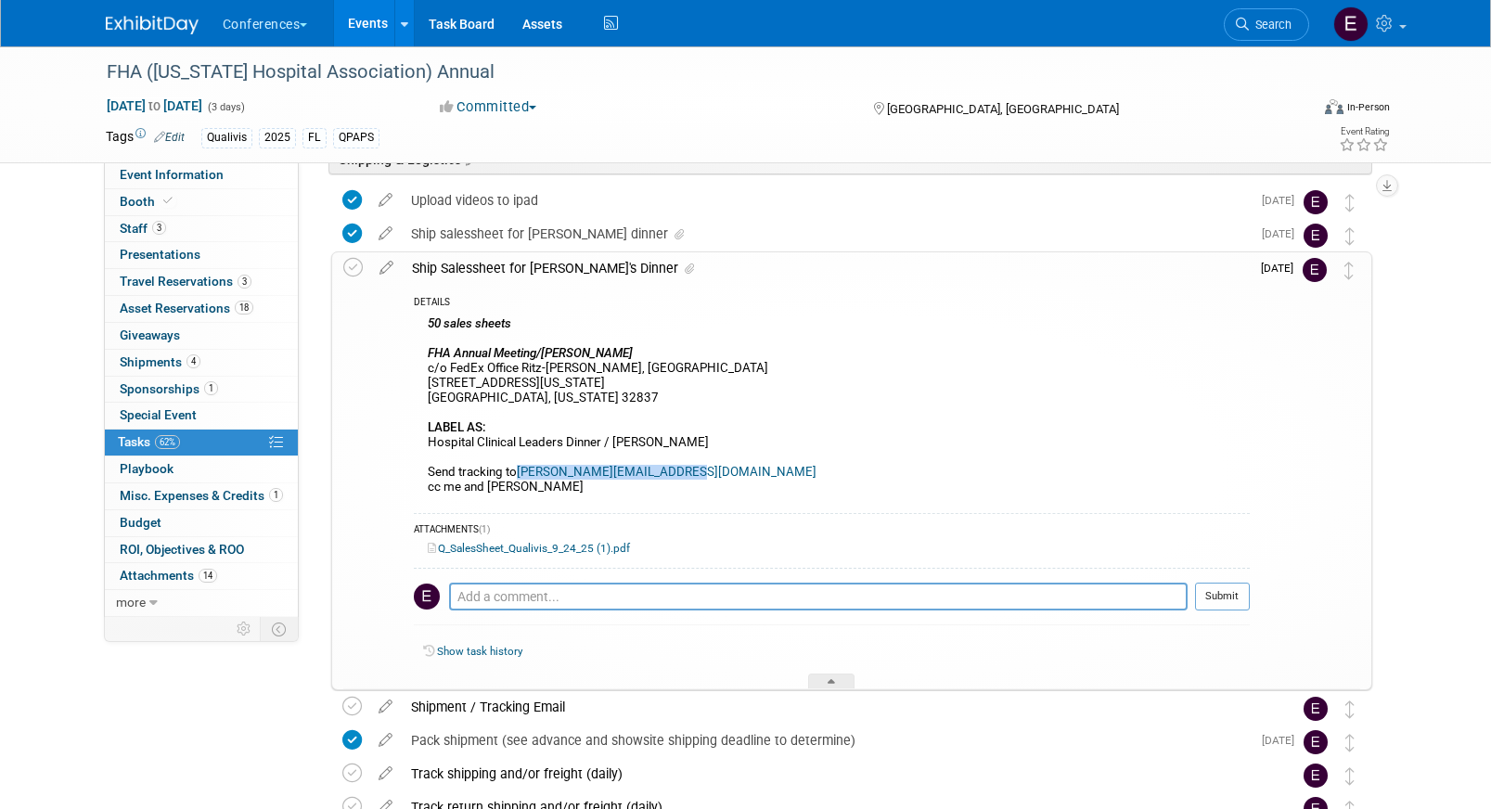
scroll to position [987, 0]
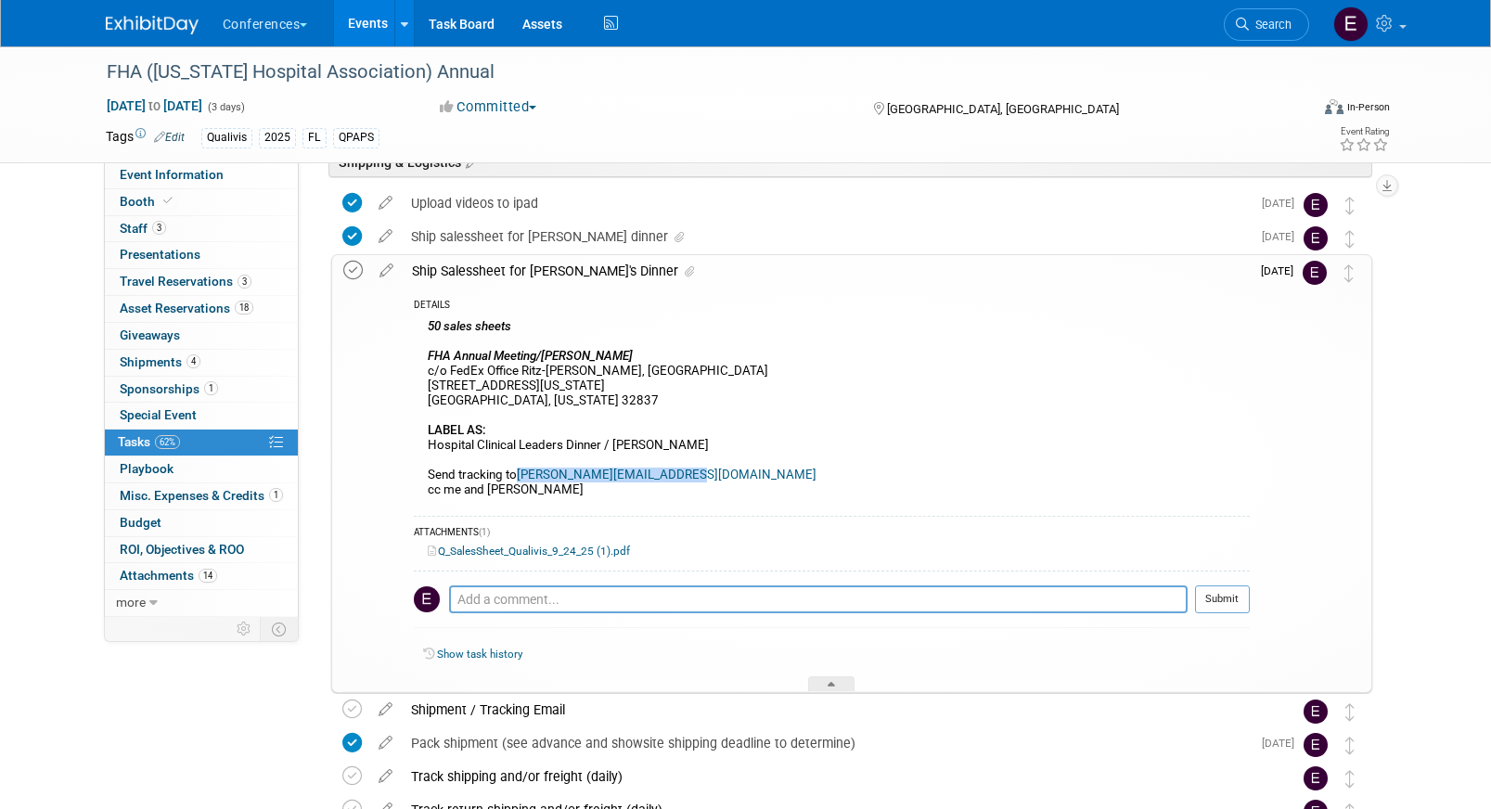
click at [353, 265] on icon at bounding box center [352, 270] width 19 height 19
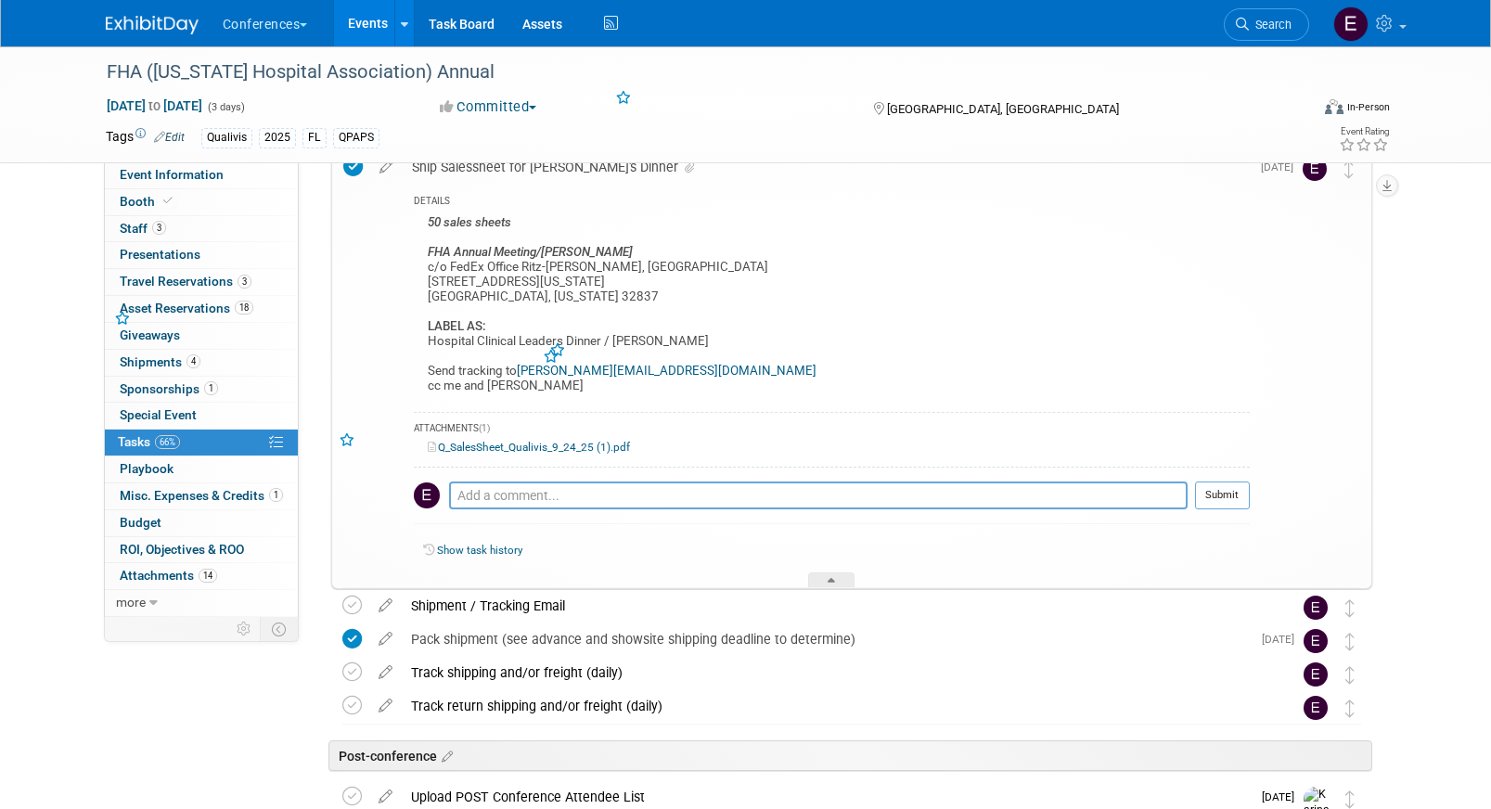
scroll to position [1092, 0]
click at [342, 609] on icon at bounding box center [351, 604] width 19 height 19
click at [454, 37] on link "Task Board" at bounding box center [462, 23] width 94 height 46
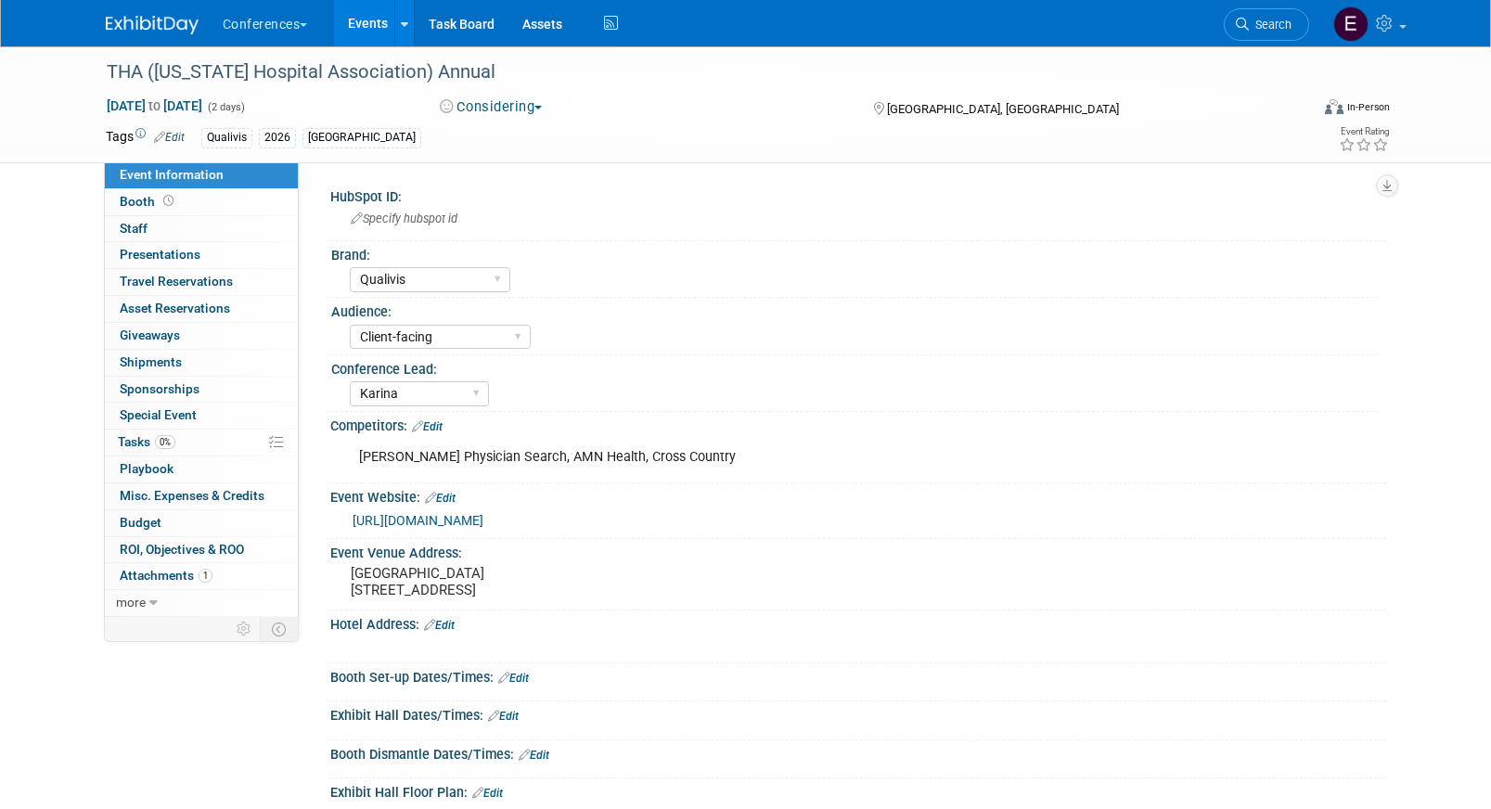
select select "Qualivis"
select select "Client-facing"
select select "Karina"
click at [1265, 32] on link "Search" at bounding box center [1266, 24] width 85 height 32
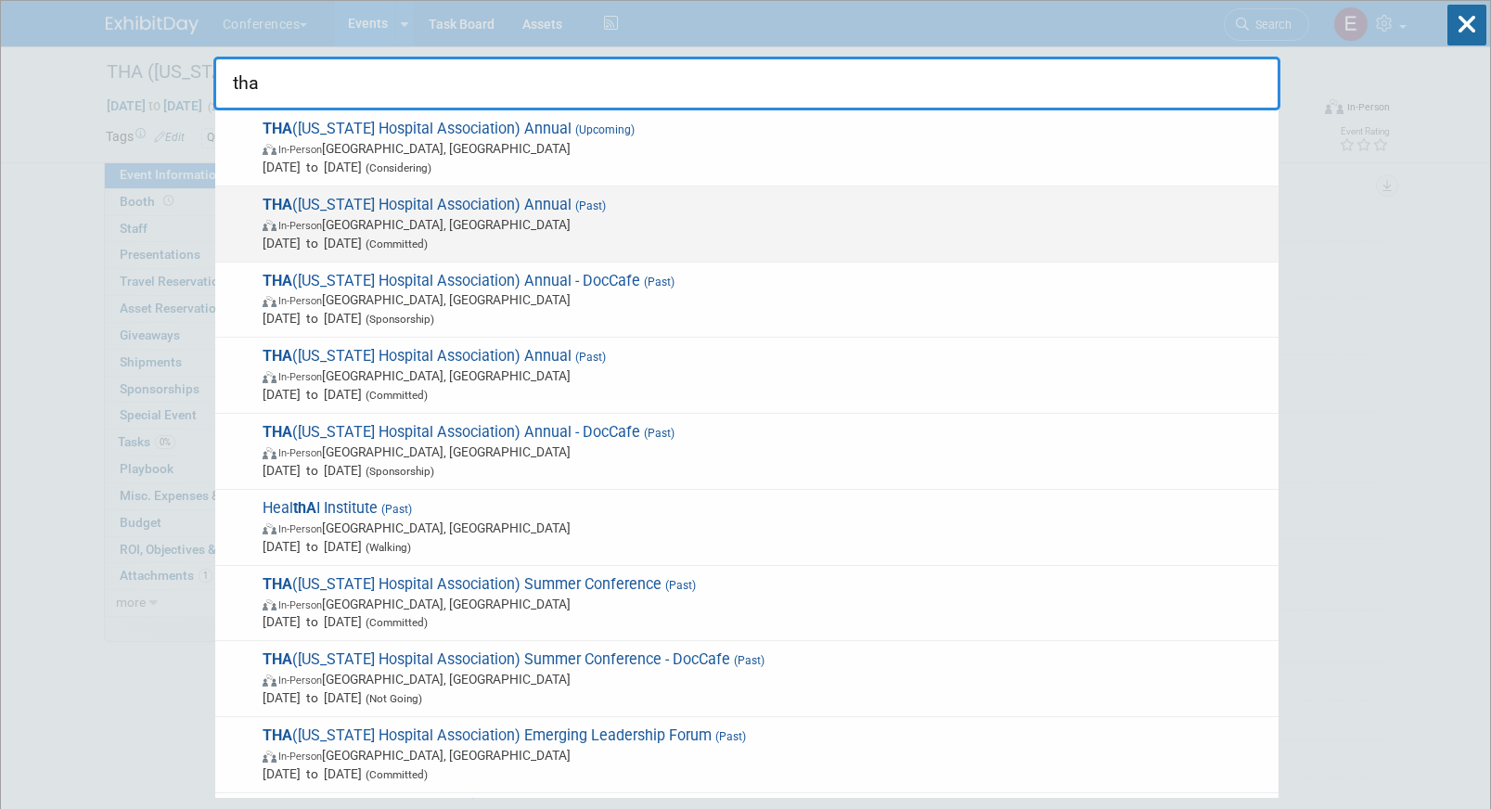
type input "tha"
click at [654, 206] on span "THA ([US_STATE] Hospital Association) Annual (Past) In-Person [GEOGRAPHIC_DATA]…" at bounding box center [763, 224] width 1012 height 57
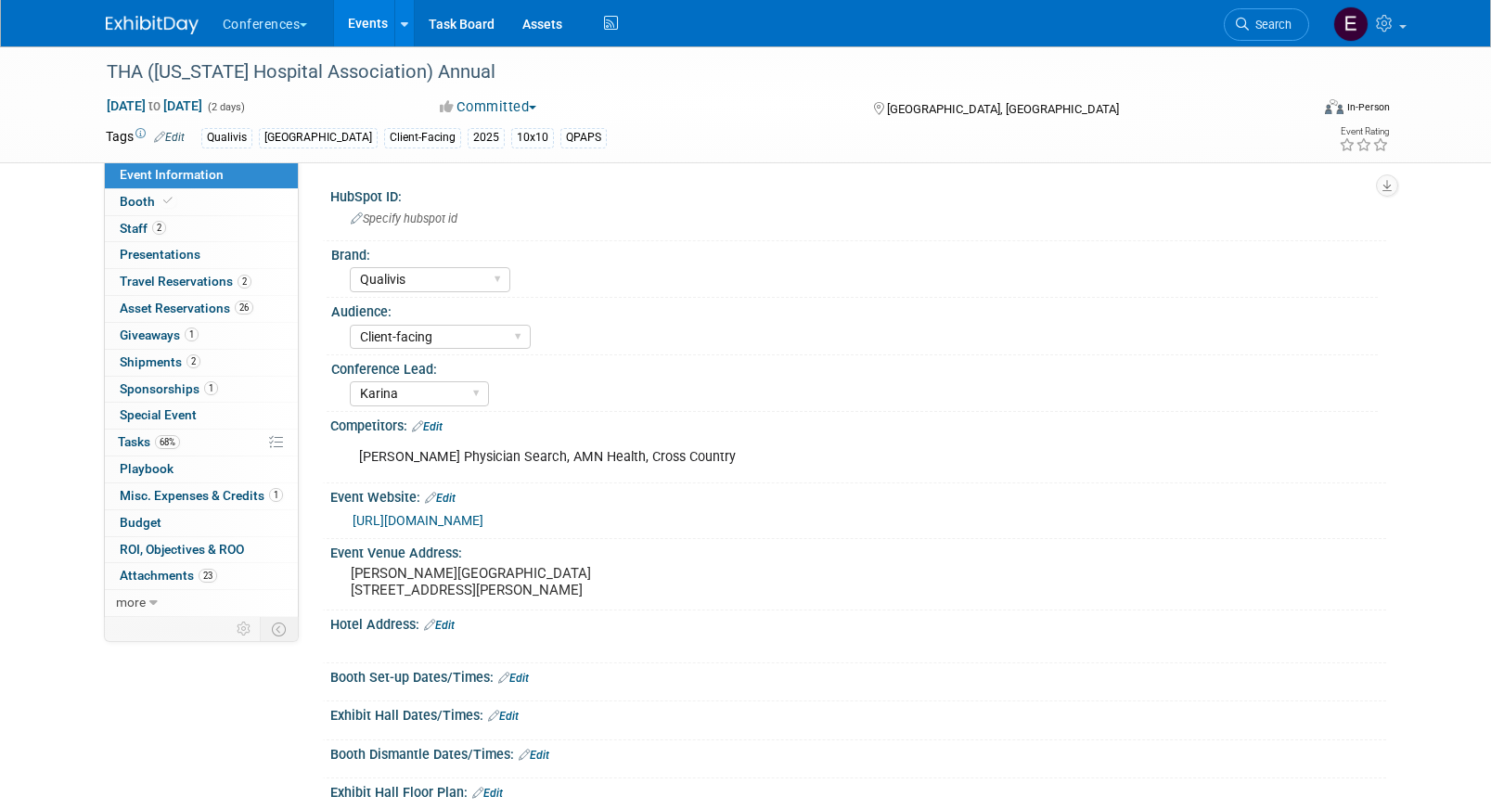
select select "Qualivis"
select select "Client-facing"
select select "Karina"
click at [203, 289] on span "Travel Reservations 2" at bounding box center [186, 281] width 132 height 15
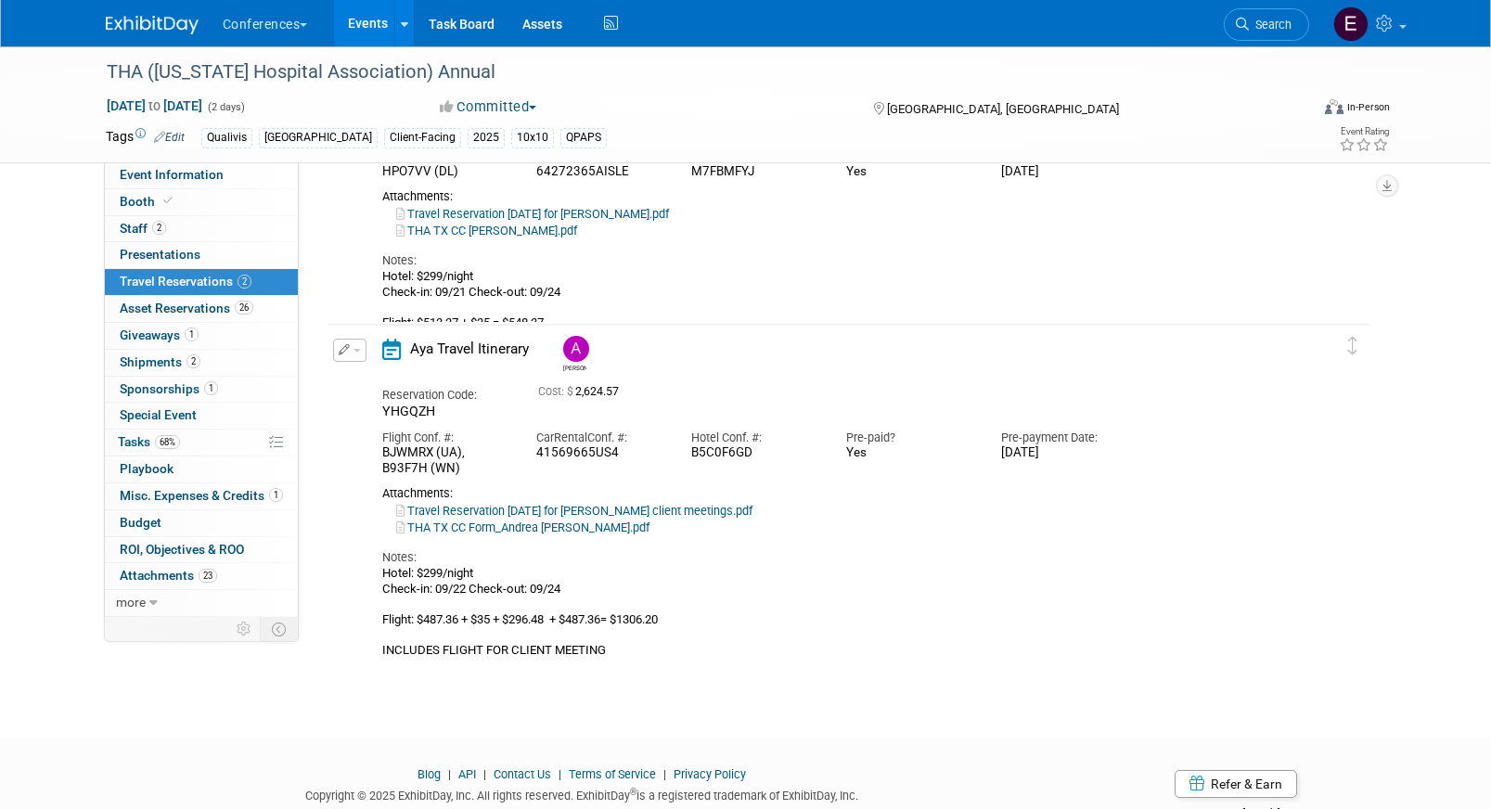
scroll to position [238, 0]
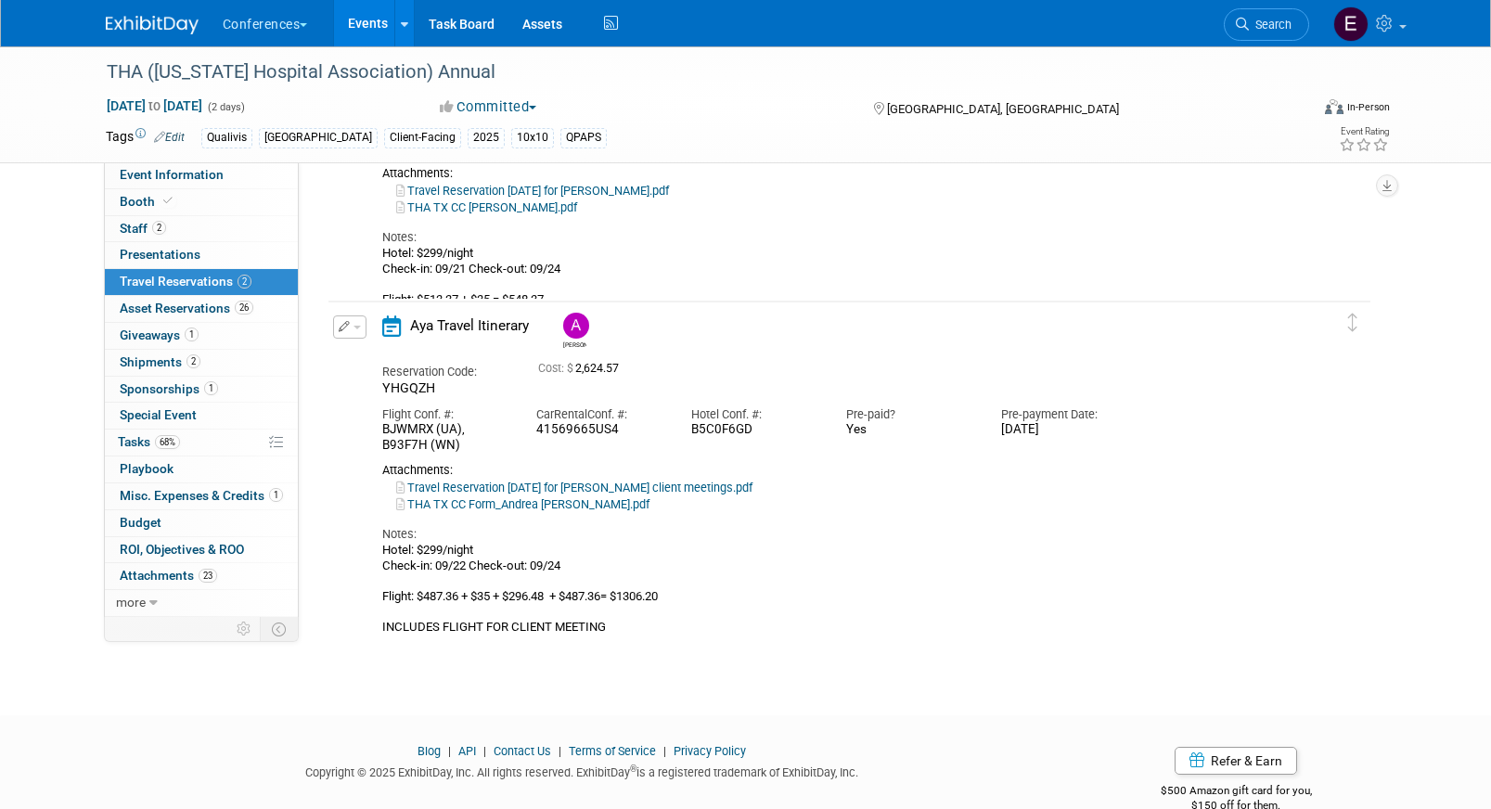
click at [1224, 13] on li "Search" at bounding box center [1266, 22] width 85 height 45
click at [1243, 24] on icon at bounding box center [1242, 24] width 13 height 13
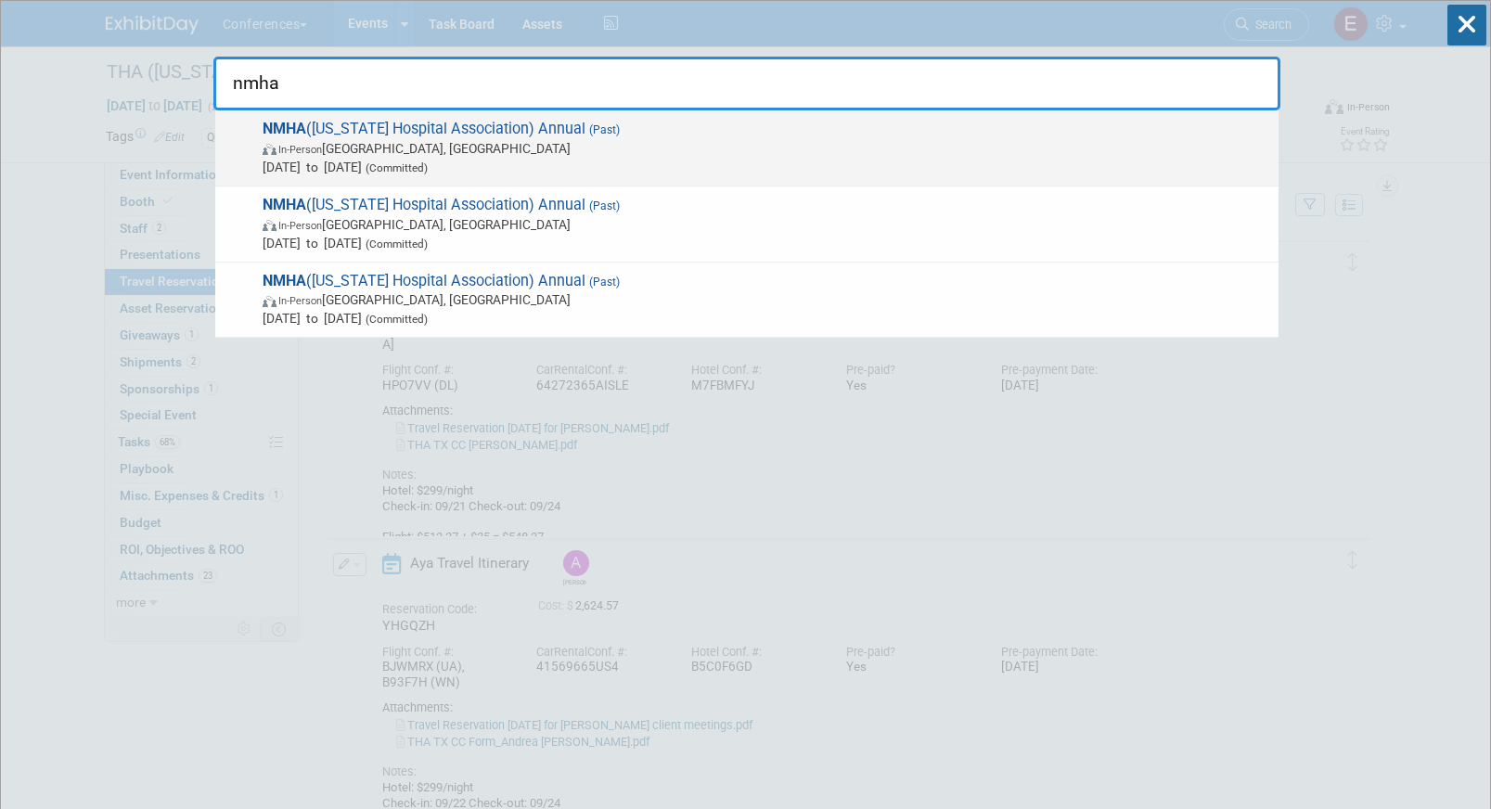
type input "nmha"
click at [446, 137] on span "NMHA ([US_STATE] Hospital Association) Annual (Past) In-Person [GEOGRAPHIC_DATA…" at bounding box center [763, 148] width 1012 height 57
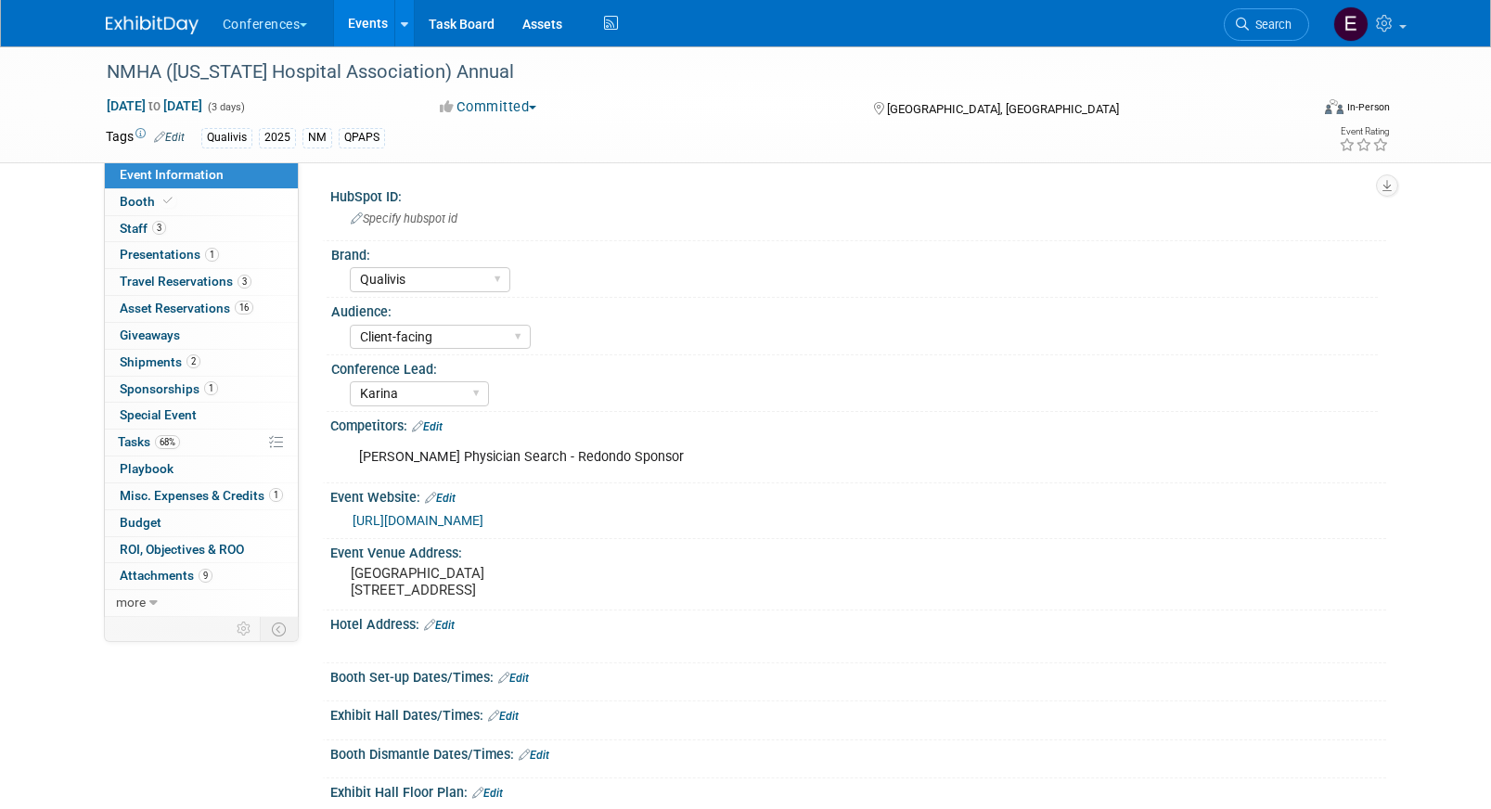
select select "Qualivis"
select select "Client-facing"
select select "Karina"
click at [207, 280] on span "Travel Reservations 3" at bounding box center [186, 281] width 132 height 15
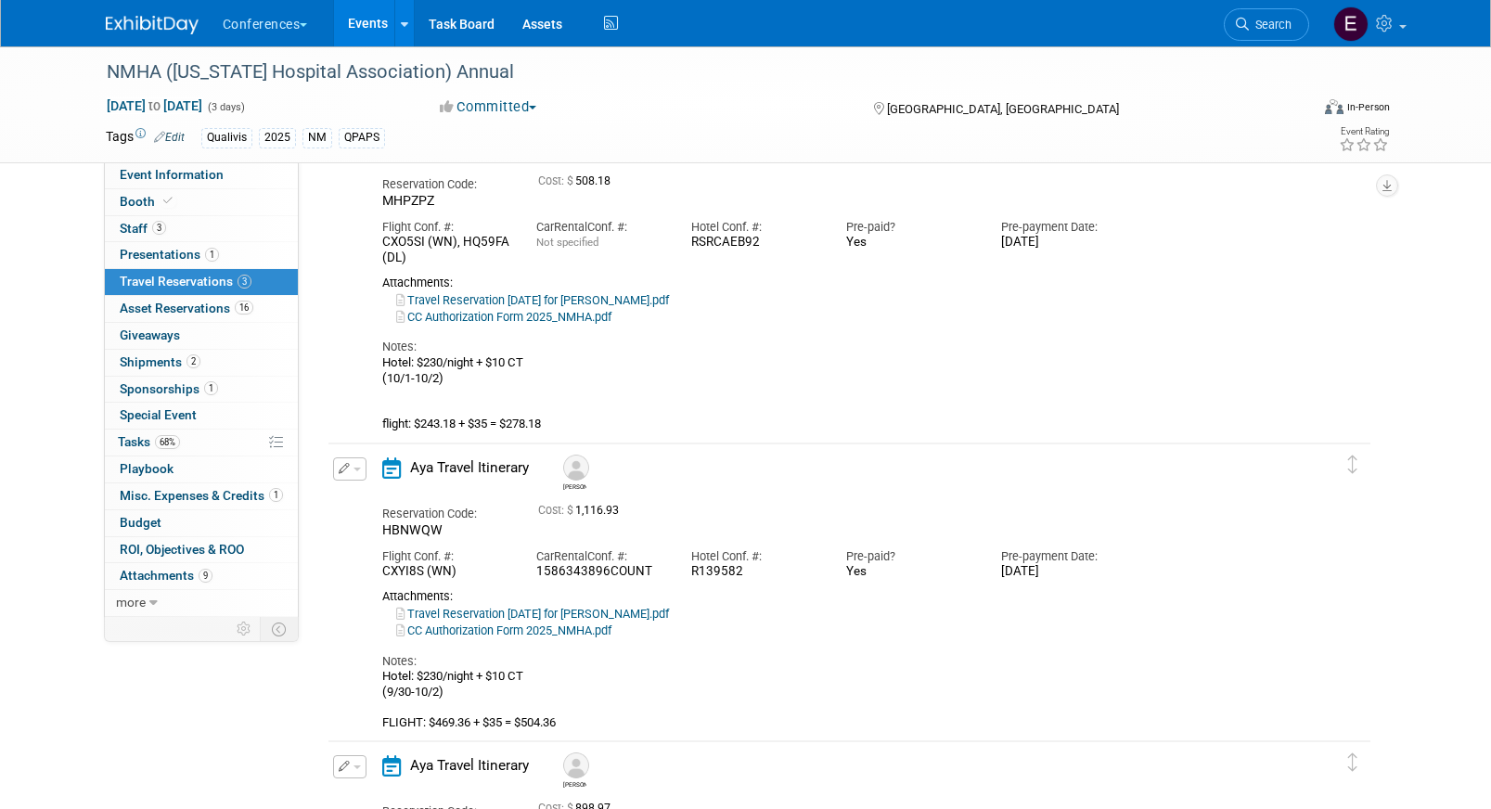
scroll to position [124, 0]
click at [148, 366] on span "Shipments 2" at bounding box center [160, 361] width 81 height 15
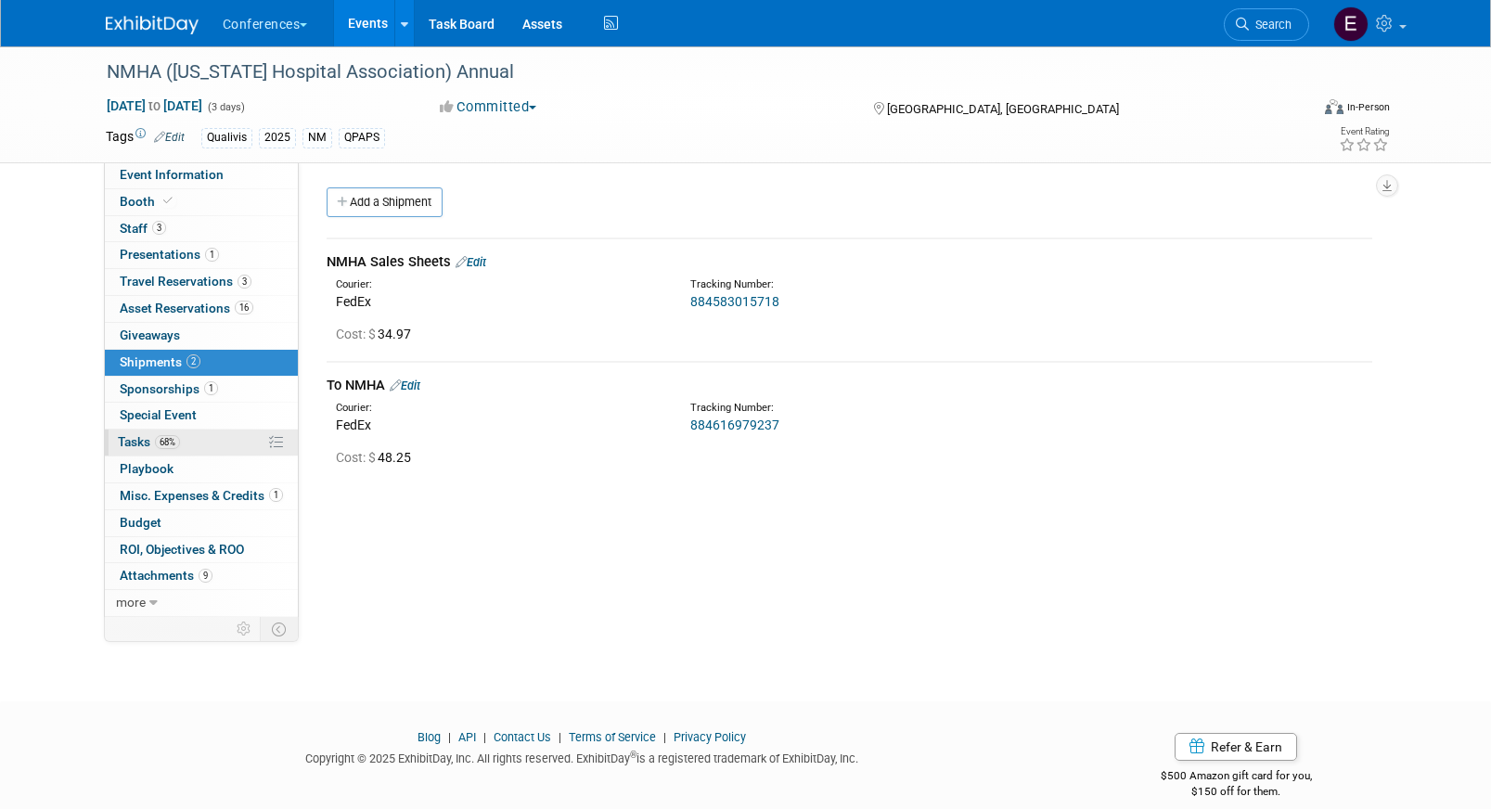
click at [154, 447] on span "Tasks 68%" at bounding box center [149, 441] width 62 height 15
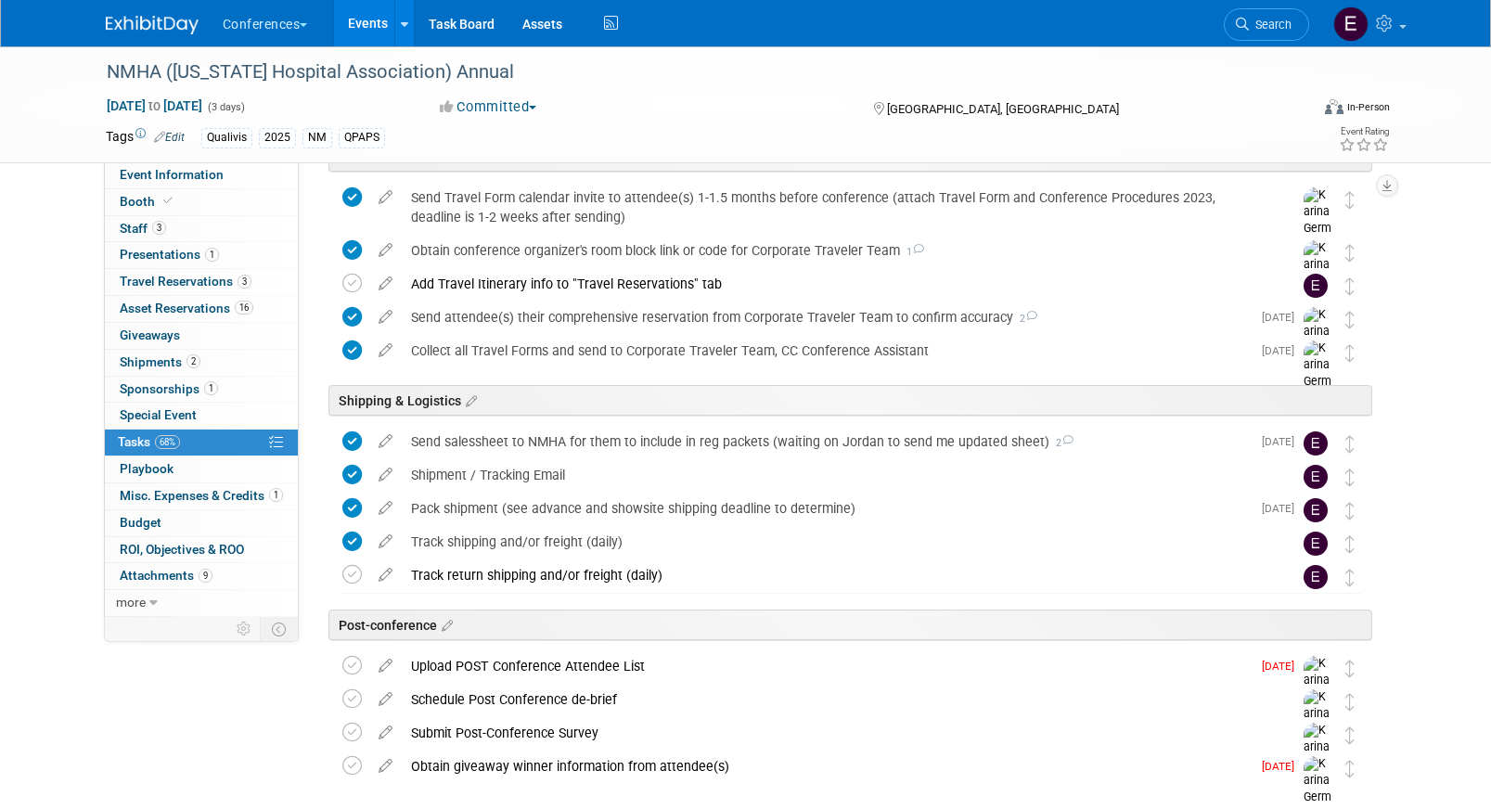
scroll to position [870, 0]
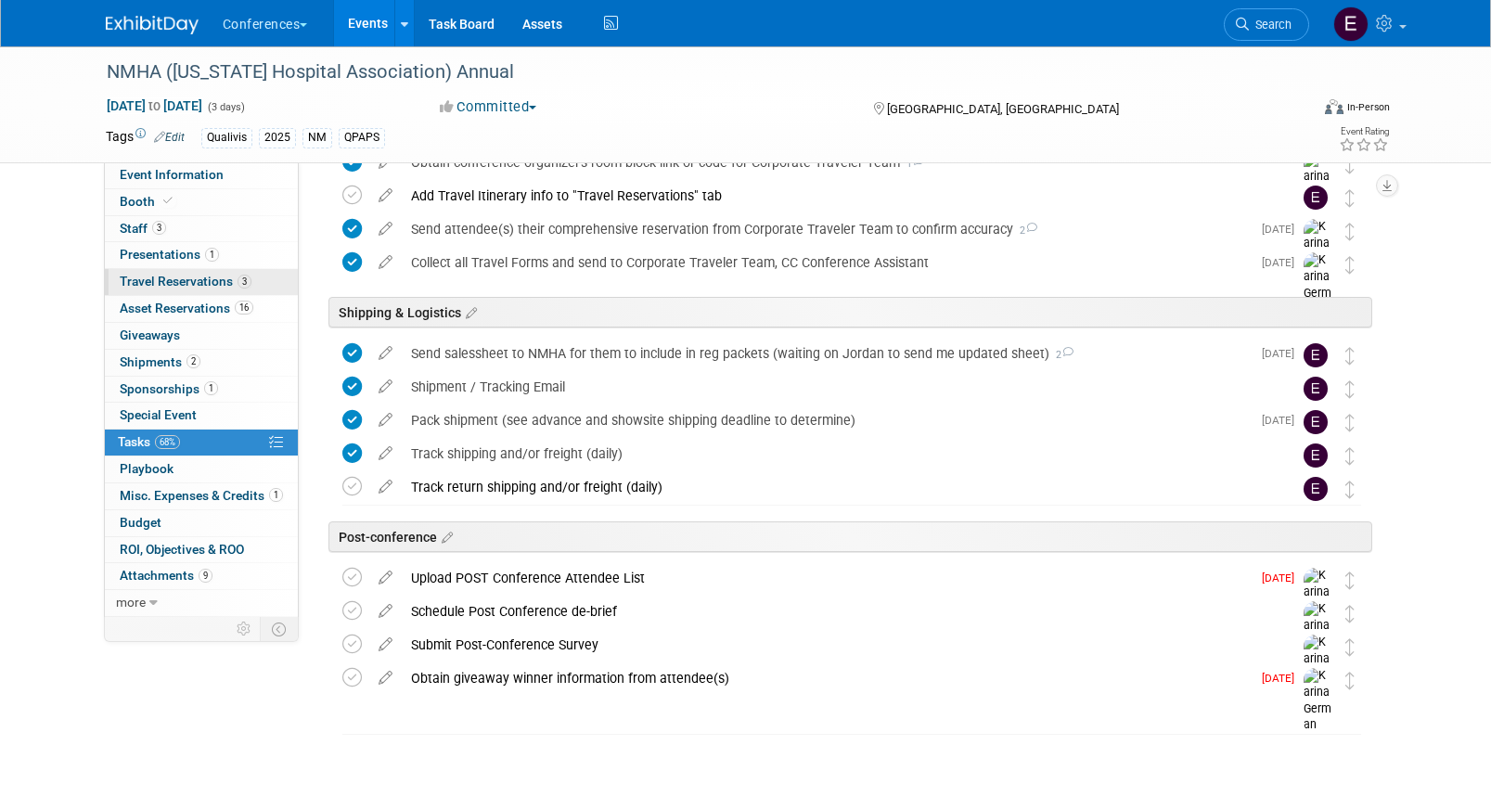
click at [180, 278] on span "Travel Reservations 3" at bounding box center [186, 281] width 132 height 15
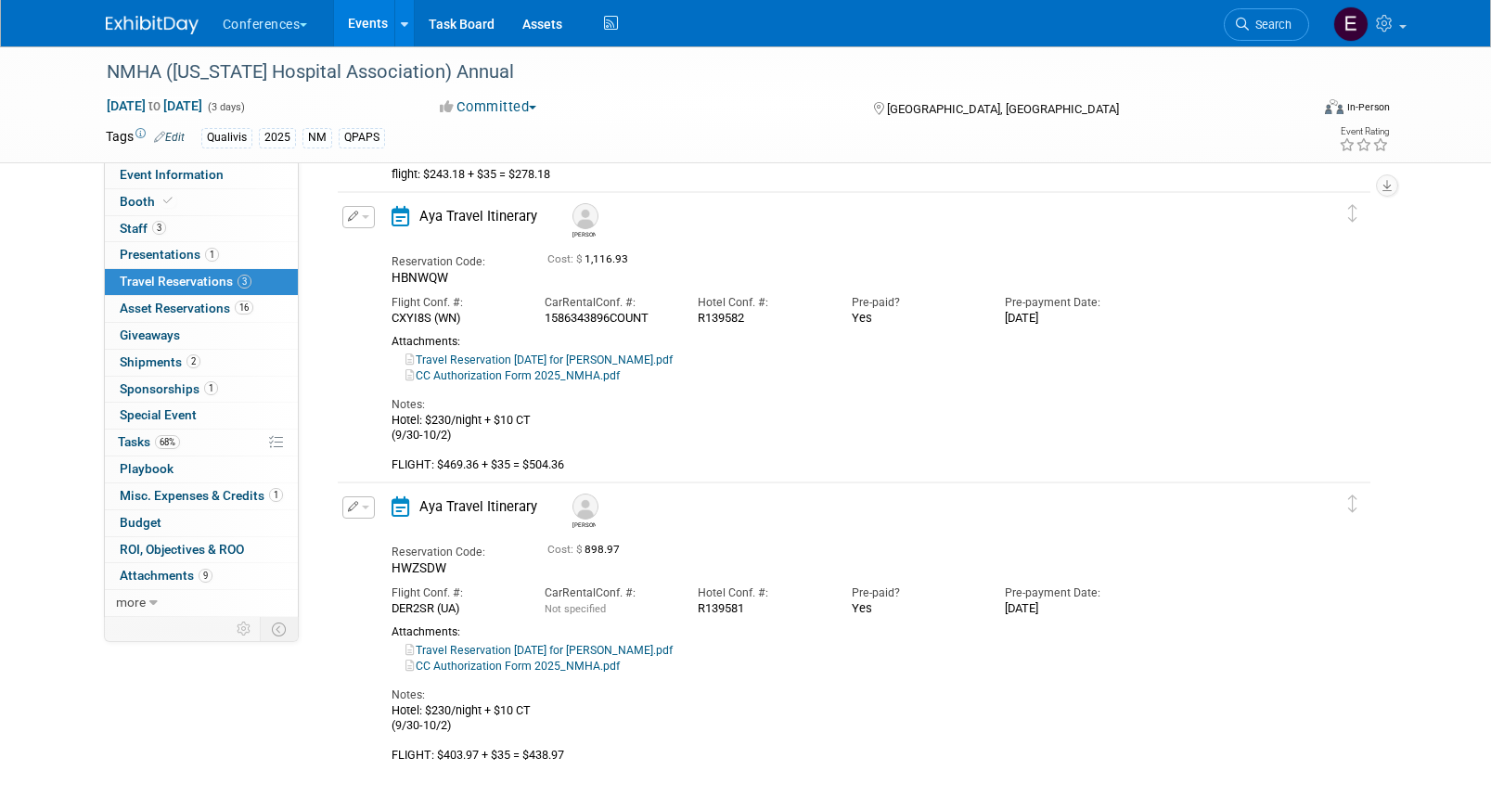
scroll to position [0, 0]
